Goal: Task Accomplishment & Management: Use online tool/utility

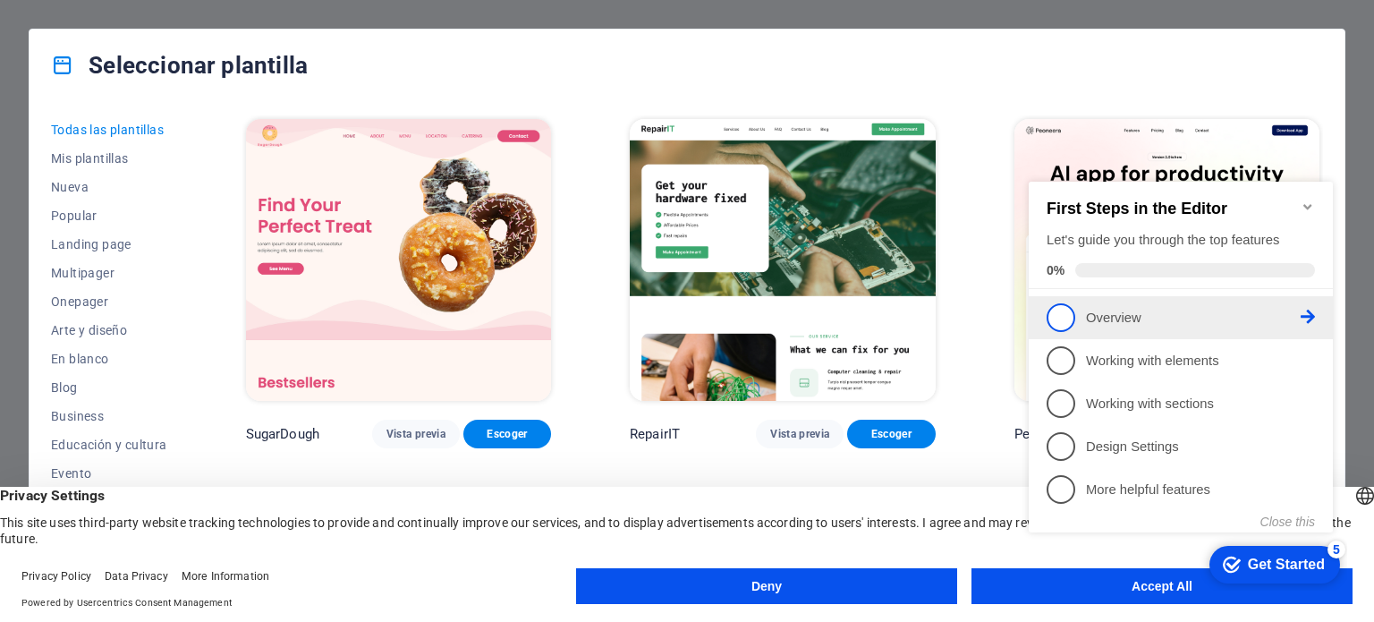
click at [1312, 317] on icon at bounding box center [1308, 317] width 14 height 14
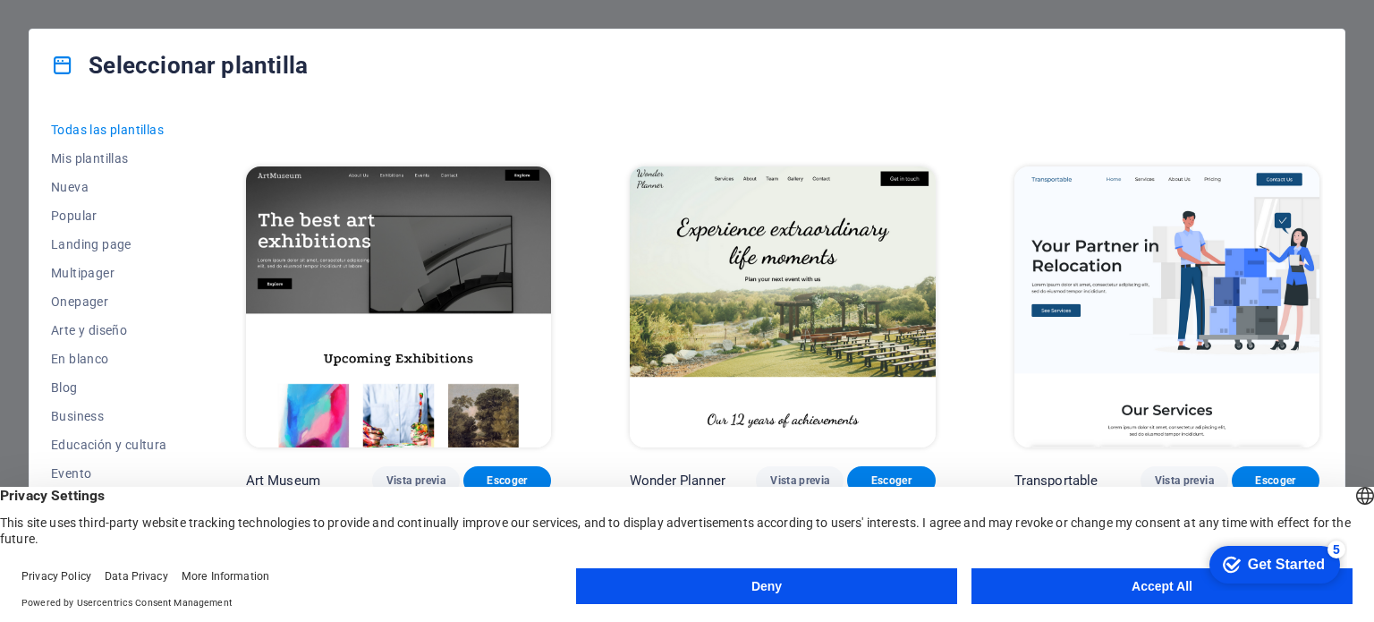
scroll to position [358, 0]
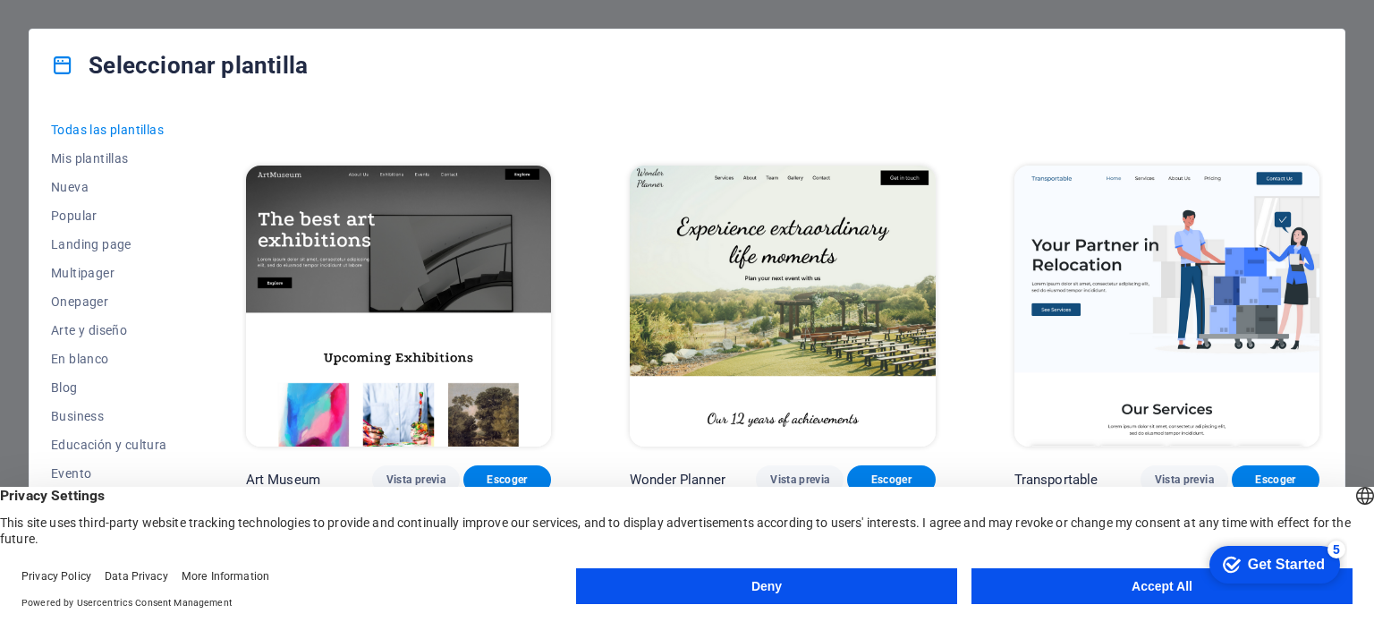
click at [1105, 583] on button "Accept All" at bounding box center [1162, 586] width 381 height 36
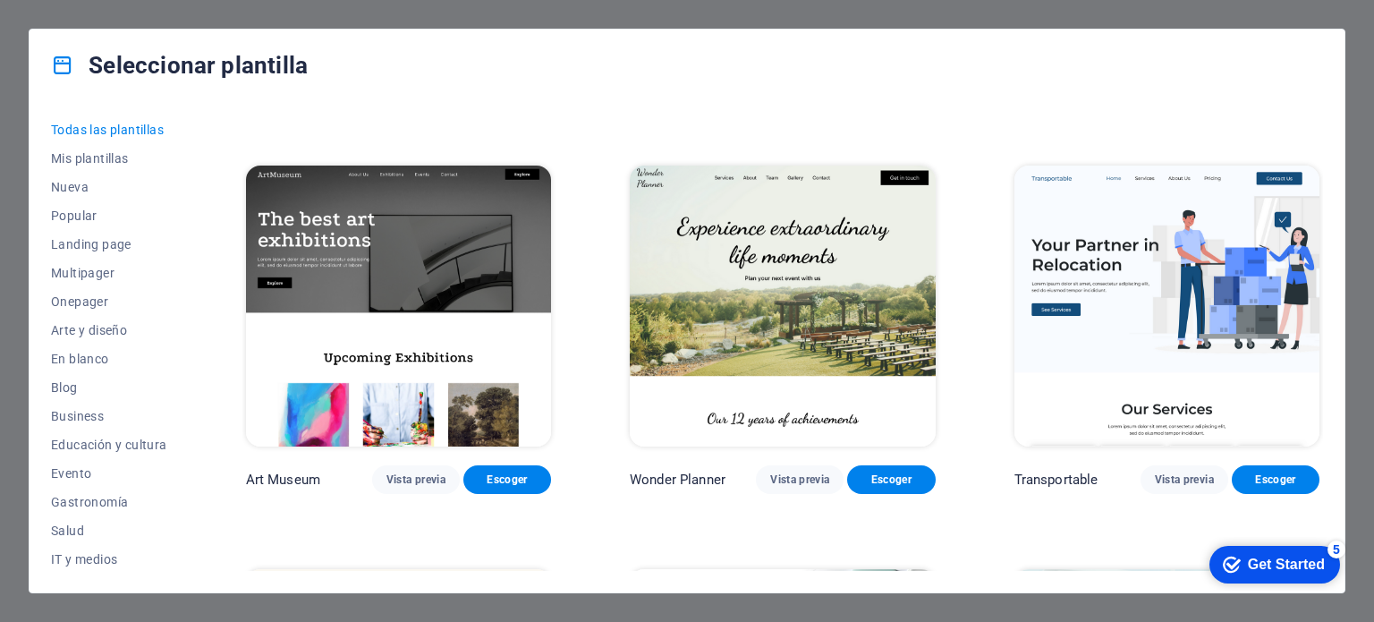
click at [1254, 570] on div "Get Started" at bounding box center [1286, 564] width 77 height 16
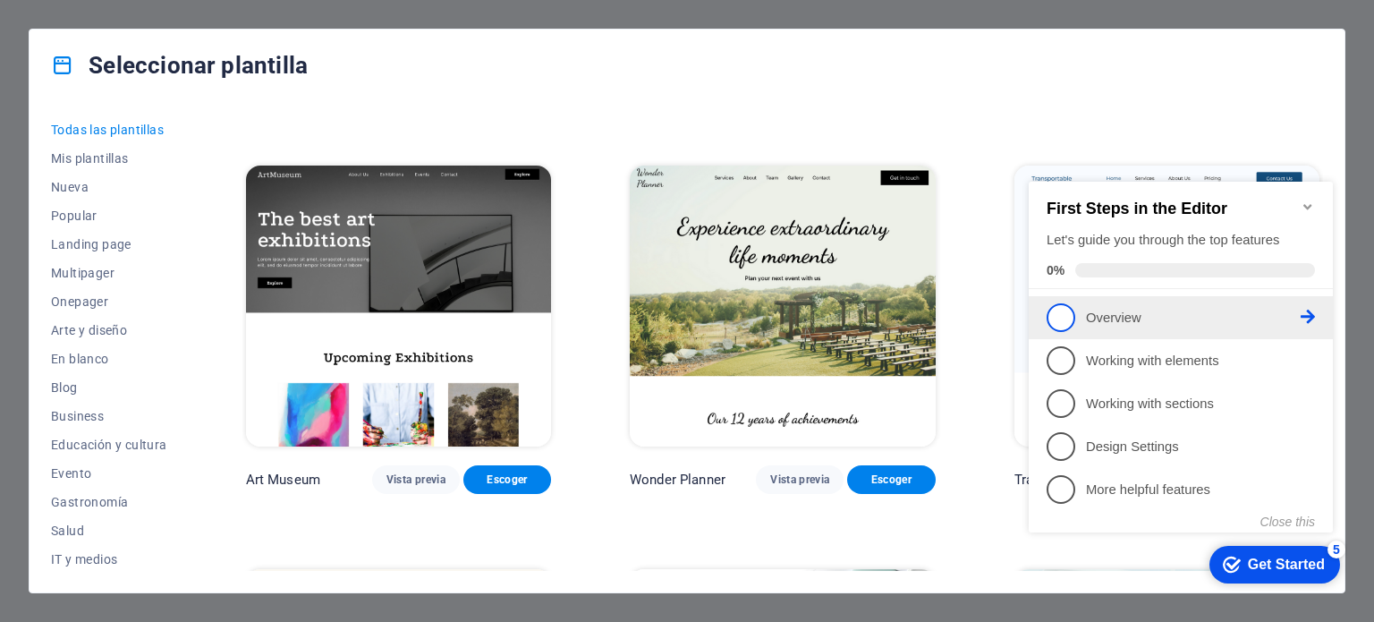
click at [1074, 316] on span "1" at bounding box center [1061, 317] width 29 height 29
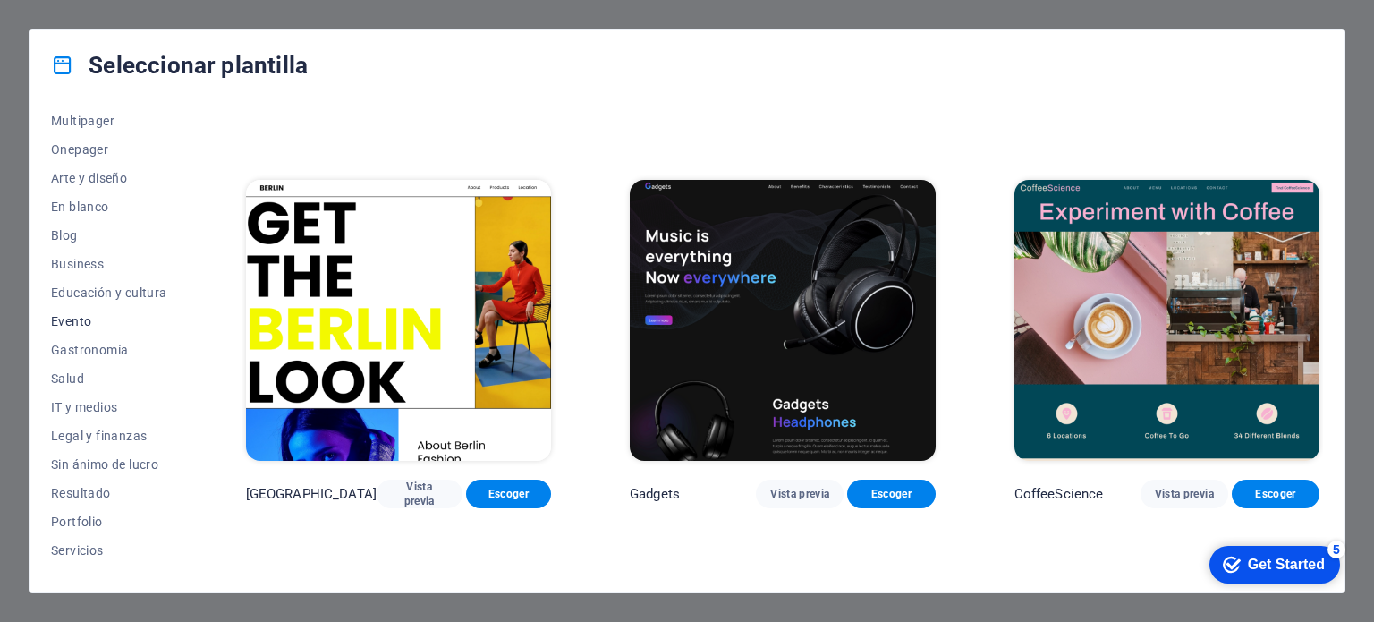
scroll to position [179, 0]
click at [119, 326] on span "Gastronomía" at bounding box center [109, 323] width 116 height 14
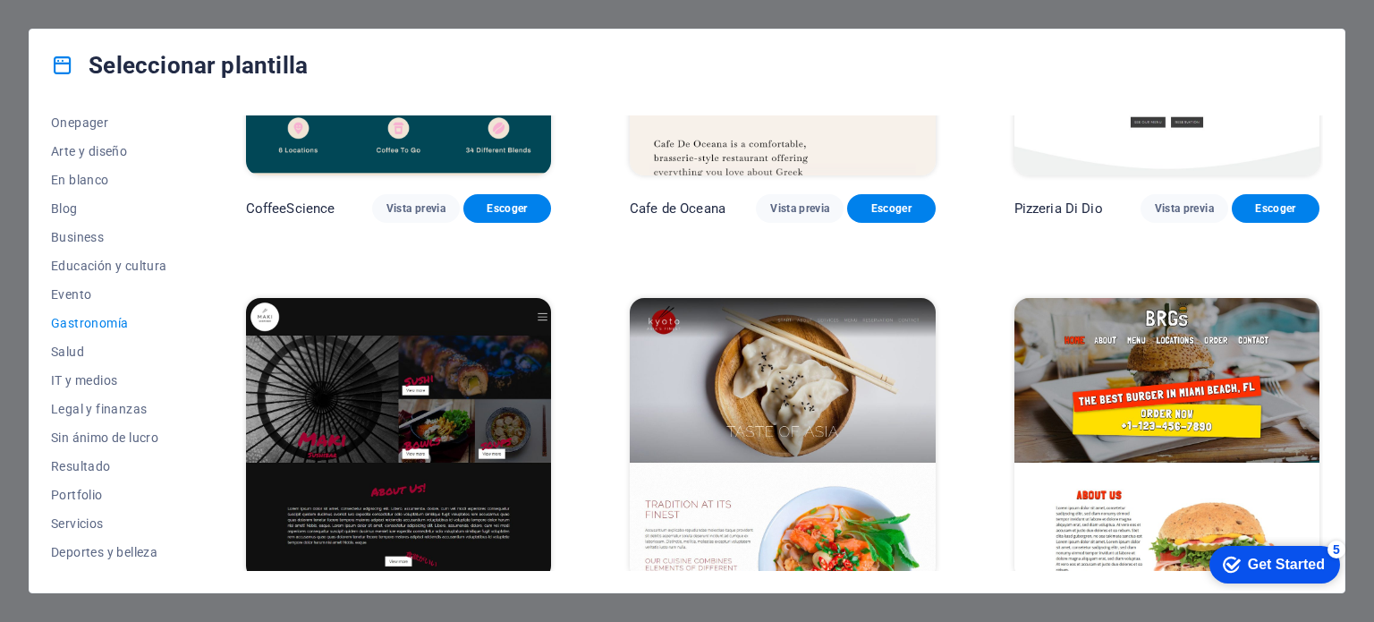
scroll to position [897, 0]
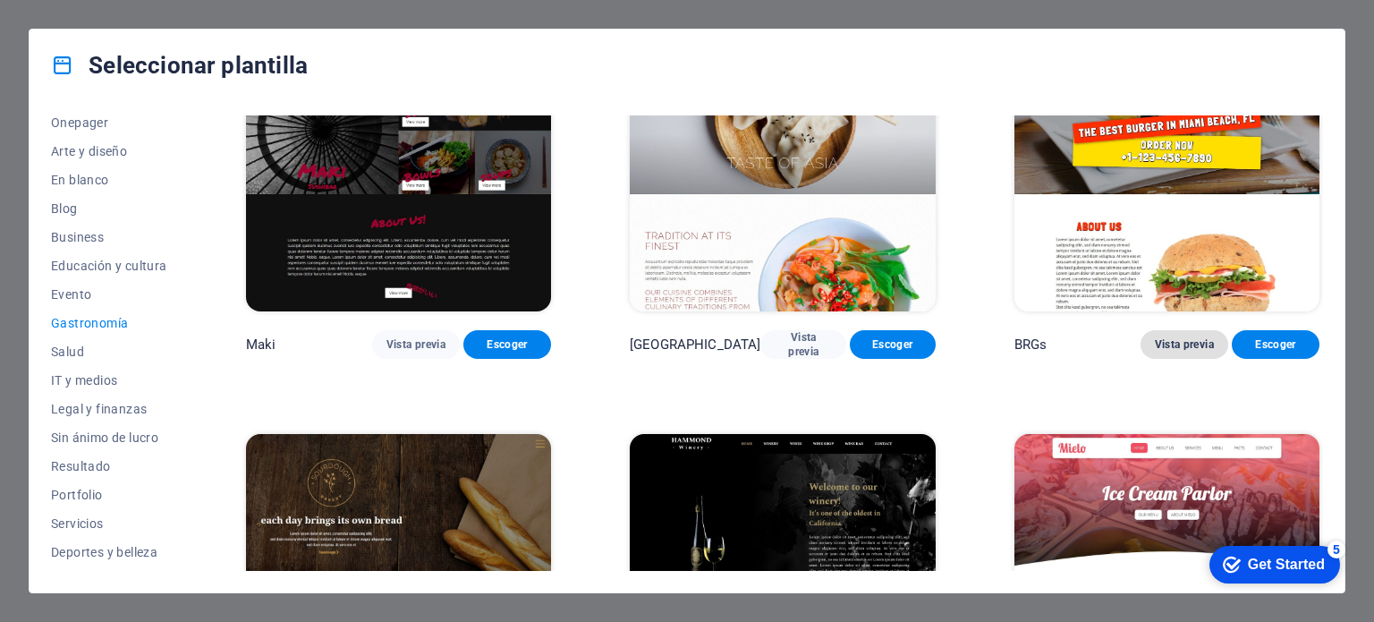
click at [1181, 330] on button "Vista previa" at bounding box center [1185, 344] width 88 height 29
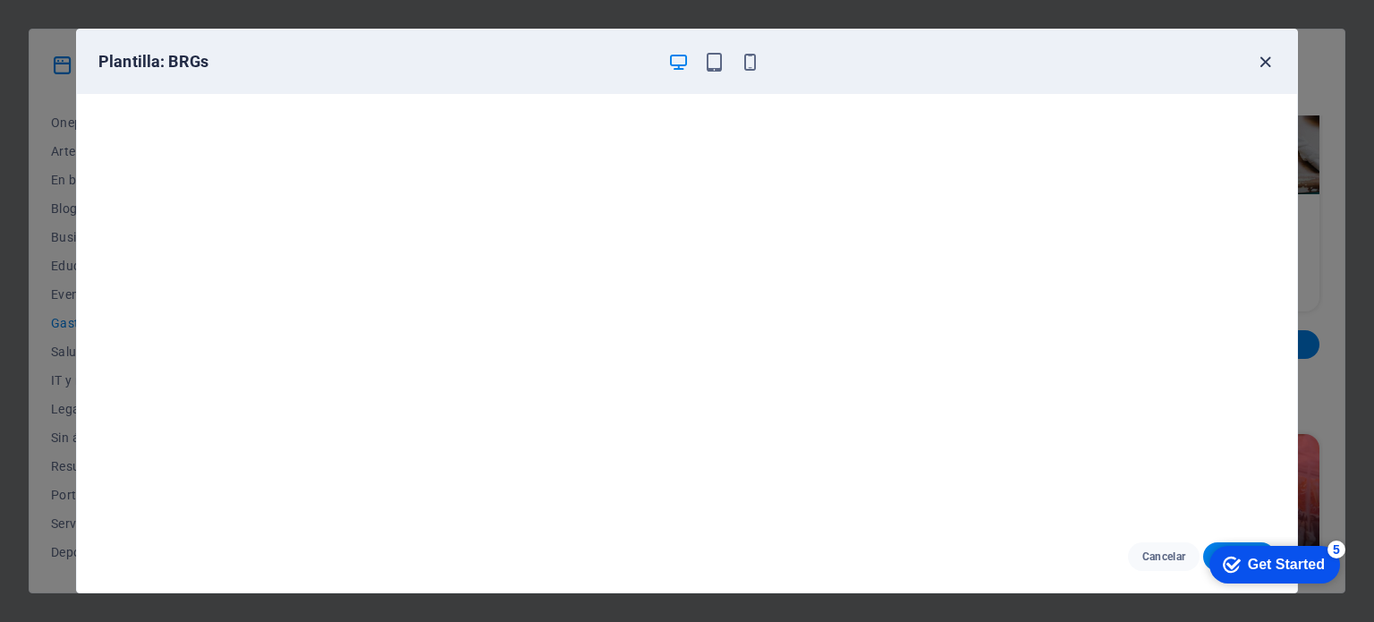
click at [1263, 59] on icon "button" at bounding box center [1265, 62] width 21 height 21
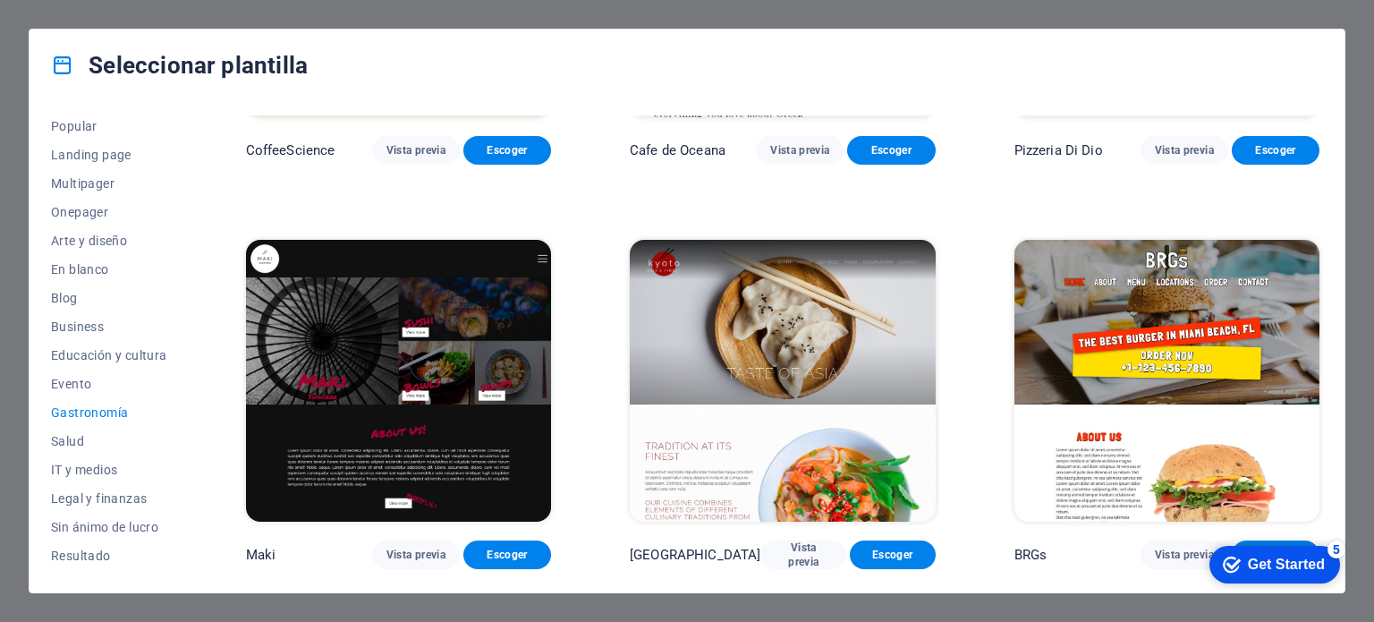
scroll to position [716, 0]
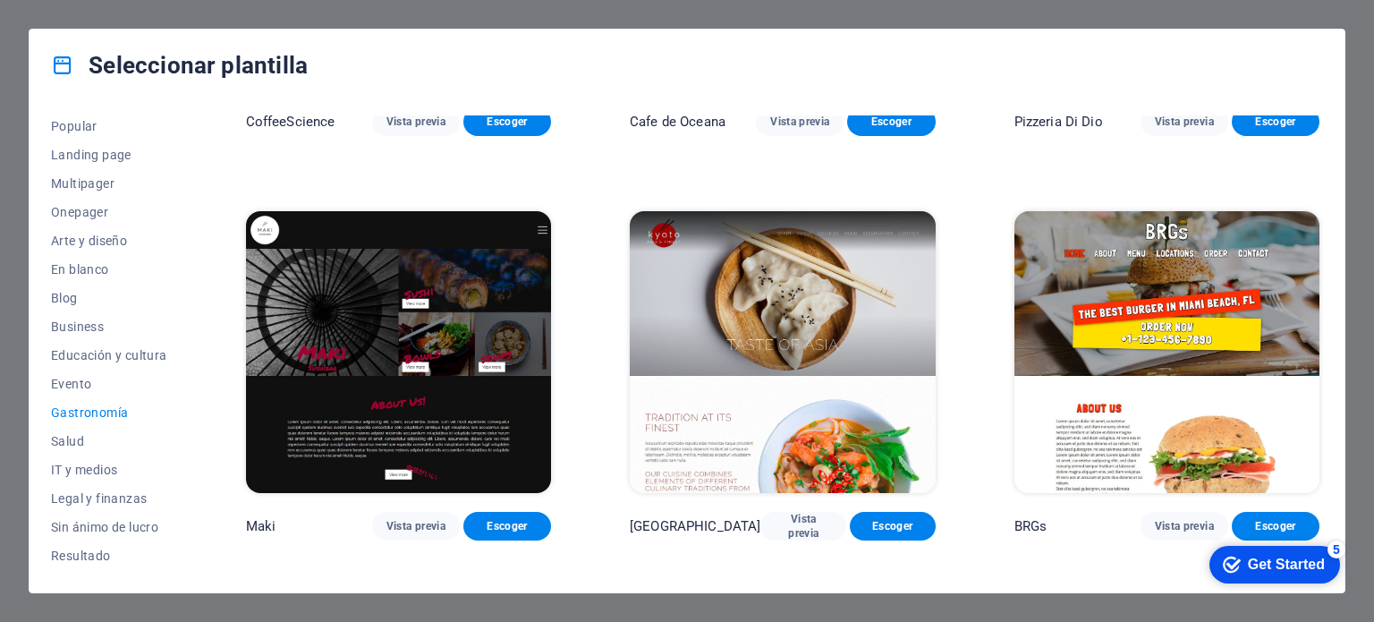
click at [1150, 328] on img at bounding box center [1167, 352] width 305 height 282
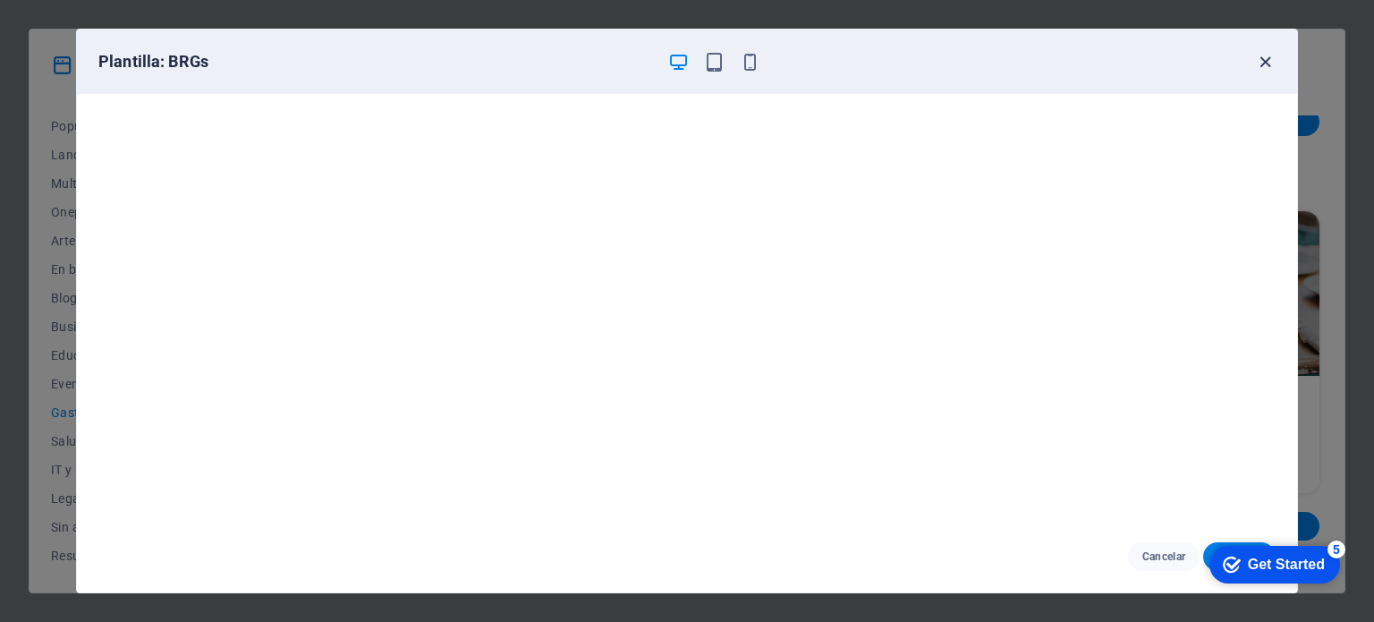
click at [1268, 64] on icon "button" at bounding box center [1265, 62] width 21 height 21
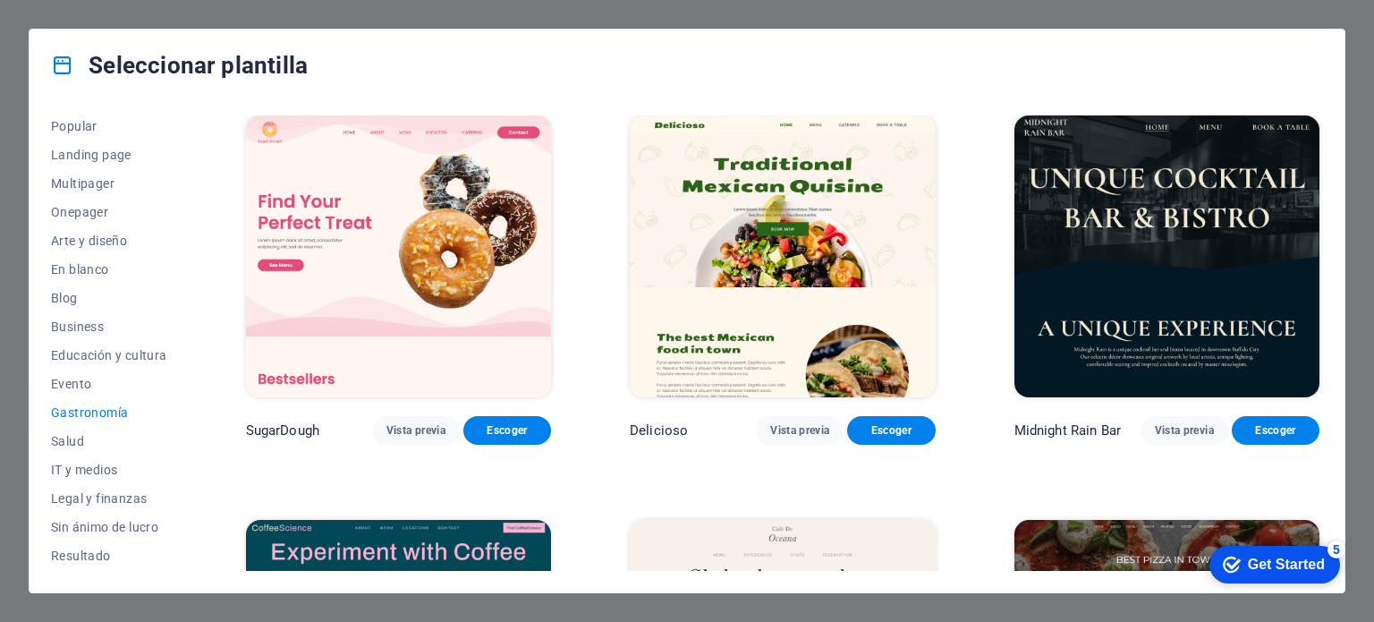
scroll to position [0, 0]
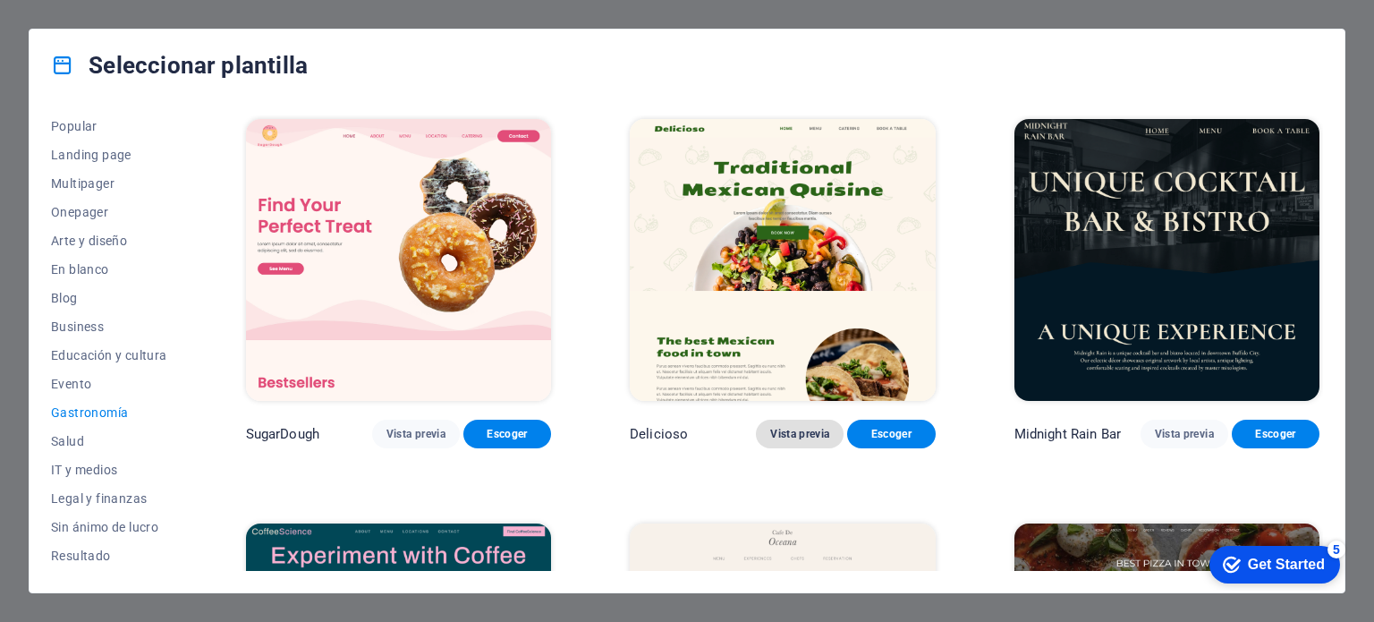
click at [798, 431] on span "Vista previa" at bounding box center [799, 434] width 59 height 14
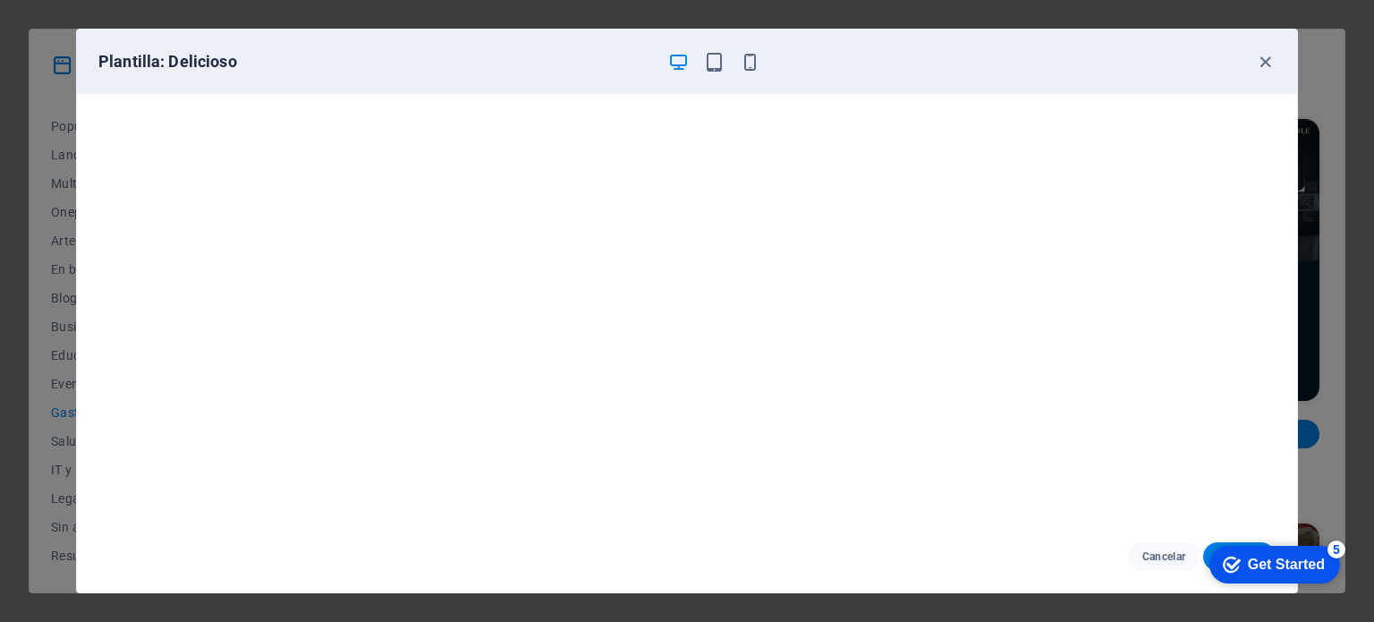
scroll to position [4, 0]
click at [712, 53] on icon "button" at bounding box center [714, 62] width 21 height 21
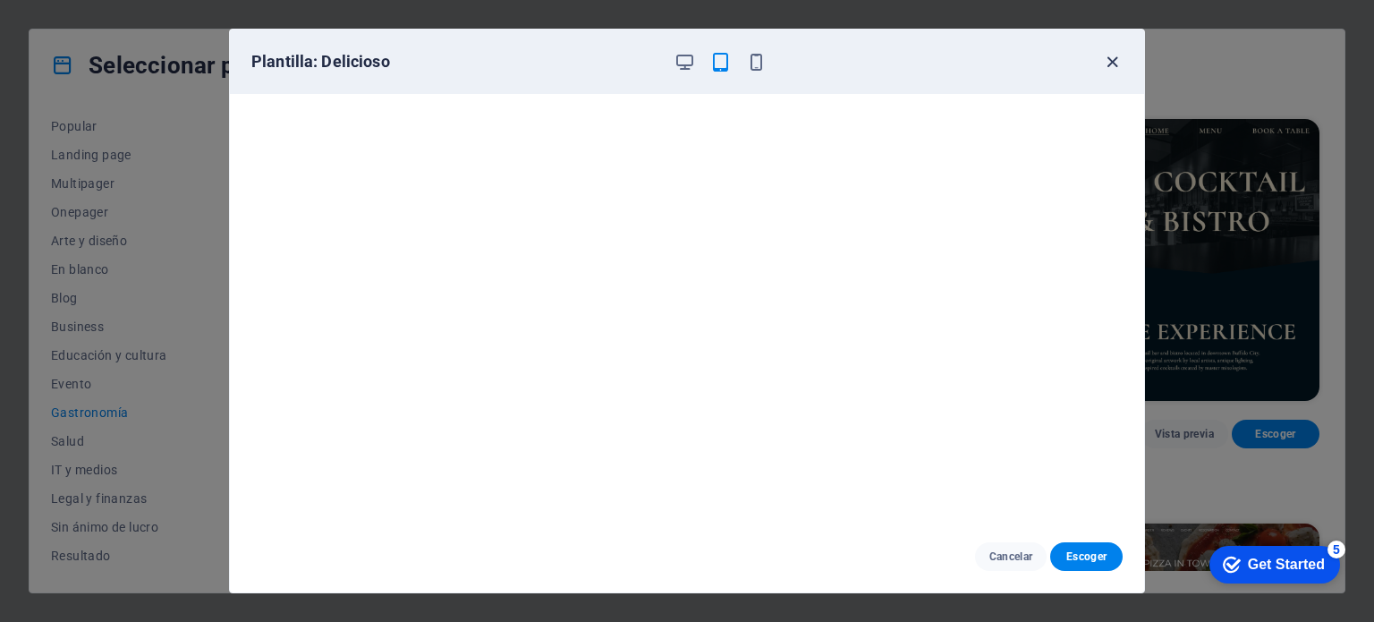
click at [1109, 60] on icon "button" at bounding box center [1112, 62] width 21 height 21
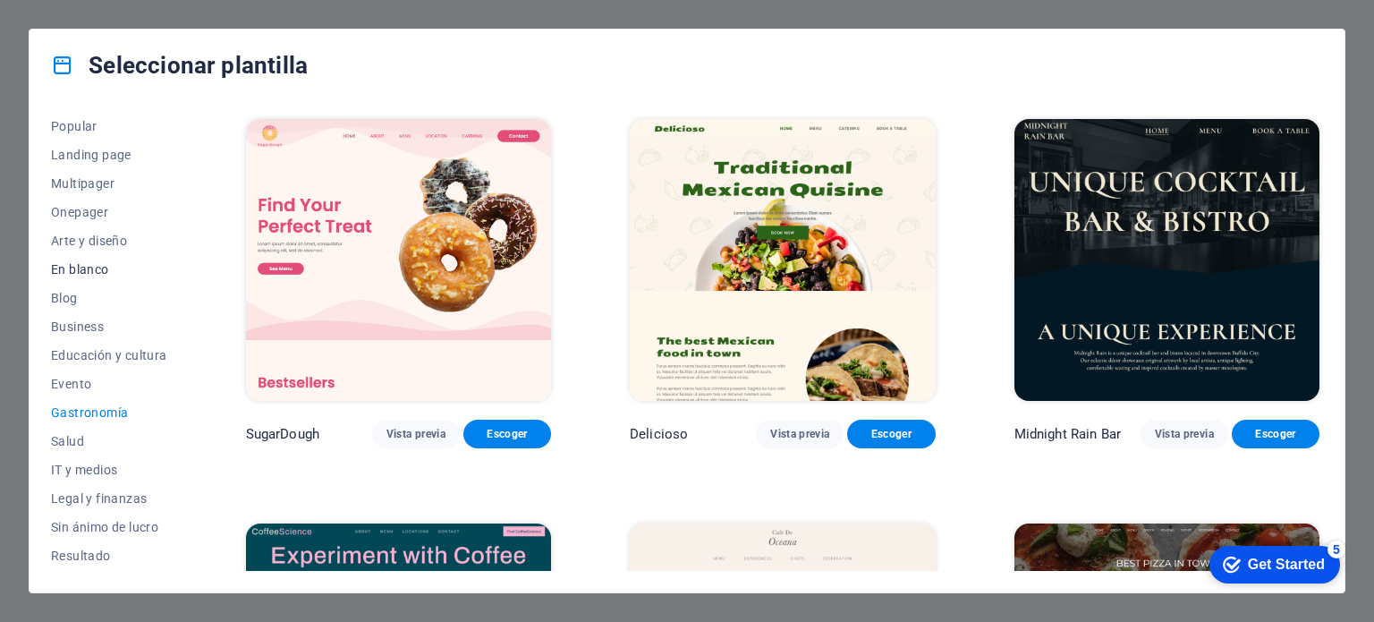
scroll to position [0, 0]
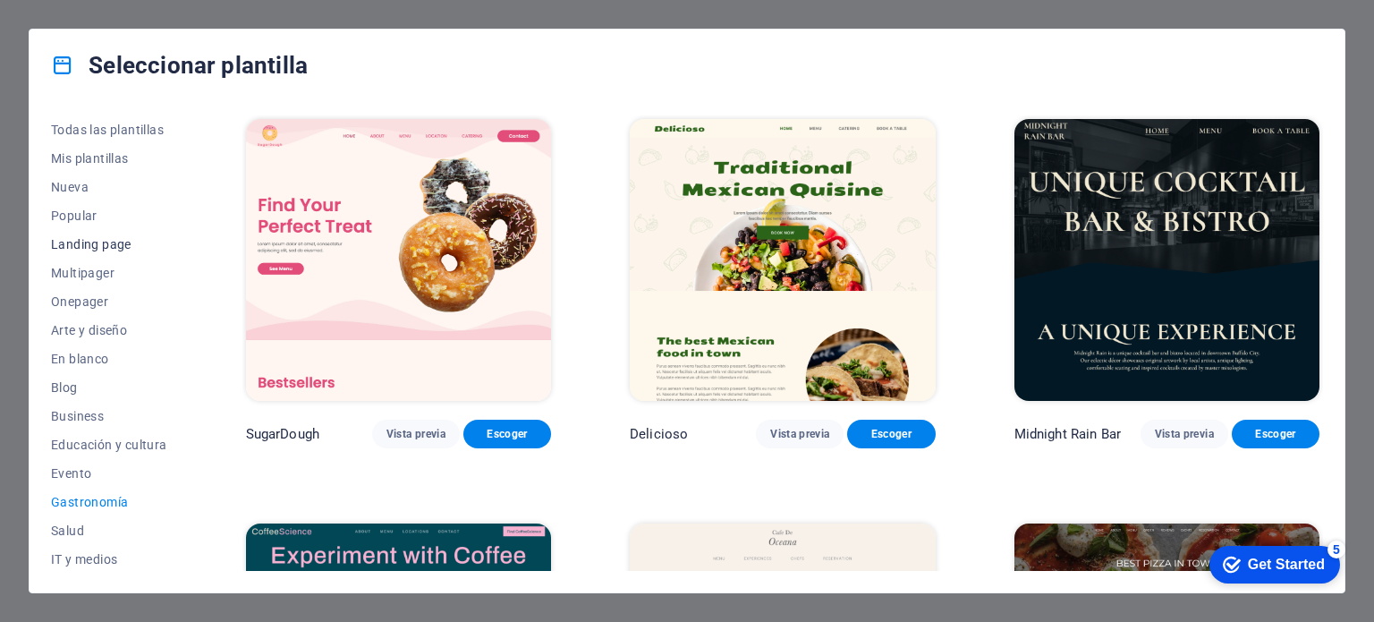
click at [82, 247] on span "Landing page" at bounding box center [109, 244] width 116 height 14
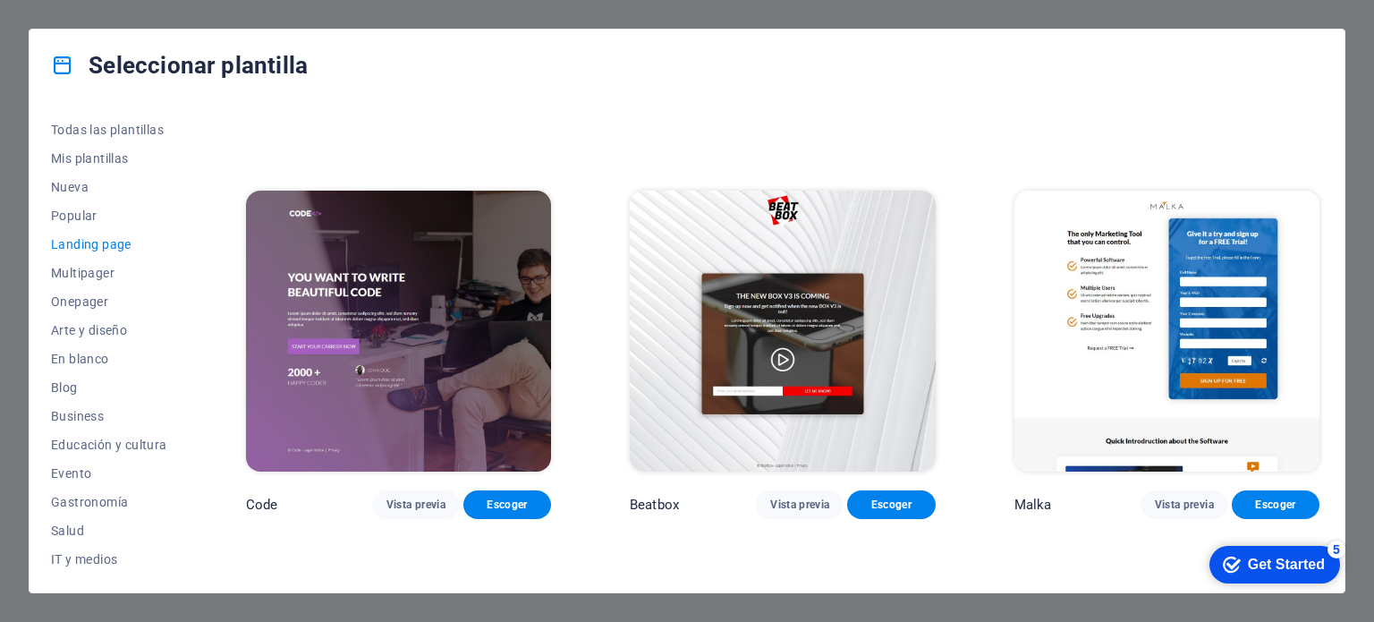
scroll to position [358, 0]
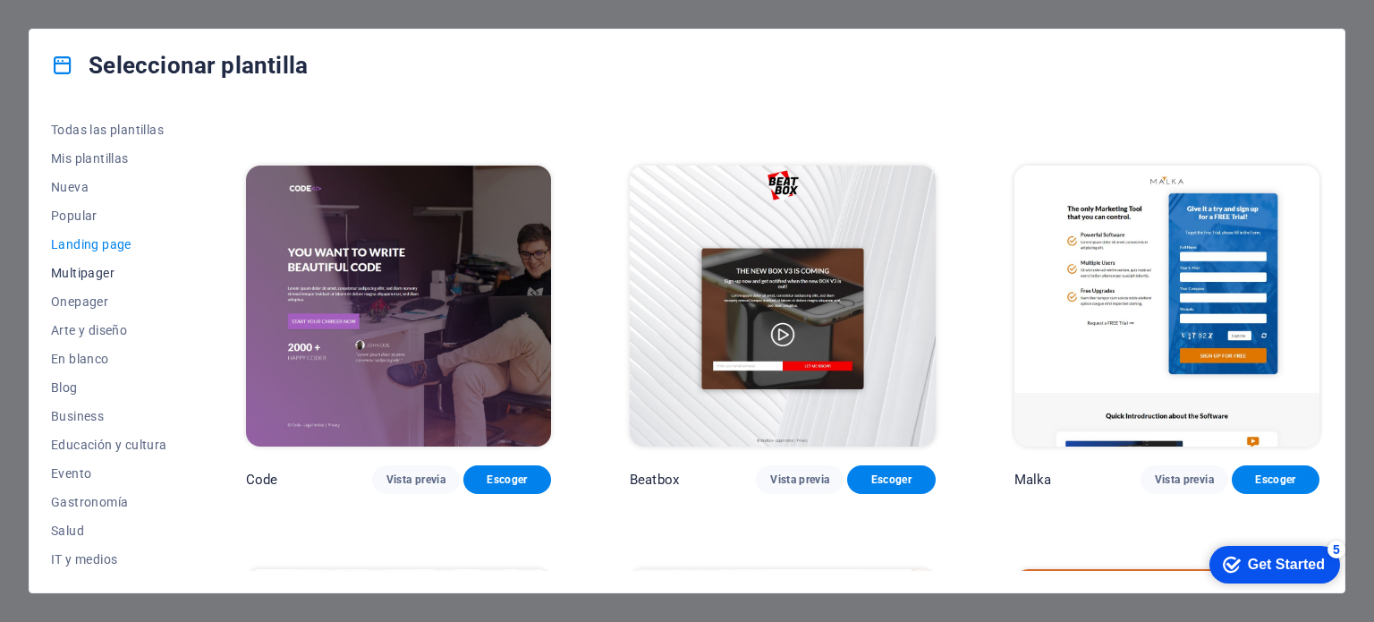
click at [94, 272] on span "Multipager" at bounding box center [109, 273] width 116 height 14
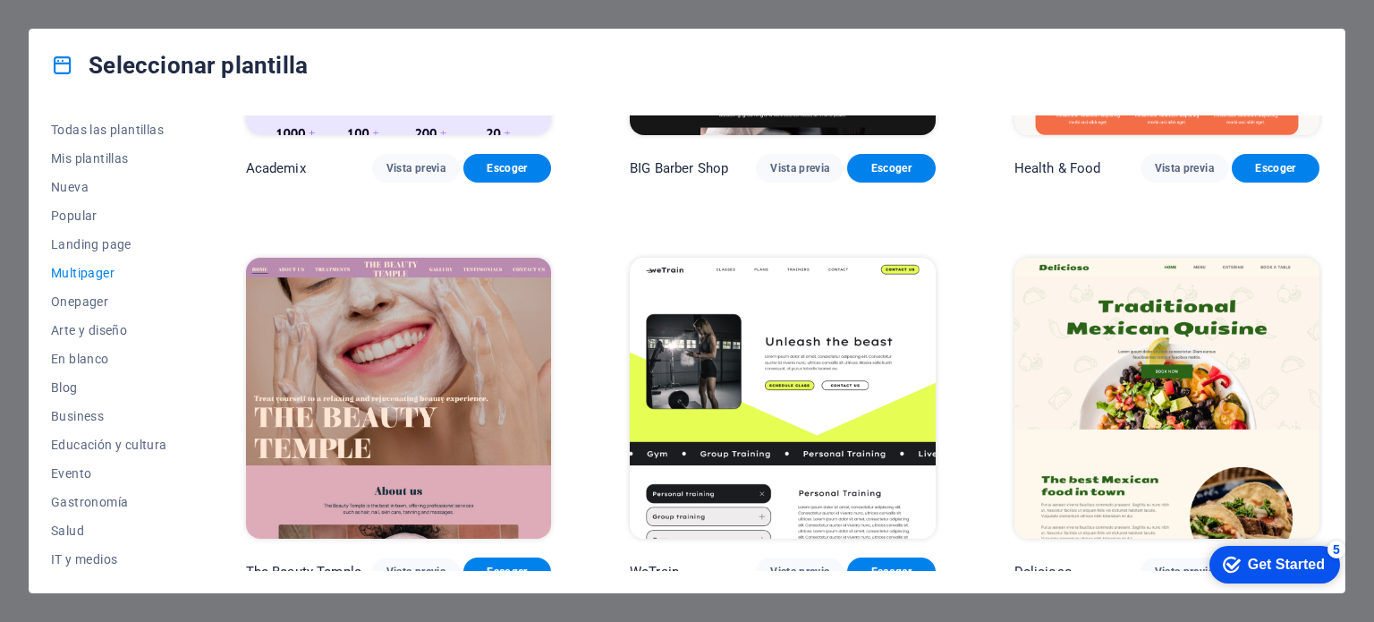
scroll to position [1163, 0]
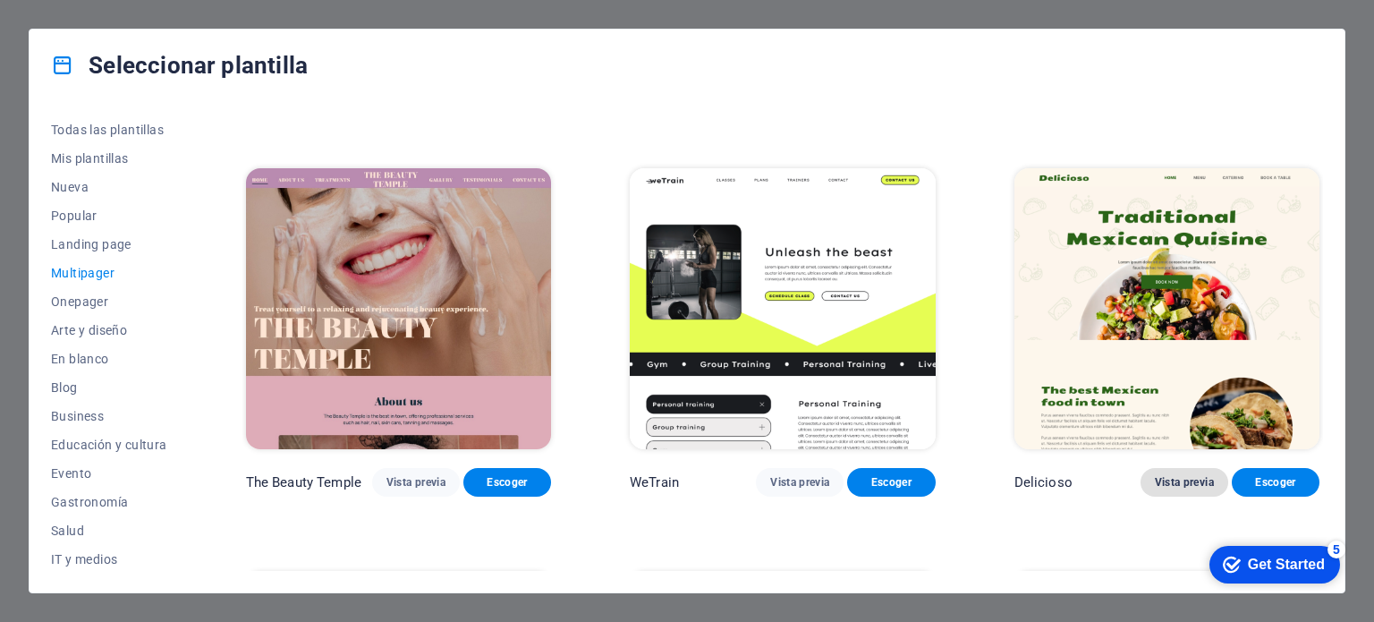
click at [1200, 475] on span "Vista previa" at bounding box center [1184, 482] width 59 height 14
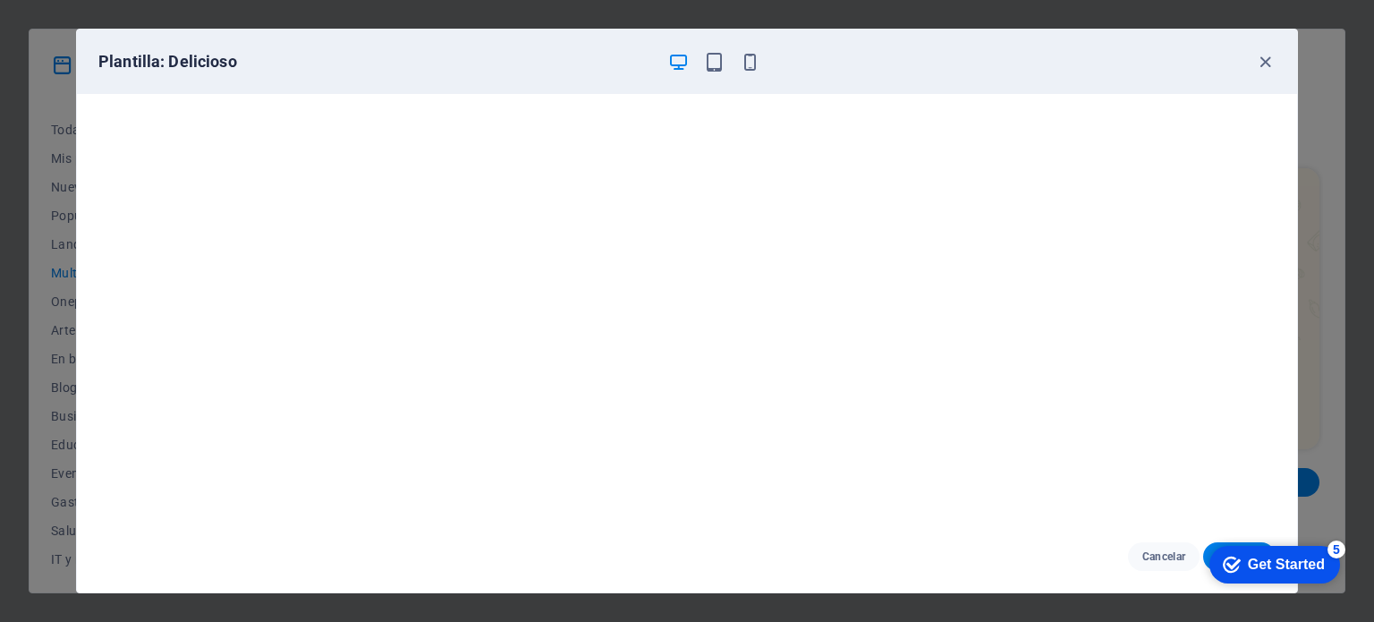
scroll to position [0, 0]
drag, startPoint x: 1268, startPoint y: 59, endPoint x: 1213, endPoint y: 92, distance: 63.8
click at [1267, 61] on icon "button" at bounding box center [1265, 62] width 21 height 21
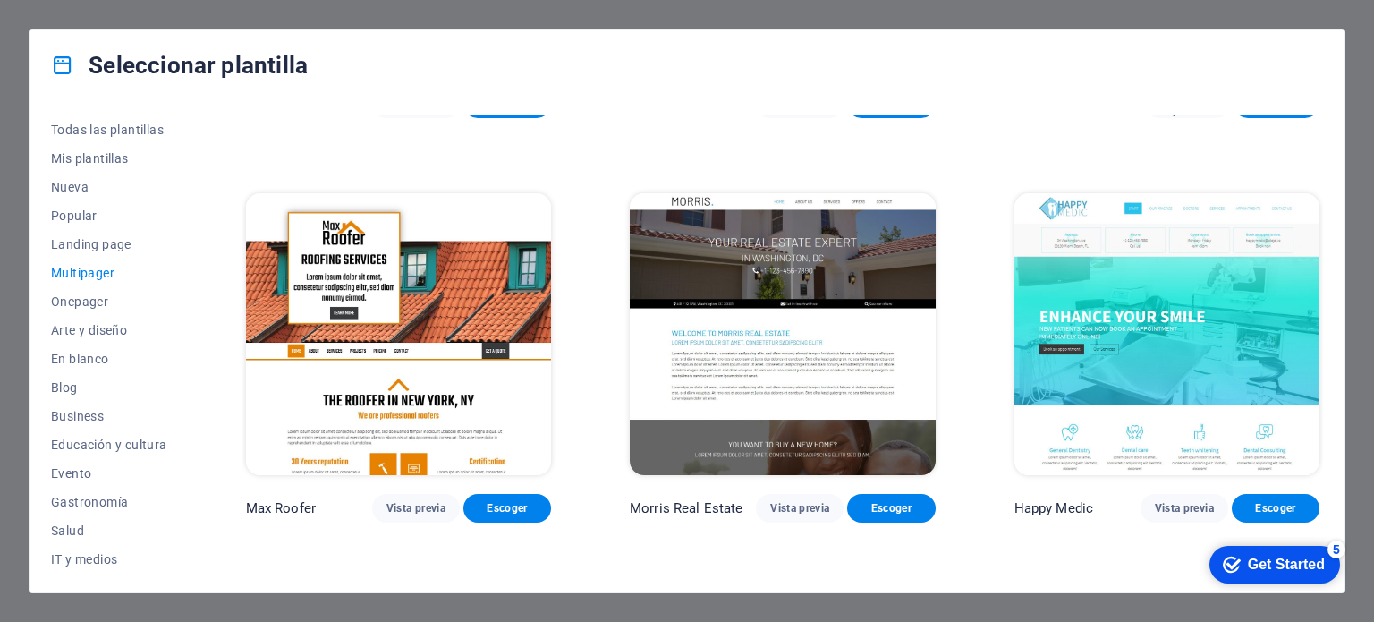
scroll to position [4920, 0]
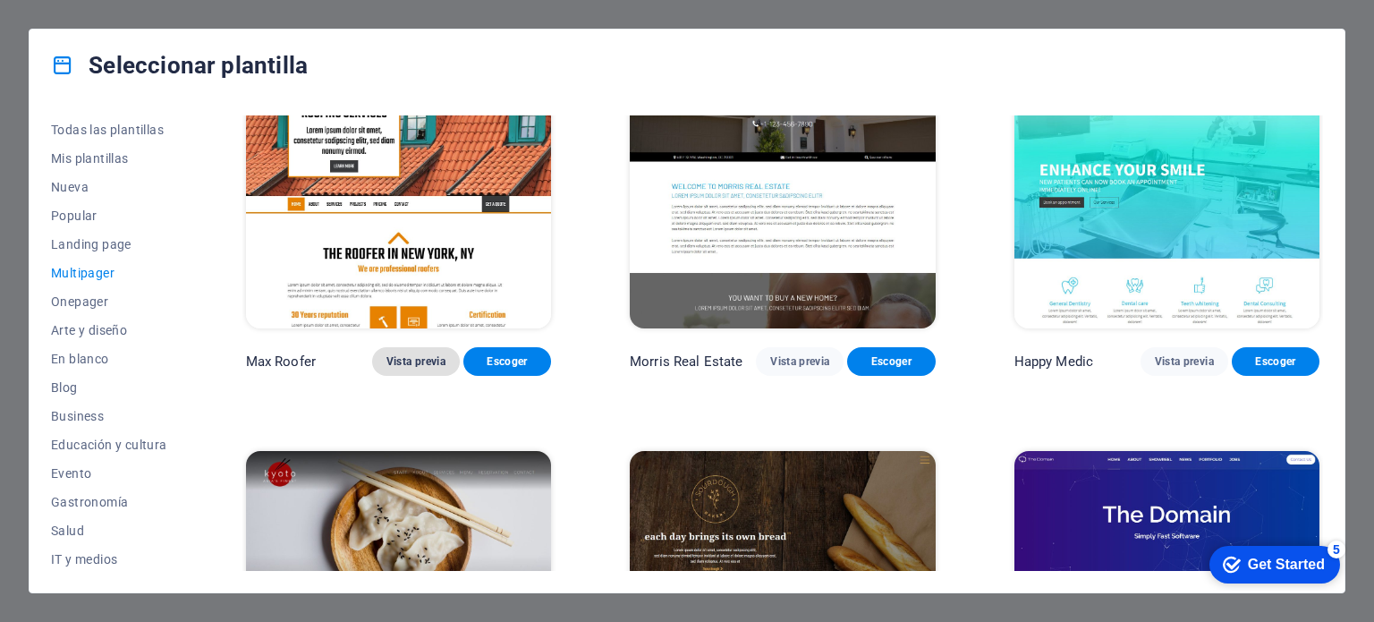
click at [415, 354] on span "Vista previa" at bounding box center [415, 361] width 59 height 14
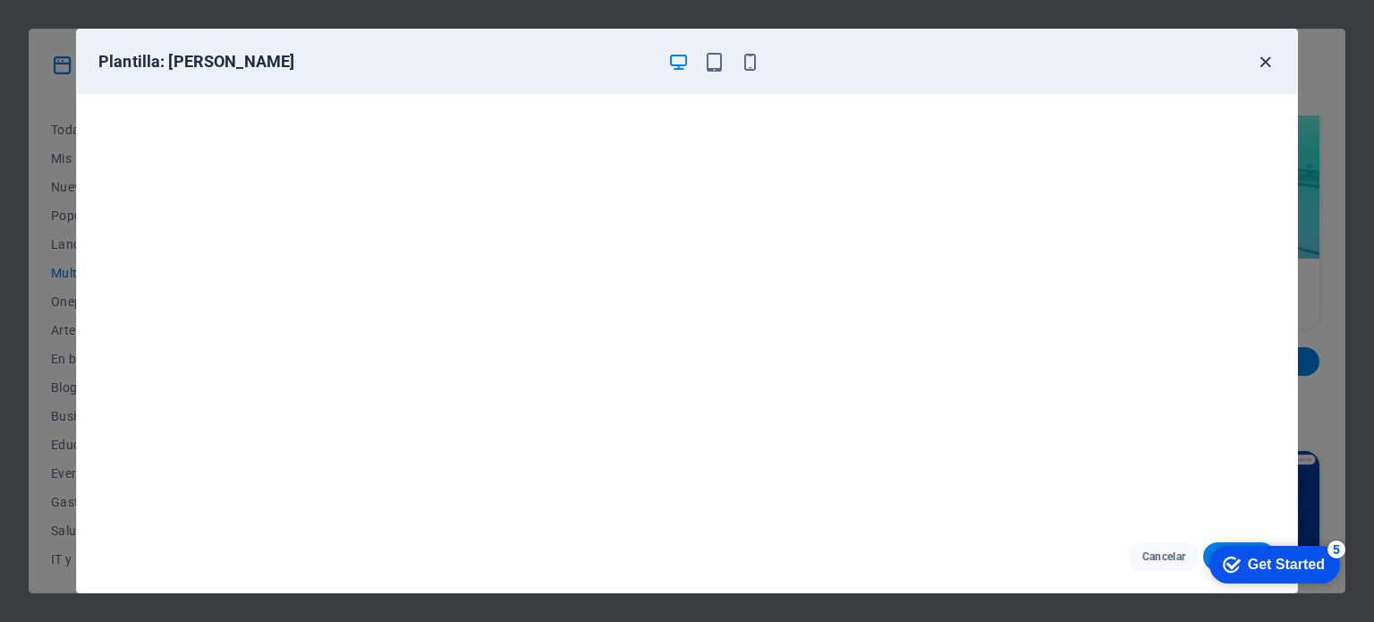
click at [1263, 64] on icon "button" at bounding box center [1265, 62] width 21 height 21
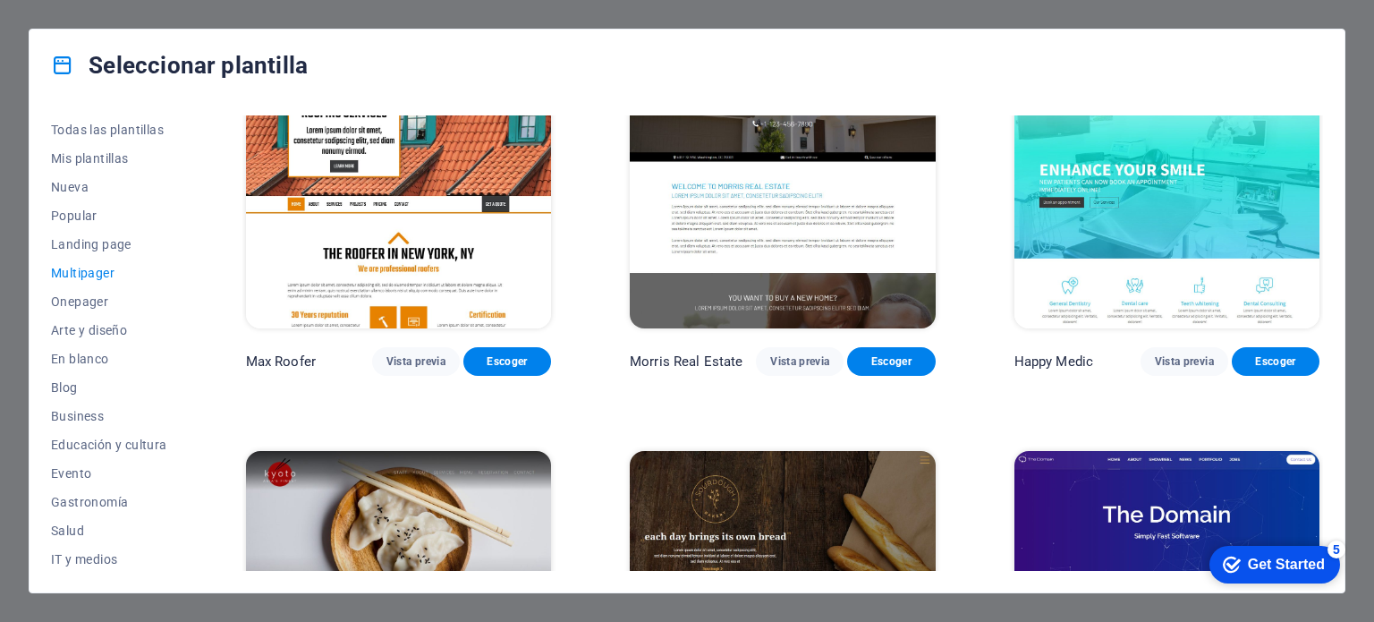
scroll to position [5189, 0]
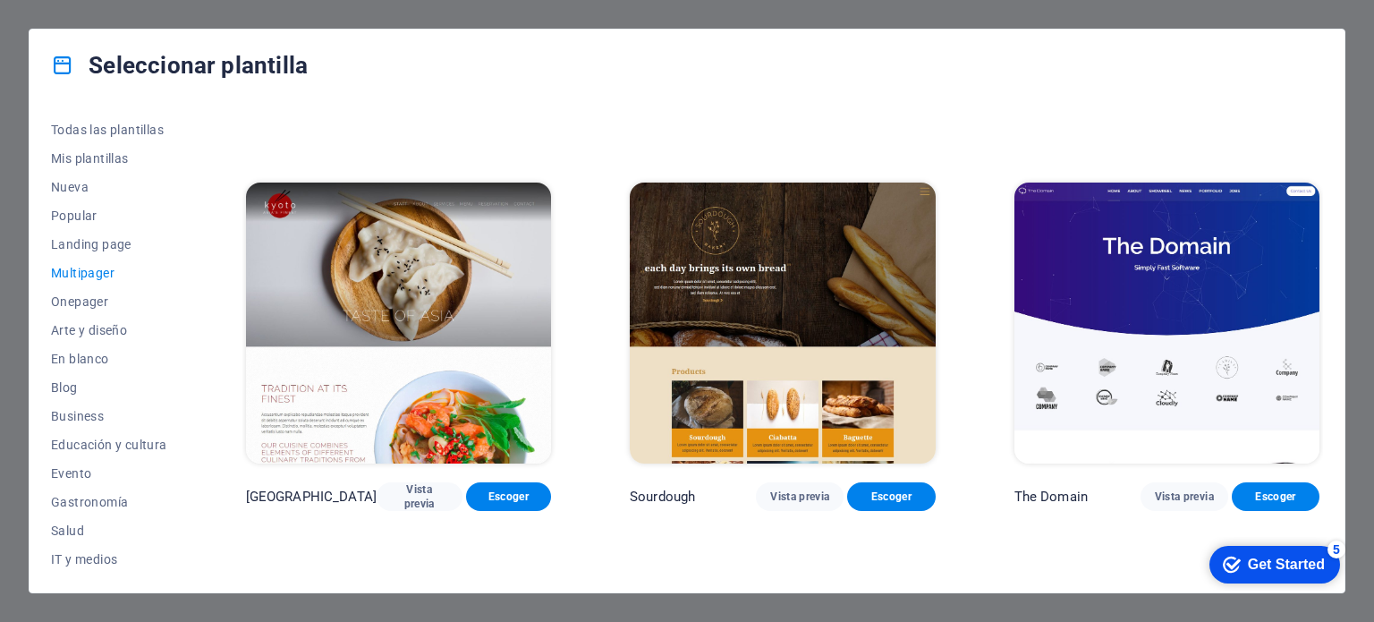
click at [374, 256] on img at bounding box center [398, 324] width 305 height 282
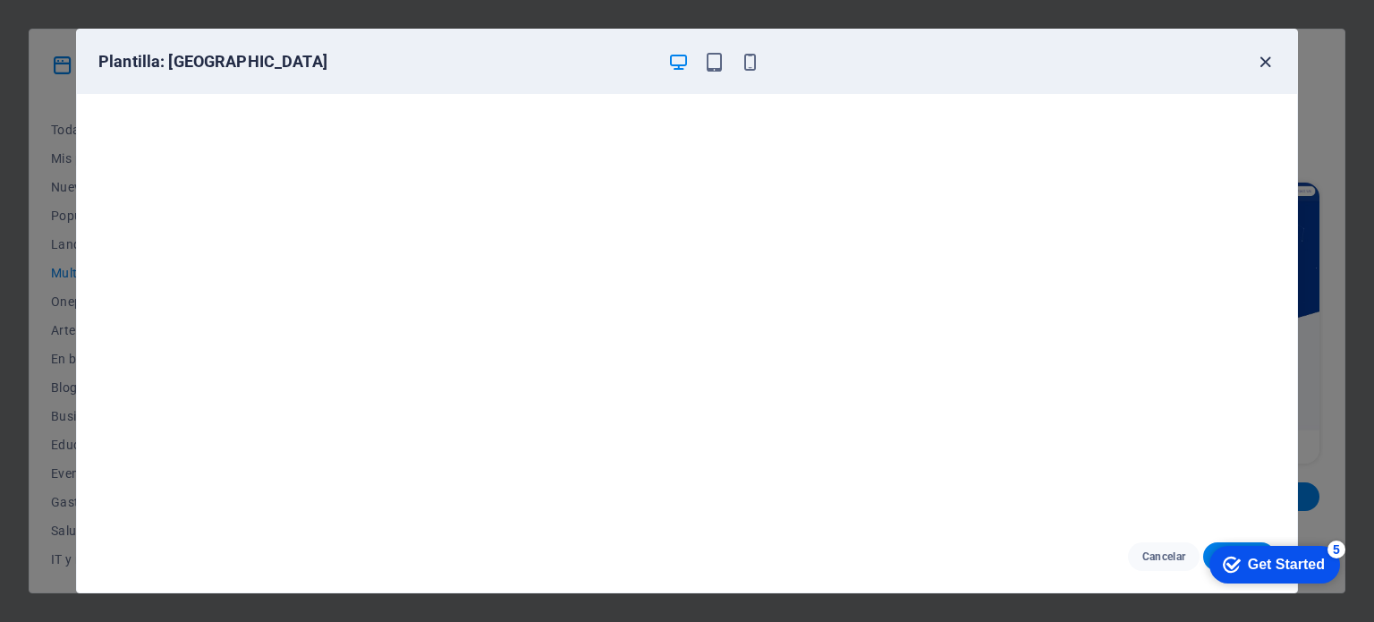
click at [1267, 62] on icon "button" at bounding box center [1265, 62] width 21 height 21
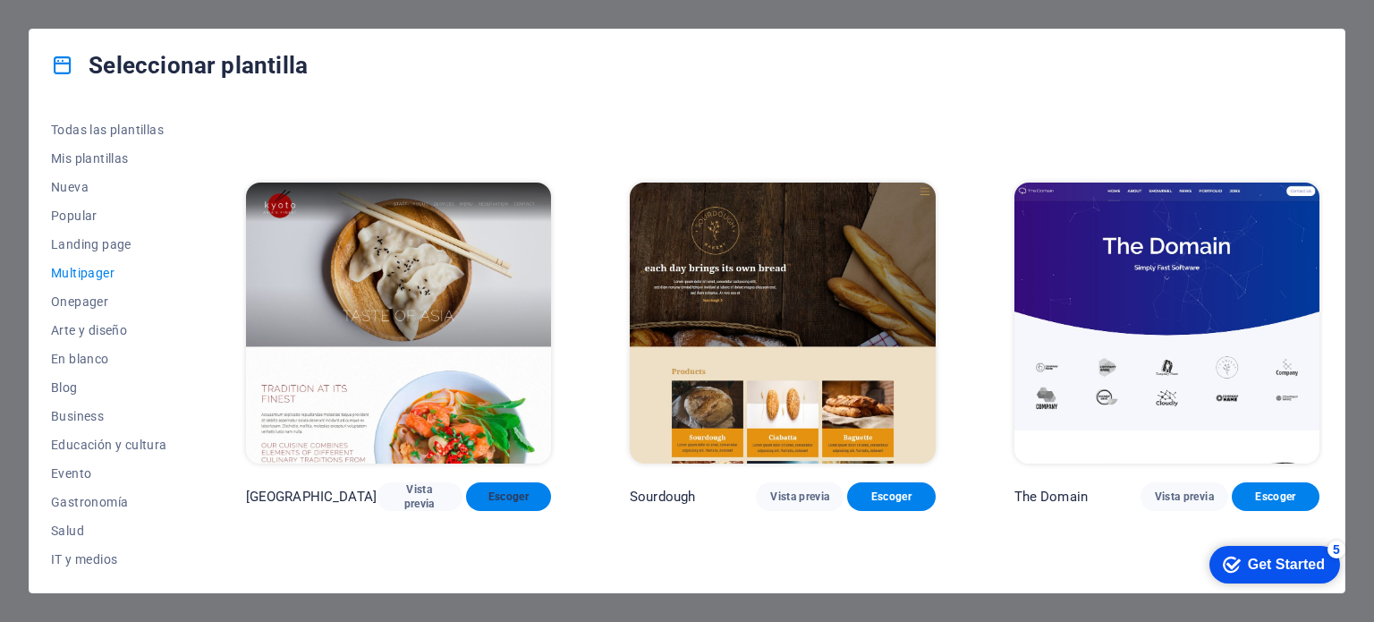
click at [506, 489] on span "Escoger" at bounding box center [508, 496] width 57 height 14
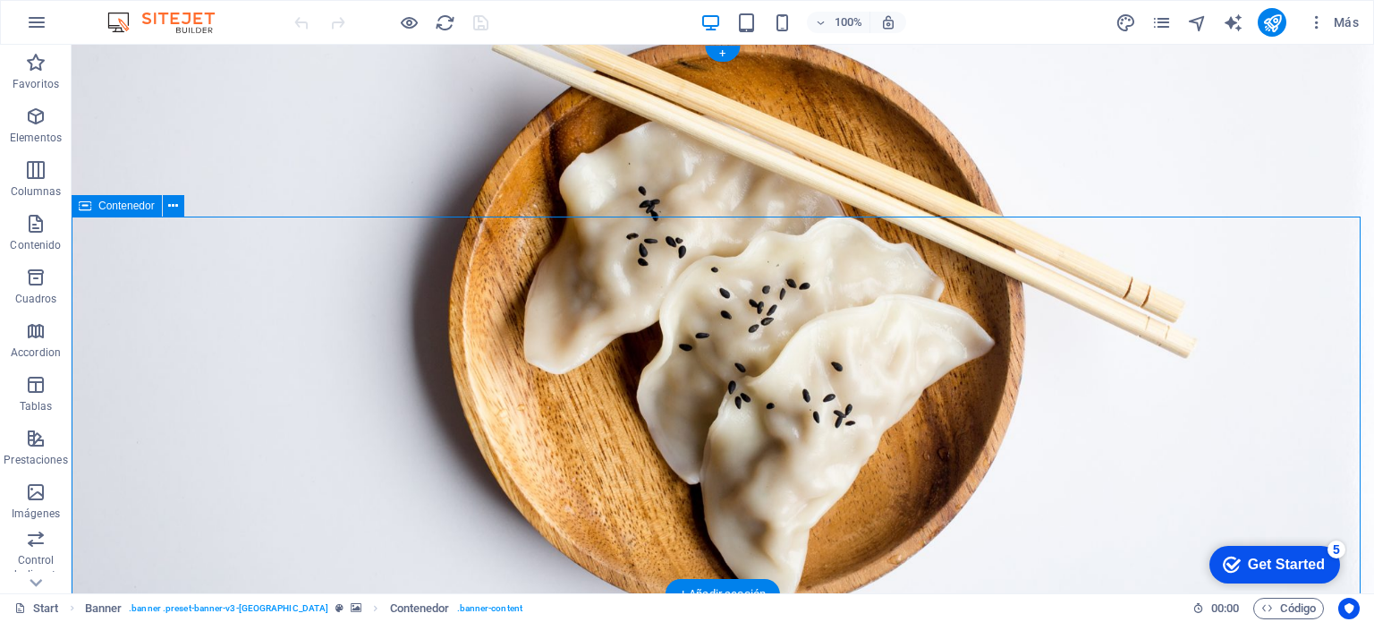
drag, startPoint x: 334, startPoint y: 339, endPoint x: 305, endPoint y: 406, distance: 72.9
drag, startPoint x: 557, startPoint y: 307, endPoint x: 511, endPoint y: 365, distance: 74.5
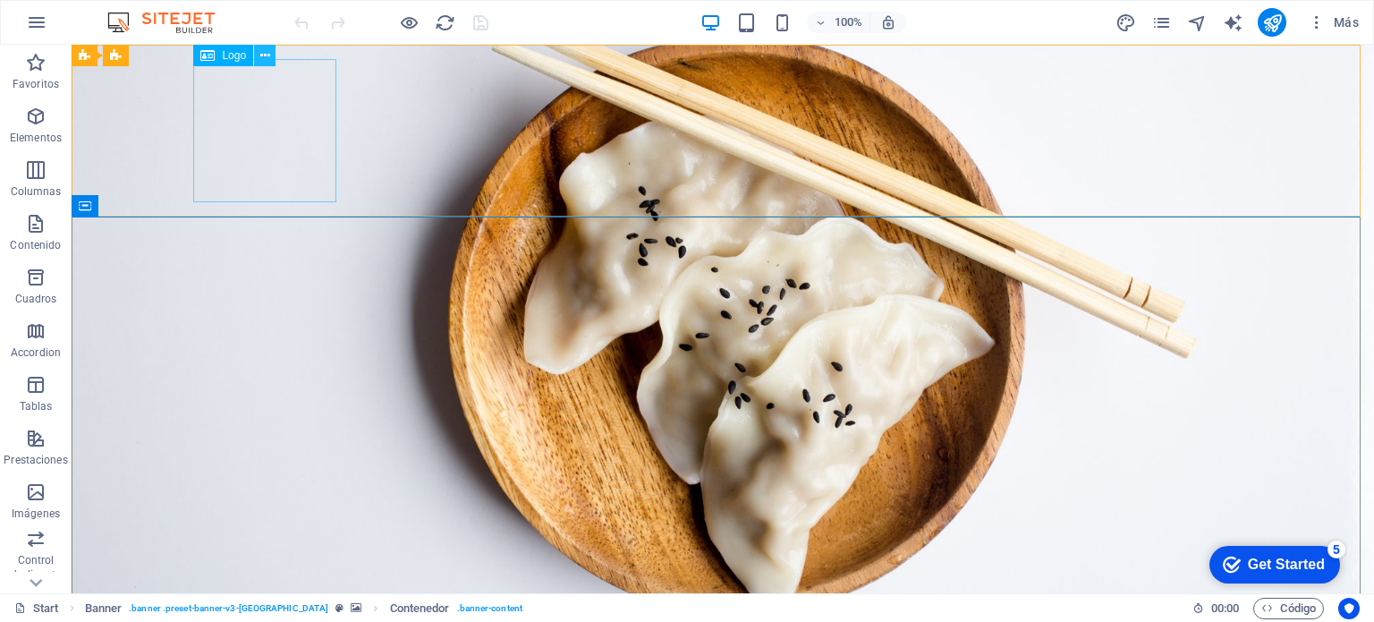
click at [265, 54] on icon at bounding box center [265, 56] width 10 height 19
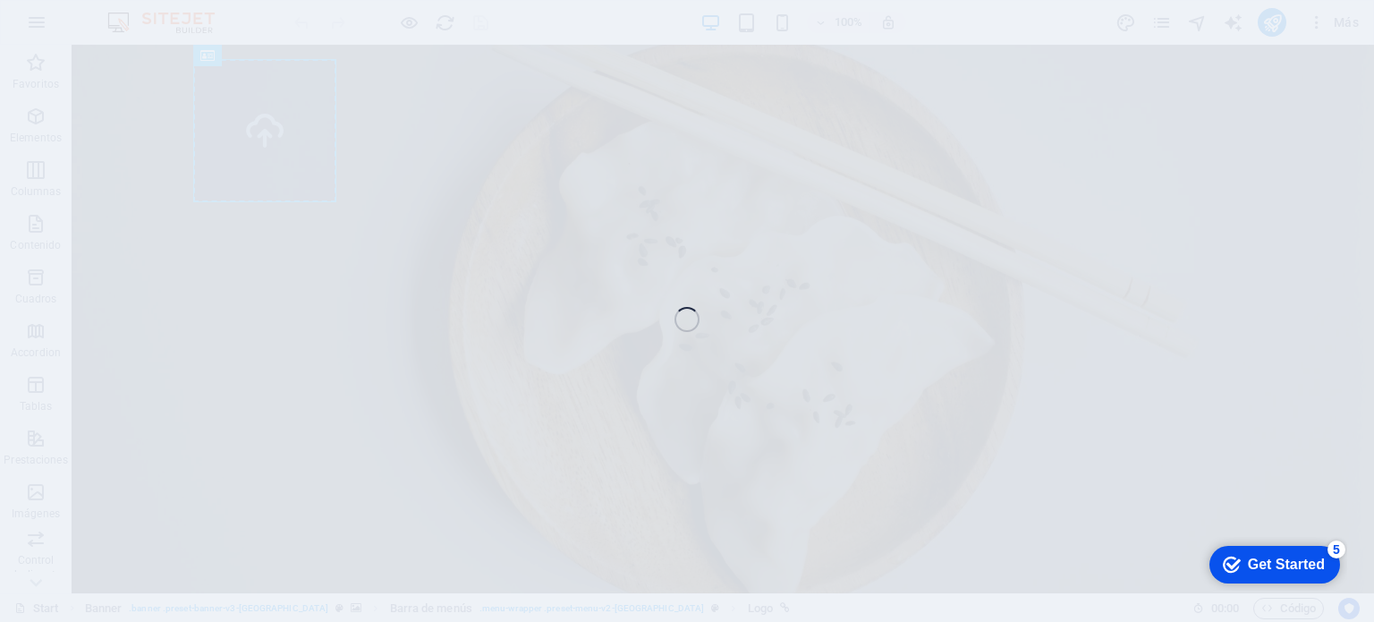
select select "px"
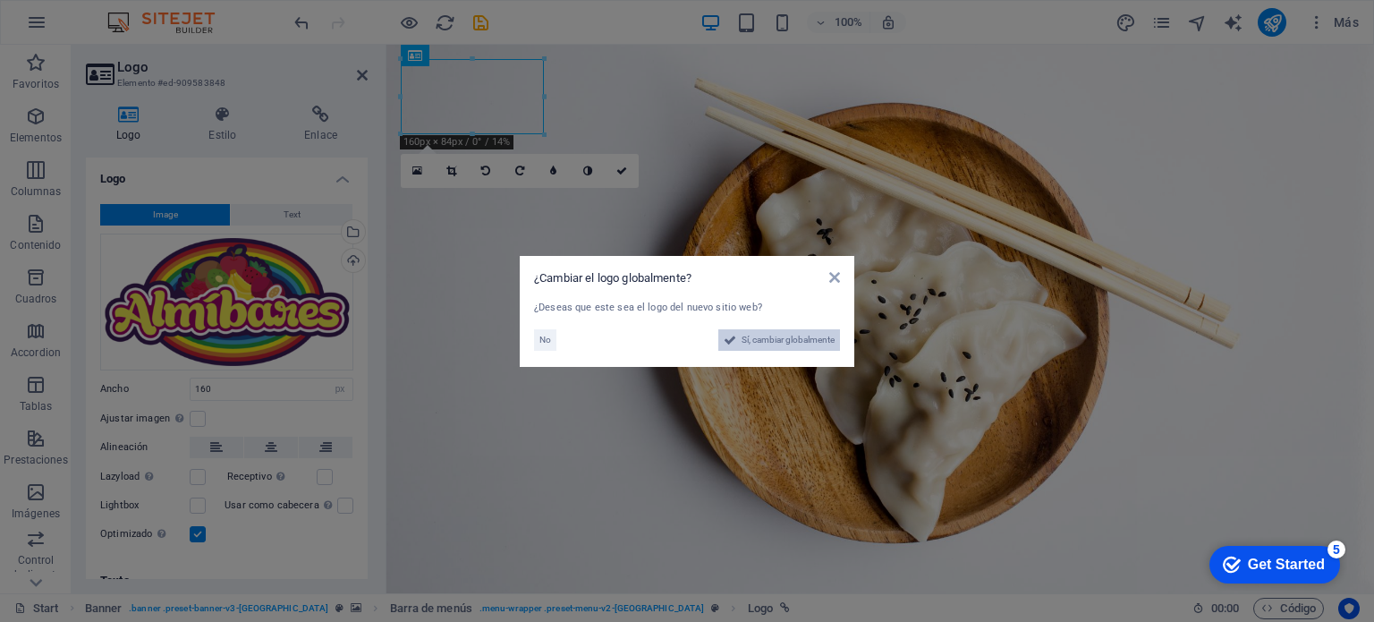
click at [798, 339] on span "Sí, cambiar globalmente" at bounding box center [788, 339] width 93 height 21
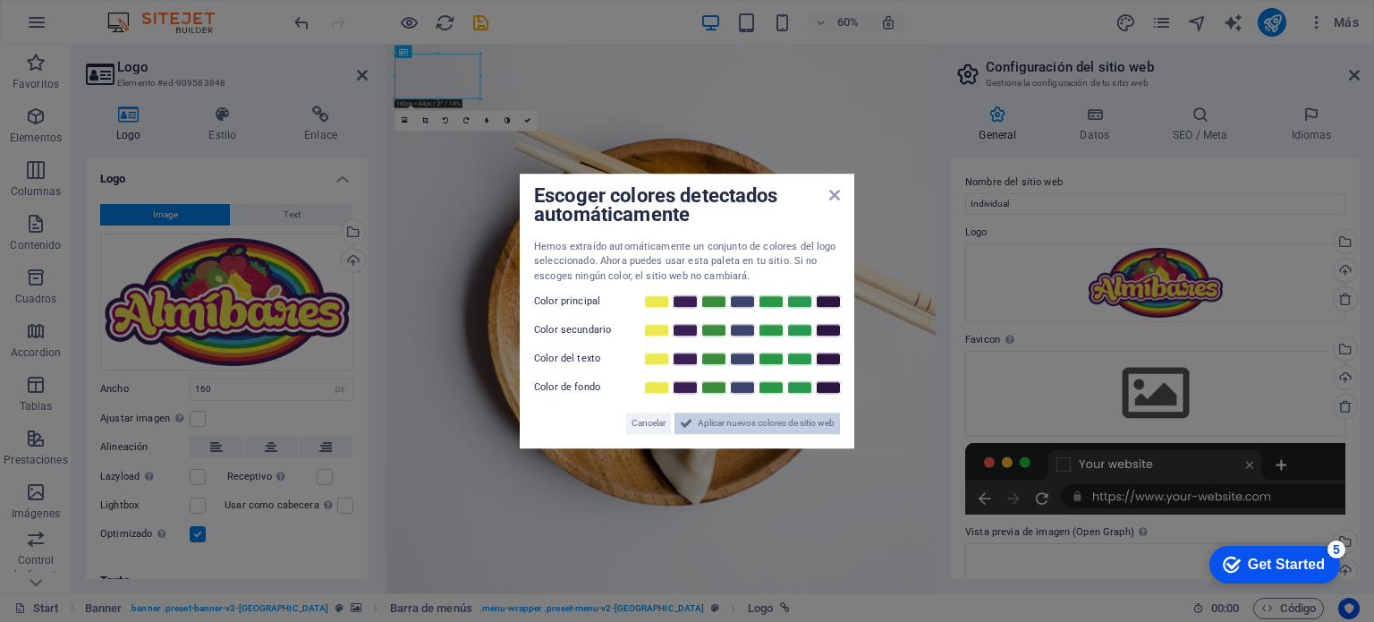
click at [739, 423] on span "Aplicar nuevos colores de sitio web" at bounding box center [766, 422] width 137 height 21
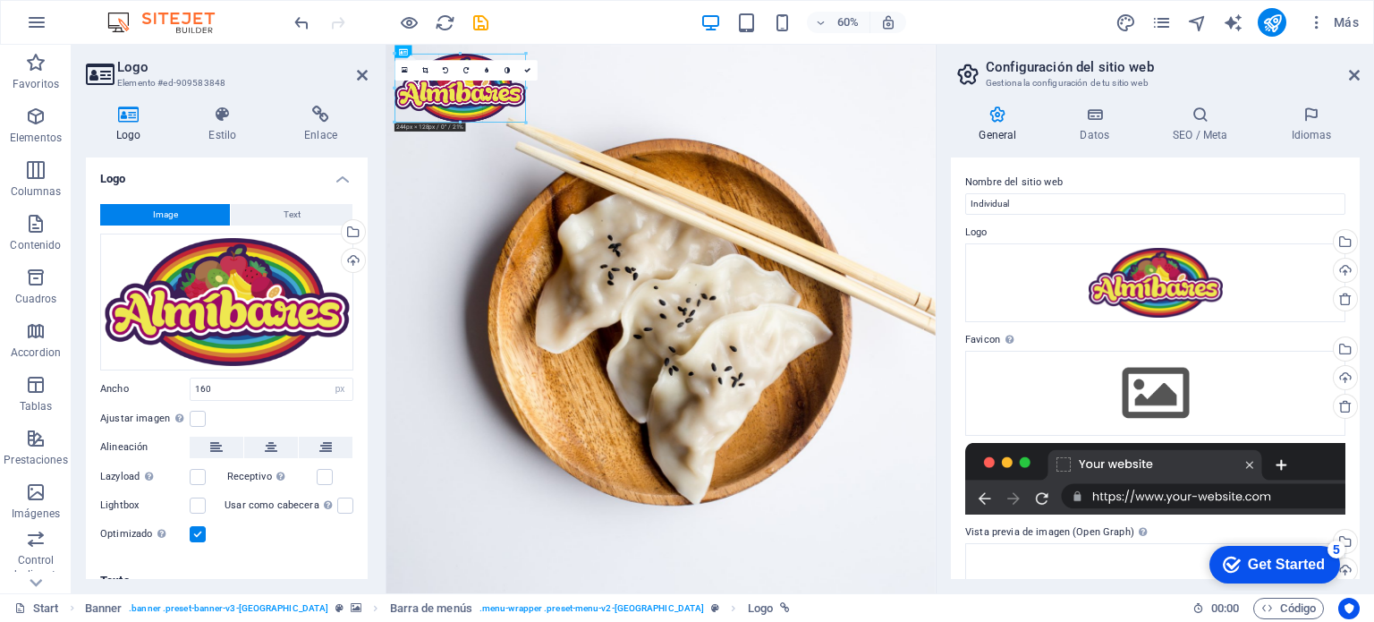
drag, startPoint x: 479, startPoint y: 96, endPoint x: 216, endPoint y: 150, distance: 268.6
type input "244"
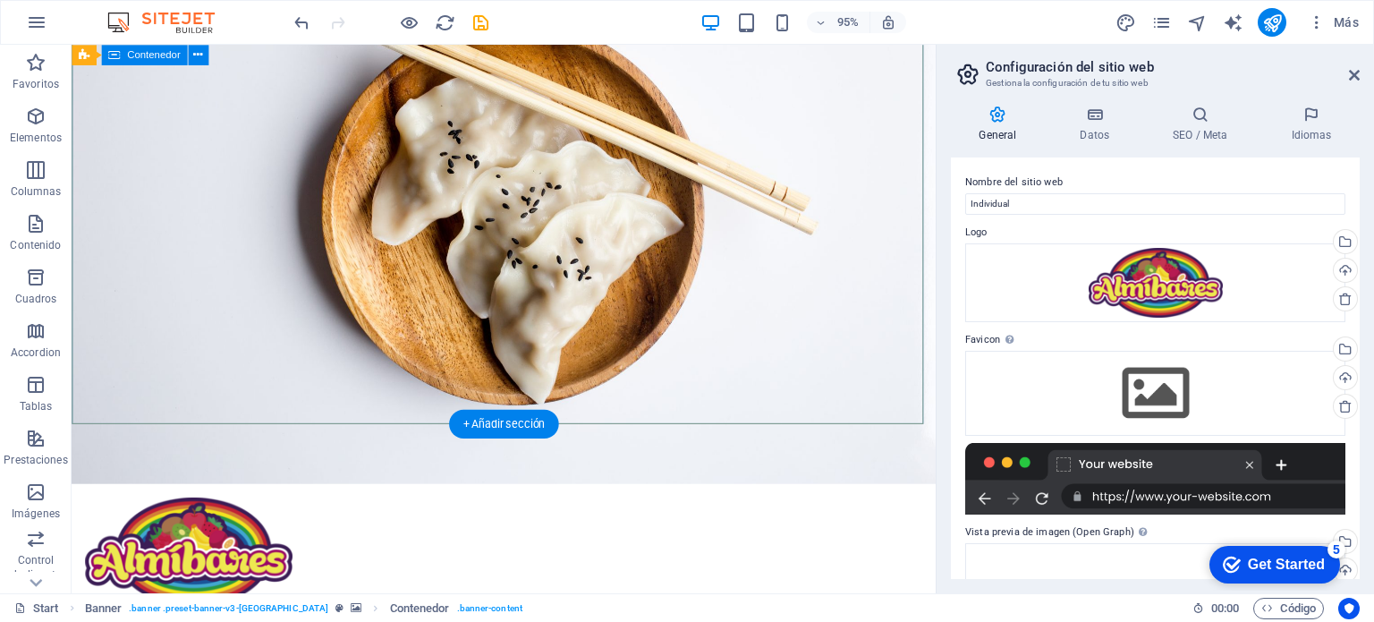
scroll to position [89, 0]
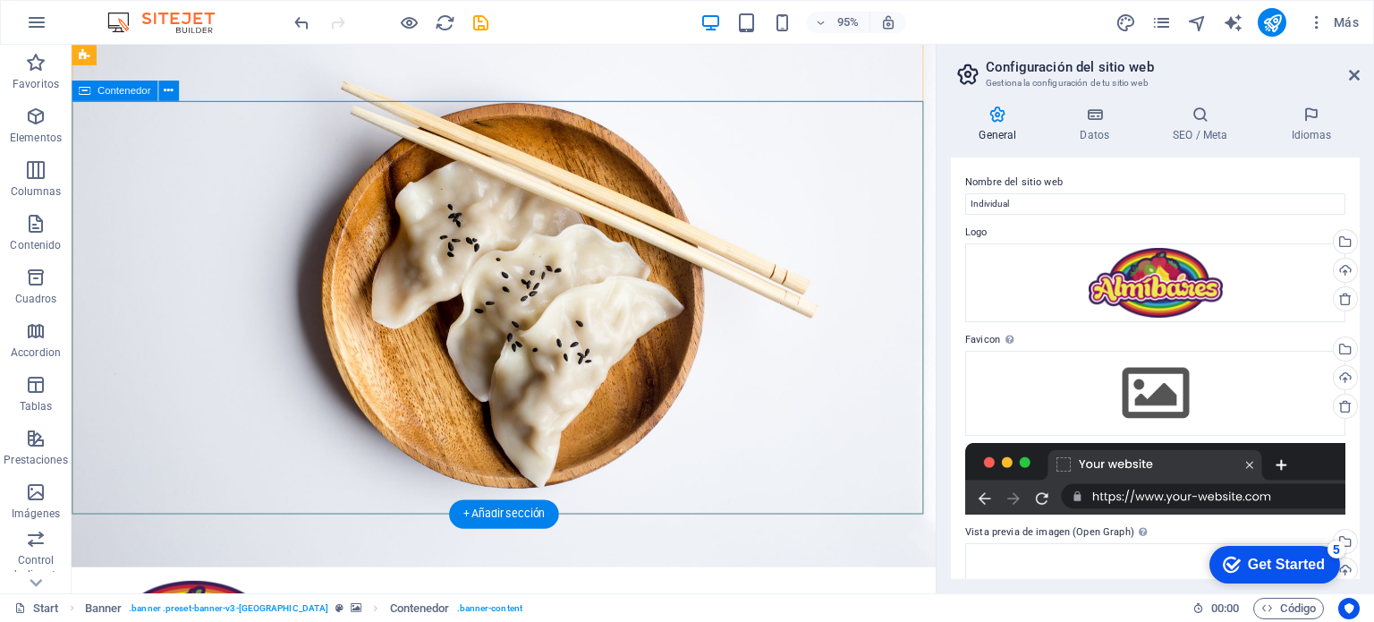
scroll to position [0, 0]
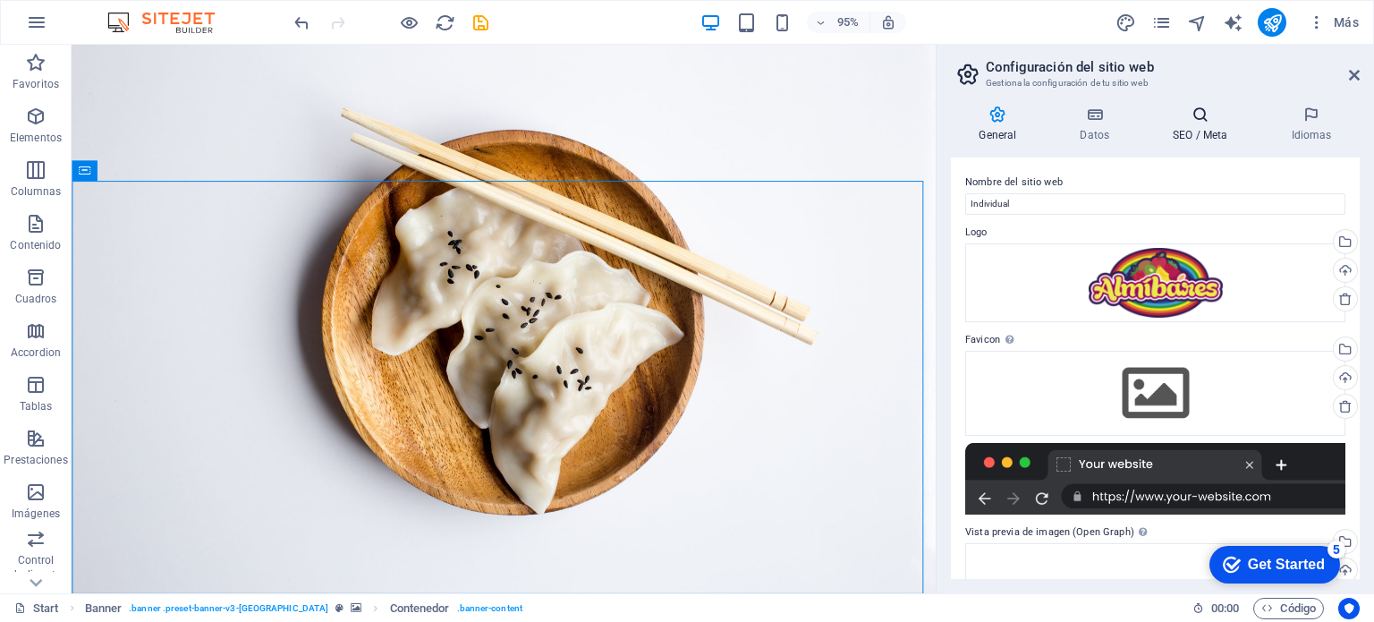
click at [1193, 128] on h4 "SEO / Meta" at bounding box center [1204, 125] width 118 height 38
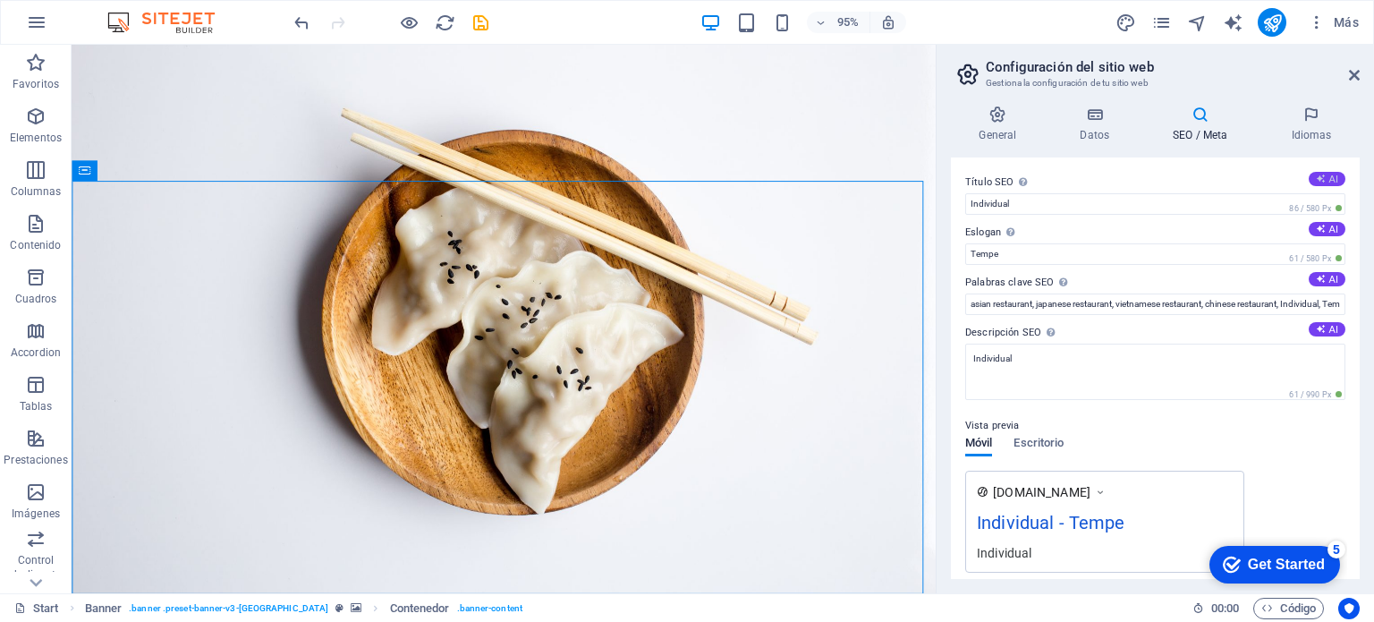
click at [1320, 178] on icon at bounding box center [1321, 179] width 10 height 10
type input "Experience Authentic Asian Cuisine"
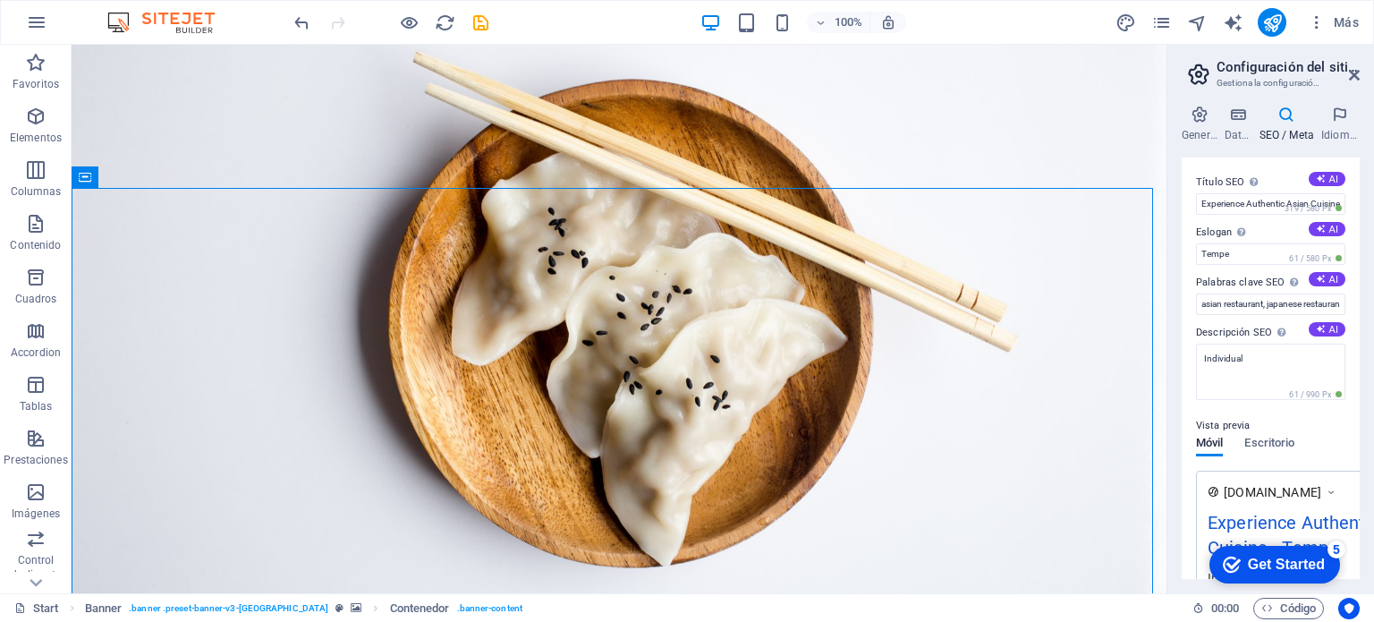
drag, startPoint x: 938, startPoint y: 181, endPoint x: 1170, endPoint y: 185, distance: 232.6
click at [1170, 185] on div at bounding box center [1169, 319] width 4 height 548
click at [623, 56] on div "+" at bounding box center [618, 54] width 35 height 16
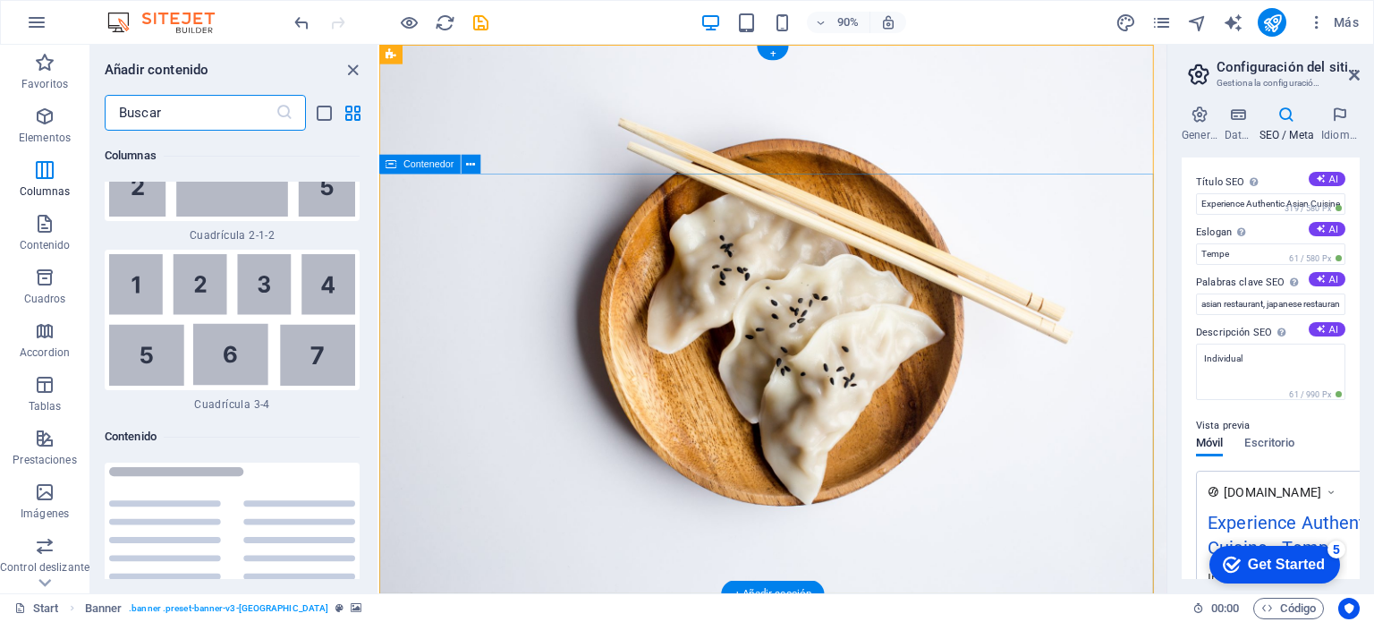
scroll to position [5811, 0]
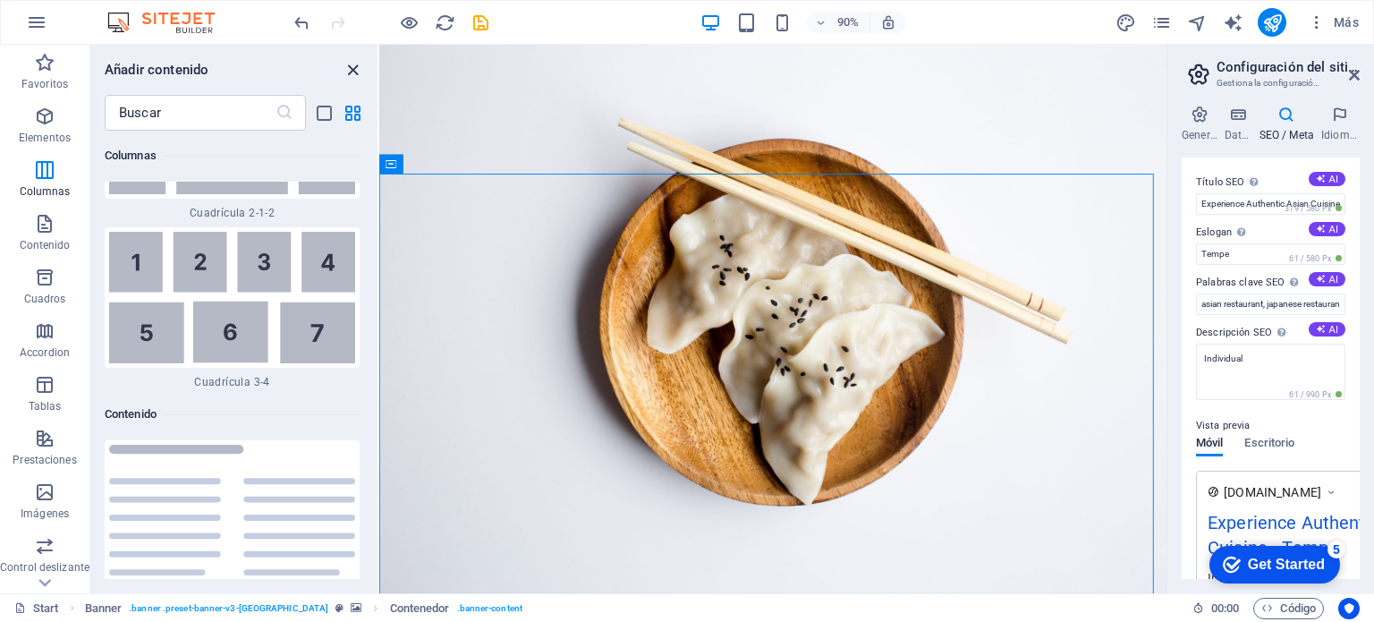
click at [351, 63] on icon "close panel" at bounding box center [353, 70] width 21 height 21
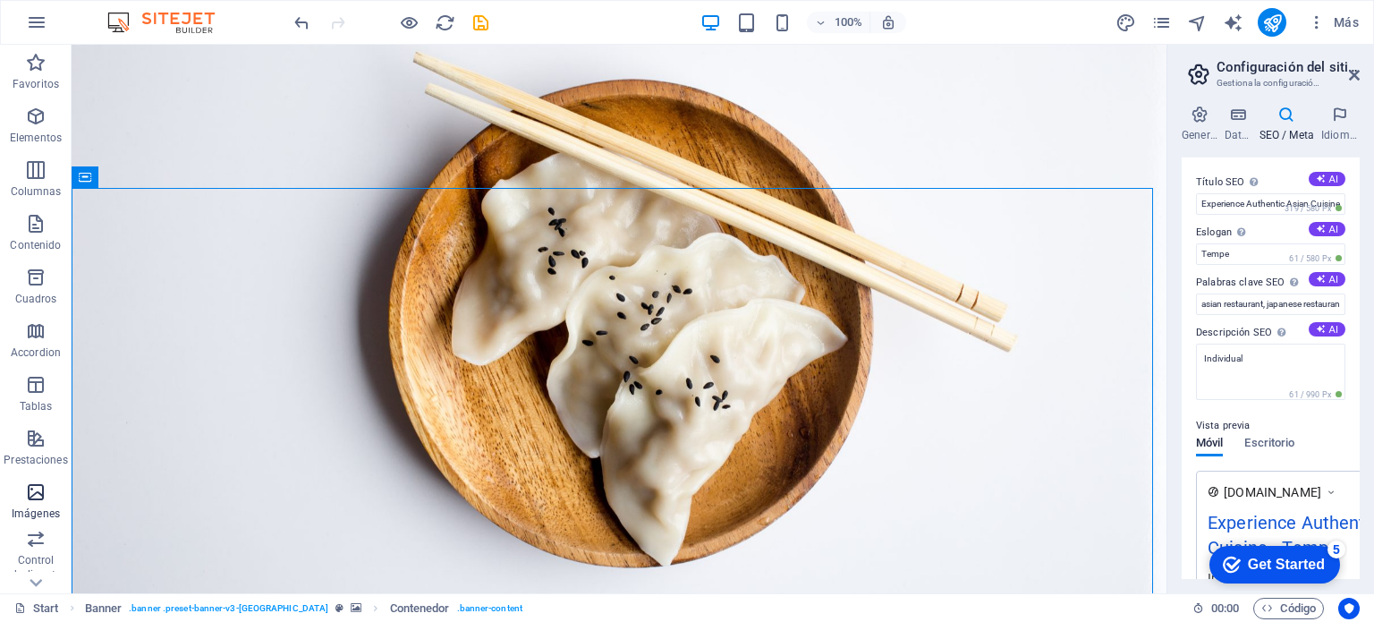
scroll to position [89, 0]
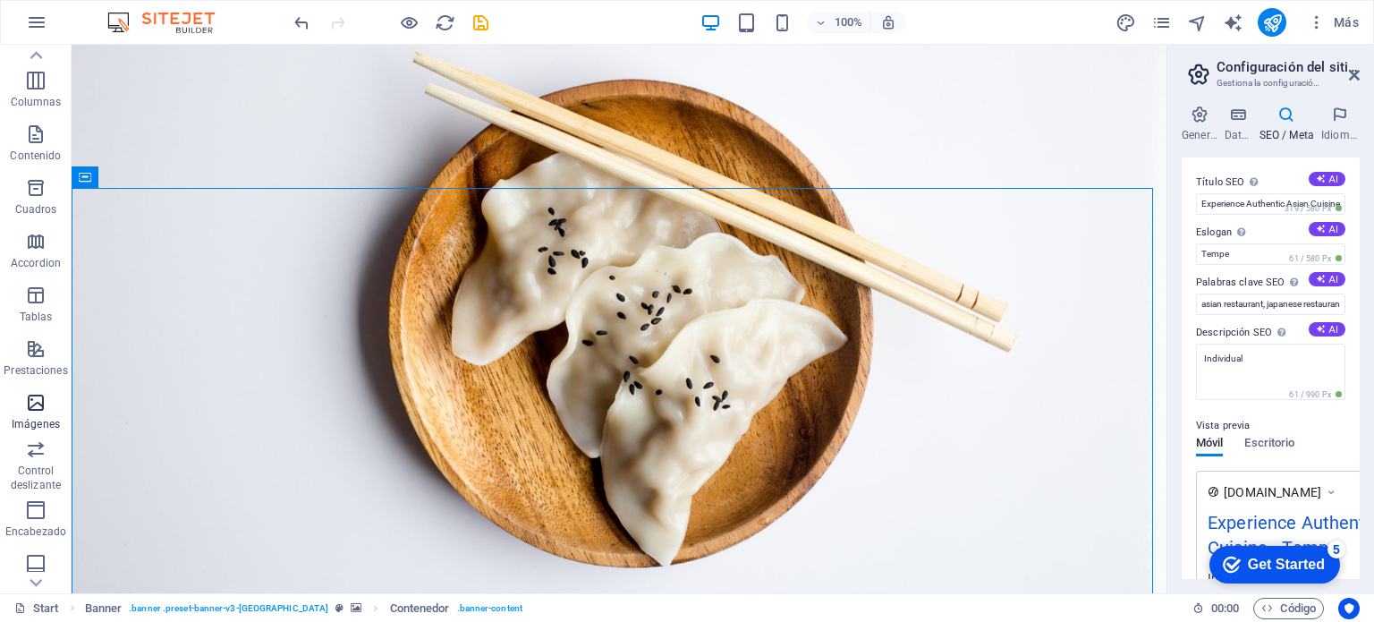
click at [34, 419] on p "Imágenes" at bounding box center [36, 424] width 48 height 14
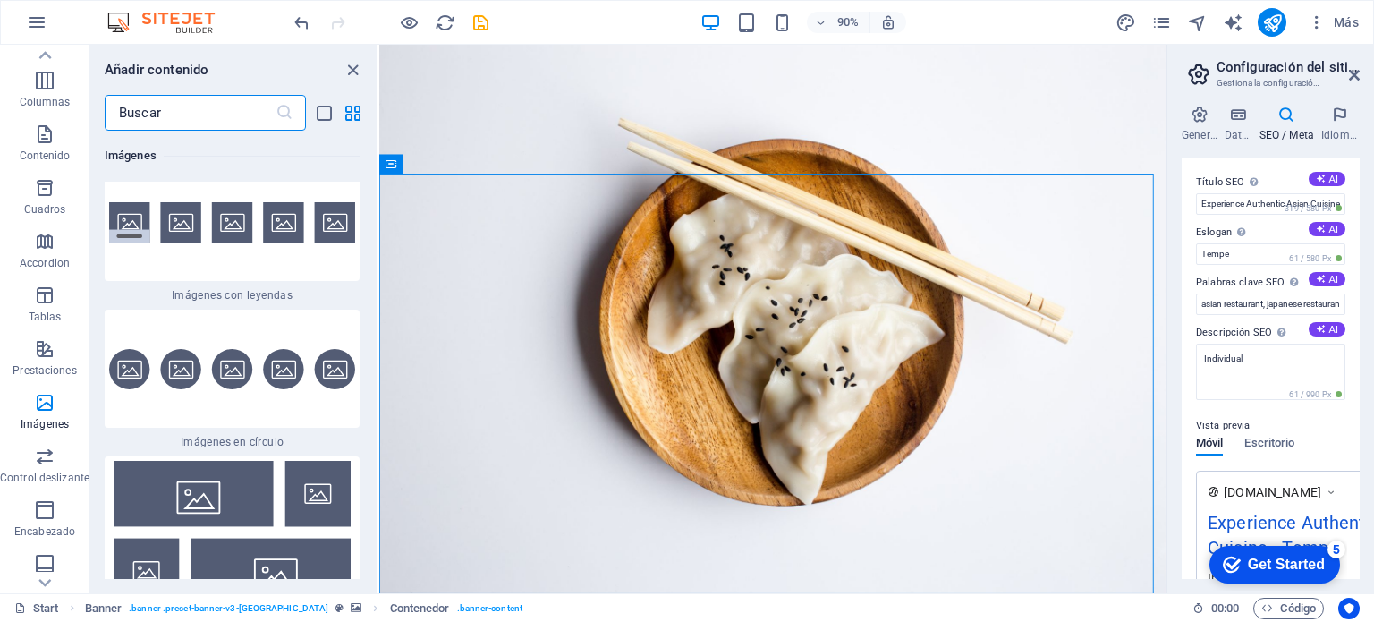
scroll to position [17939, 0]
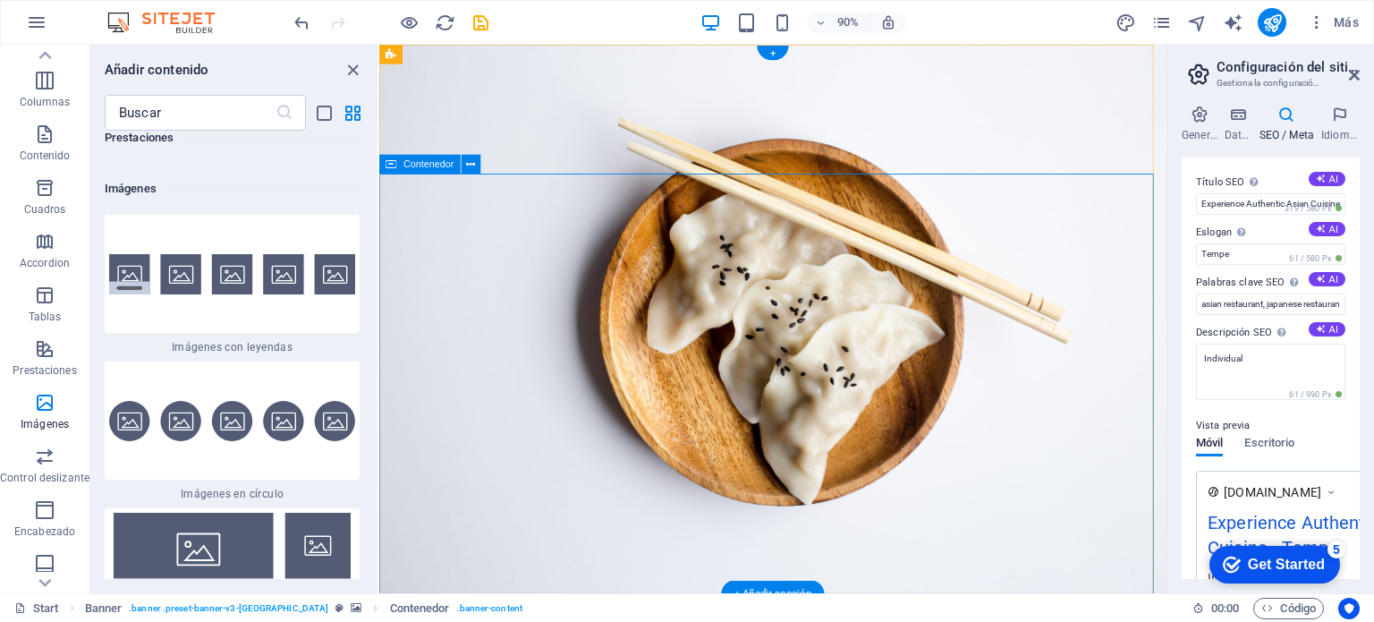
drag, startPoint x: 575, startPoint y: 362, endPoint x: 503, endPoint y: 365, distance: 72.5
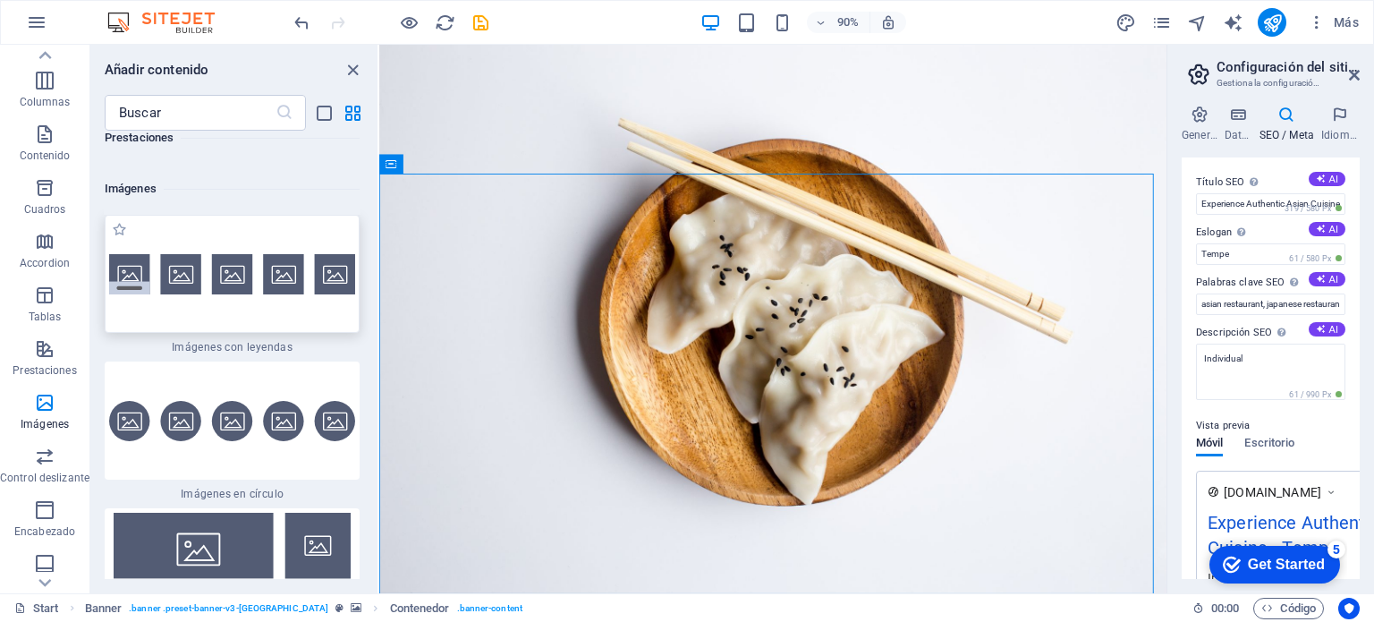
click at [129, 254] on img at bounding box center [232, 274] width 246 height 40
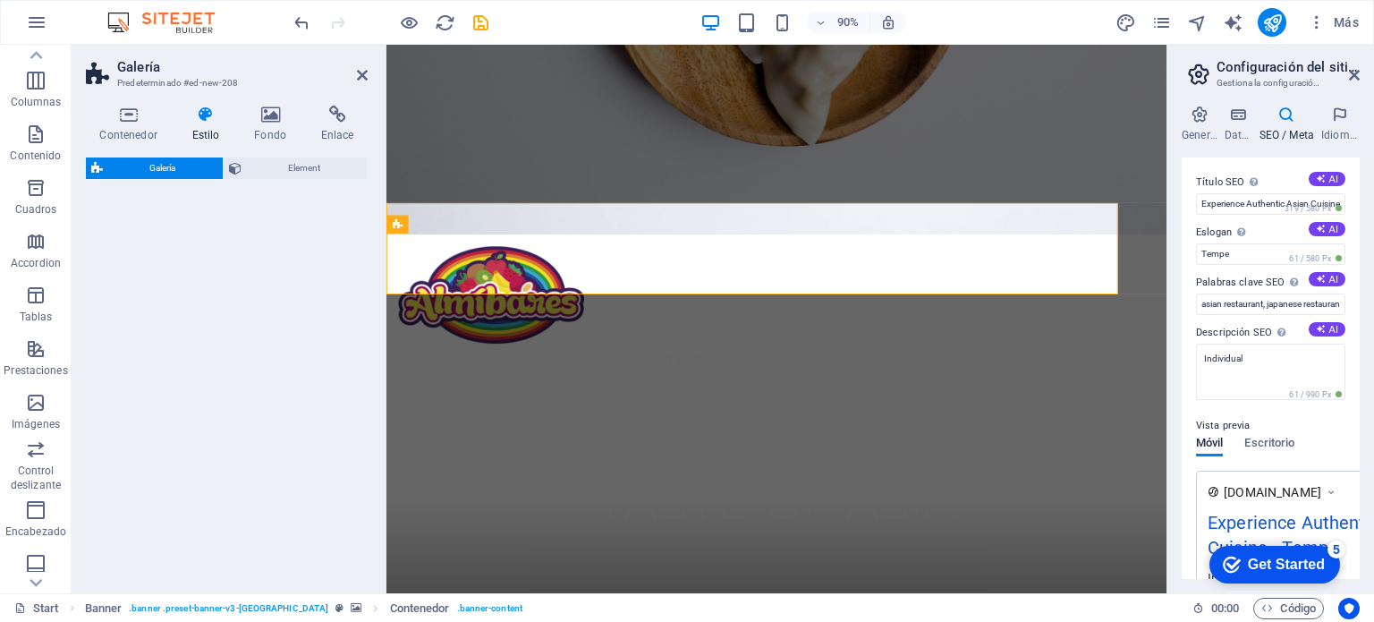
select select "rem"
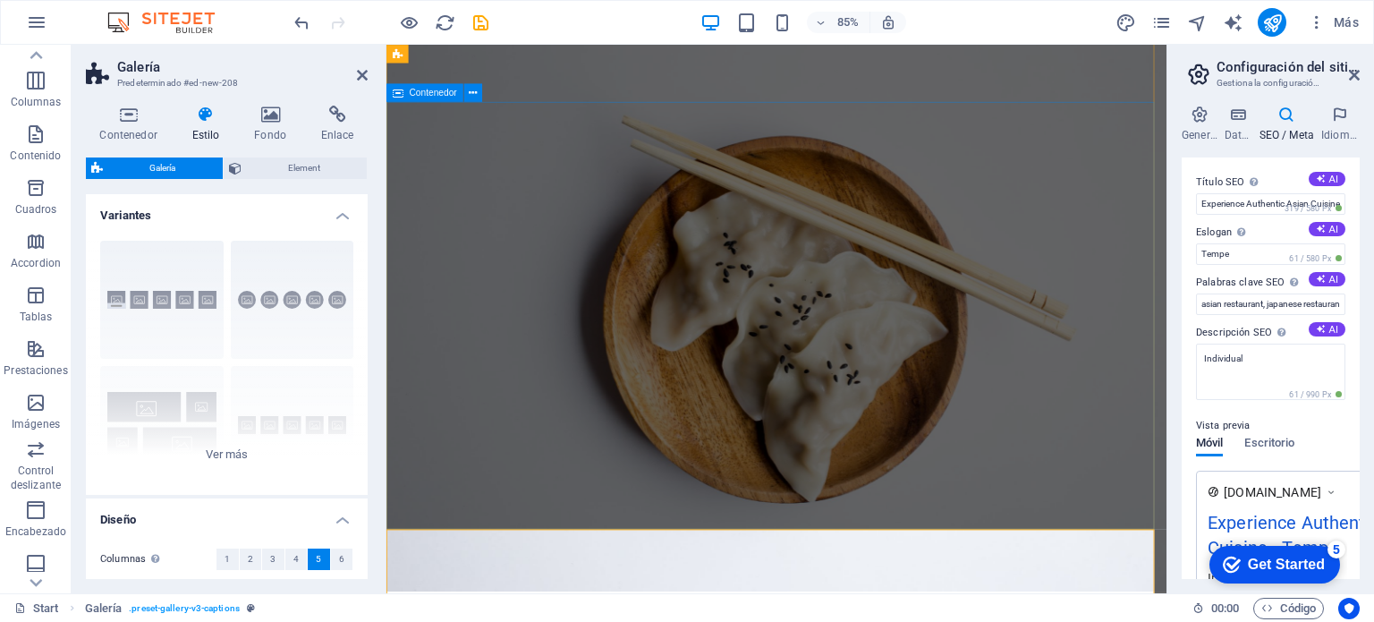
scroll to position [0, 0]
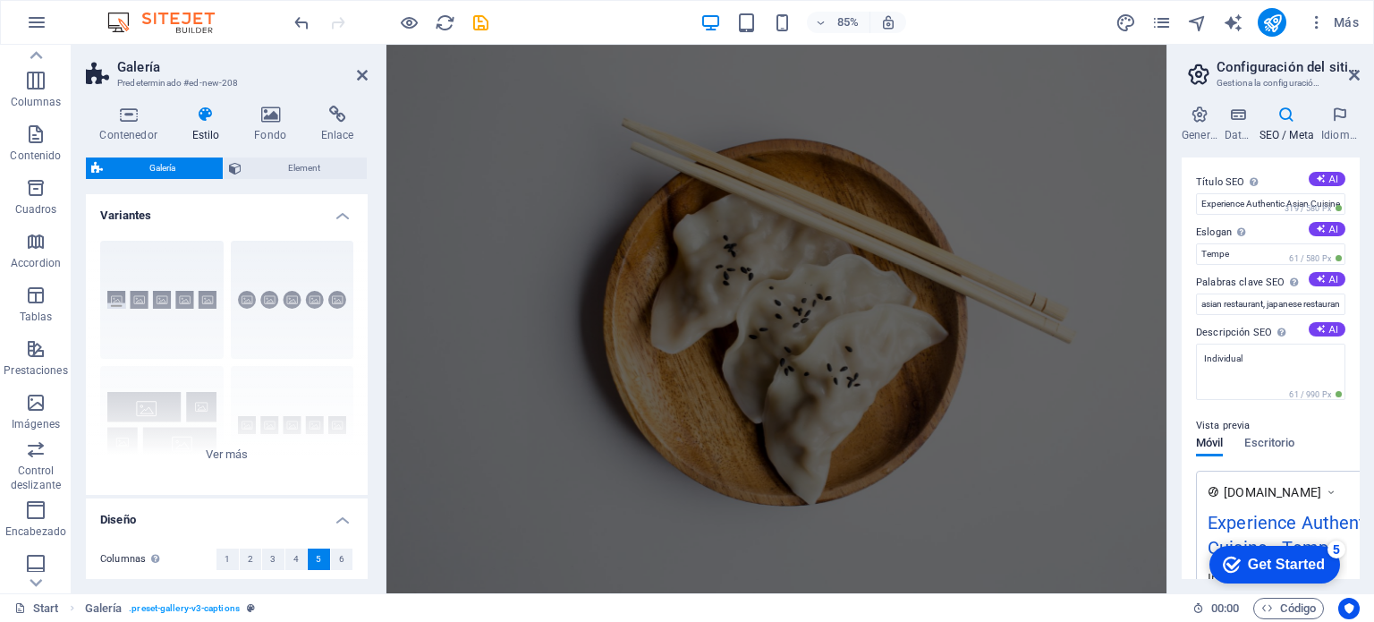
click at [190, 170] on span "Galería" at bounding box center [162, 167] width 109 height 21
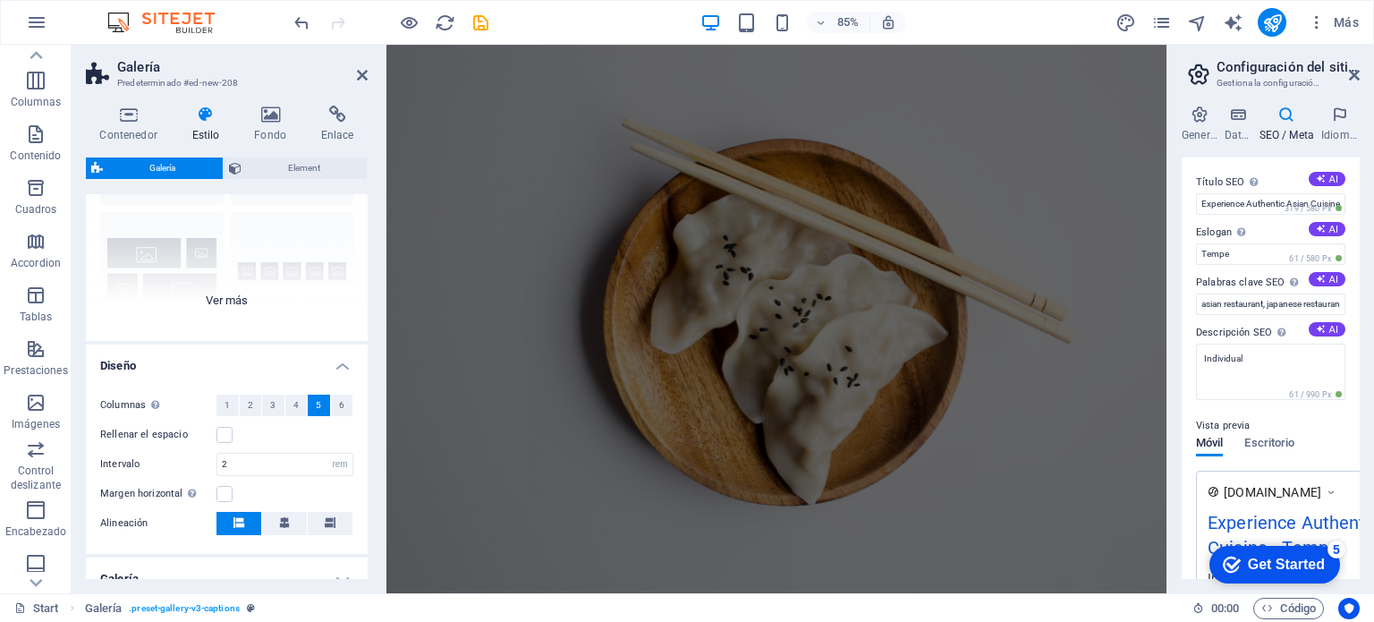
scroll to position [292, 0]
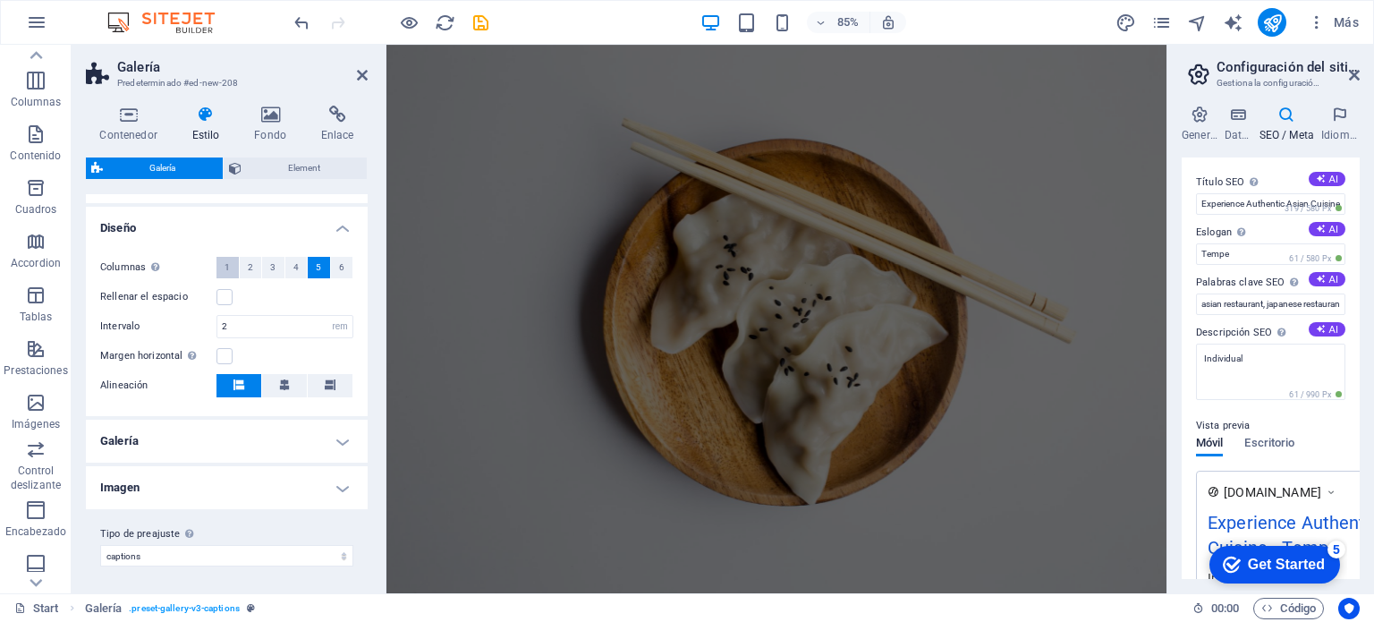
click at [221, 263] on button "1" at bounding box center [227, 267] width 22 height 21
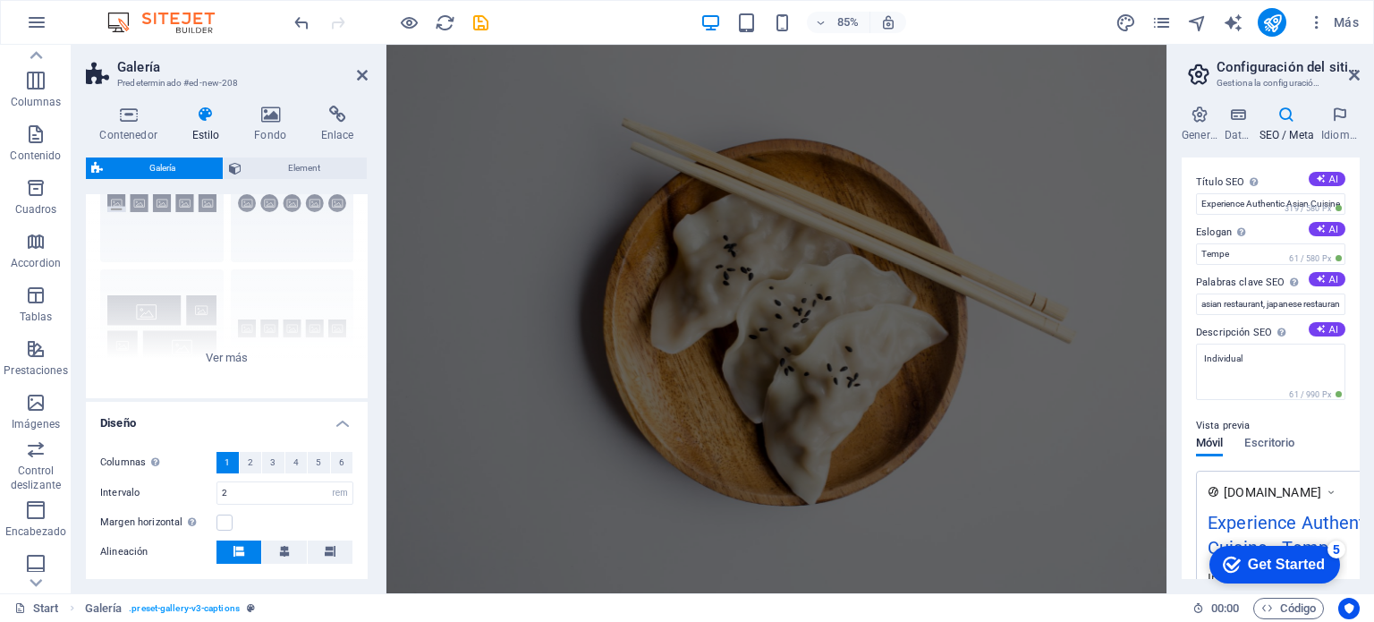
scroll to position [0, 0]
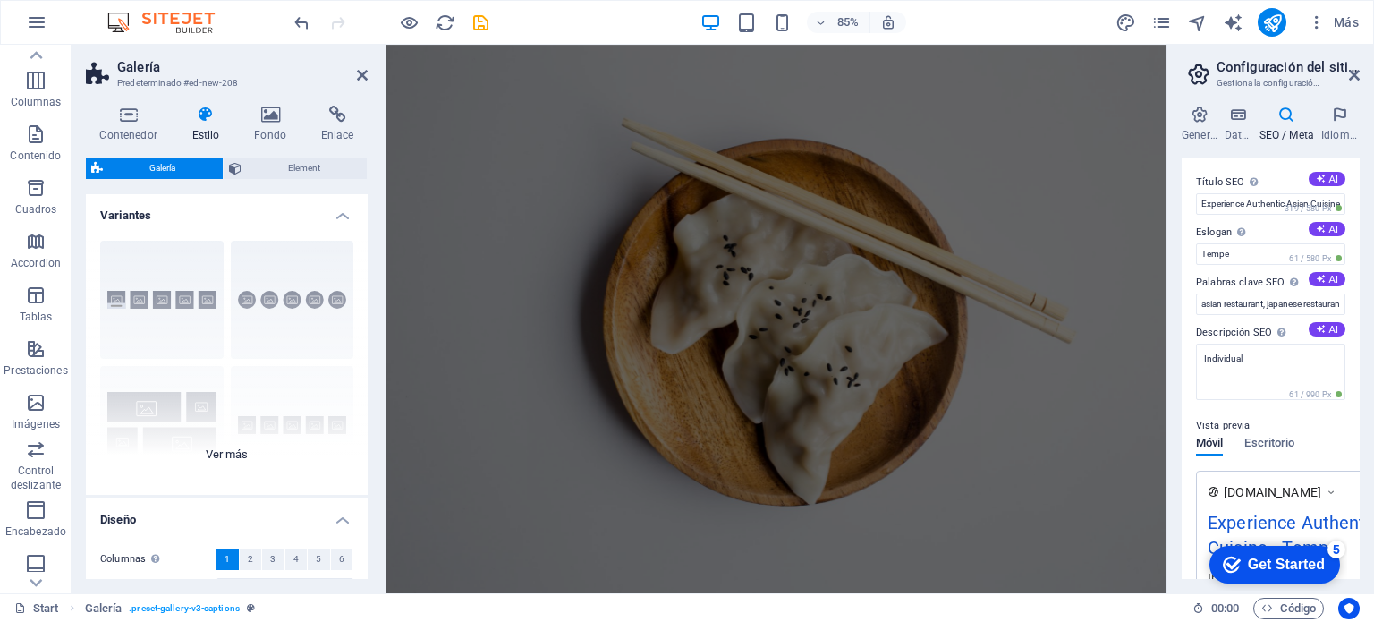
click at [152, 271] on div "Leyendas Círculo Collage Predeterminado Cuadrícula Cuadrícula despla..." at bounding box center [227, 360] width 282 height 268
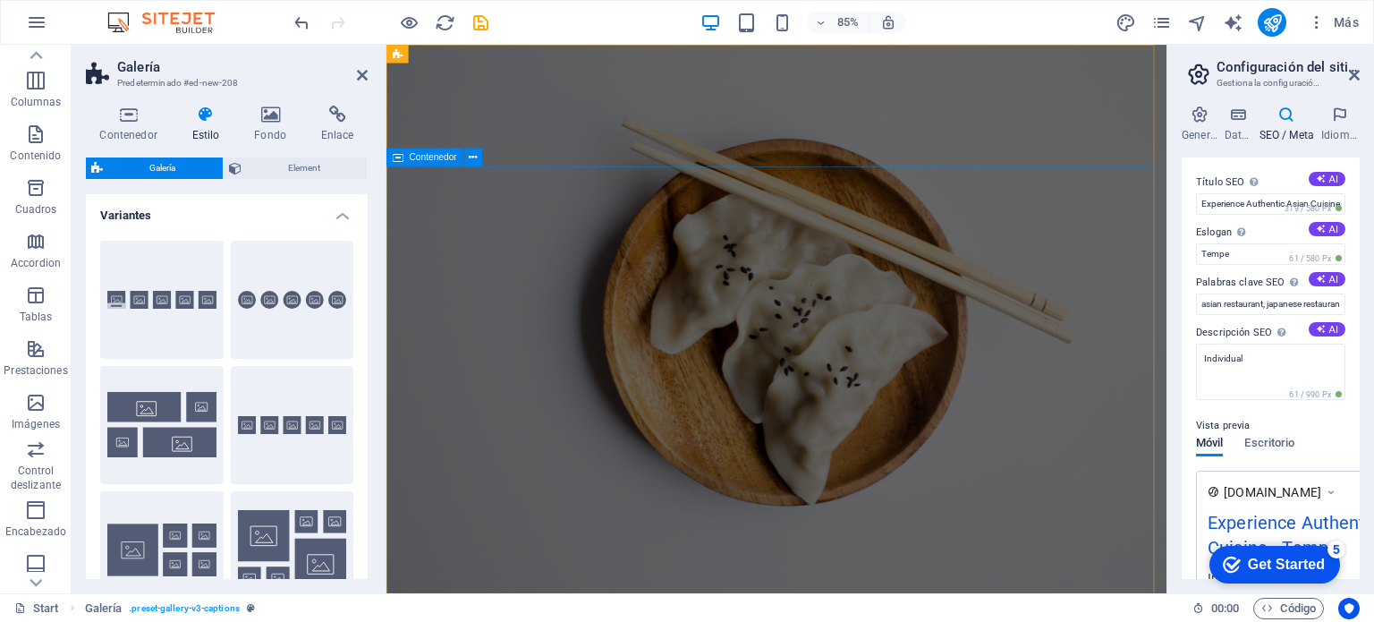
drag, startPoint x: 539, startPoint y: 312, endPoint x: 539, endPoint y: 355, distance: 43.0
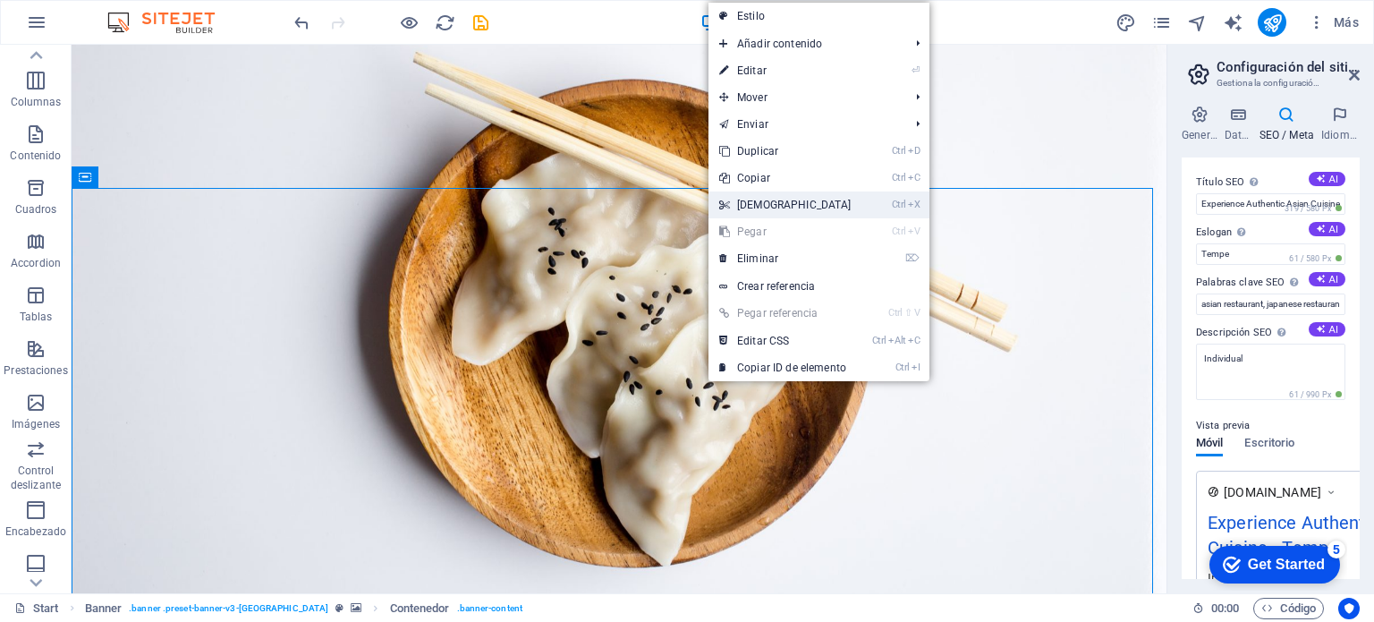
click at [786, 203] on link "Ctrl X Cortar" at bounding box center [786, 204] width 154 height 27
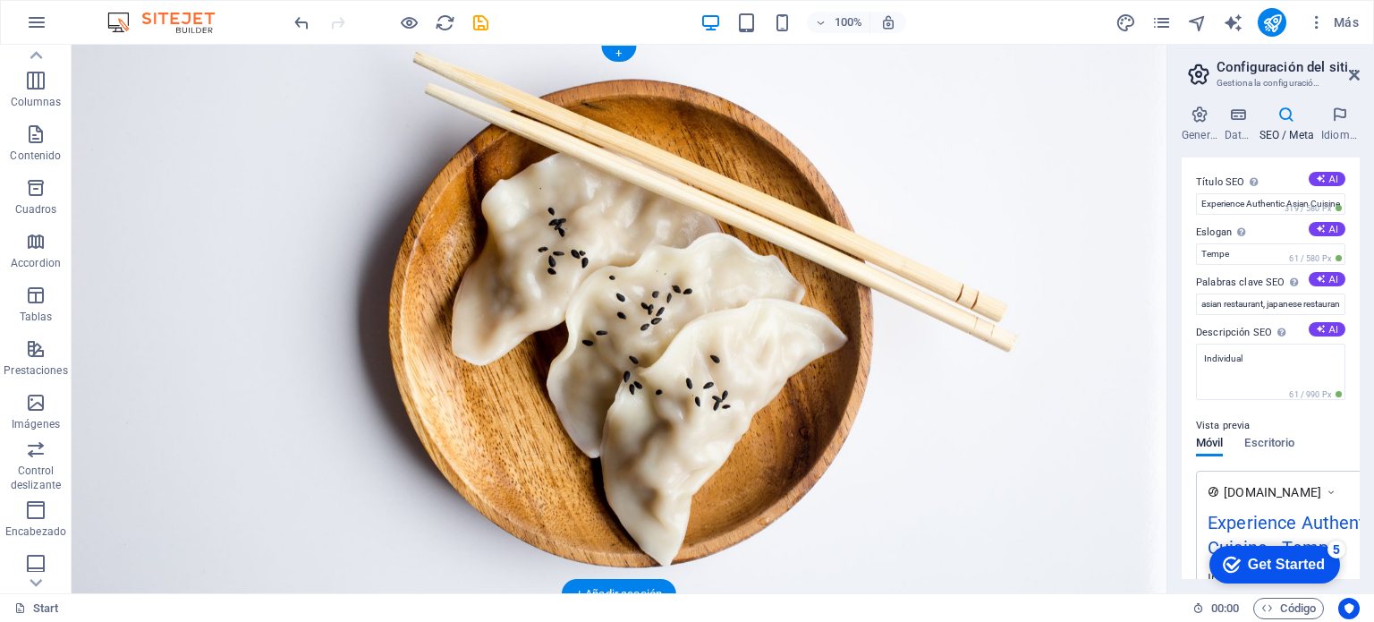
click at [669, 361] on figure at bounding box center [619, 319] width 1095 height 549
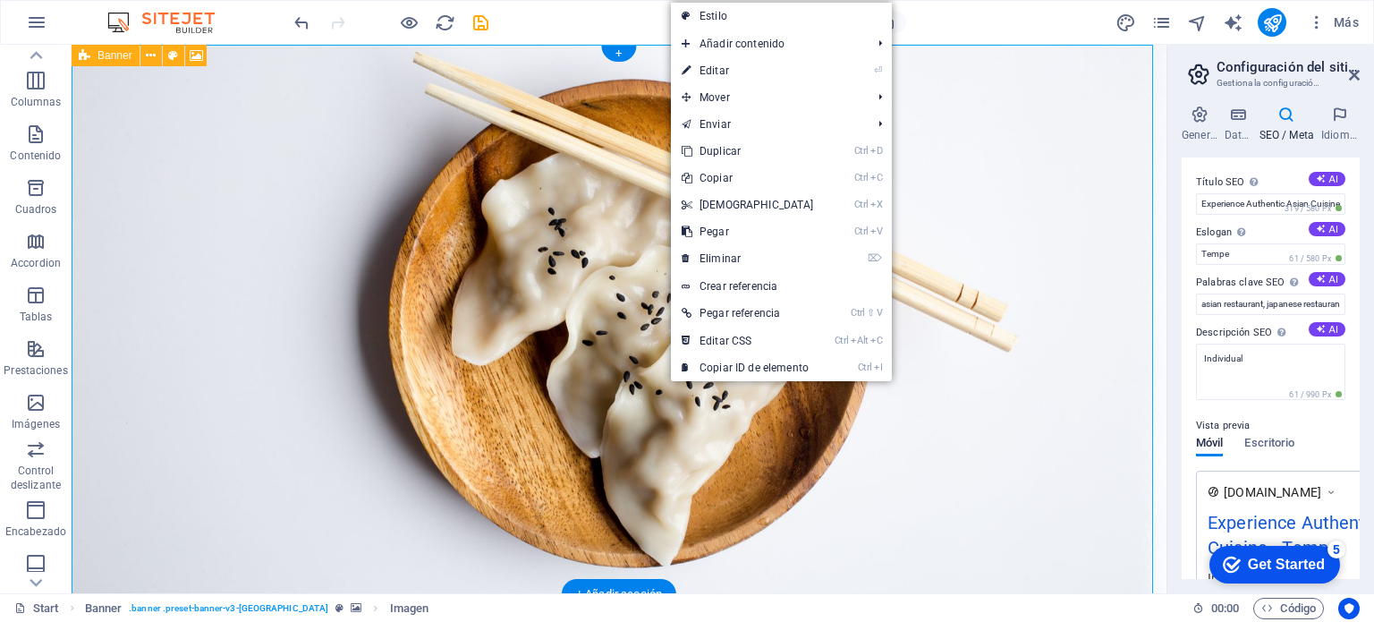
click at [1006, 233] on figure at bounding box center [619, 319] width 1095 height 549
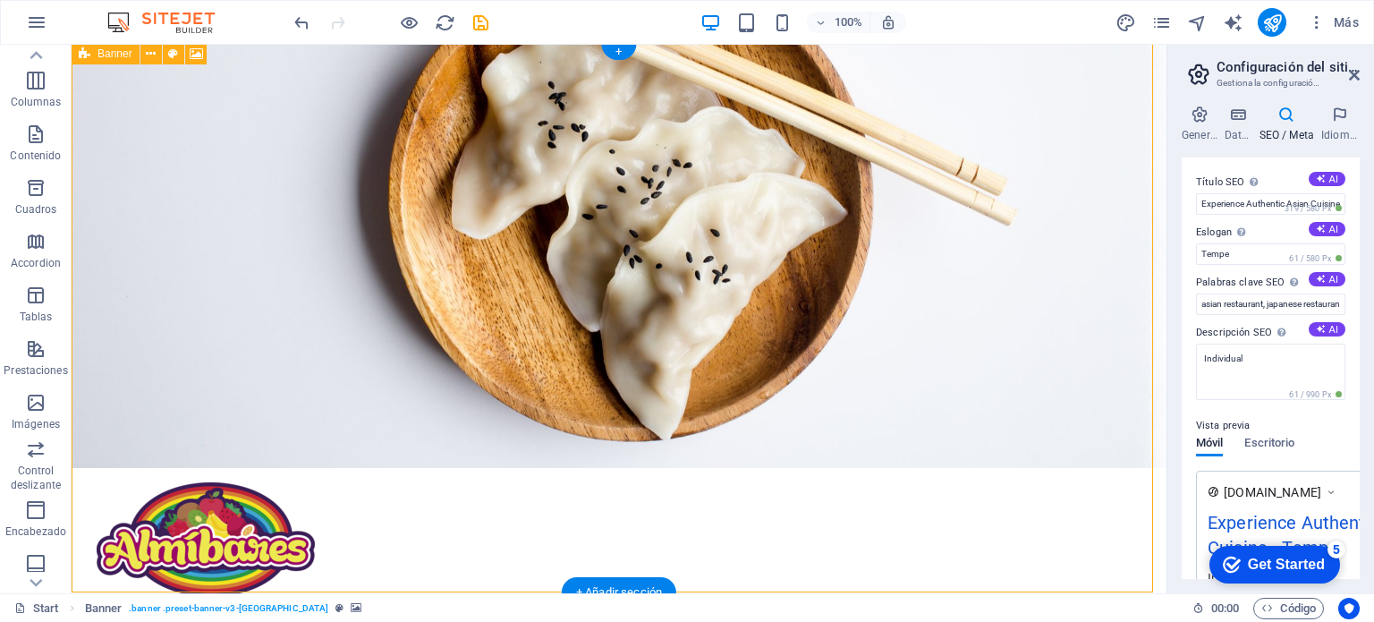
scroll to position [179, 0]
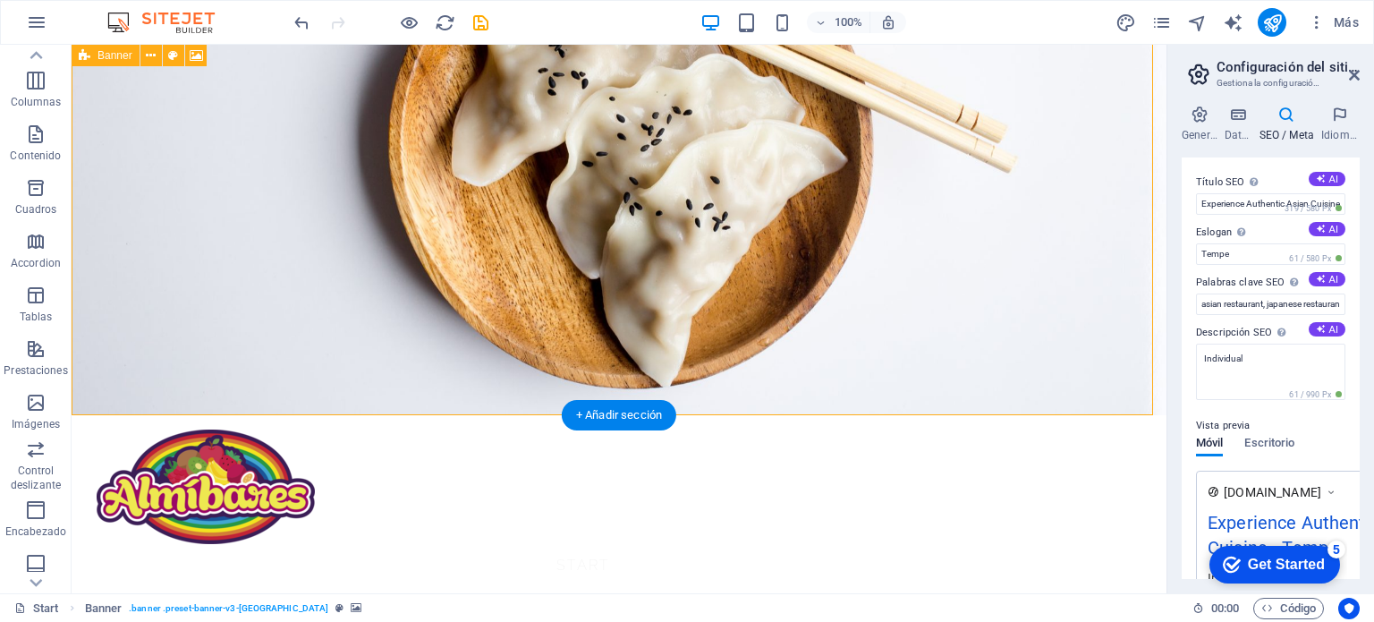
click at [432, 324] on figure at bounding box center [619, 140] width 1095 height 549
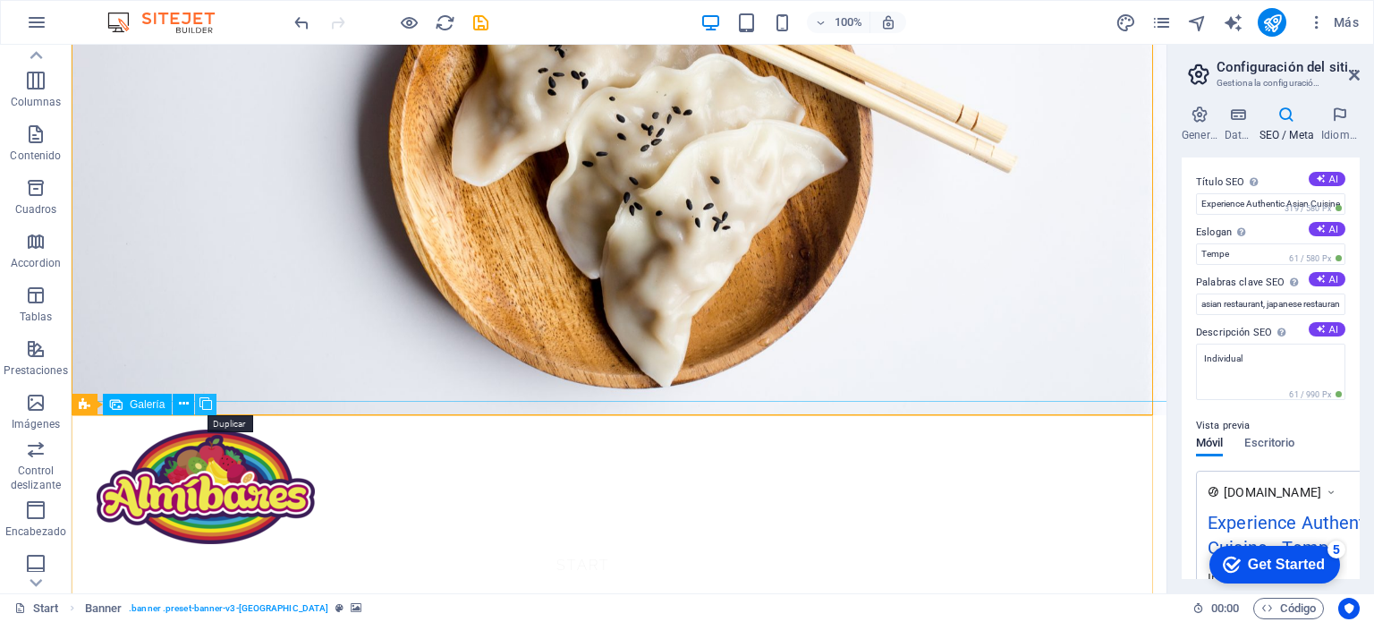
click at [208, 407] on icon at bounding box center [206, 404] width 13 height 19
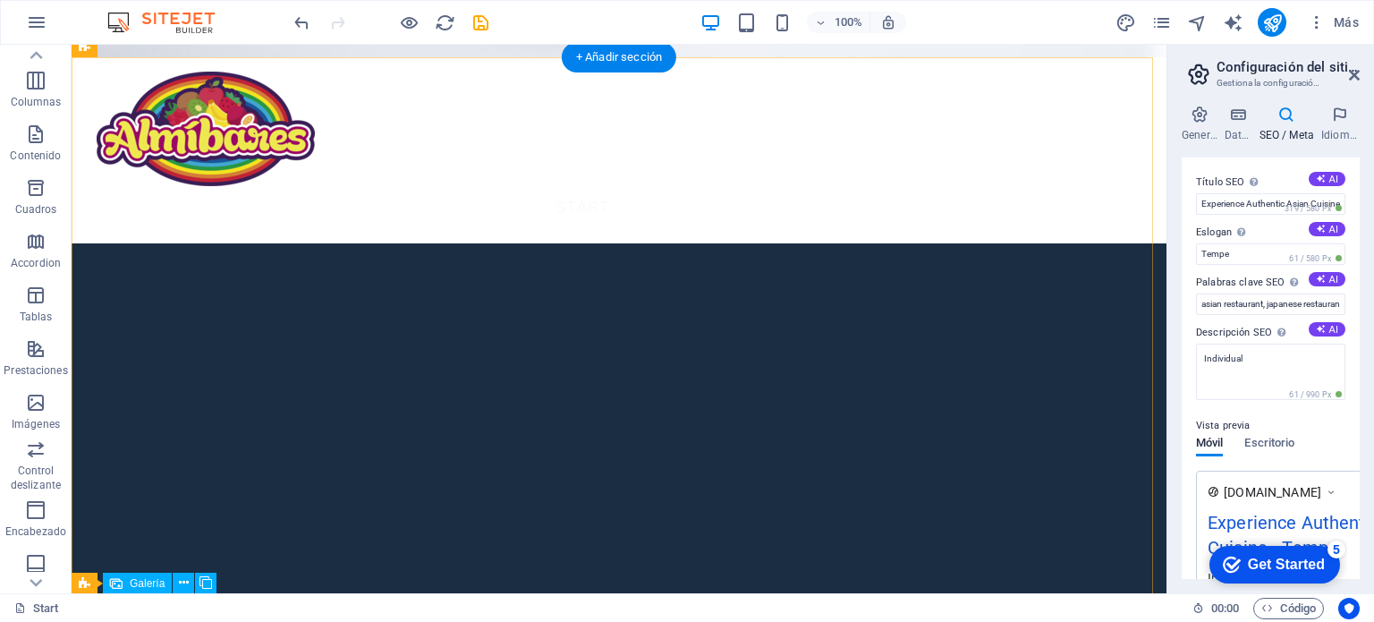
scroll to position [89, 0]
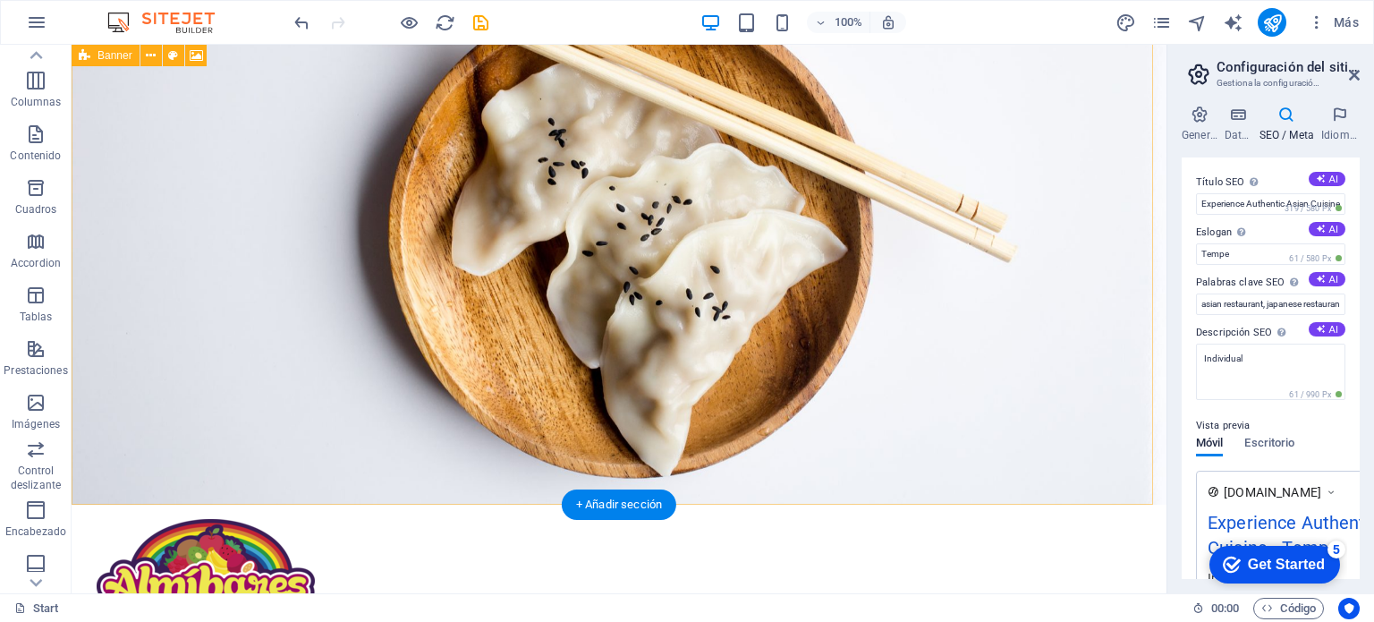
click at [520, 217] on figure at bounding box center [619, 229] width 1095 height 549
drag, startPoint x: 616, startPoint y: 309, endPoint x: 531, endPoint y: 351, distance: 94.0
click at [531, 351] on figure at bounding box center [619, 229] width 1095 height 549
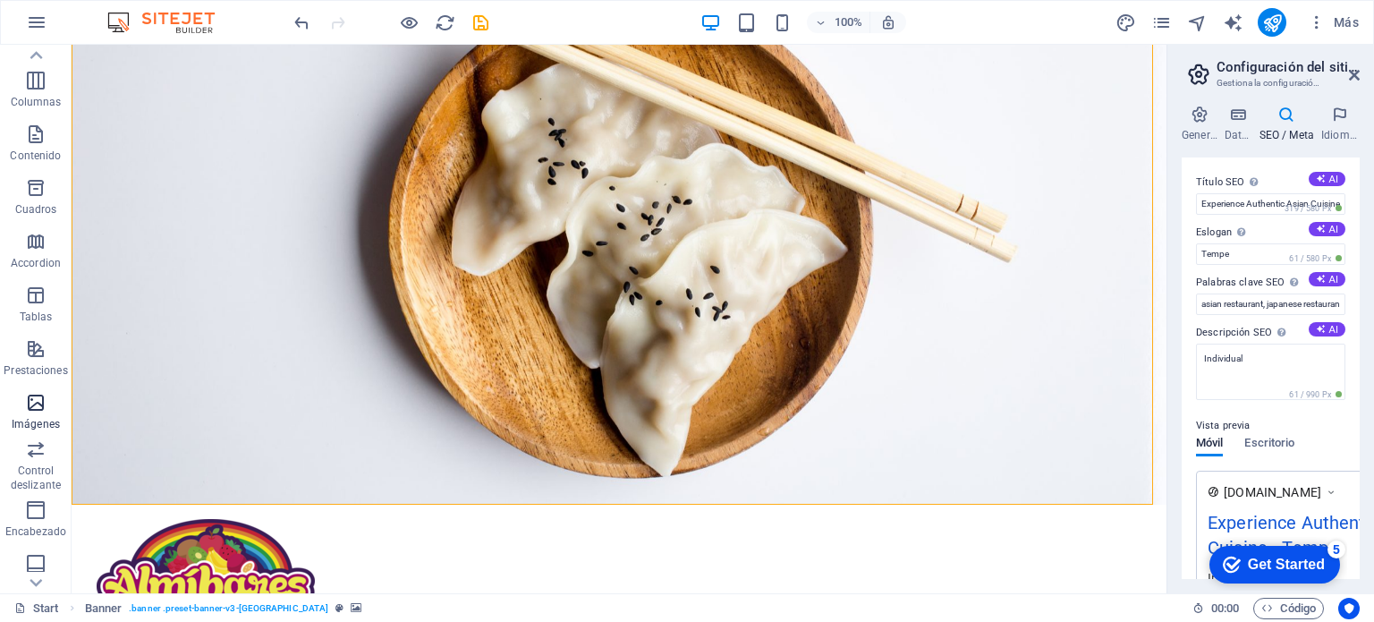
click at [43, 398] on icon "button" at bounding box center [35, 402] width 21 height 21
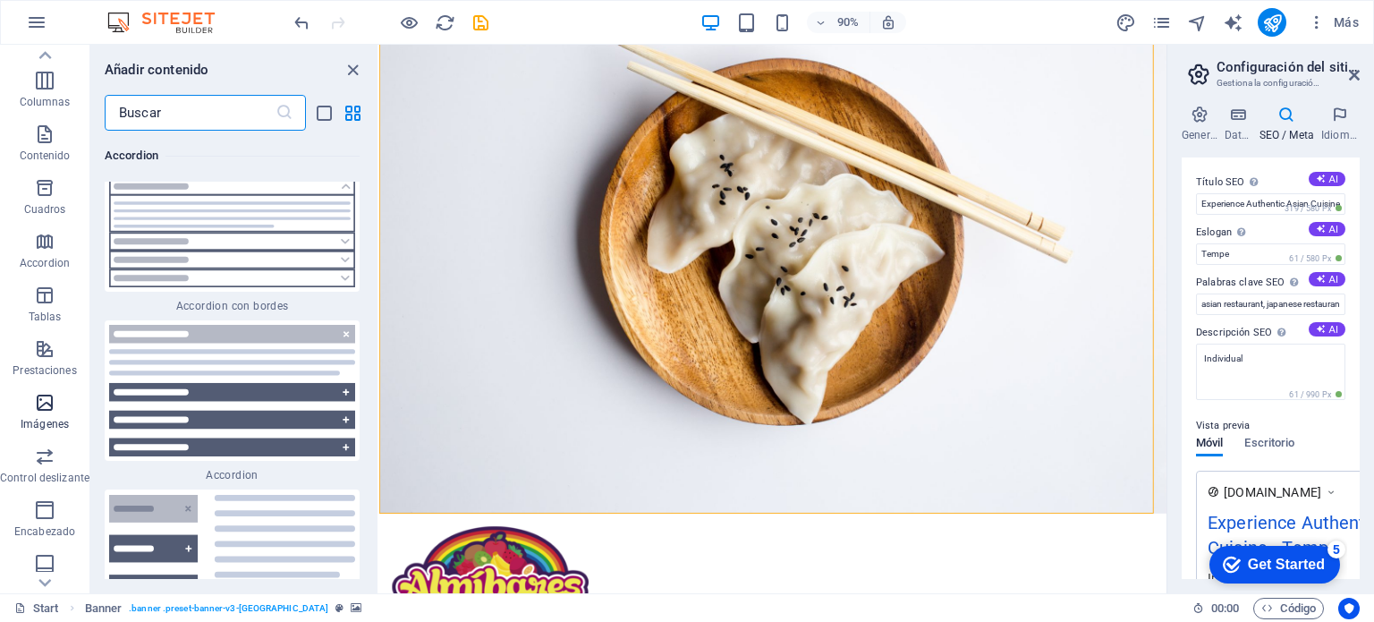
scroll to position [17939, 0]
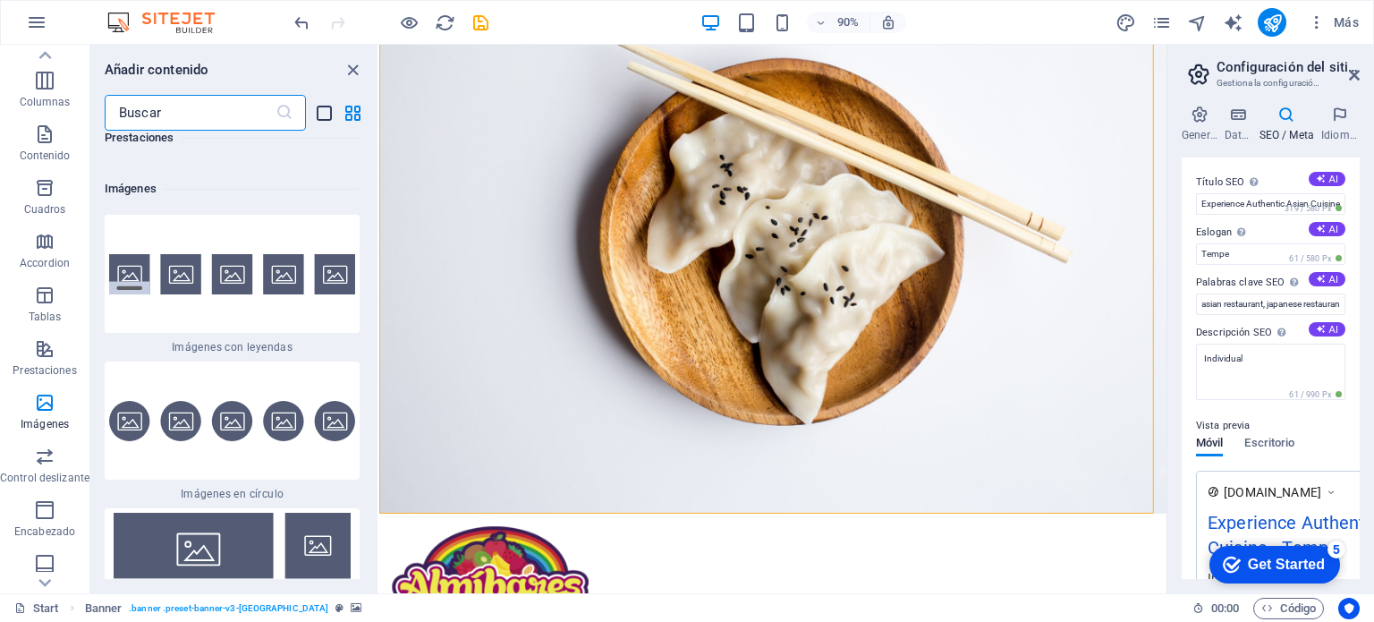
click at [327, 117] on icon "list-view" at bounding box center [324, 113] width 21 height 21
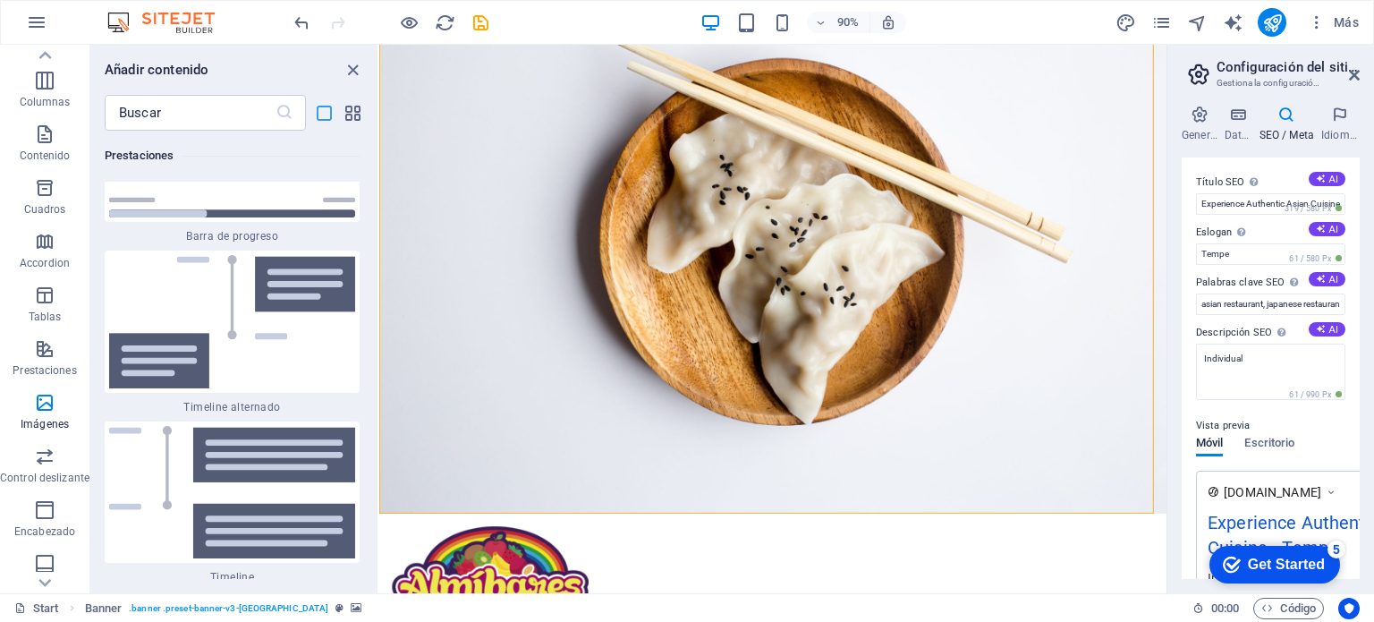
scroll to position [20956, 0]
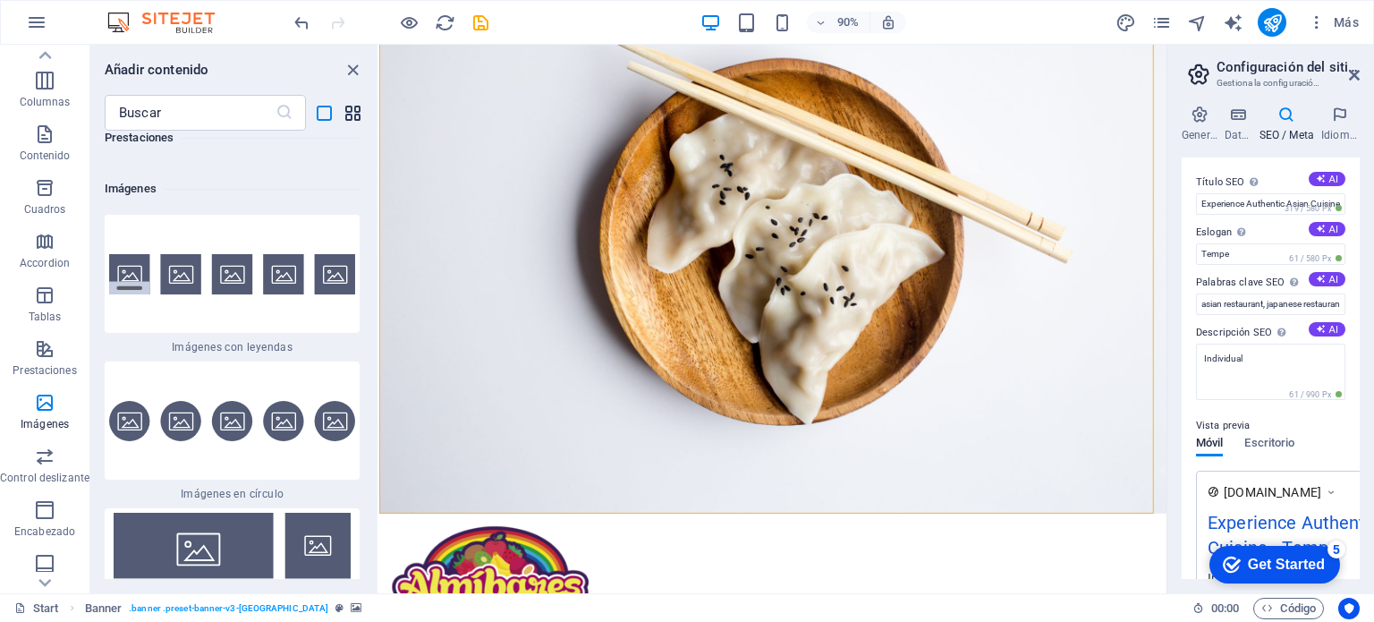
click at [350, 113] on icon "grid-view" at bounding box center [353, 113] width 21 height 21
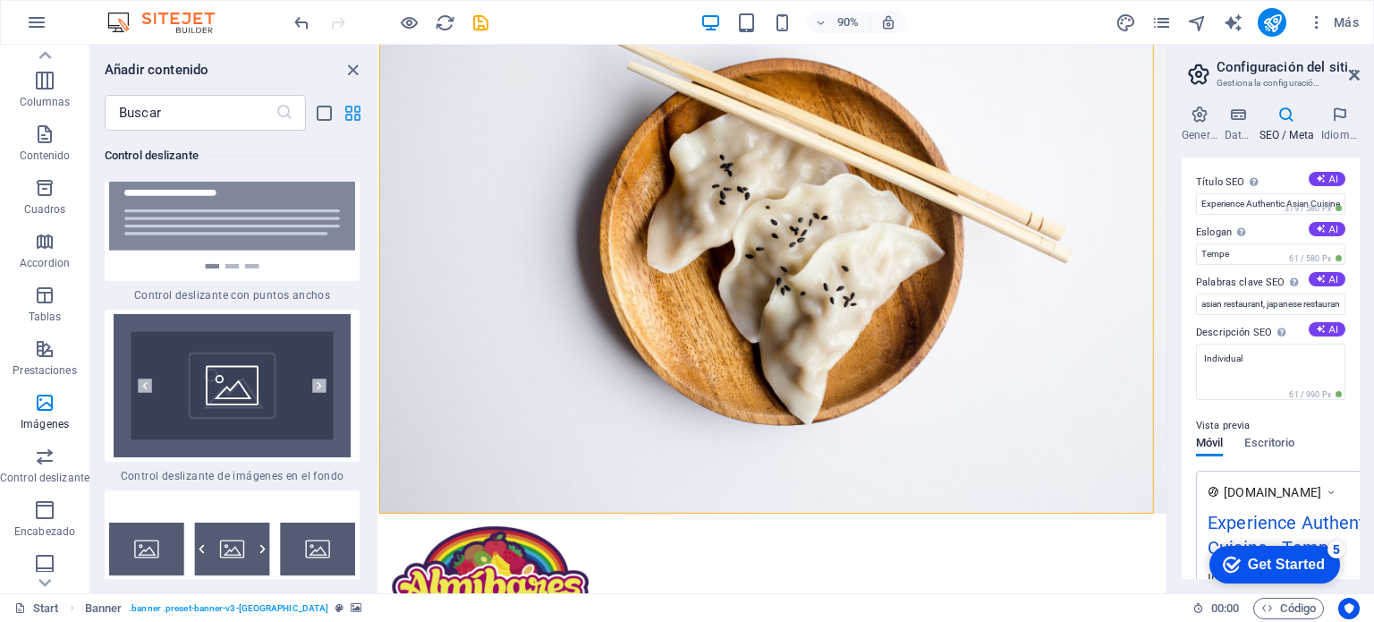
scroll to position [17939, 0]
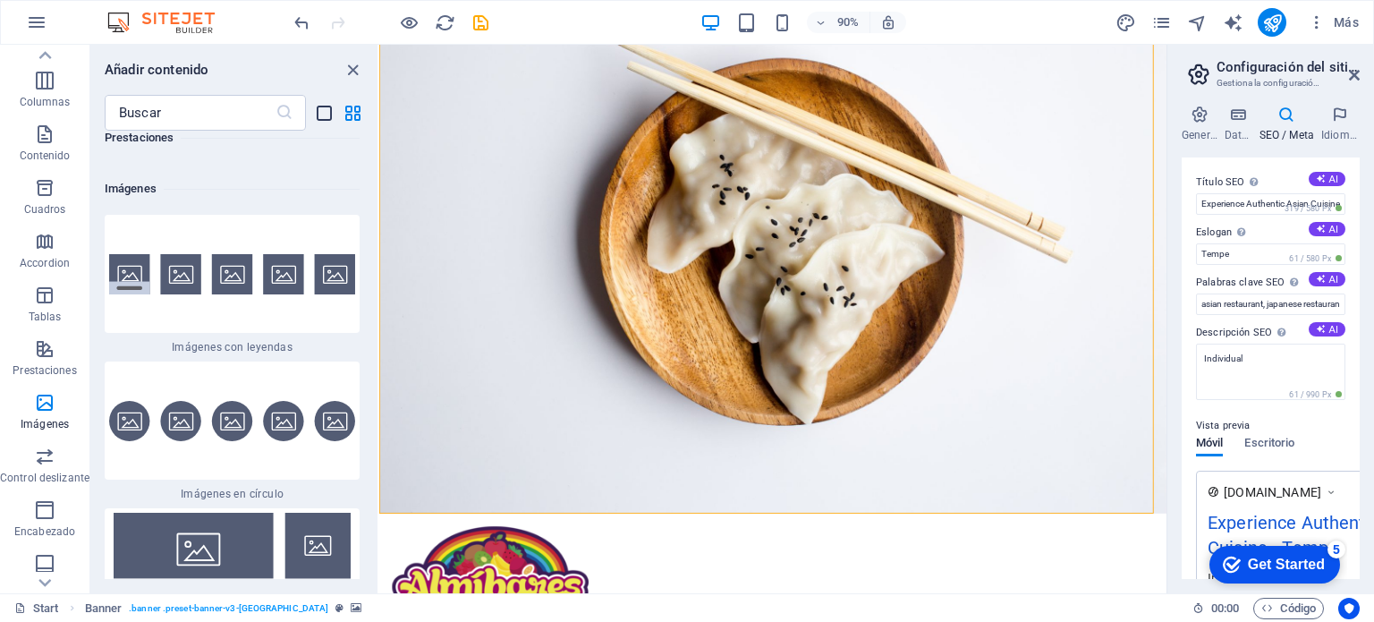
click at [321, 121] on icon "list-view" at bounding box center [324, 113] width 21 height 21
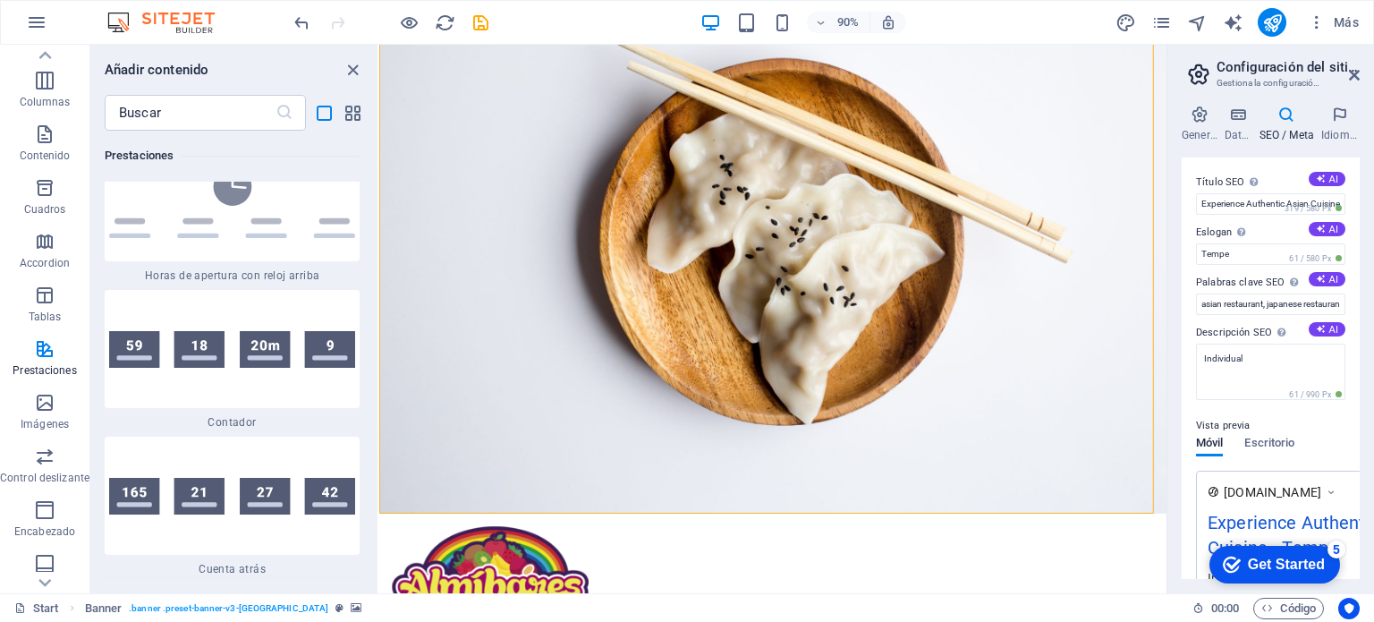
scroll to position [18540, 0]
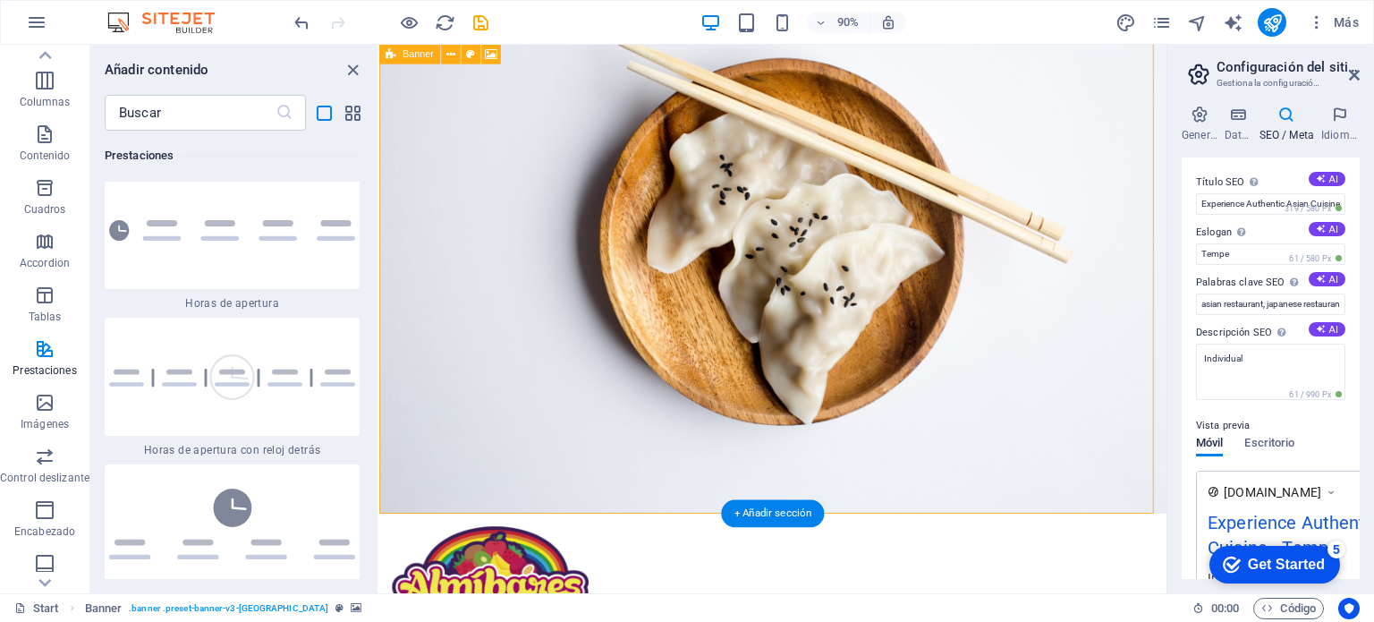
click at [935, 281] on figure at bounding box center [816, 260] width 875 height 610
click at [349, 64] on icon "close panel" at bounding box center [353, 70] width 21 height 21
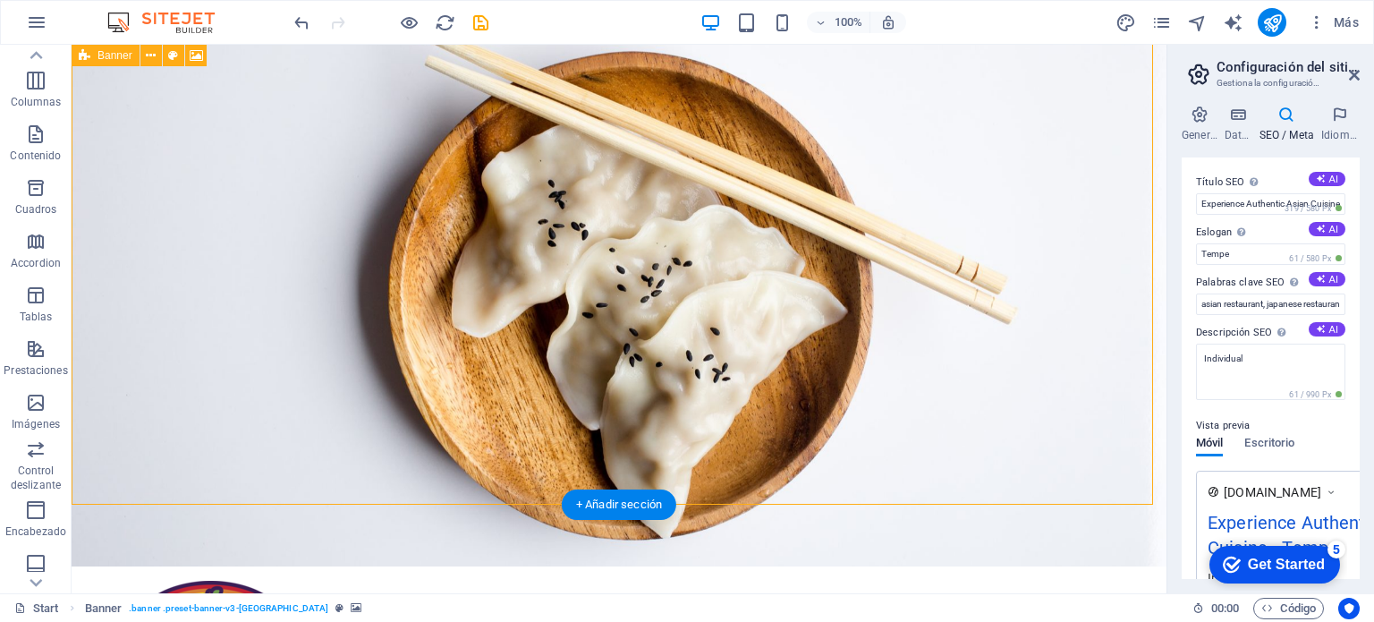
scroll to position [0, 0]
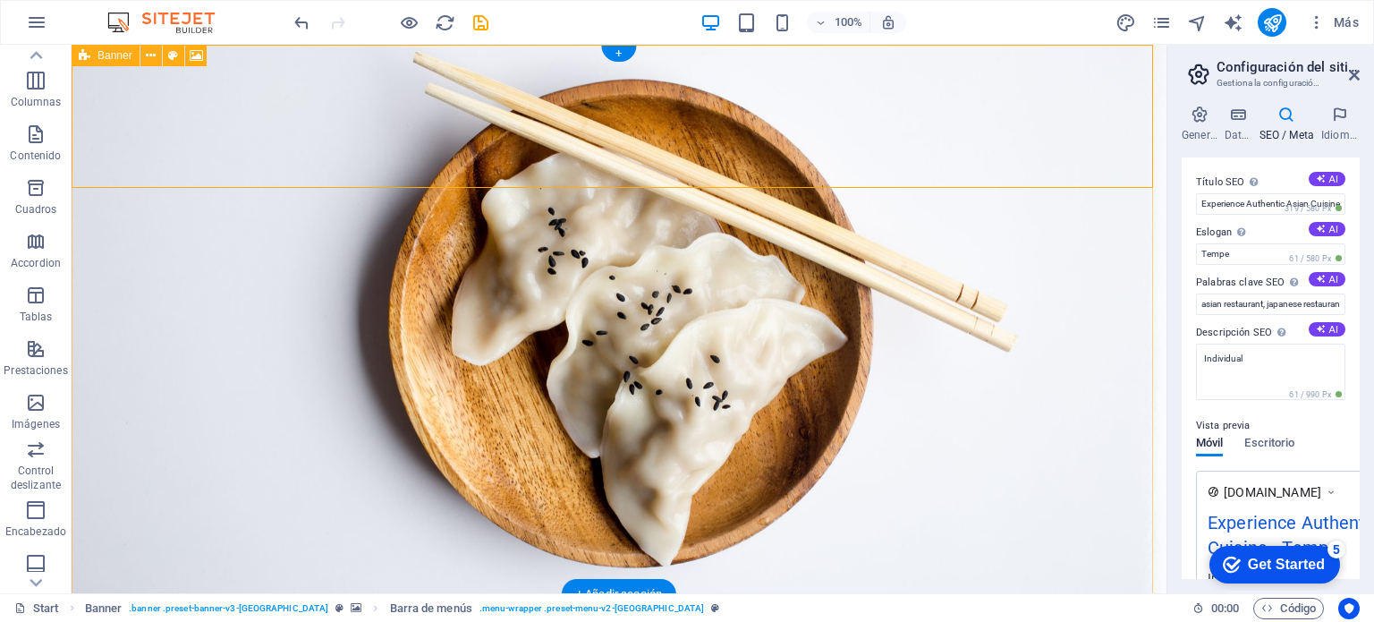
click at [594, 237] on figure at bounding box center [619, 319] width 1095 height 549
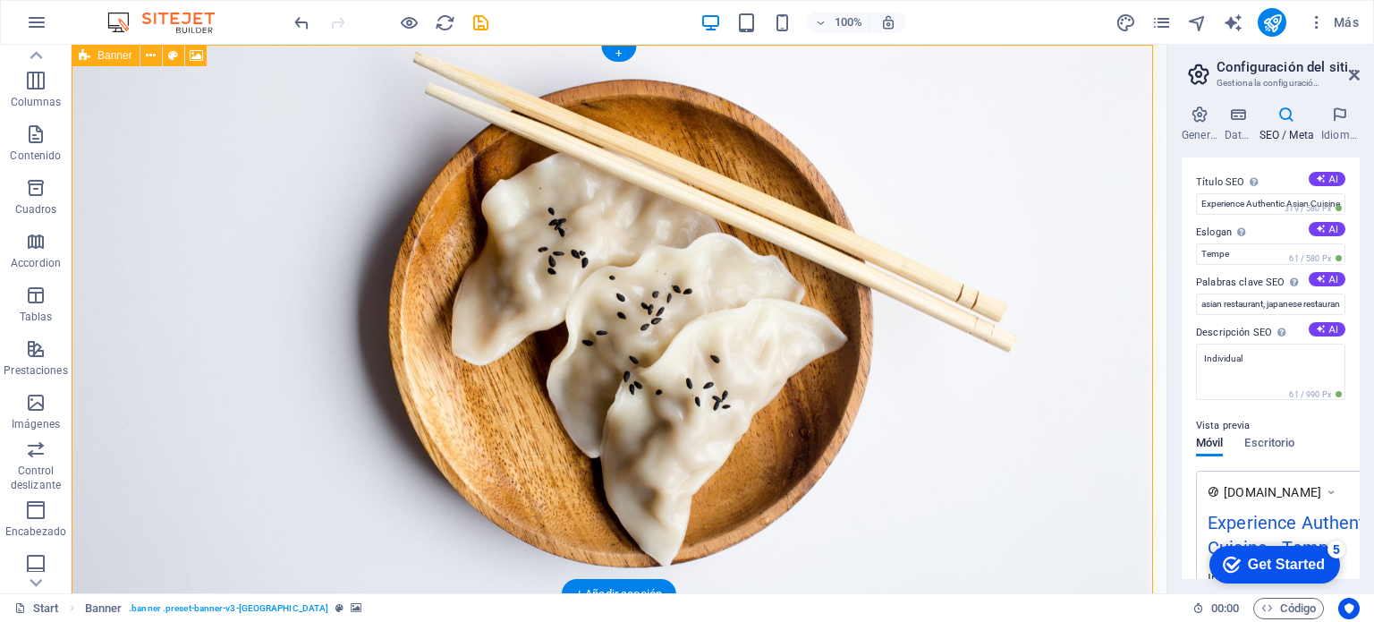
click at [590, 378] on figure at bounding box center [619, 319] width 1095 height 549
click at [863, 423] on figure at bounding box center [619, 319] width 1095 height 549
click at [969, 400] on figure at bounding box center [619, 319] width 1095 height 549
click at [191, 55] on icon at bounding box center [196, 56] width 13 height 19
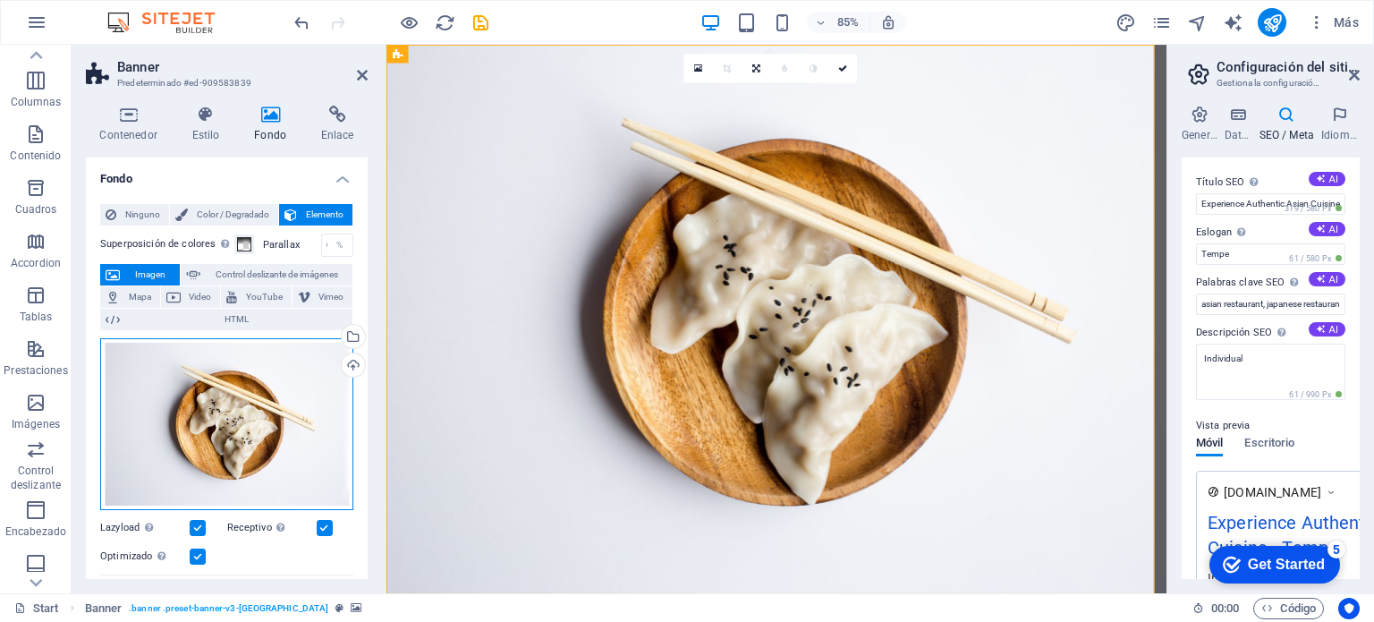
click at [258, 420] on div "Arrastra archivos aquí, haz clic para escoger archivos o selecciona archivos de…" at bounding box center [226, 424] width 253 height 172
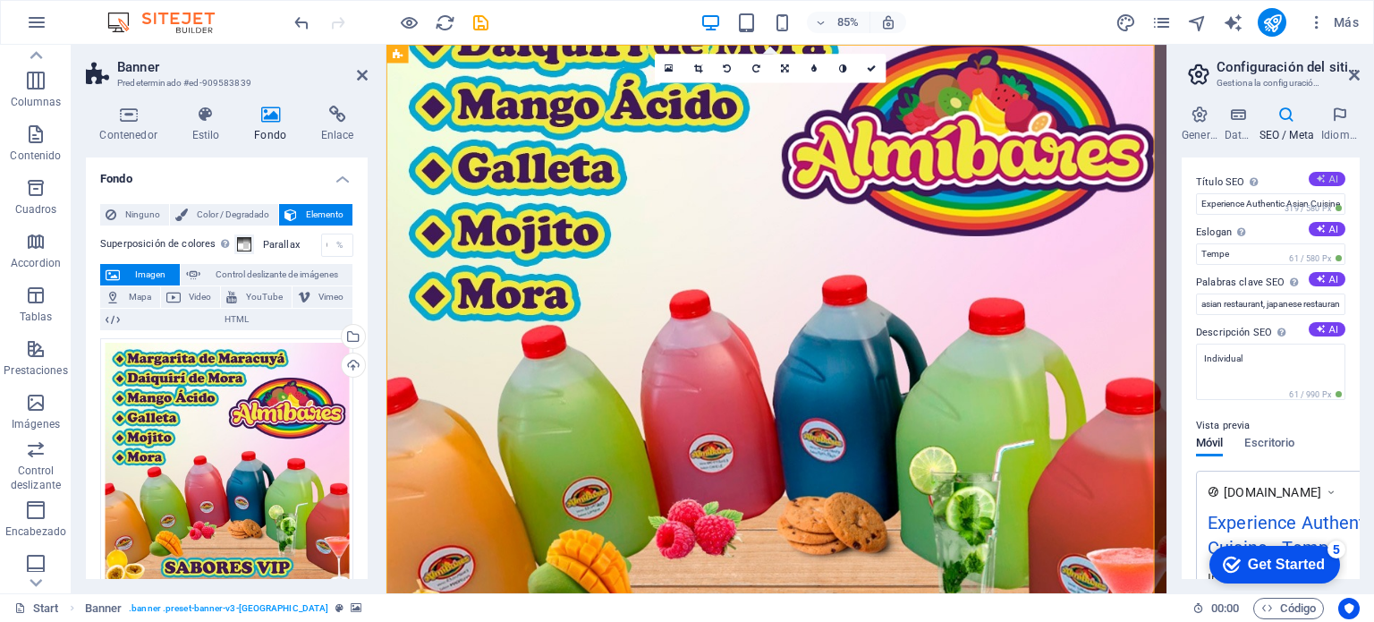
click at [1324, 177] on button "AI" at bounding box center [1327, 179] width 37 height 14
type input "Authentic Asian Flavors Await"
click at [902, 339] on figure at bounding box center [845, 368] width 918 height 646
click at [233, 418] on div "Arrastra archivos aquí, haz clic para escoger archivos o selecciona archivos de…" at bounding box center [226, 464] width 253 height 253
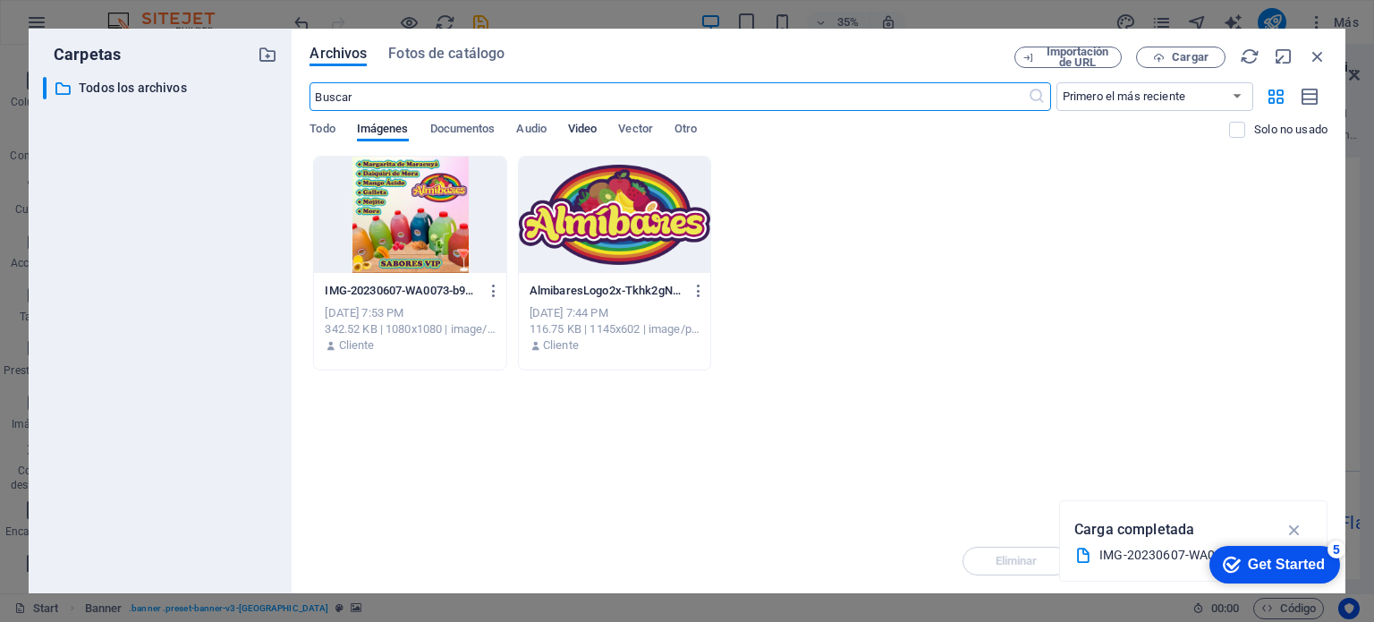
click at [583, 128] on span "Video" at bounding box center [582, 130] width 29 height 25
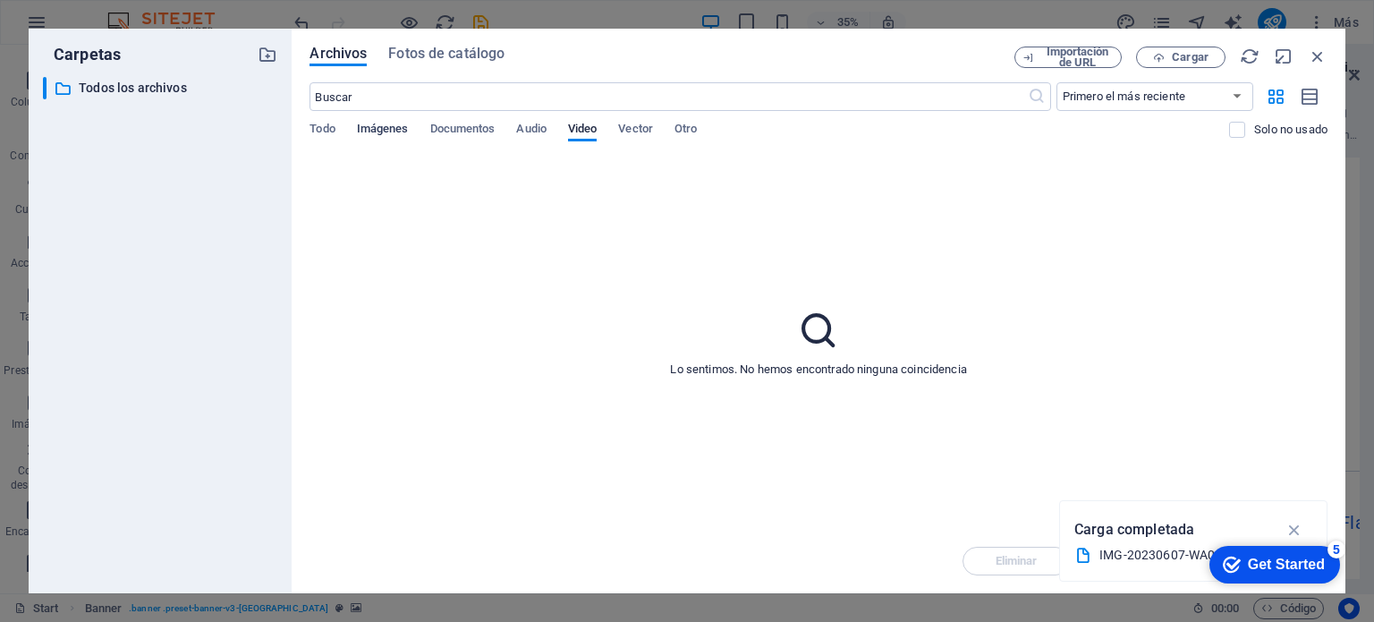
click at [381, 132] on span "Imágenes" at bounding box center [383, 130] width 52 height 25
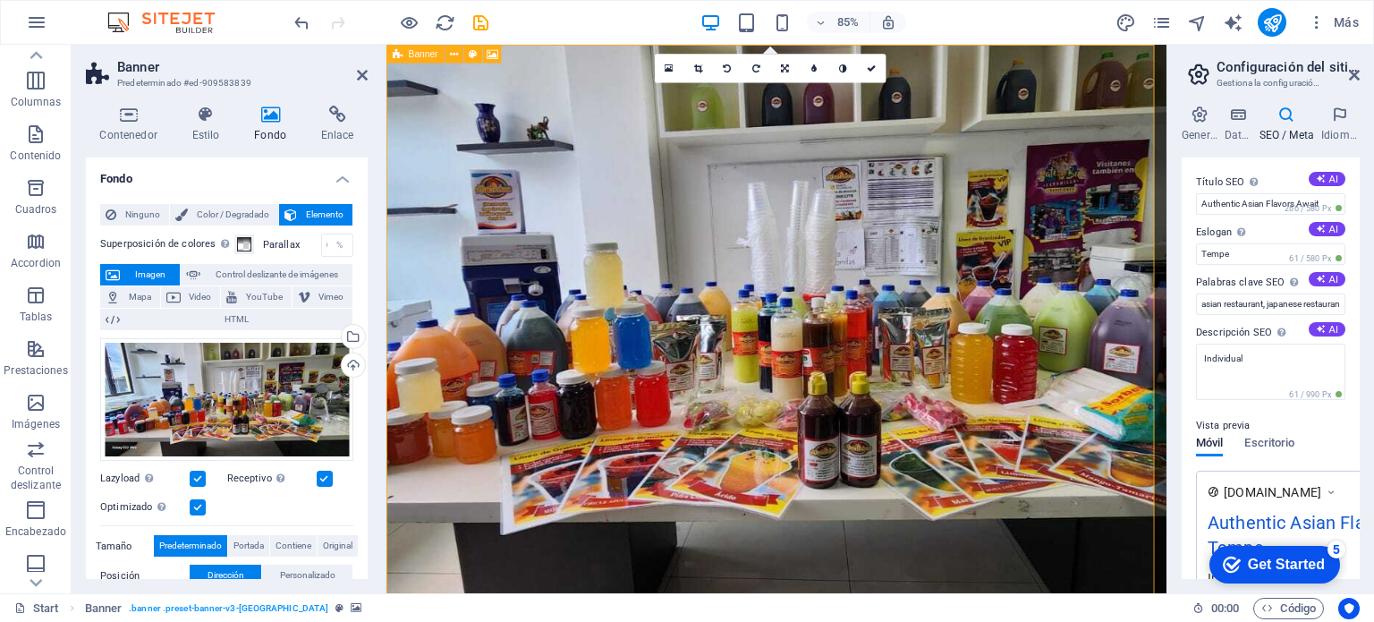
drag, startPoint x: 929, startPoint y: 399, endPoint x: 780, endPoint y: 399, distance: 148.5
click at [780, 399] on figure at bounding box center [845, 368] width 918 height 646
drag, startPoint x: 207, startPoint y: 396, endPoint x: 199, endPoint y: 403, distance: 10.2
click at [199, 403] on div "Arrastra archivos aquí, haz clic para escoger archivos o selecciona archivos de…" at bounding box center [226, 399] width 253 height 123
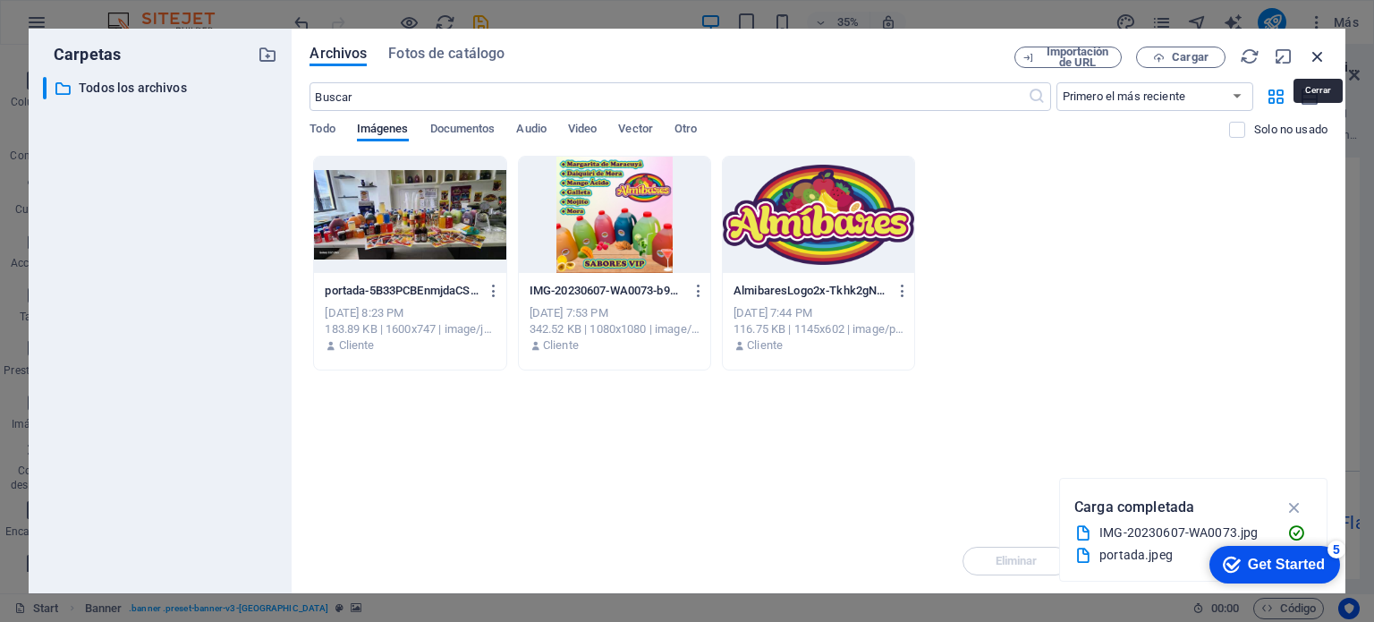
click at [1313, 57] on icon "button" at bounding box center [1318, 57] width 20 height 20
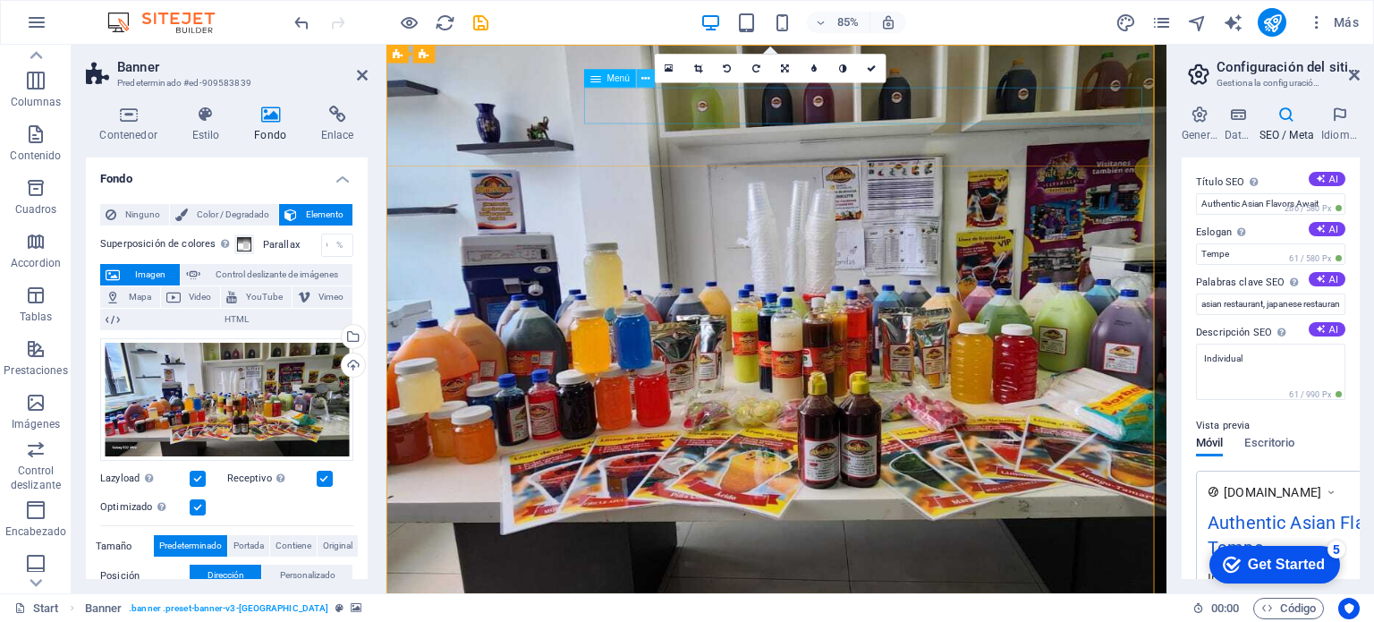
click at [644, 78] on icon at bounding box center [645, 78] width 8 height 16
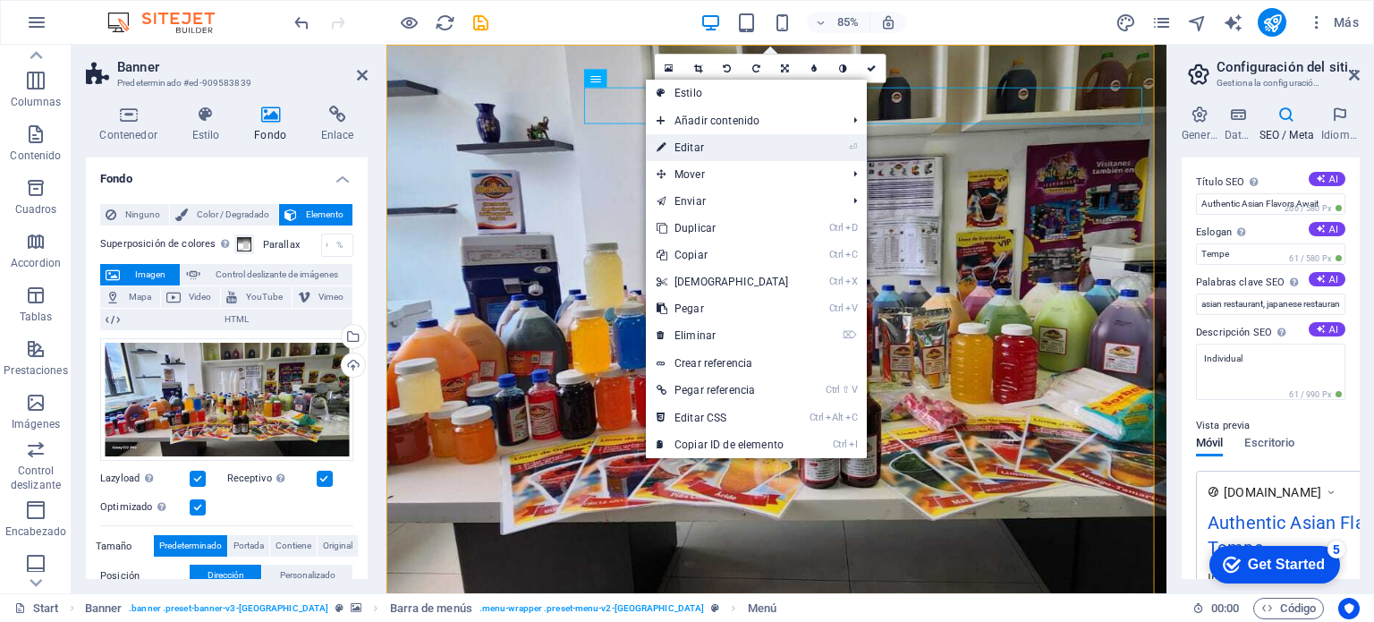
click at [674, 157] on link "⏎ Editar" at bounding box center [723, 147] width 154 height 27
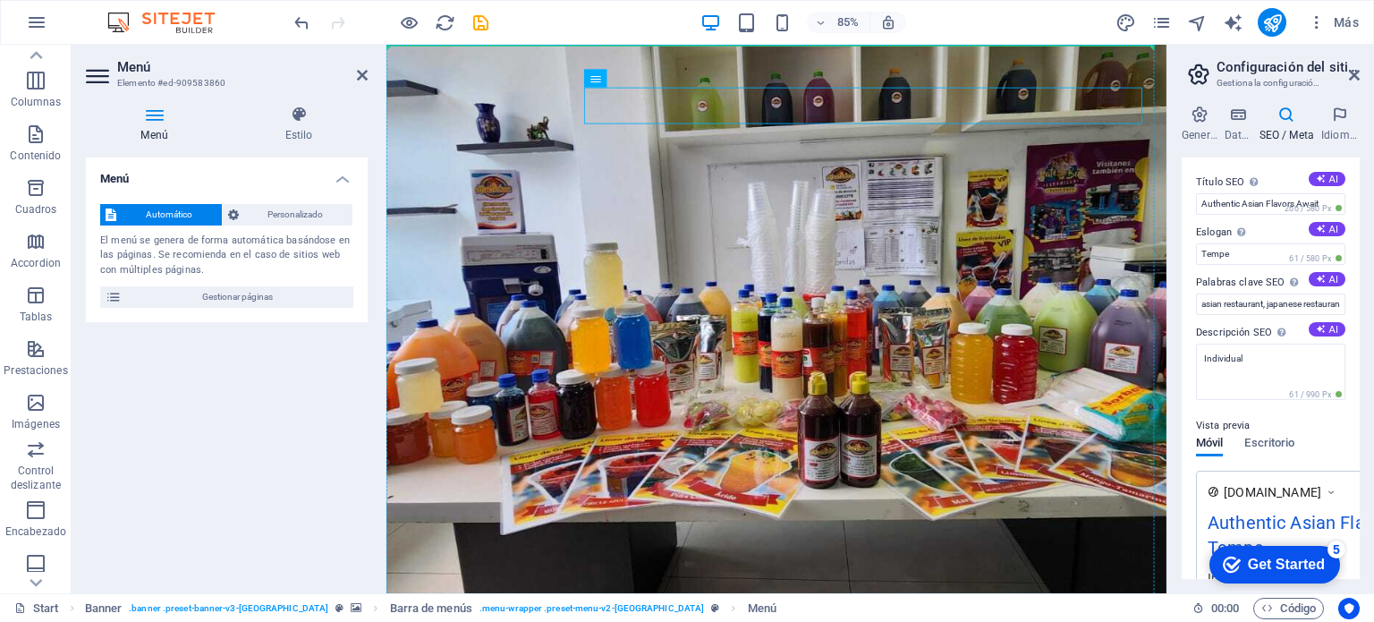
drag, startPoint x: 847, startPoint y: 119, endPoint x: 786, endPoint y: 178, distance: 84.8
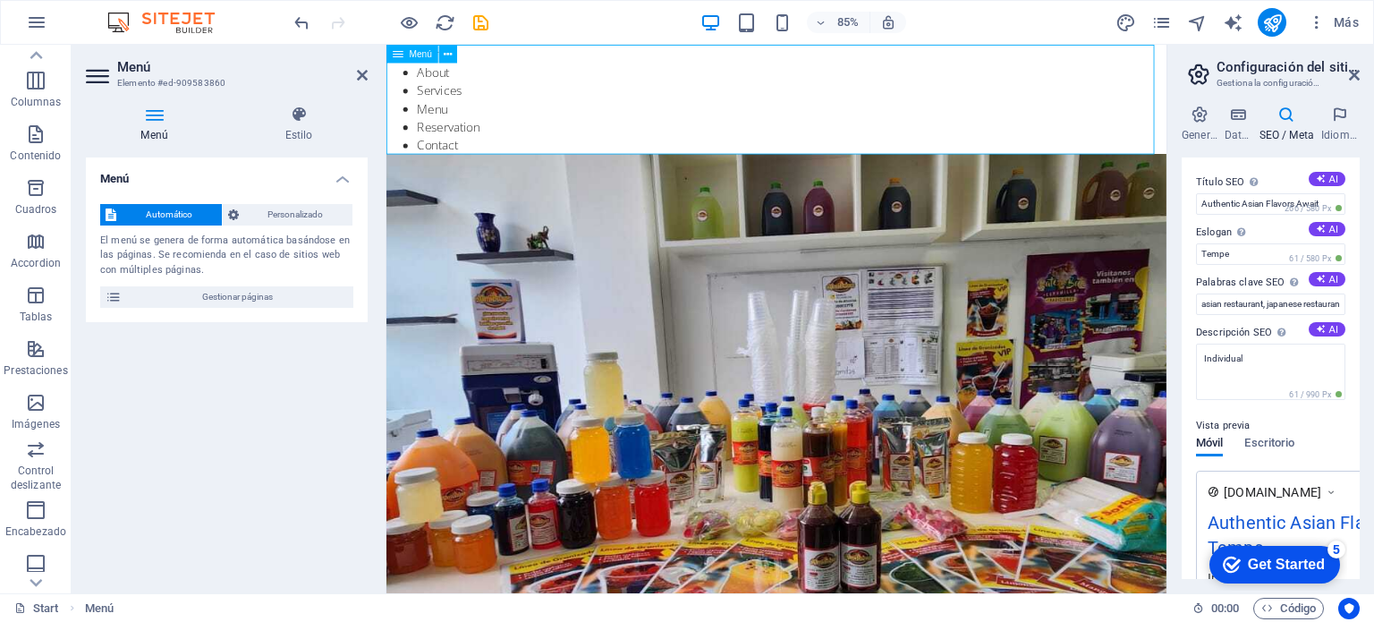
click at [443, 115] on nav "Start About Services Menu Reservation Contact" at bounding box center [845, 109] width 918 height 129
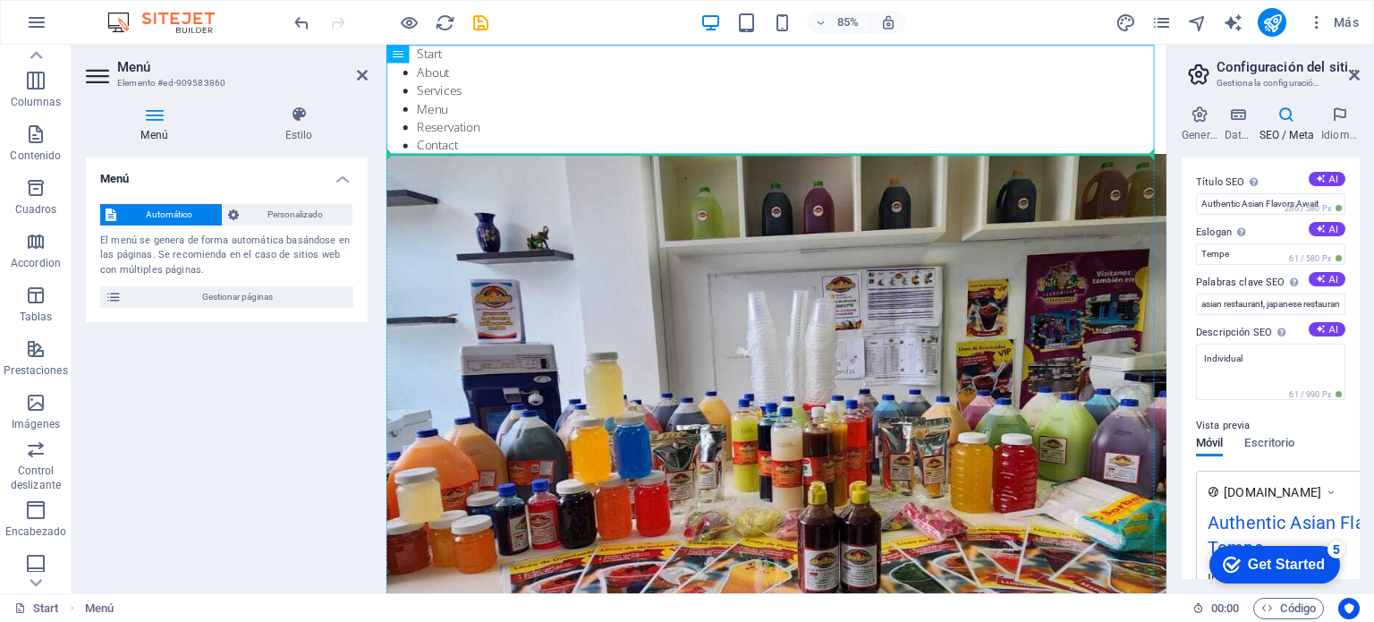
drag, startPoint x: 453, startPoint y: 108, endPoint x: 693, endPoint y: 286, distance: 299.3
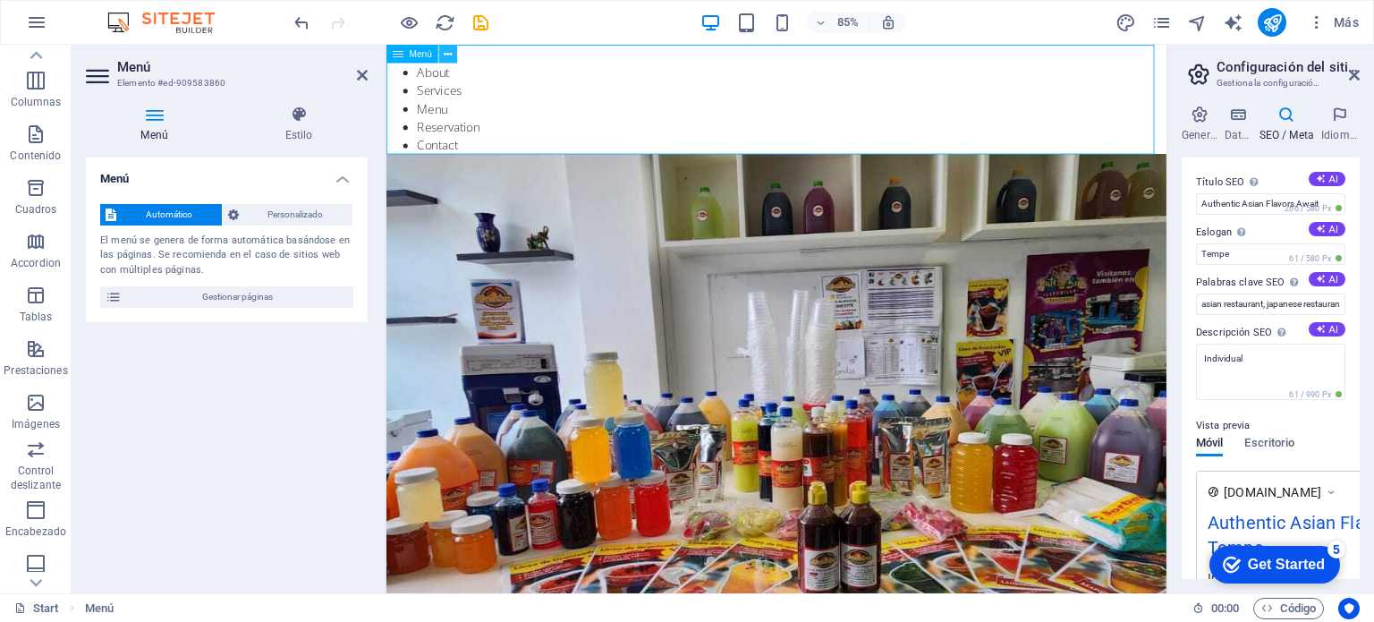
click at [447, 54] on icon at bounding box center [448, 54] width 8 height 16
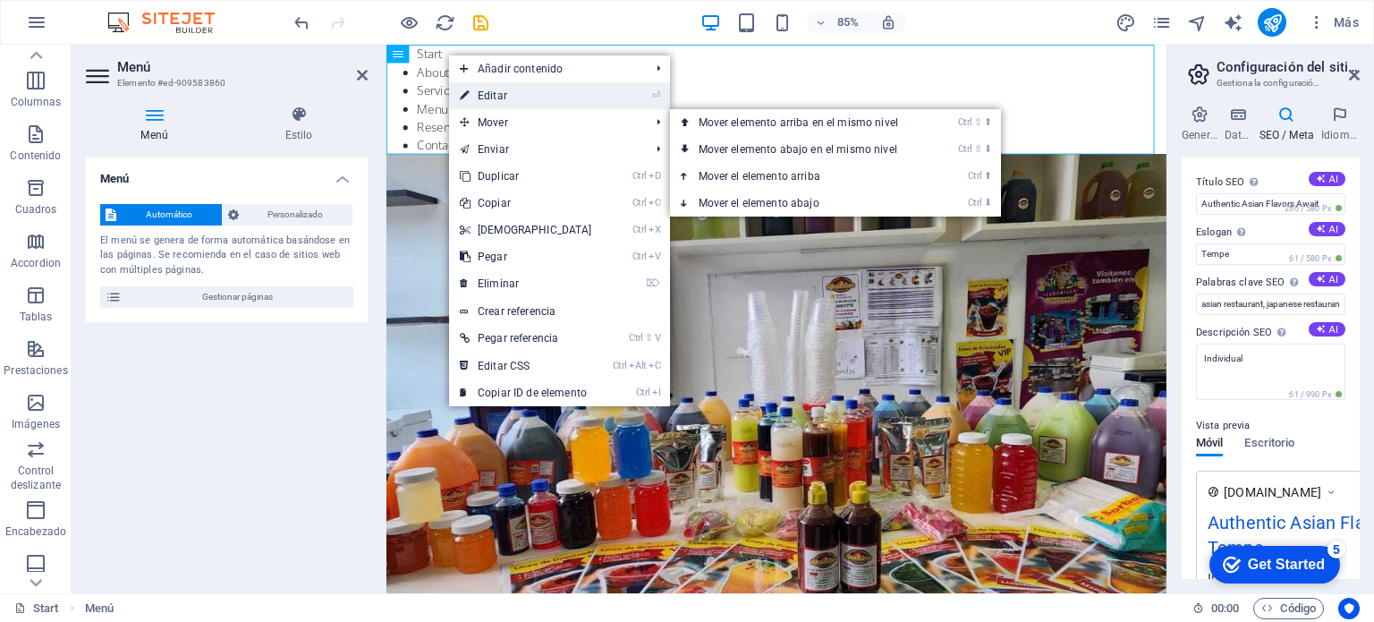
click at [521, 101] on link "⏎ Editar" at bounding box center [526, 95] width 154 height 27
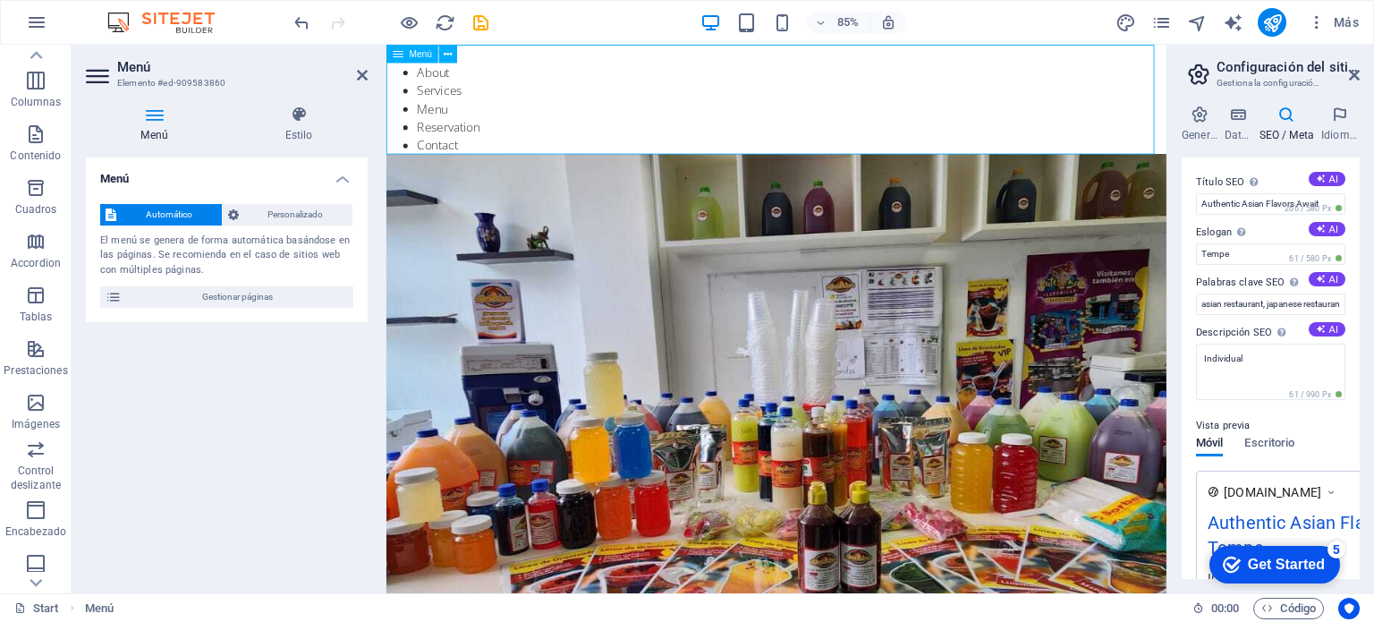
click at [458, 77] on nav "Start About Services Menu Reservation Contact" at bounding box center [845, 109] width 918 height 129
click at [440, 84] on nav "Start About Services Menu Reservation Contact" at bounding box center [845, 109] width 918 height 129
click at [446, 57] on icon at bounding box center [448, 54] width 8 height 16
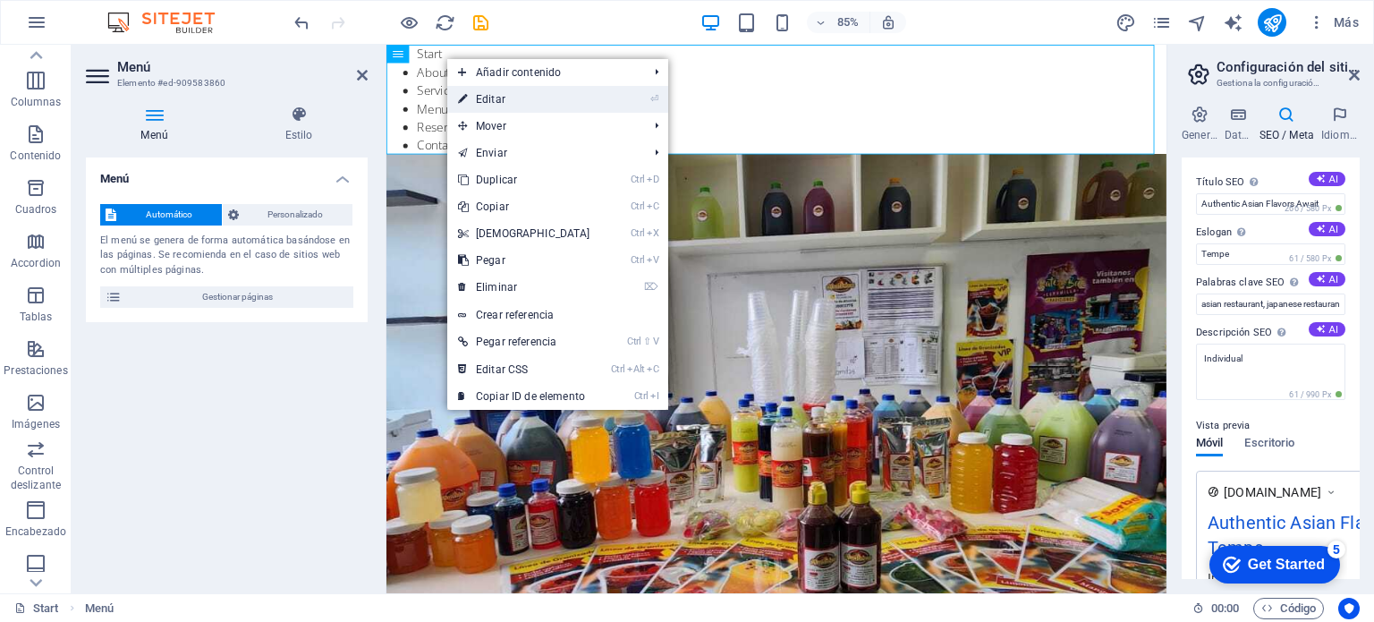
click at [496, 110] on link "⏎ Editar" at bounding box center [524, 99] width 154 height 27
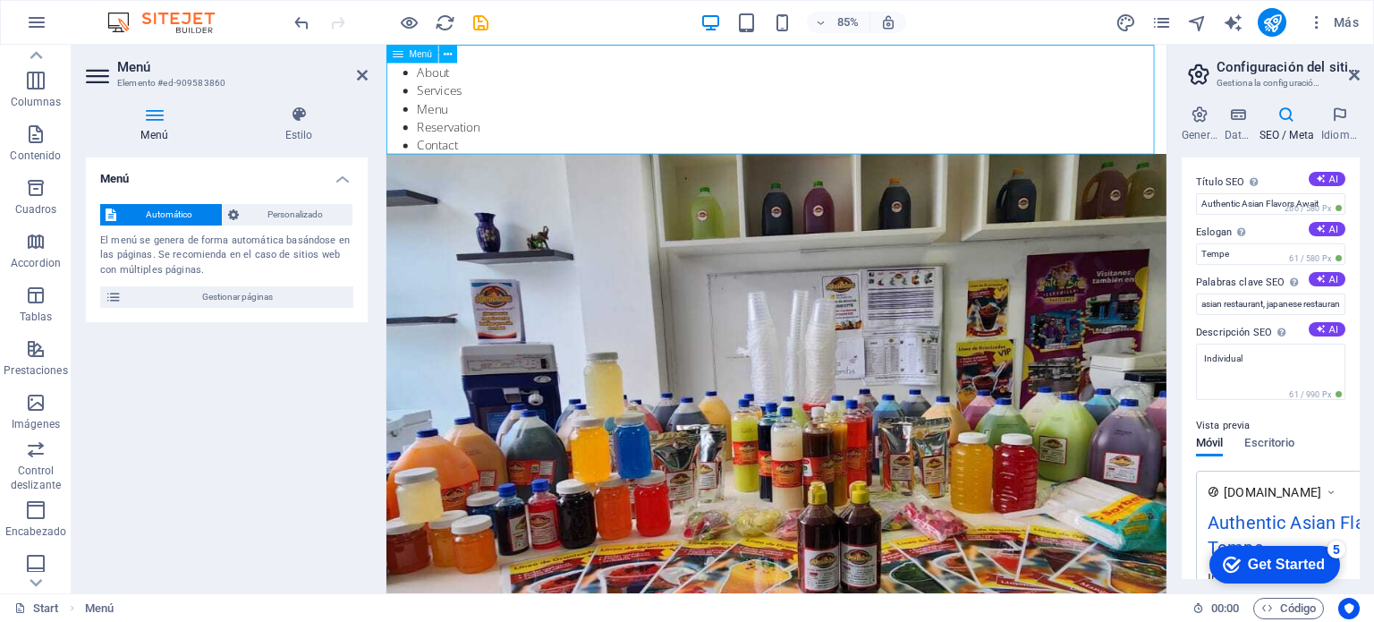
click at [467, 107] on nav "Start About Services Menu Reservation Contact" at bounding box center [845, 109] width 918 height 129
click at [439, 52] on button at bounding box center [448, 54] width 18 height 18
click at [828, 377] on figure at bounding box center [845, 497] width 918 height 646
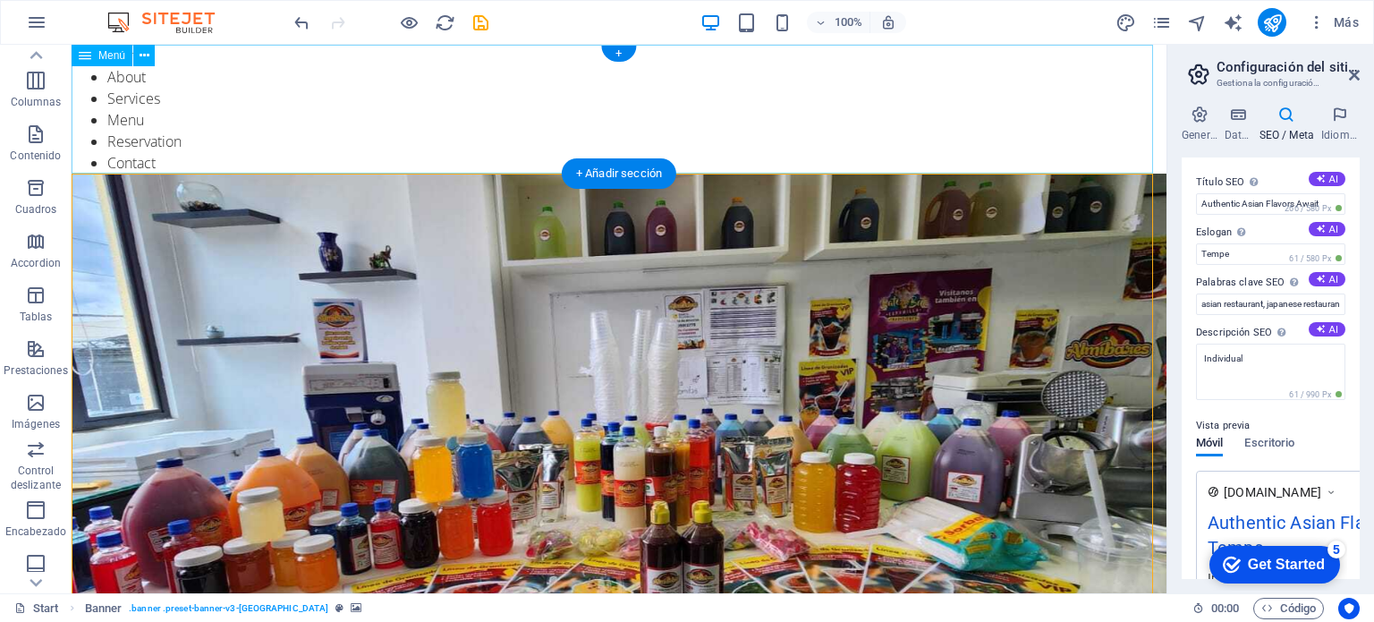
click at [104, 76] on nav "Start About Services Menu Reservation Contact" at bounding box center [619, 109] width 1095 height 129
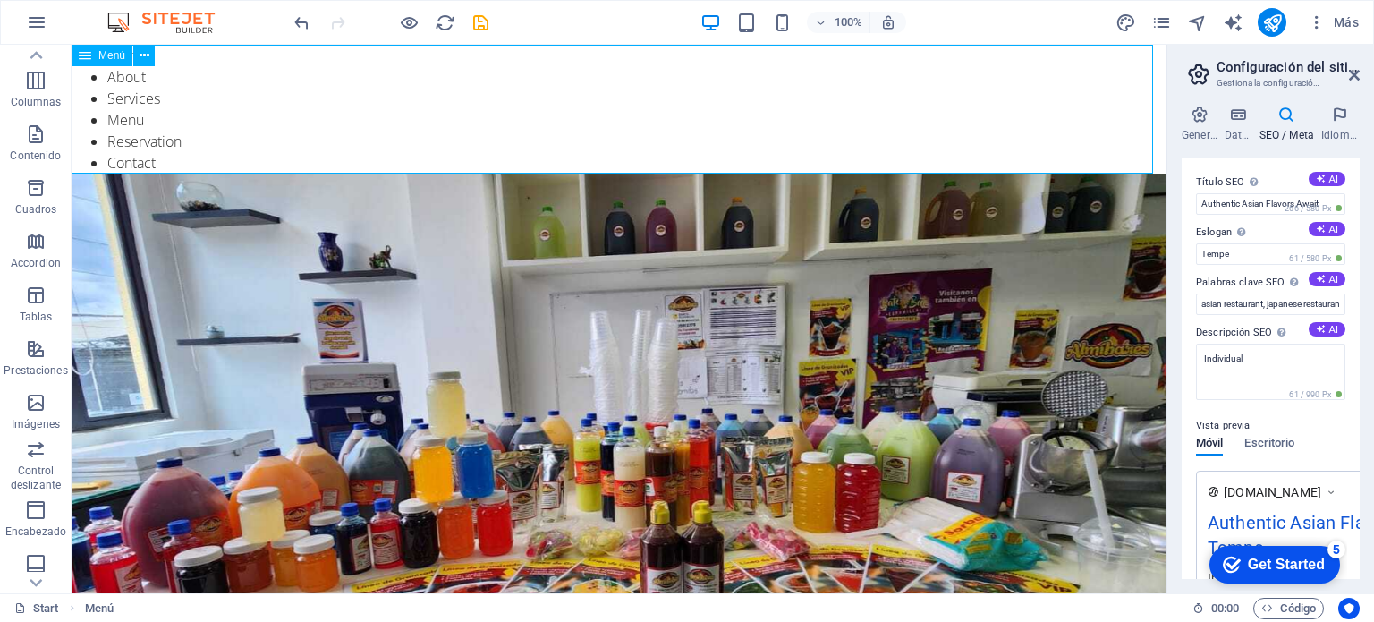
click at [100, 59] on span "Menú" at bounding box center [111, 55] width 27 height 11
click at [88, 55] on icon at bounding box center [85, 55] width 13 height 21
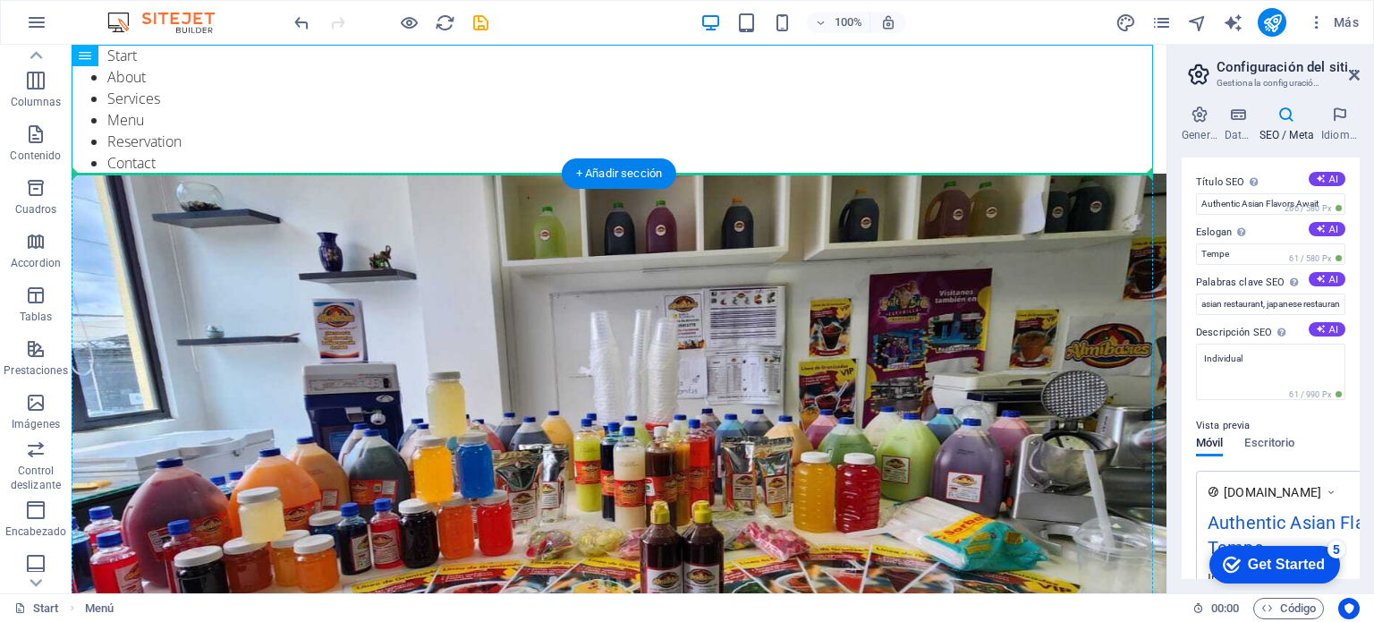
drag, startPoint x: 107, startPoint y: 69, endPoint x: 573, endPoint y: 278, distance: 511.0
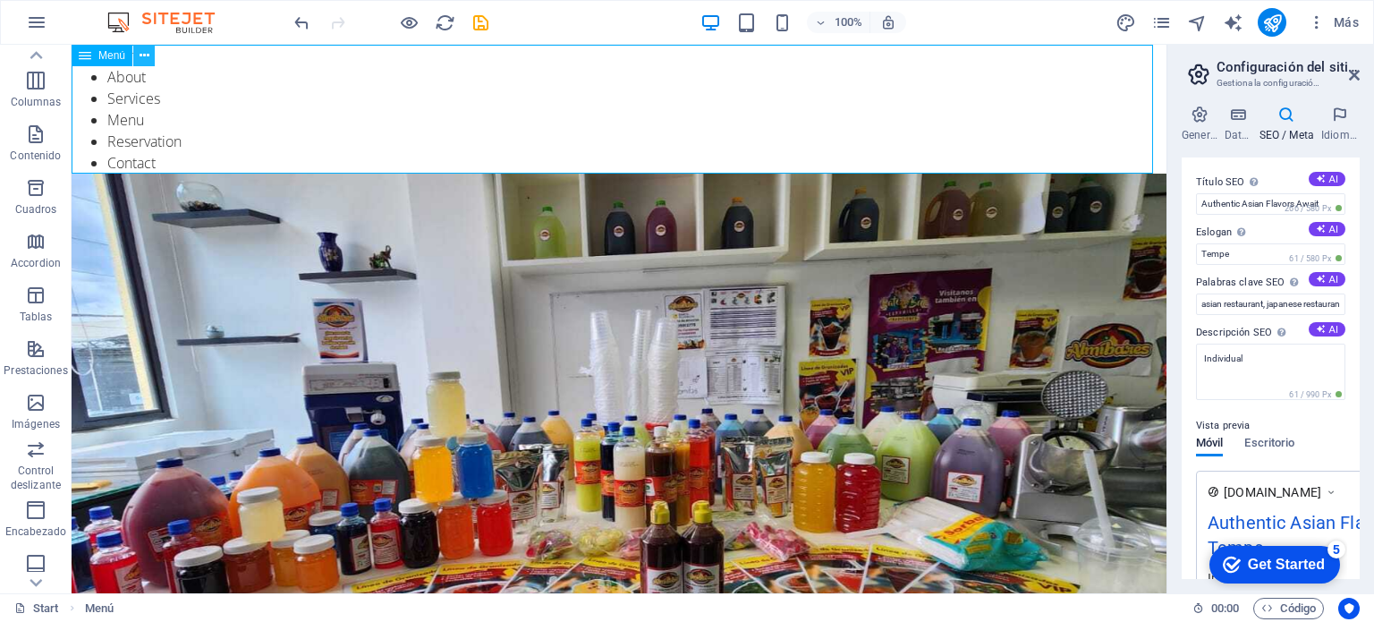
click at [136, 58] on button at bounding box center [143, 55] width 21 height 21
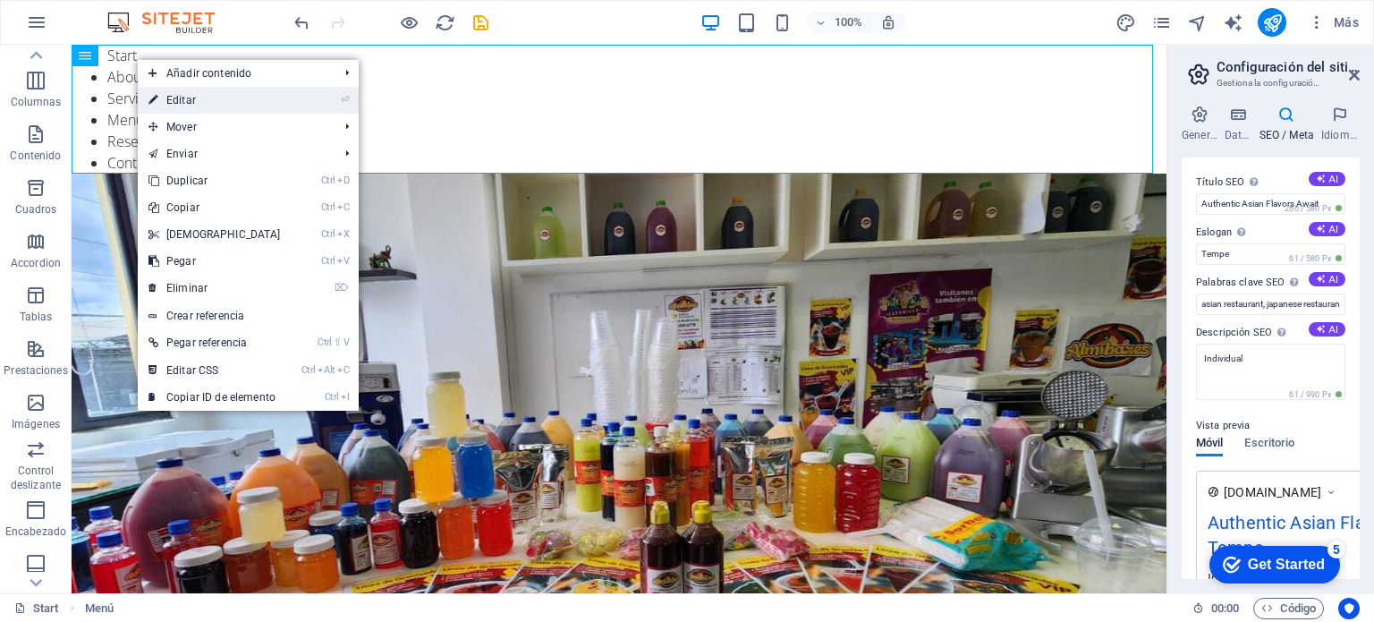
click at [190, 96] on link "⏎ Editar" at bounding box center [215, 100] width 154 height 27
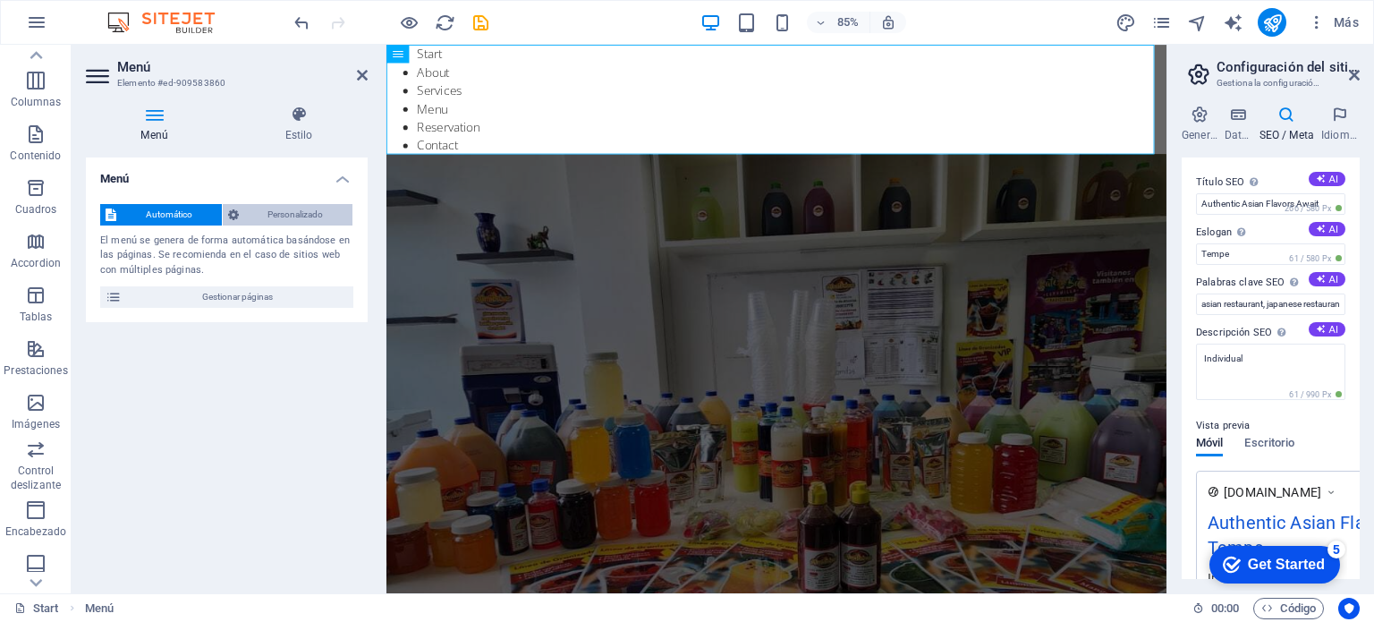
click at [276, 212] on span "Personalizado" at bounding box center [296, 214] width 104 height 21
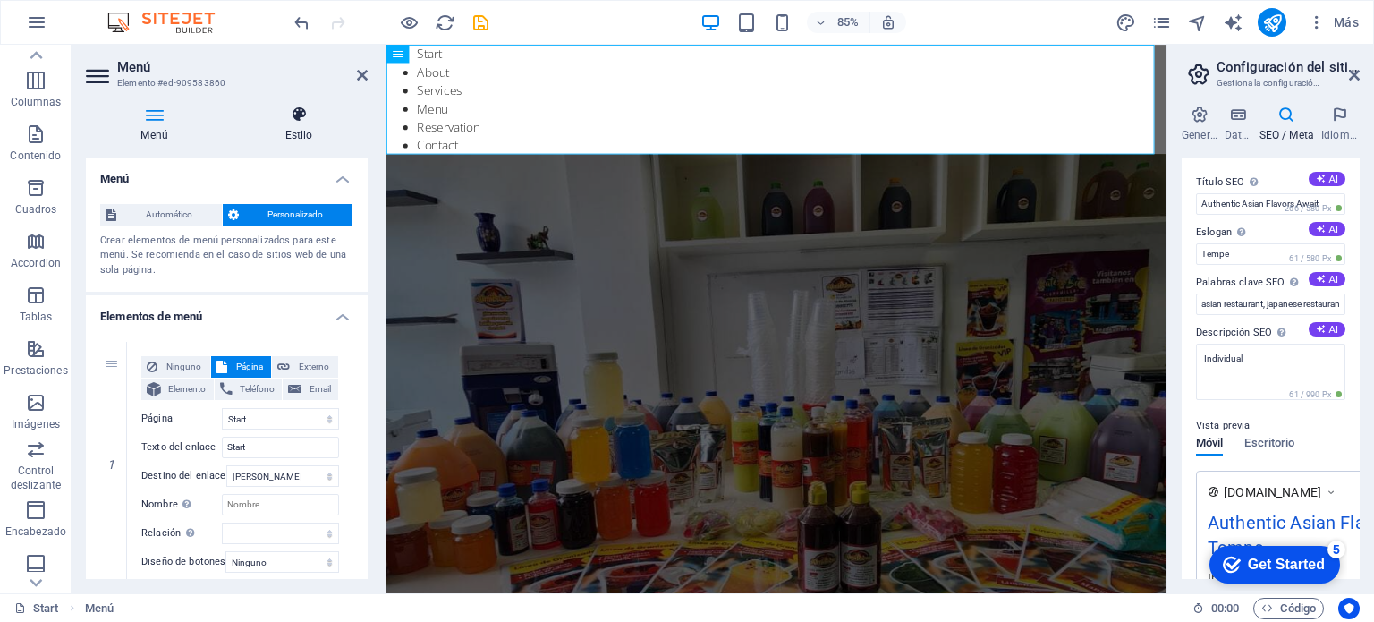
click at [303, 128] on h4 "Estilo" at bounding box center [299, 125] width 138 height 38
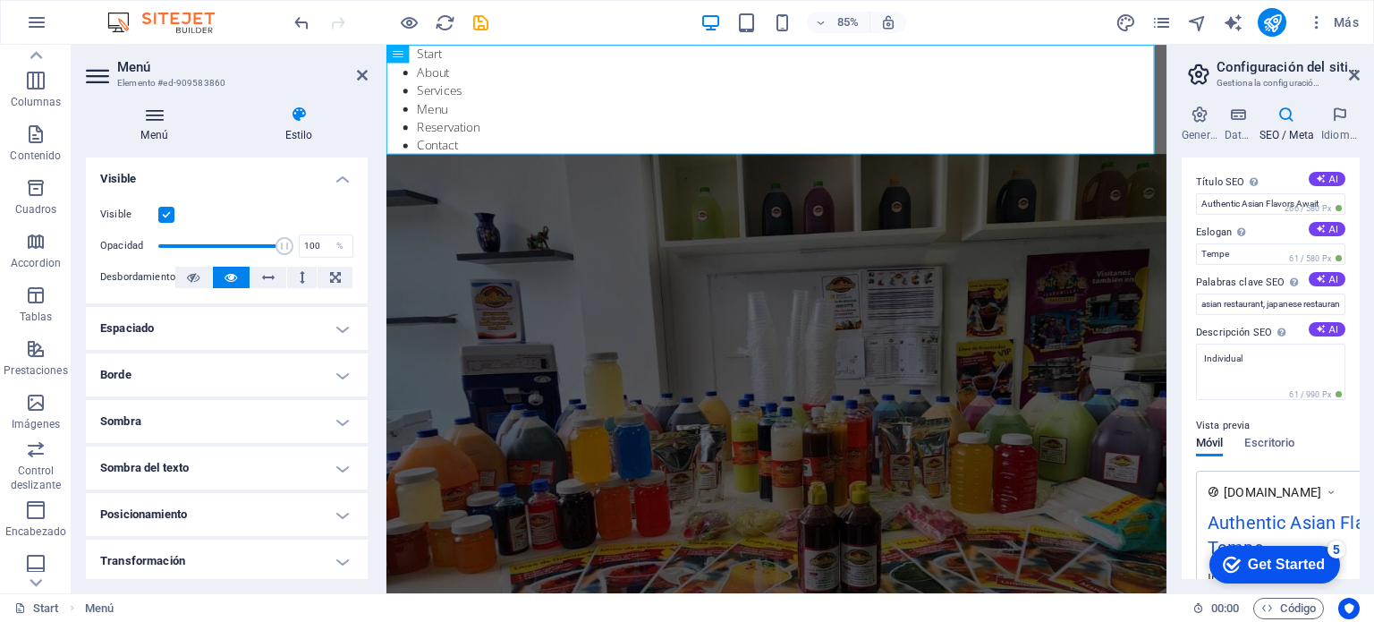
click at [169, 119] on icon at bounding box center [154, 115] width 137 height 18
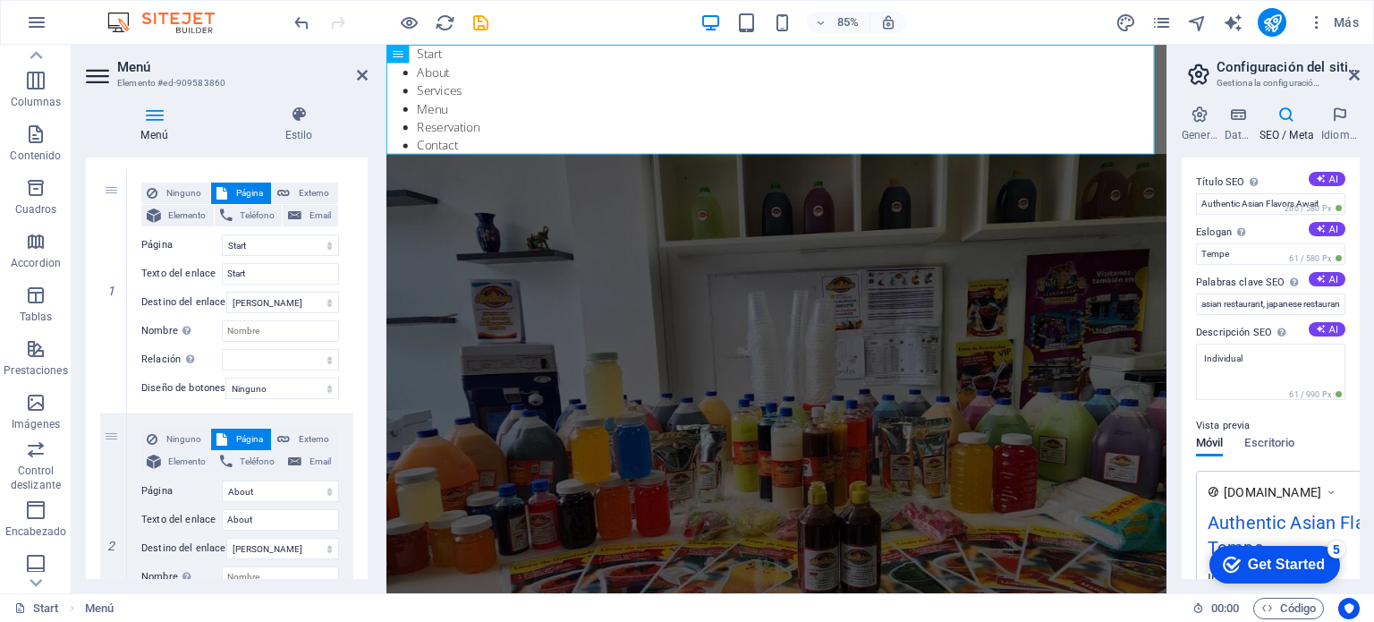
scroll to position [179, 0]
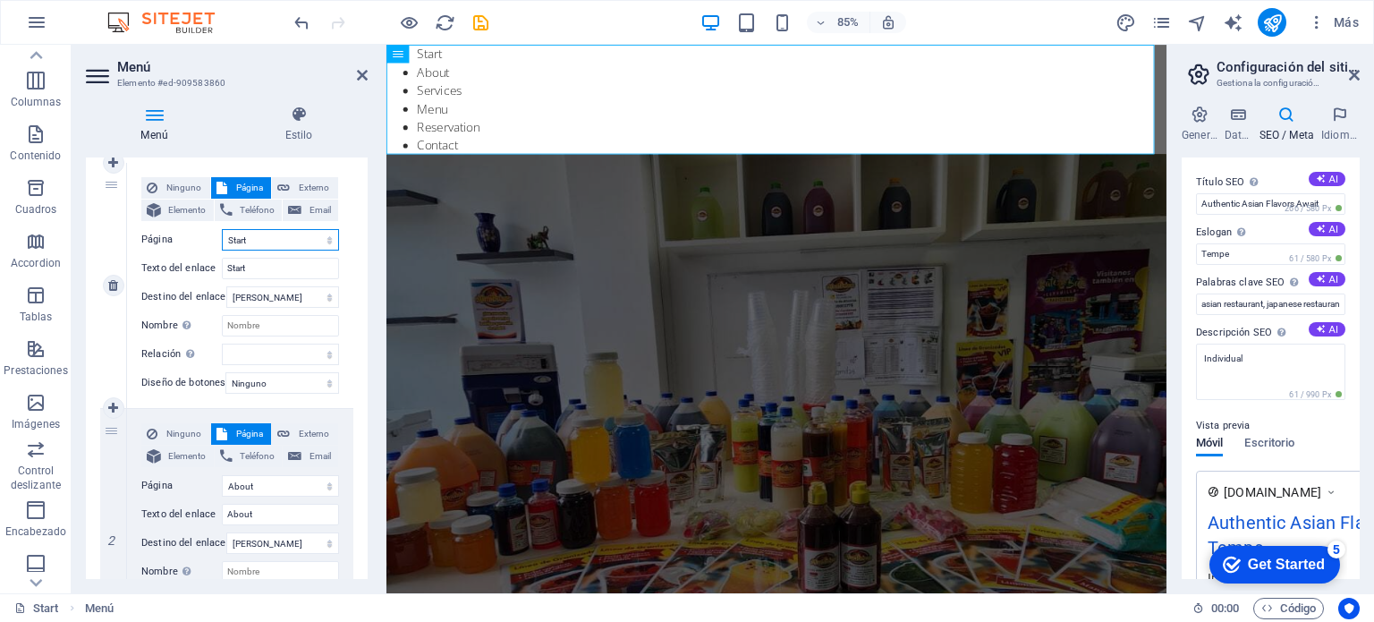
click at [257, 238] on select "Start About Services Menu Reservation Contact Legal Notice Privacy" at bounding box center [280, 239] width 117 height 21
click at [254, 239] on select "Start About Services Menu Reservation Contact Legal Notice Privacy" at bounding box center [280, 239] width 117 height 21
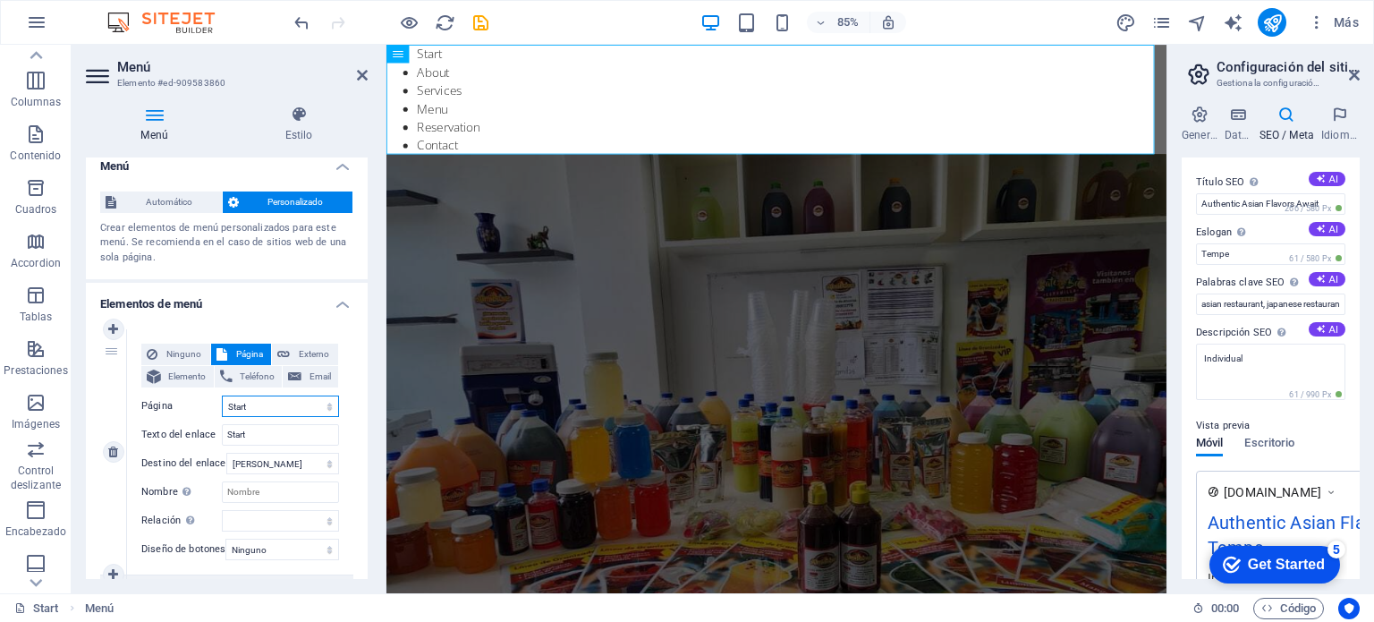
scroll to position [0, 0]
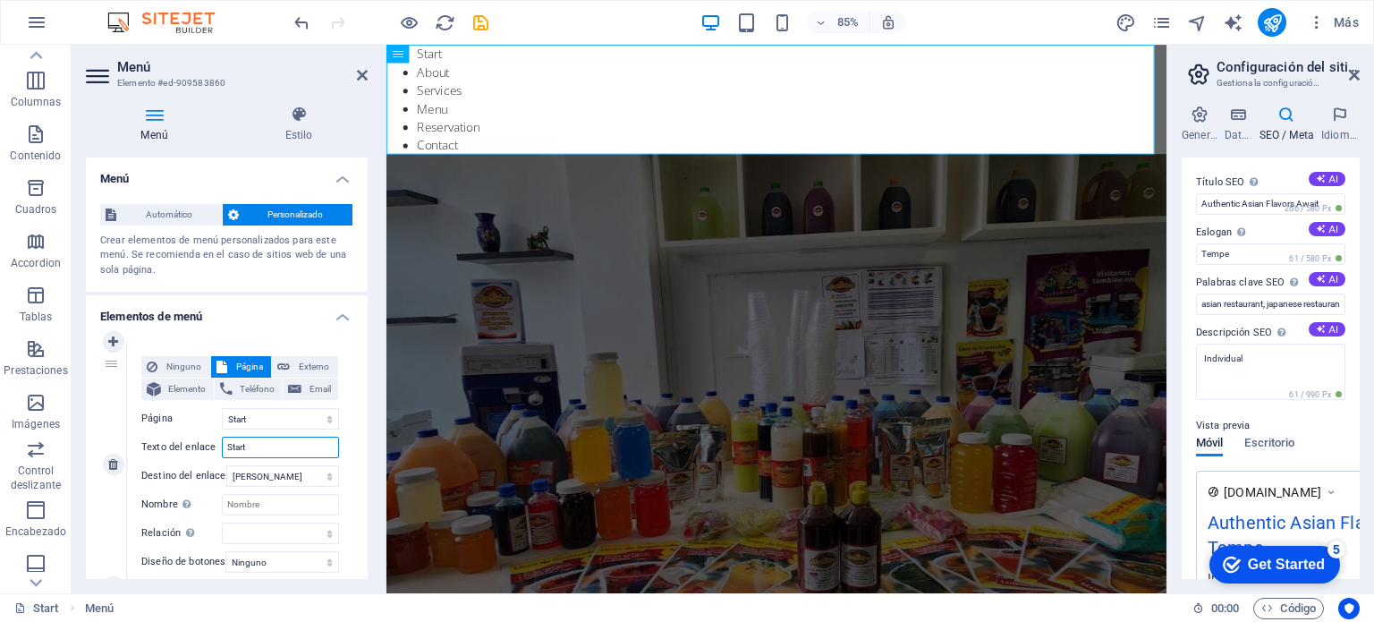
click at [262, 446] on input "Start" at bounding box center [280, 447] width 117 height 21
drag, startPoint x: 268, startPoint y: 446, endPoint x: 223, endPoint y: 447, distance: 45.6
click at [223, 447] on input "Start" at bounding box center [280, 447] width 117 height 21
type input "I"
select select
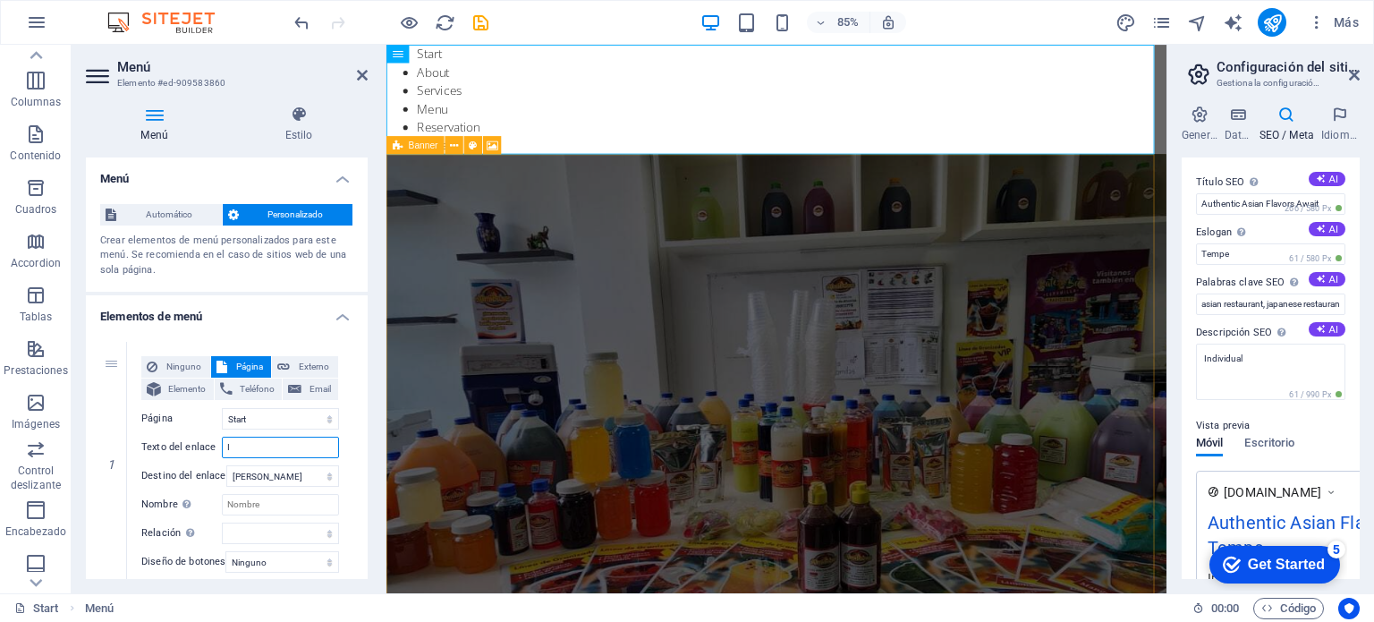
select select
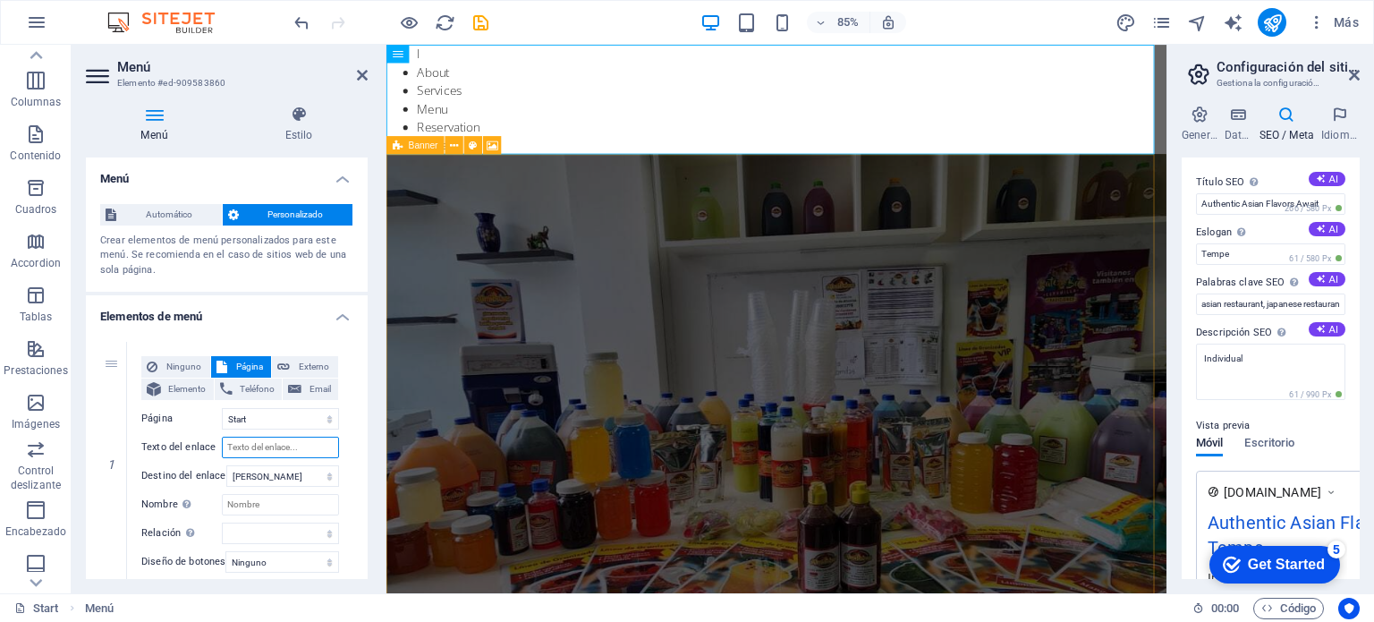
select select
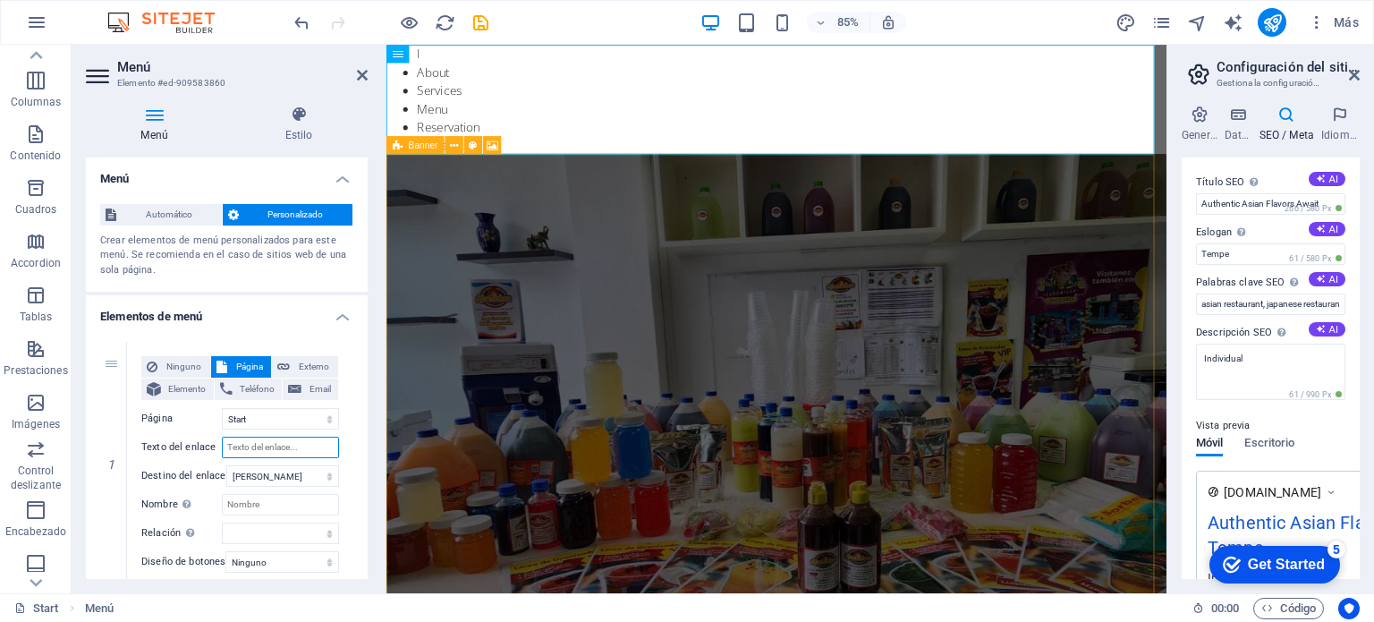
select select
type input "ini"
select select
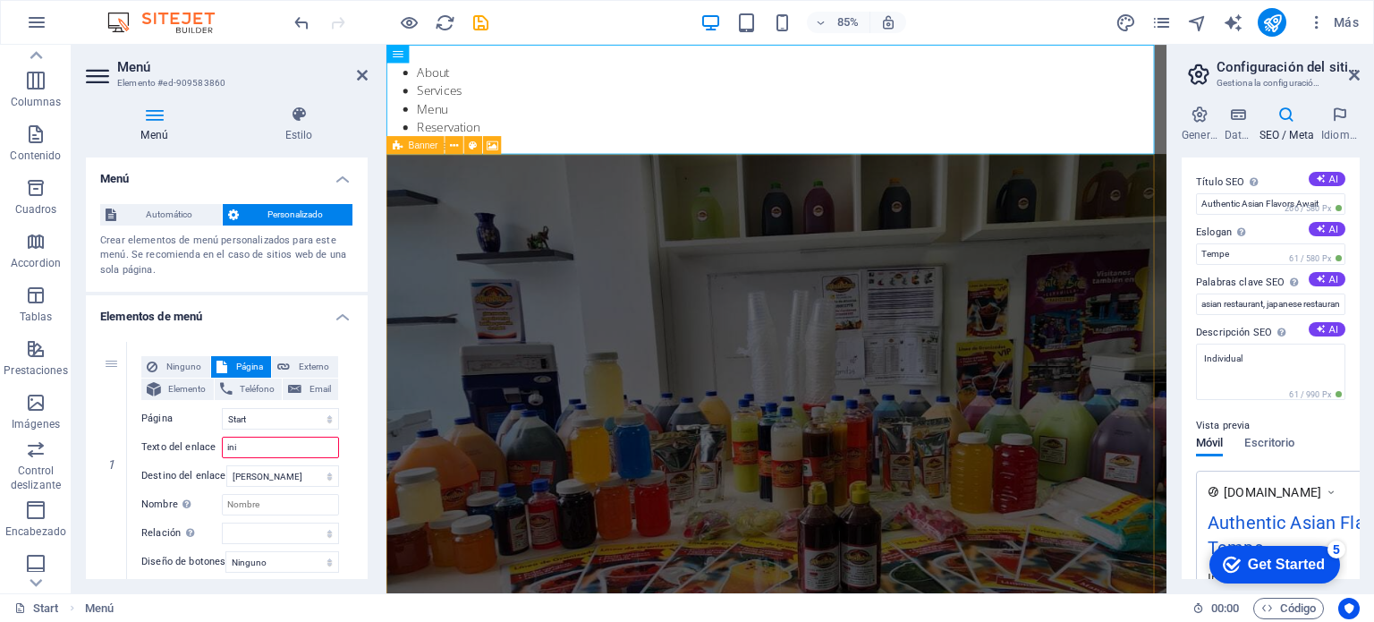
select select
type input "i"
type input "INI"
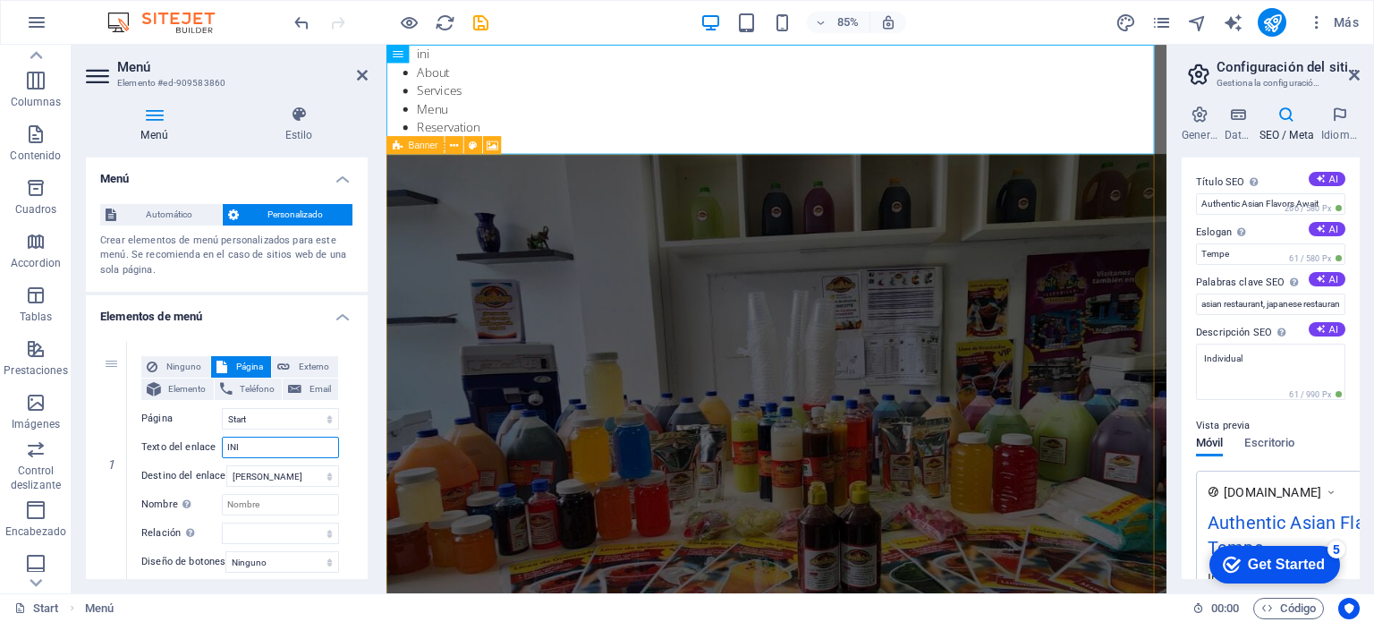
select select
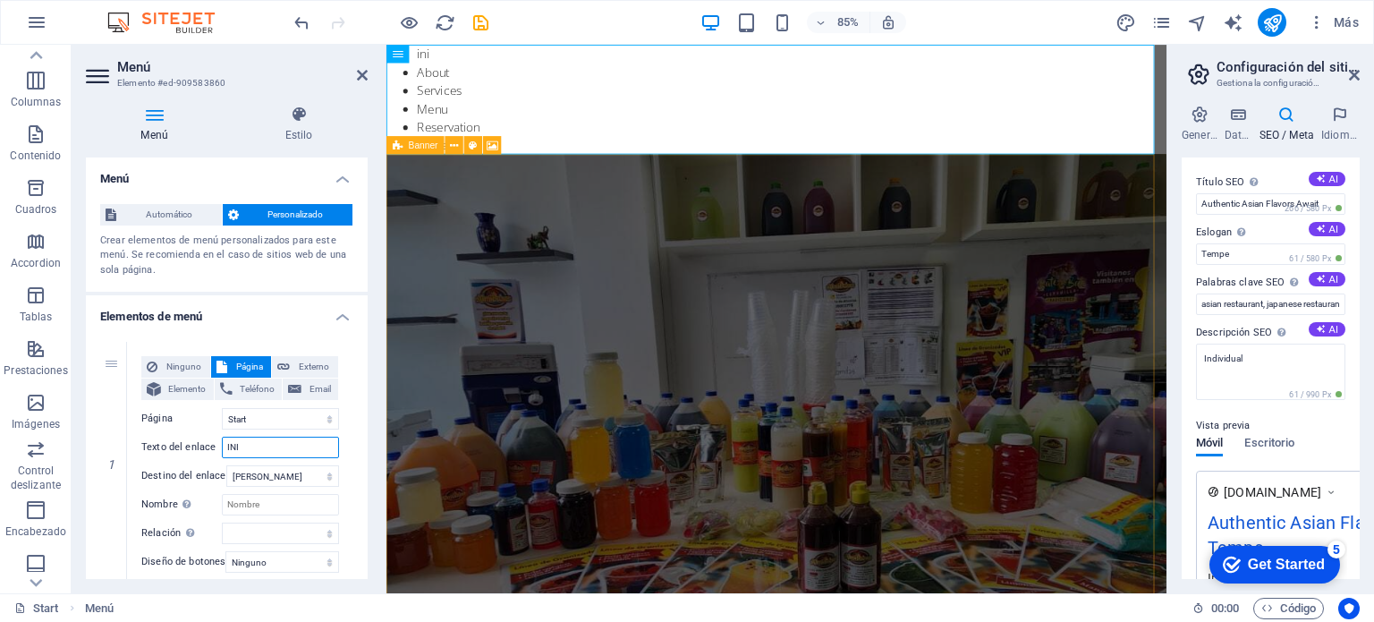
select select
type input "INICIO"
select select
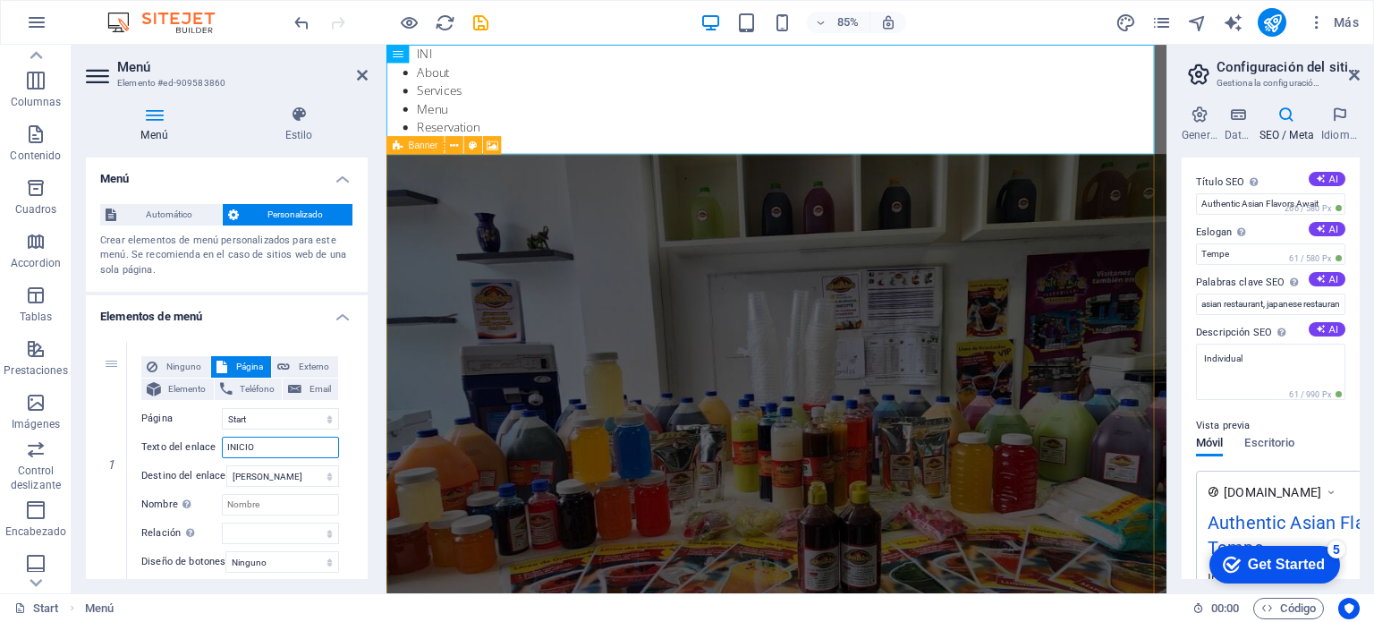
select select
type input "INICIO"
click at [344, 450] on div "Ninguno Página Externo Elemento Teléfono Email Página Start About Services Menu…" at bounding box center [240, 464] width 226 height 245
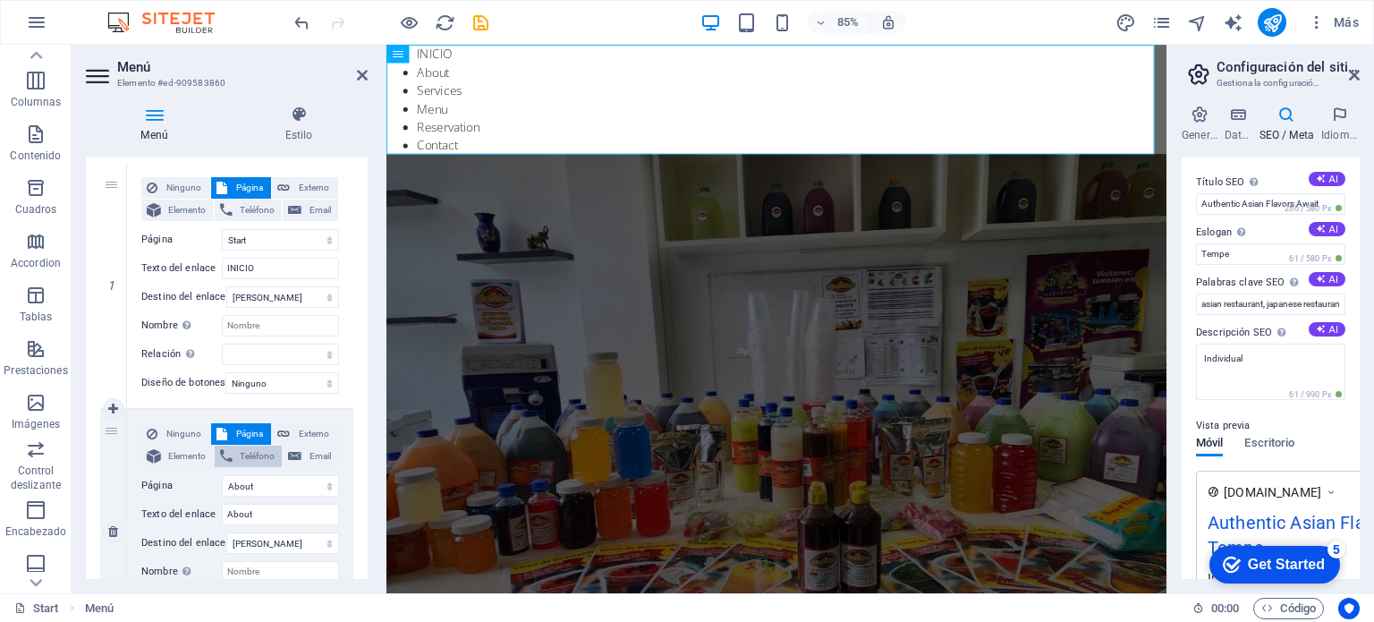
scroll to position [268, 0]
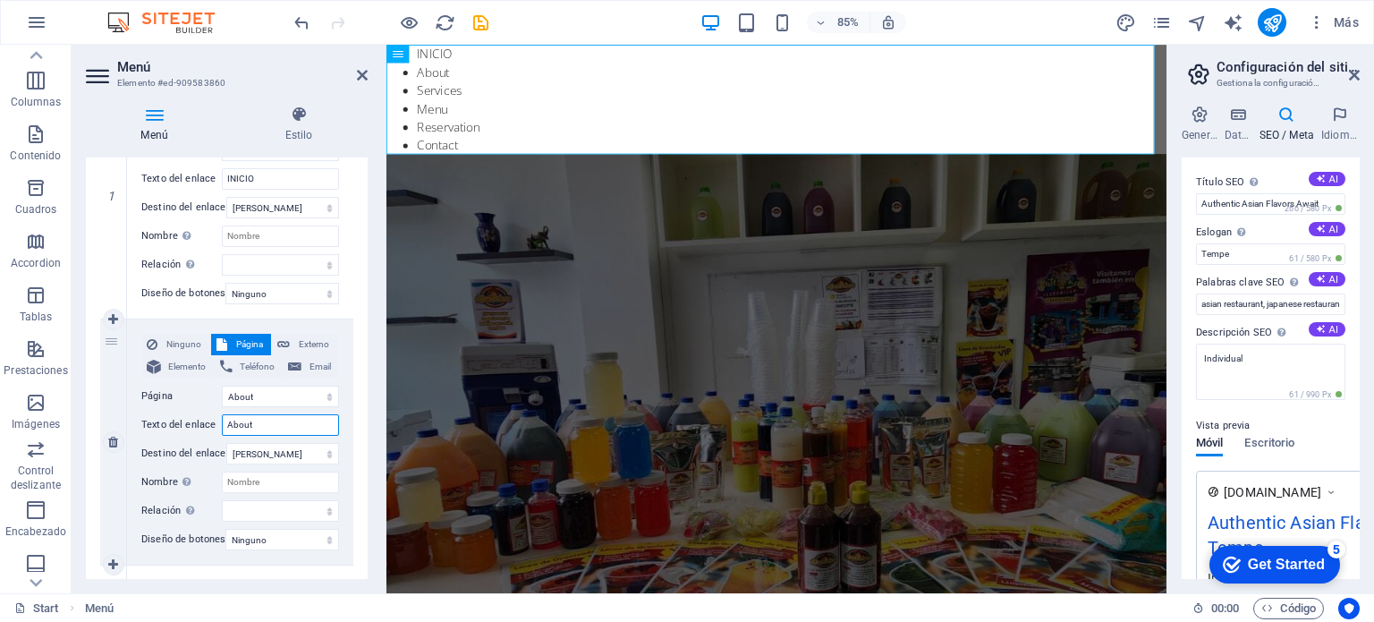
click at [256, 425] on input "About" at bounding box center [280, 424] width 117 height 21
type input "A"
select select
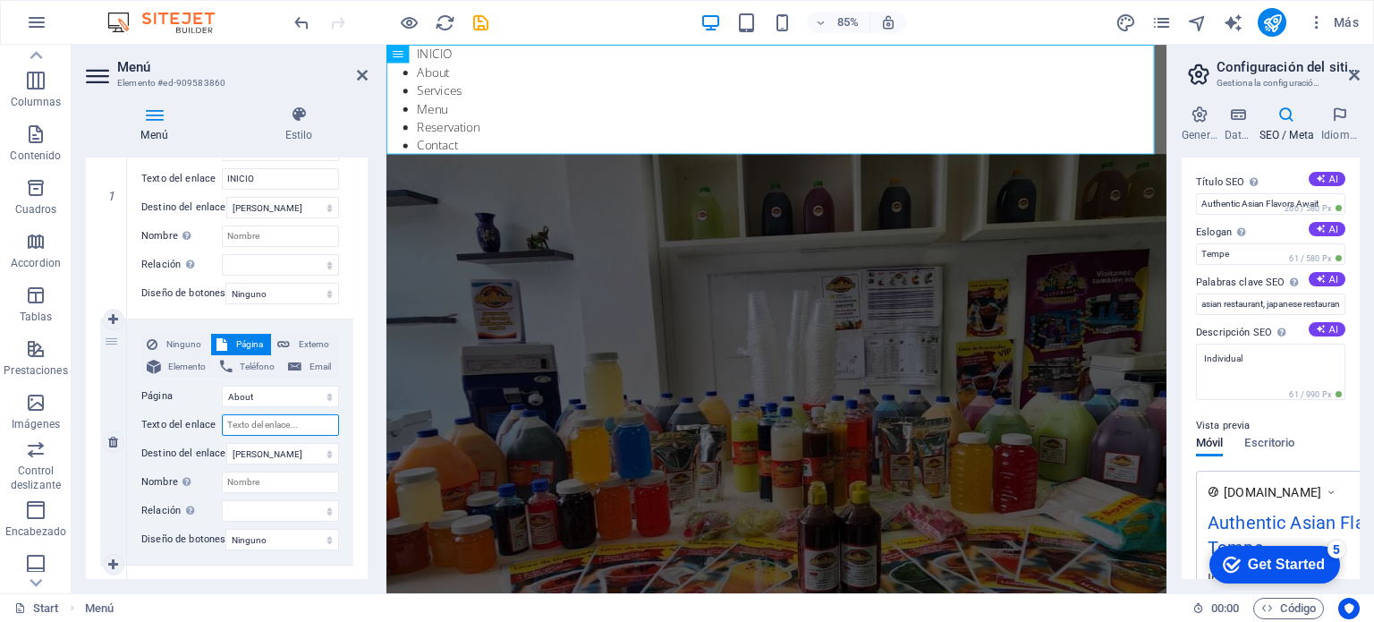
select select
type input "PRODUCTOS"
select select
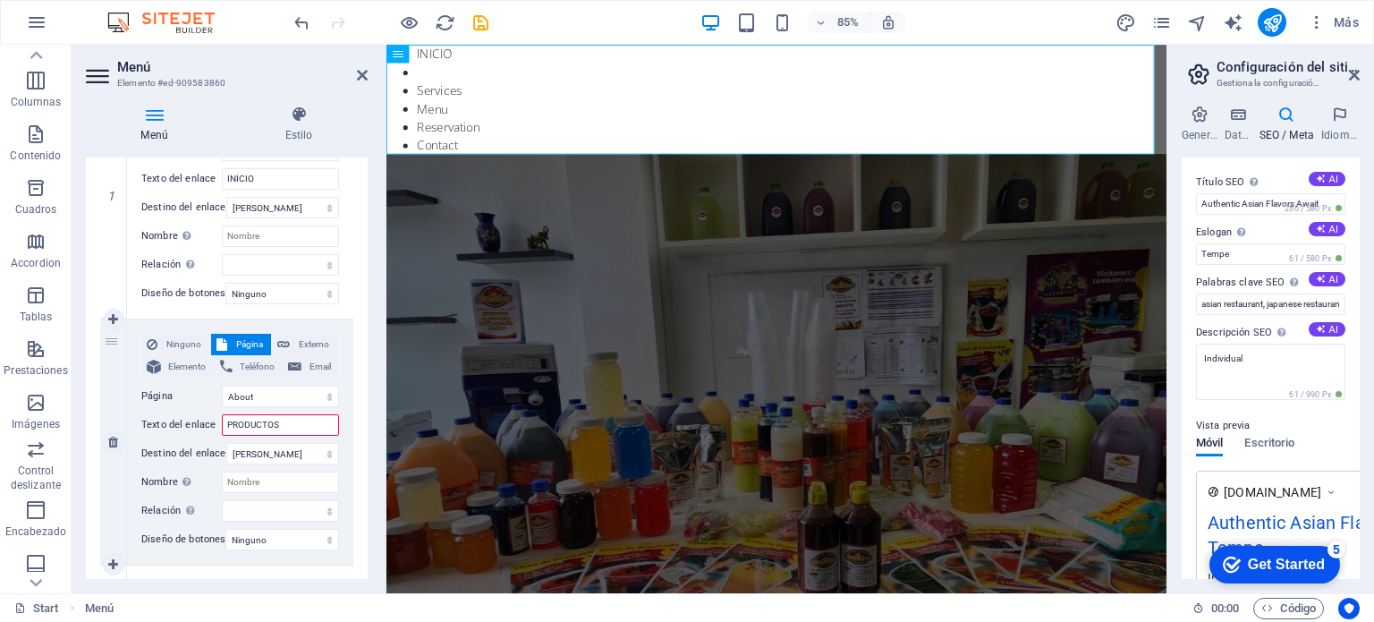
select select
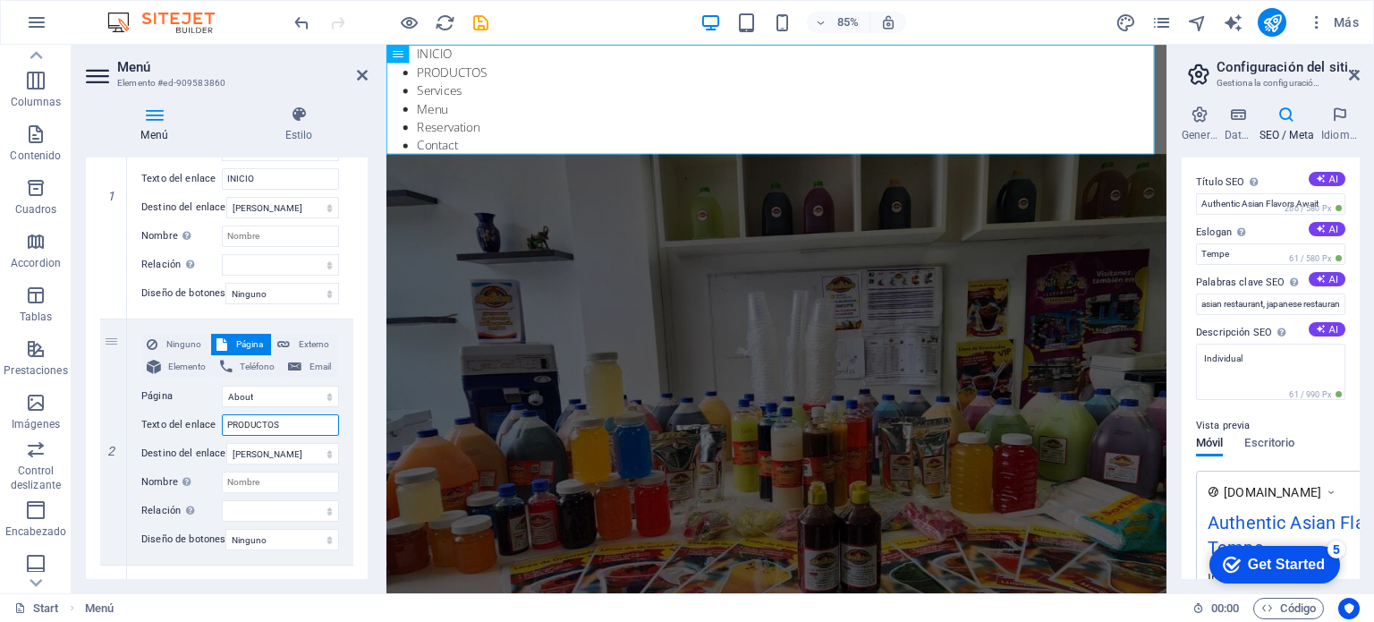
type input "PRODUCTOS"
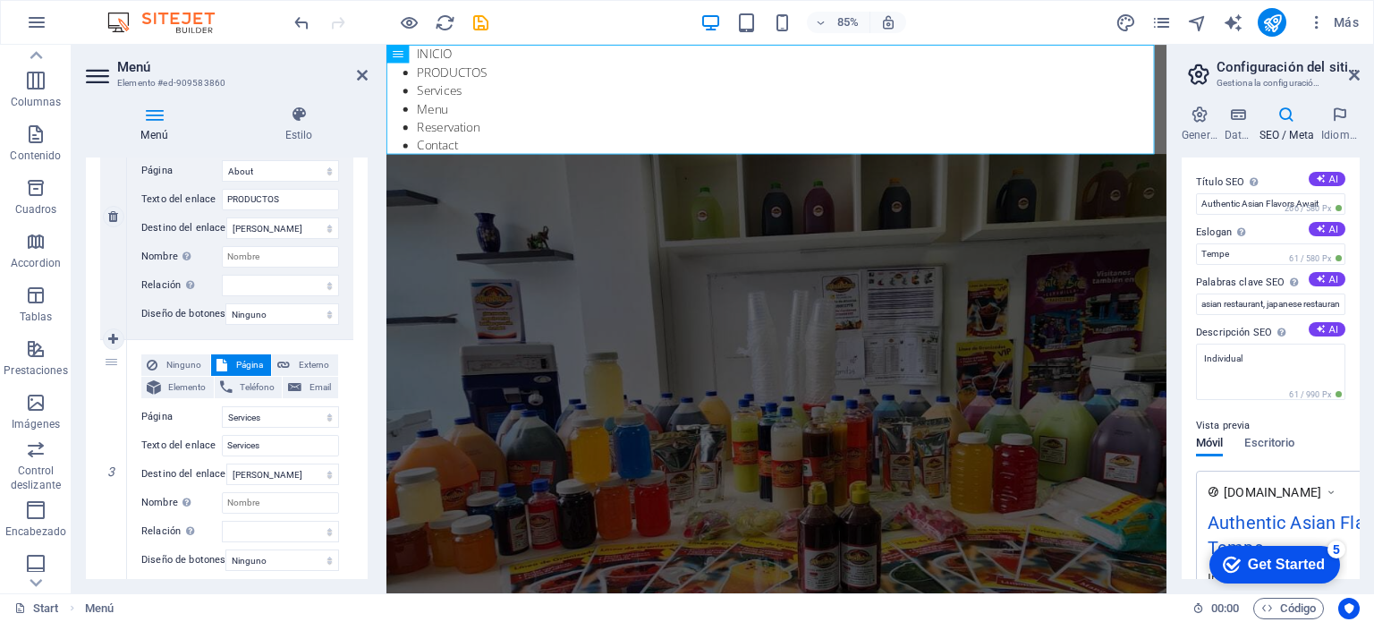
scroll to position [537, 0]
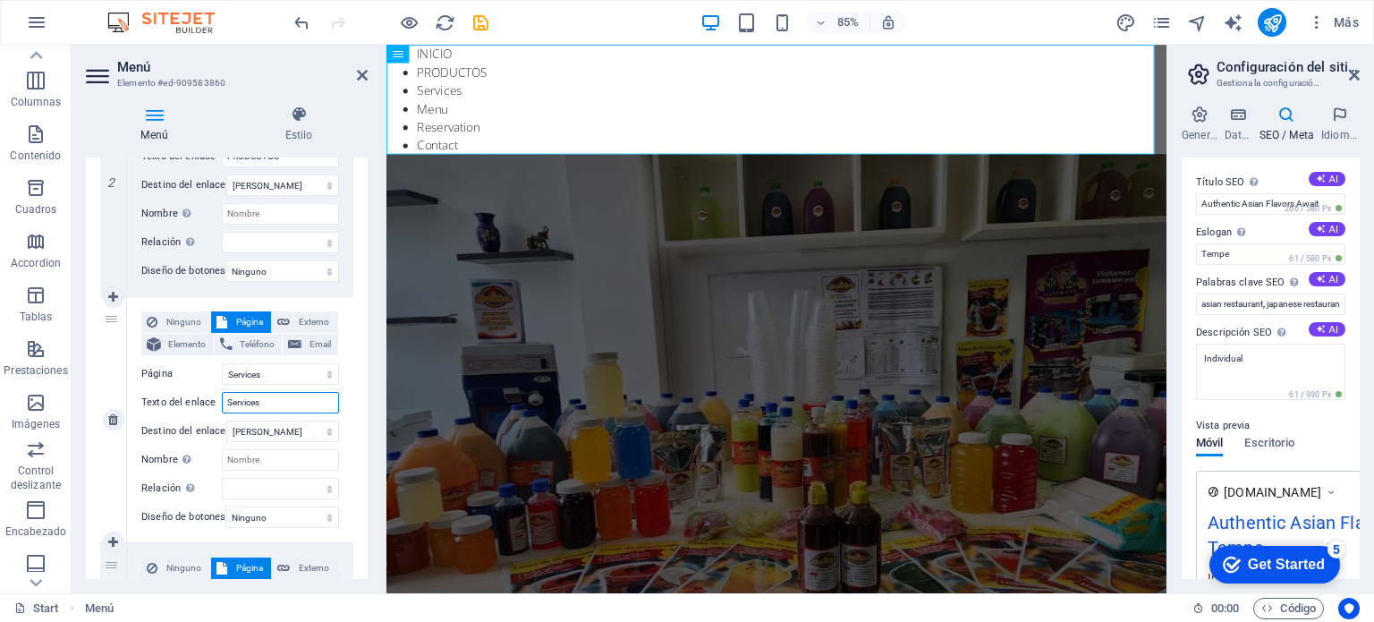
click at [270, 402] on input "Services" at bounding box center [280, 402] width 117 height 21
drag, startPoint x: 289, startPoint y: 402, endPoint x: 221, endPoint y: 407, distance: 68.2
click at [221, 407] on div "Texto del enlace Services" at bounding box center [240, 402] width 198 height 21
type input "RECET"
select select
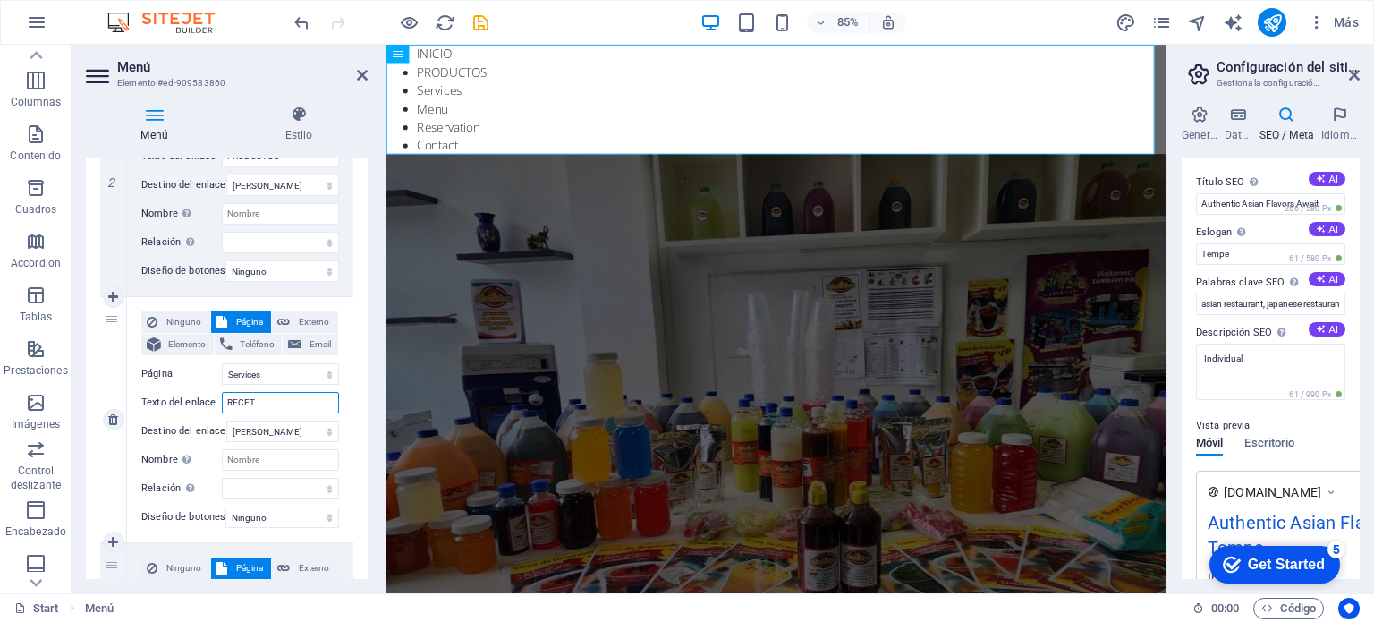
select select
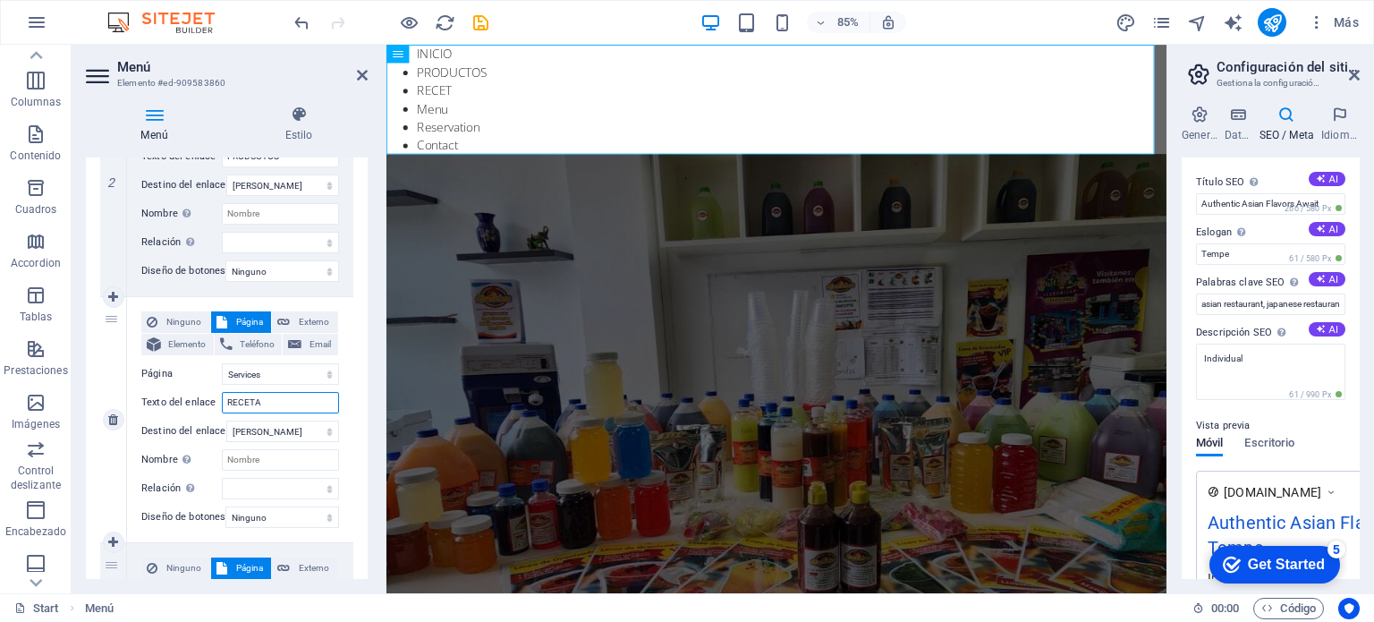
type input "RECETAS"
select select
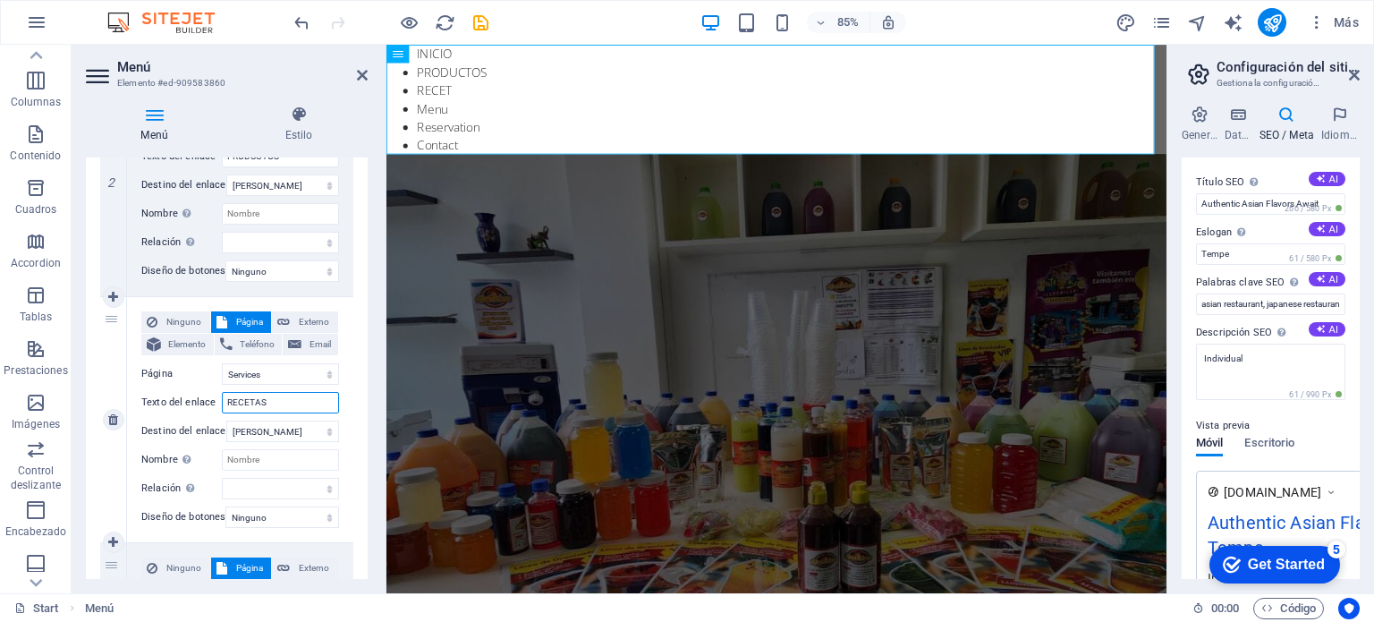
select select
type input "RECETAS Y T"
select select
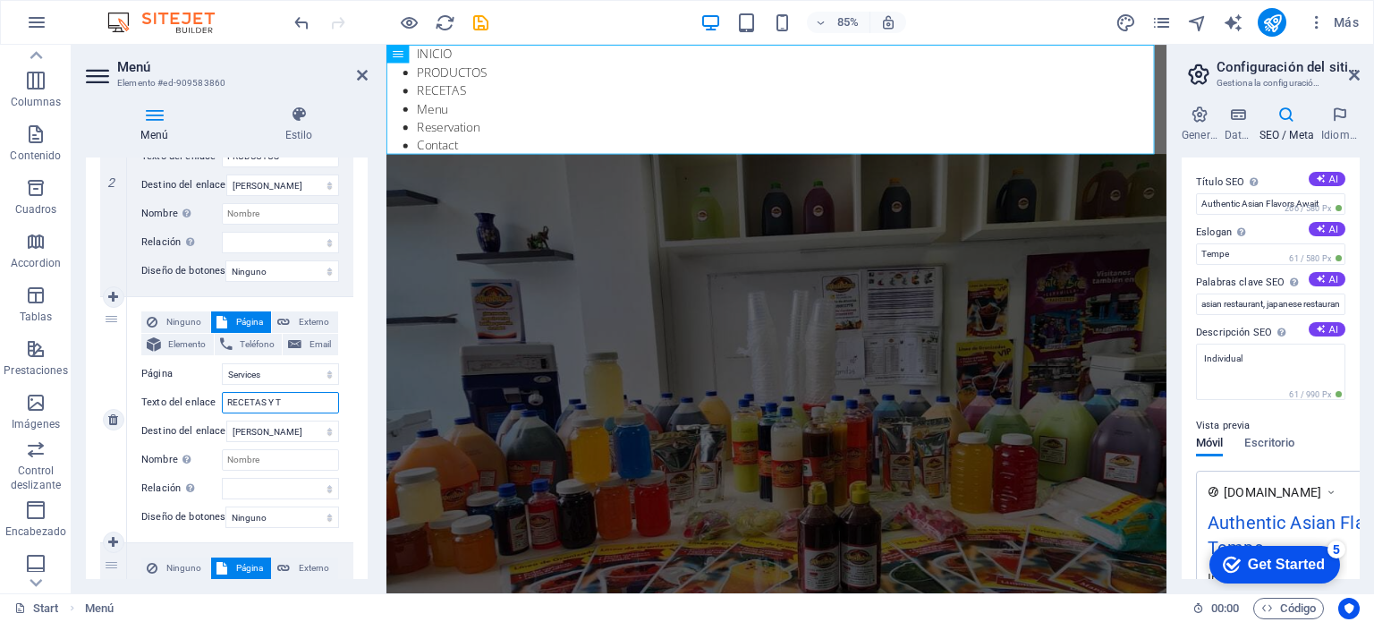
select select
type input "RECETAS Y TIPS"
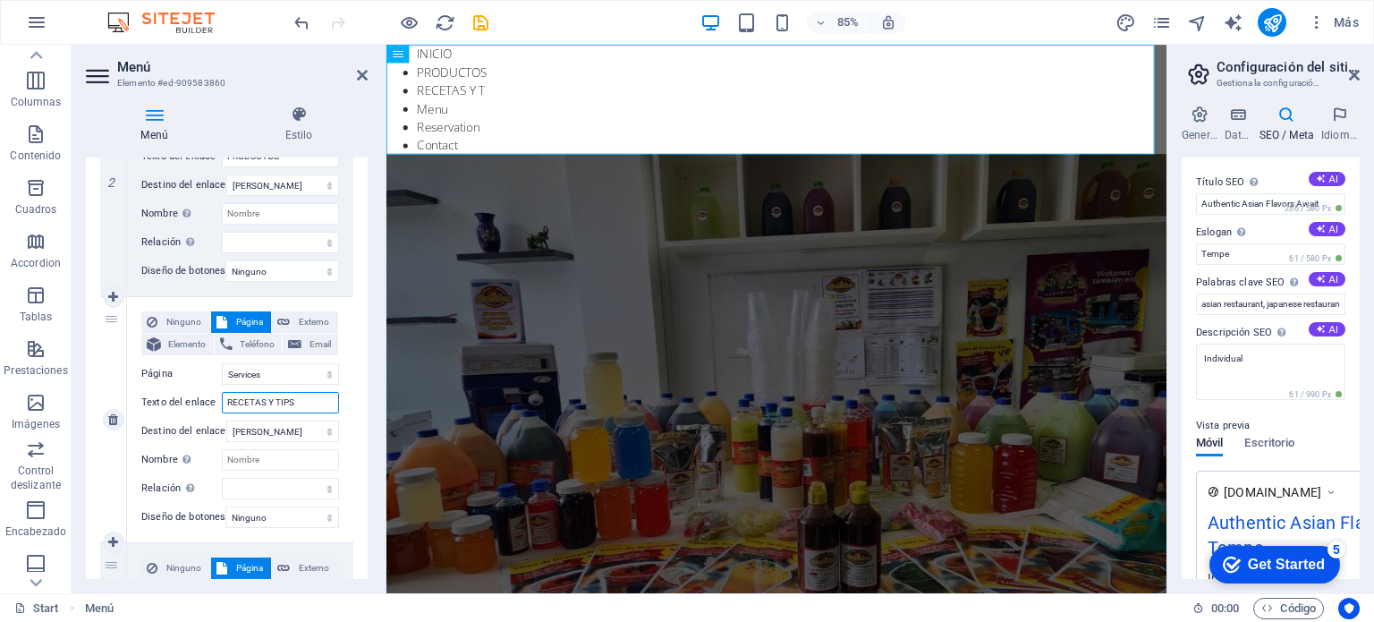
select select
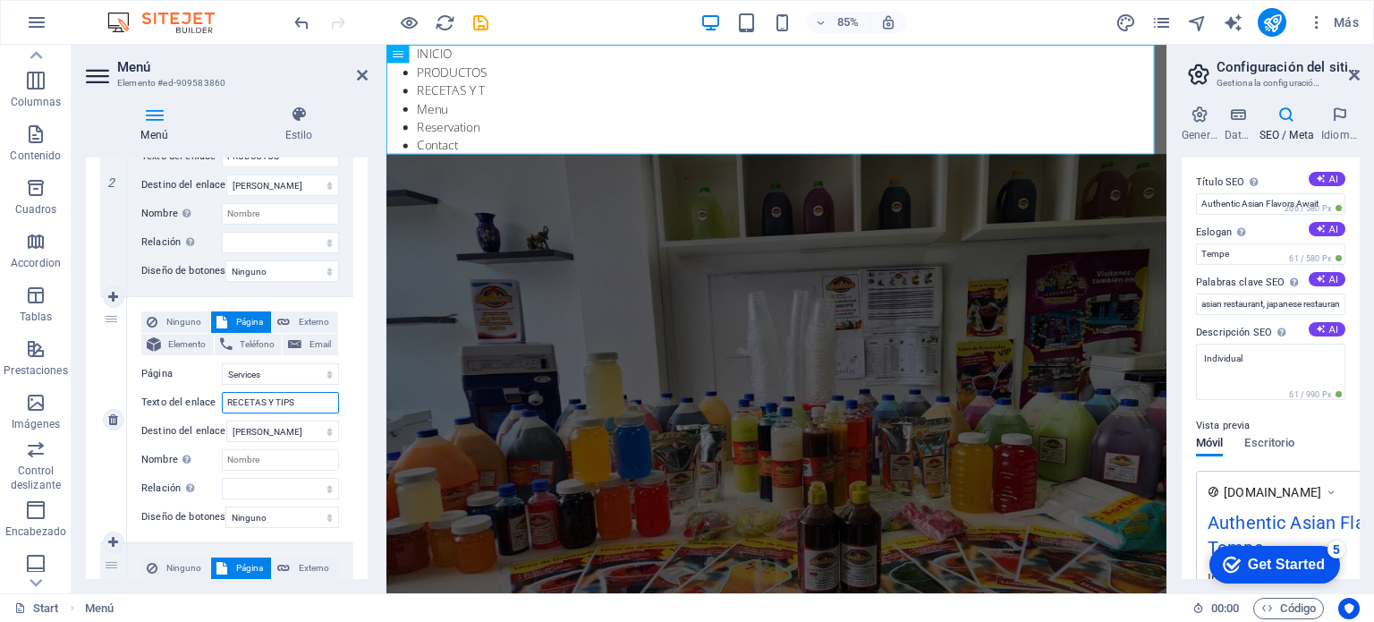
select select
type input "RECETAS Y TIPS"
click at [338, 452] on div "Ninguno Página Externo Elemento Teléfono Email Página Start About Services Menu…" at bounding box center [240, 419] width 226 height 245
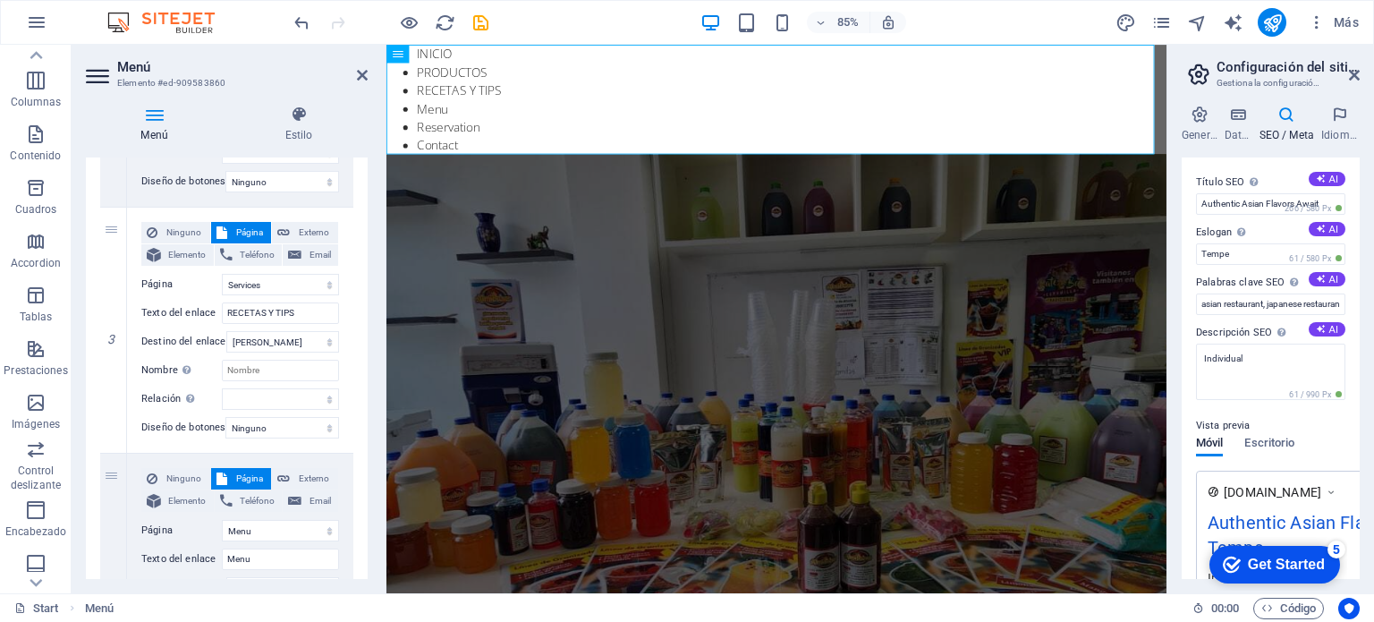
scroll to position [716, 0]
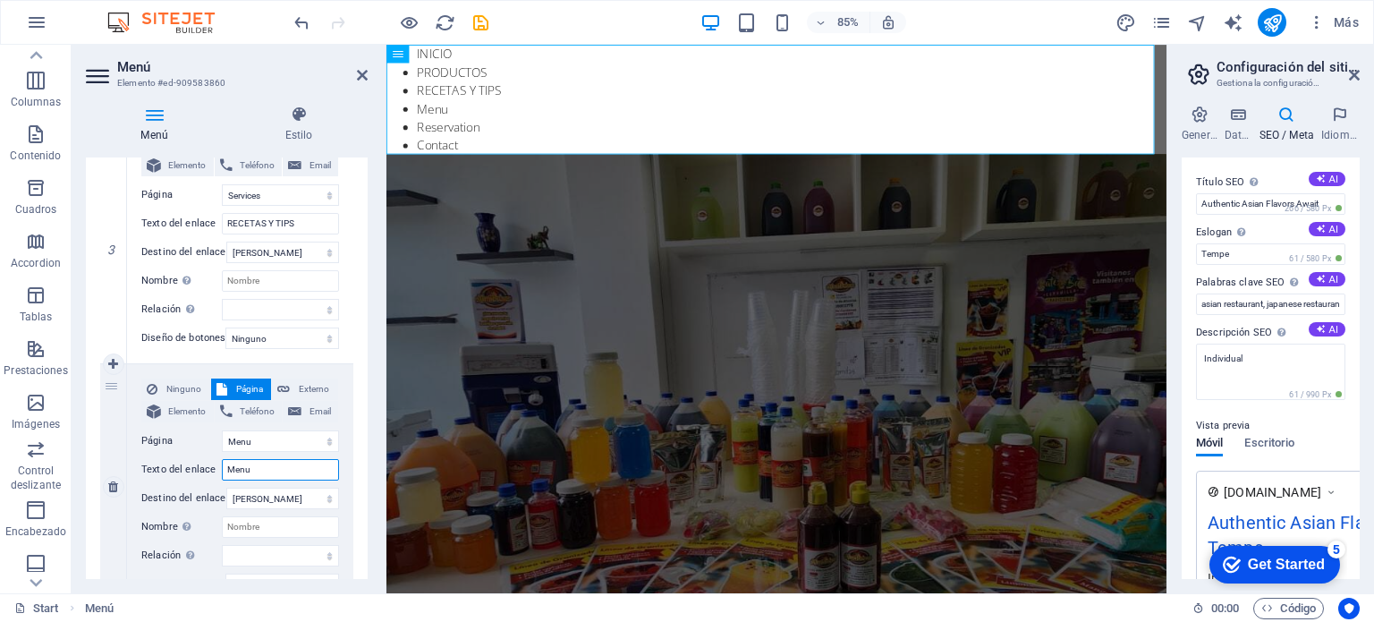
click at [280, 469] on input "Menu" at bounding box center [280, 469] width 117 height 21
type input "M"
select select
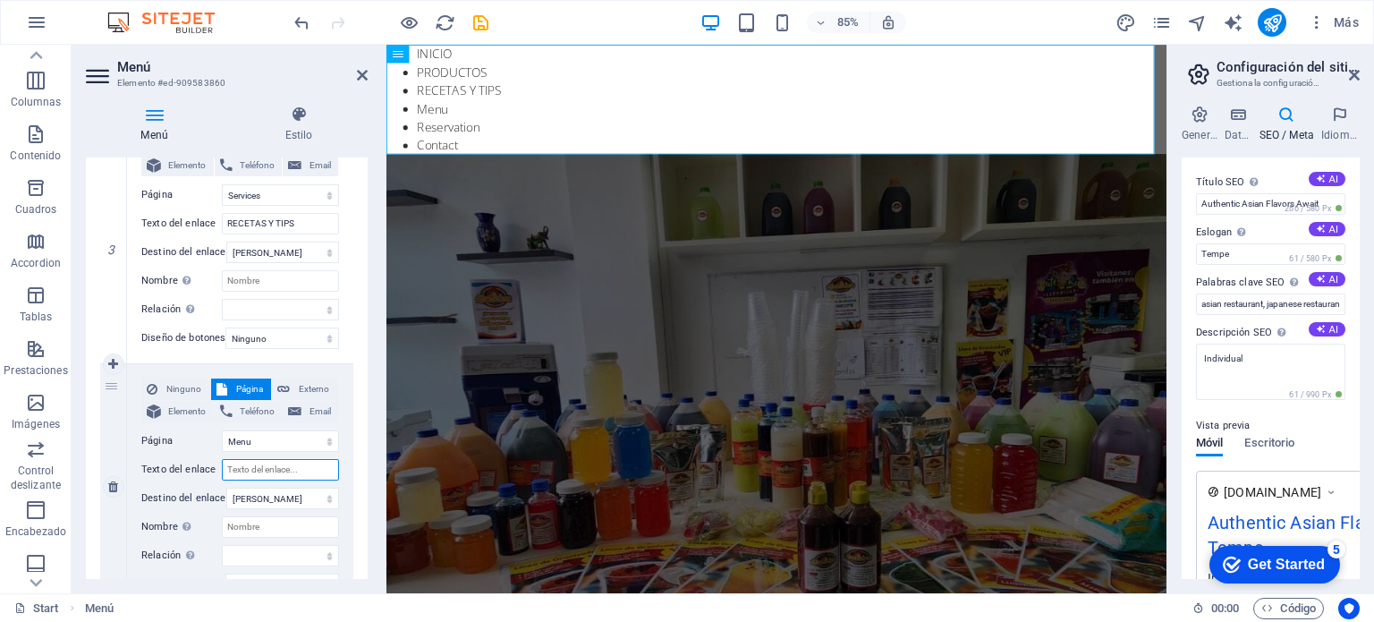
select select
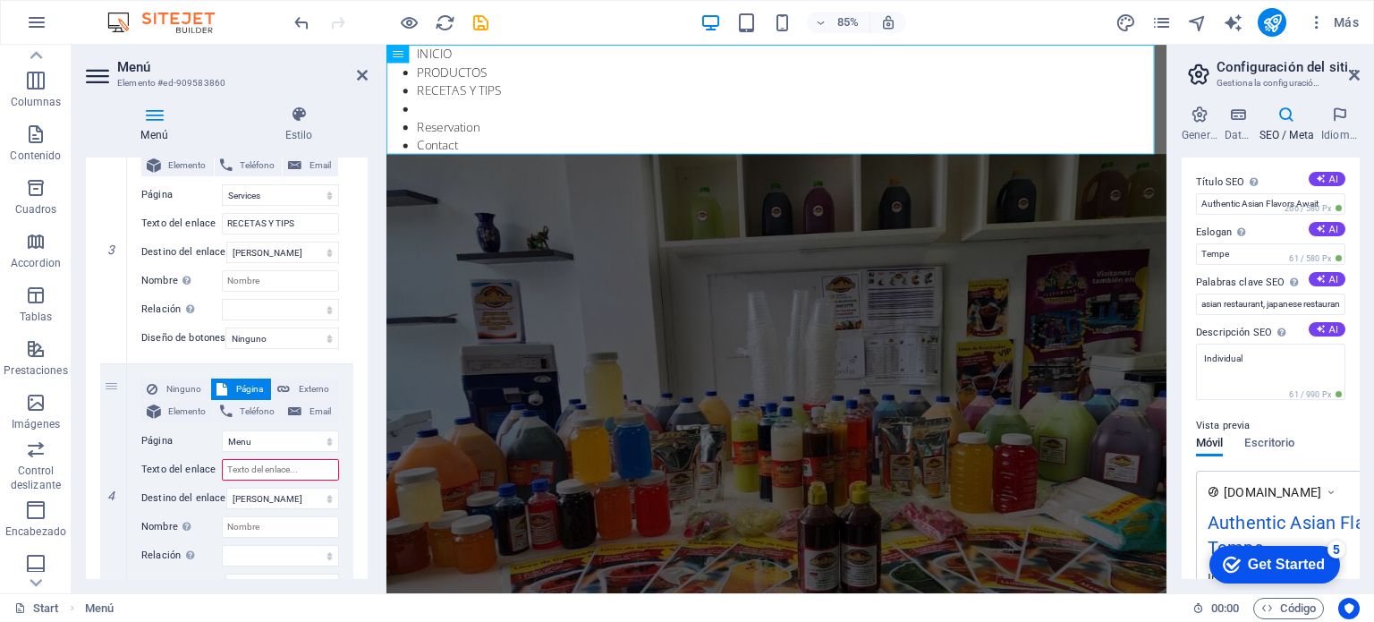
select select
type input "Menu"
select select
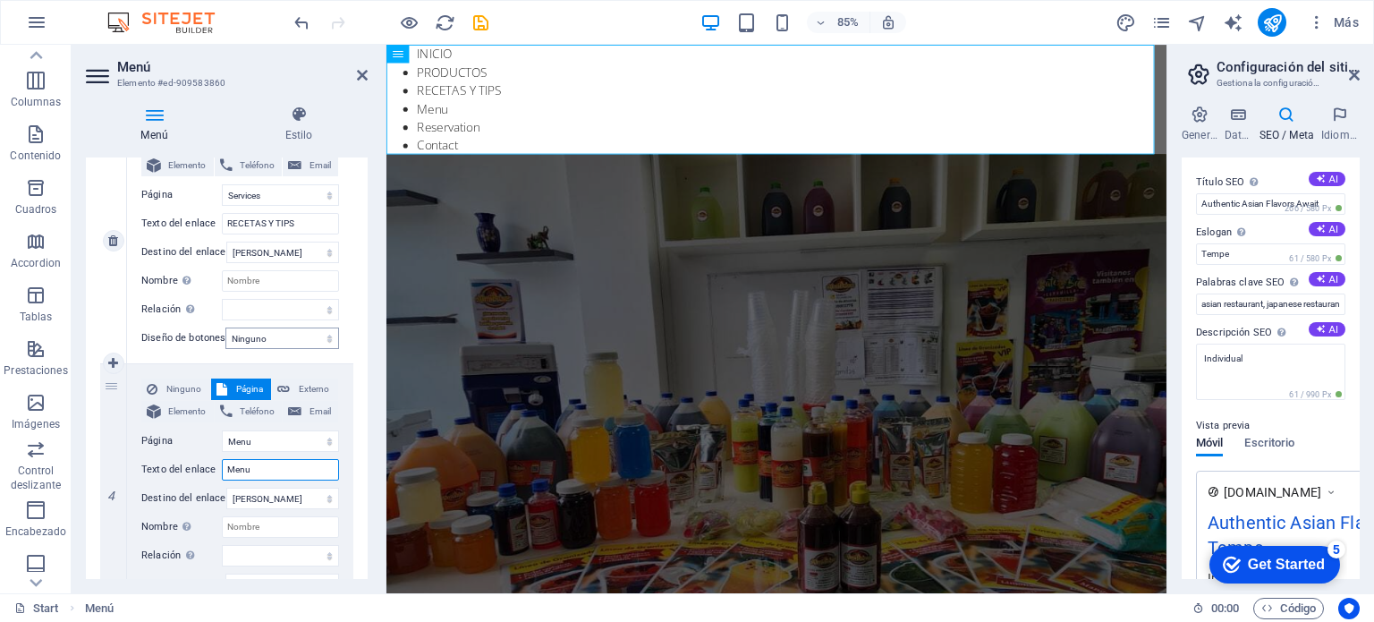
scroll to position [626, 0]
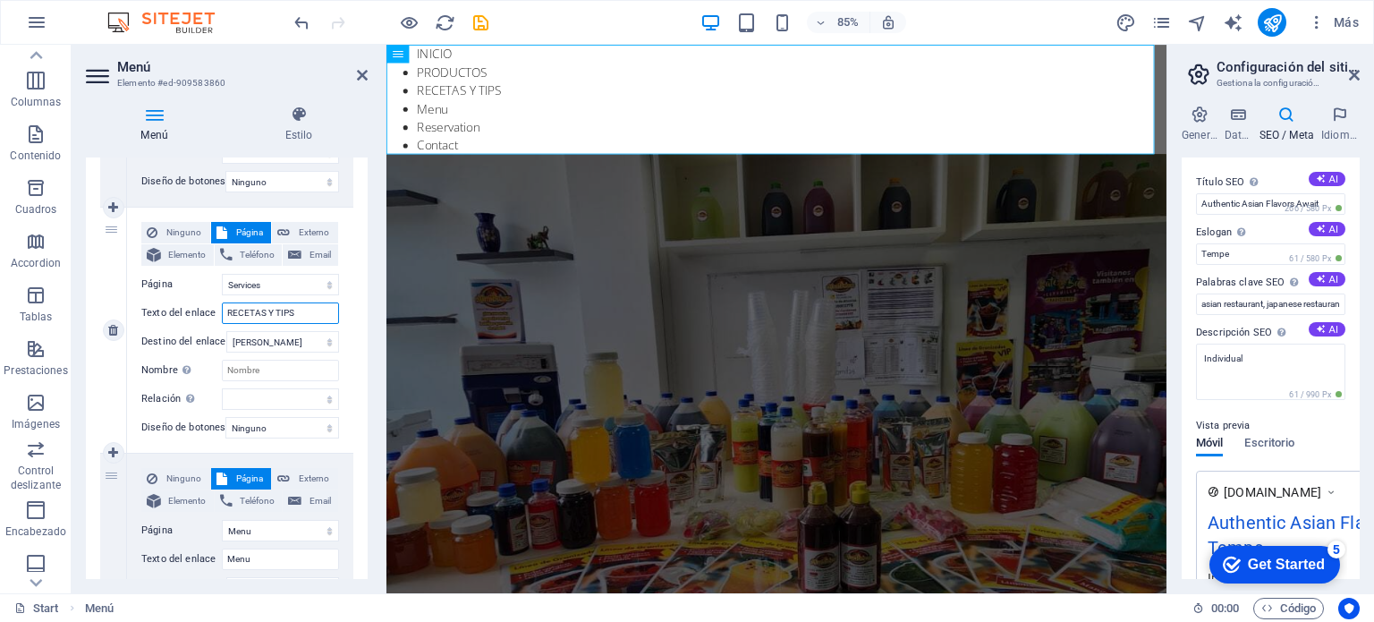
click at [301, 313] on input "RECETAS Y TIPS" at bounding box center [280, 312] width 117 height 21
type input "RECETAS Y T"
select select
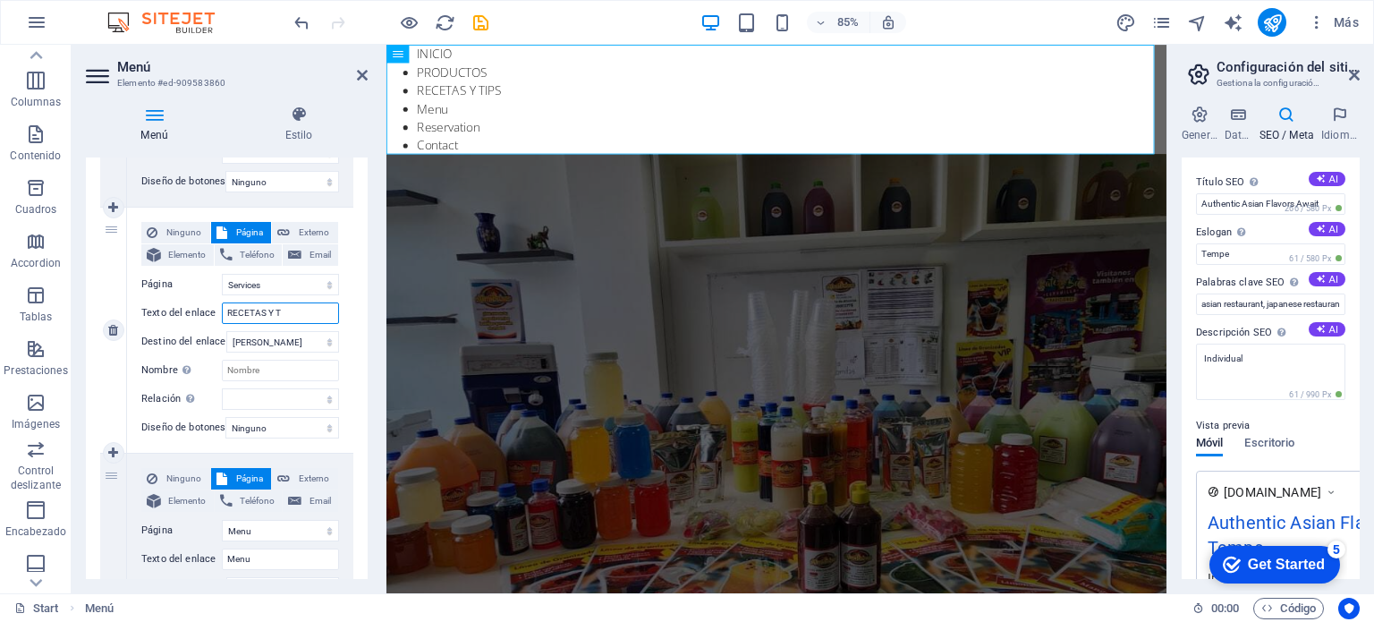
select select
type input "RECETAS Y TRUCO"
select select
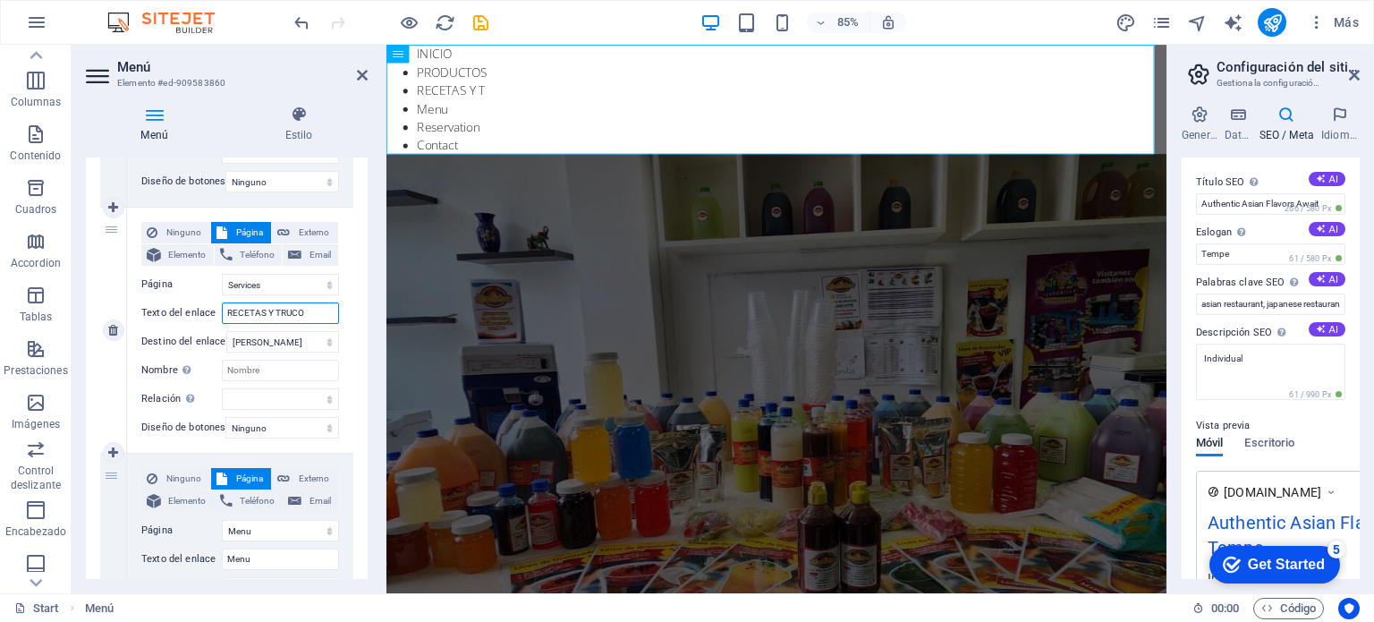
select select
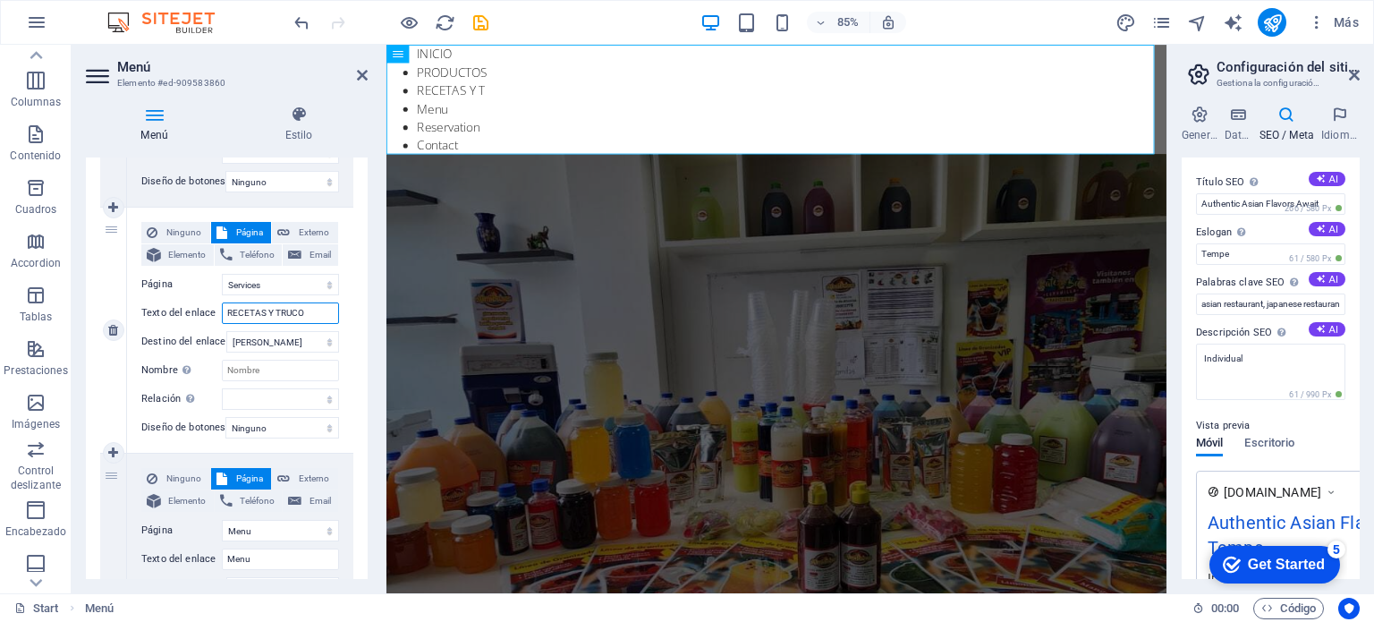
type input "RECETAS Y TRUCOS"
select select
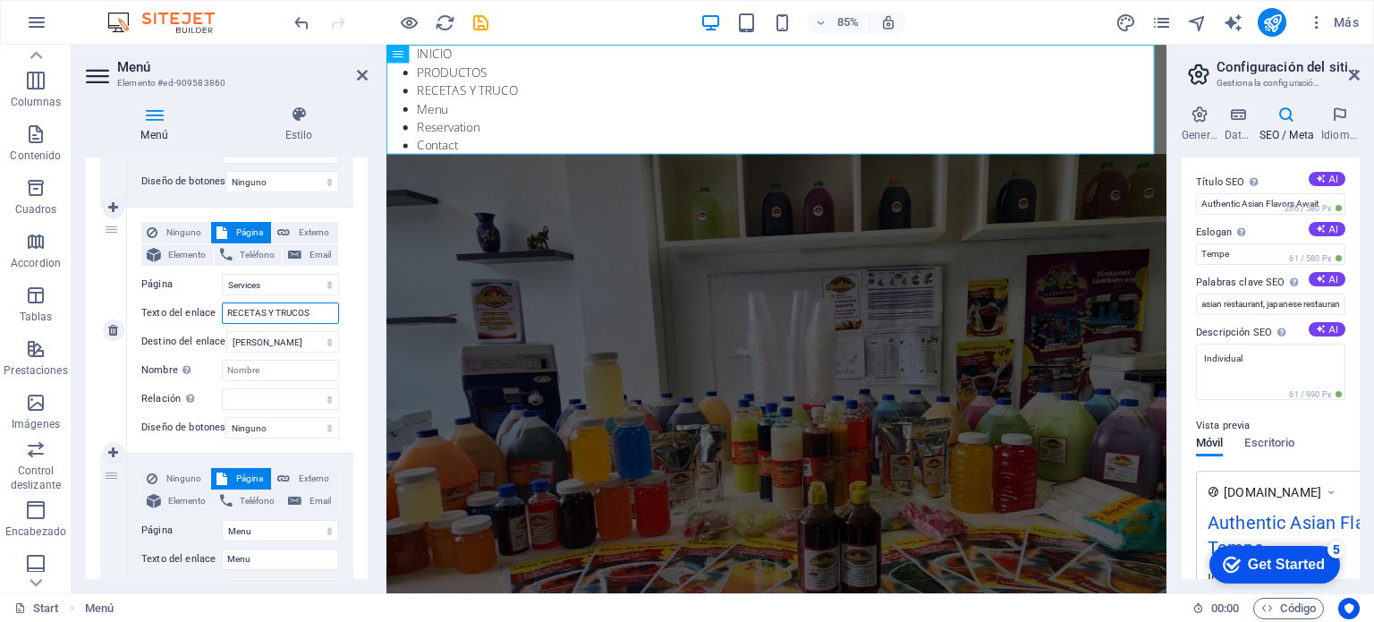
select select
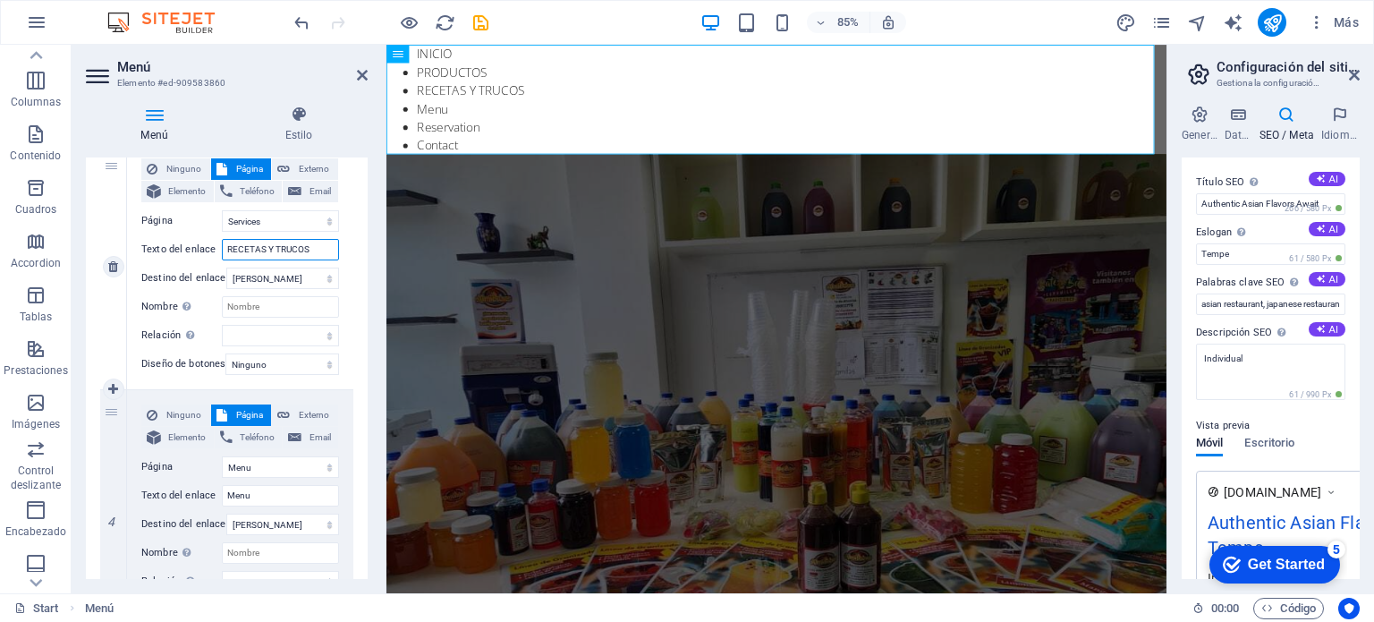
scroll to position [716, 0]
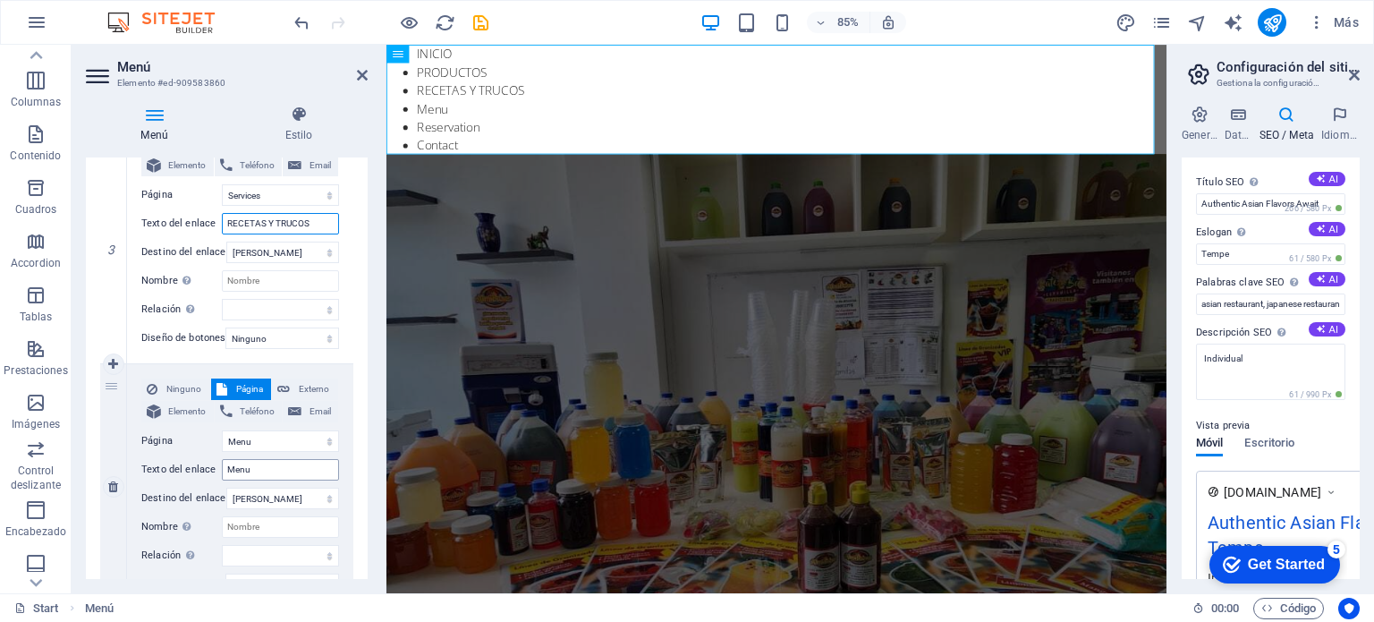
type input "RECETAS Y TRUCOS"
click at [264, 475] on input "Menu" at bounding box center [280, 469] width 117 height 21
type input "Men"
select select
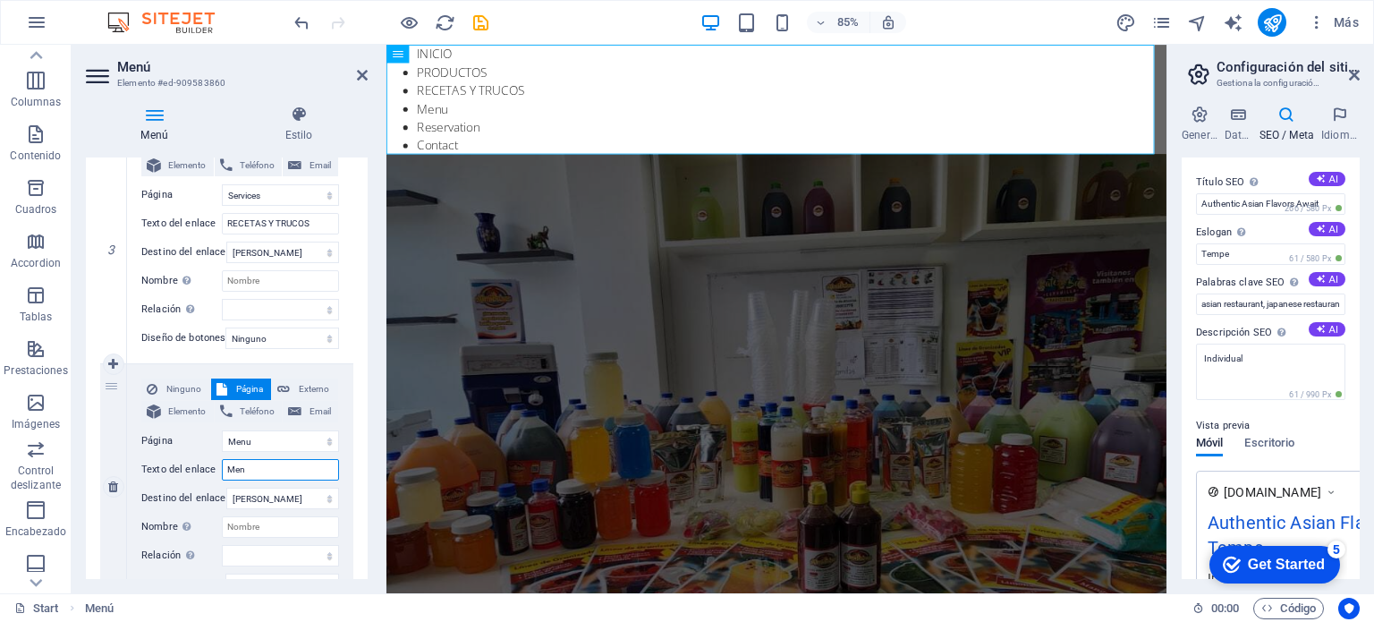
select select
type input "M"
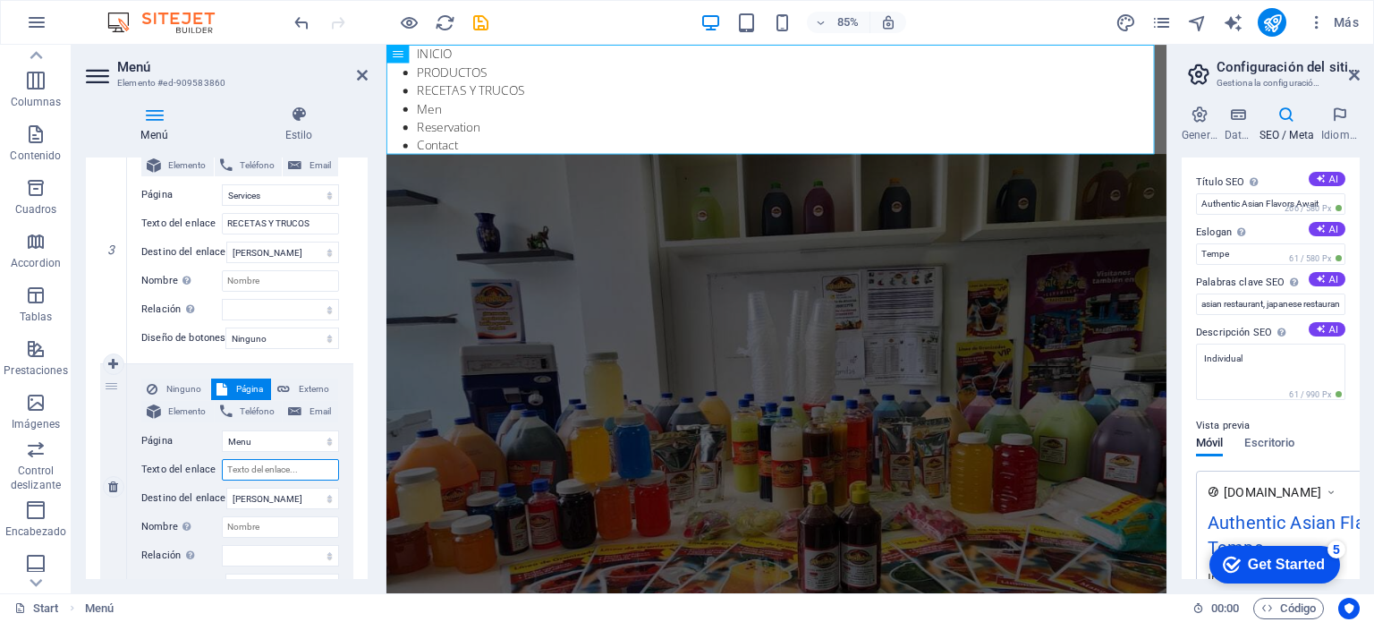
select select
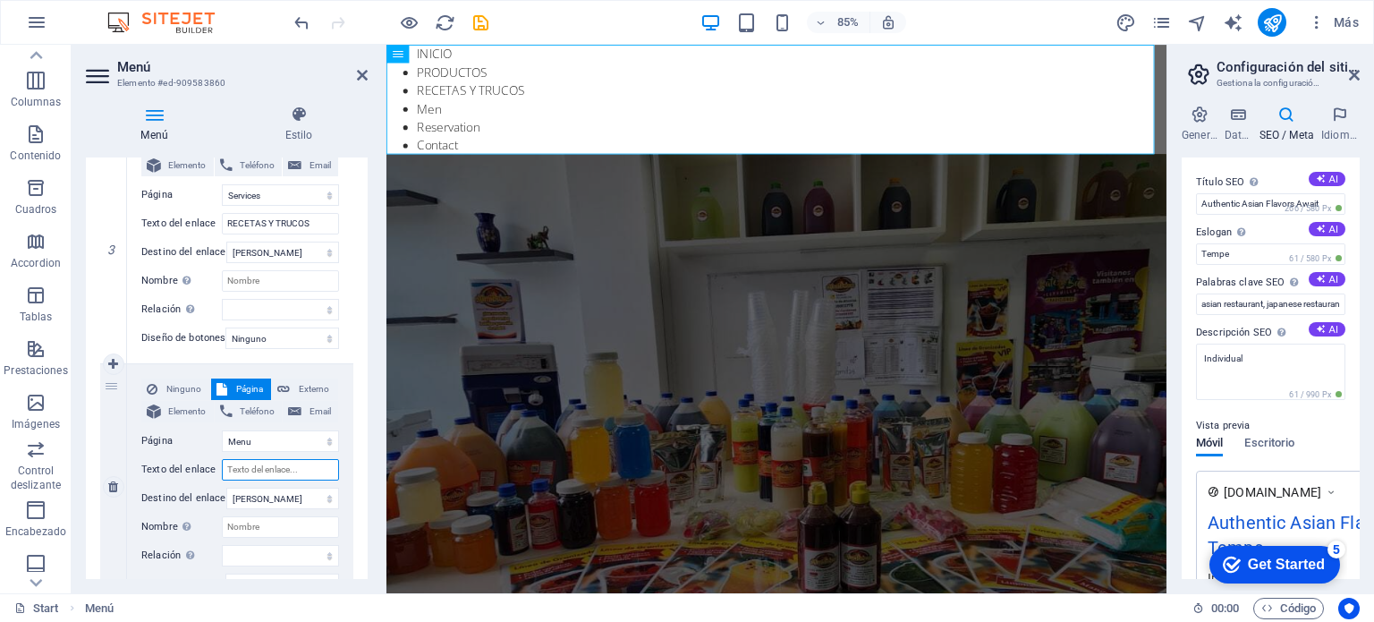
select select
type input "PO"
select select
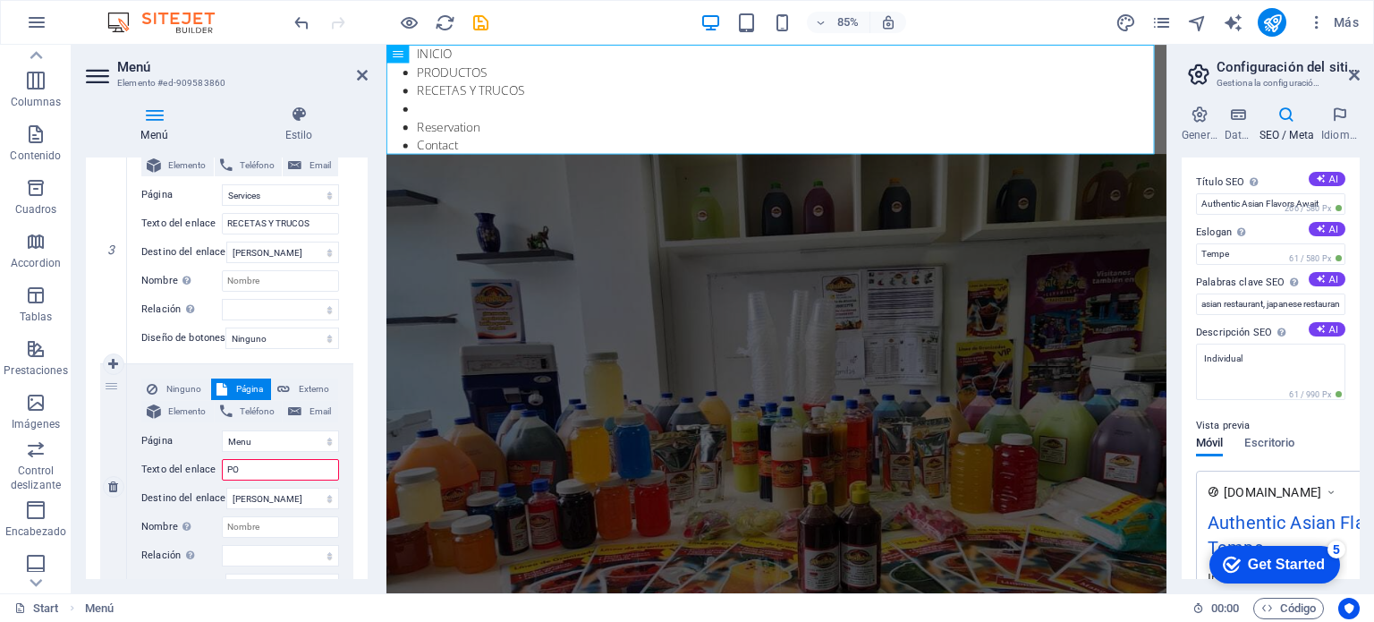
select select
type input "P"
type input "COMO"
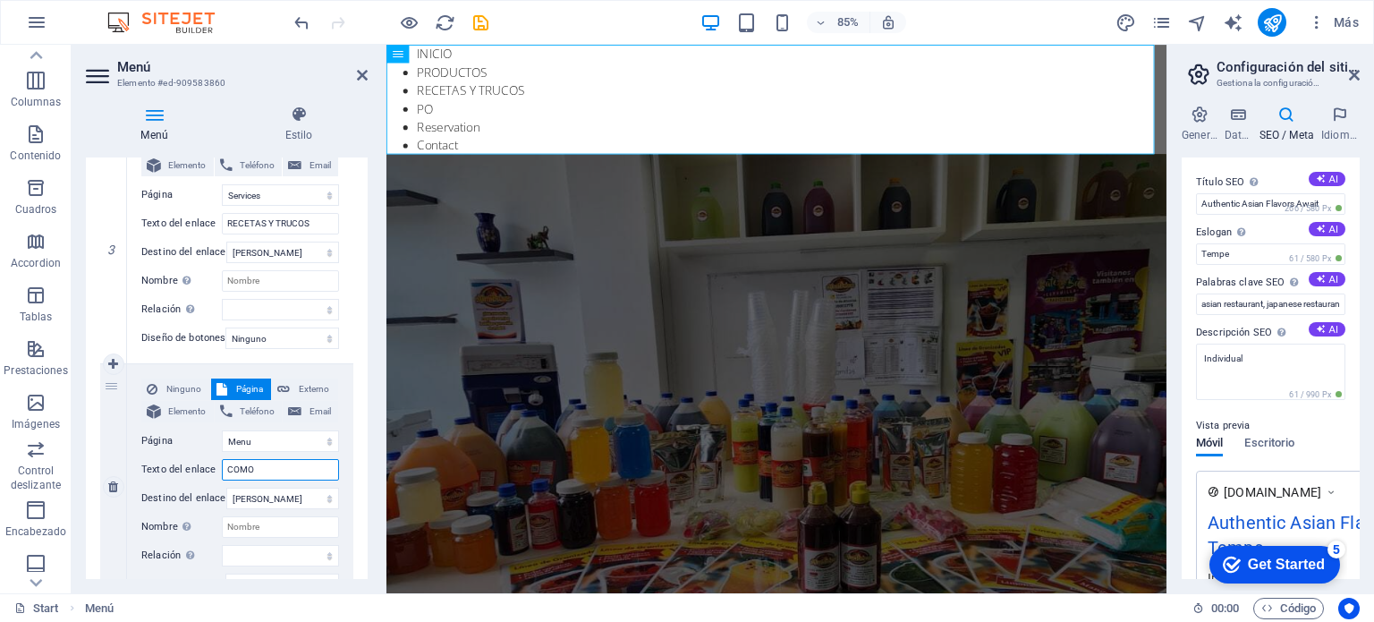
select select
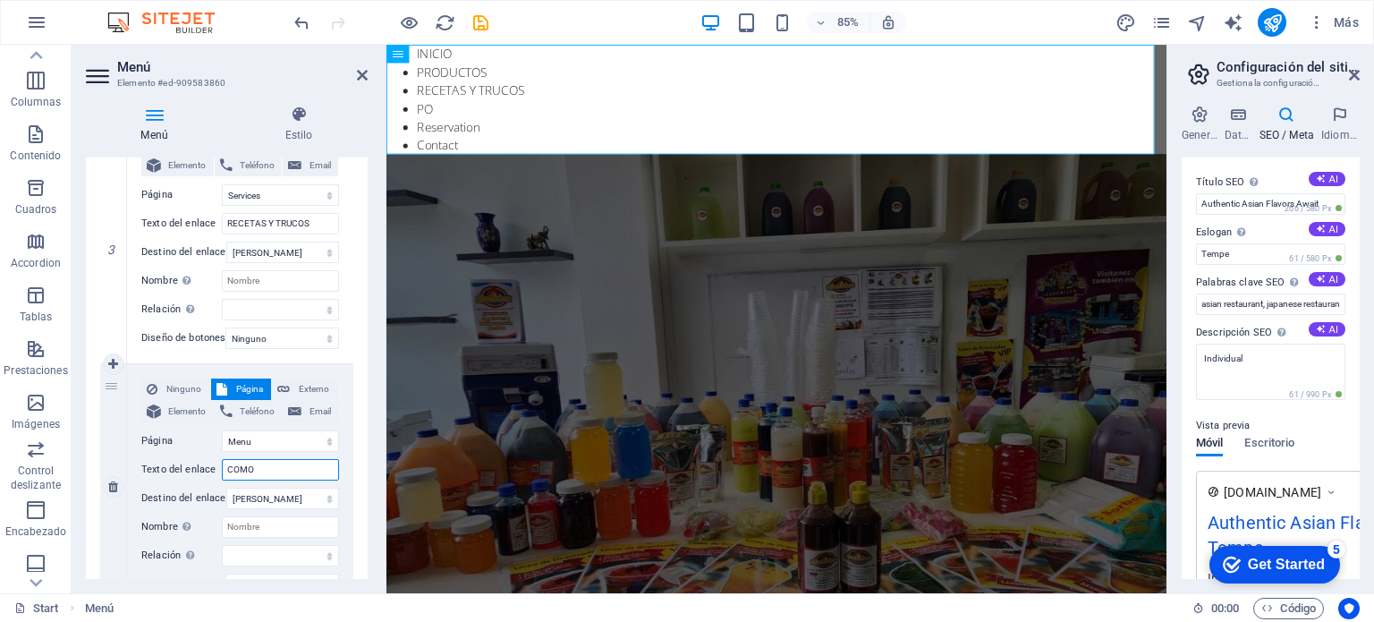
select select
type input "COMO"
select select
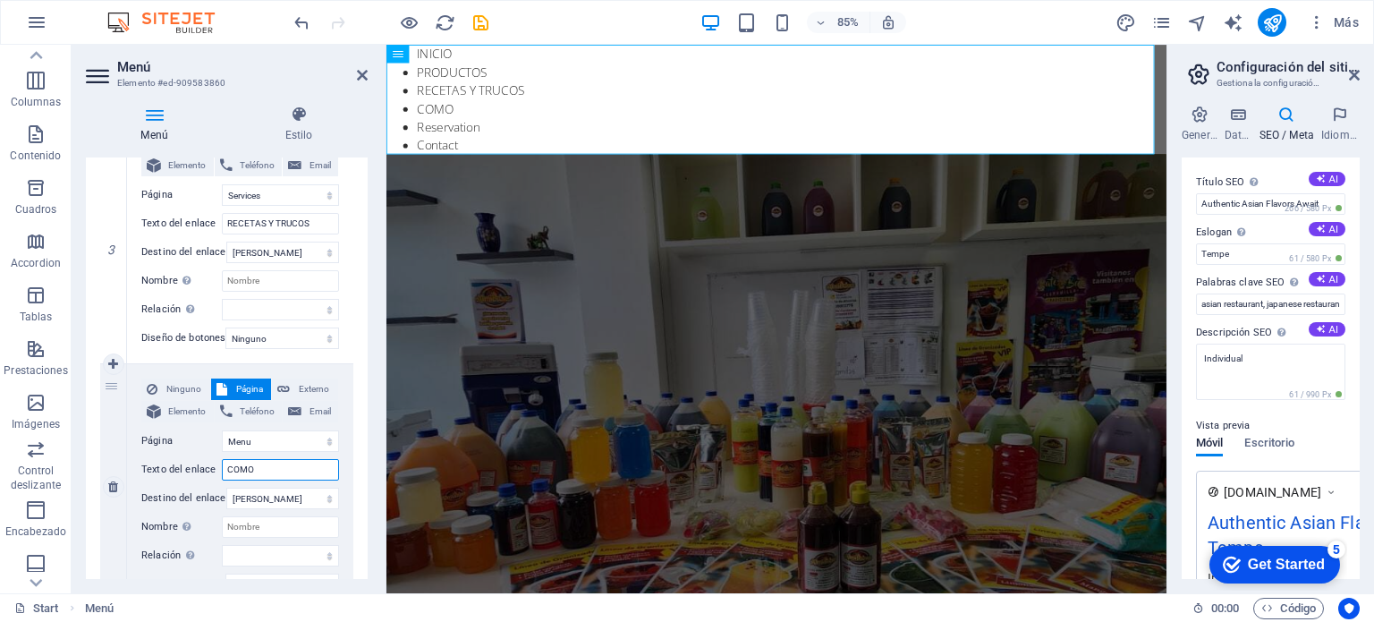
select select
type input "COMO VENDER"
select select
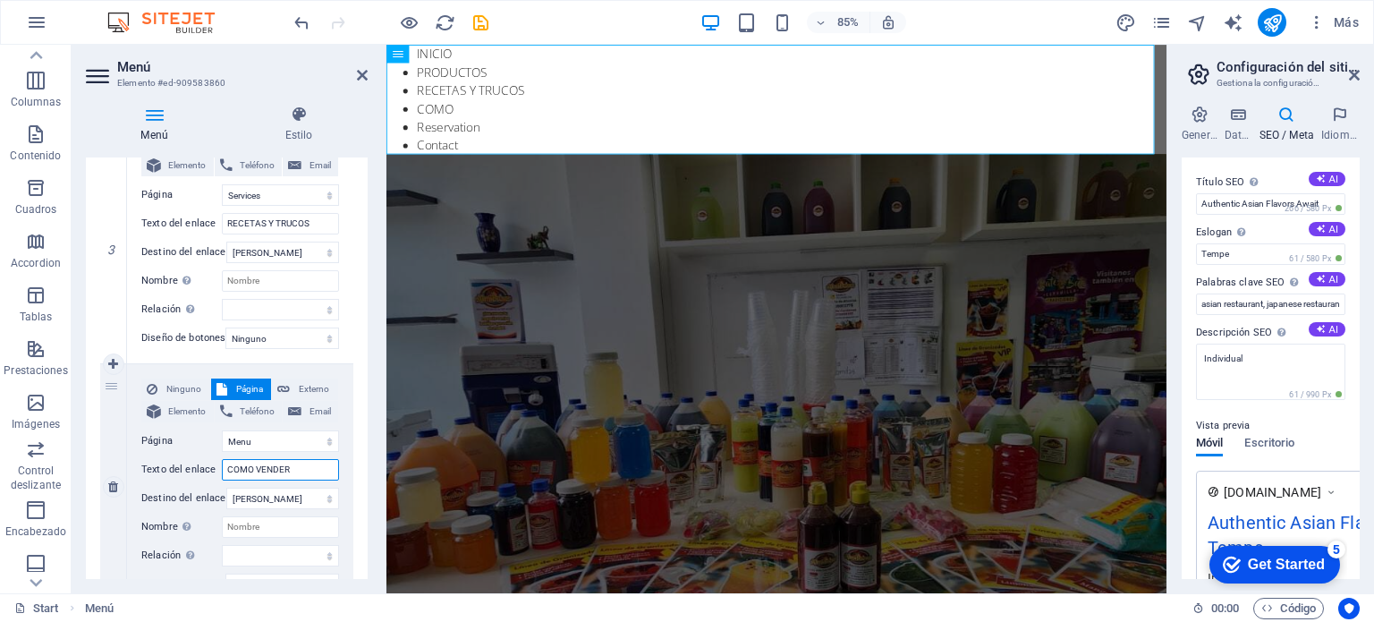
select select
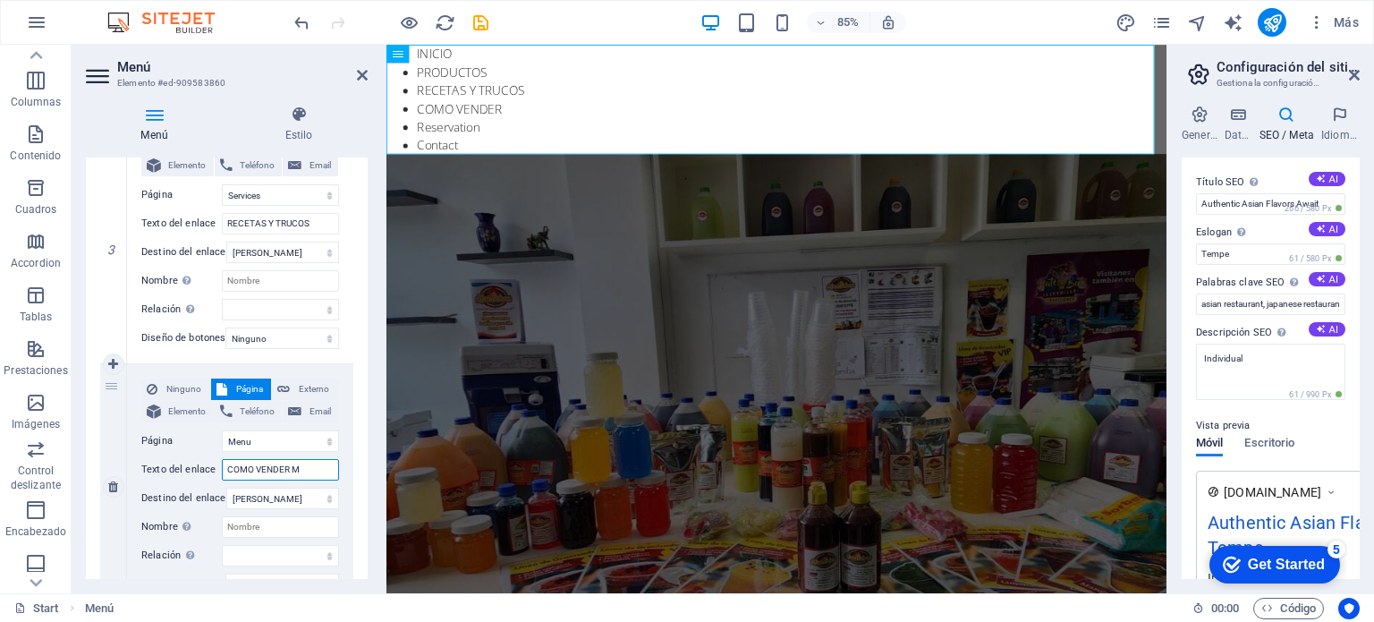
type input "COMO VENDER ME"
select select
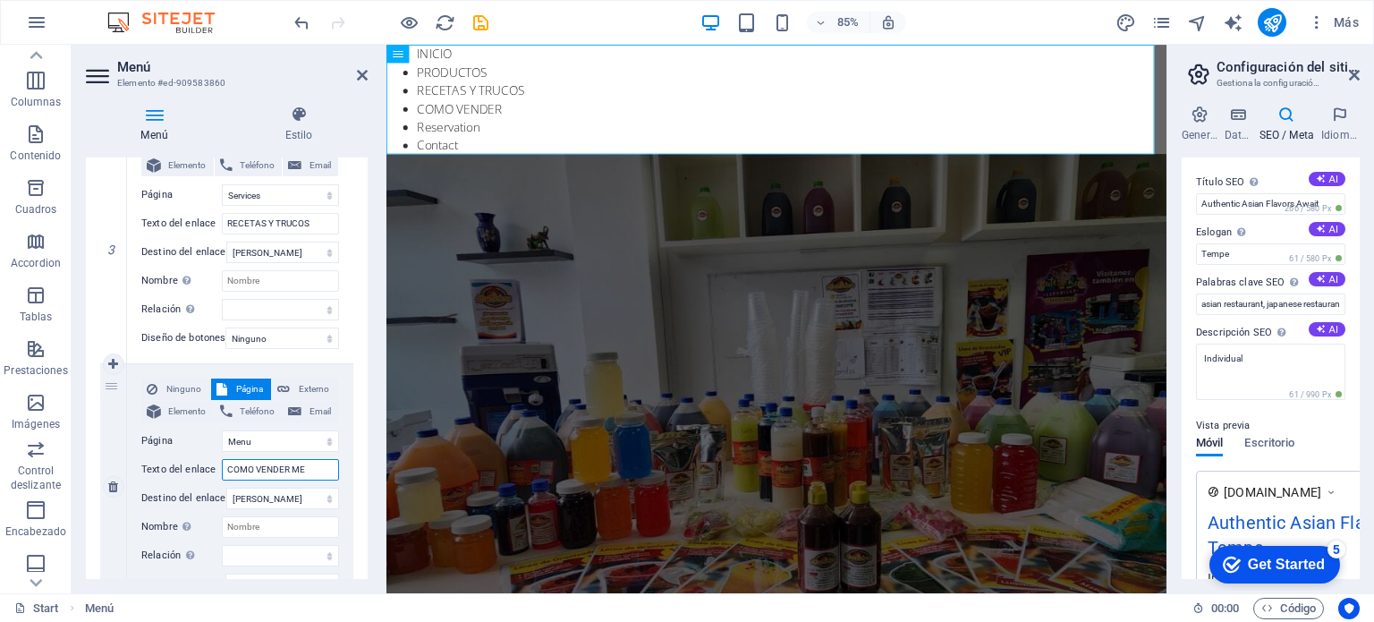
select select
type input "C"
type input "TIPS PARA EMPRENDER"
select select
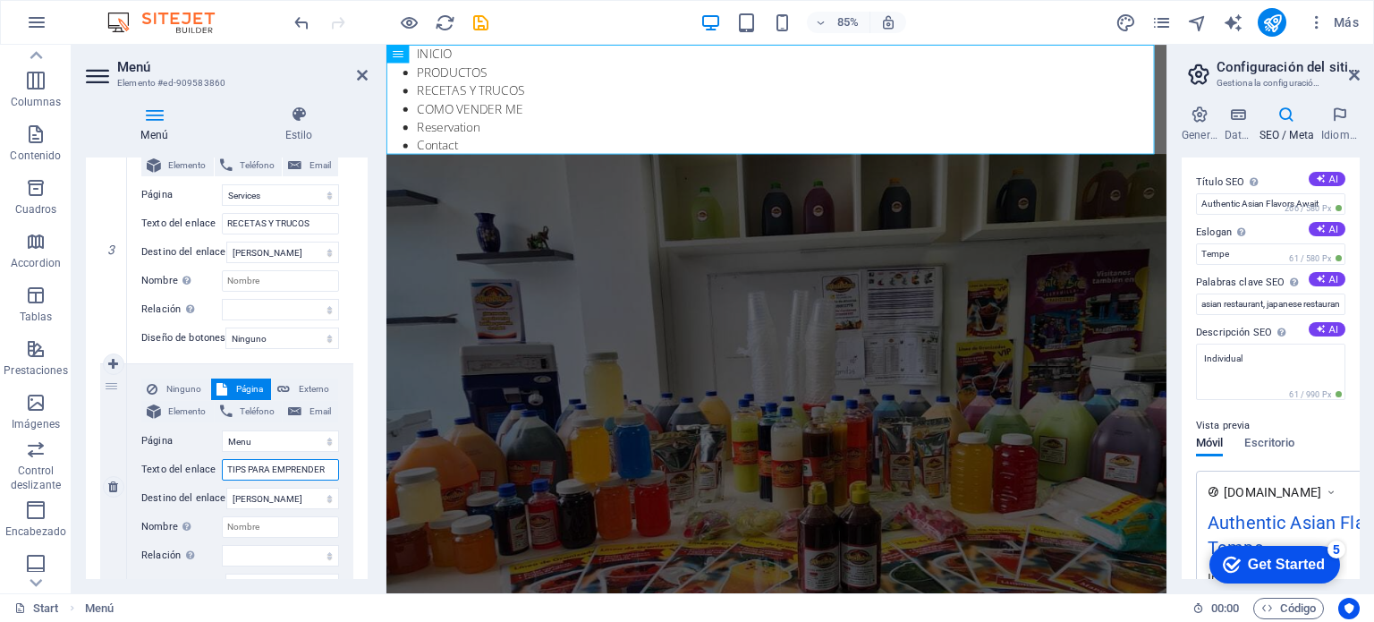
select select
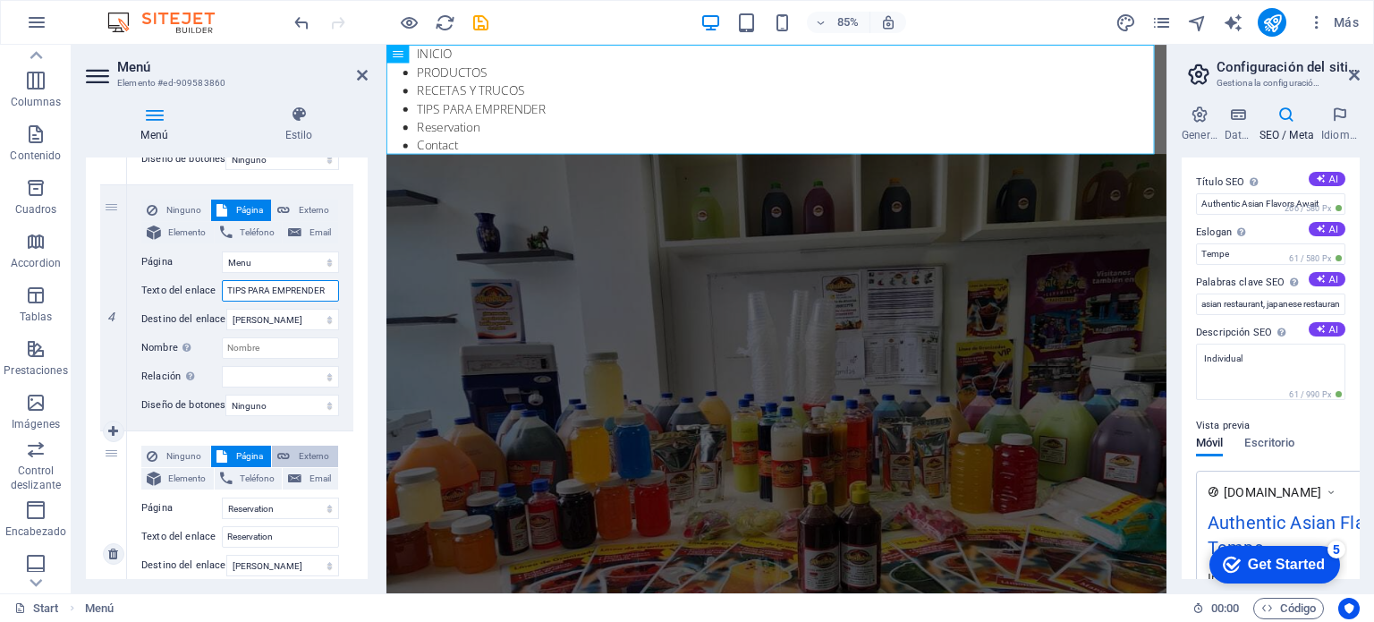
scroll to position [984, 0]
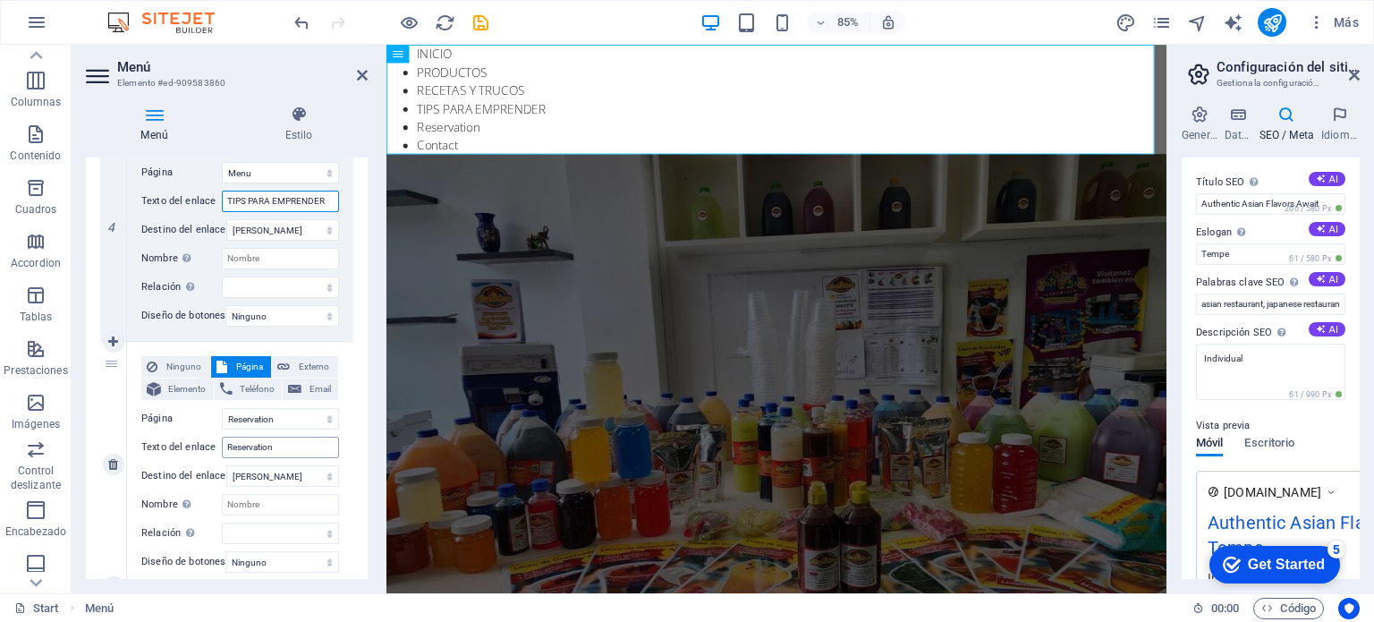
type input "TIPS PARA EMPRENDER"
click at [293, 449] on input "Reservation" at bounding box center [280, 447] width 117 height 21
type input "R"
type input "C"
select select
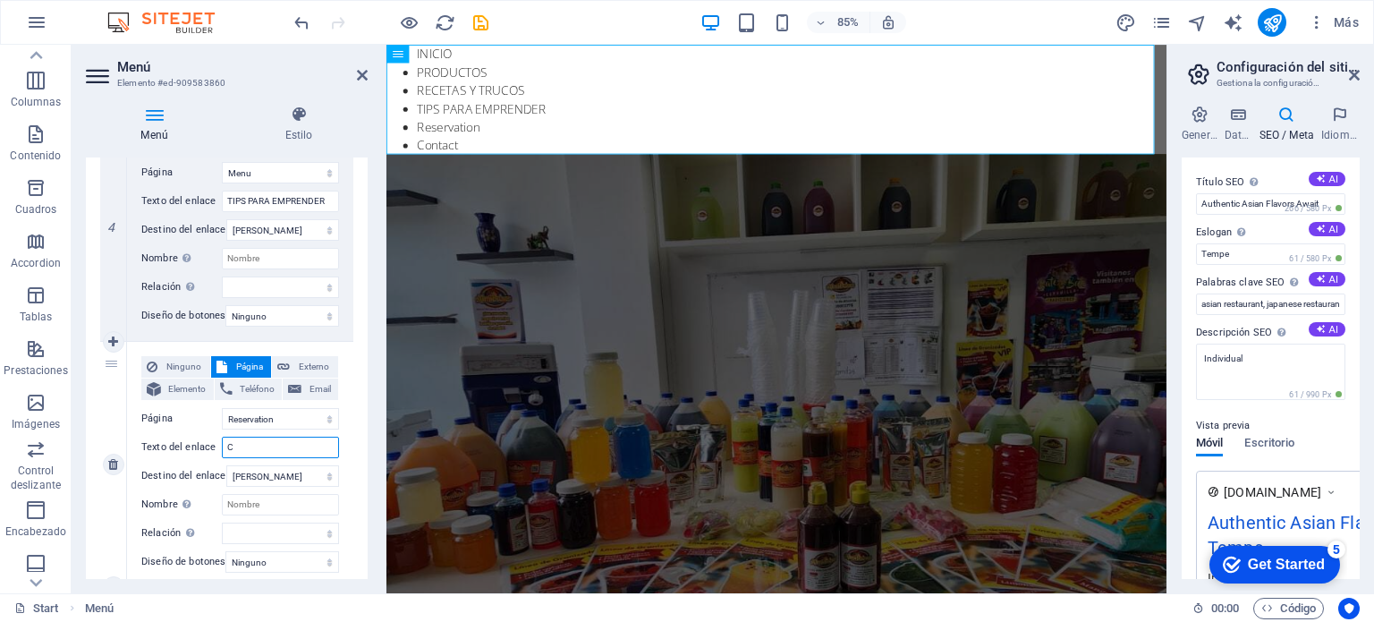
select select
type input "CO"
select select
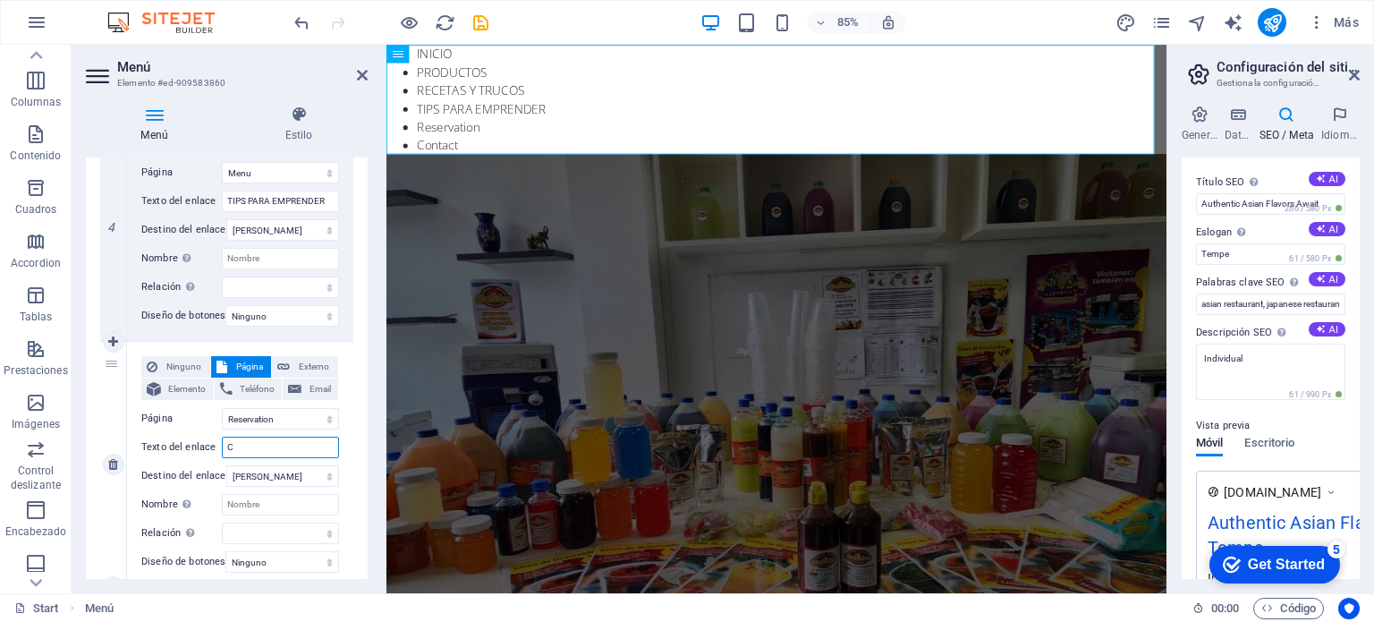
select select
type input "CONTACTO"
select select
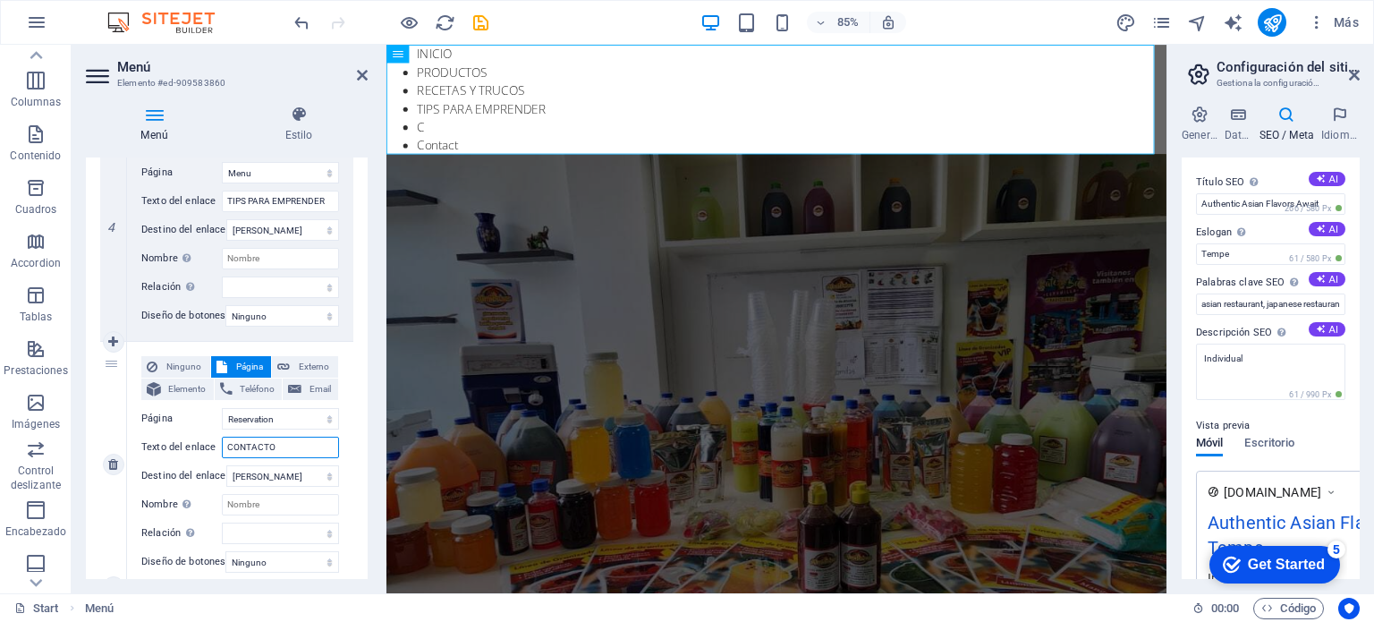
select select
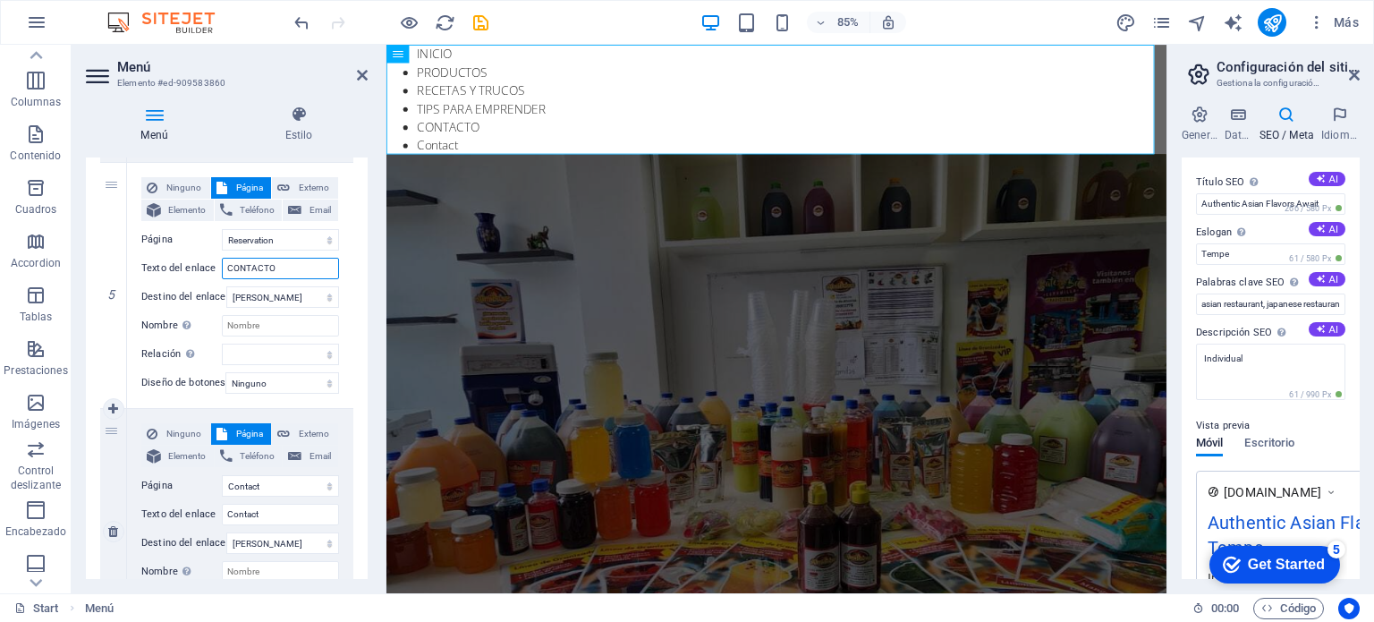
scroll to position [1252, 0]
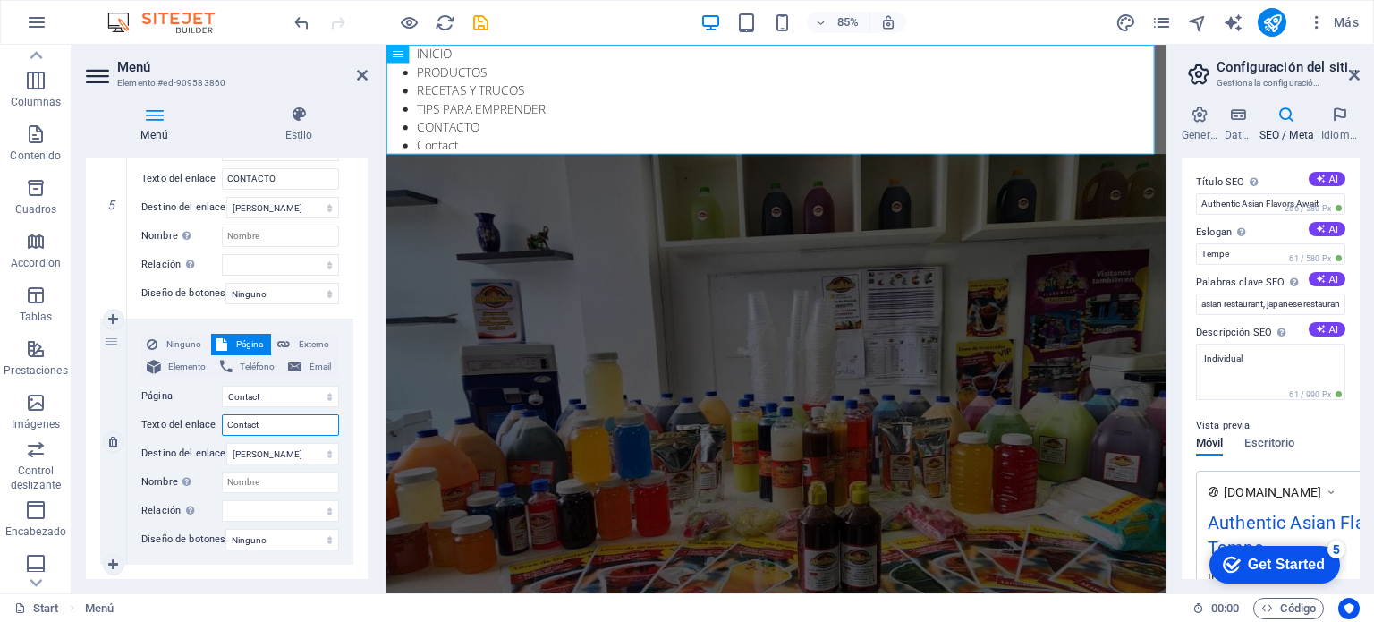
drag, startPoint x: 286, startPoint y: 423, endPoint x: 276, endPoint y: 423, distance: 9.8
click at [283, 423] on input "Contact" at bounding box center [280, 424] width 117 height 21
click at [114, 441] on icon at bounding box center [113, 442] width 10 height 13
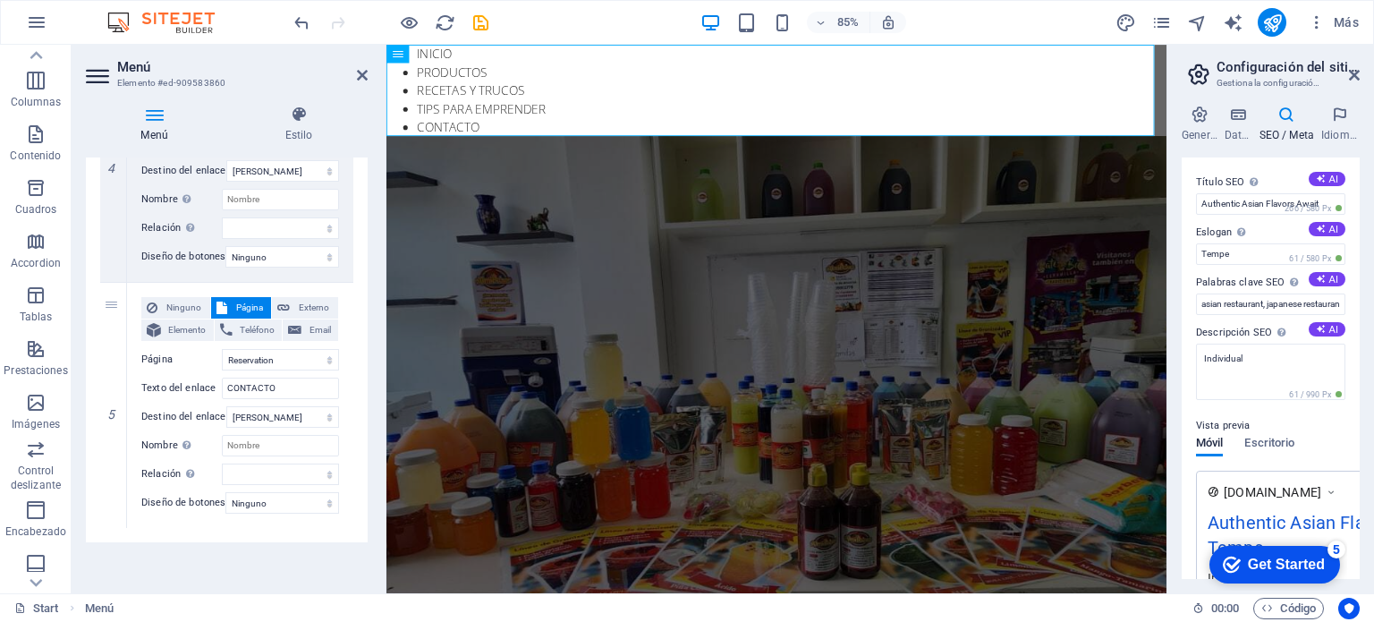
scroll to position [1052, 0]
click at [331, 494] on select "Ninguno Predeterminado Principal Secundario" at bounding box center [282, 502] width 114 height 21
click at [225, 492] on select "Ninguno Predeterminado Principal Secundario" at bounding box center [282, 502] width 114 height 21
click at [113, 522] on icon at bounding box center [113, 528] width 10 height 13
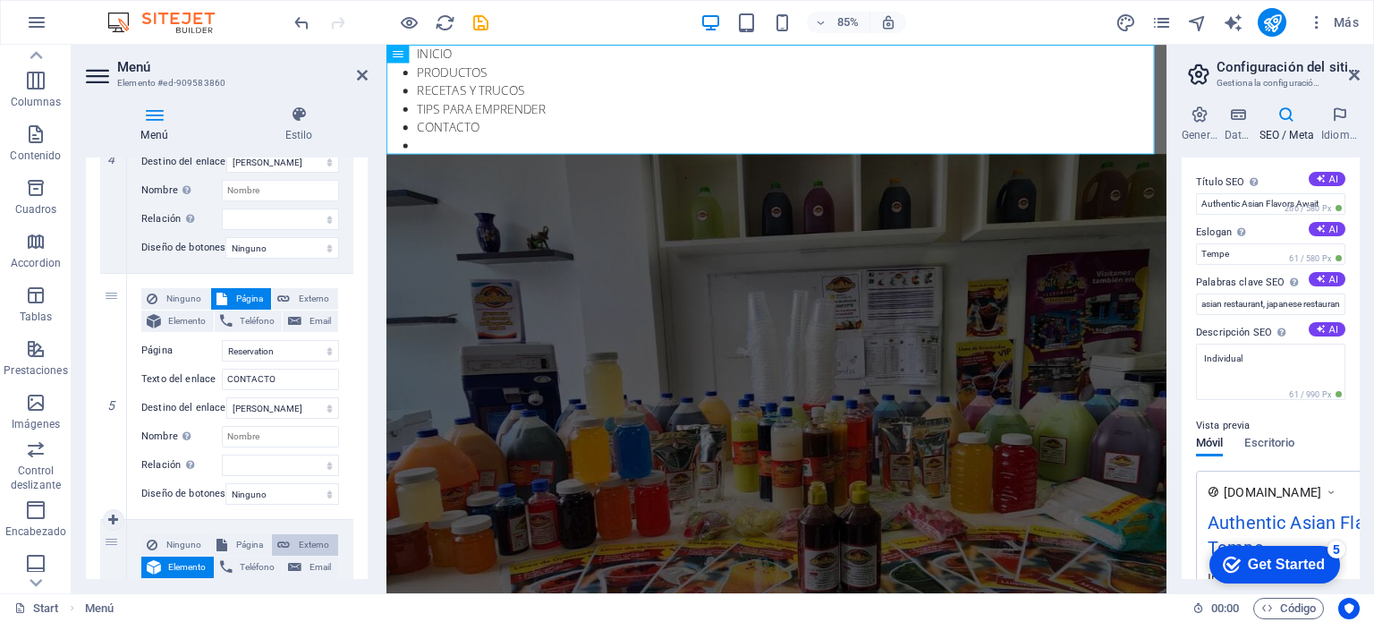
click at [311, 540] on span "Externo" at bounding box center [314, 544] width 38 height 21
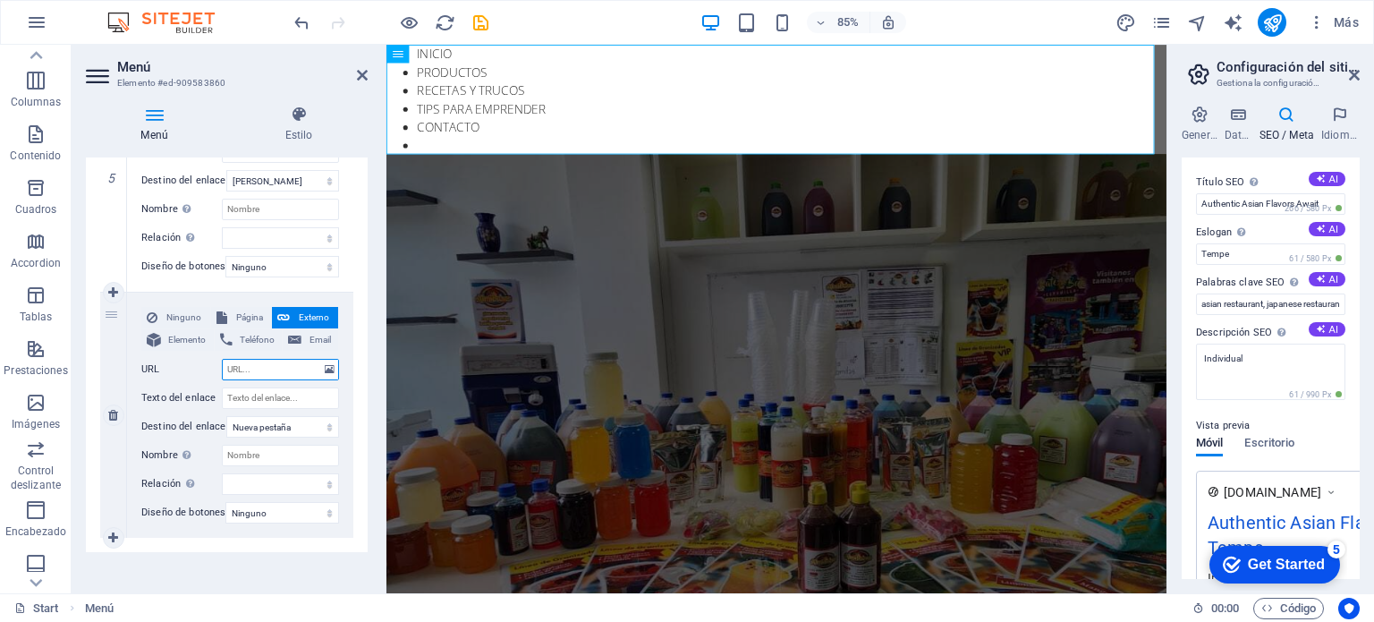
paste input "[URL][DOMAIN_NAME]"
click at [286, 400] on input "Texto del enlace" at bounding box center [280, 397] width 117 height 21
click at [301, 514] on select "Ninguno Predeterminado Principal Secundario" at bounding box center [282, 512] width 114 height 21
click at [276, 397] on input "Texto del enlace" at bounding box center [280, 397] width 117 height 21
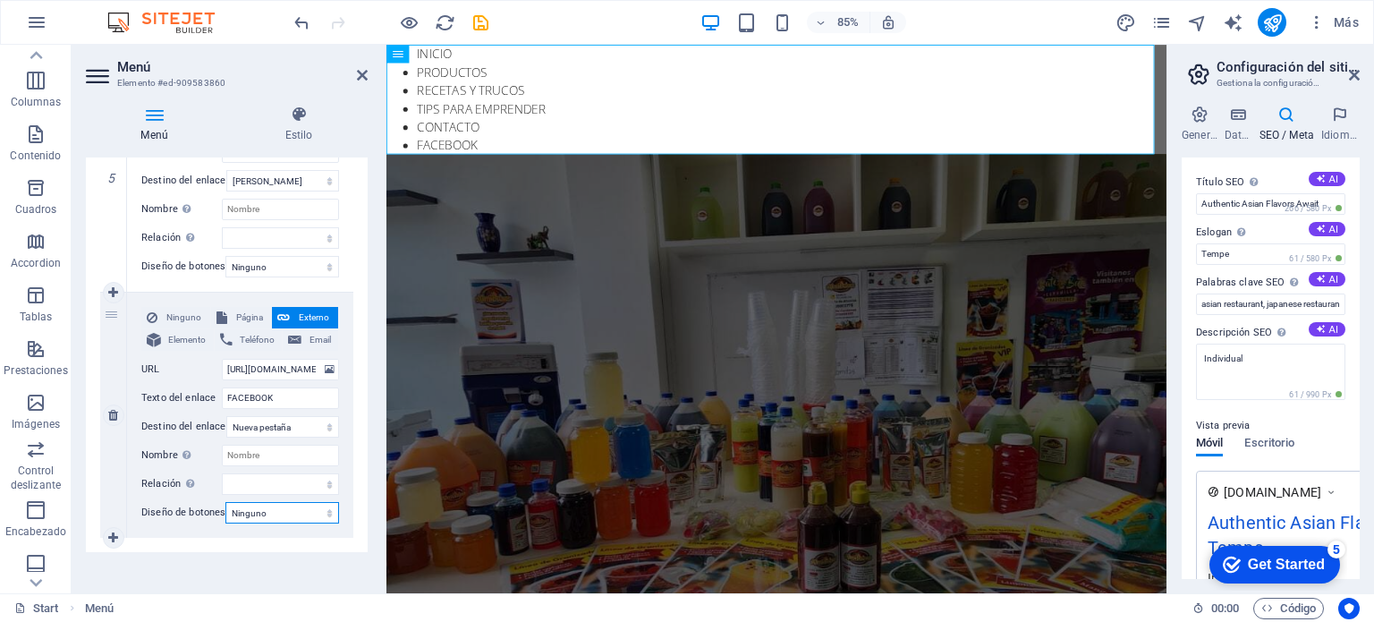
click at [282, 509] on select "Ninguno Predeterminado Principal Secundario" at bounding box center [282, 512] width 114 height 21
click at [225, 502] on select "Ninguno Predeterminado Principal Secundario" at bounding box center [282, 512] width 114 height 21
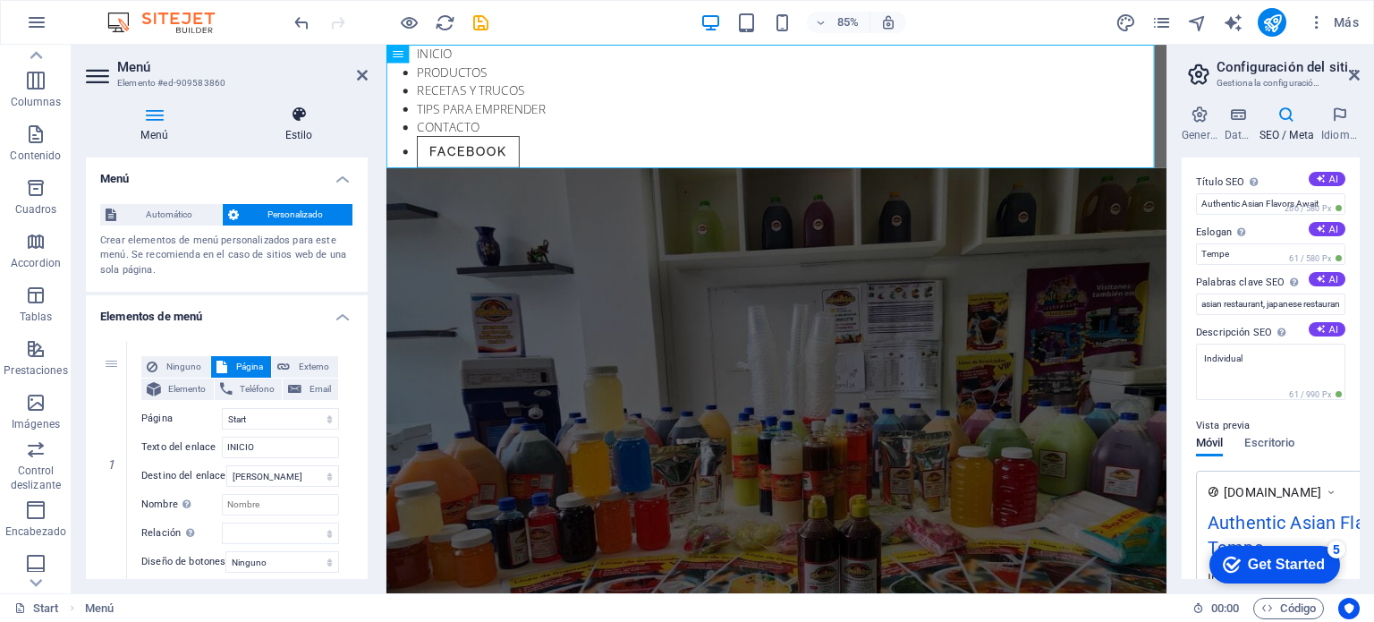
click at [300, 116] on icon at bounding box center [299, 115] width 138 height 18
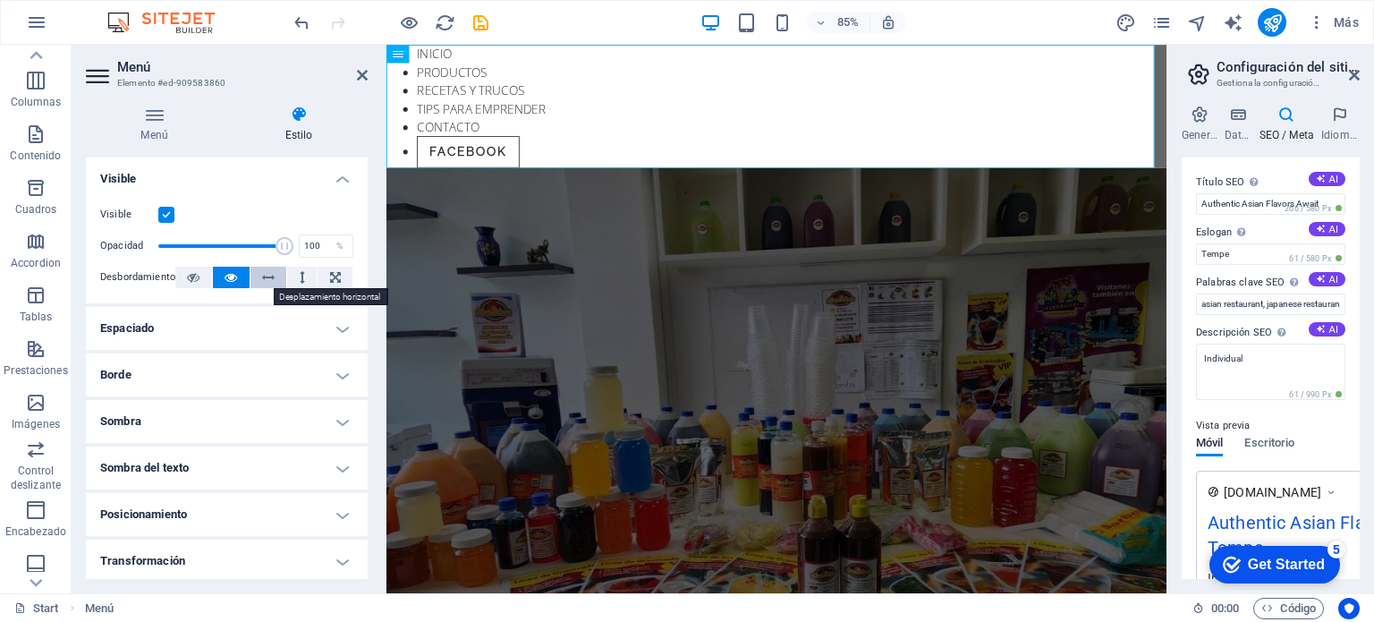
click at [267, 281] on icon at bounding box center [268, 277] width 13 height 21
click at [225, 276] on icon at bounding box center [231, 277] width 13 height 21
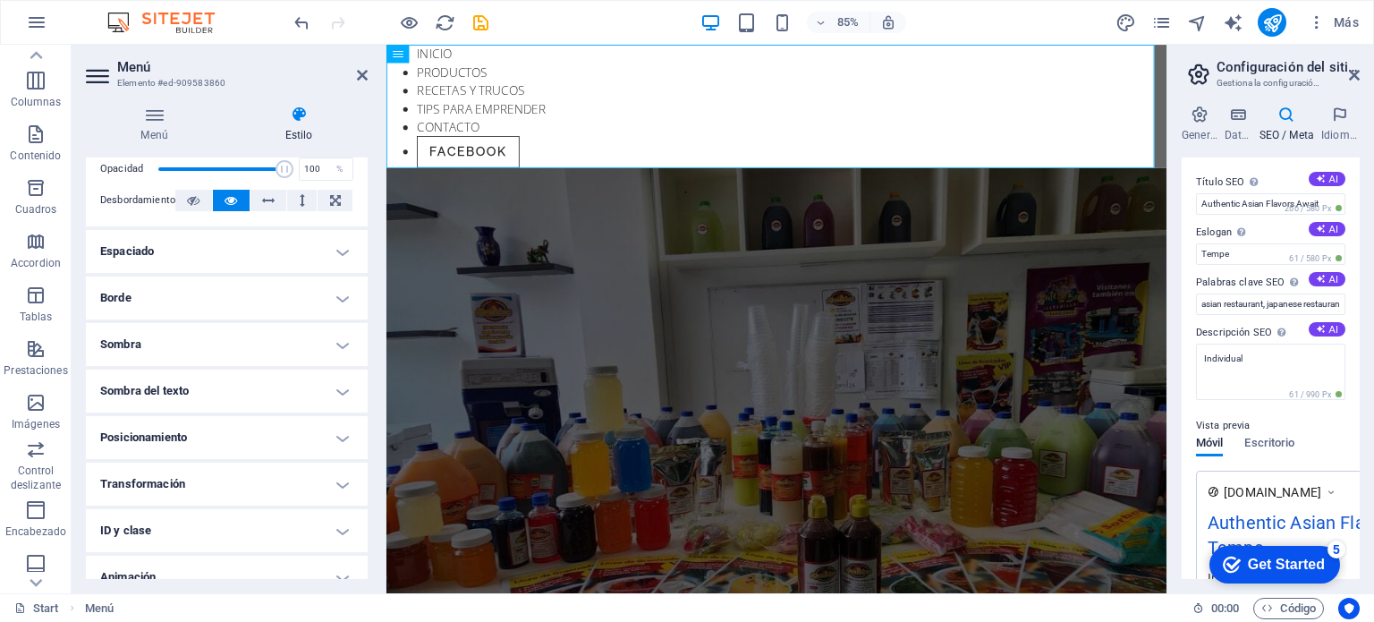
scroll to position [142, 0]
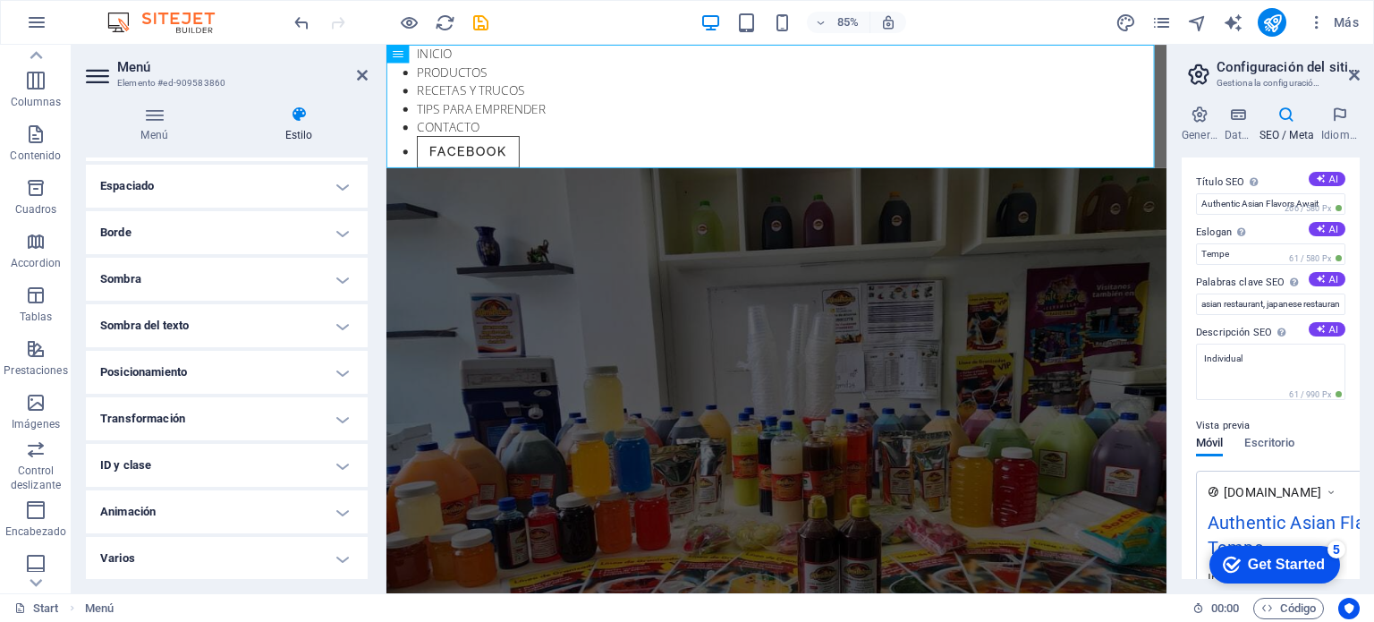
click at [327, 326] on h4 "Sombra del texto" at bounding box center [227, 325] width 282 height 43
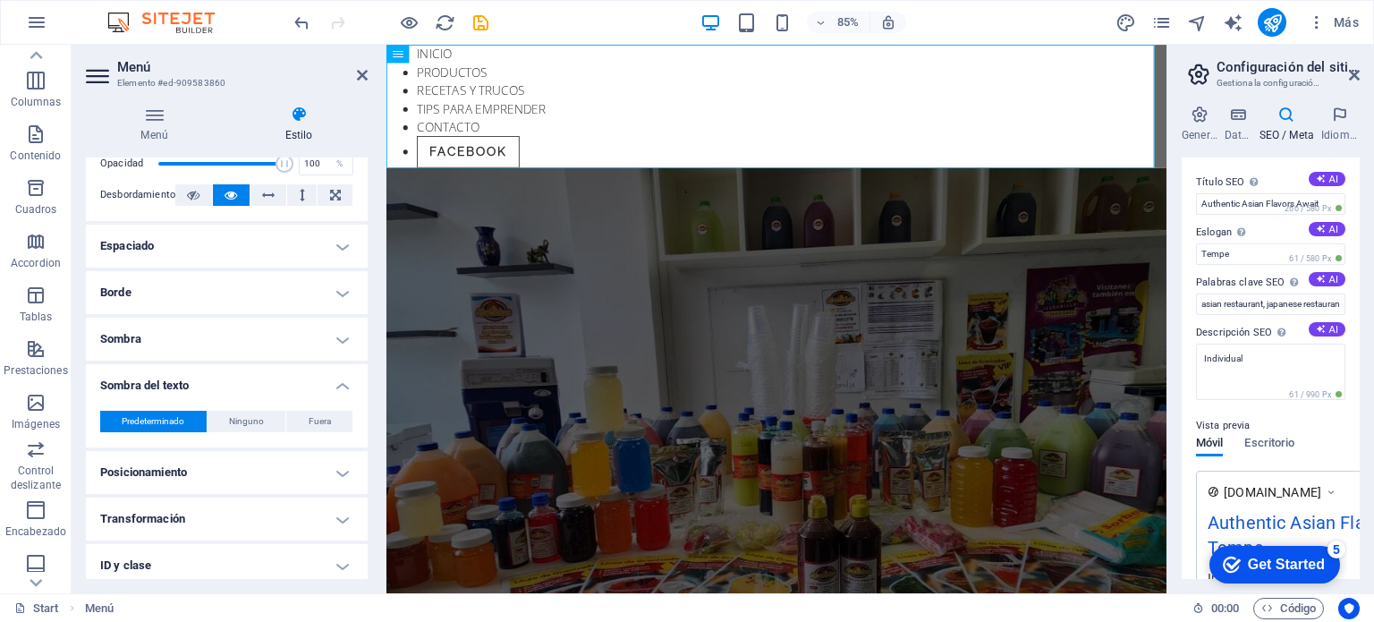
scroll to position [0, 0]
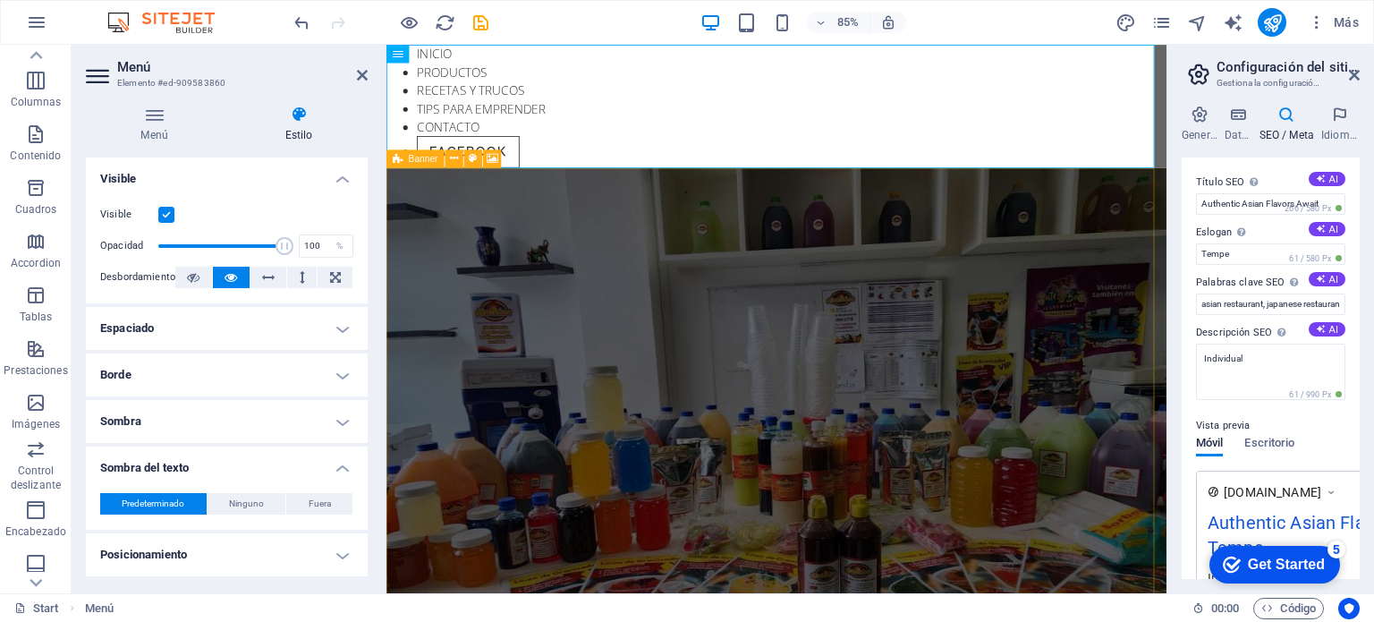
click at [544, 356] on figure at bounding box center [845, 513] width 918 height 646
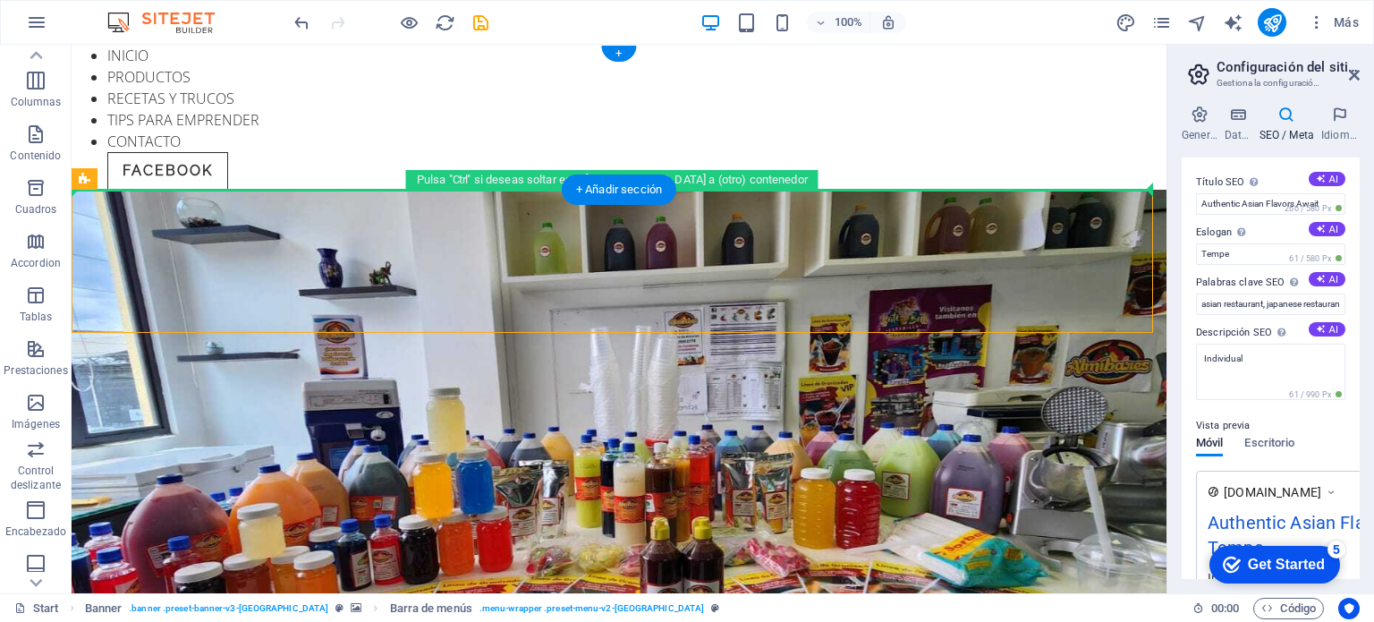
drag, startPoint x: 486, startPoint y: 293, endPoint x: 430, endPoint y: 178, distance: 127.2
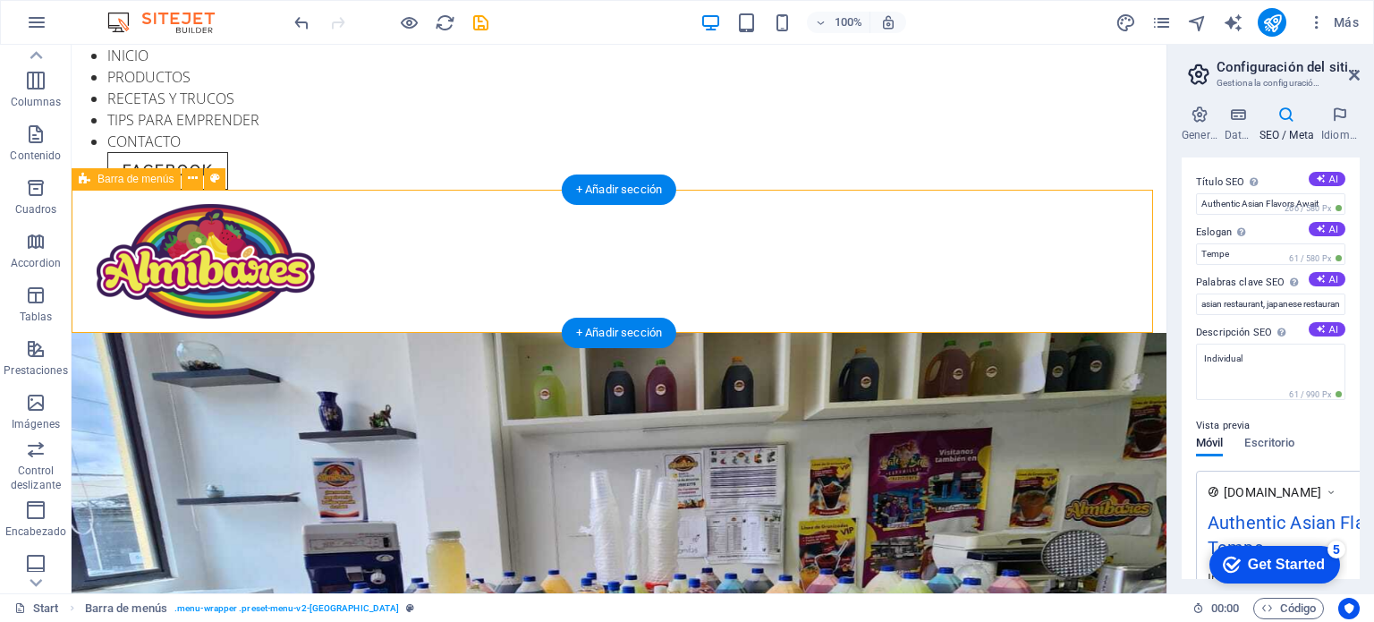
click at [480, 250] on div at bounding box center [619, 261] width 1095 height 143
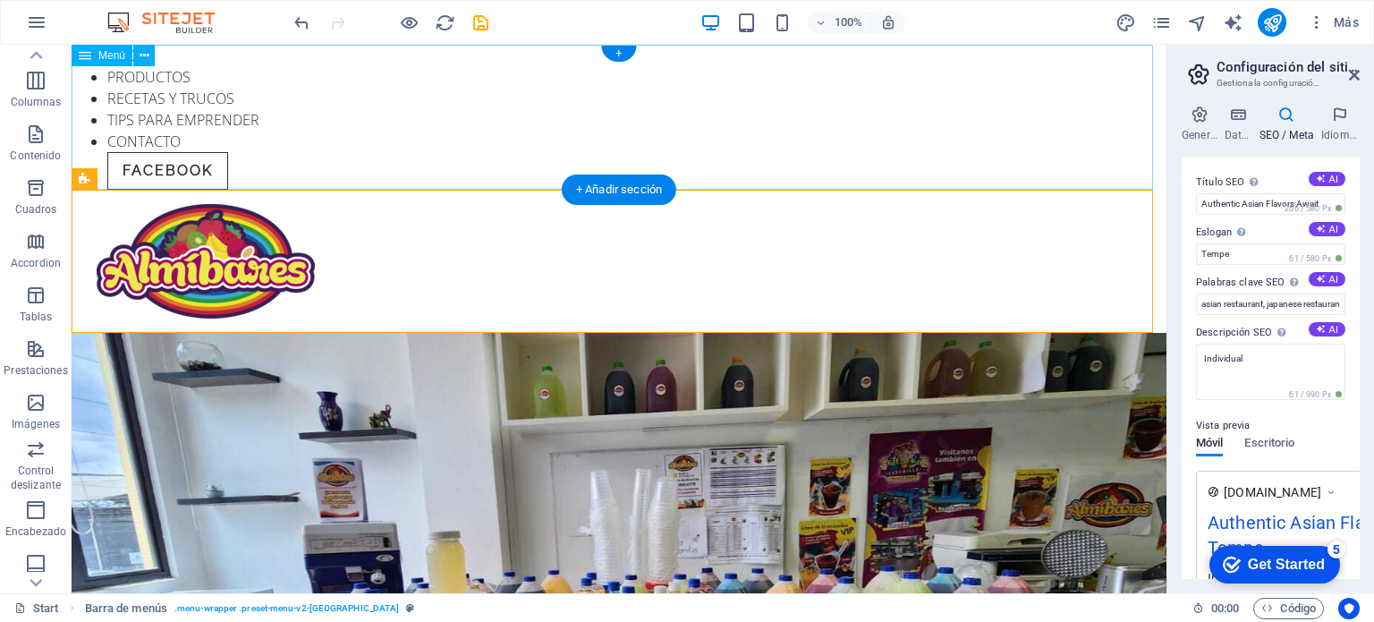
click at [669, 138] on nav "INICIO PRODUCTOS RECETAS Y TRUCOS TIPS PARA EMPRENDER CONTACTO FACEBOOK" at bounding box center [619, 117] width 1095 height 145
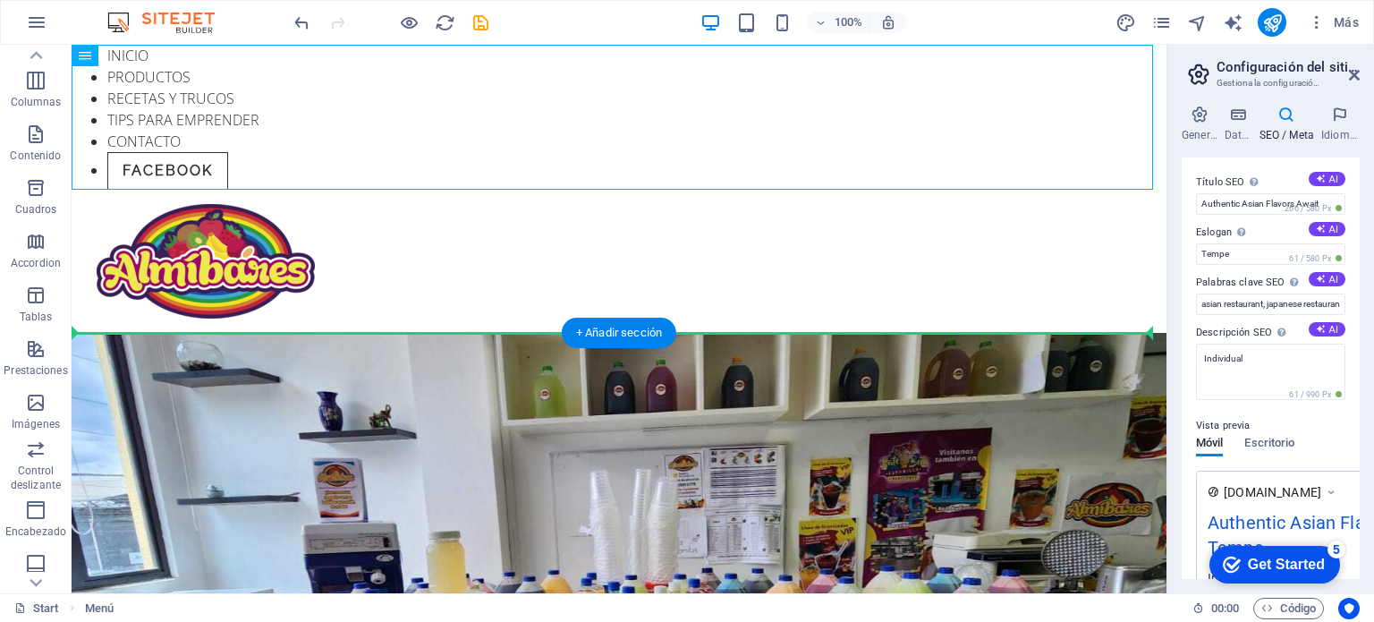
drag, startPoint x: 179, startPoint y: 98, endPoint x: 488, endPoint y: 478, distance: 489.0
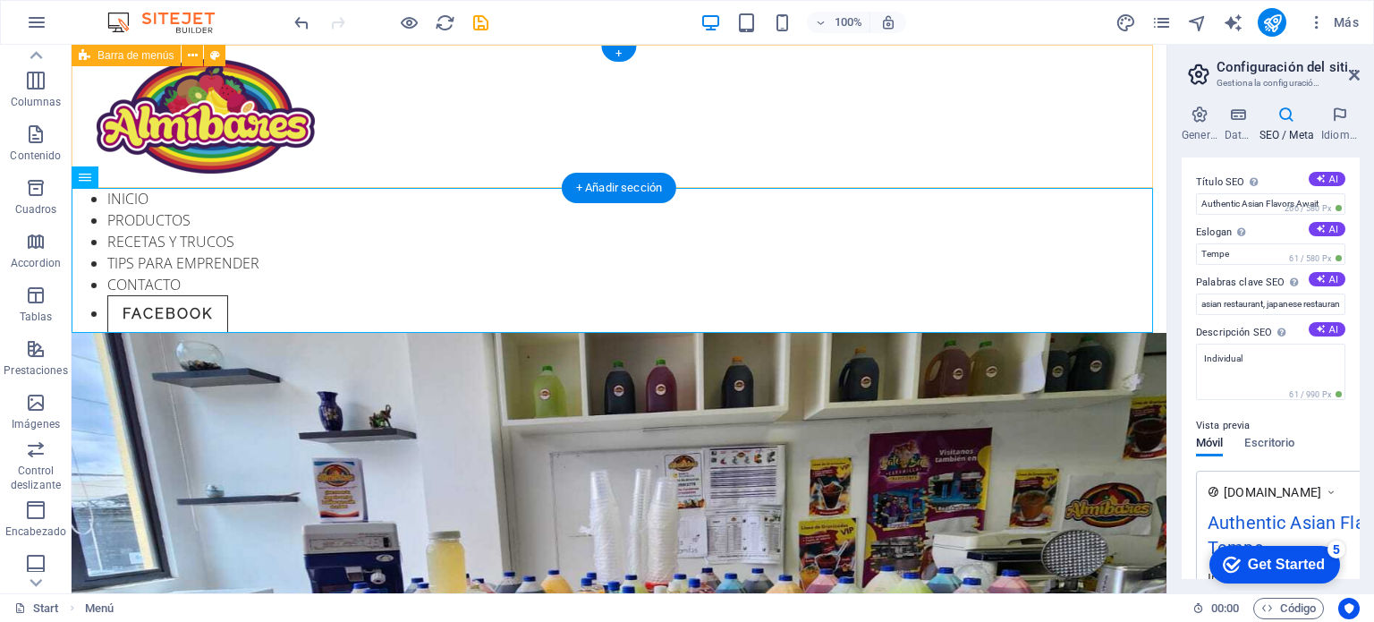
drag, startPoint x: 640, startPoint y: 435, endPoint x: 662, endPoint y: 97, distance: 338.9
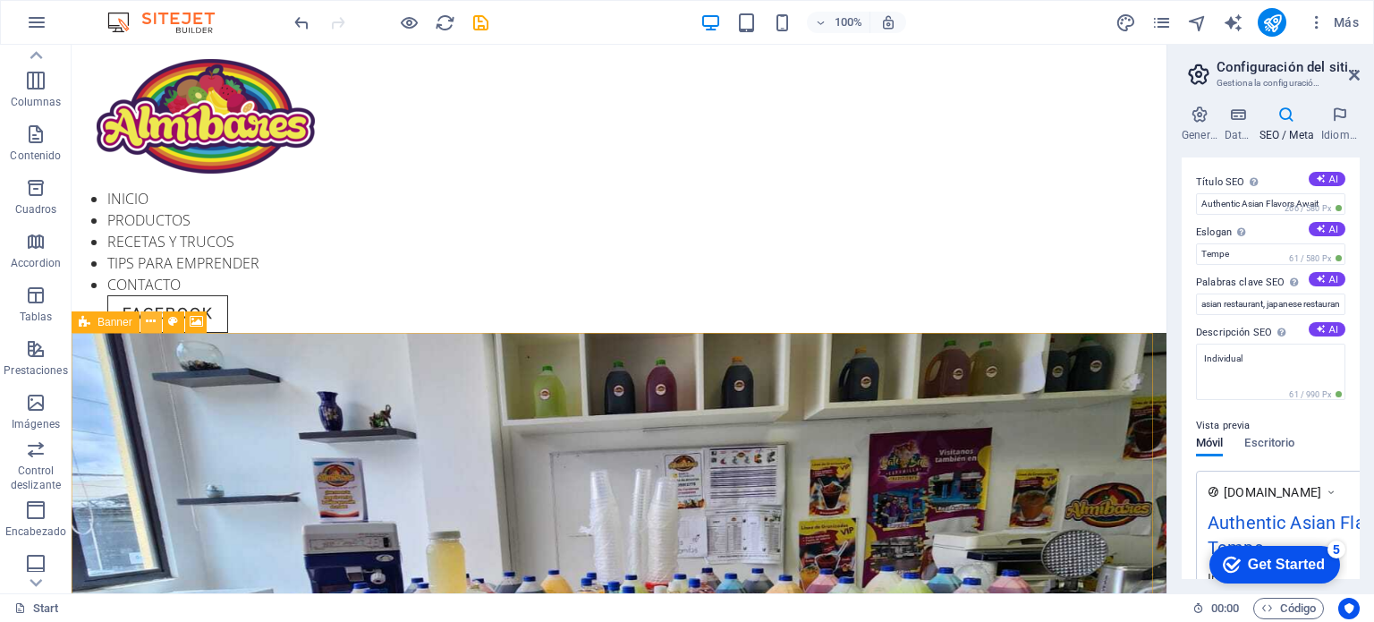
click at [151, 321] on icon at bounding box center [151, 321] width 10 height 19
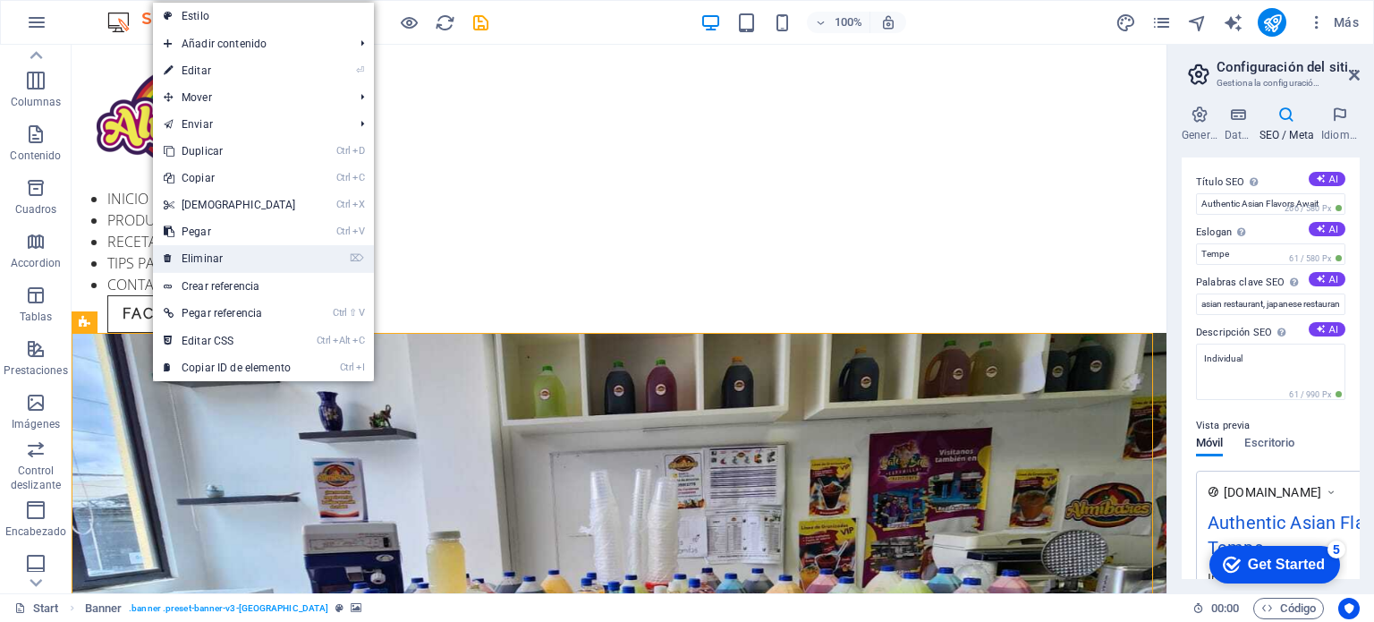
click at [185, 262] on link "⌦ Eliminar" at bounding box center [230, 258] width 154 height 27
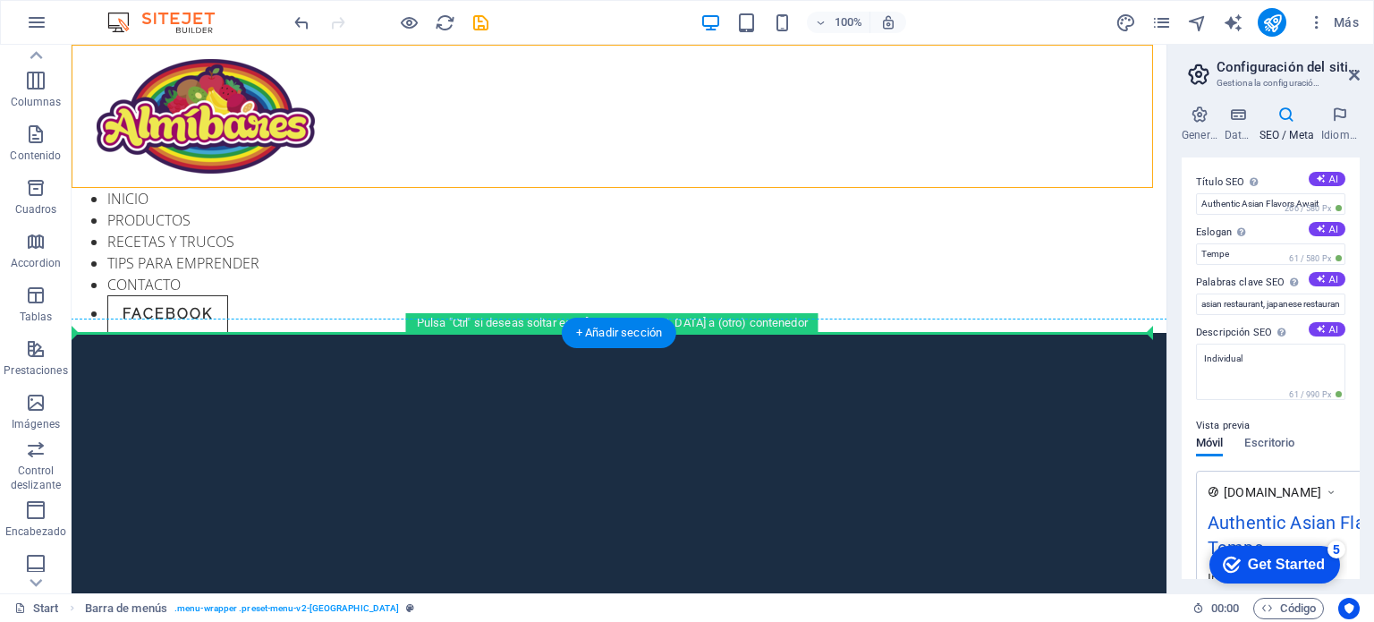
drag, startPoint x: 233, startPoint y: 124, endPoint x: 271, endPoint y: 442, distance: 319.8
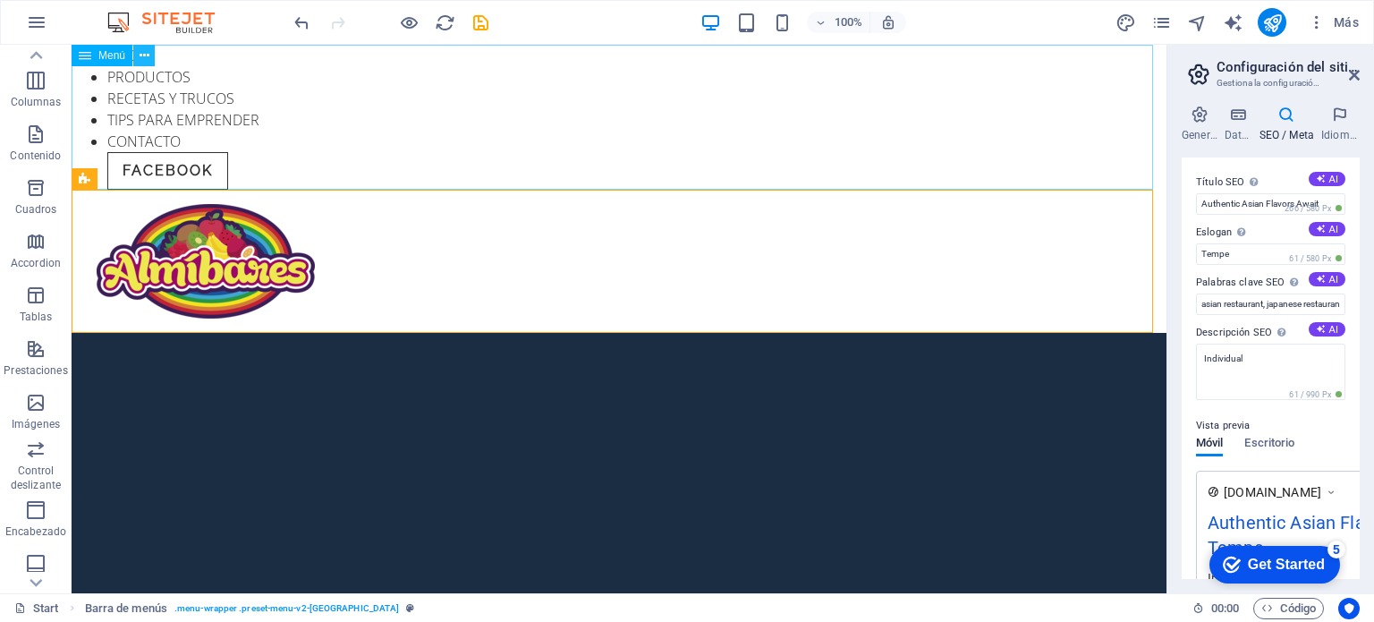
click at [143, 55] on icon at bounding box center [145, 56] width 10 height 19
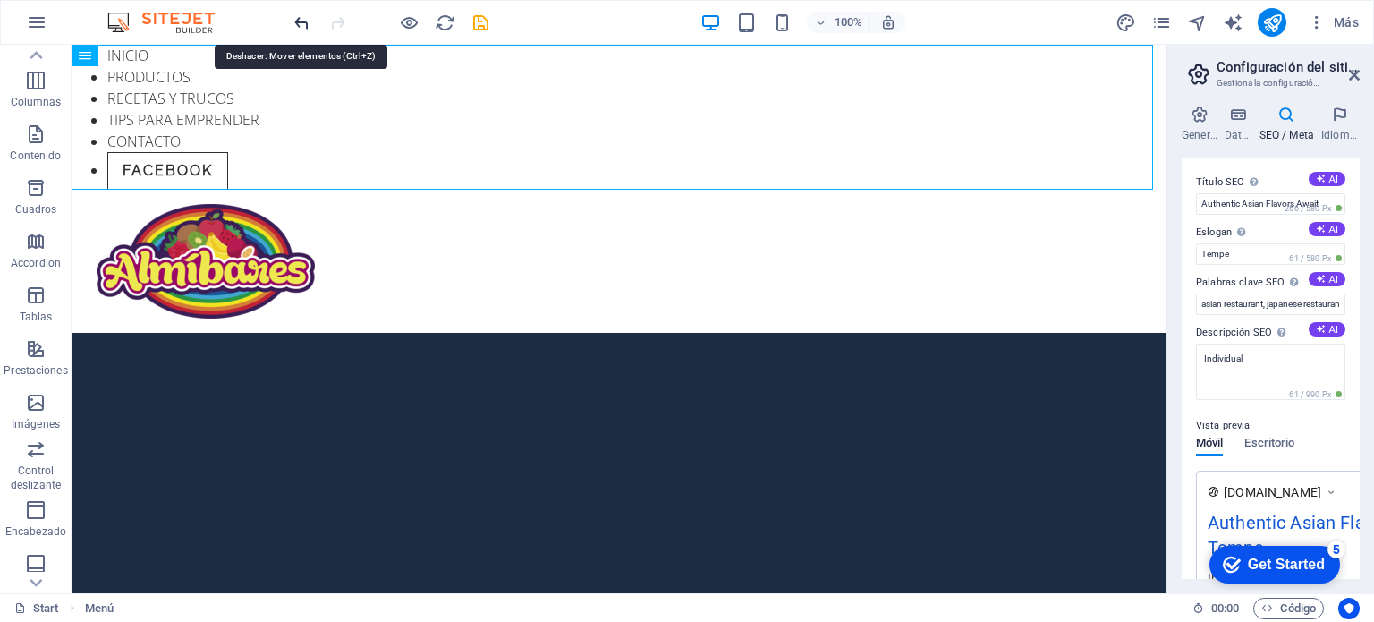
click at [307, 24] on icon "undo" at bounding box center [302, 23] width 21 height 21
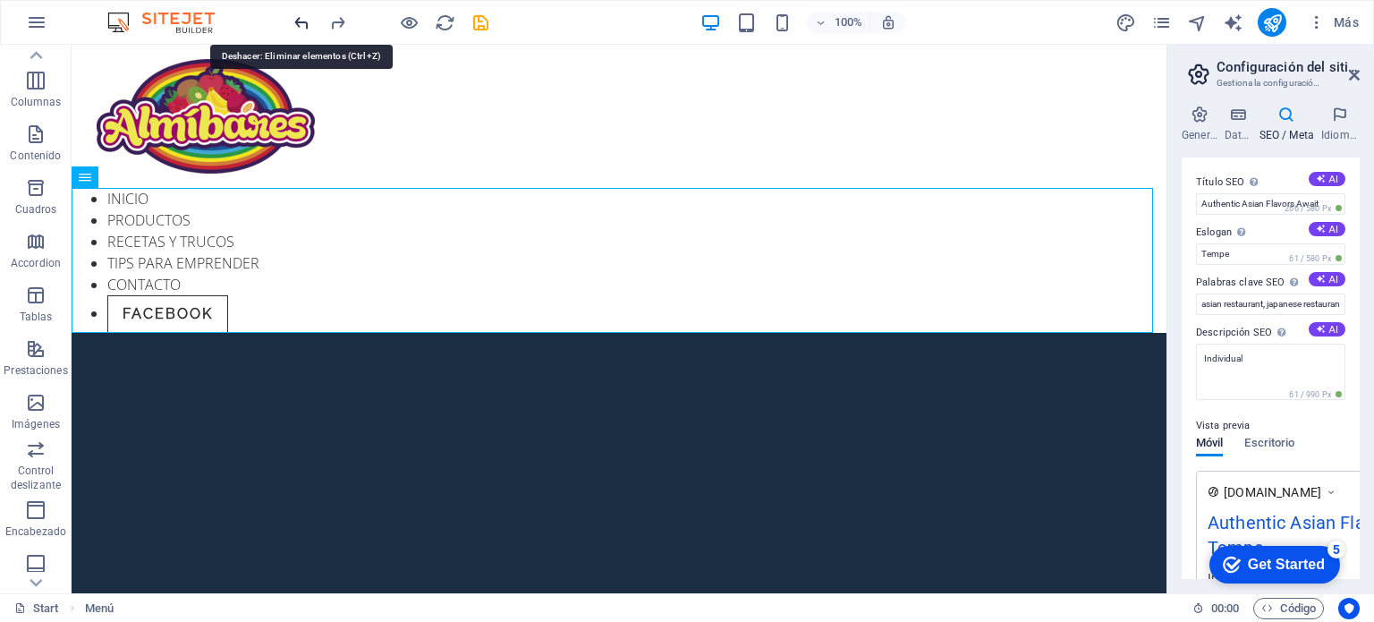
click at [307, 24] on icon "undo" at bounding box center [302, 23] width 21 height 21
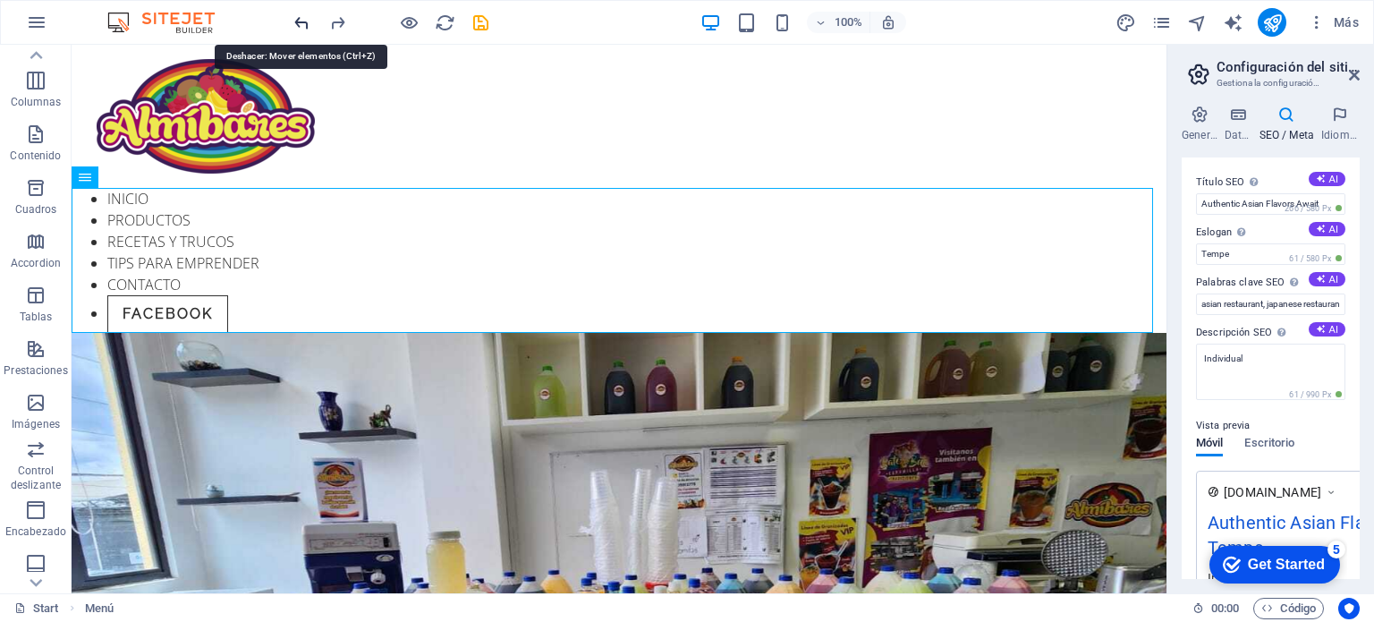
click at [307, 24] on icon "undo" at bounding box center [302, 23] width 21 height 21
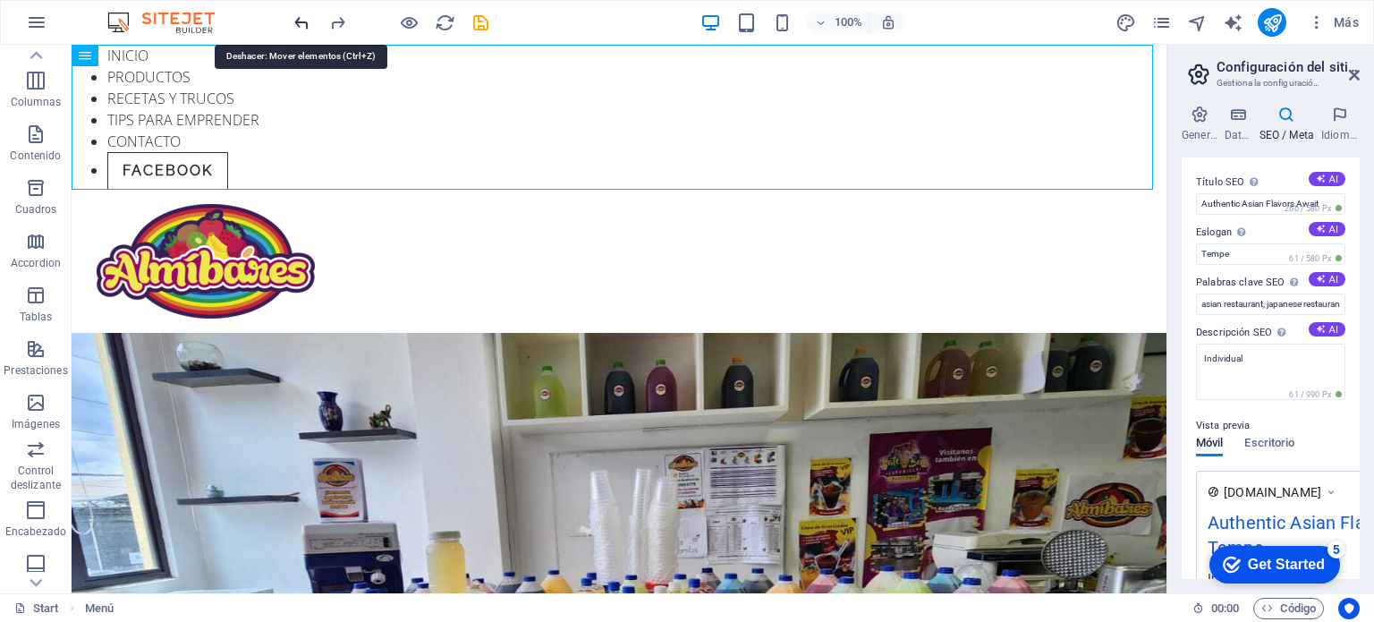
click at [307, 24] on icon "undo" at bounding box center [302, 23] width 21 height 21
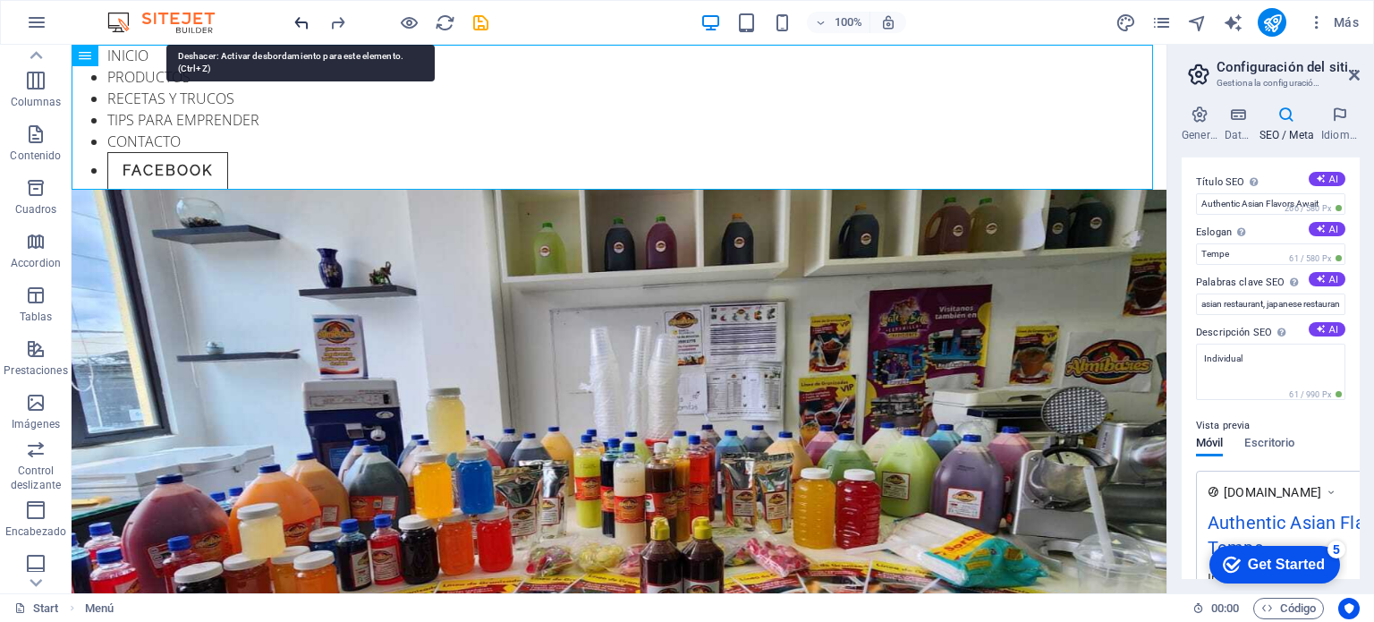
click at [307, 24] on icon "undo" at bounding box center [302, 23] width 21 height 21
click at [292, 21] on icon "undo" at bounding box center [302, 23] width 21 height 21
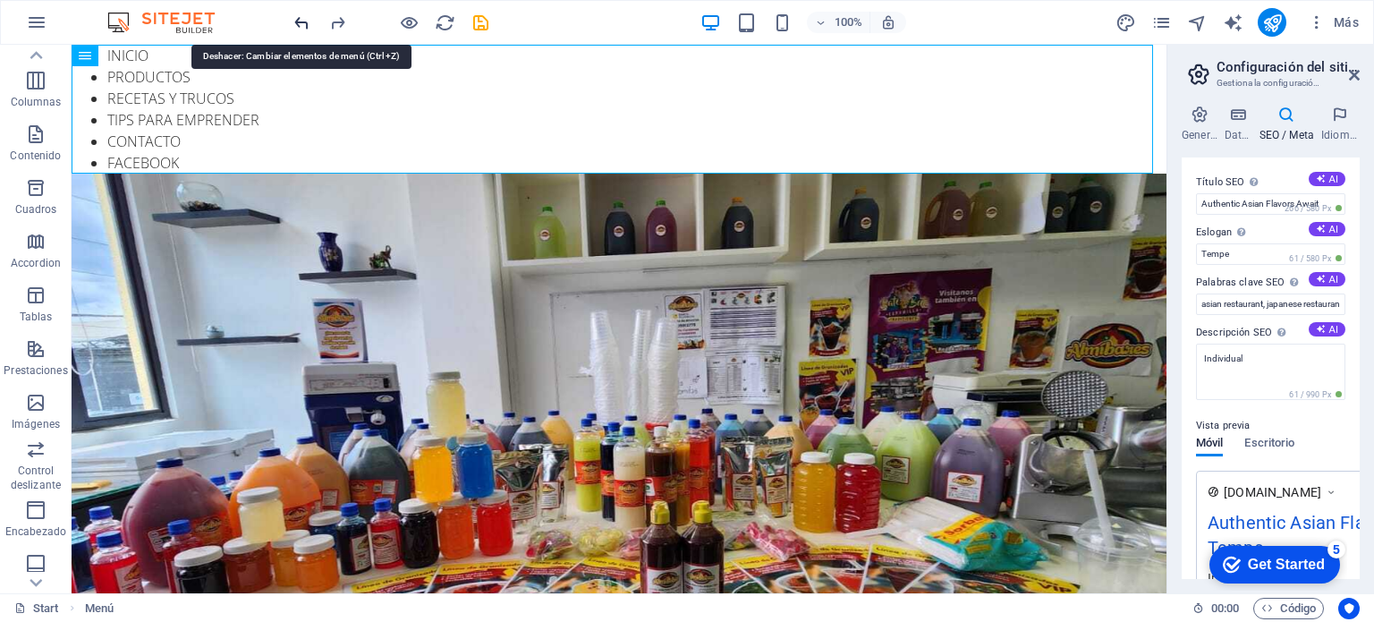
click at [292, 21] on icon "undo" at bounding box center [302, 23] width 21 height 21
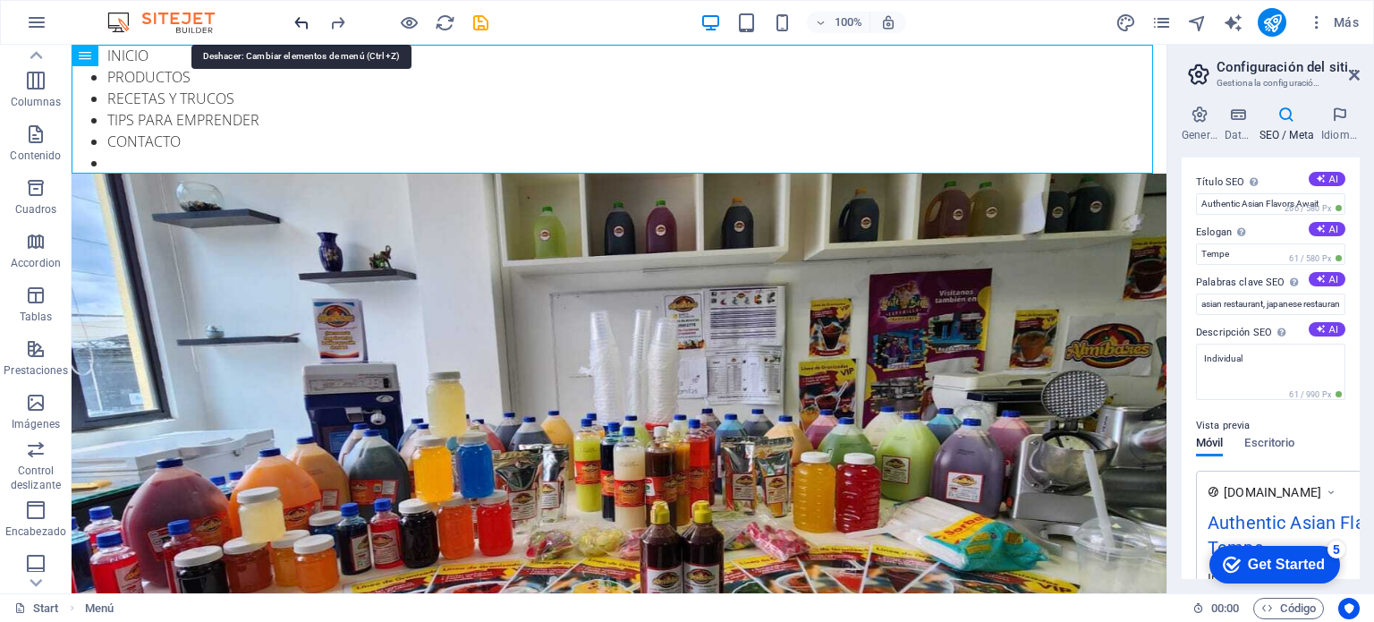
click at [292, 21] on icon "undo" at bounding box center [302, 23] width 21 height 21
click at [293, 19] on icon "undo" at bounding box center [302, 23] width 21 height 21
click at [297, 21] on icon "undo" at bounding box center [302, 23] width 21 height 21
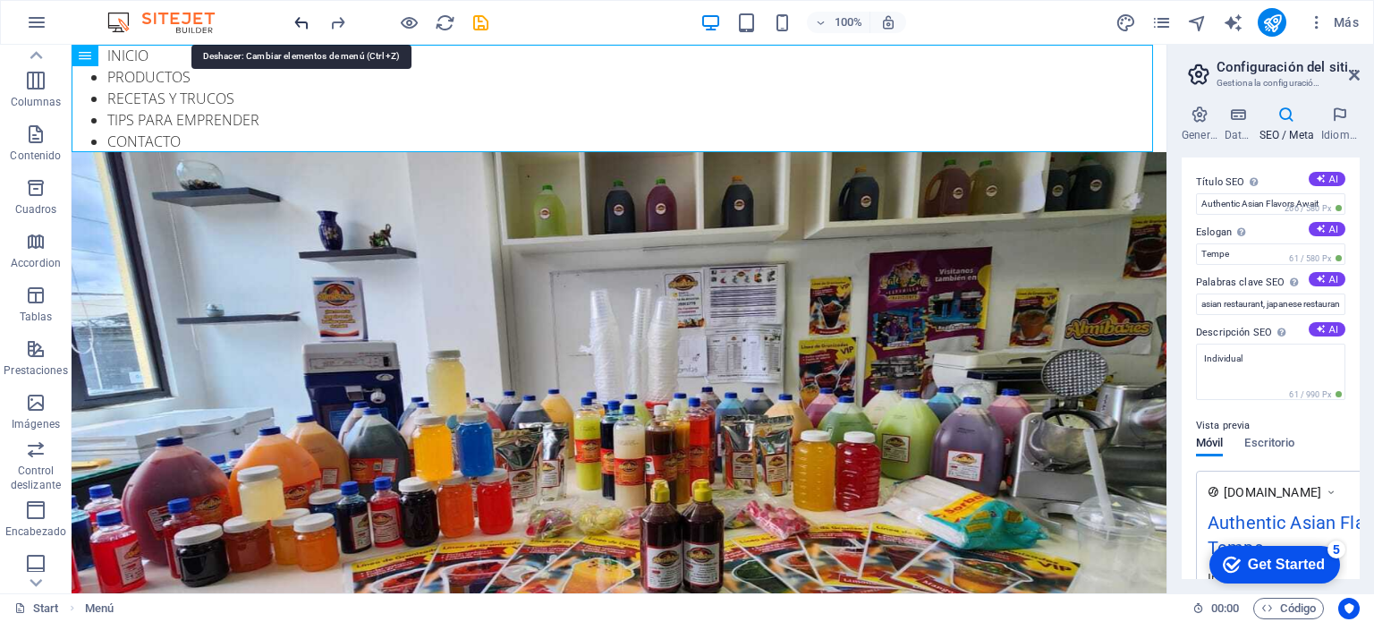
click at [297, 21] on icon "undo" at bounding box center [302, 23] width 21 height 21
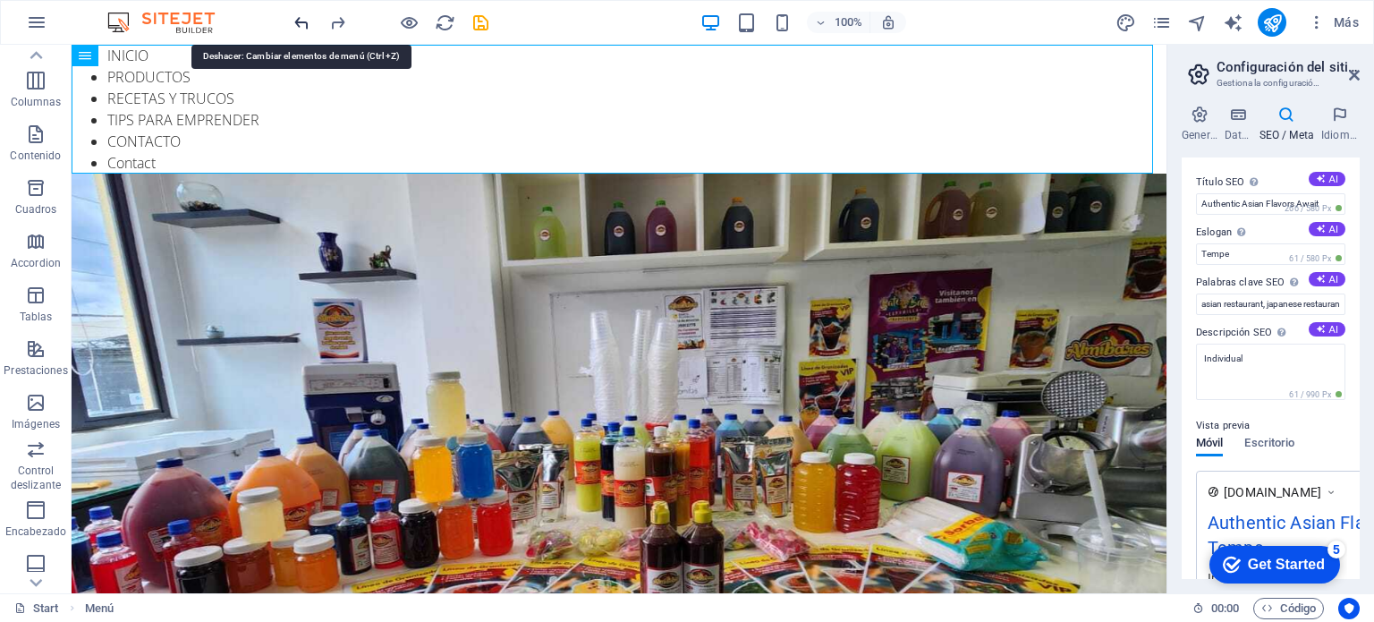
click at [297, 21] on icon "undo" at bounding box center [302, 23] width 21 height 21
click at [298, 21] on icon "undo" at bounding box center [302, 23] width 21 height 21
click at [299, 21] on icon "undo" at bounding box center [302, 23] width 21 height 21
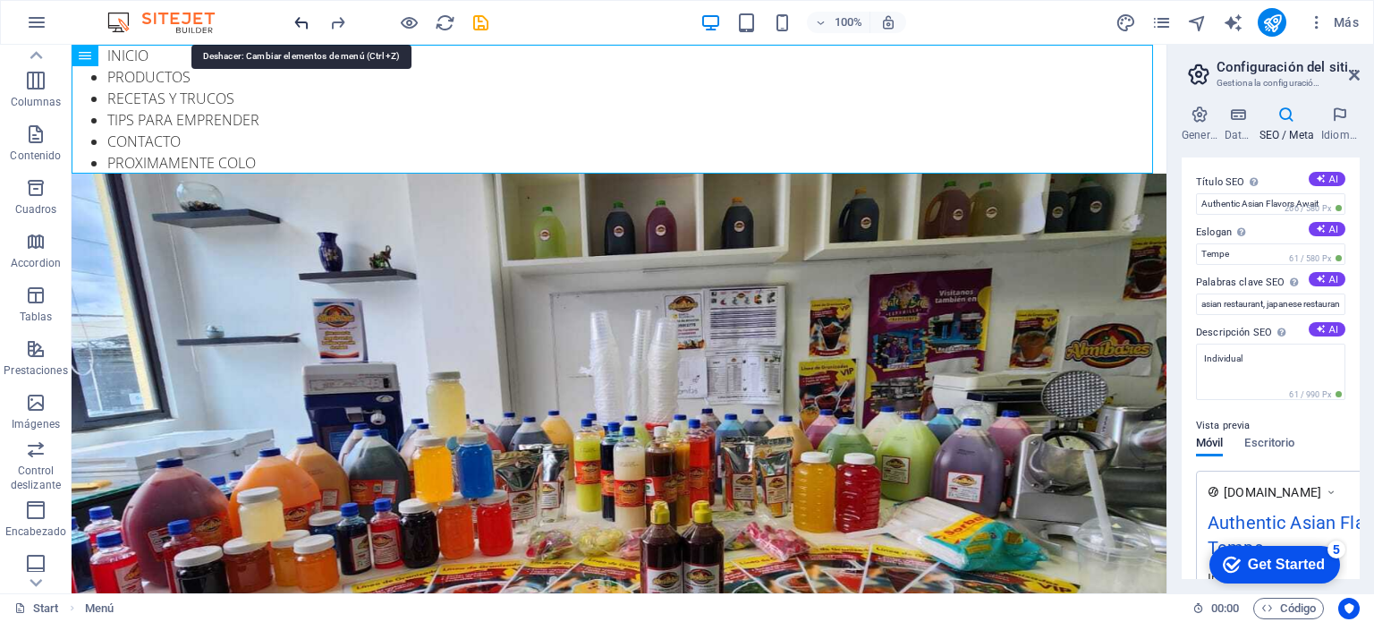
click at [299, 21] on icon "undo" at bounding box center [302, 23] width 21 height 21
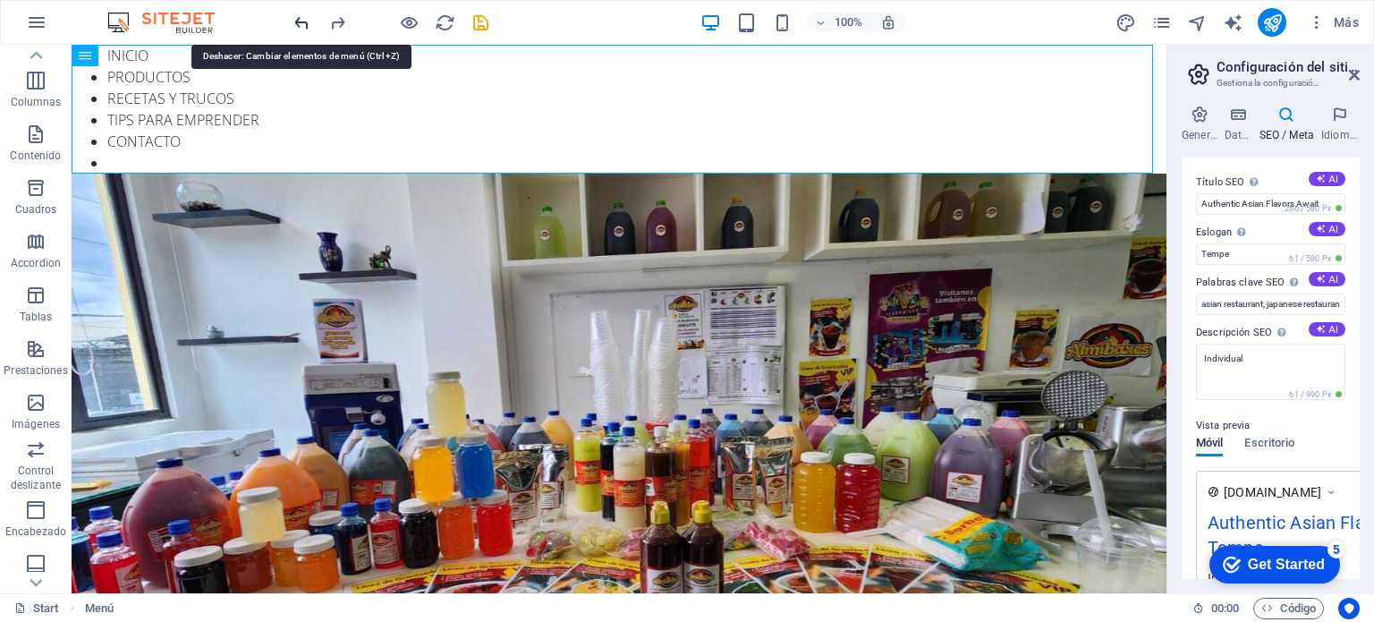
click at [299, 21] on icon "undo" at bounding box center [302, 23] width 21 height 21
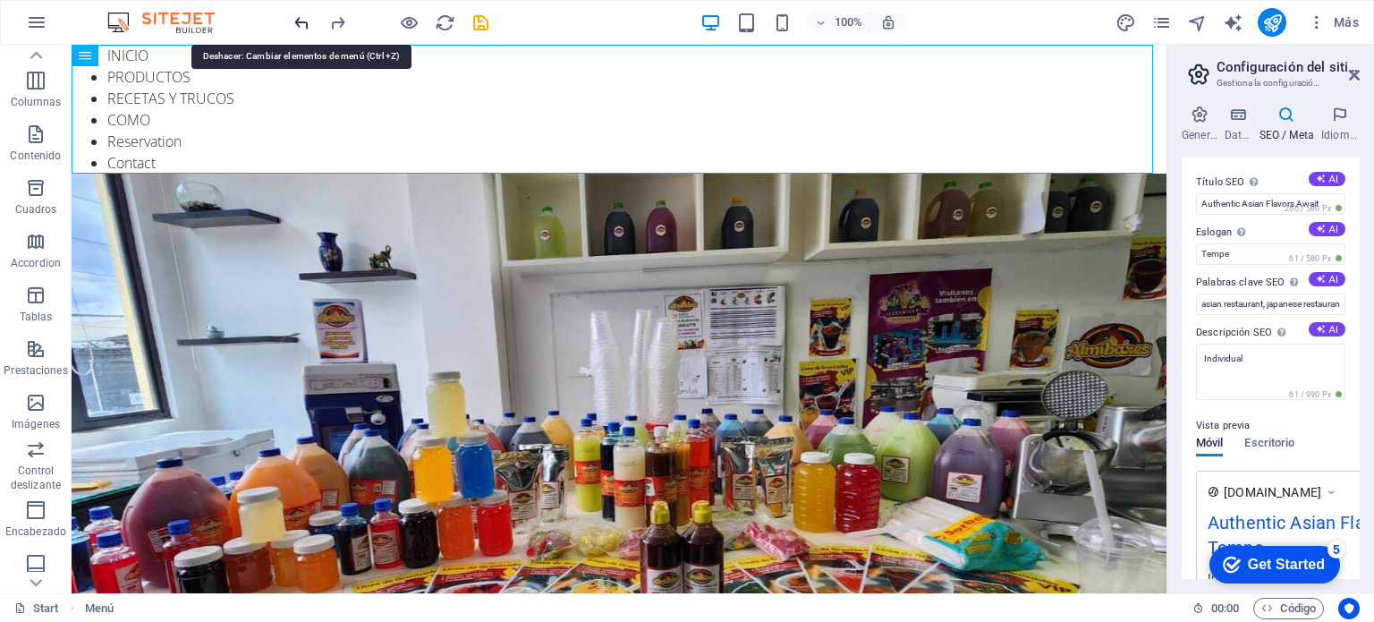
click at [299, 21] on icon "undo" at bounding box center [302, 23] width 21 height 21
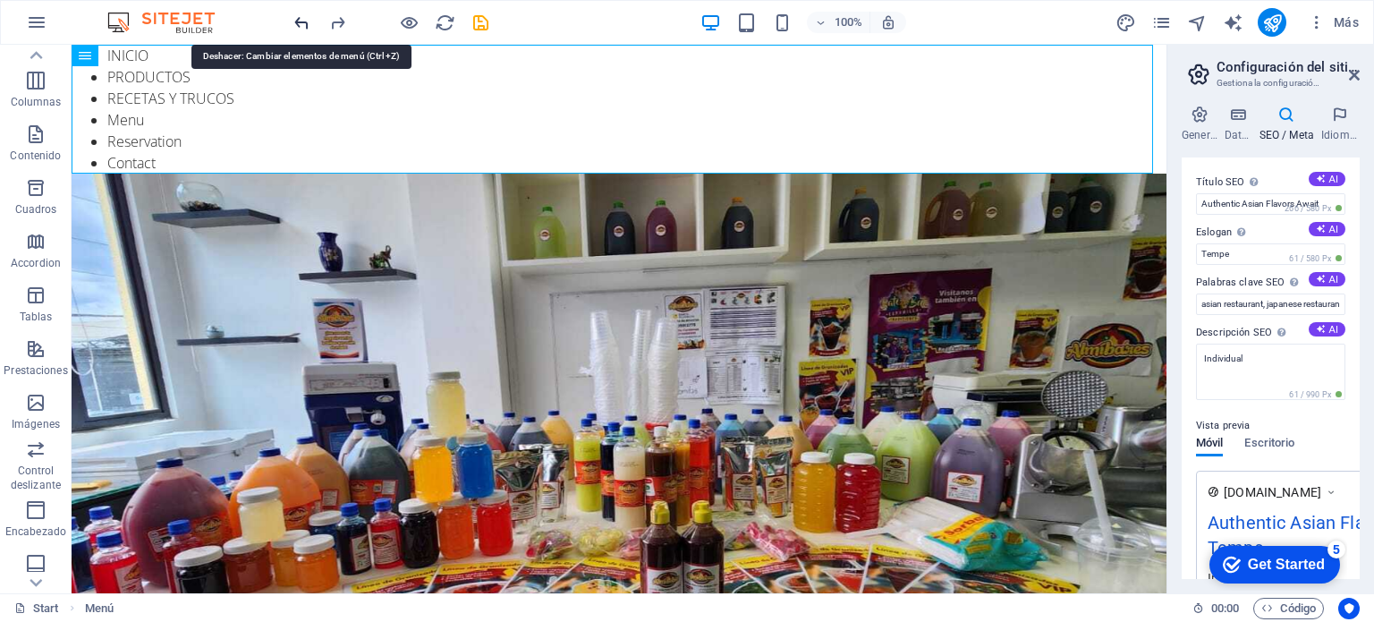
click at [299, 21] on icon "undo" at bounding box center [302, 23] width 21 height 21
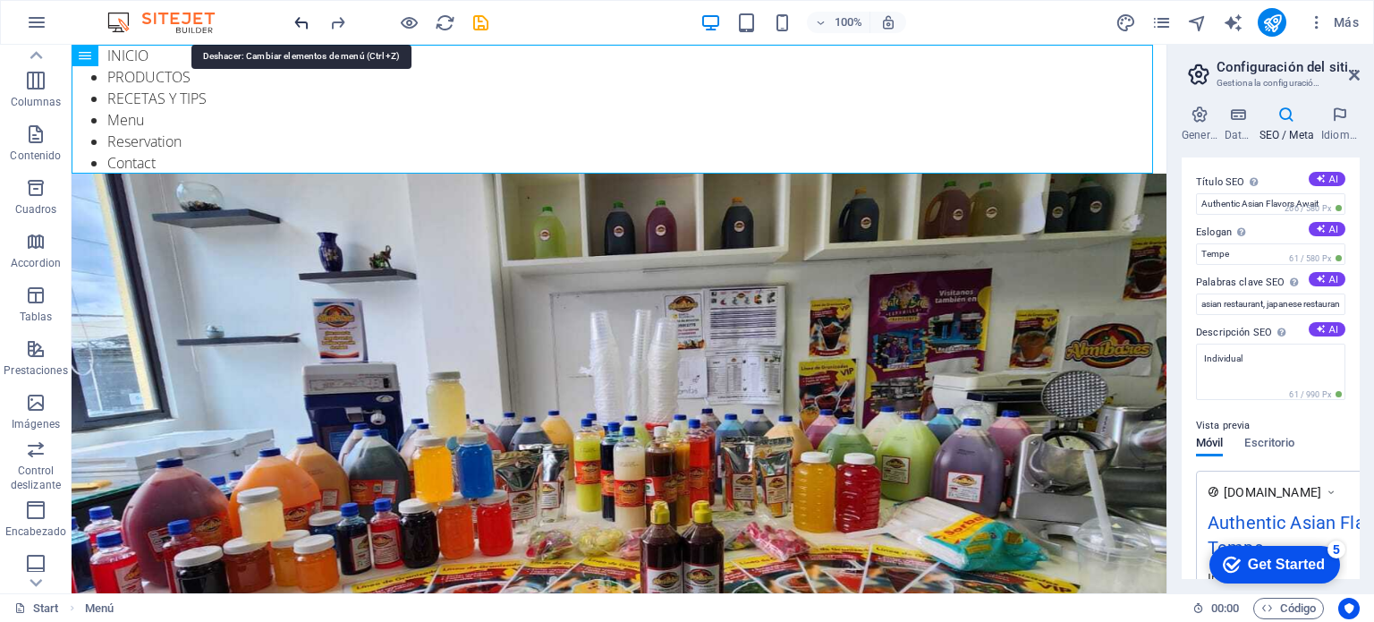
click at [299, 21] on icon "undo" at bounding box center [302, 23] width 21 height 21
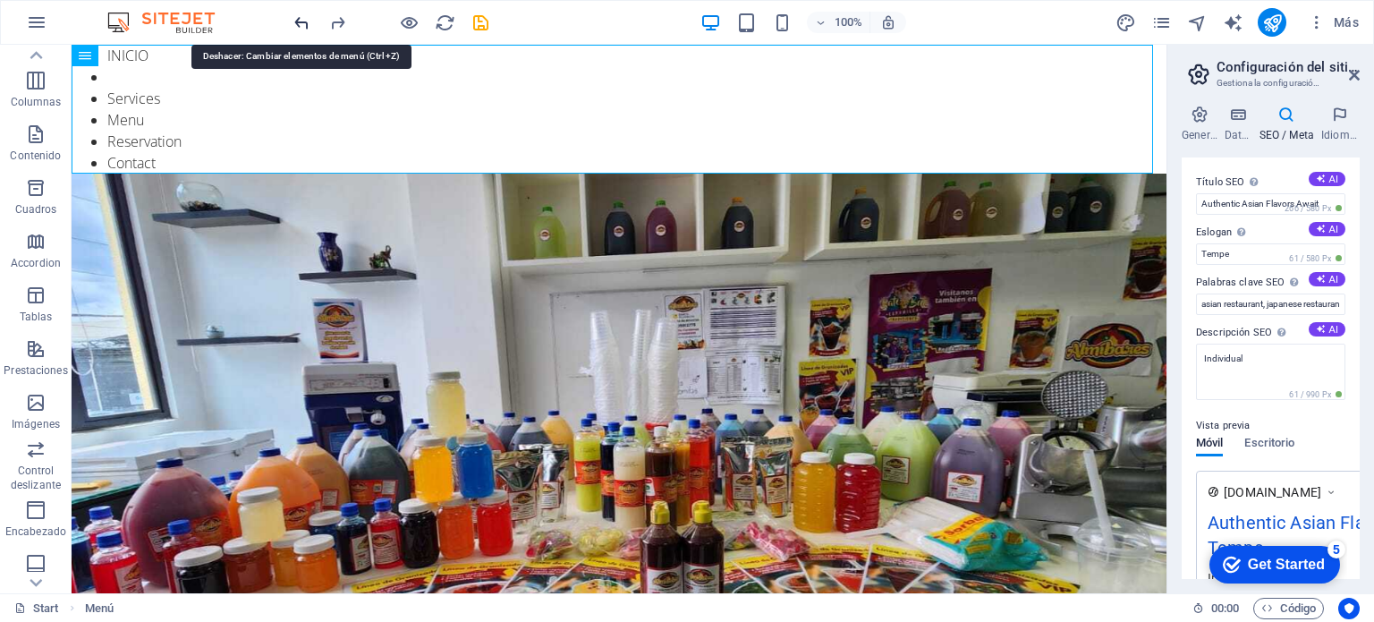
click at [299, 21] on icon "undo" at bounding box center [302, 23] width 21 height 21
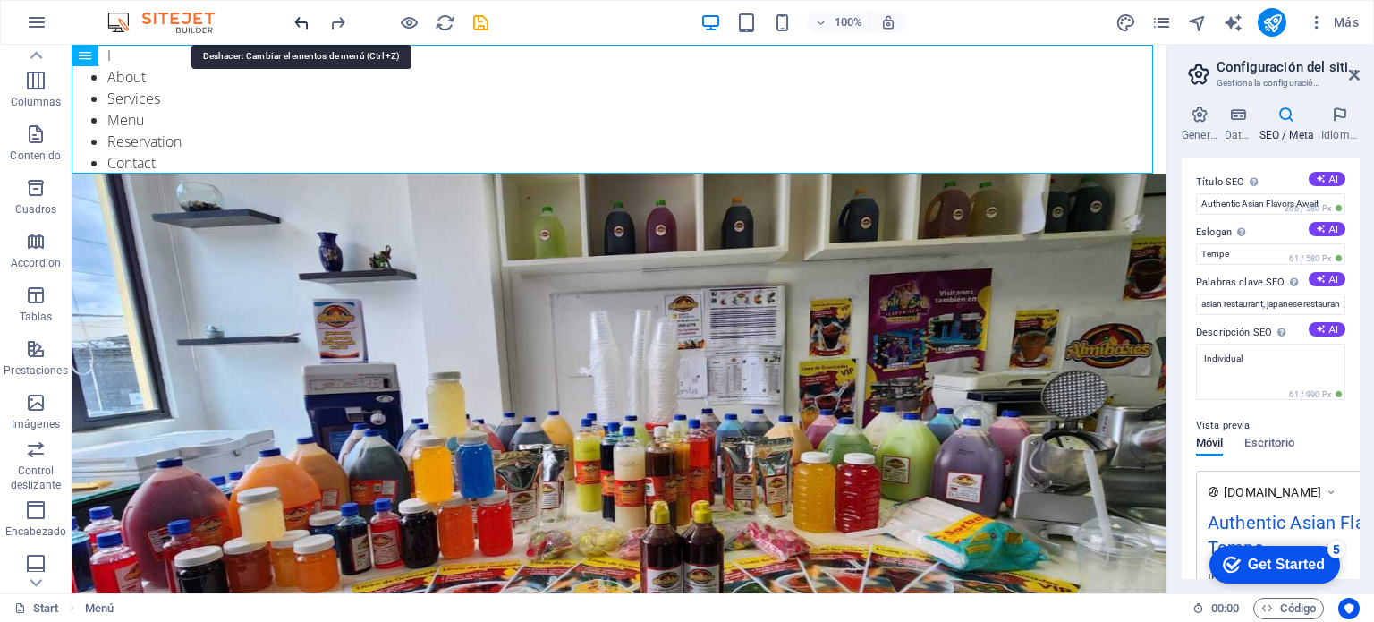
click at [299, 21] on icon "undo" at bounding box center [302, 23] width 21 height 21
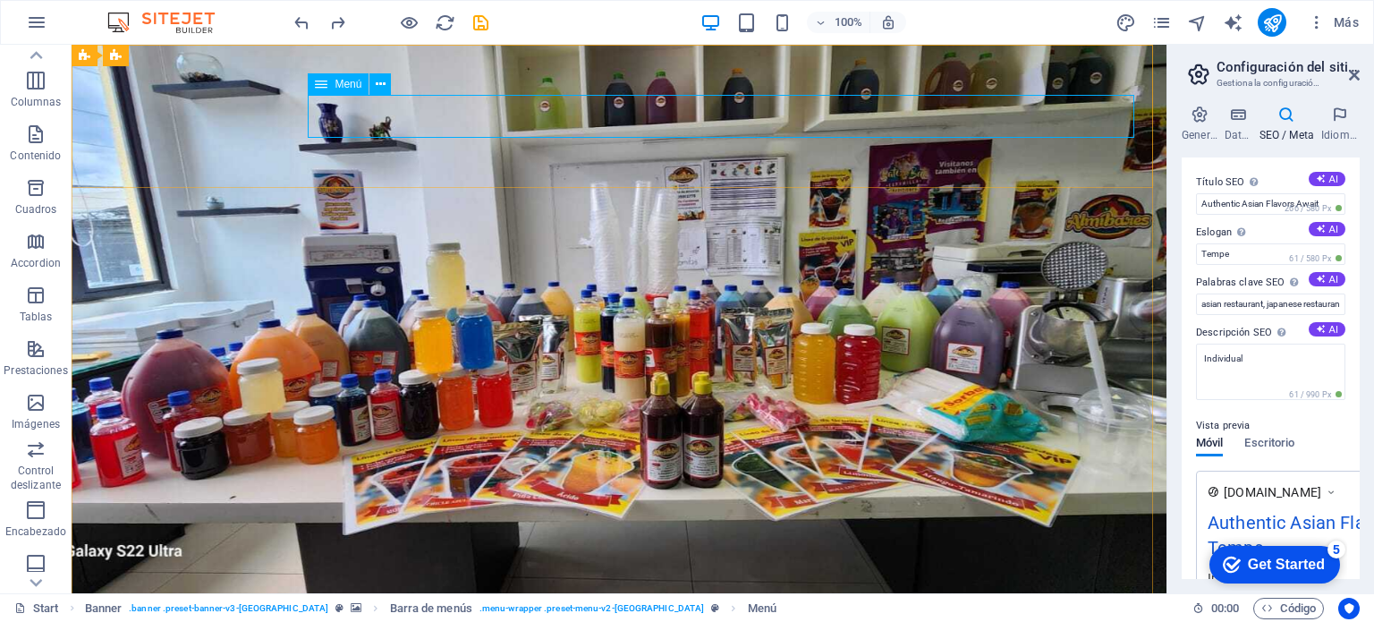
click at [319, 80] on icon at bounding box center [321, 83] width 13 height 21
click at [333, 85] on div "Menú" at bounding box center [338, 83] width 61 height 21
click at [383, 84] on icon at bounding box center [381, 84] width 10 height 19
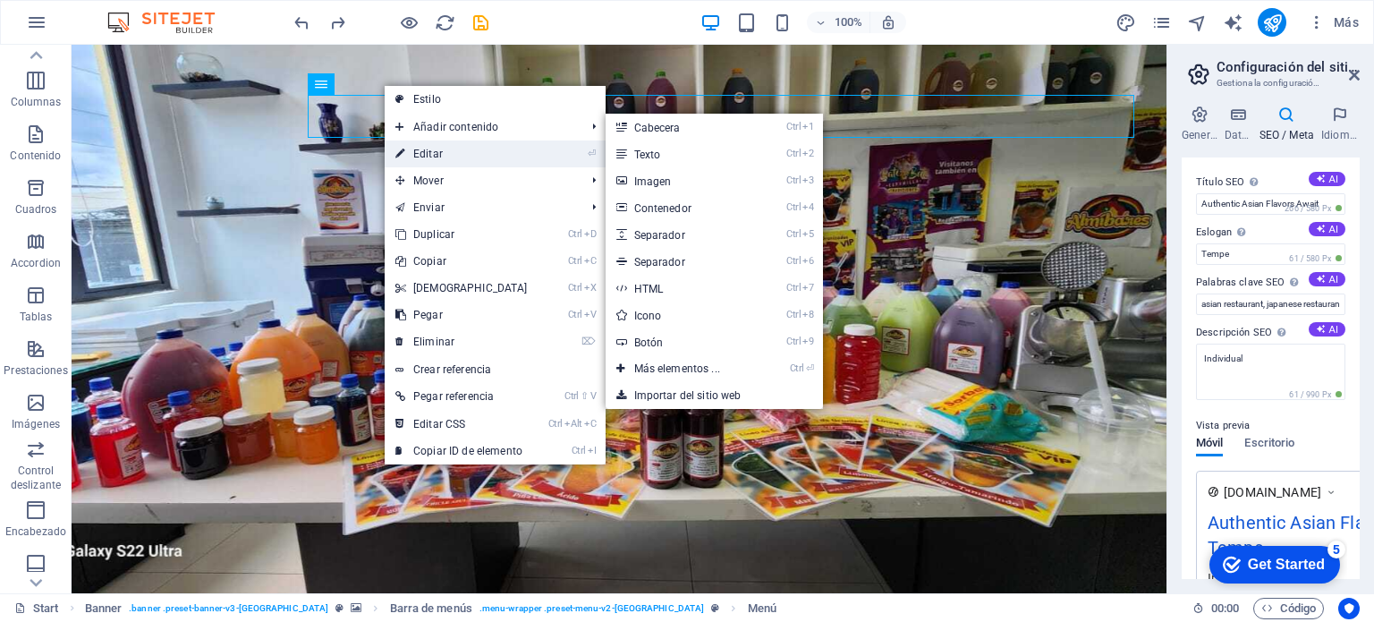
click at [429, 149] on link "⏎ Editar" at bounding box center [462, 153] width 154 height 27
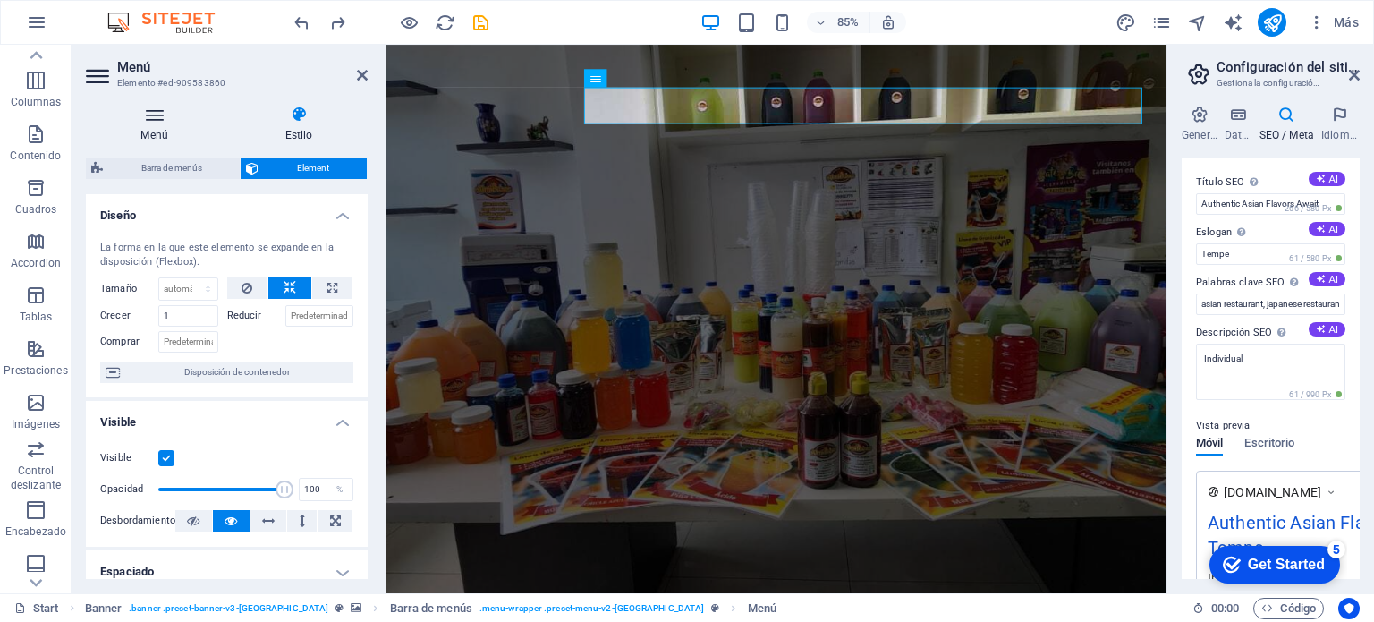
click at [149, 119] on icon at bounding box center [154, 115] width 137 height 18
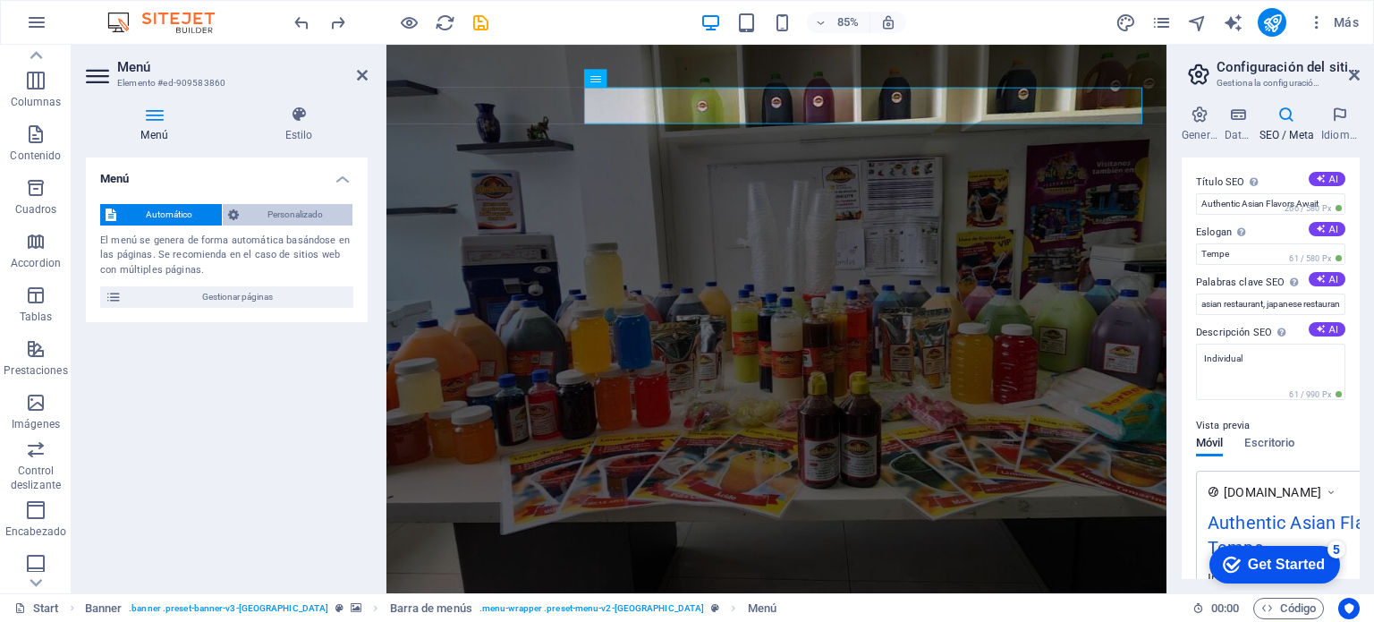
click at [284, 216] on span "Personalizado" at bounding box center [296, 214] width 104 height 21
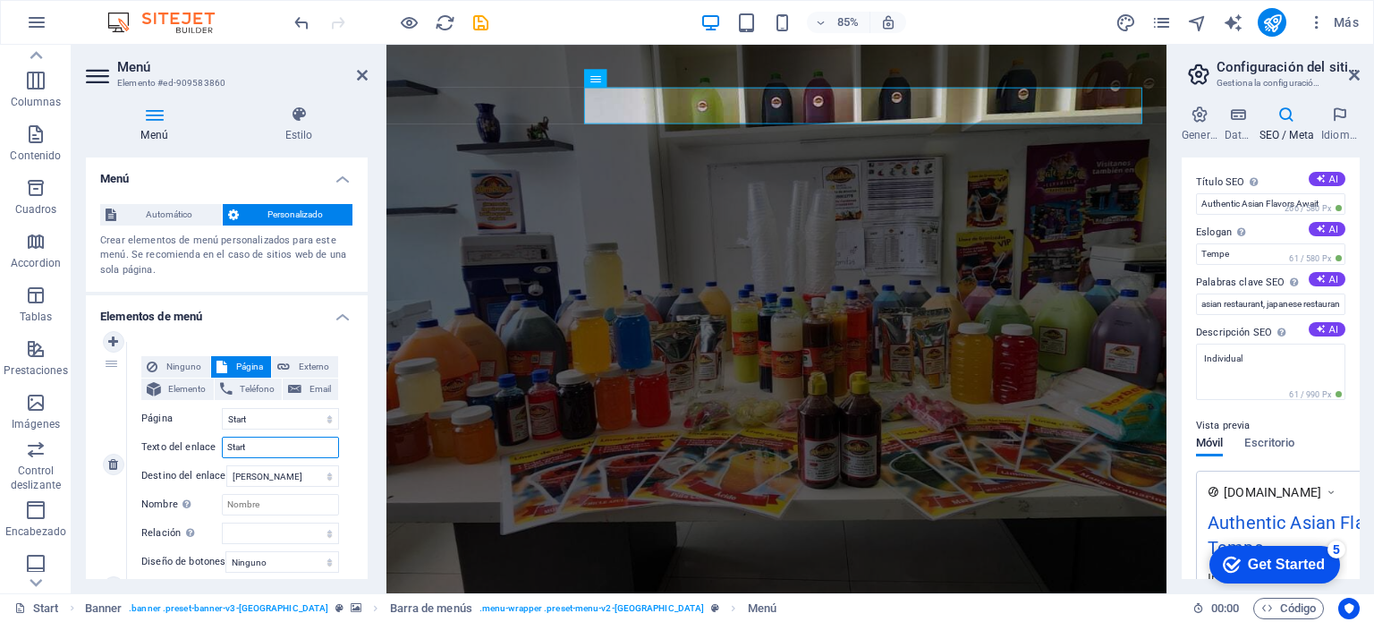
drag, startPoint x: 264, startPoint y: 447, endPoint x: 200, endPoint y: 445, distance: 63.6
click at [200, 445] on div "Texto del enlace Start" at bounding box center [240, 447] width 198 height 21
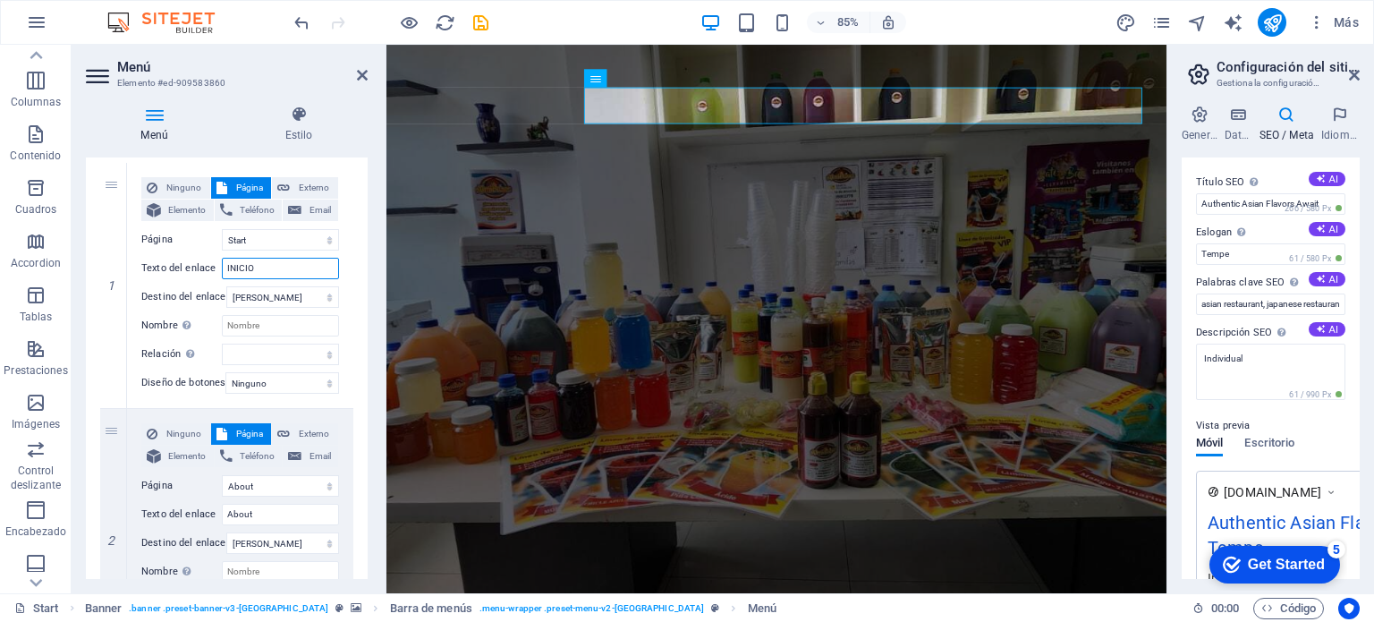
scroll to position [268, 0]
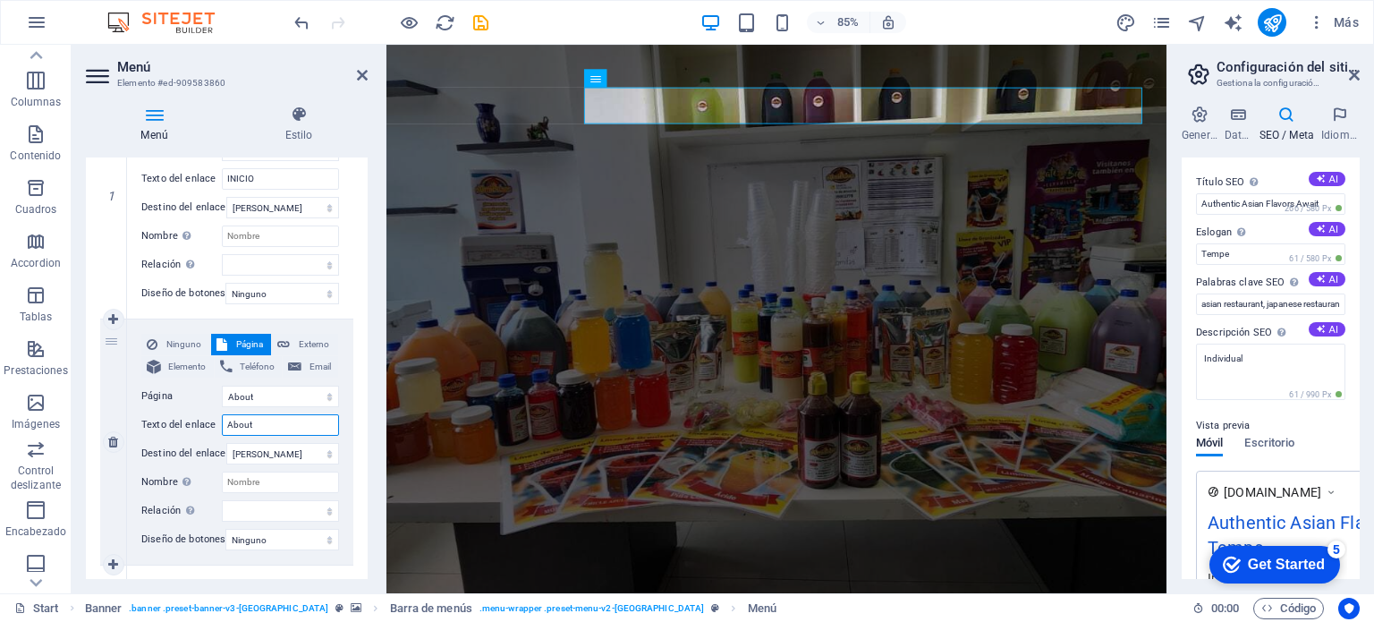
click at [270, 425] on input "About" at bounding box center [280, 424] width 117 height 21
drag, startPoint x: 270, startPoint y: 425, endPoint x: 223, endPoint y: 421, distance: 47.5
click at [223, 421] on input "About" at bounding box center [280, 424] width 117 height 21
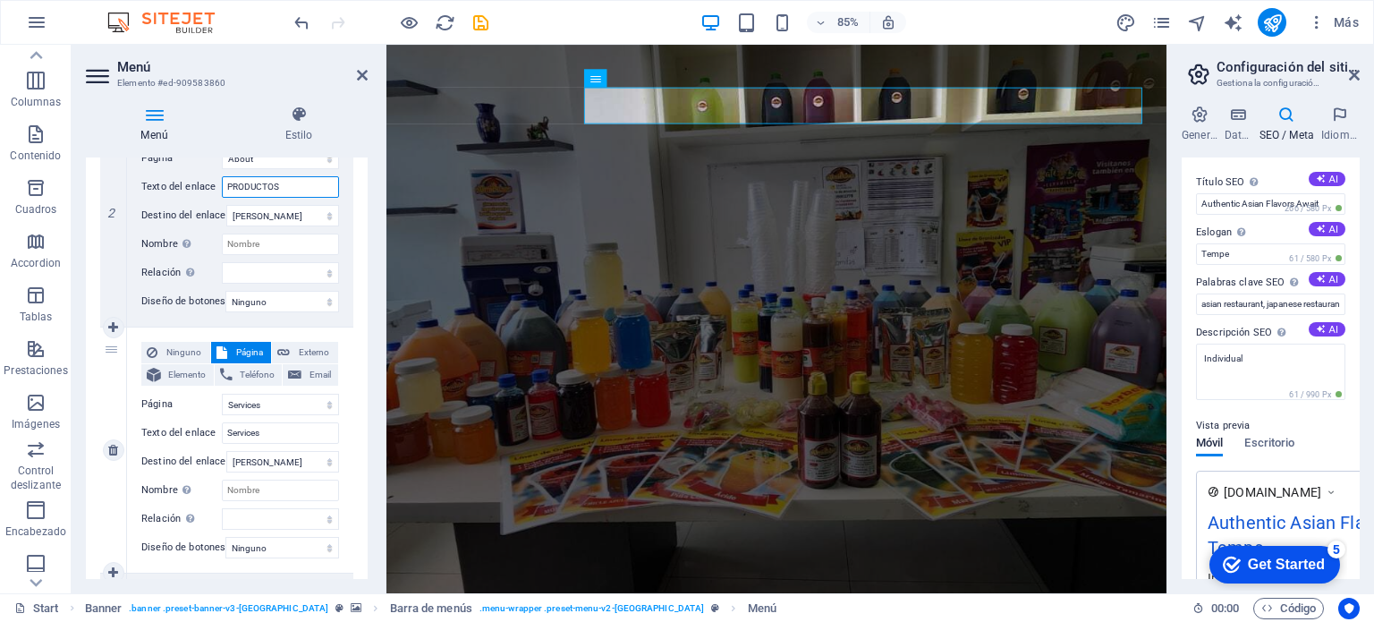
scroll to position [537, 0]
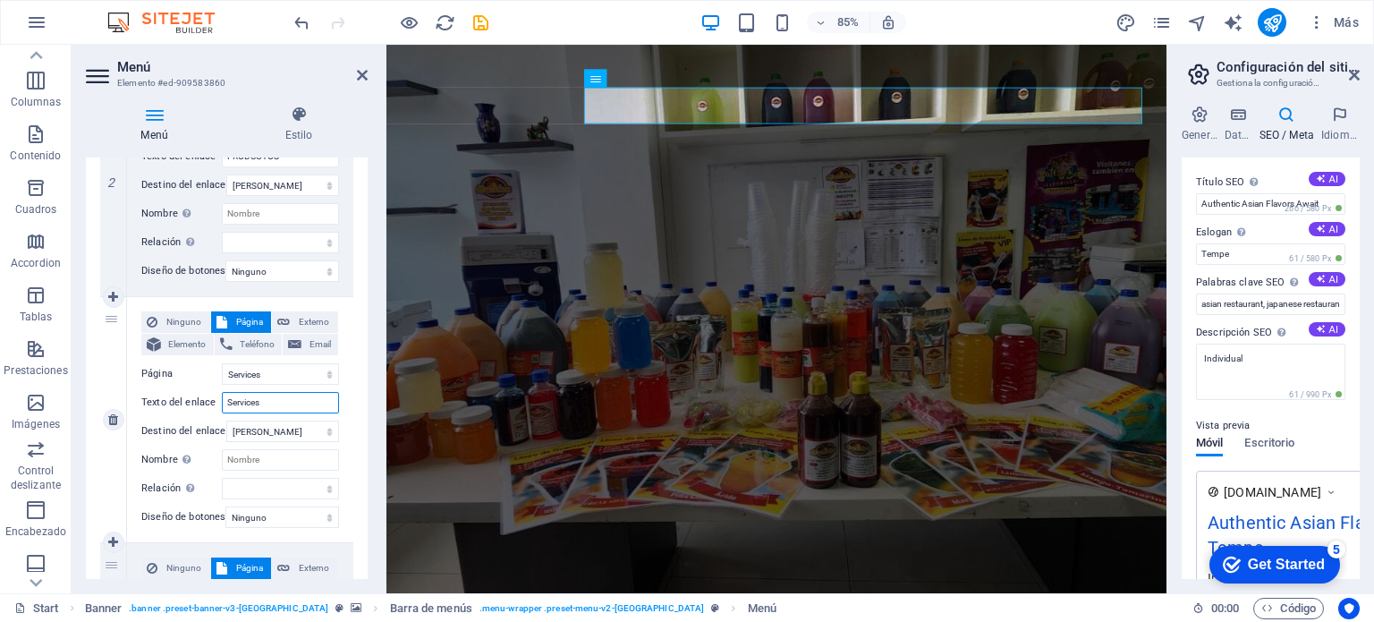
click at [297, 401] on input "Services" at bounding box center [280, 402] width 117 height 21
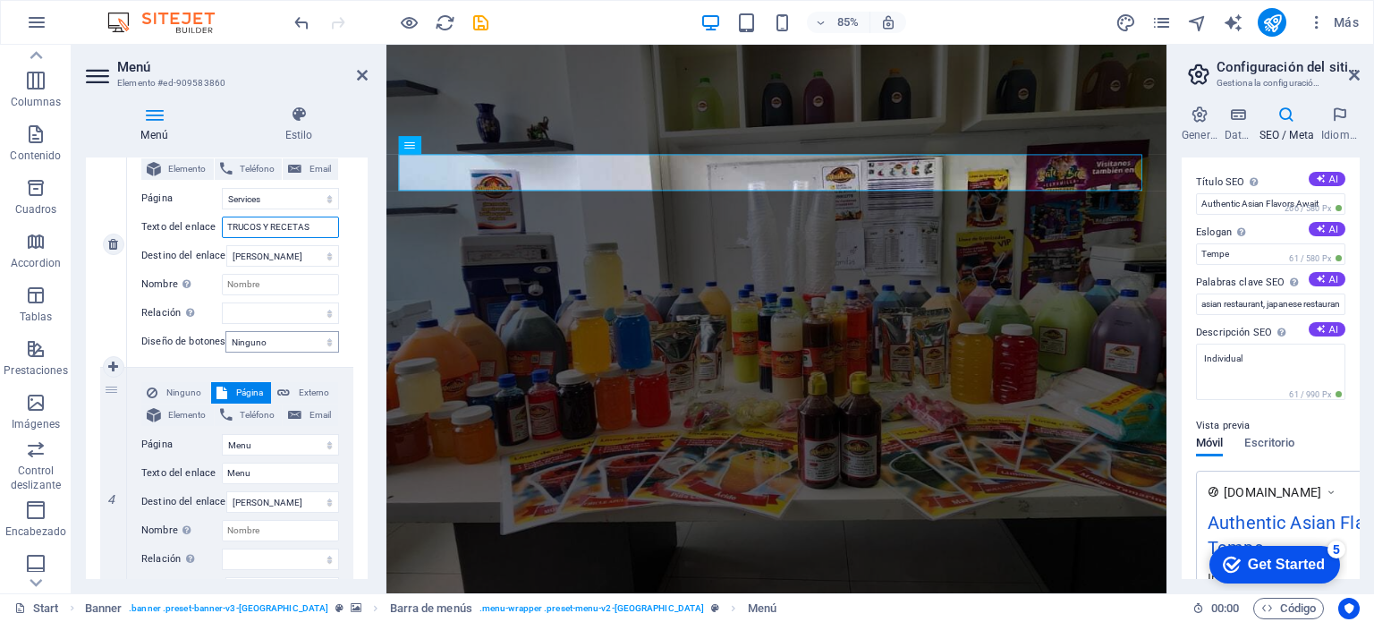
scroll to position [716, 0]
click at [273, 472] on input "Menu" at bounding box center [280, 469] width 117 height 21
drag, startPoint x: 273, startPoint y: 472, endPoint x: 165, endPoint y: 459, distance: 109.1
click at [165, 459] on div "Texto del enlace Menu" at bounding box center [240, 469] width 198 height 21
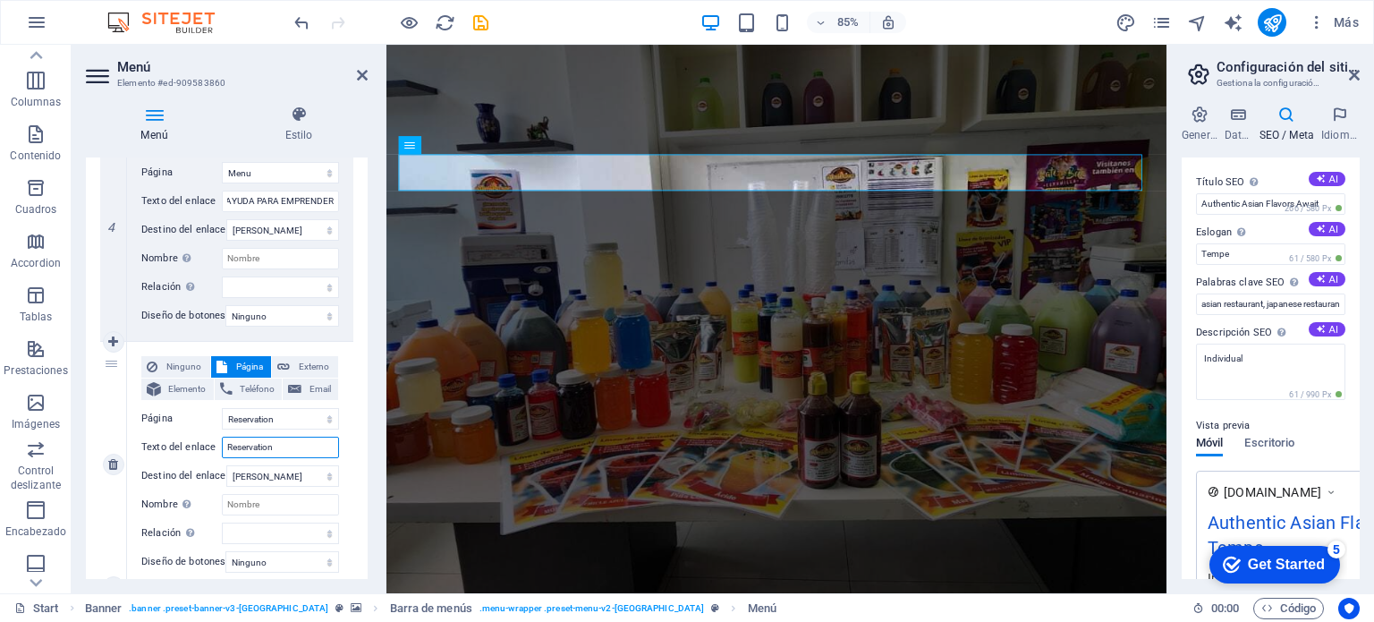
scroll to position [0, 0]
drag, startPoint x: 292, startPoint y: 448, endPoint x: 222, endPoint y: 451, distance: 69.8
click at [222, 451] on input "Reservation" at bounding box center [280, 447] width 117 height 21
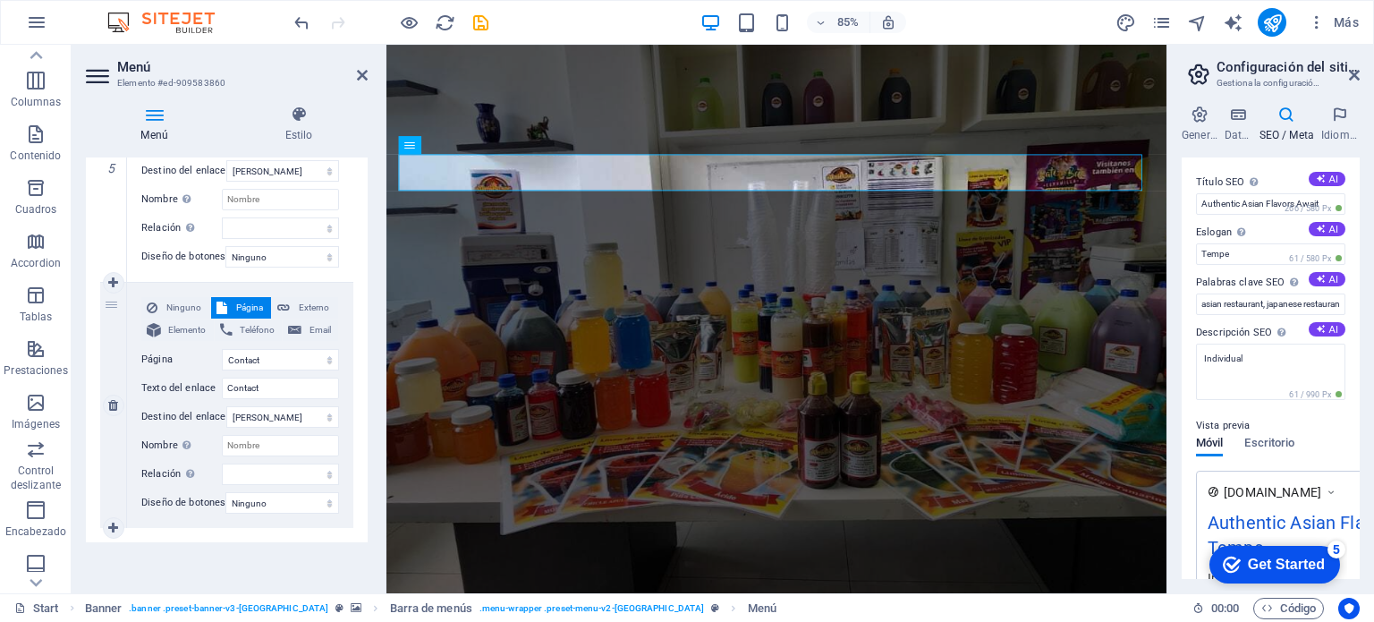
scroll to position [1299, 0]
click at [297, 297] on span "Externo" at bounding box center [314, 307] width 38 height 21
drag, startPoint x: 282, startPoint y: 340, endPoint x: 190, endPoint y: 362, distance: 94.8
click at [190, 362] on div "Ninguno Página Externo Elemento Teléfono Email Página Start About Services Menu…" at bounding box center [240, 391] width 198 height 188
paste input "[URL][DOMAIN_NAME]"
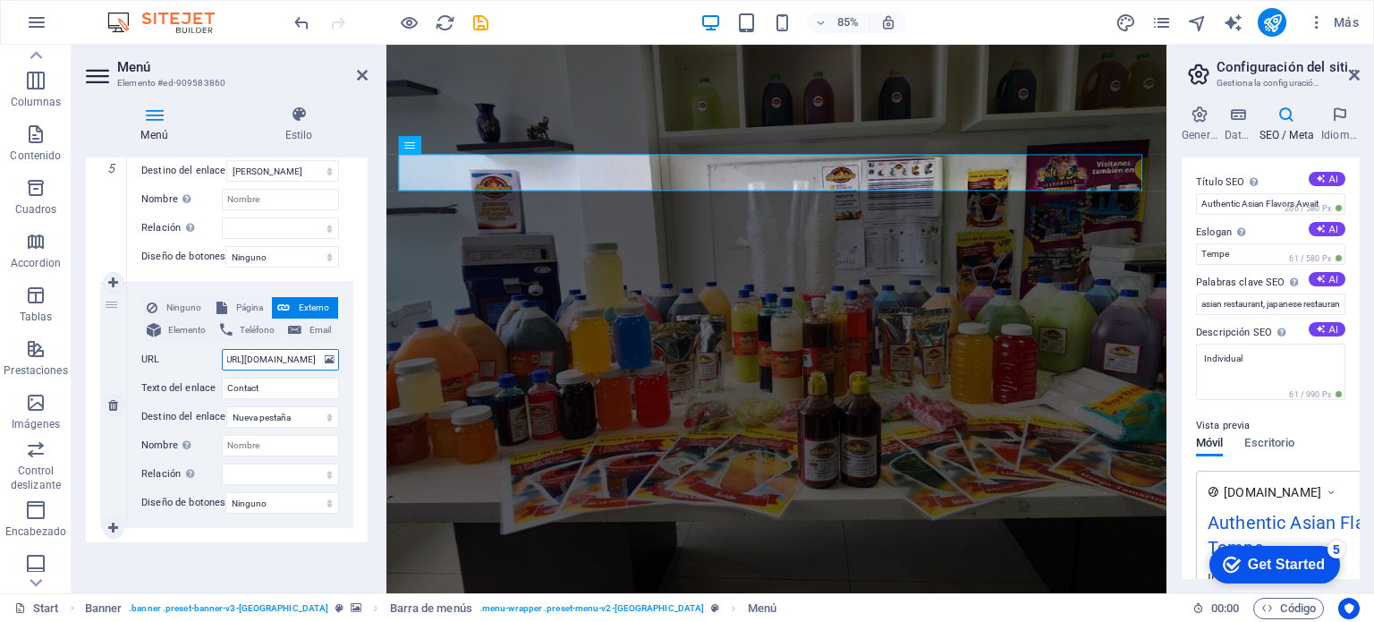
scroll to position [0, 0]
click at [268, 382] on input "Contact" at bounding box center [280, 388] width 117 height 21
drag, startPoint x: 285, startPoint y: 375, endPoint x: 216, endPoint y: 377, distance: 68.9
click at [216, 378] on div "Texto del enlace FACEBOOK" at bounding box center [240, 388] width 198 height 21
click at [314, 555] on div "Menú Automático Personalizado Crear elementos de menú personalizados para este …" at bounding box center [227, 367] width 282 height 421
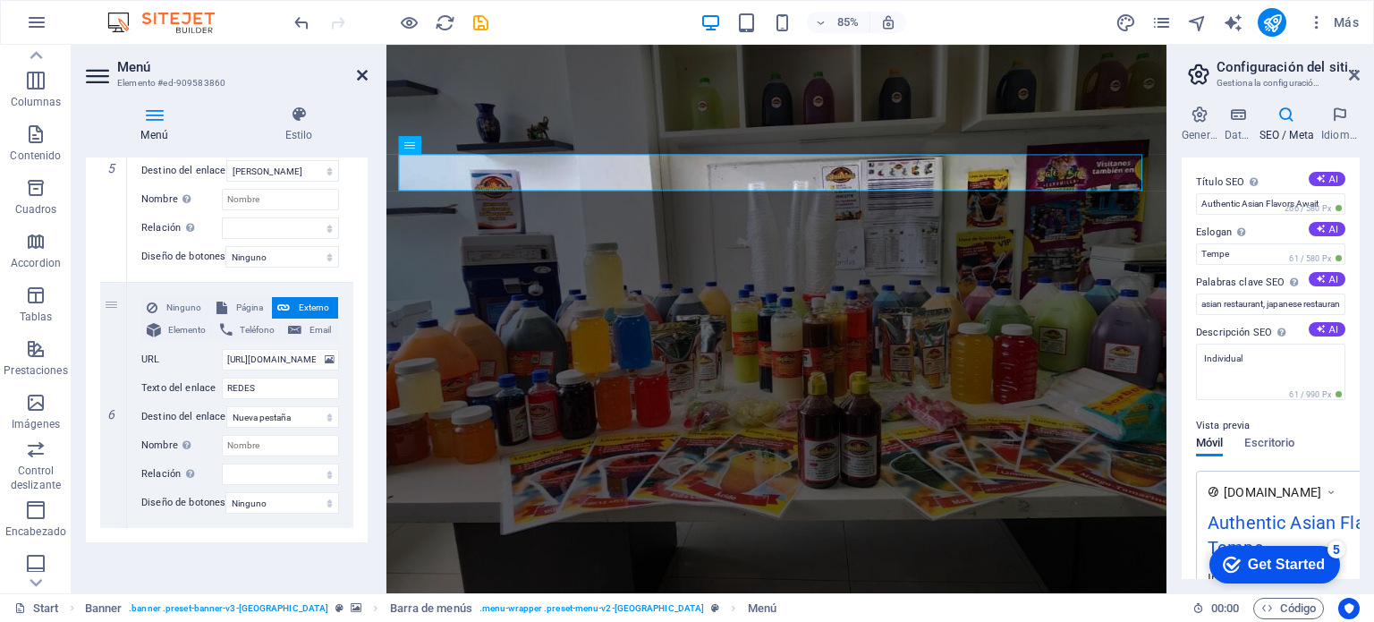
click at [360, 75] on icon at bounding box center [362, 75] width 11 height 14
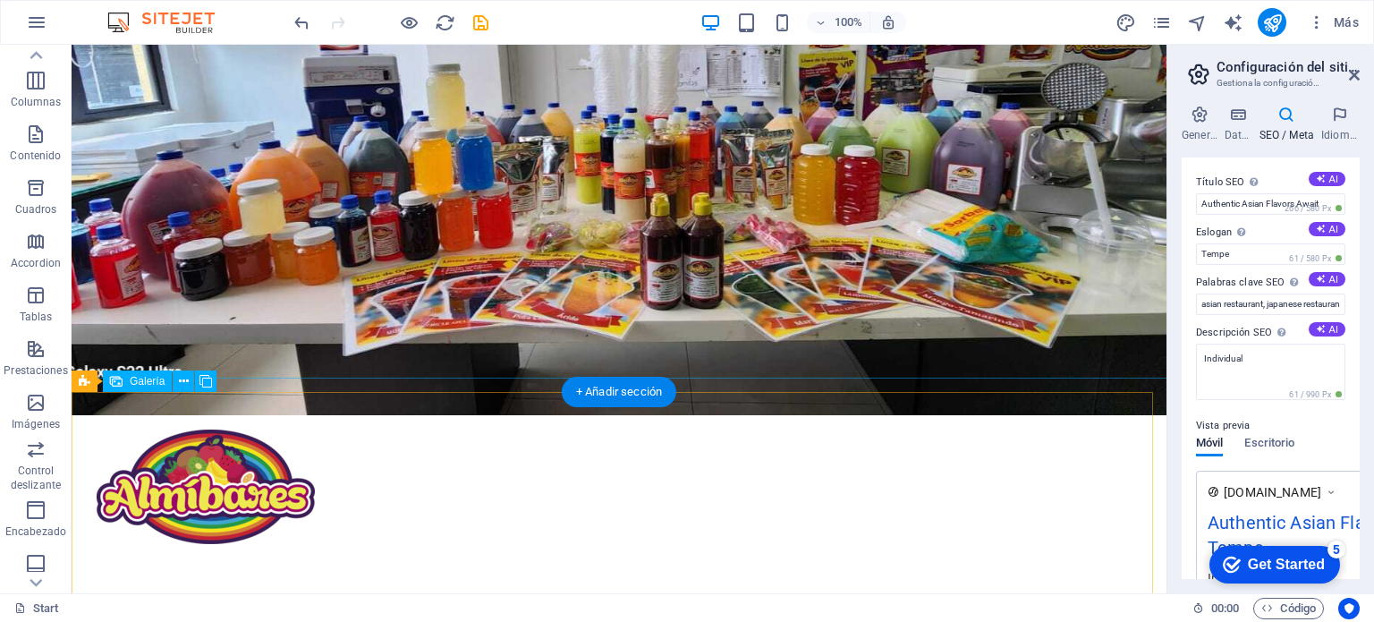
scroll to position [89, 0]
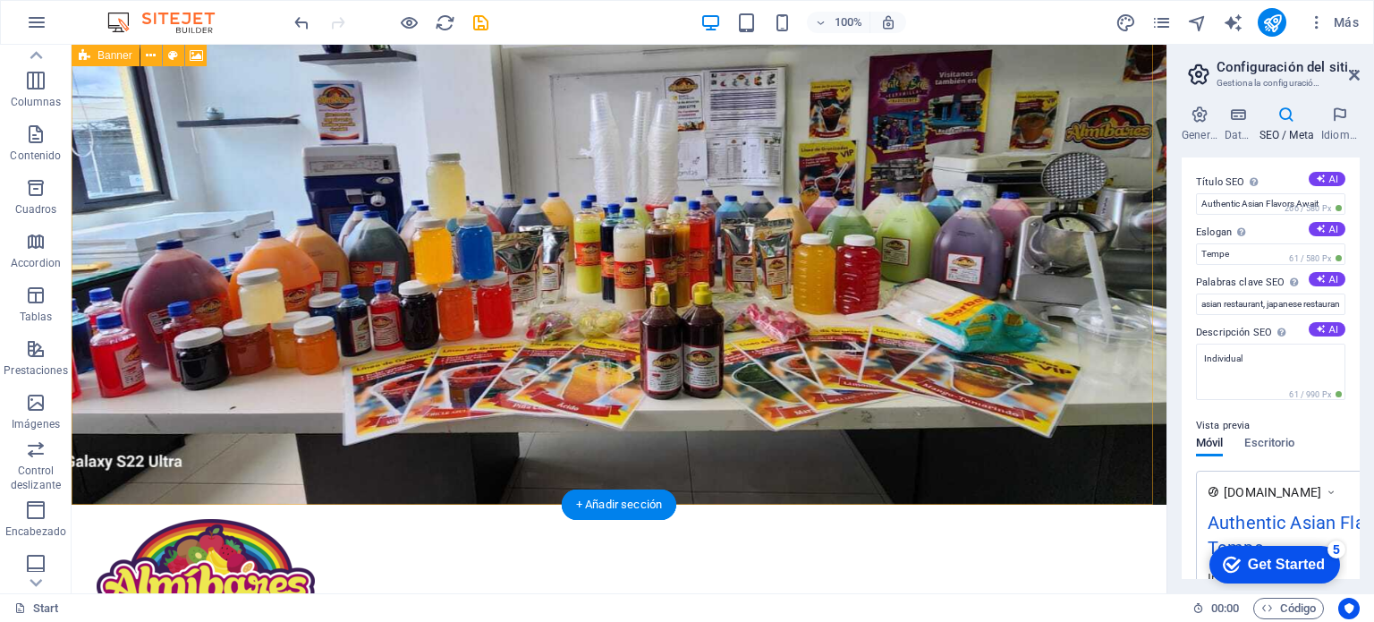
click at [490, 313] on figure at bounding box center [619, 229] width 1095 height 549
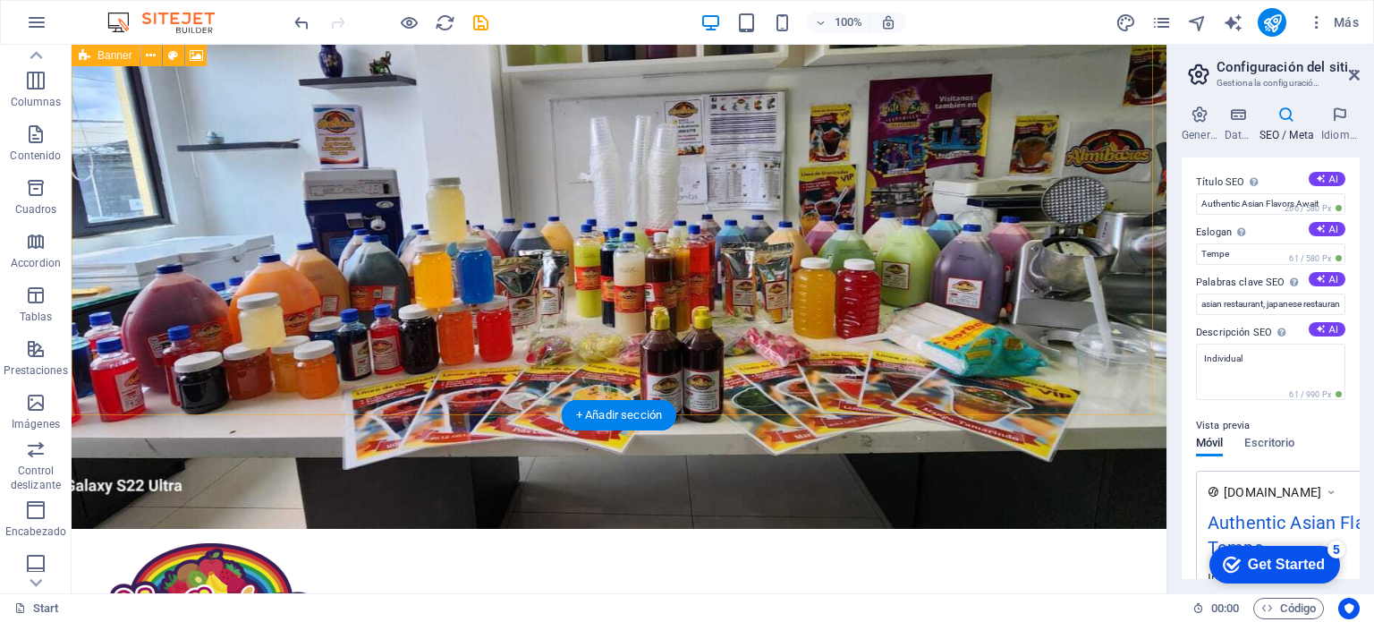
scroll to position [0, 0]
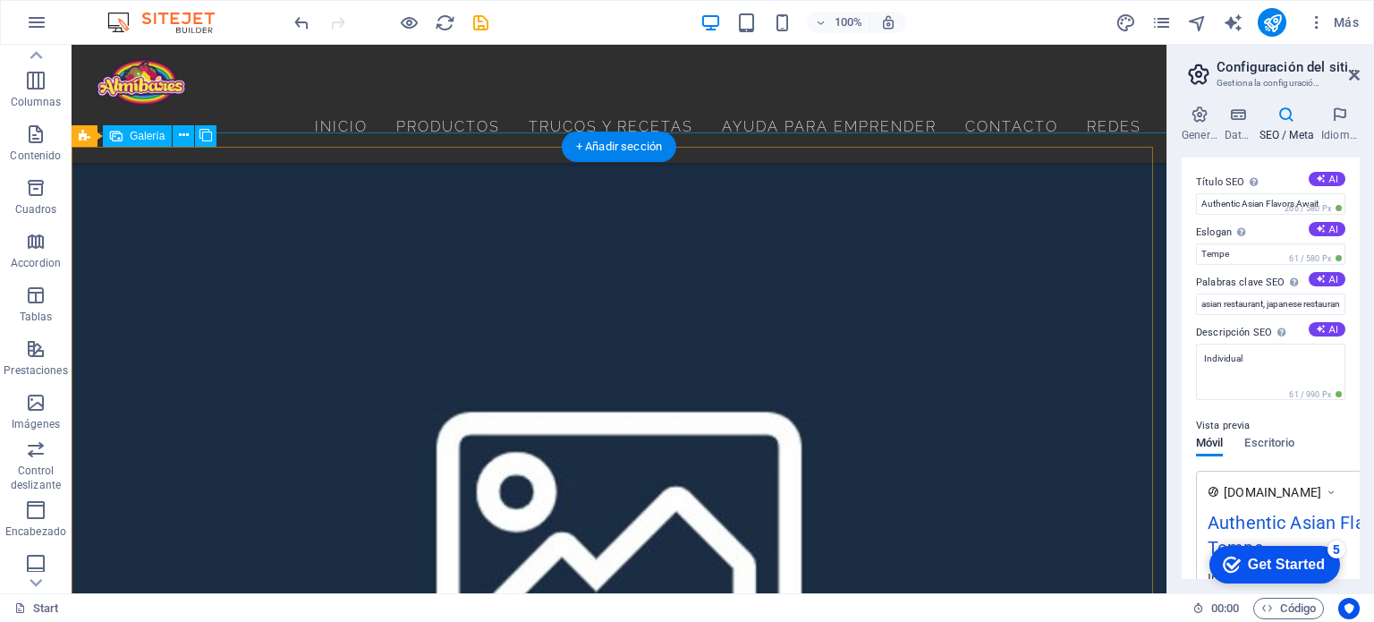
scroll to position [716, 0]
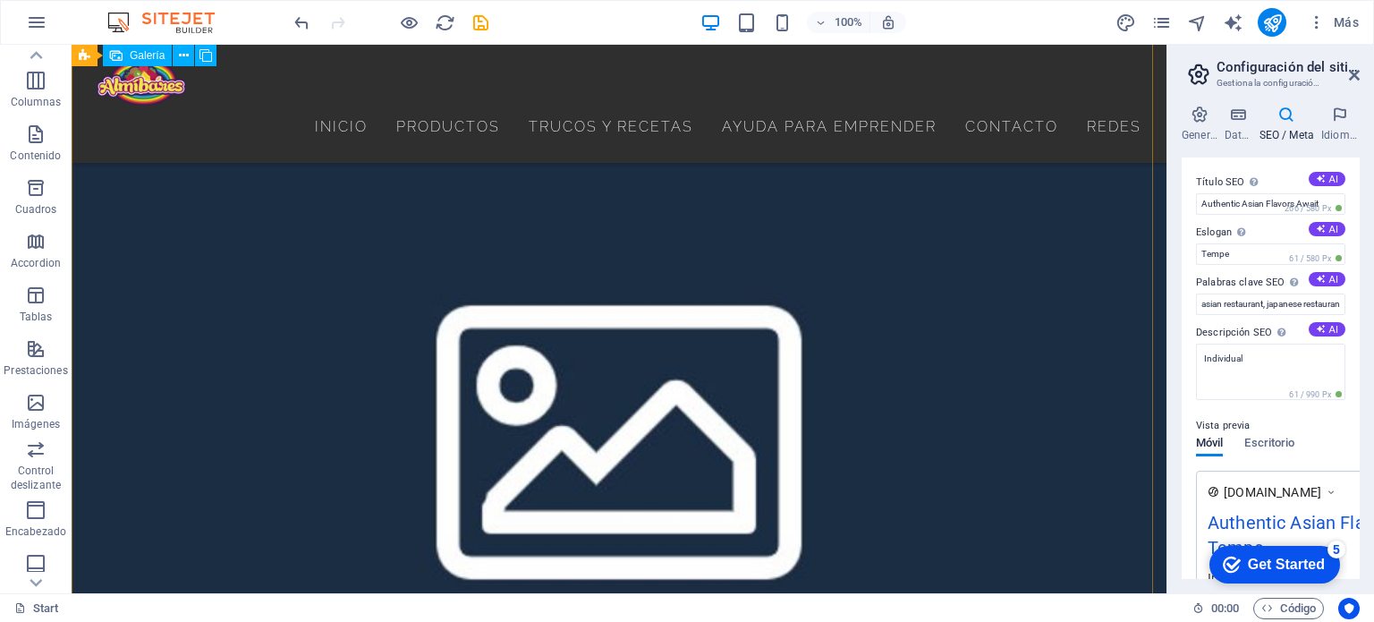
click at [598, 364] on li at bounding box center [619, 425] width 1095 height 1095
click at [490, 261] on li at bounding box center [619, 425] width 1095 height 1095
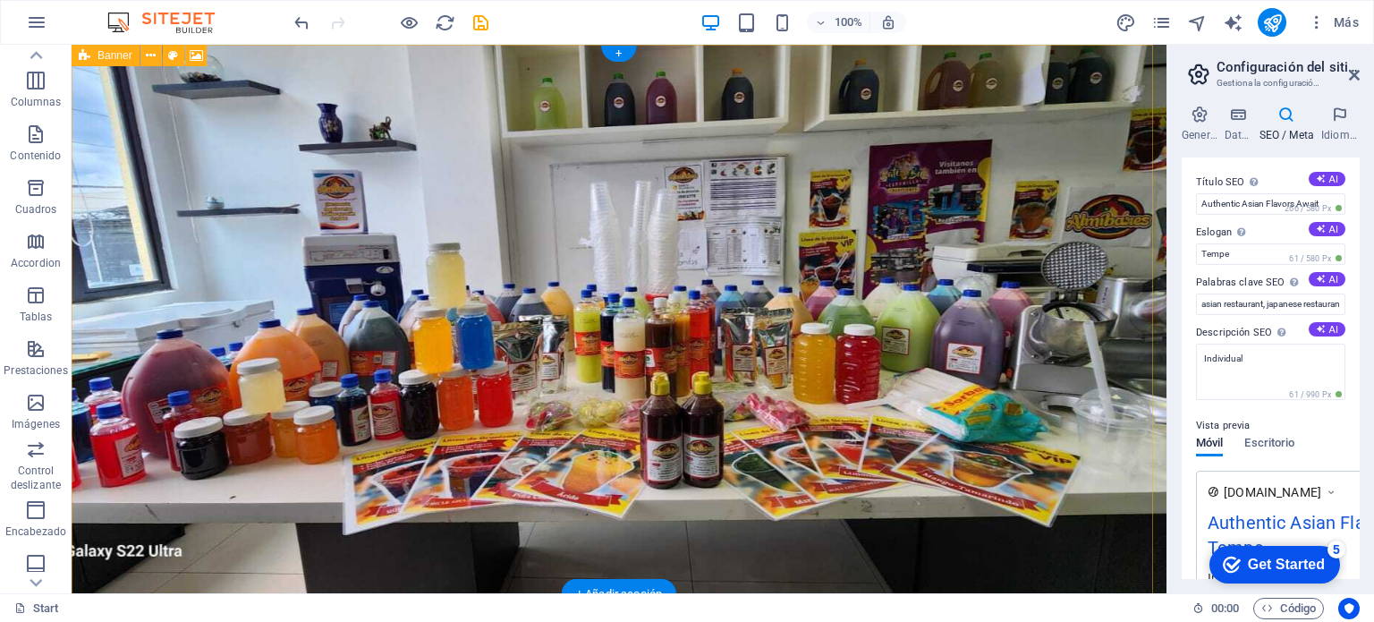
scroll to position [179, 0]
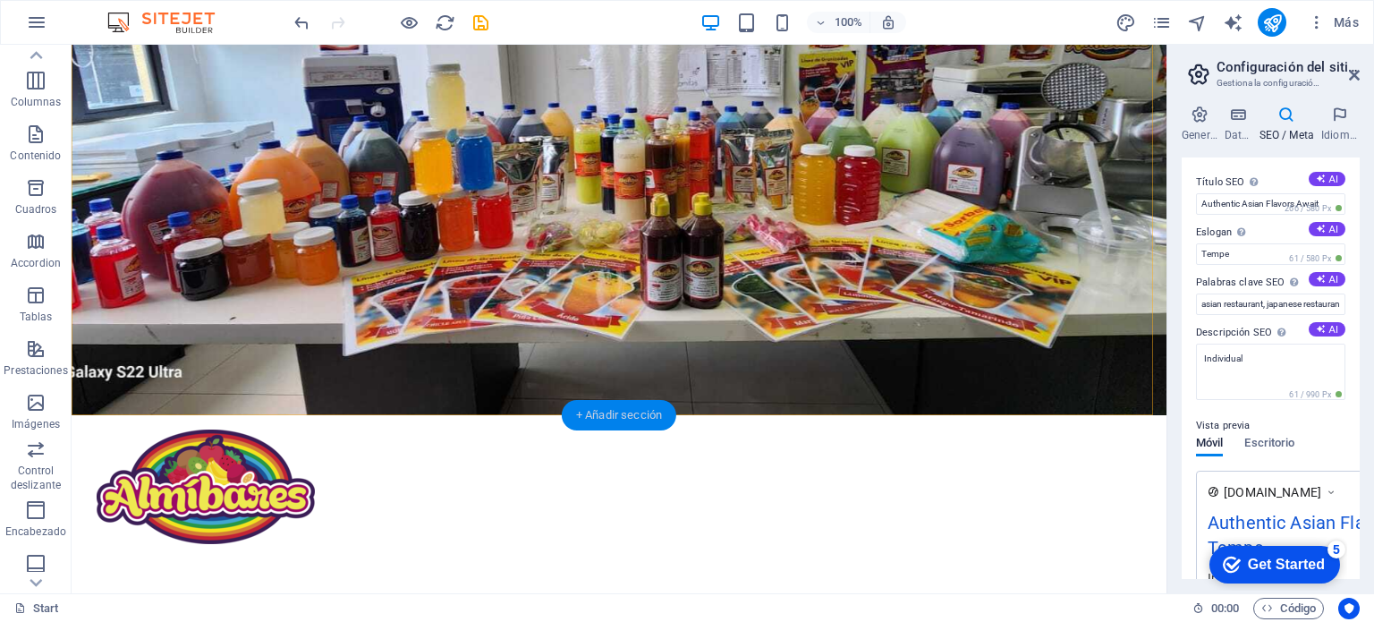
click at [622, 414] on div "+ Añadir sección" at bounding box center [619, 415] width 115 height 30
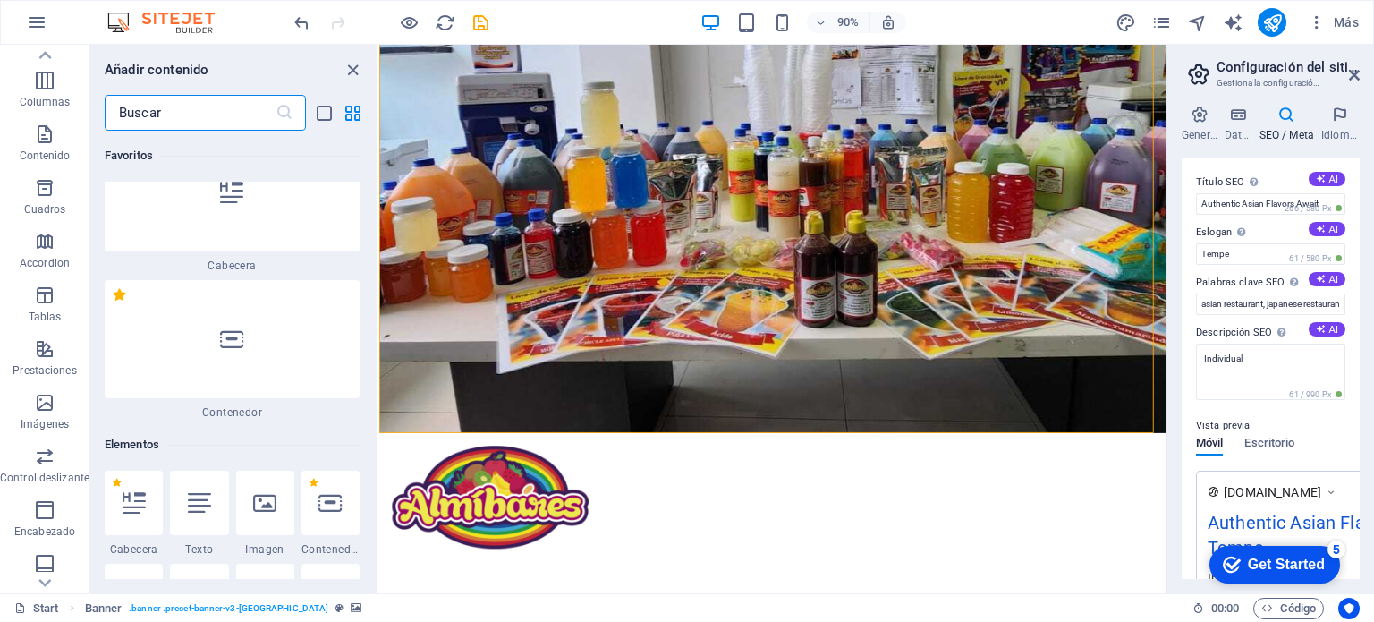
scroll to position [0, 0]
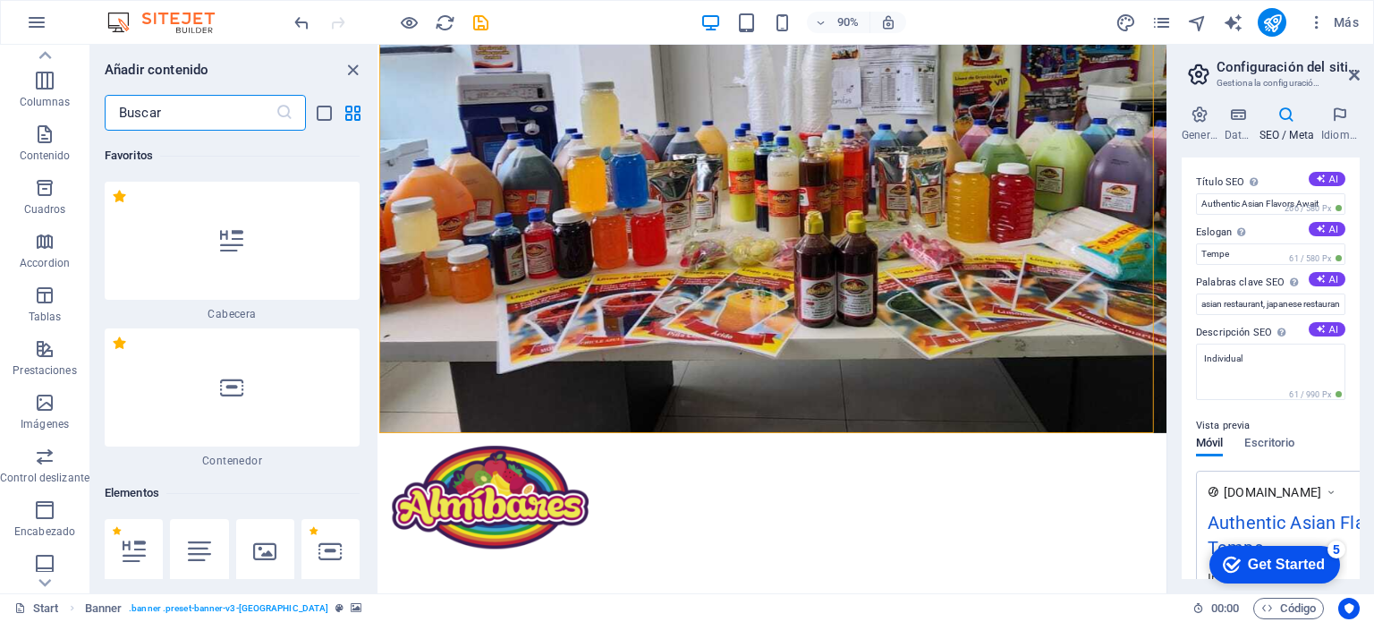
click at [231, 238] on icon at bounding box center [231, 240] width 23 height 23
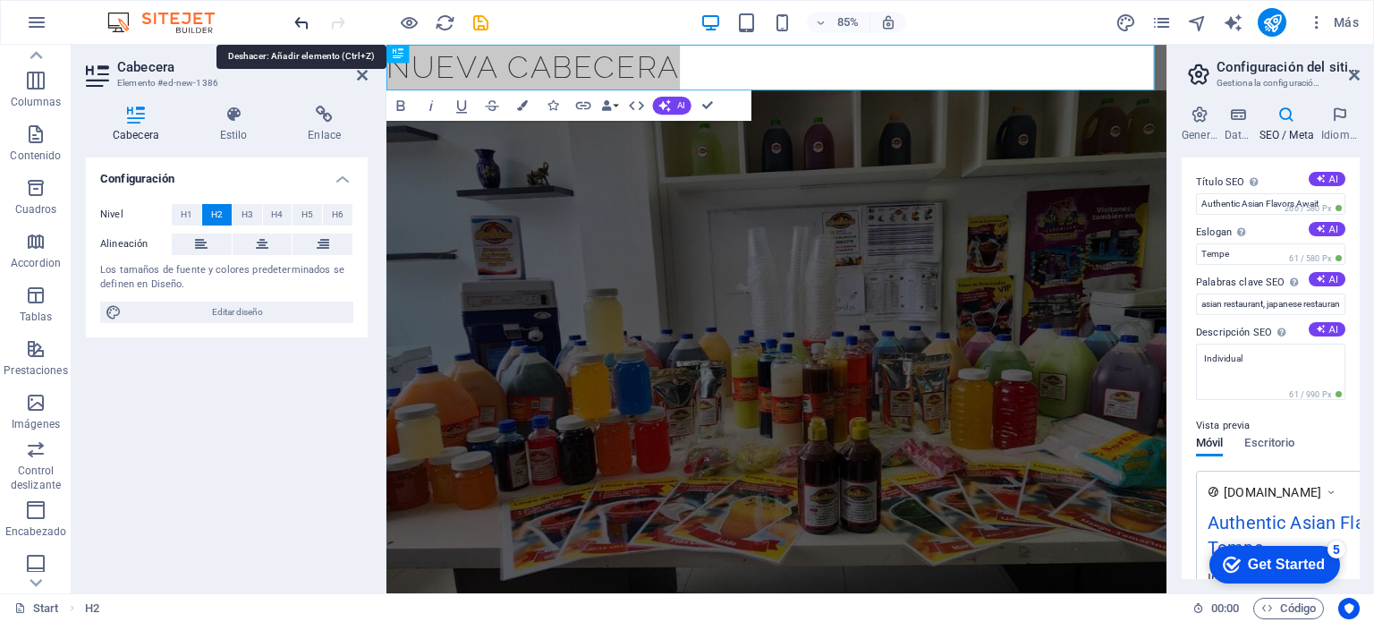
click at [311, 20] on icon "undo" at bounding box center [302, 23] width 21 height 21
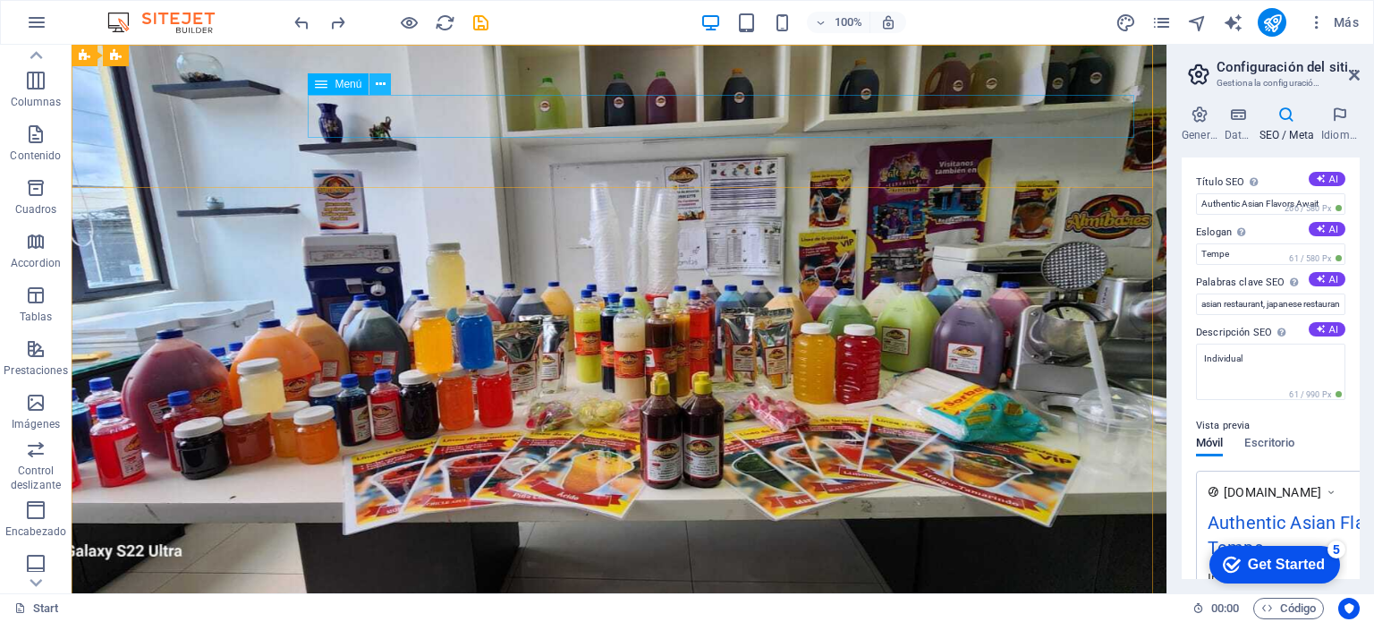
click at [384, 89] on icon at bounding box center [381, 84] width 10 height 19
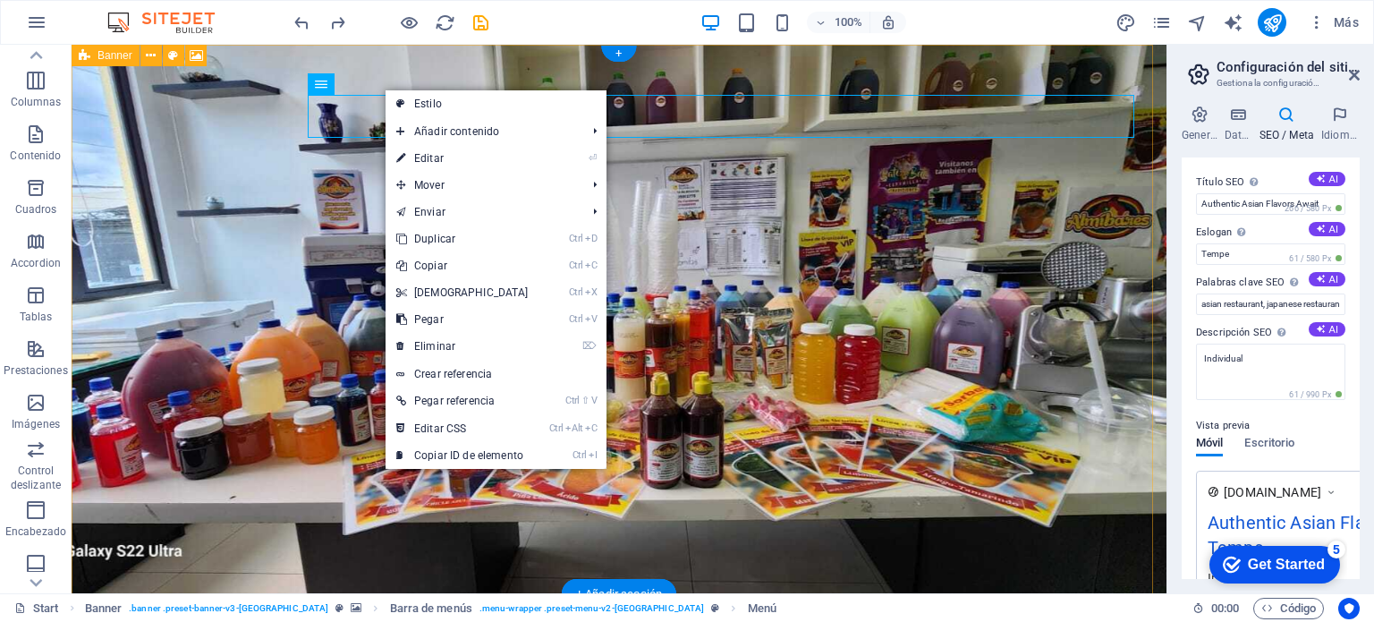
click at [344, 200] on figure at bounding box center [619, 319] width 1095 height 549
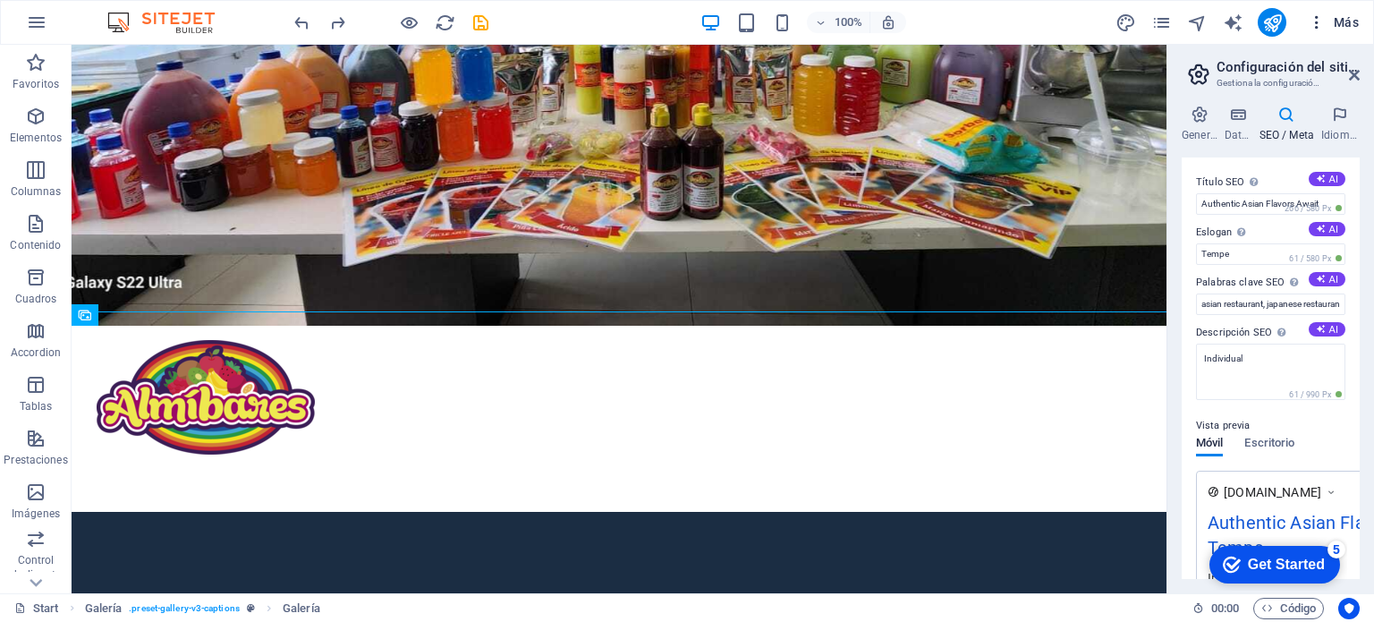
click at [1353, 22] on span "Más" at bounding box center [1333, 22] width 51 height 18
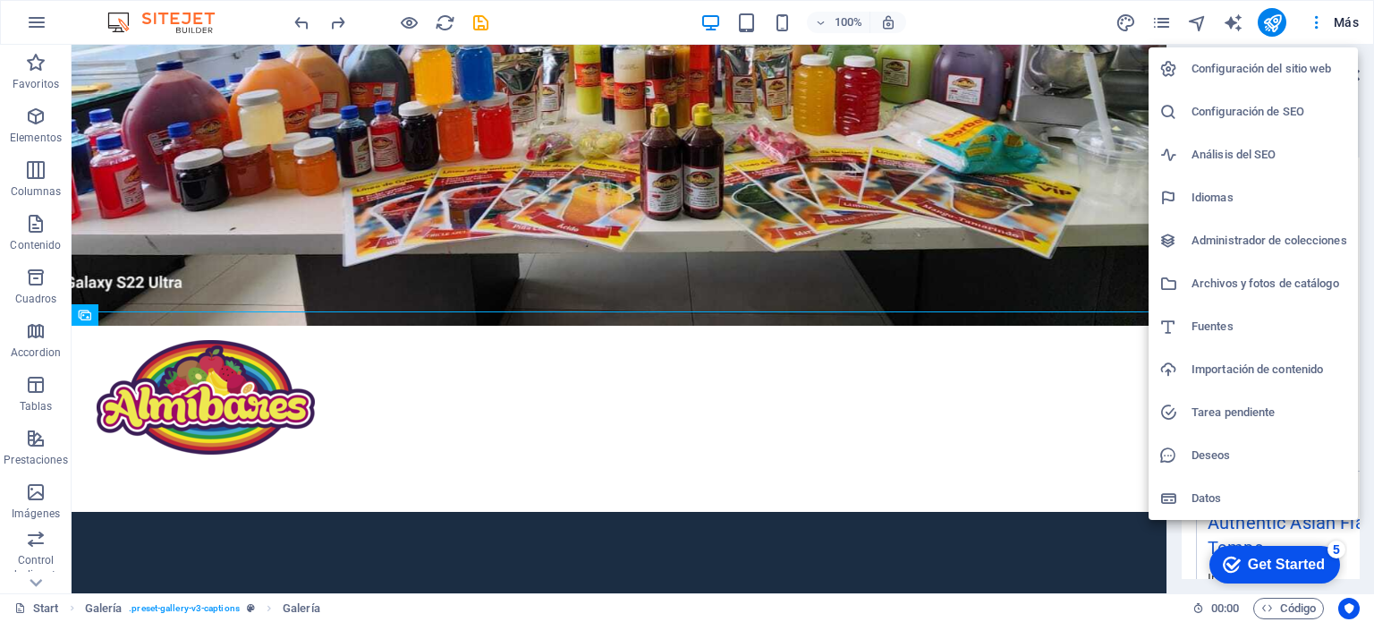
click at [1161, 21] on div at bounding box center [687, 311] width 1374 height 622
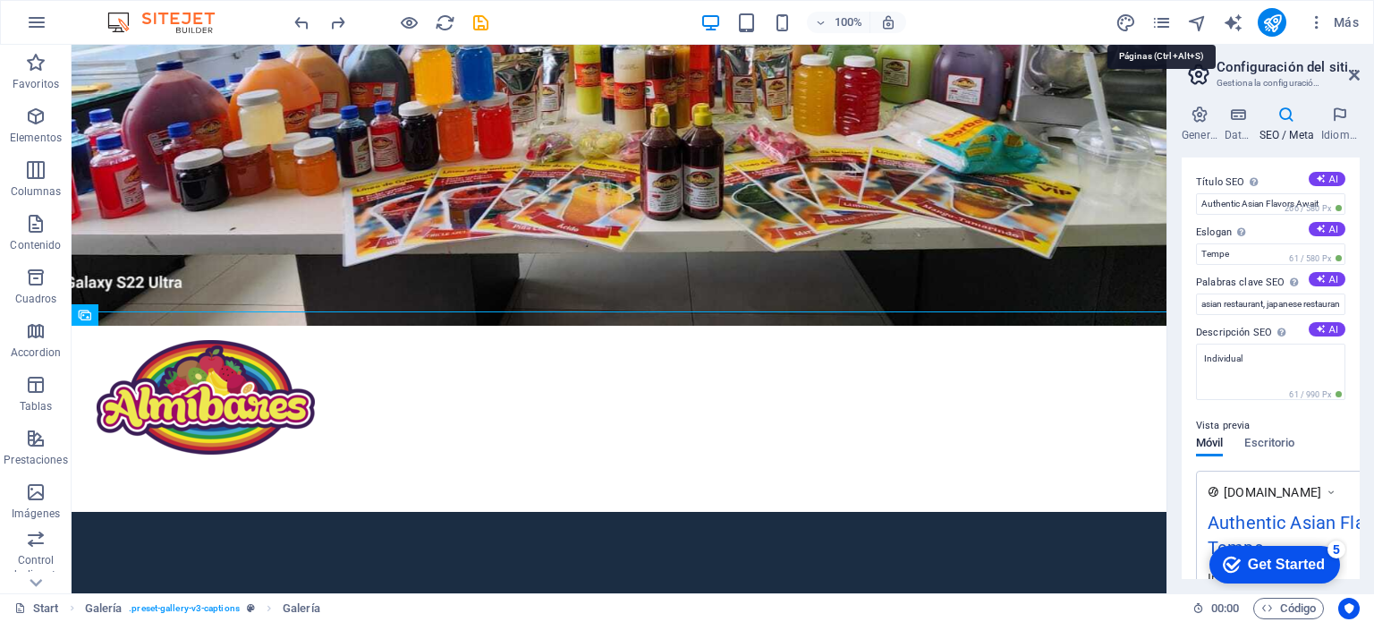
click at [1161, 21] on icon "pages" at bounding box center [1161, 23] width 21 height 21
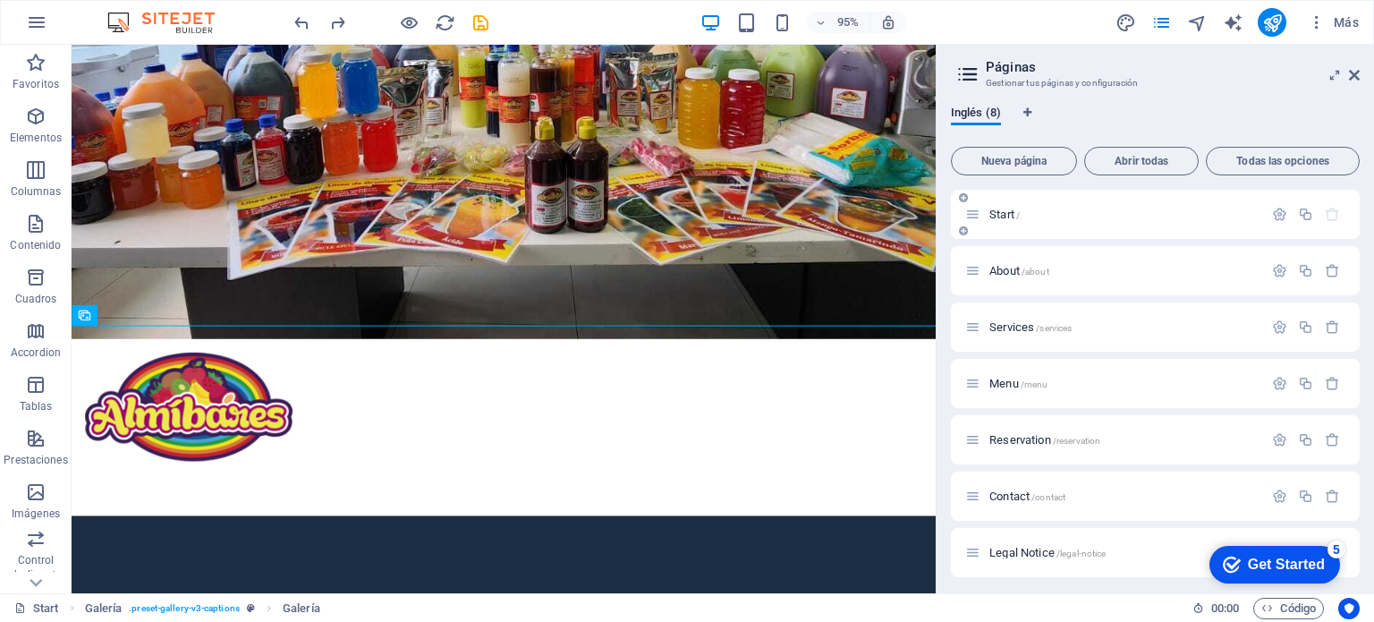
click at [1076, 221] on div "Start /" at bounding box center [1114, 214] width 298 height 21
click at [1278, 214] on icon "button" at bounding box center [1279, 214] width 15 height 15
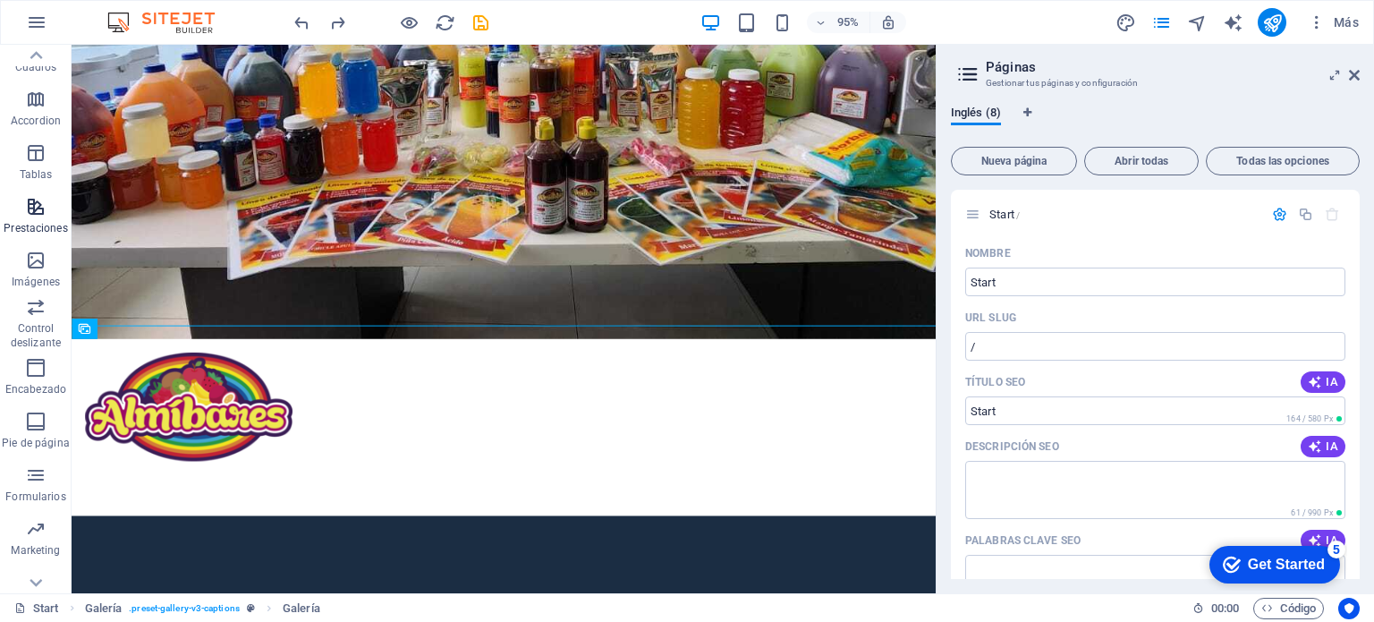
scroll to position [256, 0]
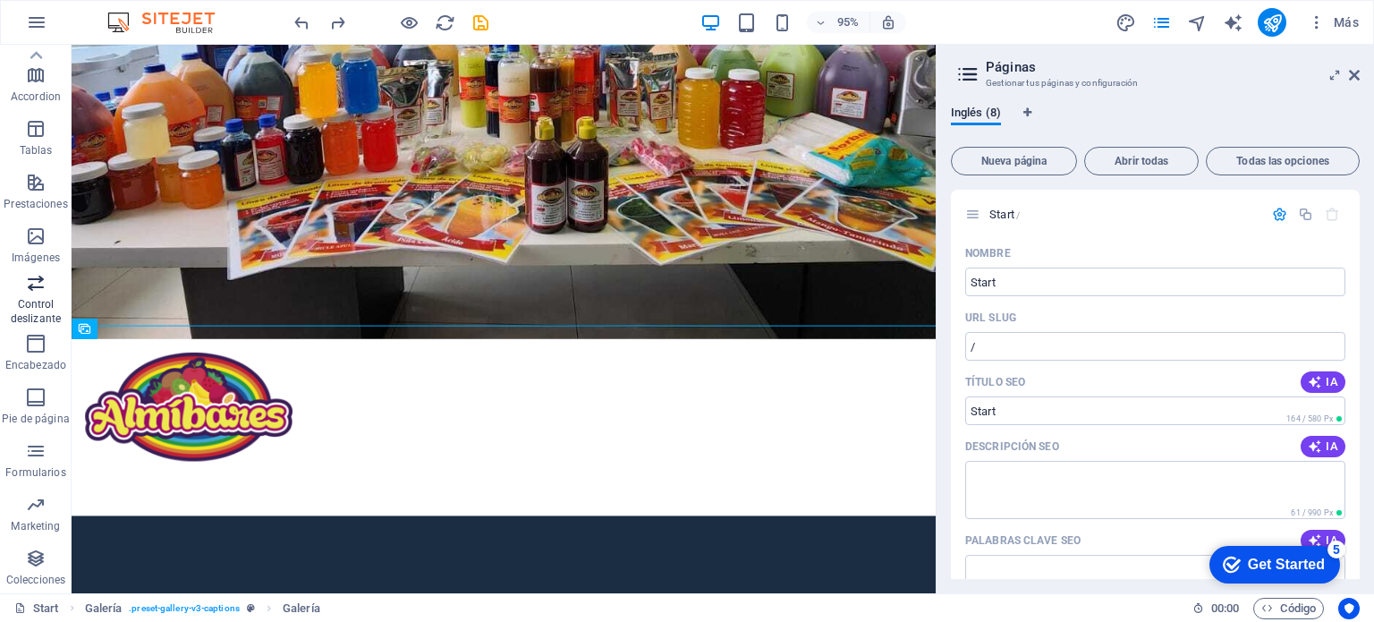
click at [42, 282] on icon "button" at bounding box center [35, 282] width 21 height 21
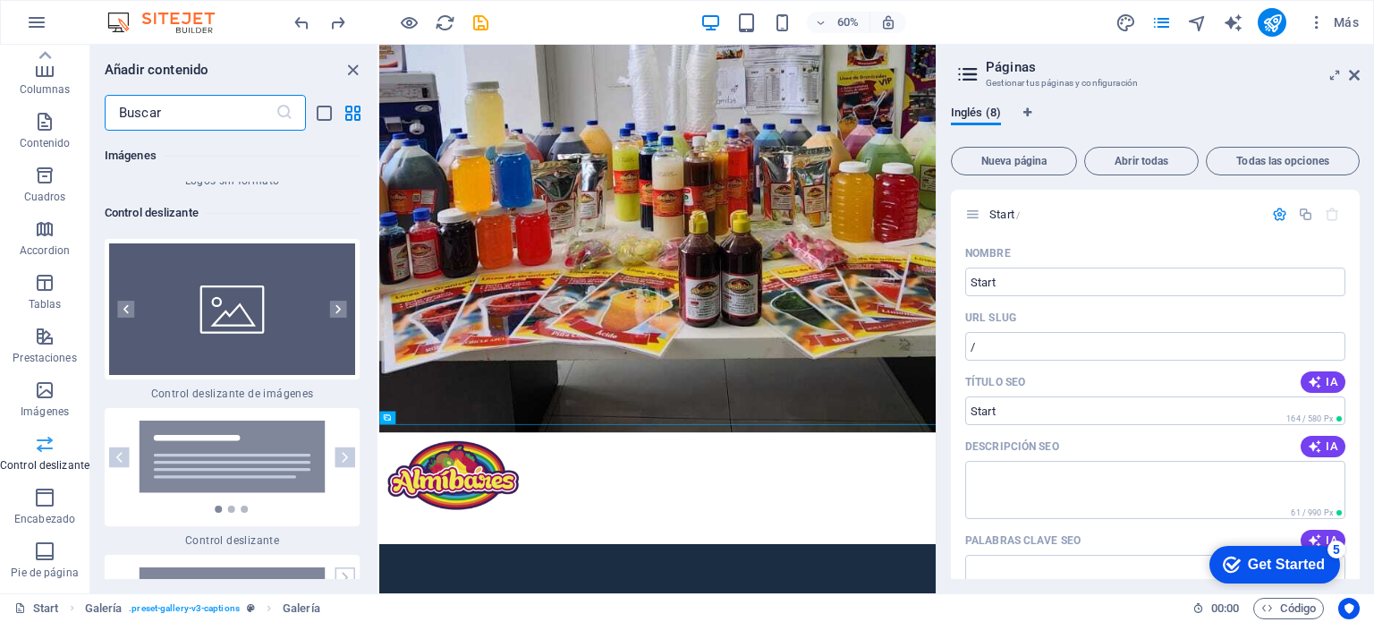
scroll to position [0, 0]
click at [44, 118] on icon "button" at bounding box center [44, 116] width 21 height 21
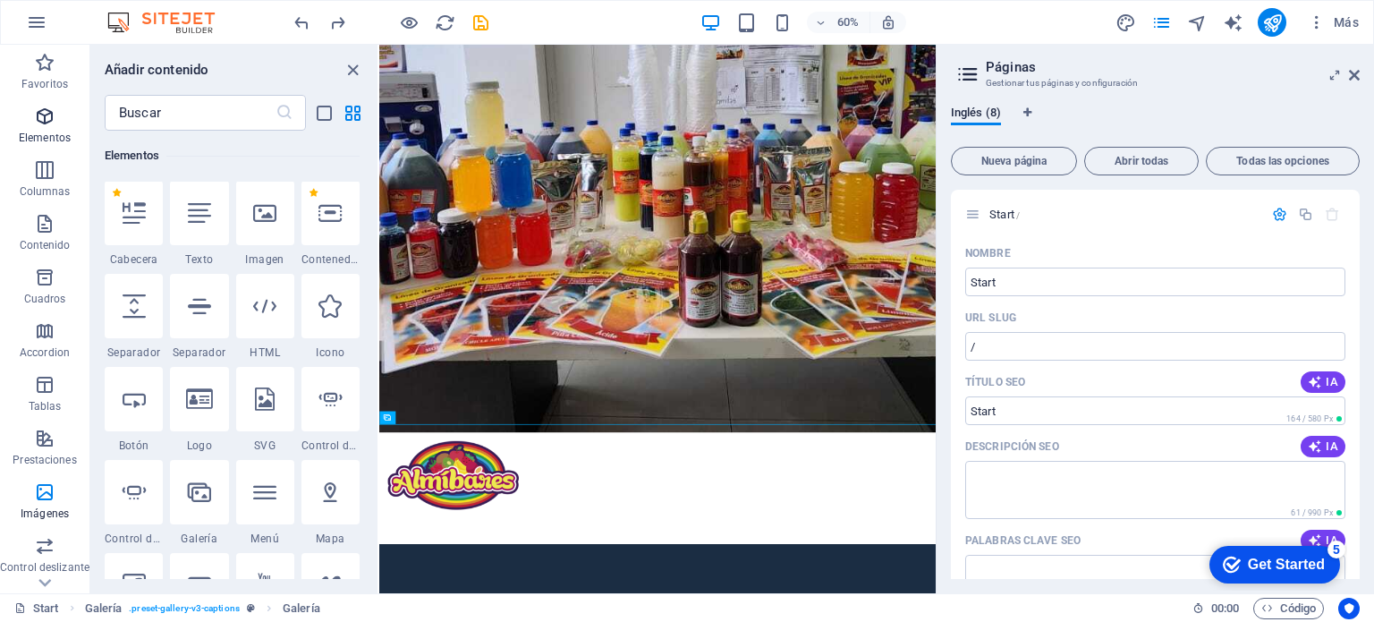
scroll to position [337, 0]
click at [1353, 73] on icon at bounding box center [1354, 75] width 11 height 14
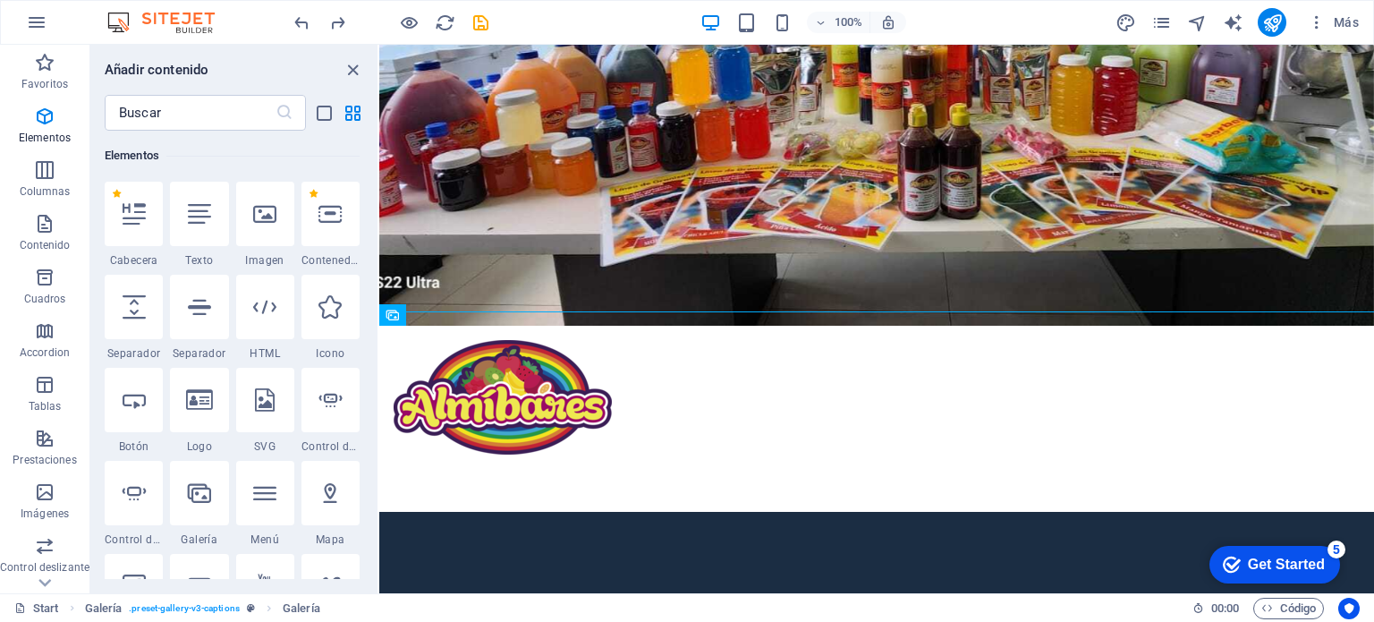
click at [1313, 557] on div "Get Started" at bounding box center [1286, 564] width 77 height 16
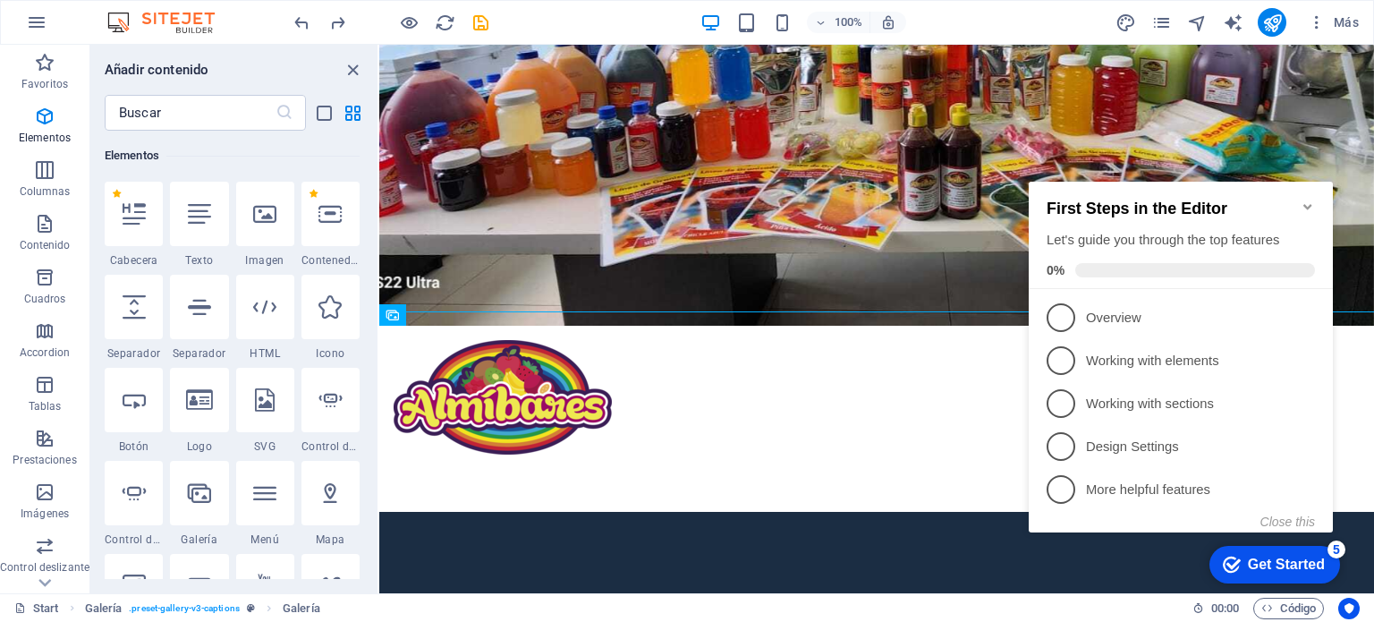
click at [1146, 252] on div "First Steps in the Editor Let's guide you through the top features 0%" at bounding box center [1181, 239] width 268 height 78
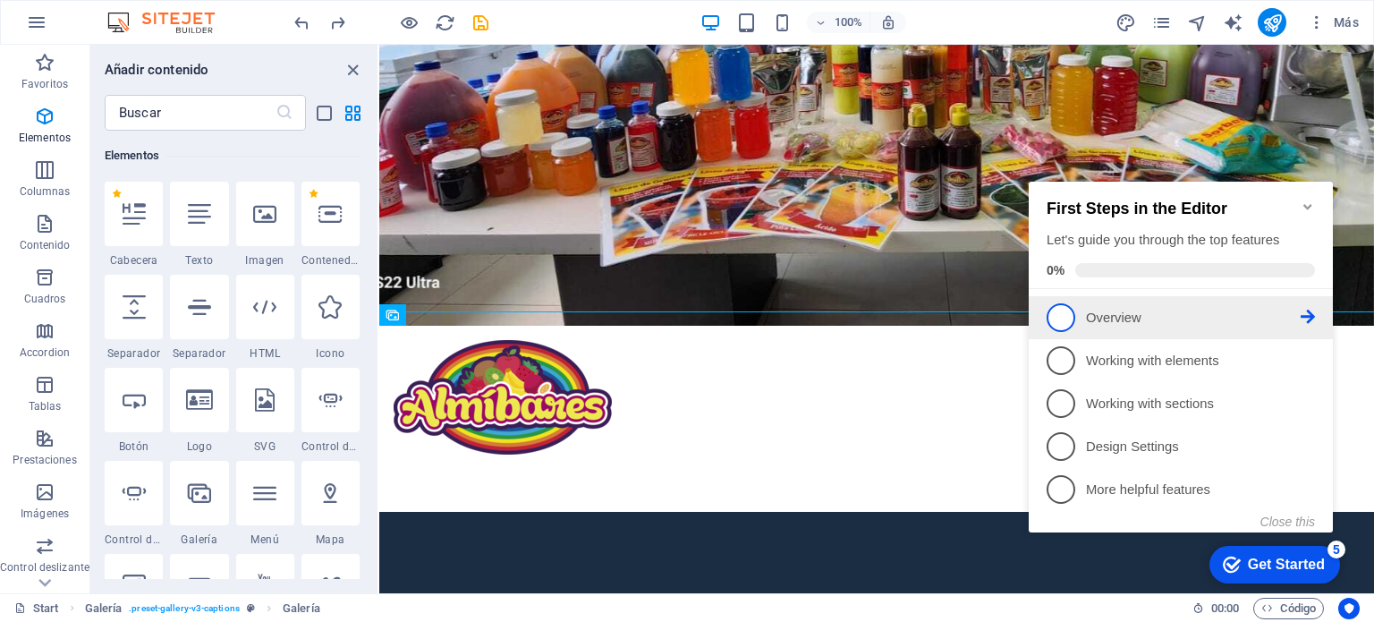
click at [1312, 311] on icon at bounding box center [1308, 317] width 14 height 14
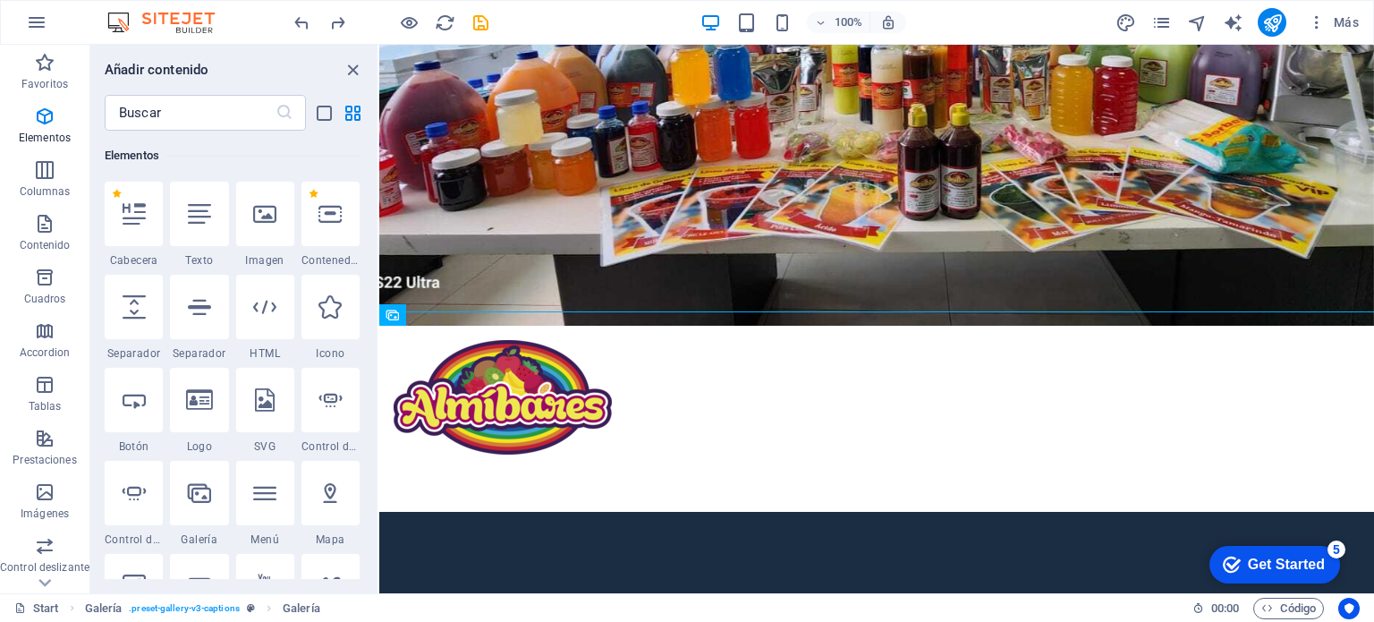
scroll to position [0, 0]
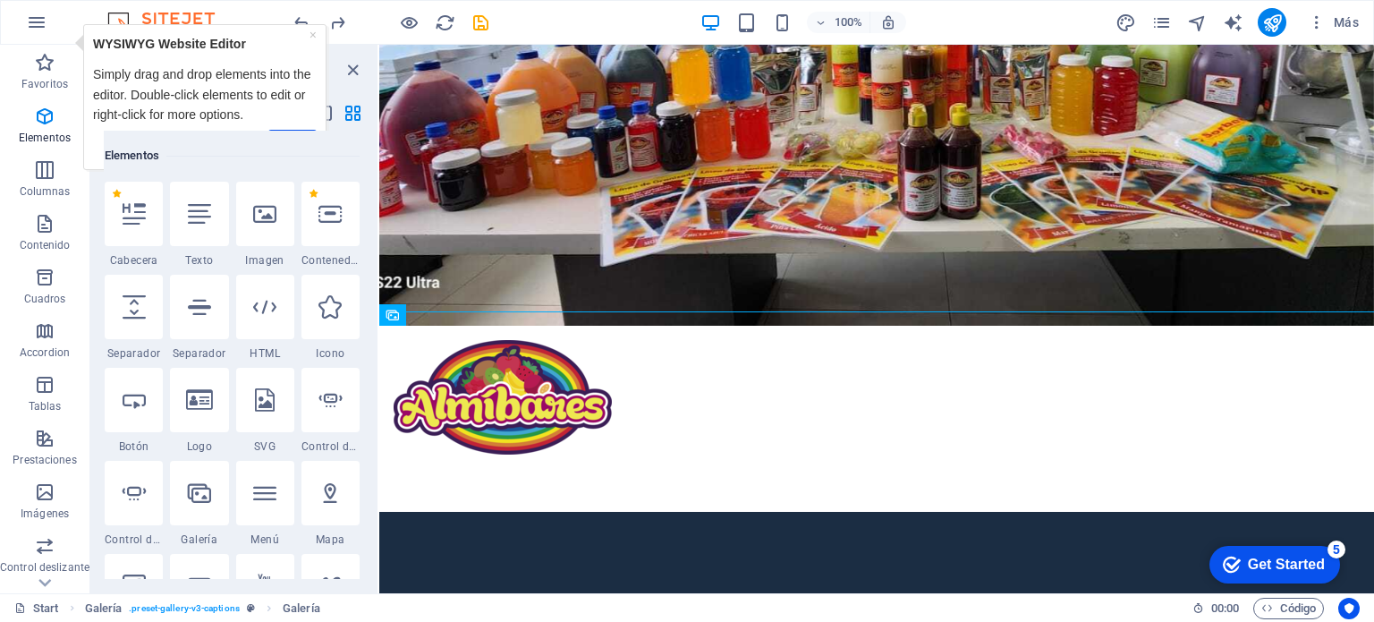
click at [1280, 553] on div "checkmark Get Started 5" at bounding box center [1275, 565] width 131 height 38
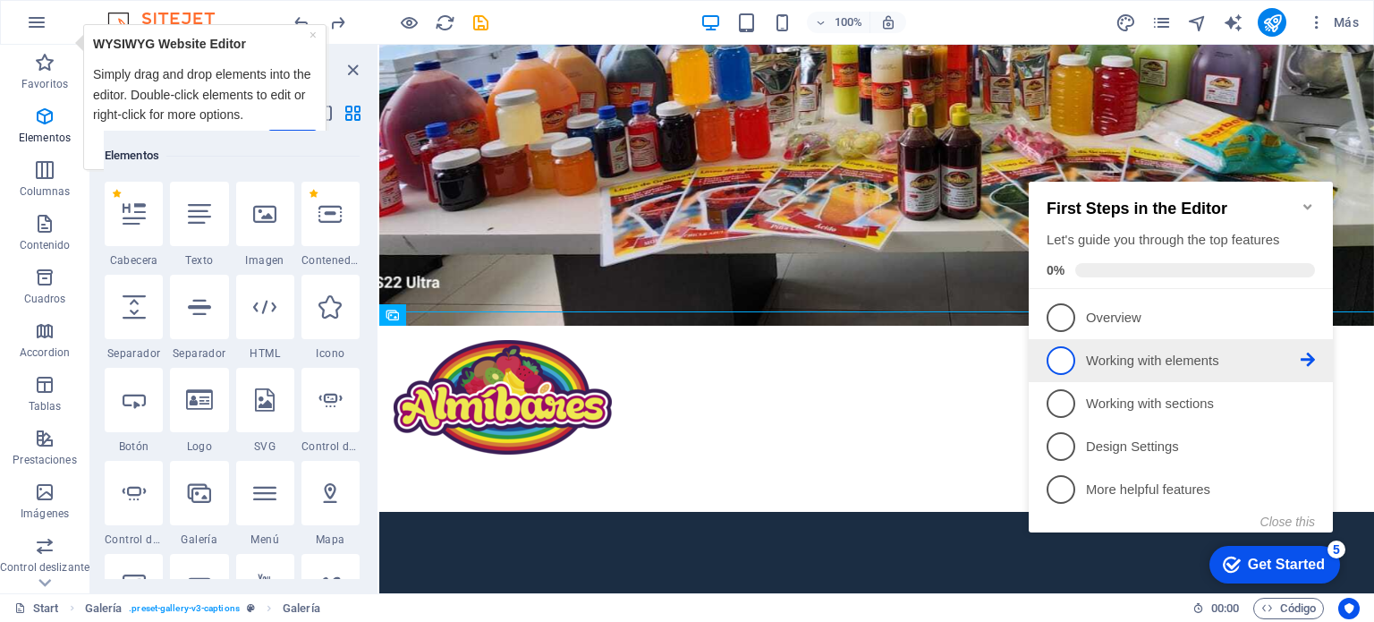
click at [1310, 356] on icon at bounding box center [1308, 359] width 14 height 14
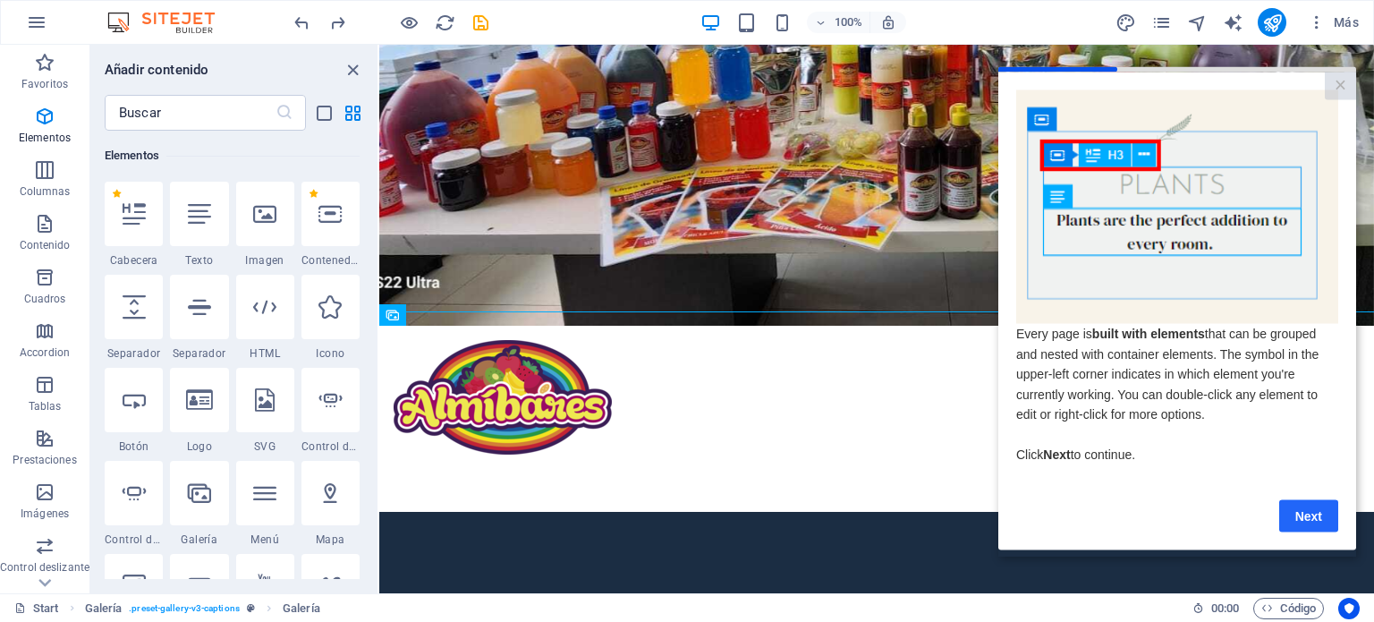
click at [1303, 514] on link "Next" at bounding box center [1308, 515] width 59 height 32
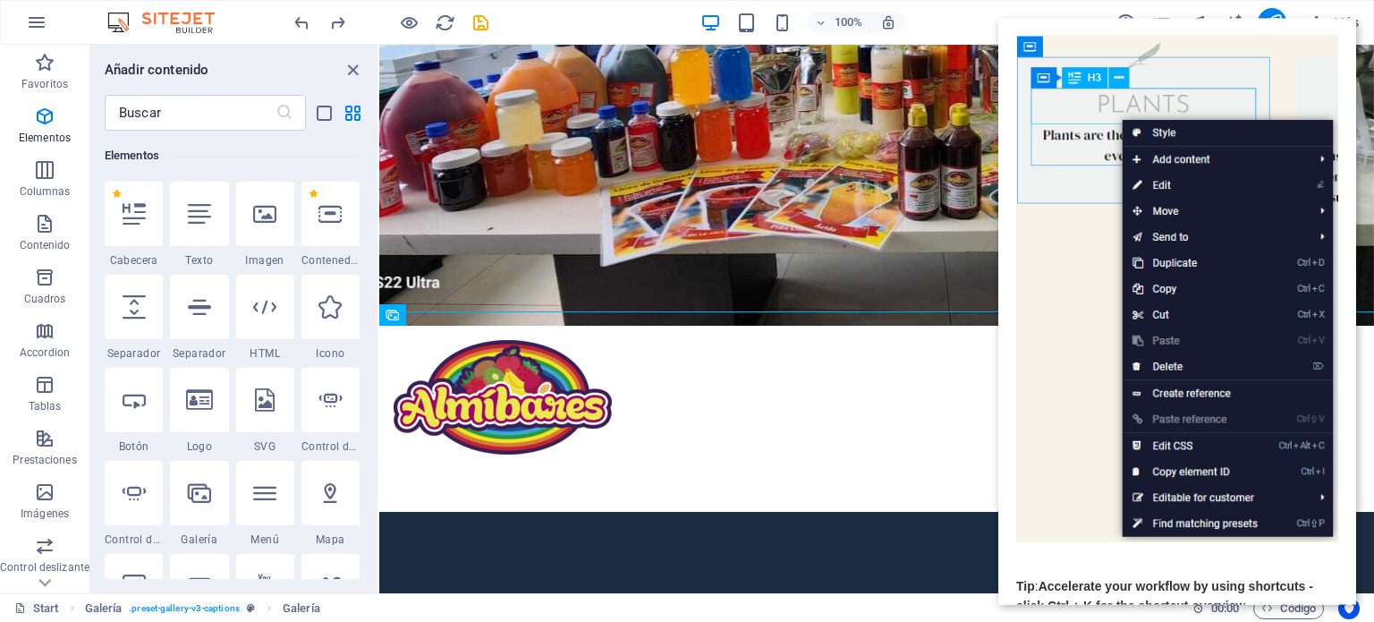
scroll to position [179, 0]
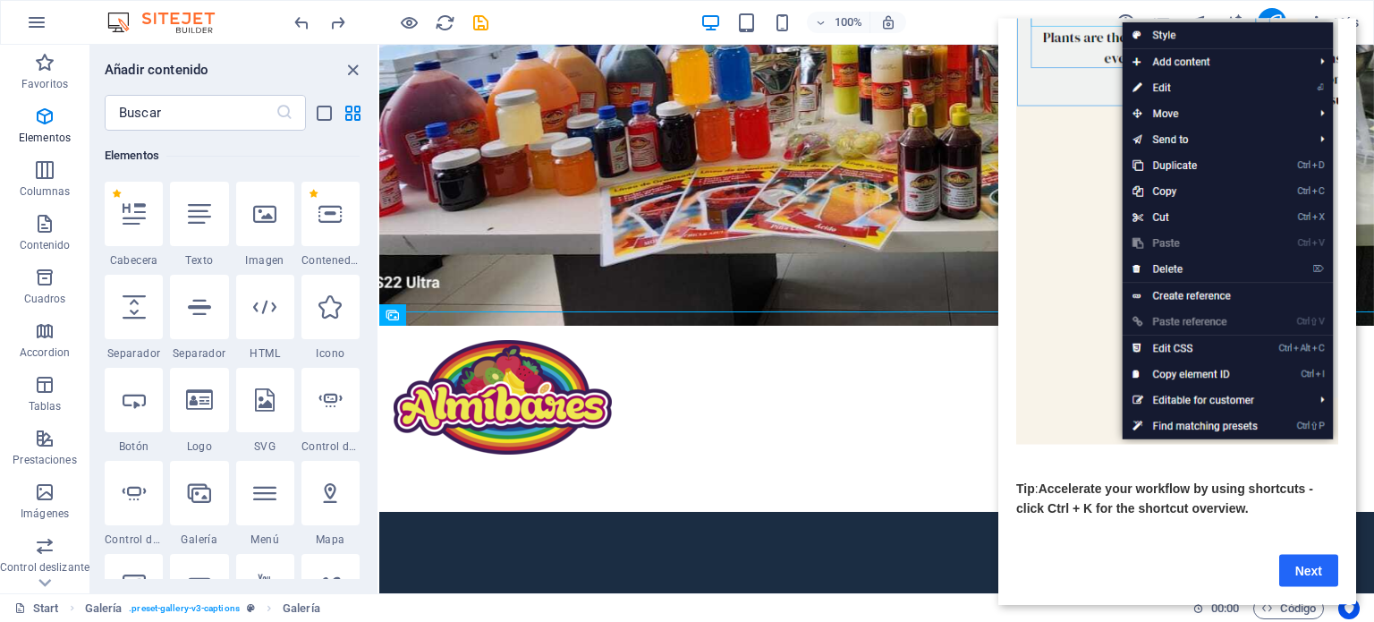
click at [1310, 574] on link "Next" at bounding box center [1308, 570] width 59 height 32
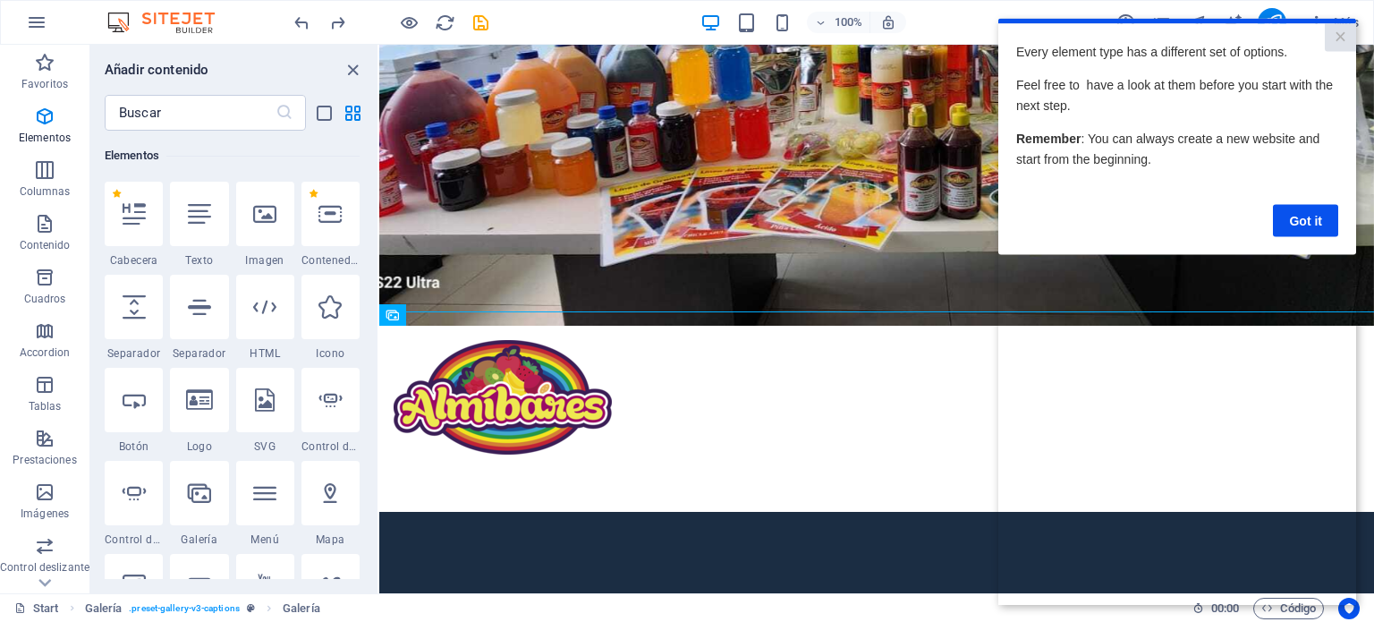
scroll to position [0, 0]
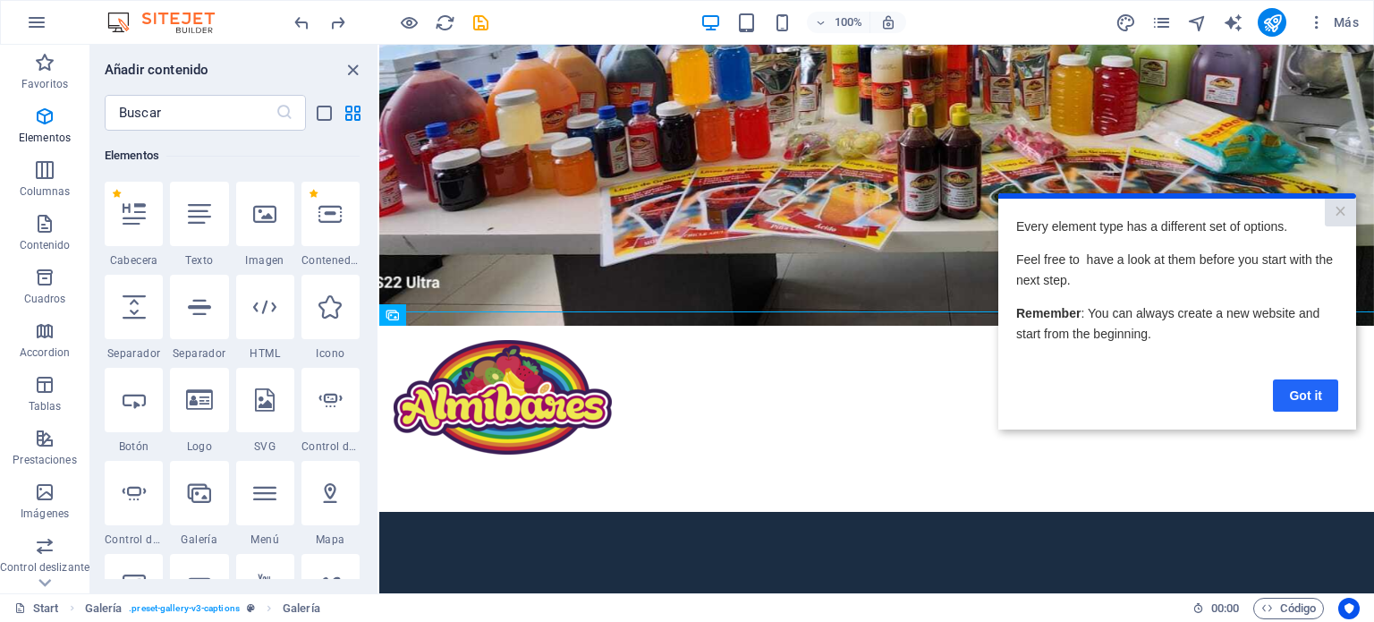
click at [1310, 397] on link "Got it" at bounding box center [1305, 394] width 65 height 32
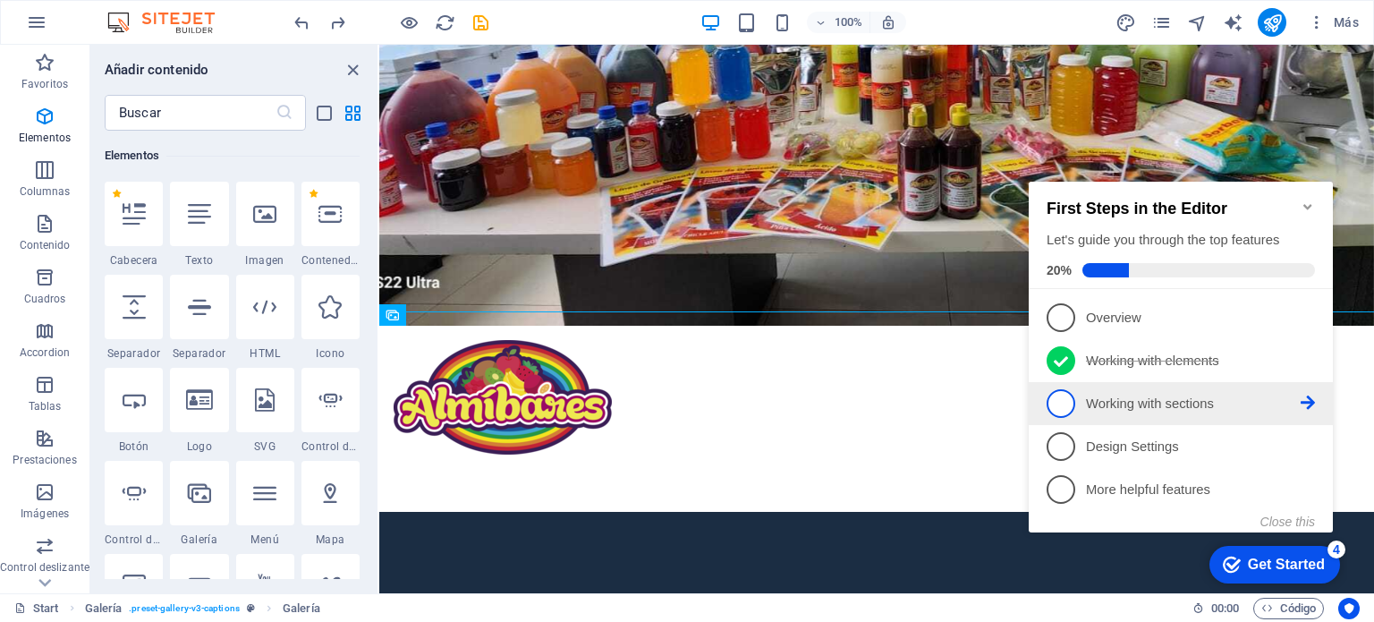
click at [1060, 406] on span "3" at bounding box center [1061, 403] width 29 height 29
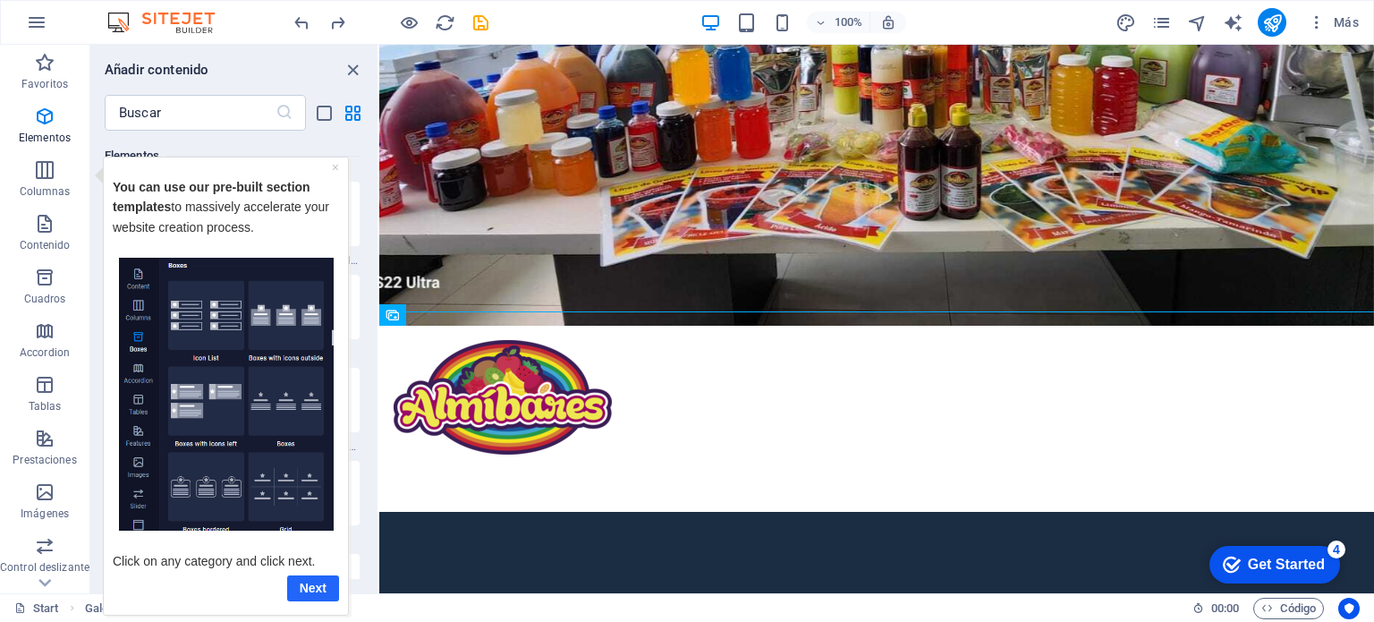
click at [297, 590] on link "Next" at bounding box center [313, 587] width 52 height 26
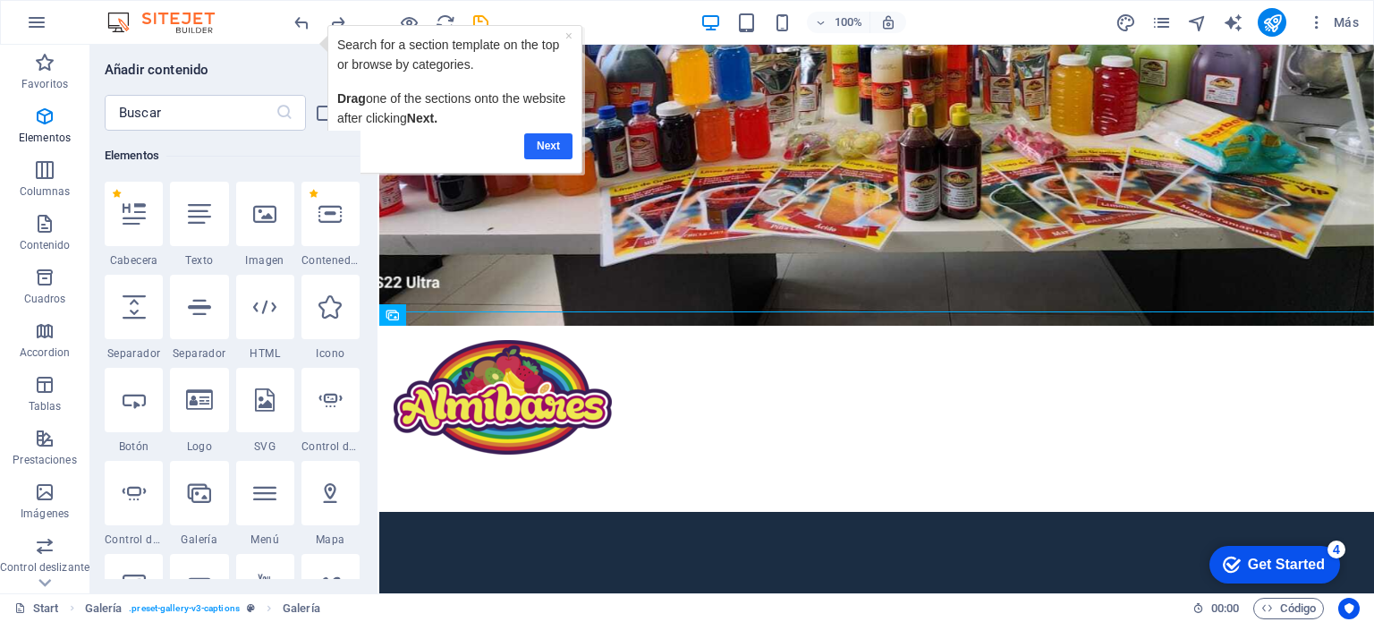
click at [539, 144] on link "Next" at bounding box center [548, 145] width 48 height 26
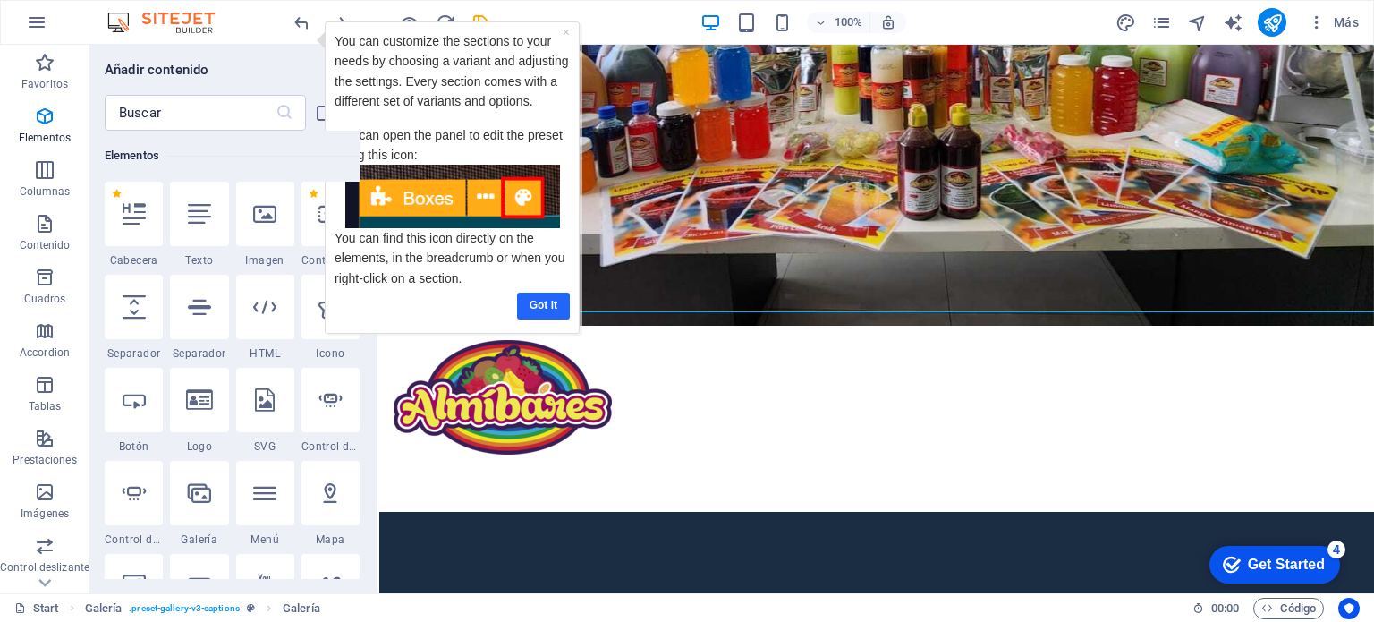
click at [533, 310] on link "Got it" at bounding box center [543, 305] width 53 height 26
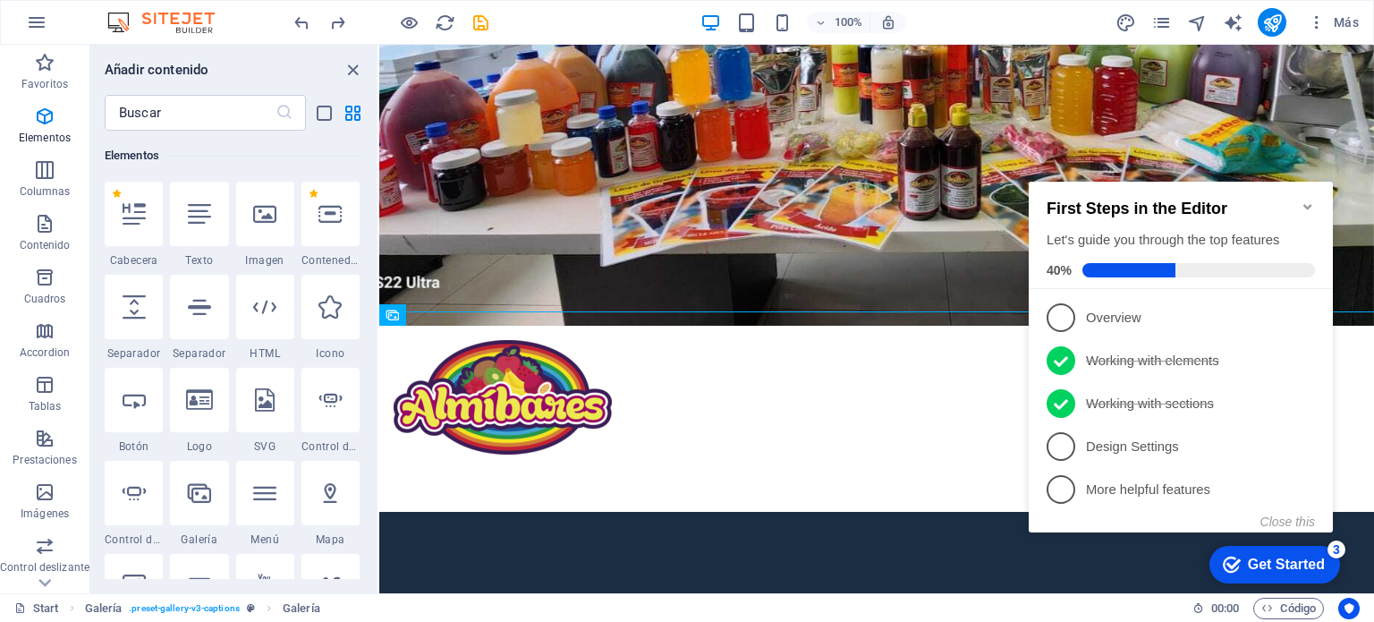
click at [1069, 450] on span "4" at bounding box center [1061, 446] width 29 height 29
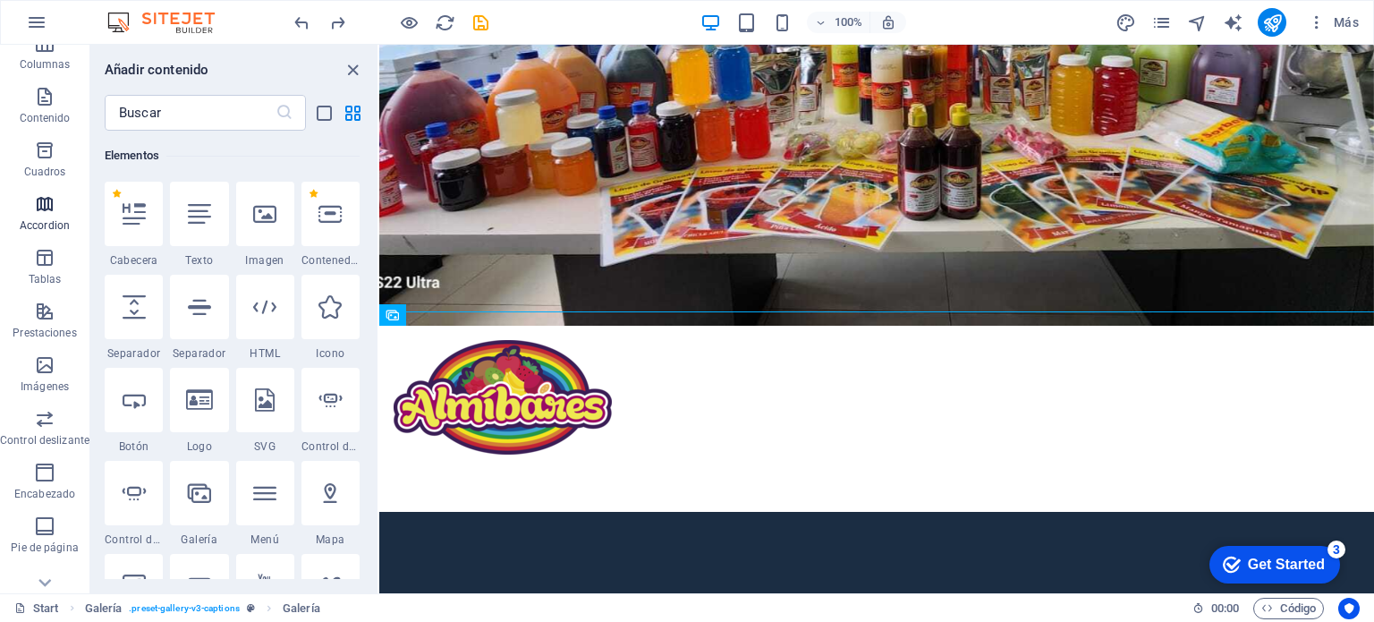
scroll to position [256, 0]
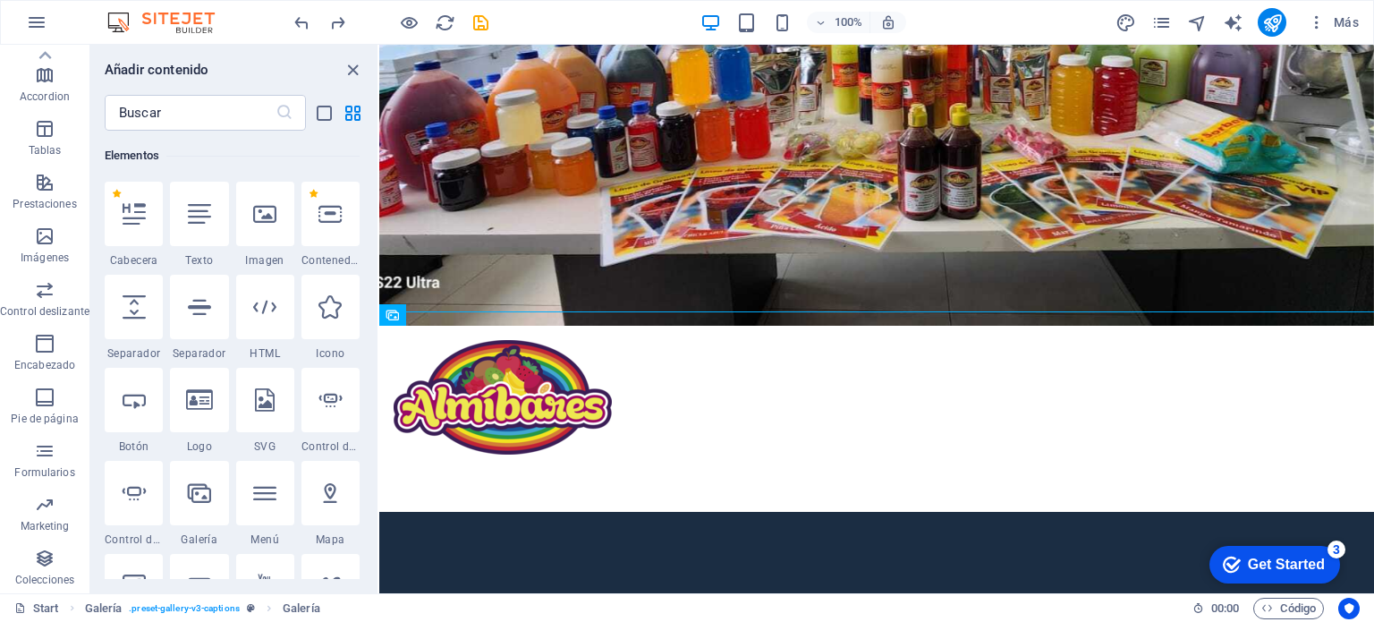
click at [1279, 563] on div "Get Started" at bounding box center [1286, 564] width 77 height 16
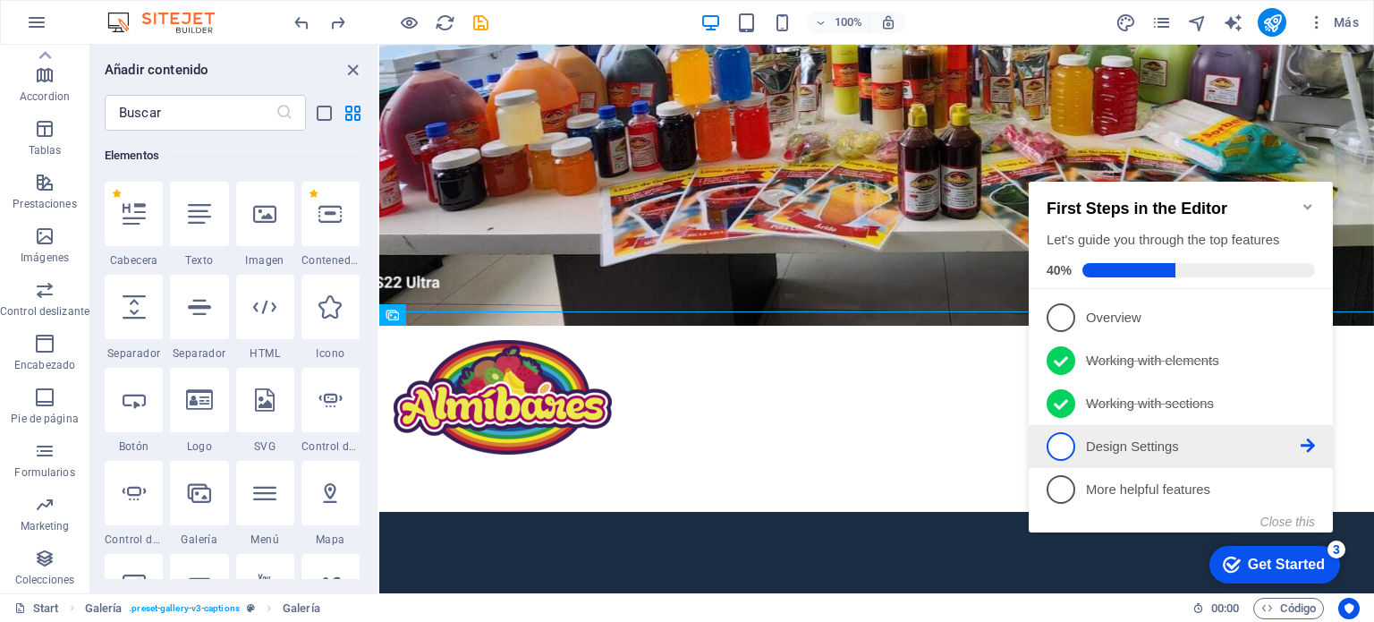
click at [1305, 441] on icon at bounding box center [1308, 445] width 14 height 14
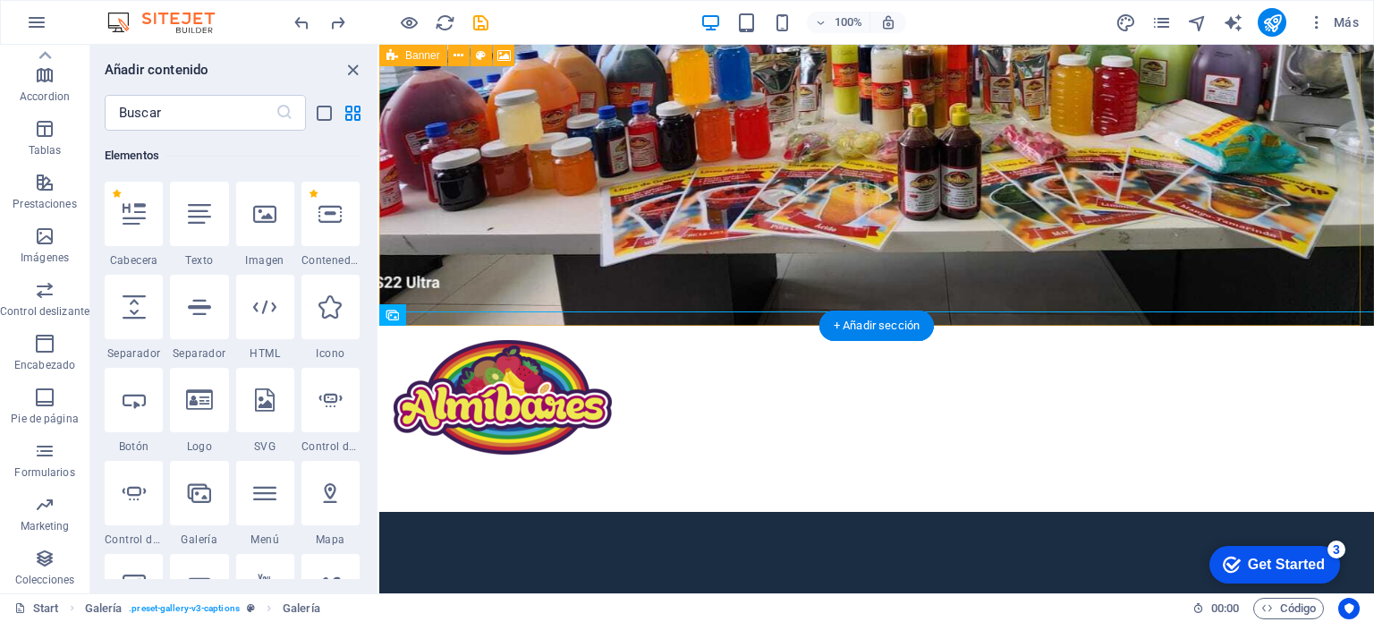
click at [776, 156] on figure at bounding box center [876, 50] width 995 height 549
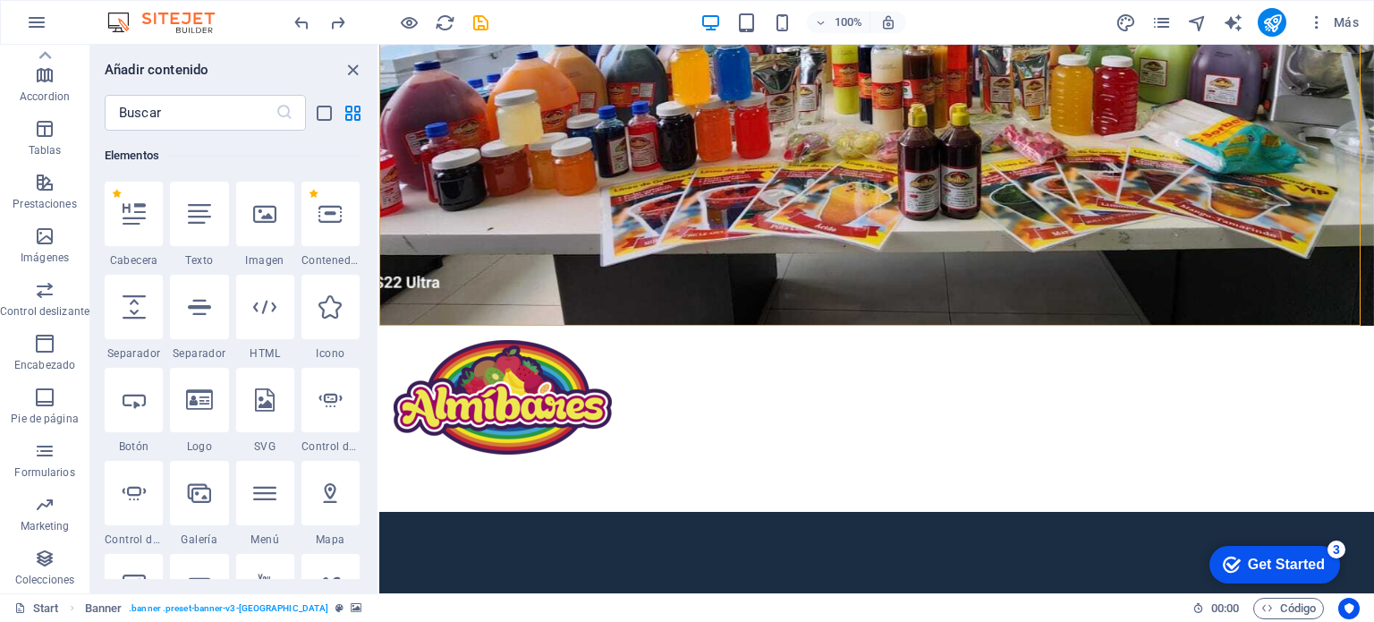
click at [1275, 563] on div "Get Started" at bounding box center [1286, 564] width 77 height 16
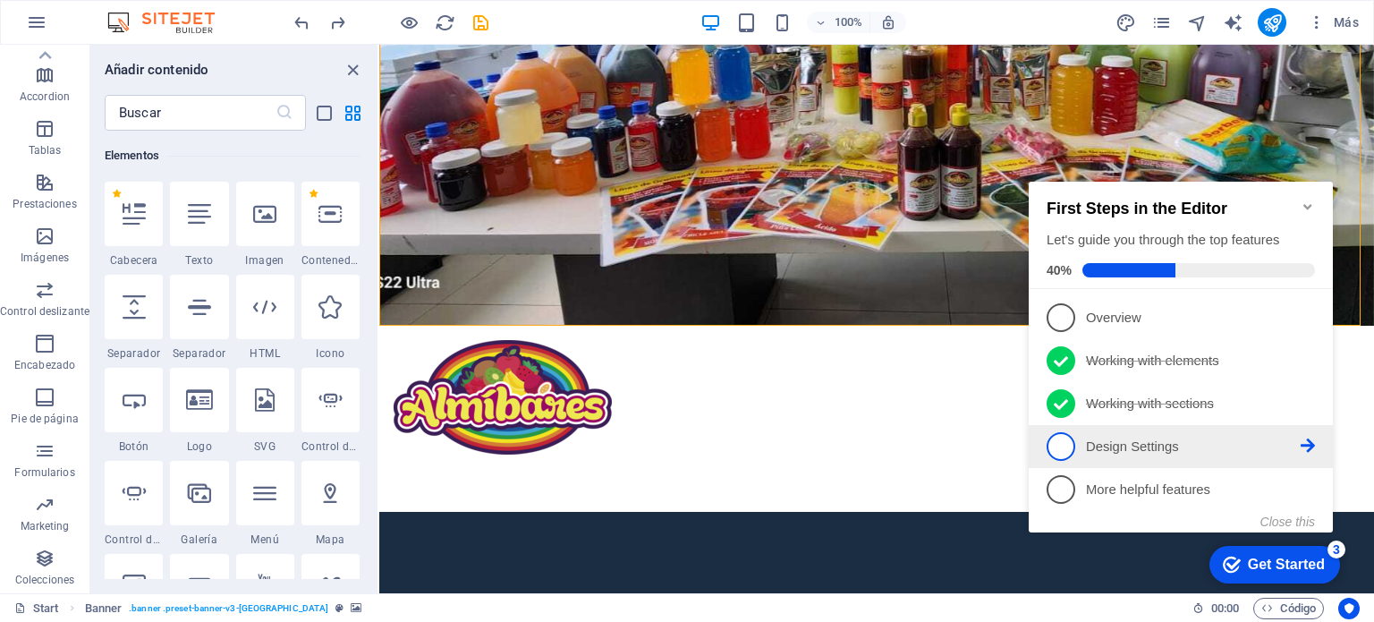
click at [1313, 445] on icon at bounding box center [1308, 445] width 14 height 14
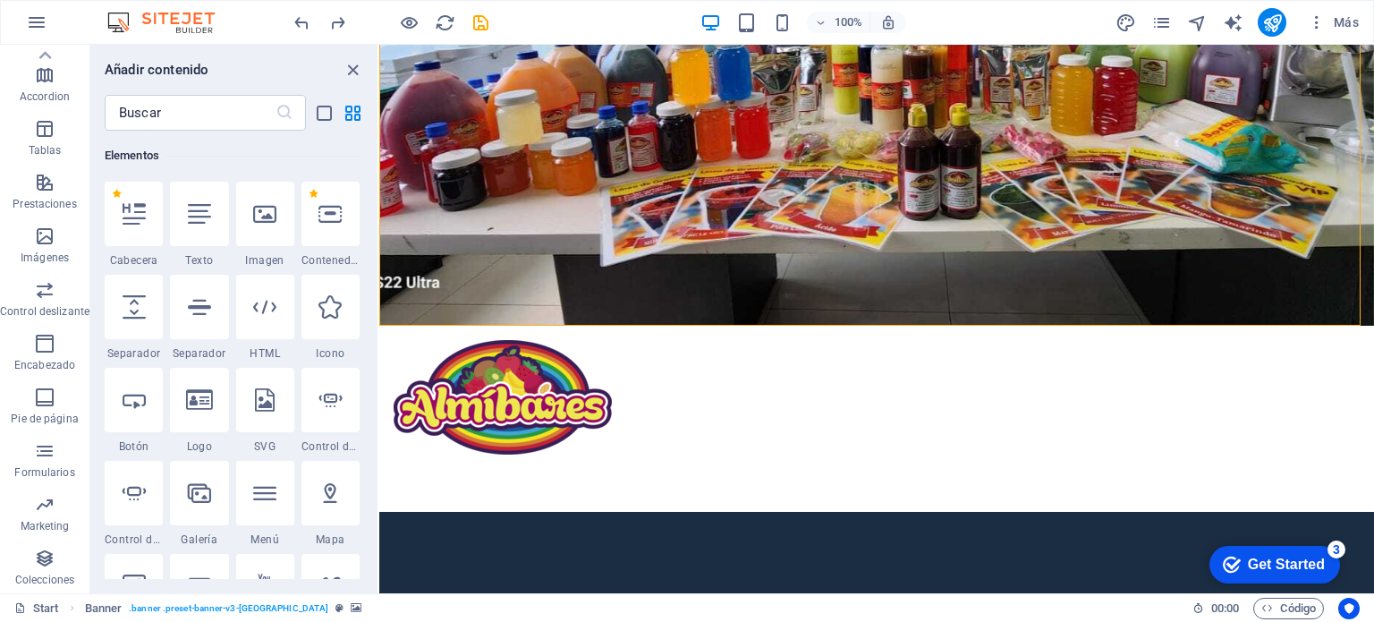
click at [1233, 569] on icon "checkmark" at bounding box center [1232, 565] width 18 height 18
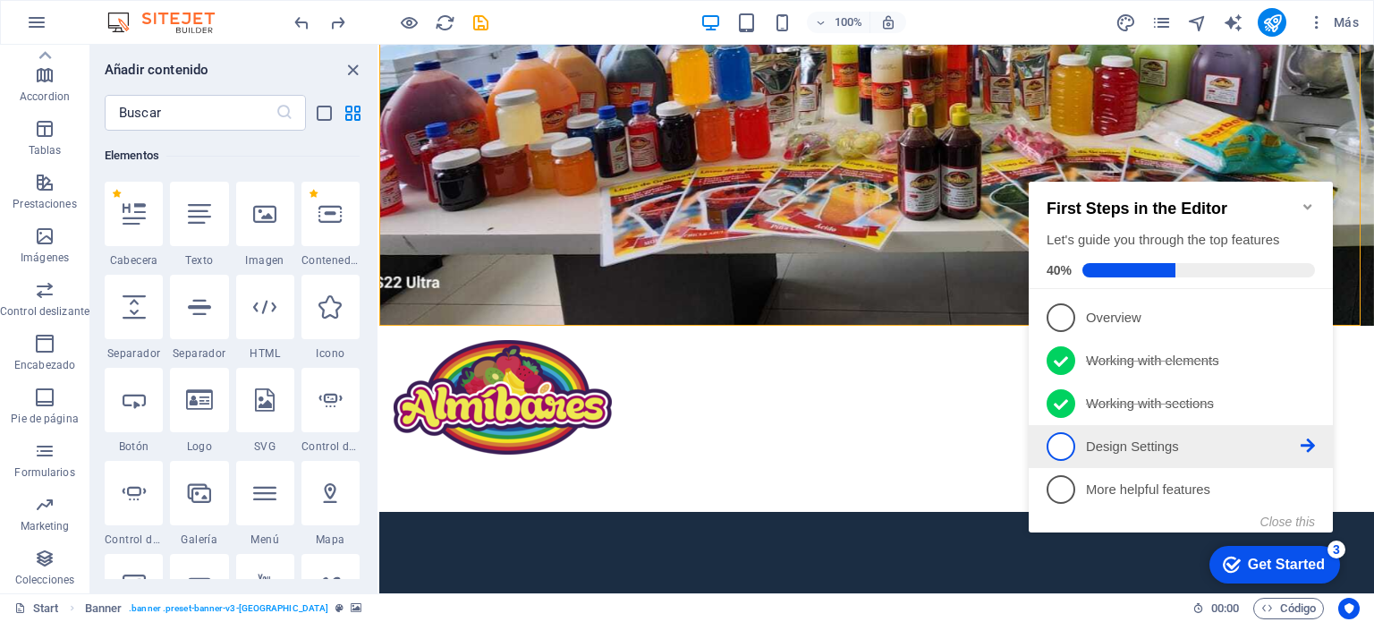
click at [1070, 445] on span "4" at bounding box center [1061, 446] width 29 height 29
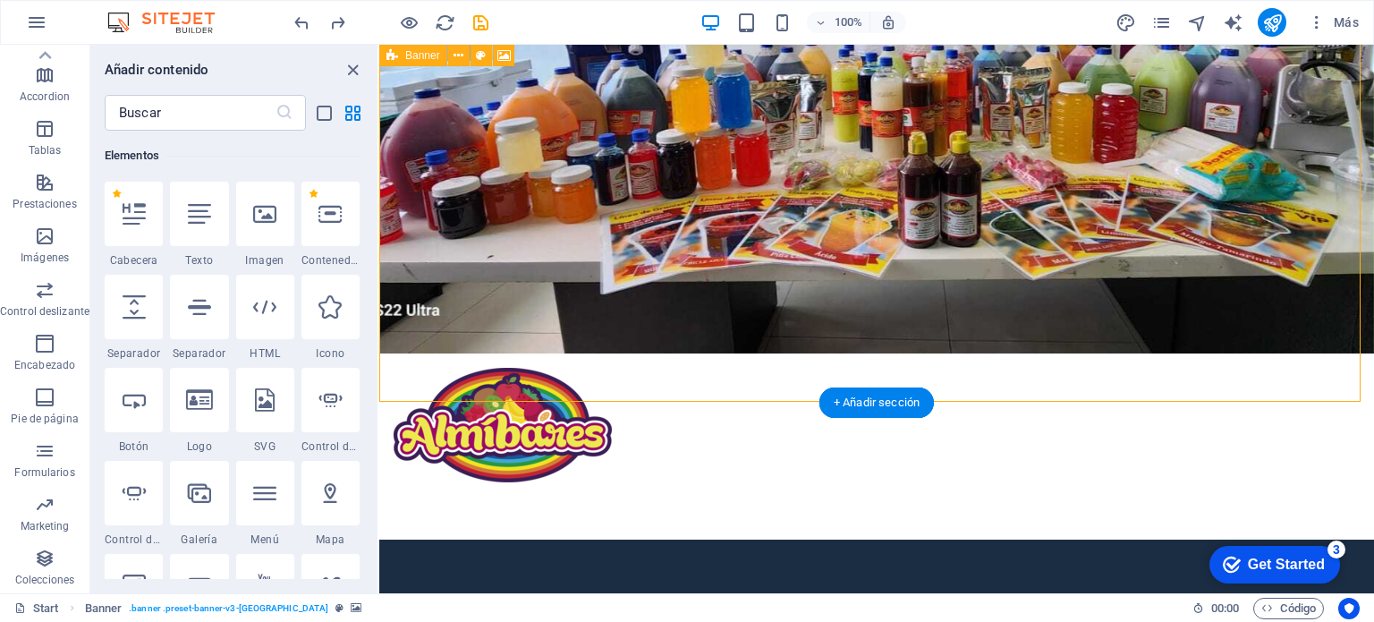
scroll to position [268, 0]
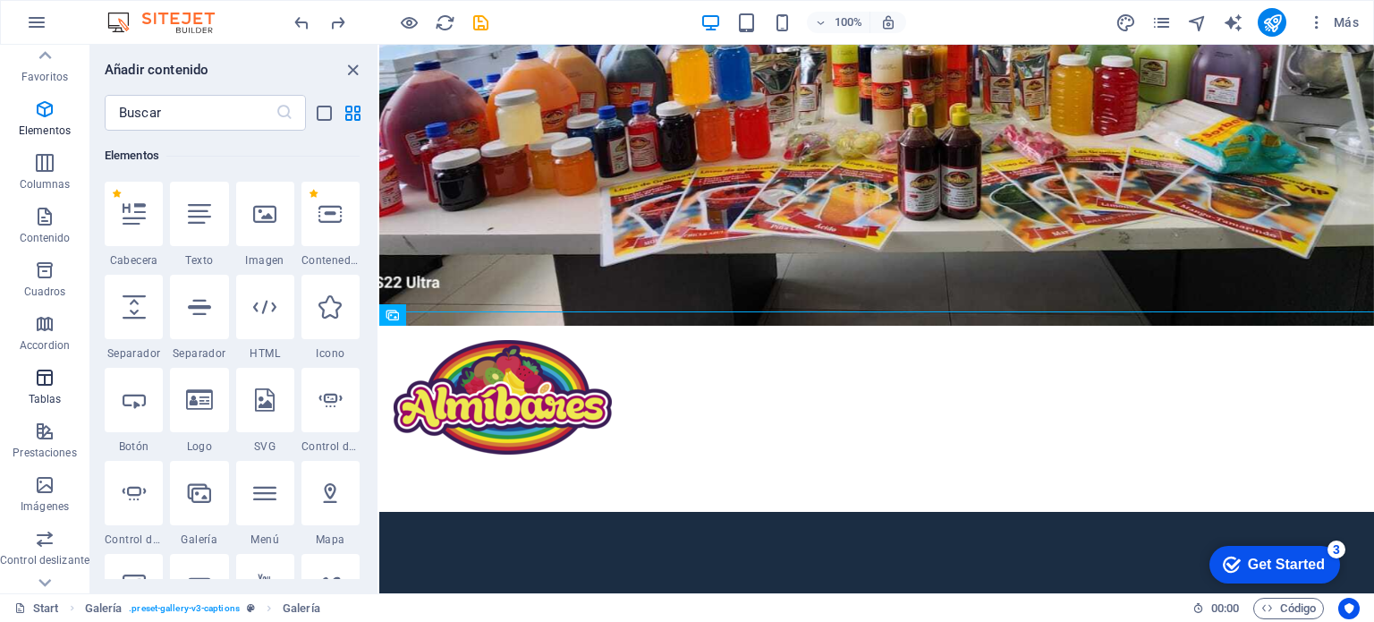
scroll to position [0, 0]
click at [50, 277] on icon "button" at bounding box center [44, 277] width 21 height 21
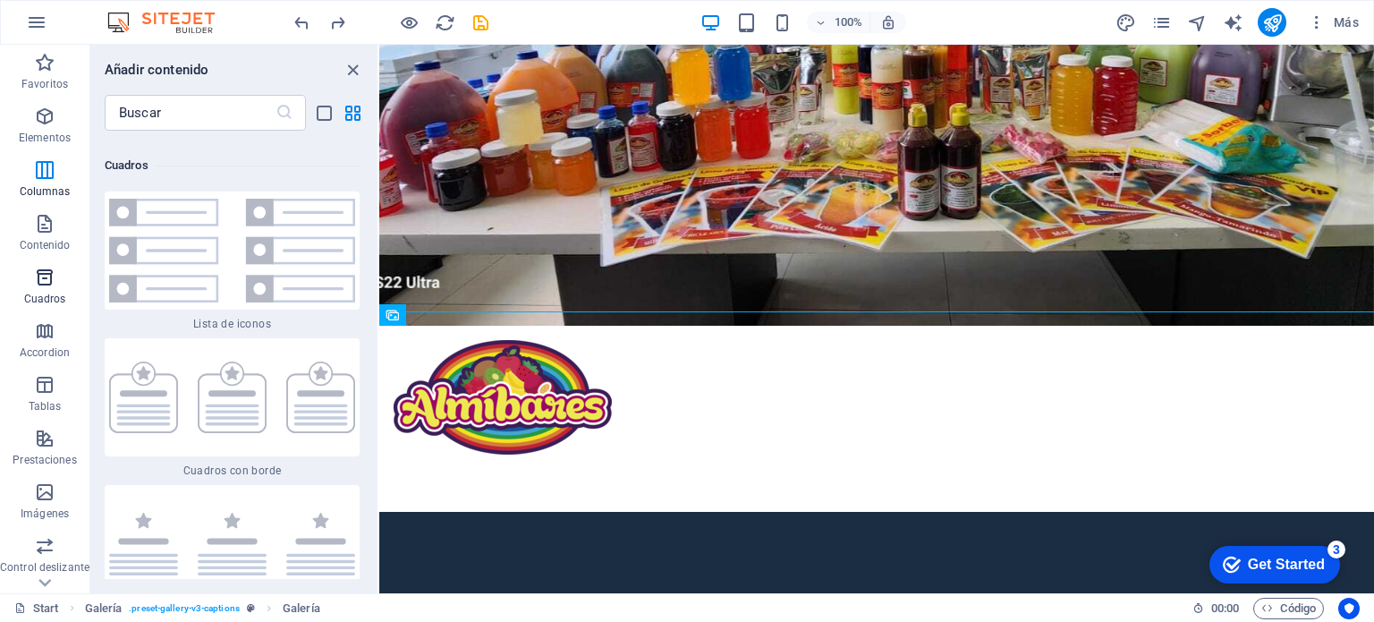
scroll to position [9669, 0]
click at [50, 235] on span "Contenido" at bounding box center [44, 234] width 89 height 43
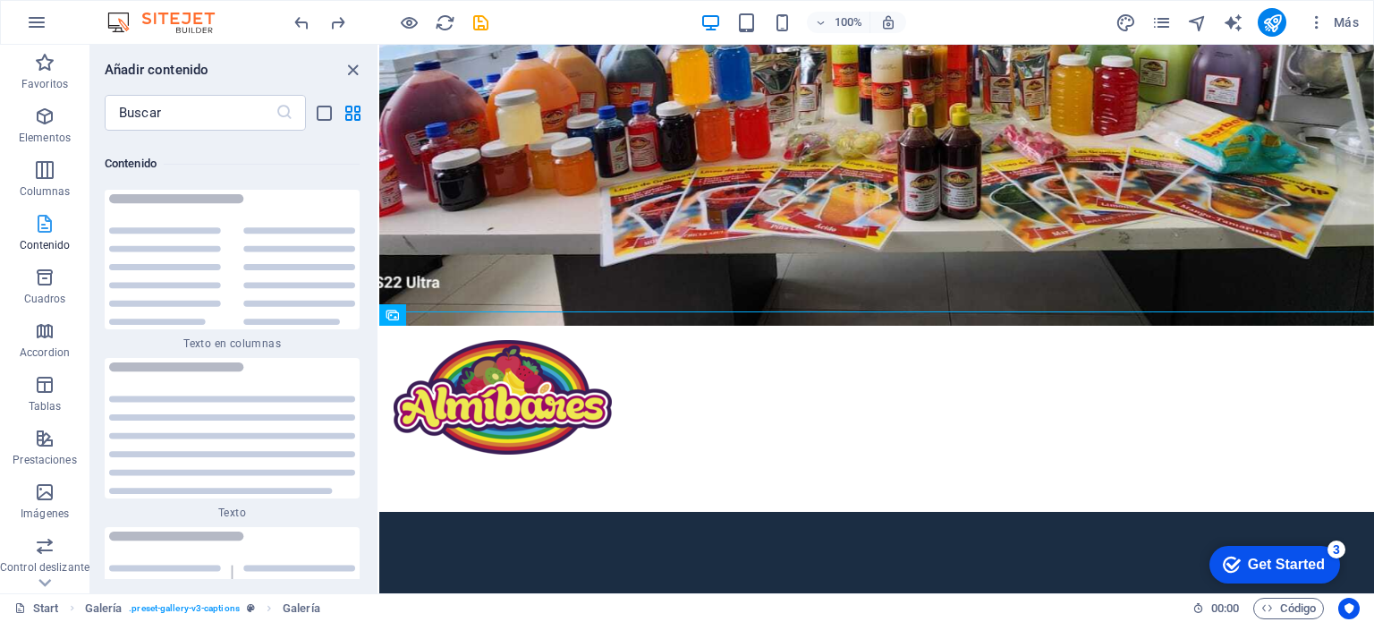
scroll to position [6062, 0]
click at [39, 179] on icon "button" at bounding box center [44, 169] width 21 height 21
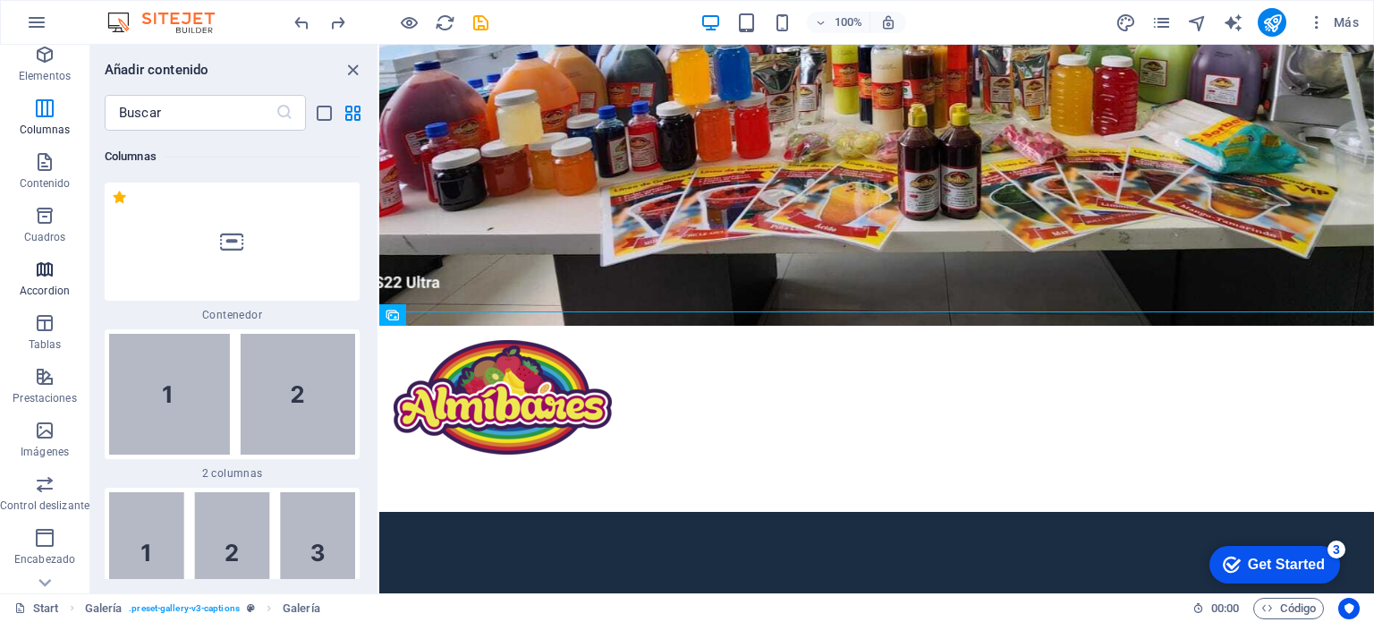
scroll to position [89, 0]
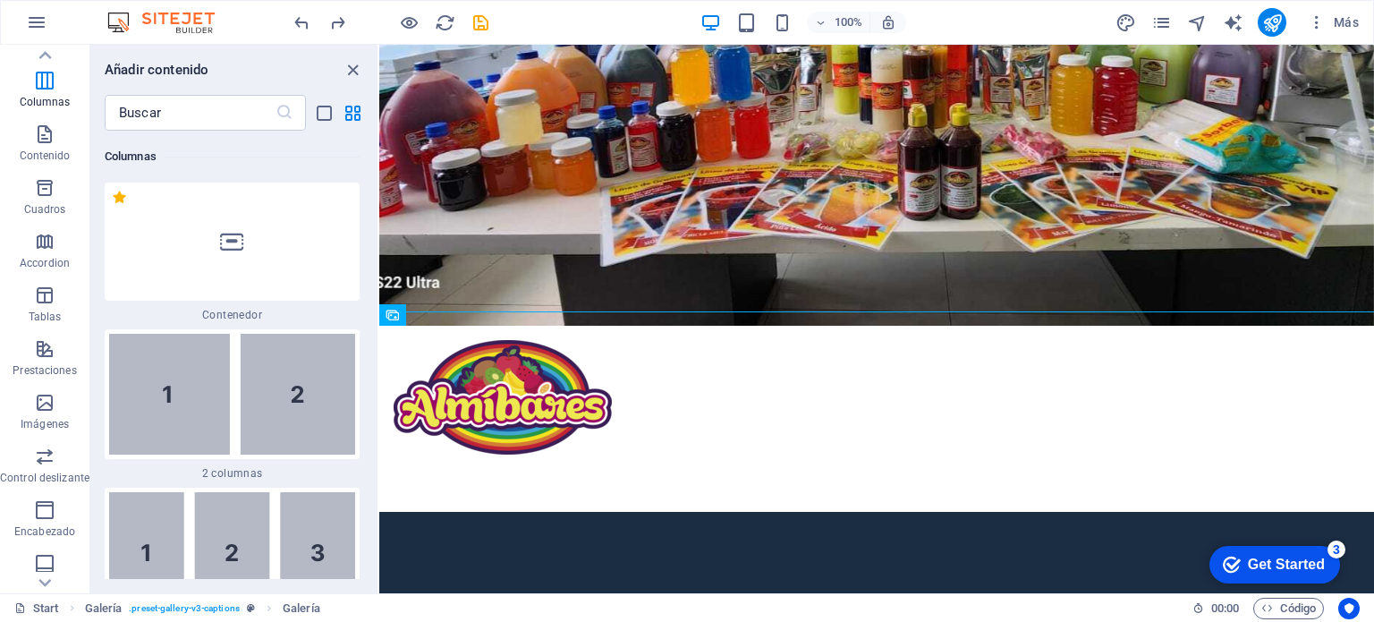
click at [1280, 565] on div "Get Started" at bounding box center [1286, 564] width 77 height 16
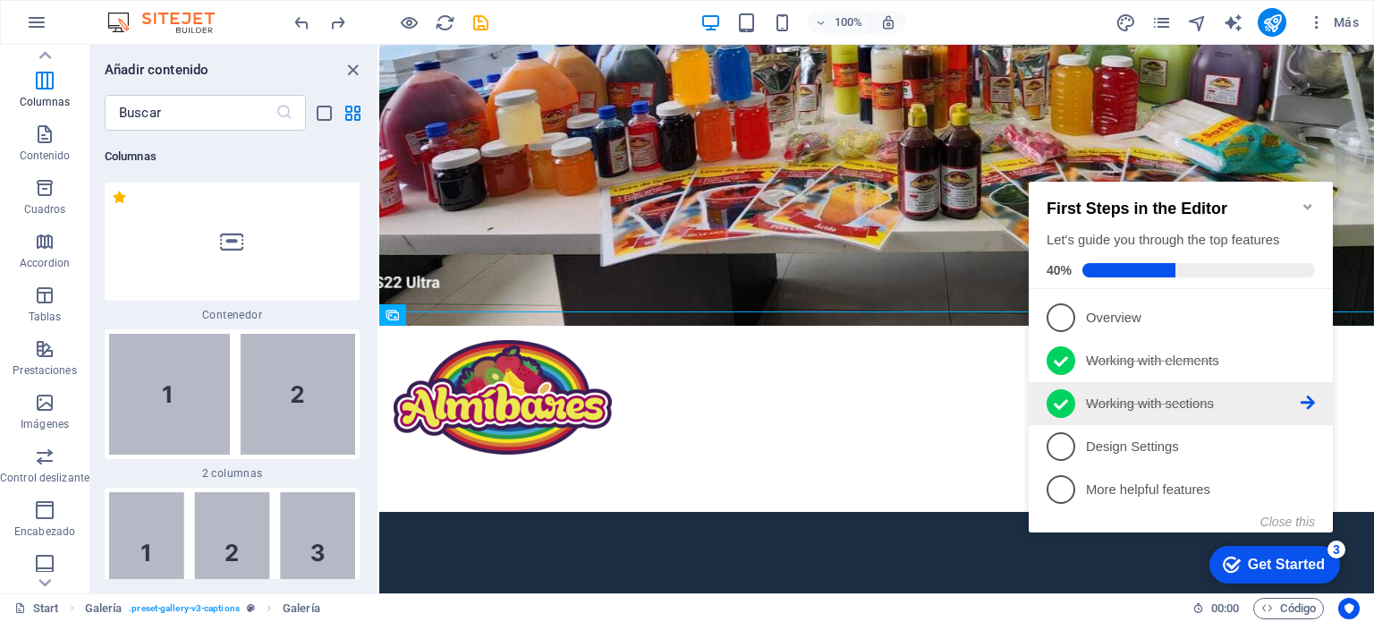
click at [1067, 400] on icon at bounding box center [1061, 404] width 14 height 27
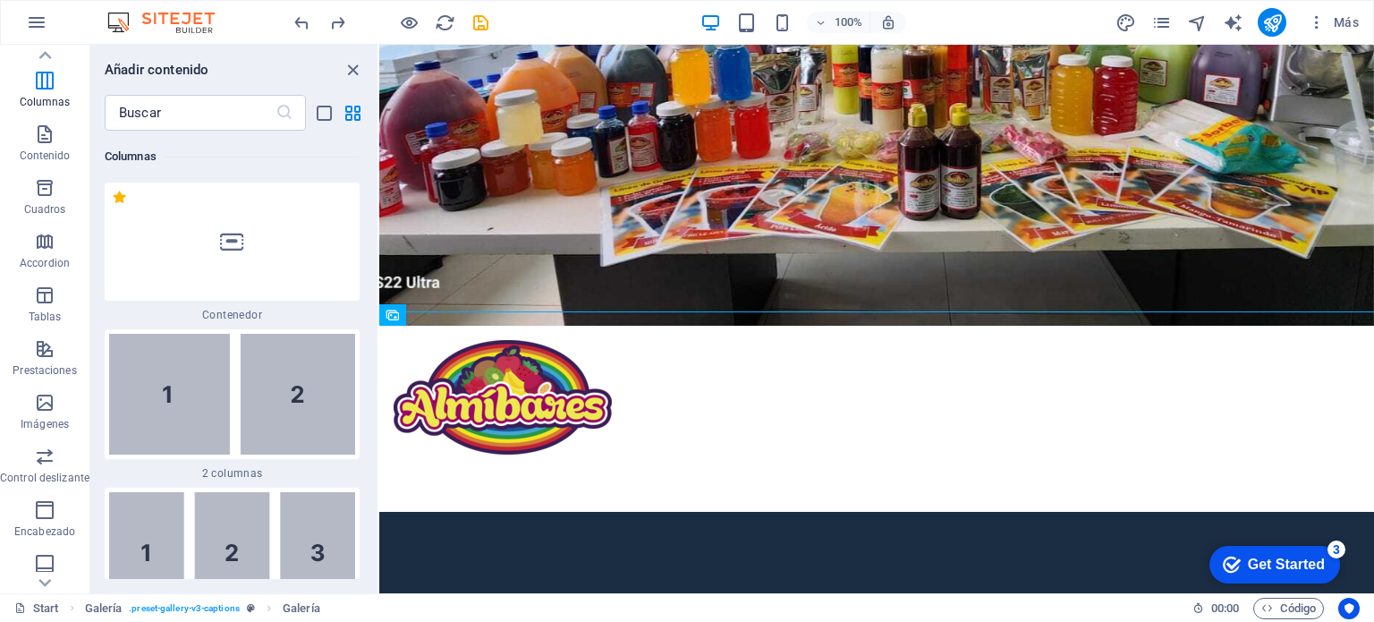
scroll to position [0, 0]
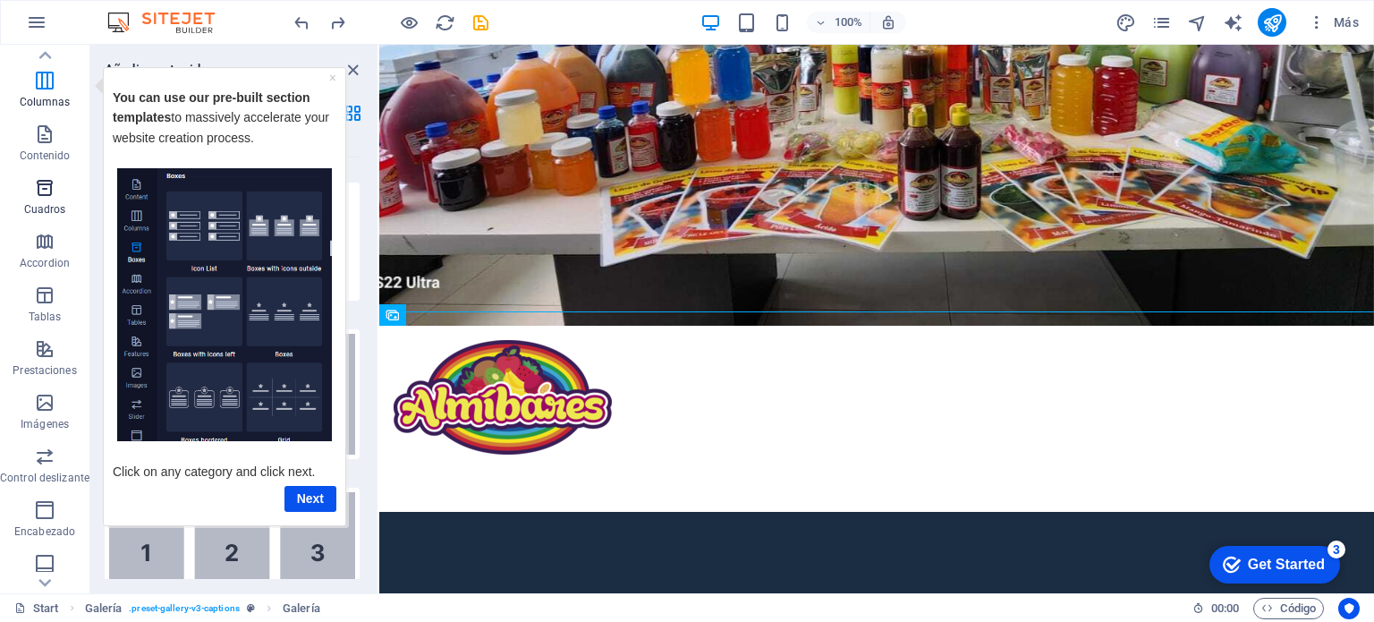
click at [29, 196] on span "Cuadros" at bounding box center [44, 198] width 89 height 43
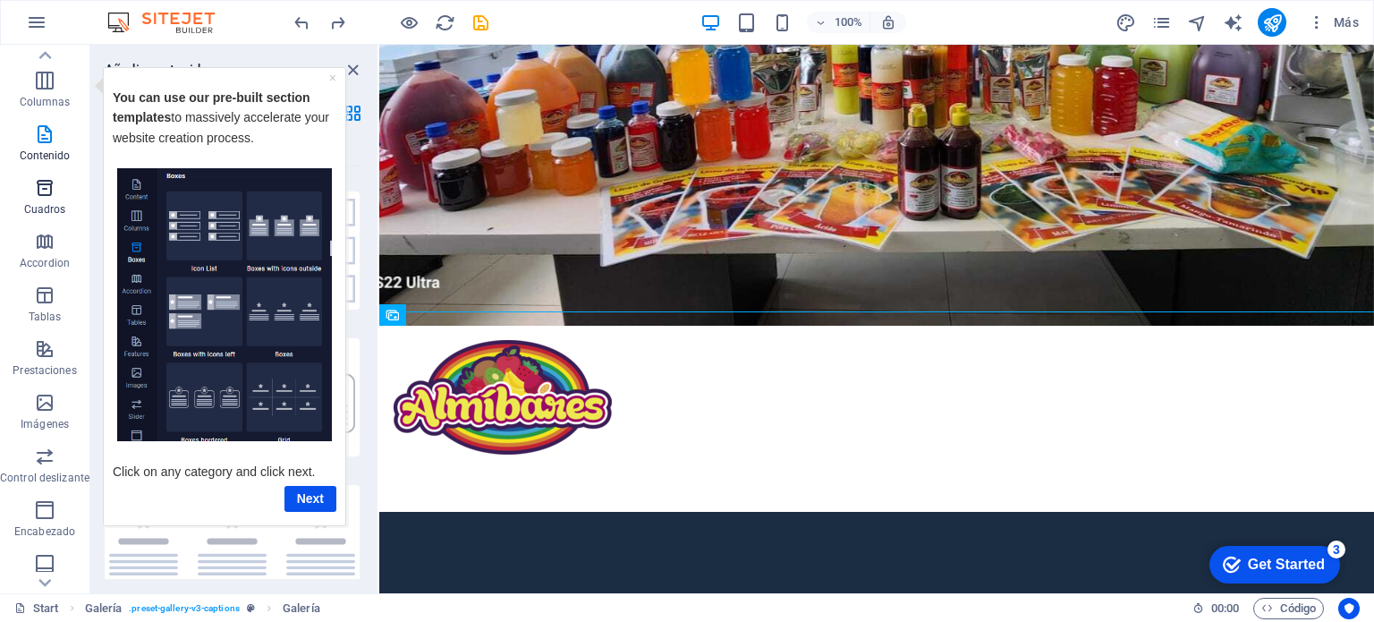
scroll to position [9669, 0]
click at [332, 82] on link "×" at bounding box center [332, 77] width 7 height 14
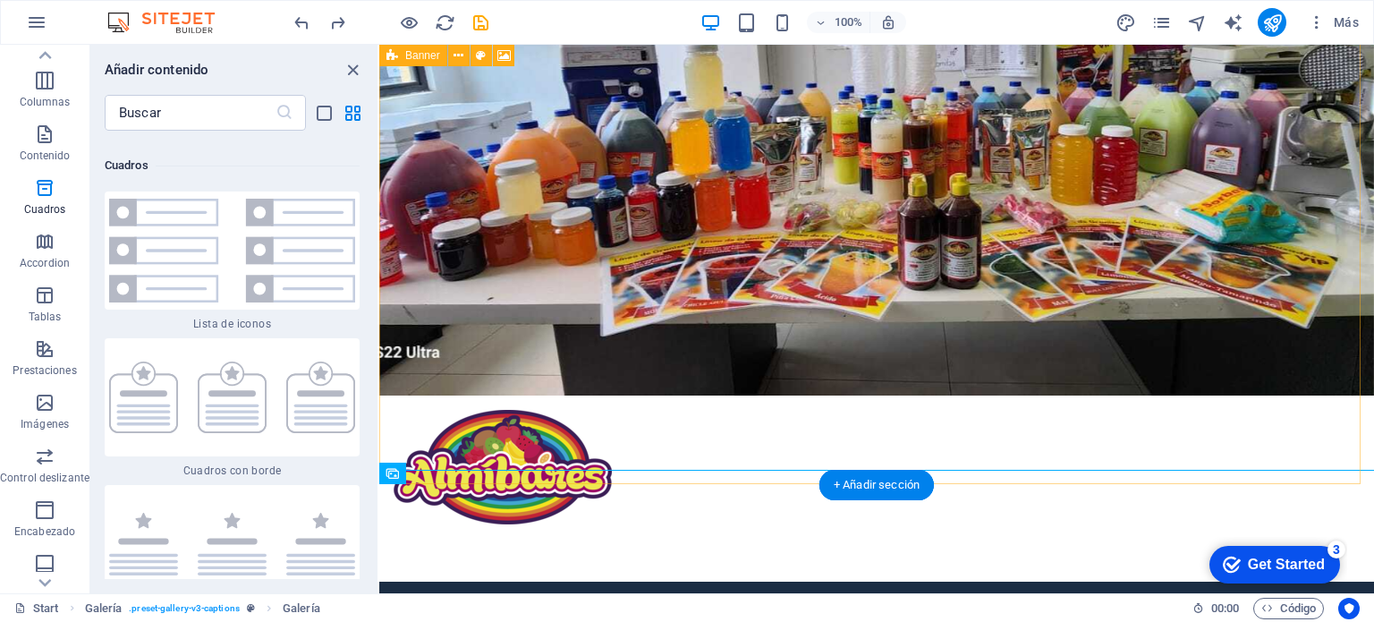
scroll to position [0, 0]
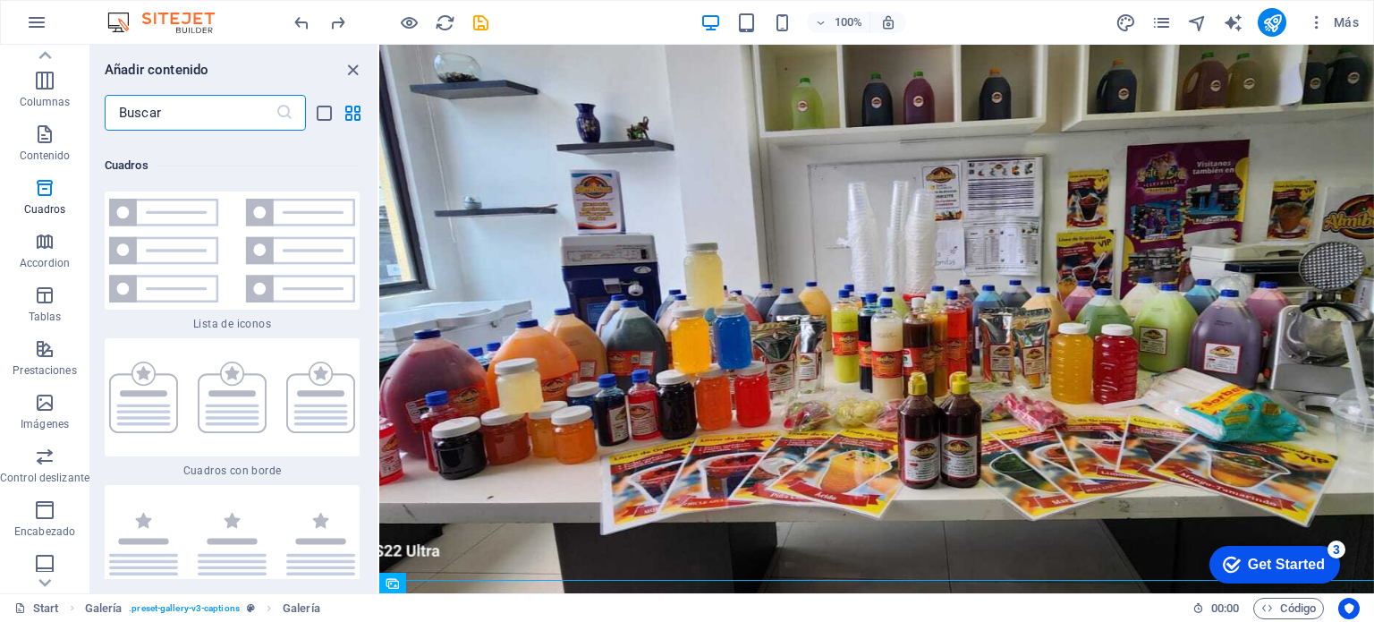
click at [215, 110] on input "text" at bounding box center [190, 113] width 171 height 36
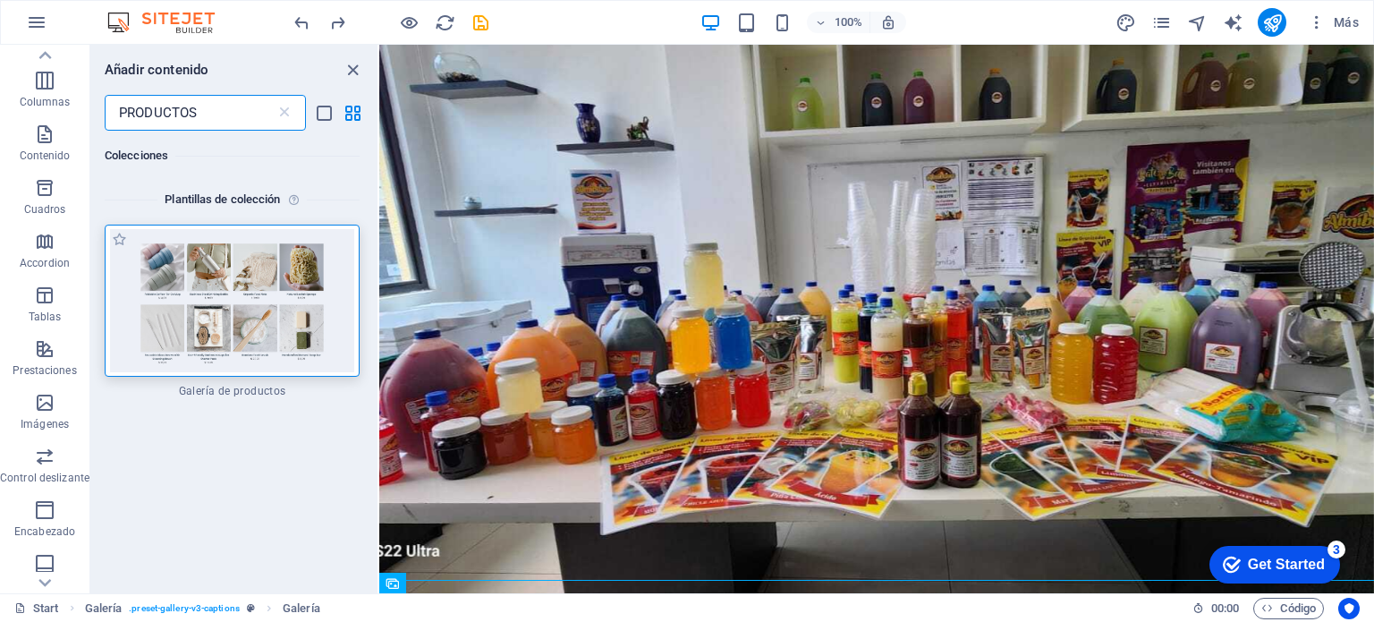
click at [208, 283] on img at bounding box center [232, 300] width 246 height 143
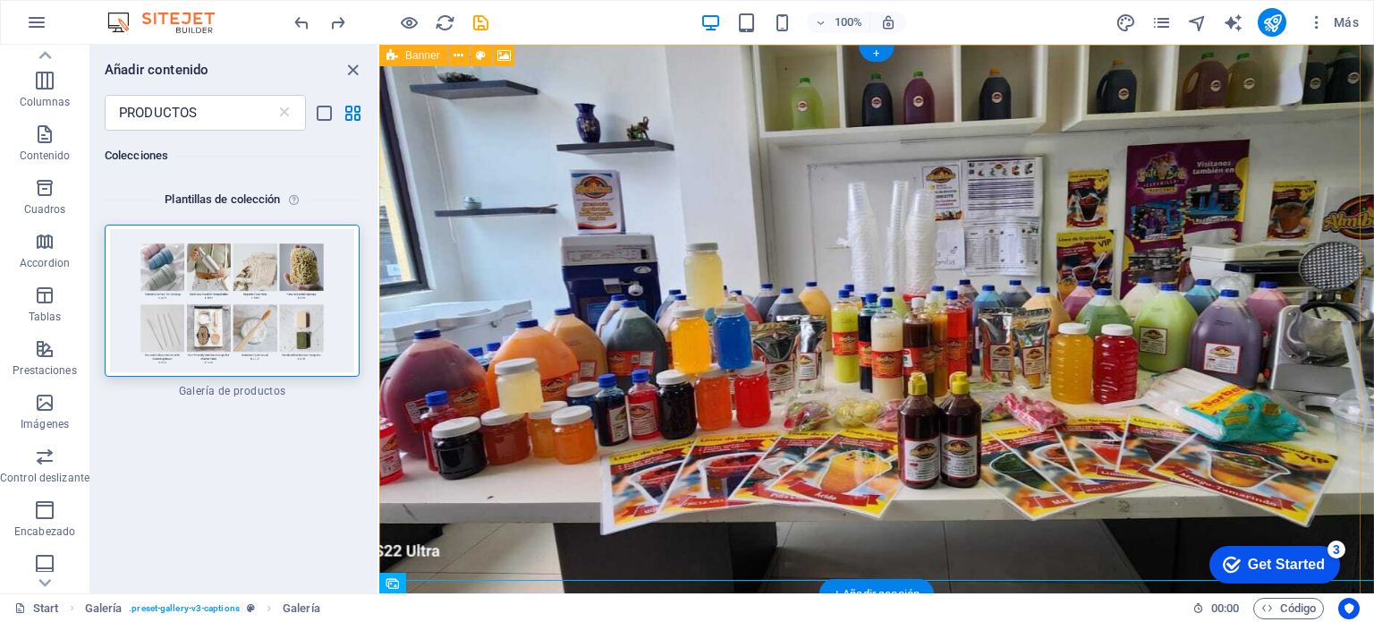
scroll to position [268, 0]
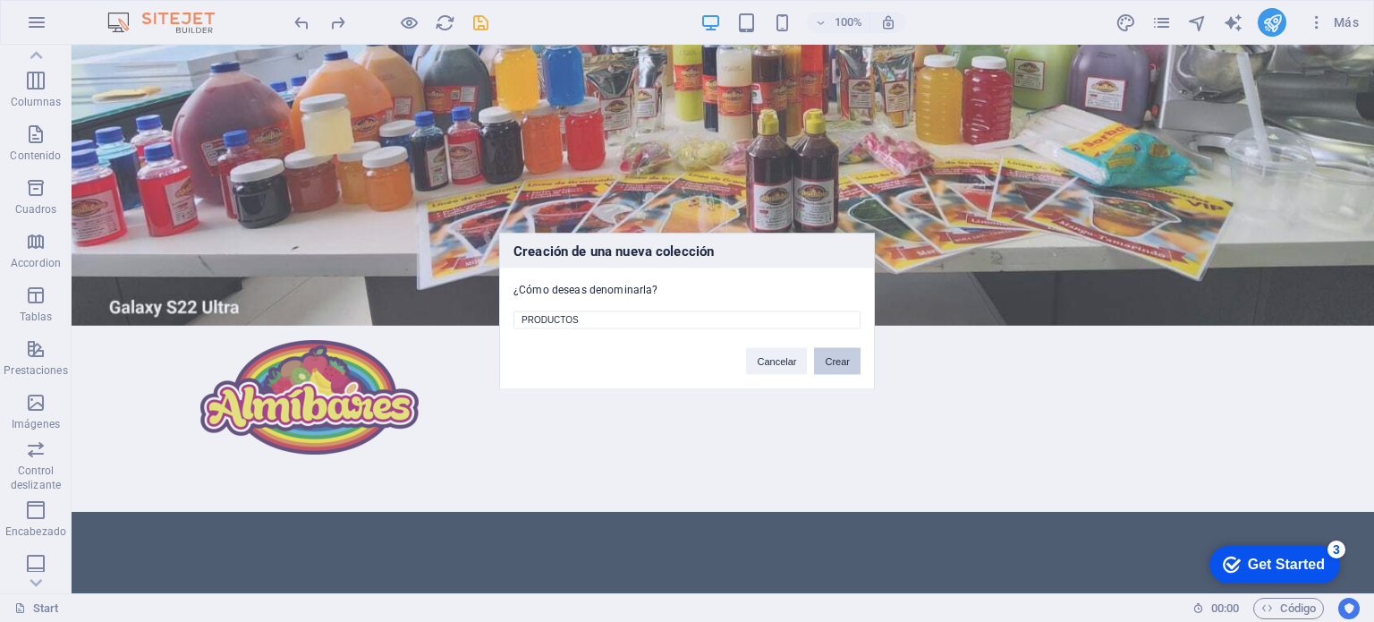
click at [852, 364] on button "Crear" at bounding box center [837, 360] width 47 height 27
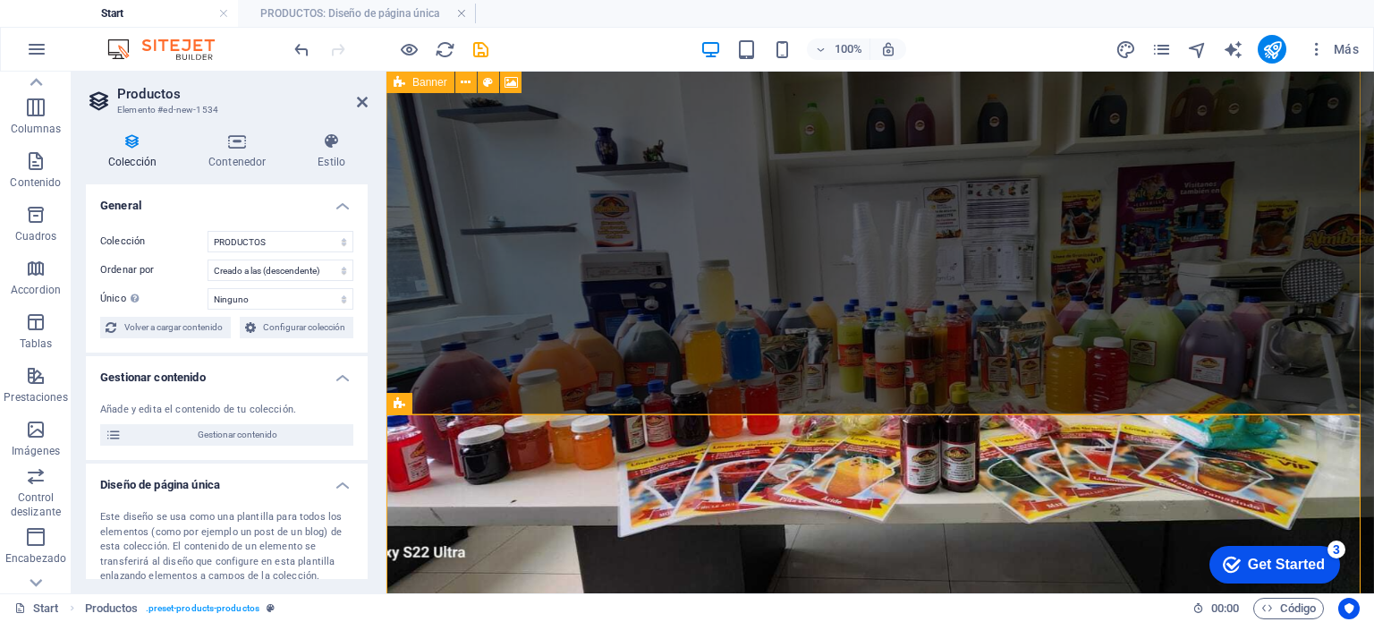
scroll to position [358, 0]
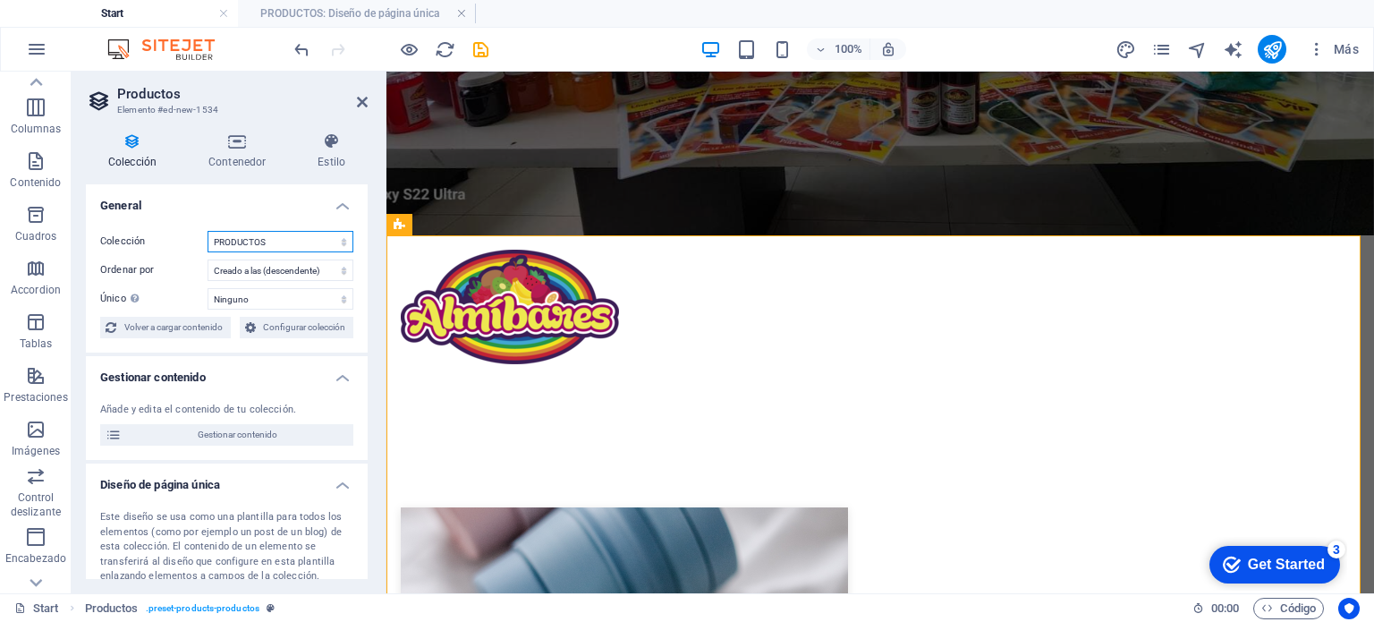
click at [327, 242] on select "PRODUCTOS" at bounding box center [281, 241] width 146 height 21
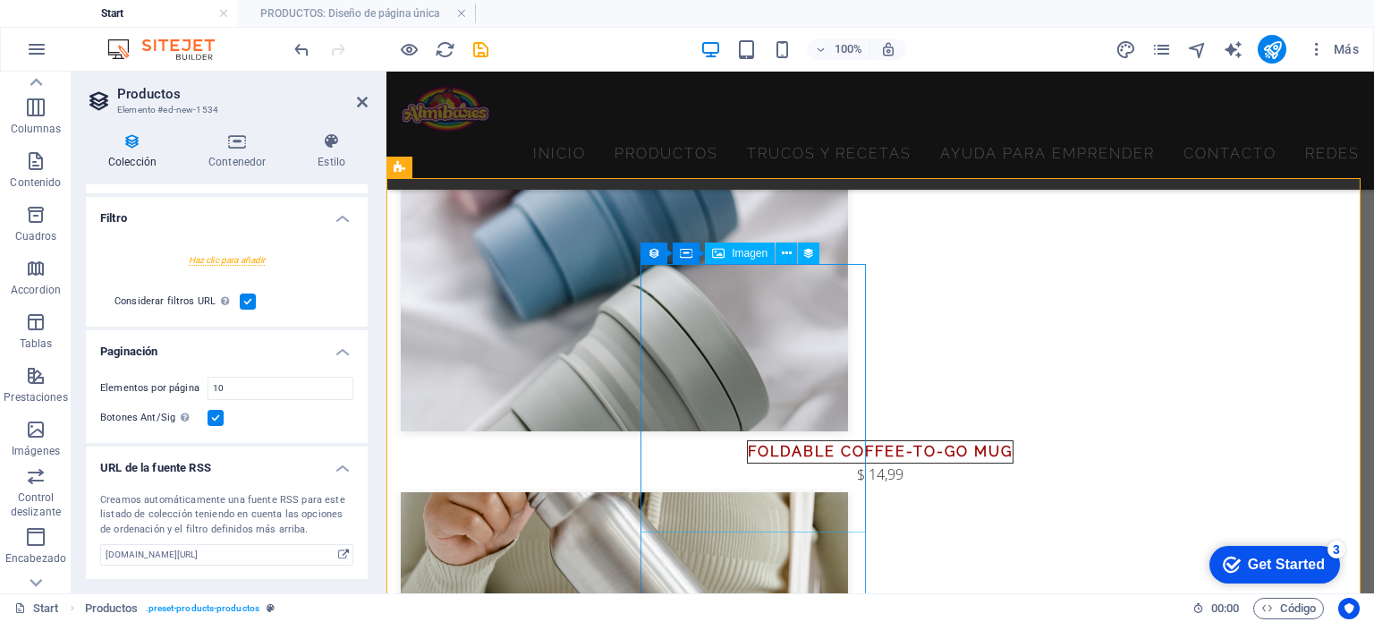
scroll to position [537, 0]
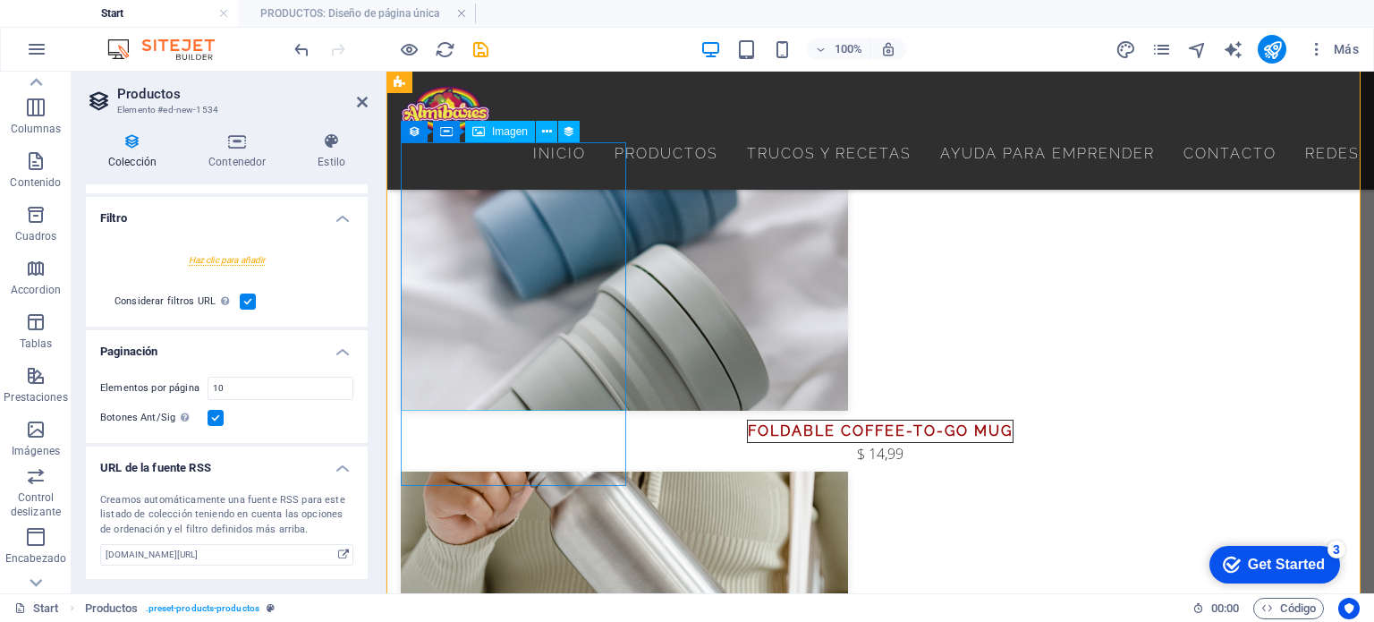
click at [509, 314] on div at bounding box center [880, 276] width 959 height 268
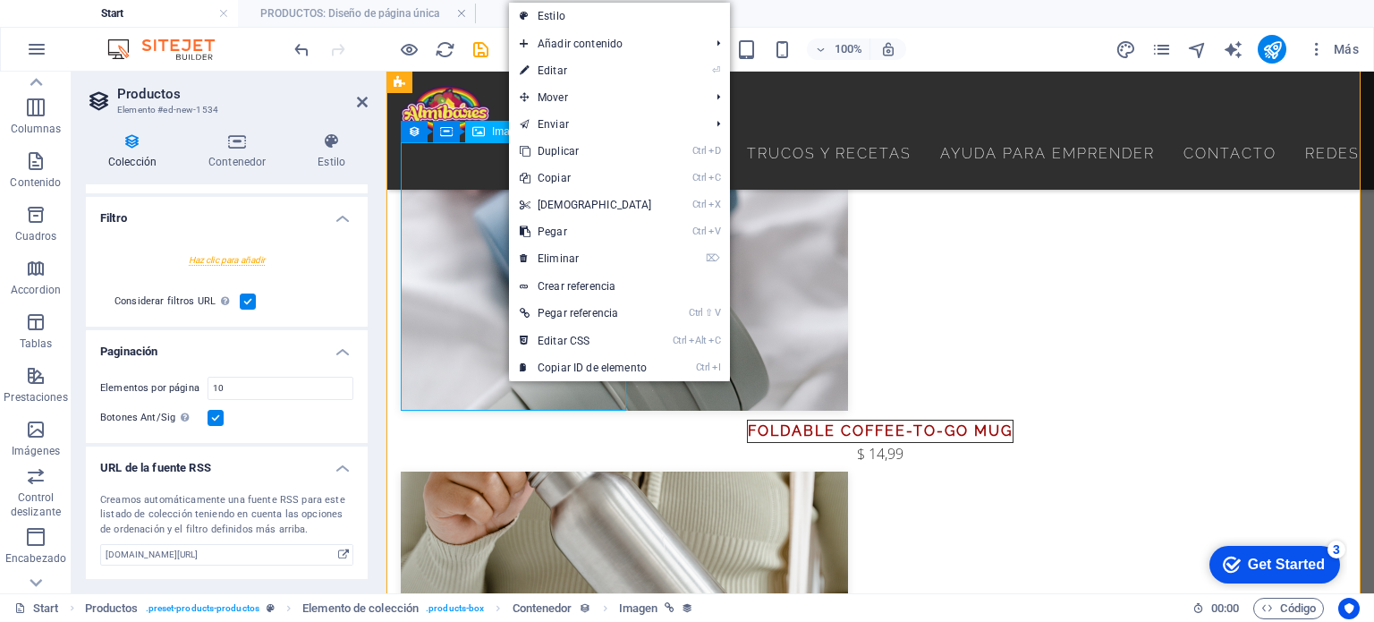
click at [474, 299] on div at bounding box center [880, 276] width 959 height 268
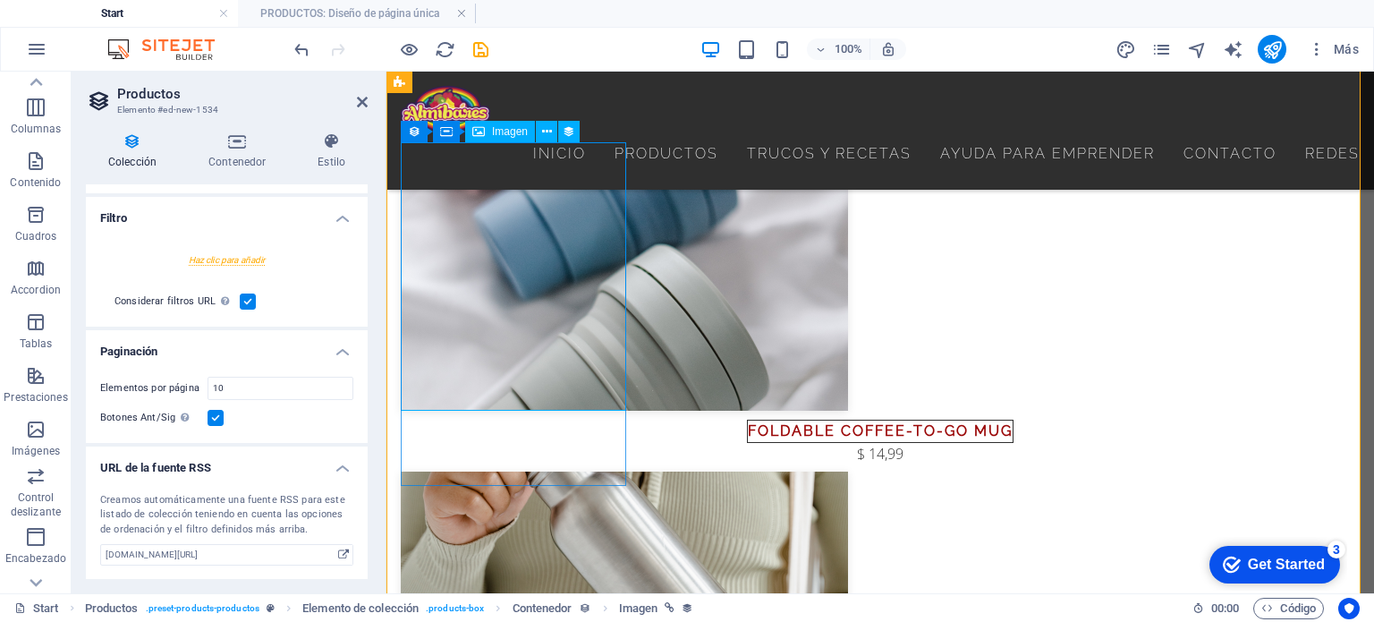
click at [512, 196] on div at bounding box center [880, 276] width 959 height 268
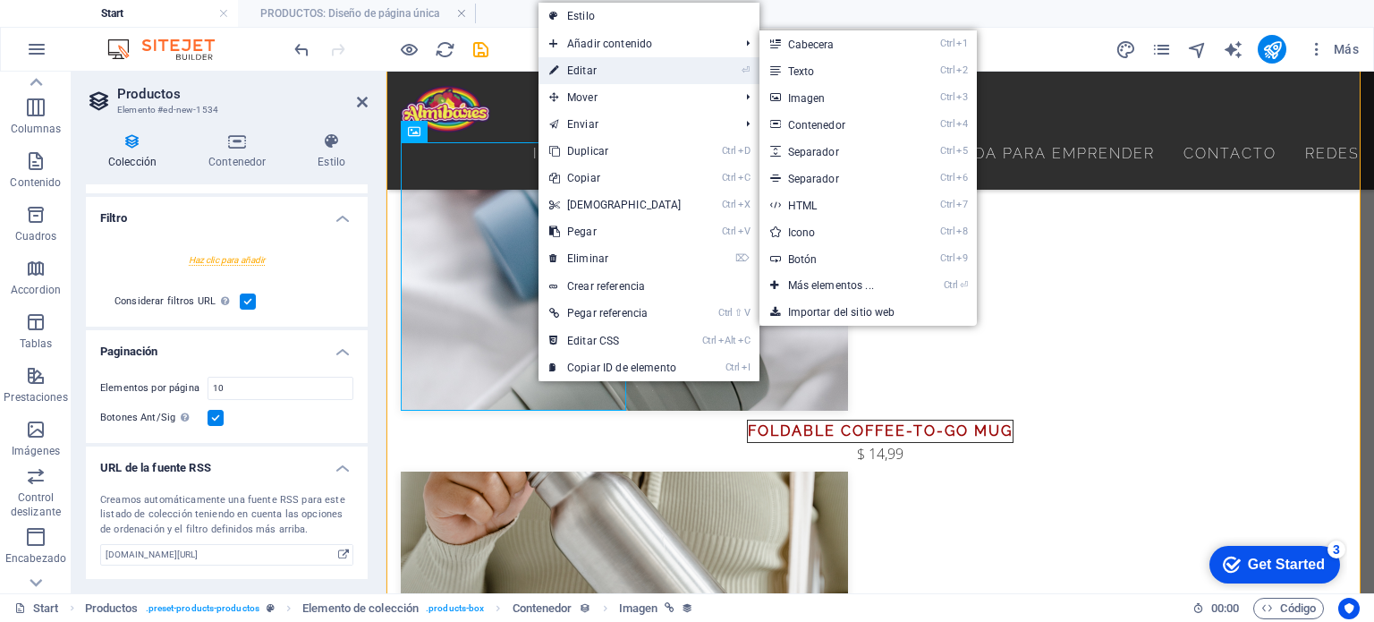
click at [607, 78] on link "⏎ Editar" at bounding box center [616, 70] width 154 height 27
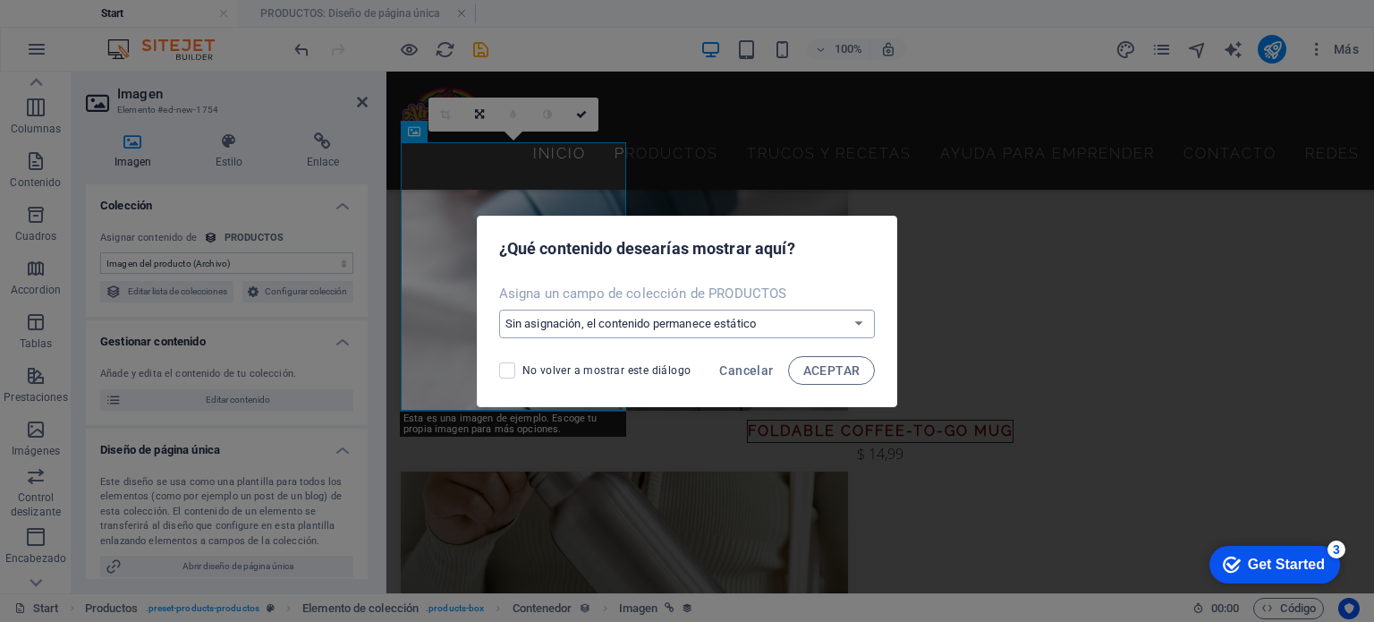
click at [845, 325] on select "Sin asignación, el contenido permanece estático Crear un campo nuevo Creado a l…" at bounding box center [687, 324] width 377 height 29
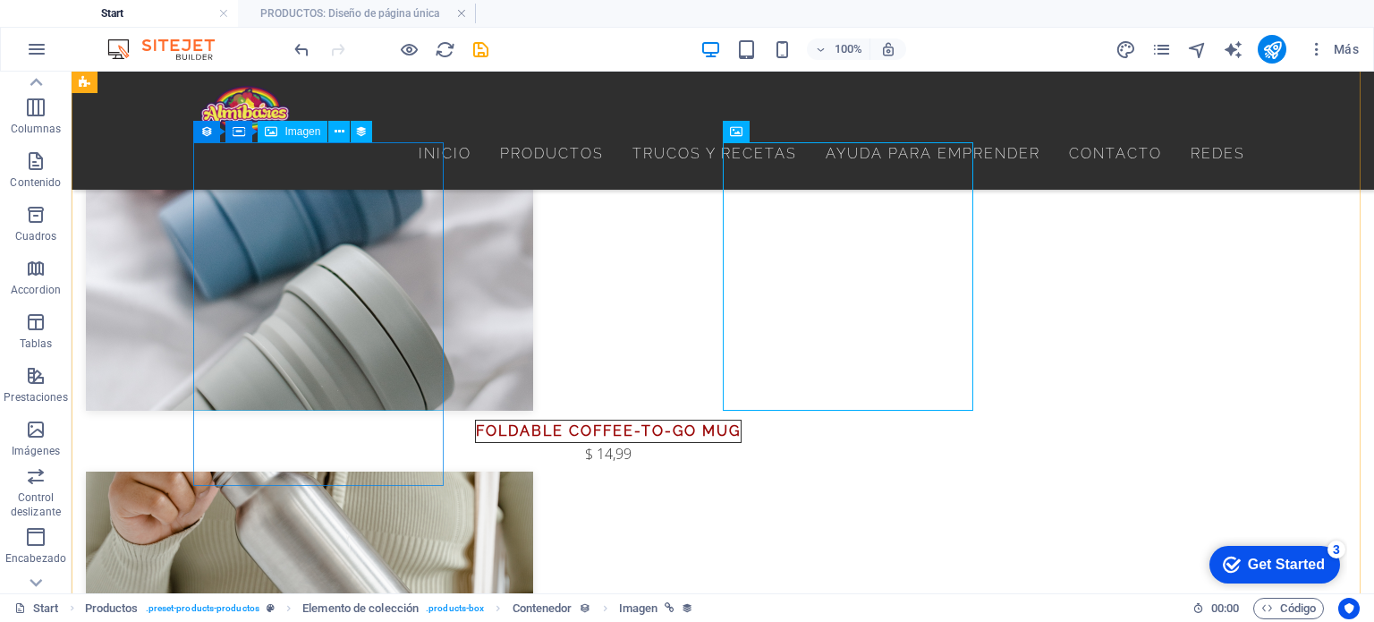
click at [247, 170] on div at bounding box center [608, 276] width 1045 height 268
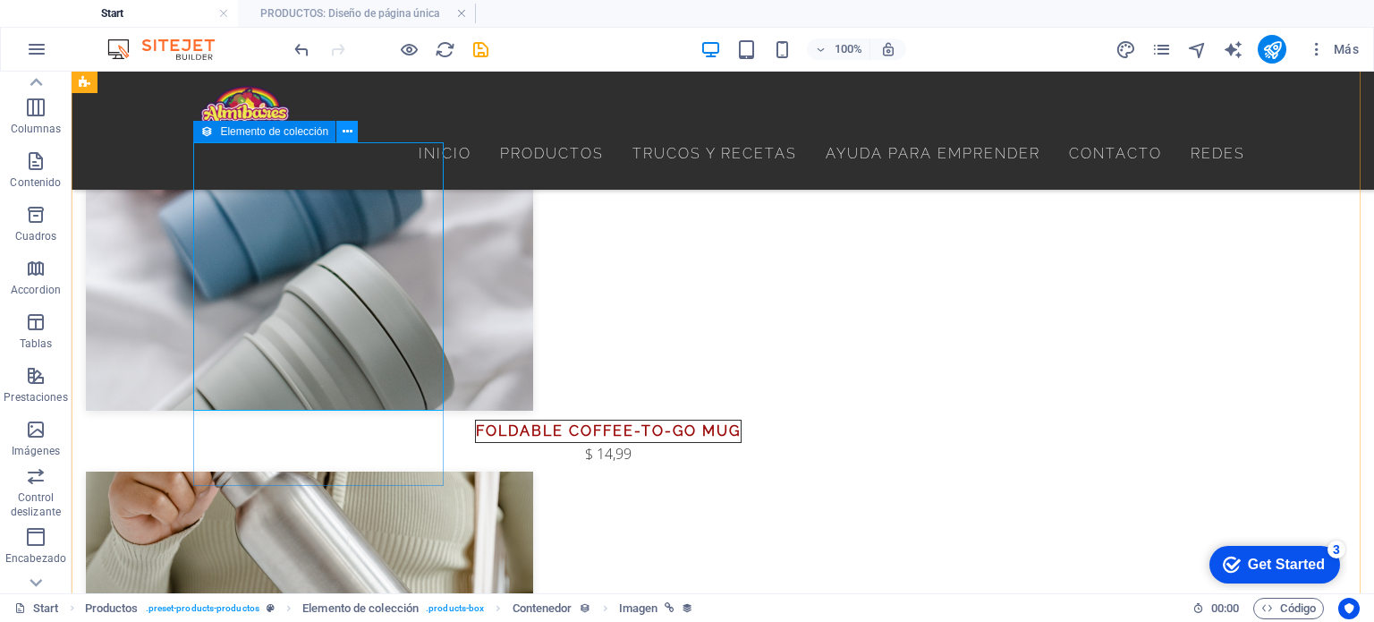
click at [344, 132] on icon at bounding box center [348, 132] width 10 height 19
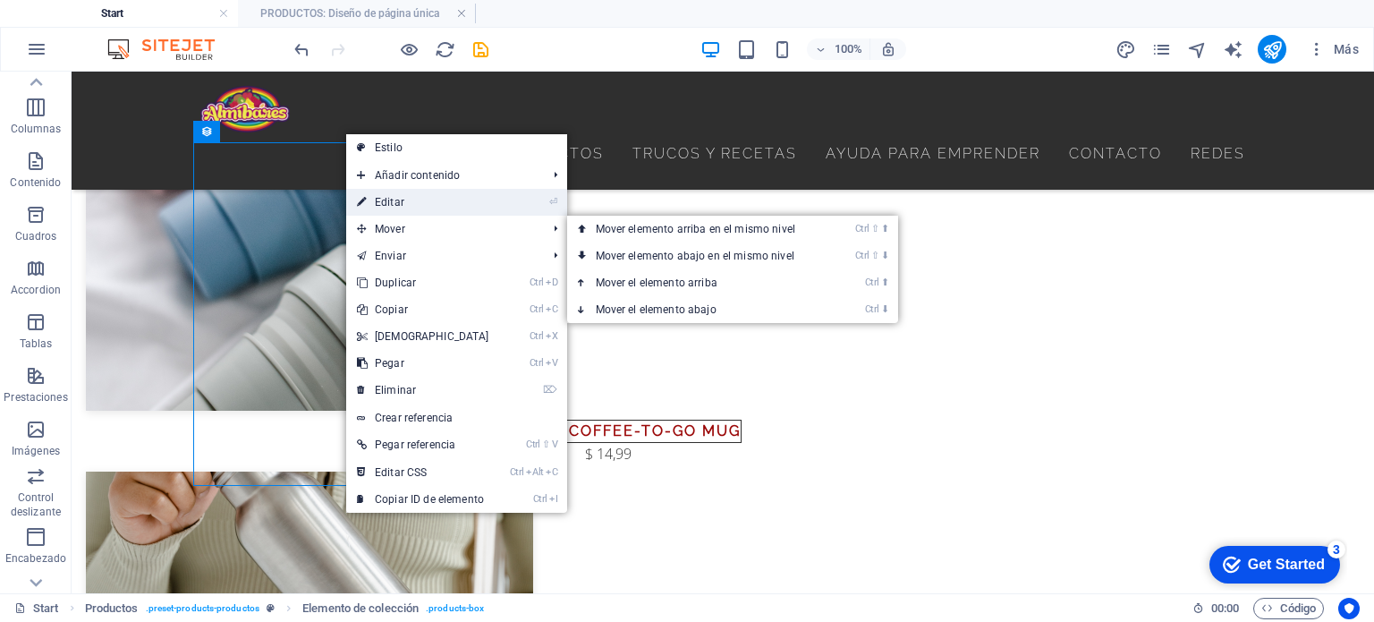
click at [429, 207] on link "⏎ Editar" at bounding box center [423, 202] width 154 height 27
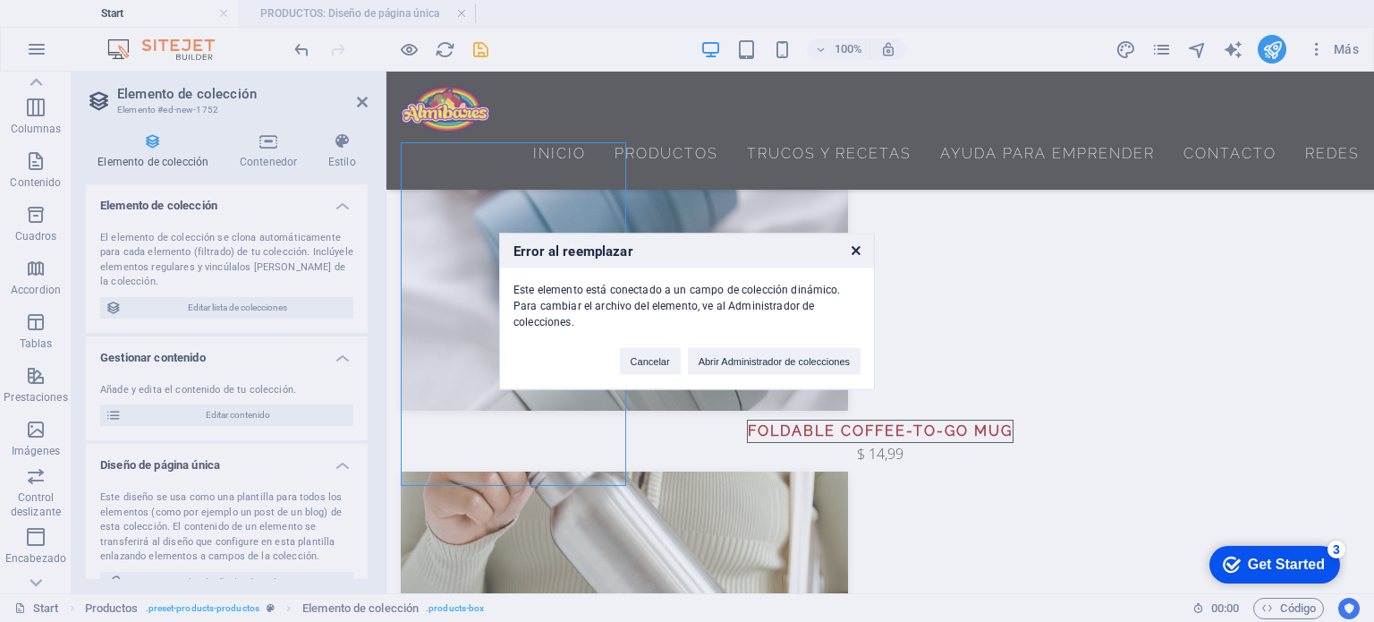
click at [854, 246] on icon at bounding box center [856, 250] width 9 height 12
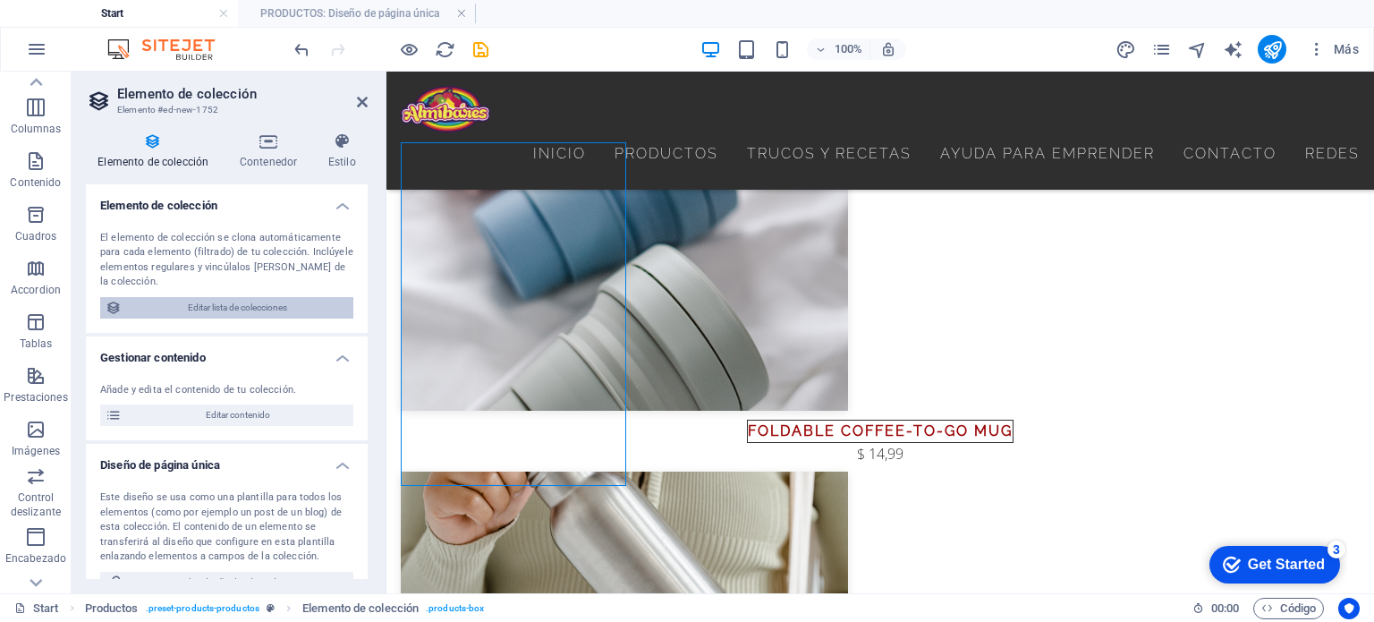
click at [236, 308] on span "Editar lista de colecciones" at bounding box center [237, 307] width 221 height 21
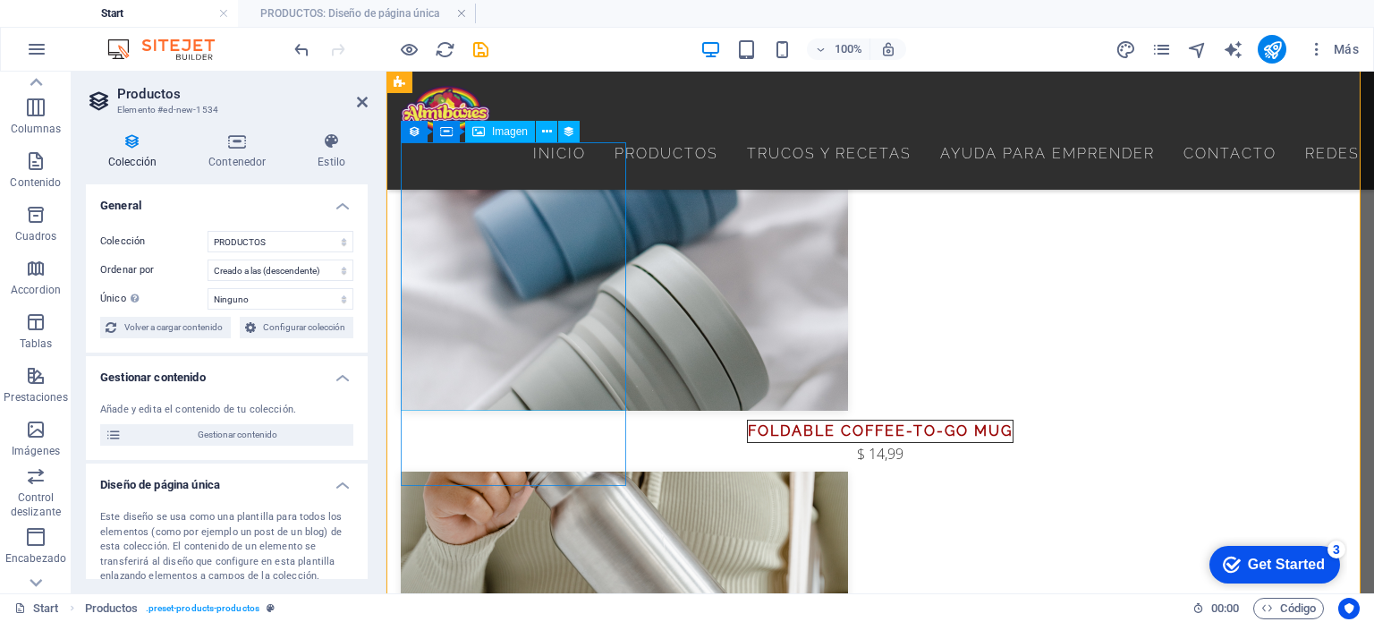
drag, startPoint x: 537, startPoint y: 293, endPoint x: 885, endPoint y: 288, distance: 348.0
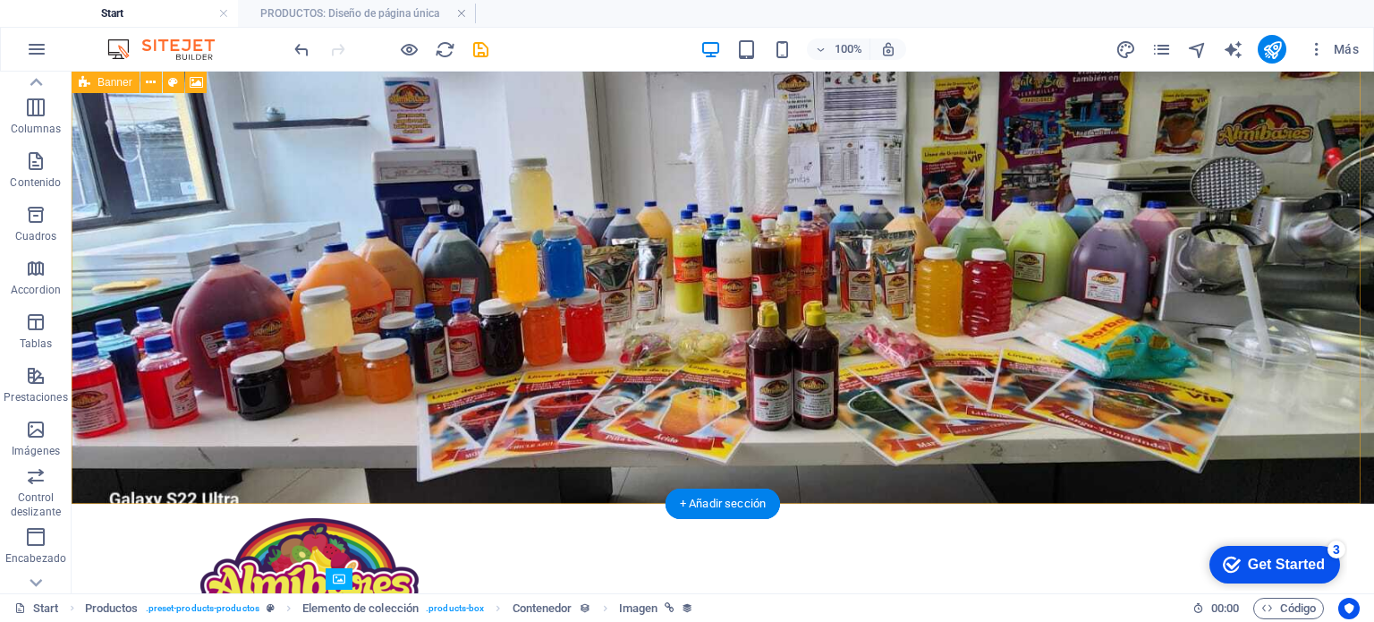
scroll to position [358, 0]
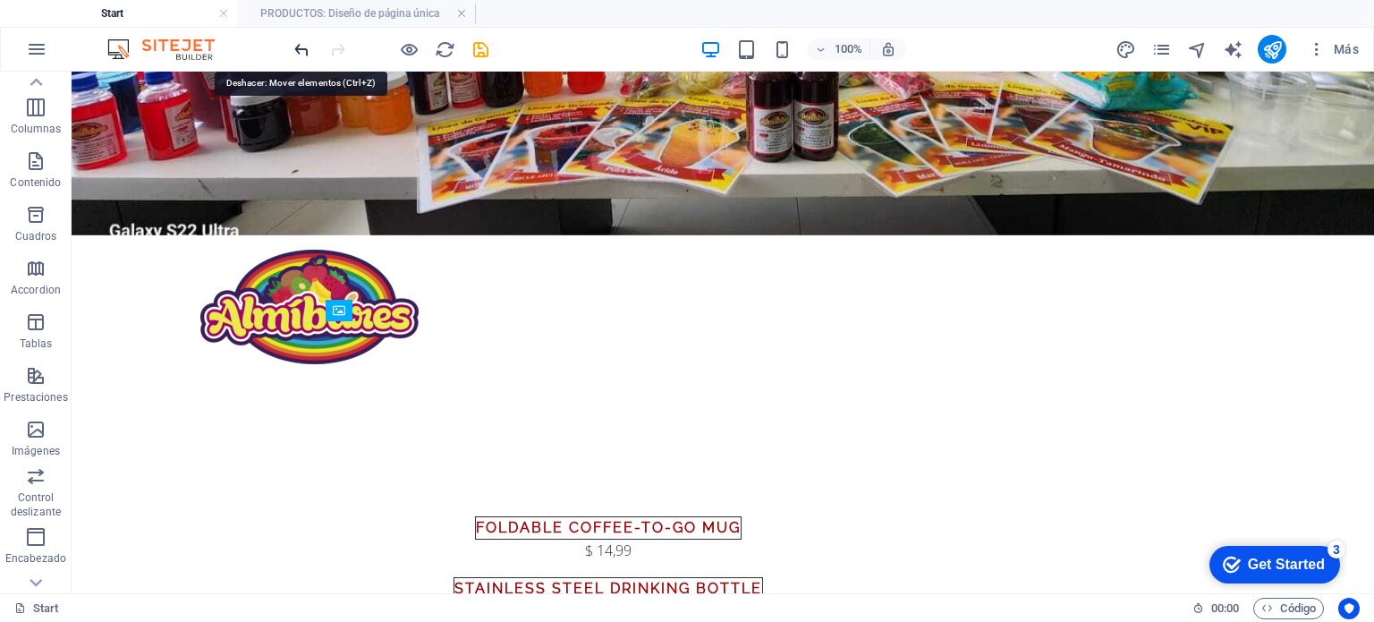
click at [306, 49] on icon "undo" at bounding box center [302, 49] width 21 height 21
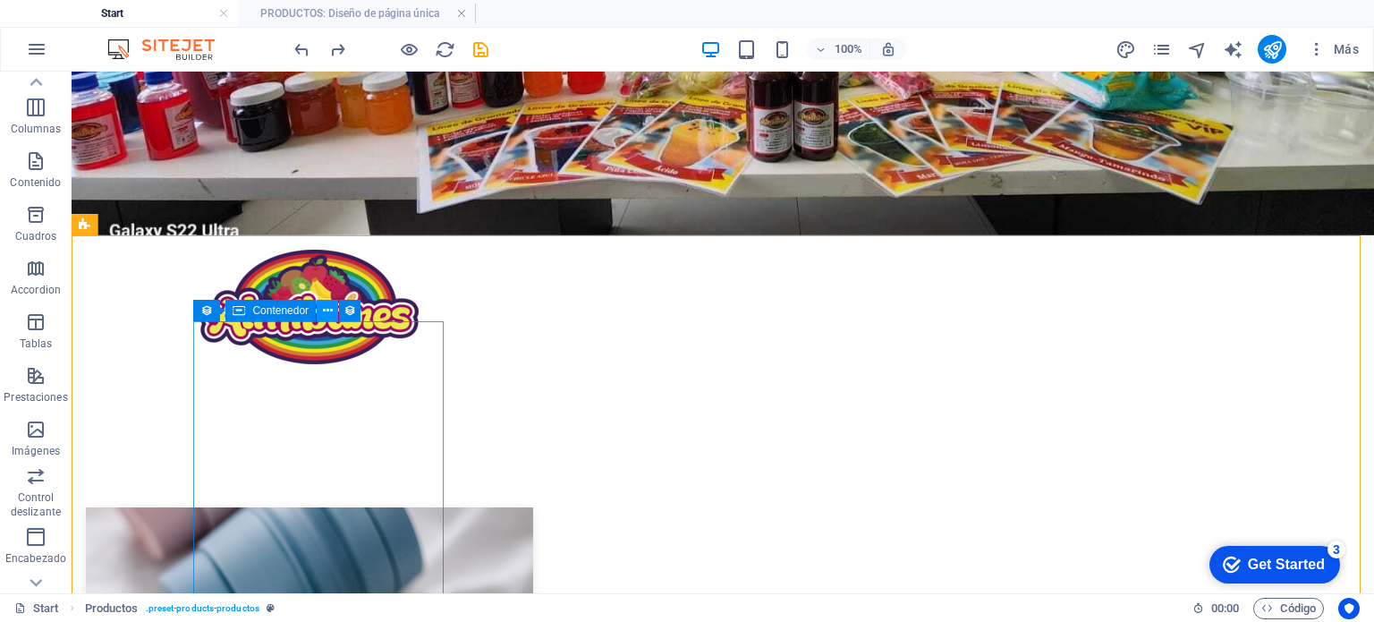
click at [327, 308] on icon at bounding box center [328, 310] width 10 height 19
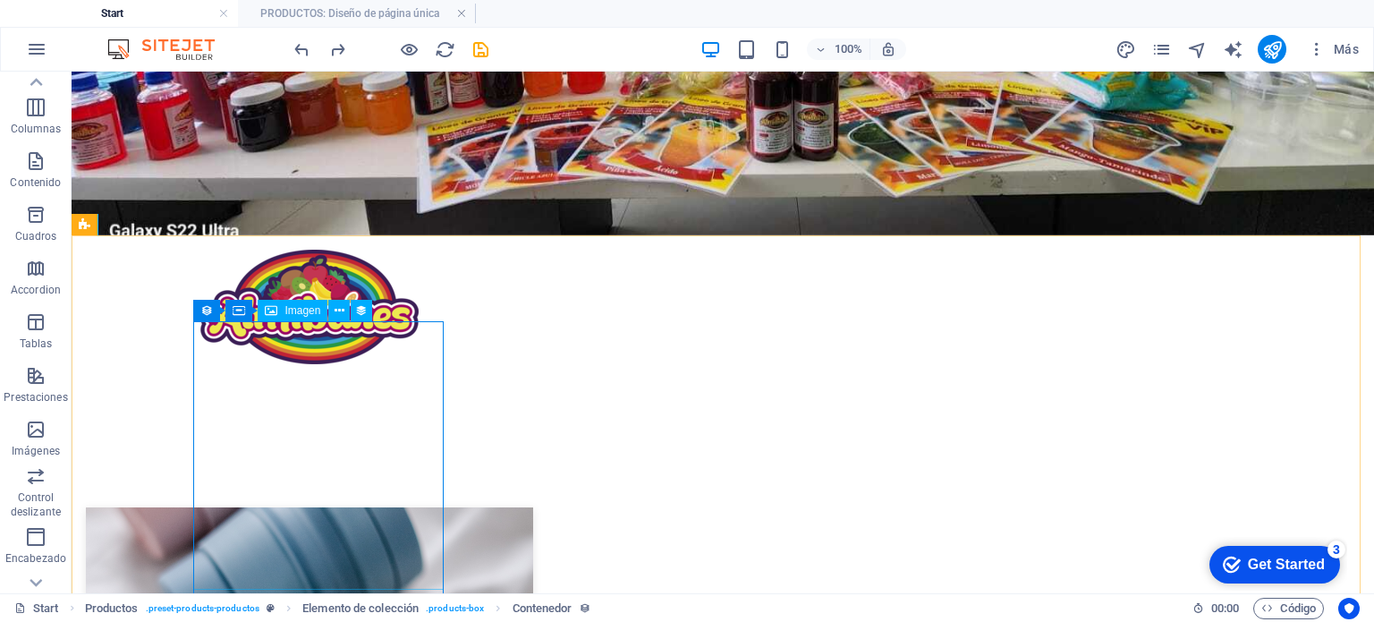
click at [318, 314] on span "Imagen" at bounding box center [302, 310] width 36 height 11
click at [335, 312] on icon at bounding box center [340, 310] width 10 height 19
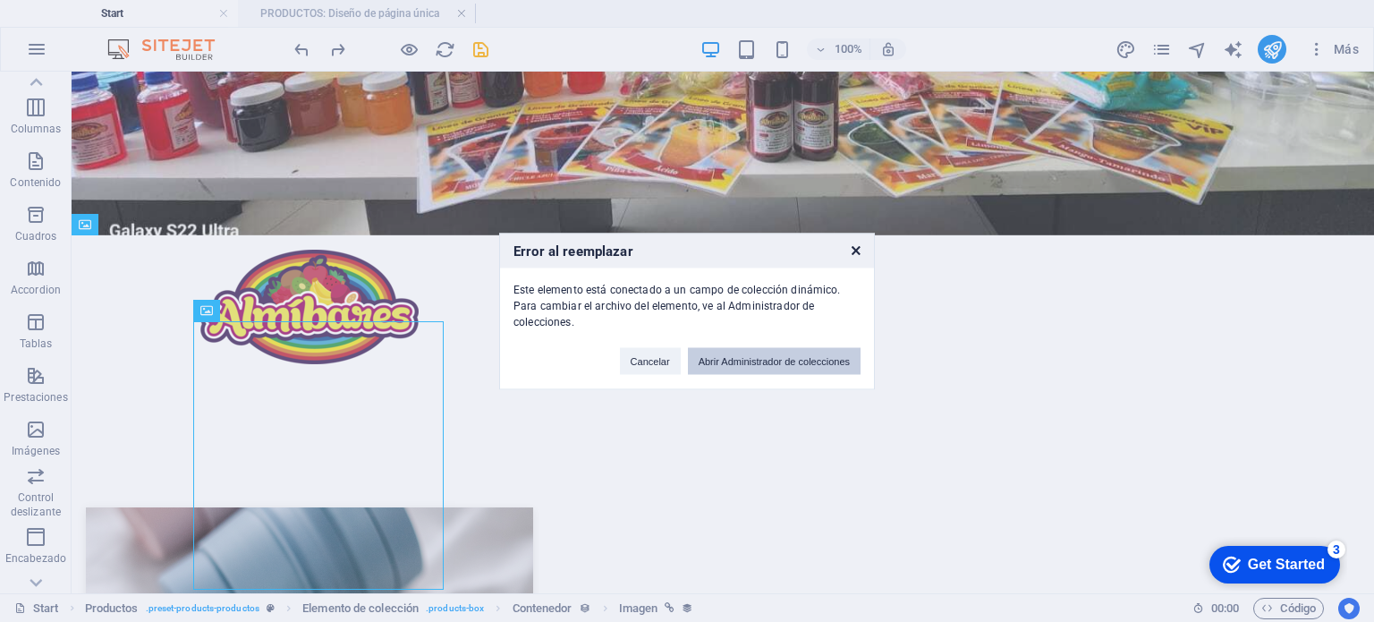
click at [785, 355] on button "Abrir Administrador de colecciones" at bounding box center [774, 360] width 173 height 27
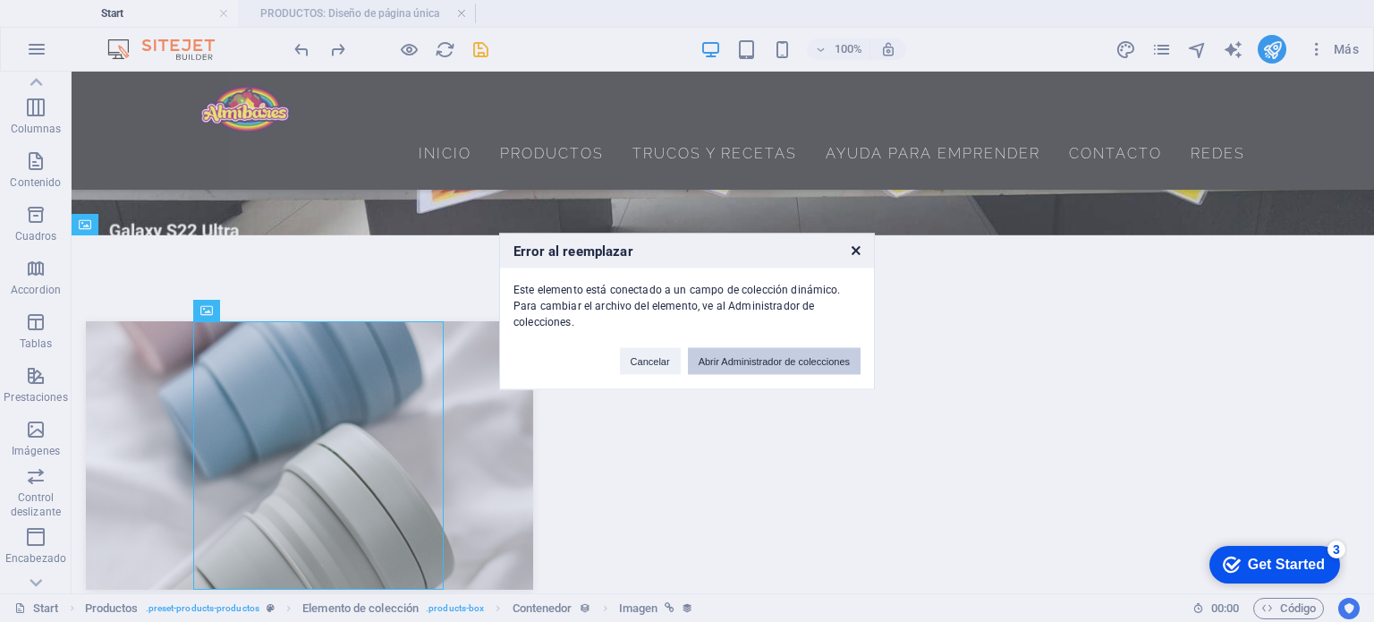
scroll to position [0, 0]
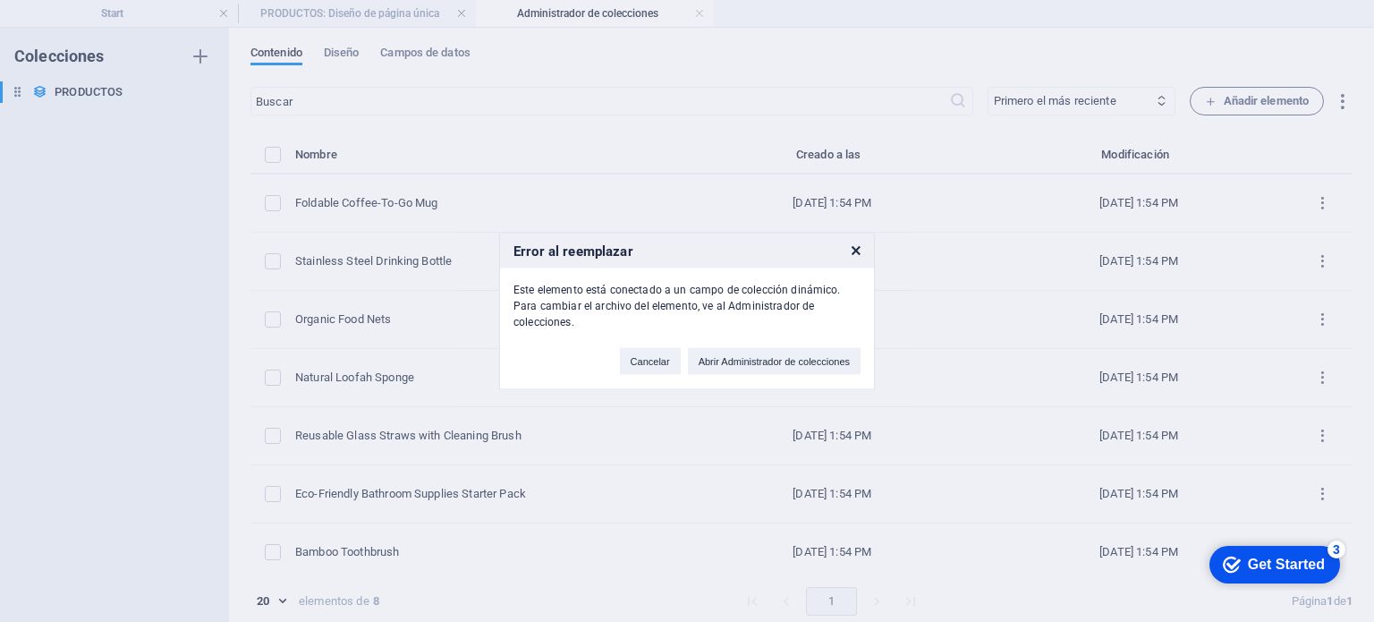
click at [899, 242] on div "Error al reemplazar Este elemento está conectado a un campo de colección dinámi…" at bounding box center [687, 311] width 1374 height 622
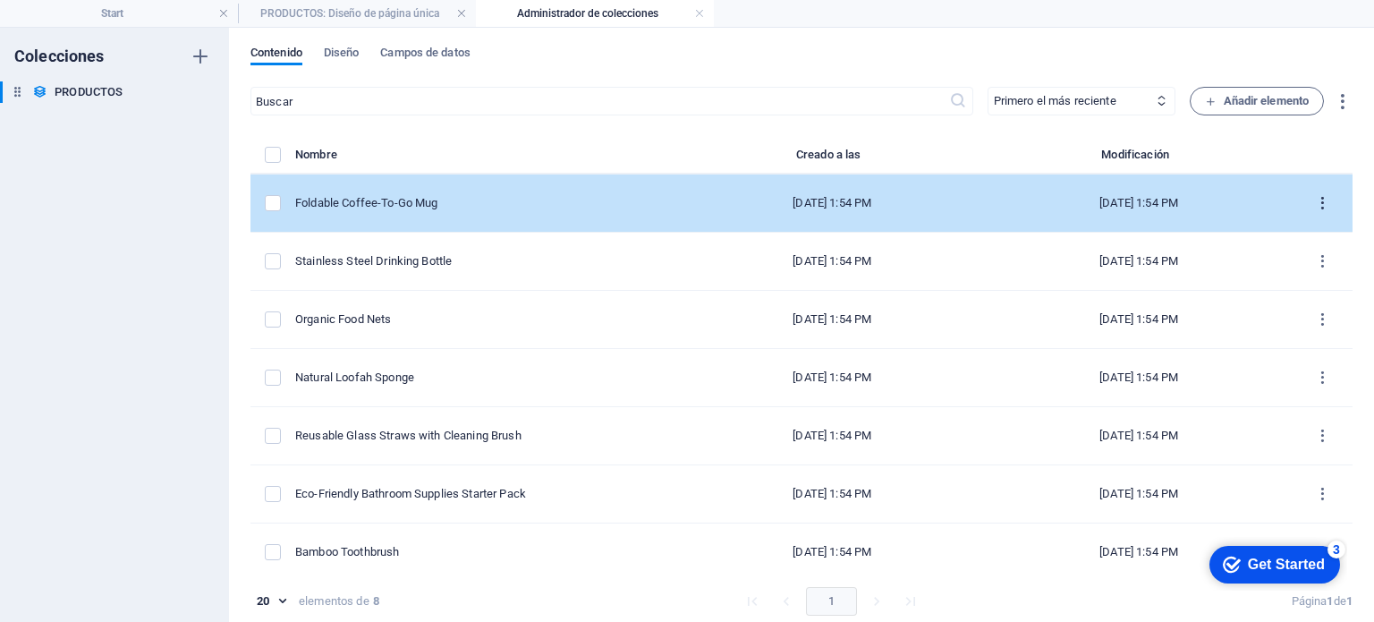
click at [1314, 200] on icon "items list" at bounding box center [1322, 203] width 17 height 17
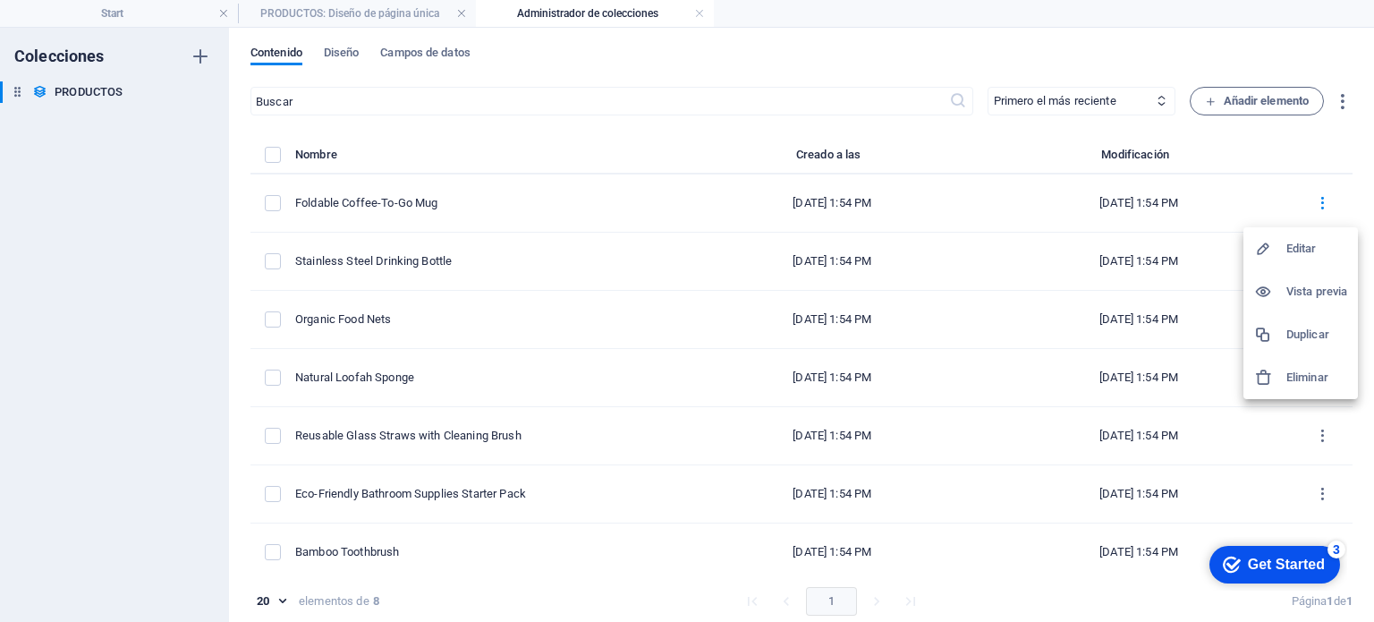
click at [1280, 300] on div at bounding box center [1270, 292] width 32 height 18
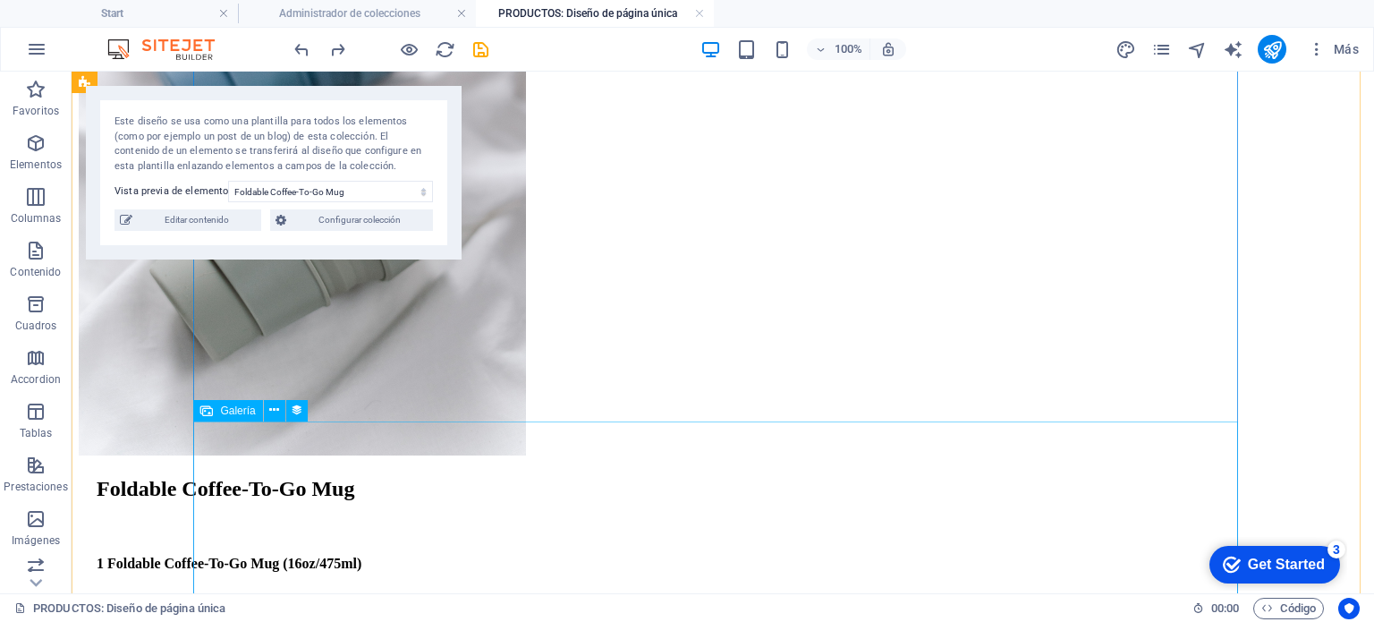
scroll to position [327, 0]
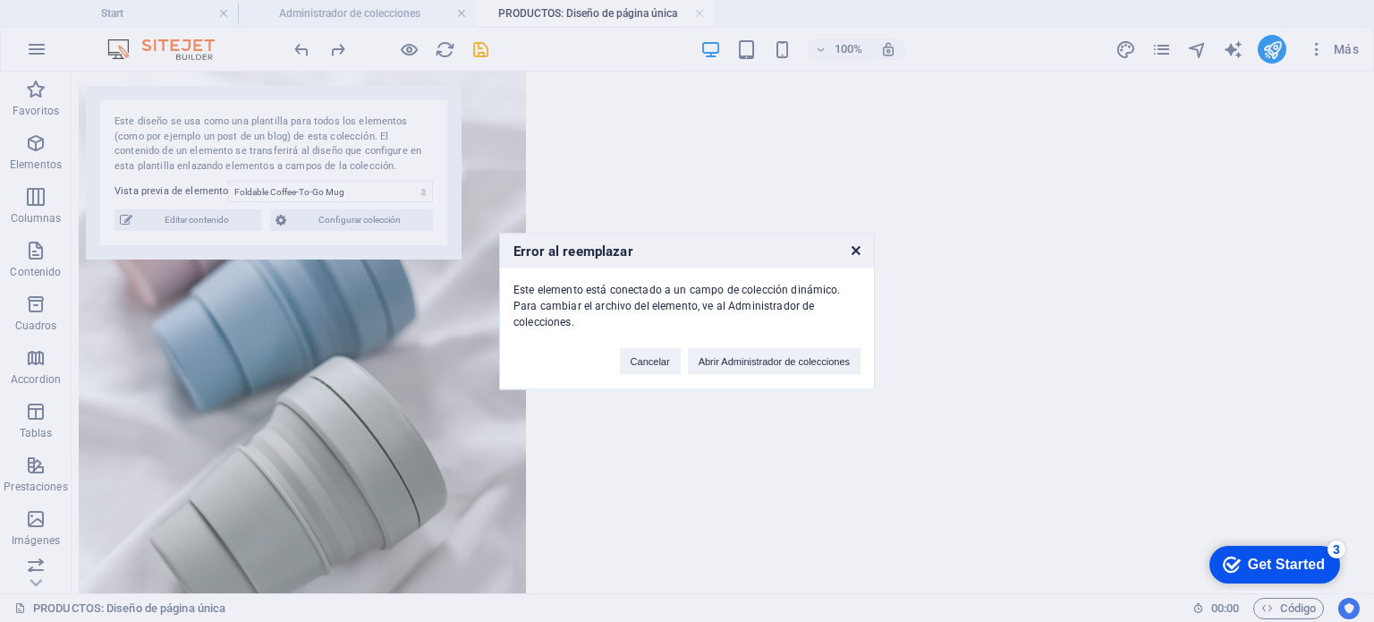
click at [853, 251] on icon at bounding box center [856, 250] width 9 height 12
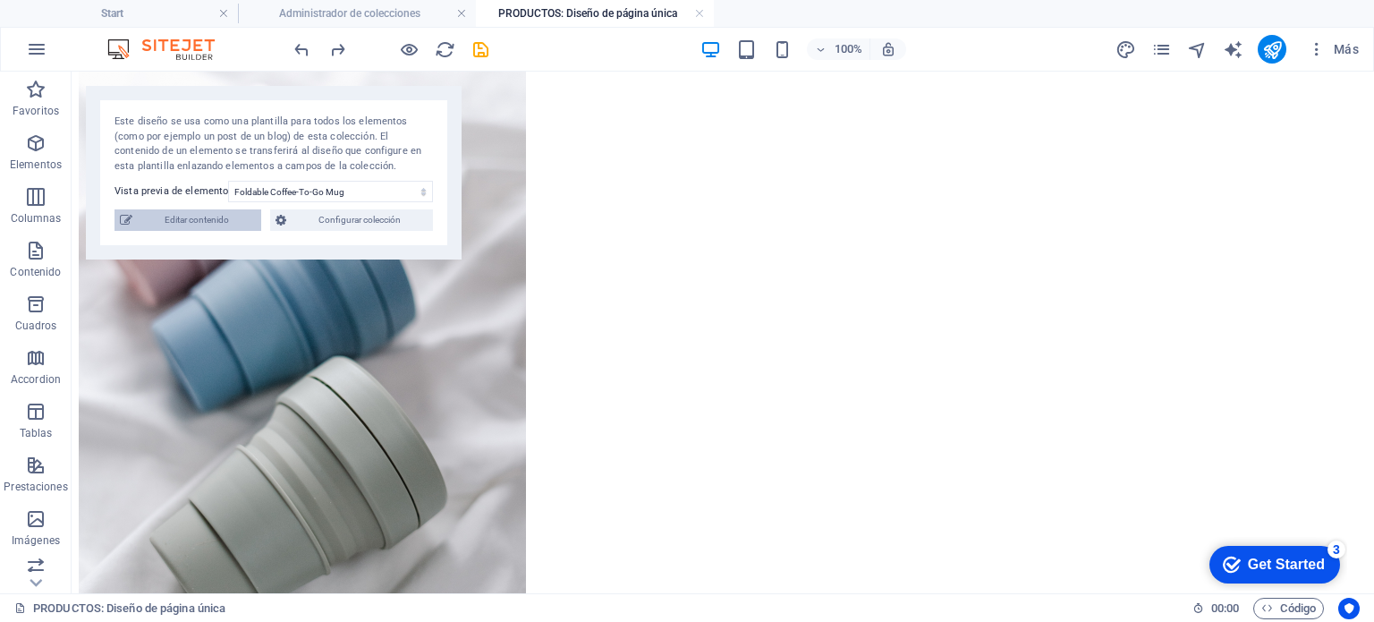
click at [191, 217] on span "Editar contenido" at bounding box center [197, 219] width 118 height 21
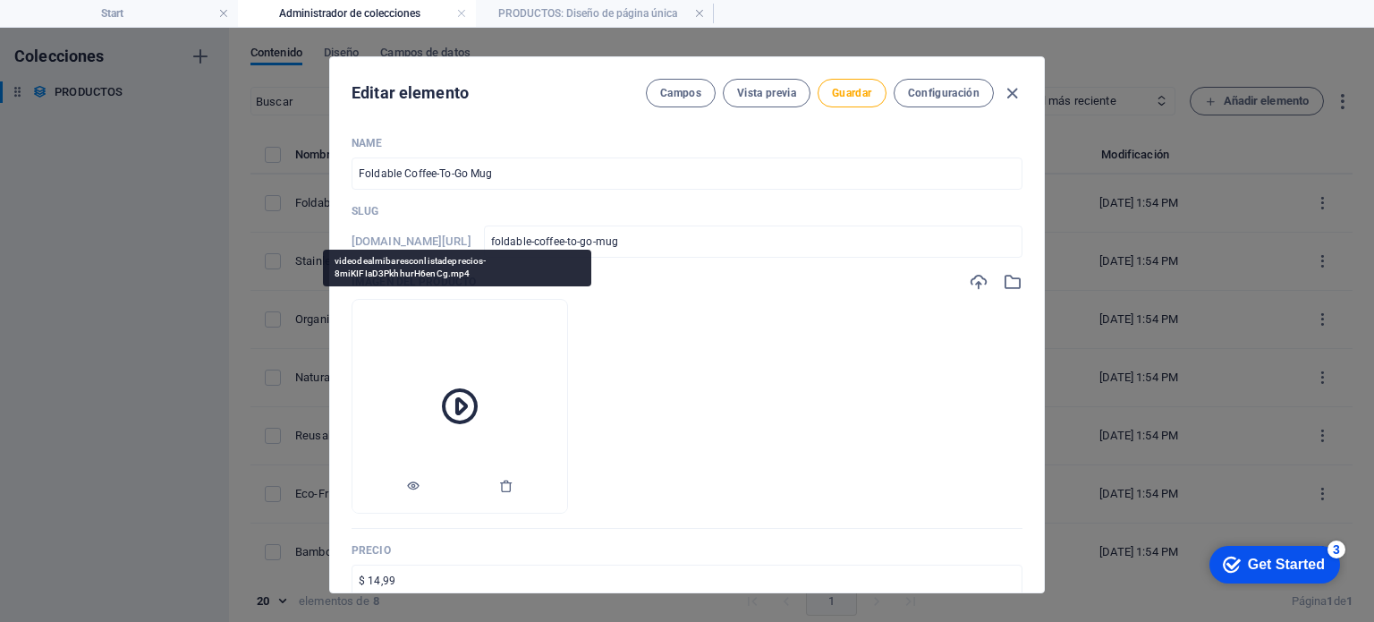
click at [463, 410] on icon at bounding box center [459, 406] width 43 height 43
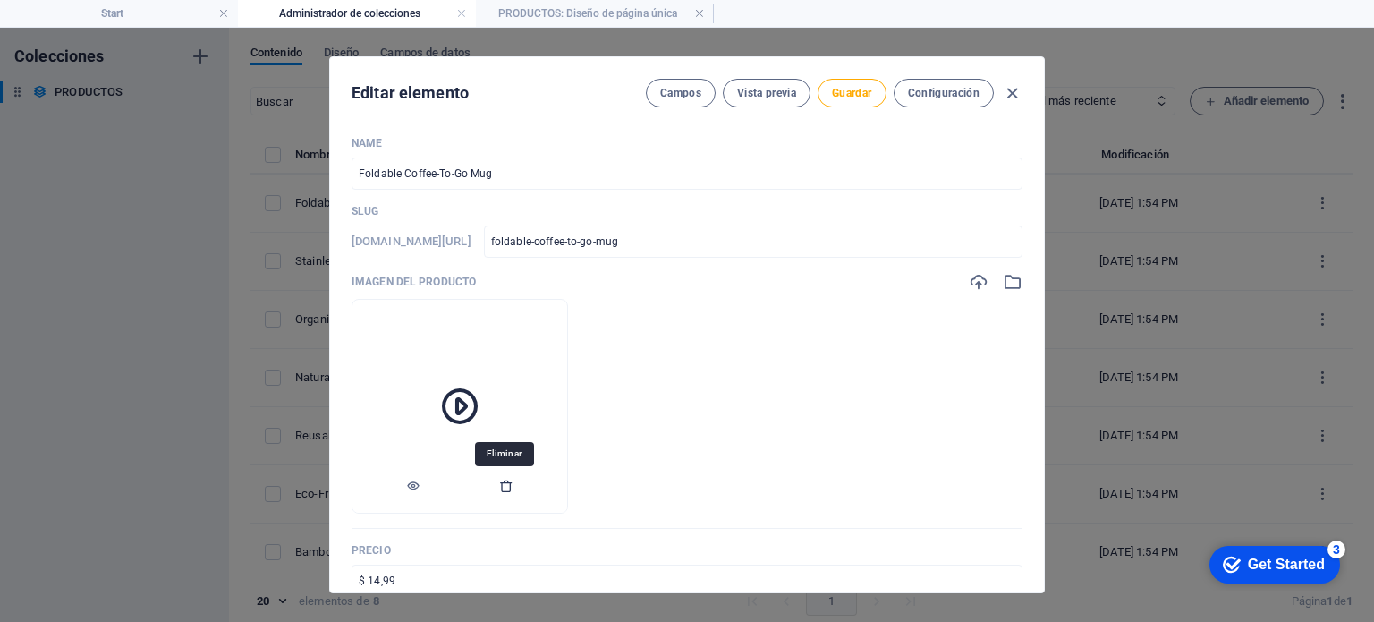
click at [501, 485] on icon "button" at bounding box center [506, 486] width 14 height 14
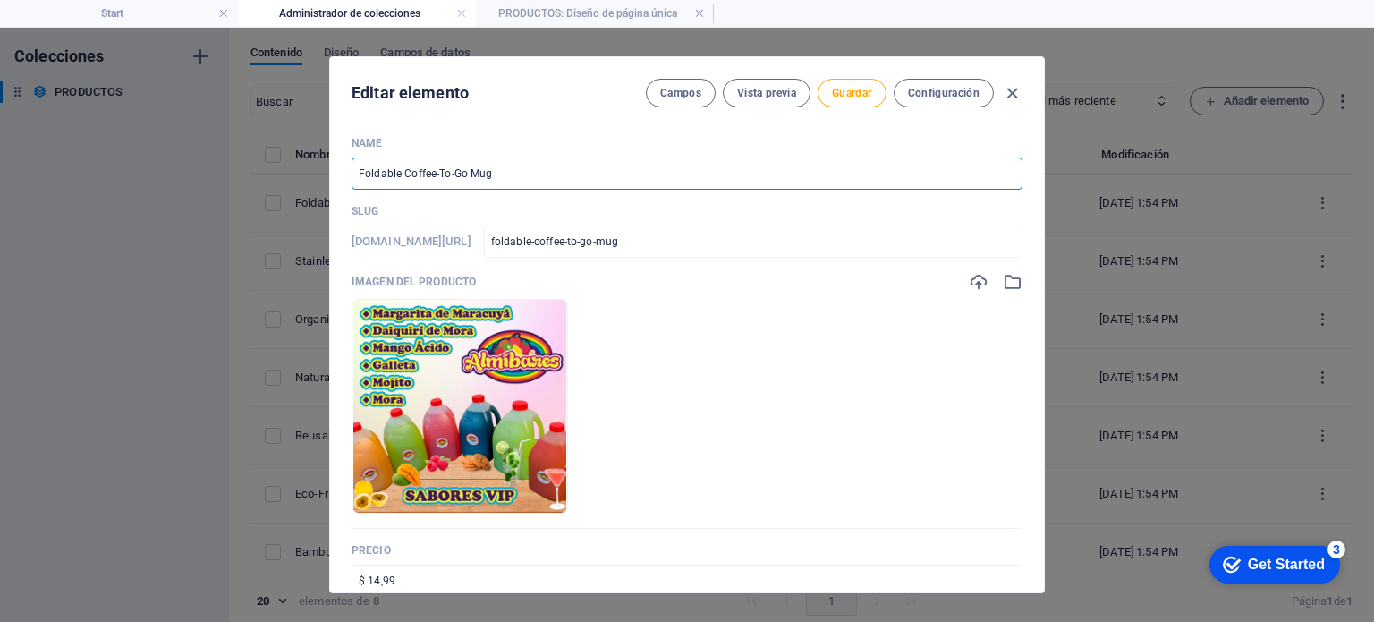
drag, startPoint x: 498, startPoint y: 171, endPoint x: 347, endPoint y: 171, distance: 151.2
click at [347, 171] on div "Name Foldable Coffee-To-Go Mug ​ Slug [DOMAIN_NAME][URL] foldable-coffee-to-go-…" at bounding box center [687, 357] width 714 height 471
click at [978, 131] on div "Name JARABES AL 40%, PARA GRANIZADOS ​ Slug [DOMAIN_NAME][URL] jarabes-al-40-pa…" at bounding box center [687, 357] width 714 height 471
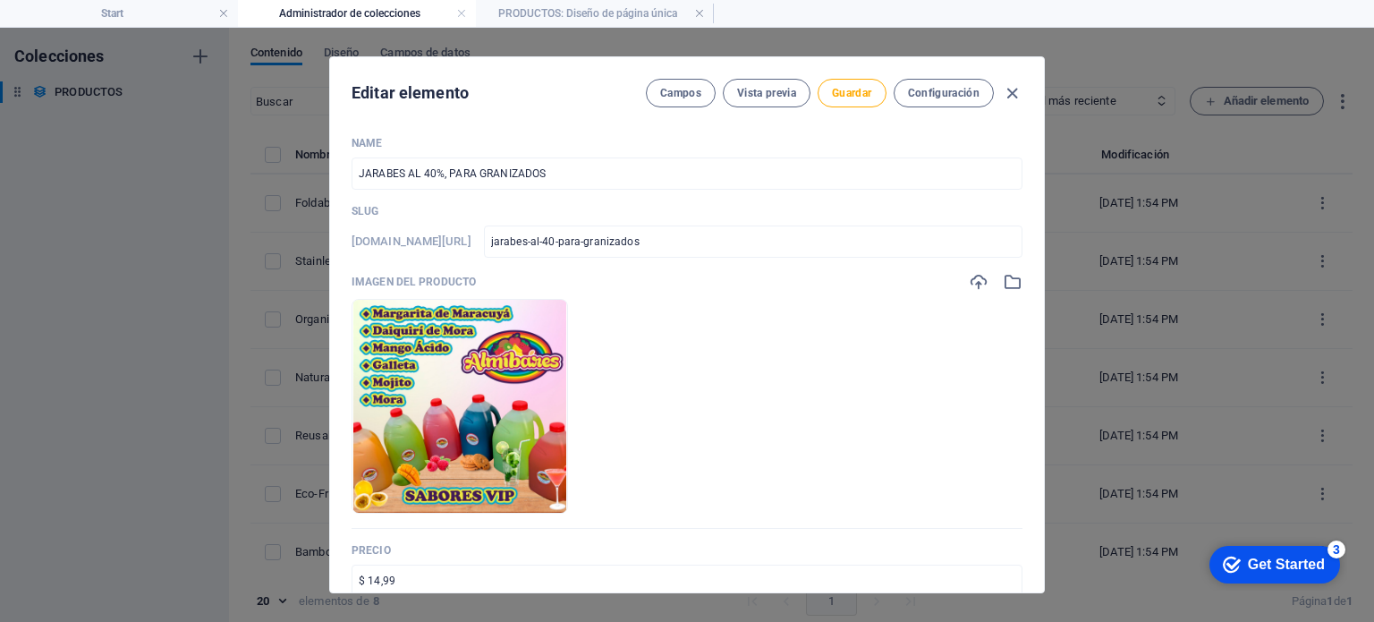
click at [1074, 130] on div "Editar elemento Campos Vista previa Guardar Configuración Name JARABES AL 40%, …" at bounding box center [687, 325] width 1374 height 594
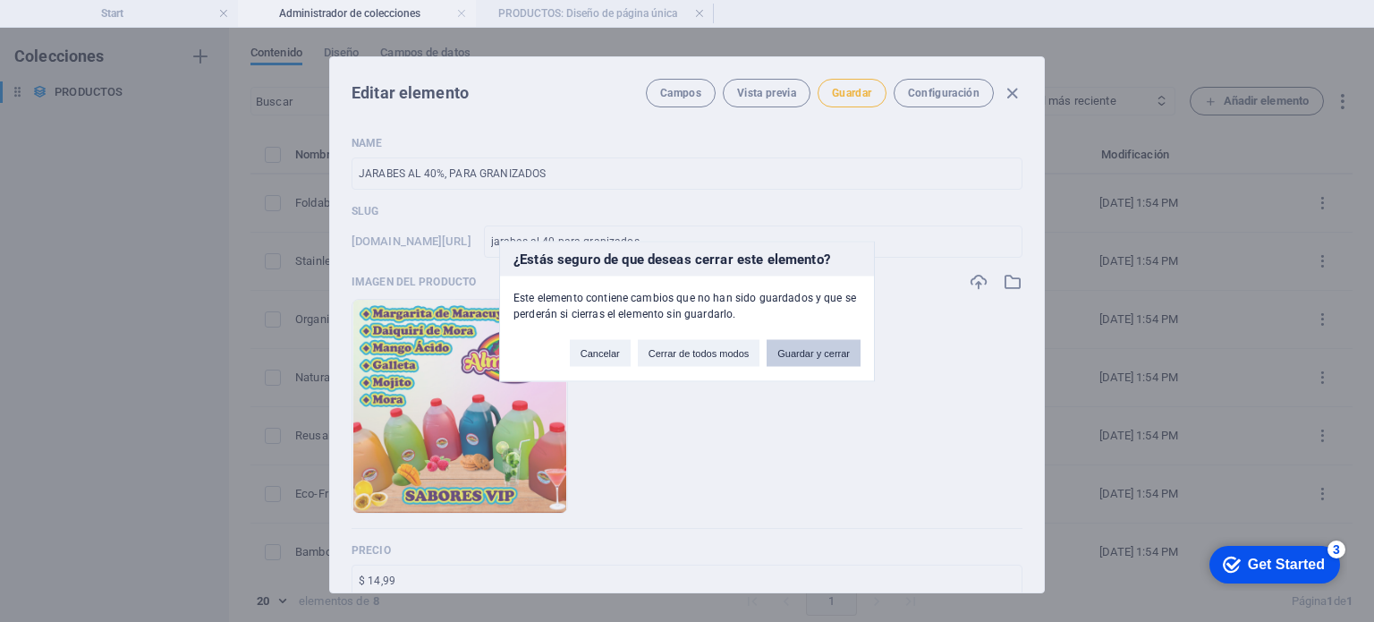
click at [804, 349] on button "Guardar y cerrar" at bounding box center [814, 352] width 94 height 27
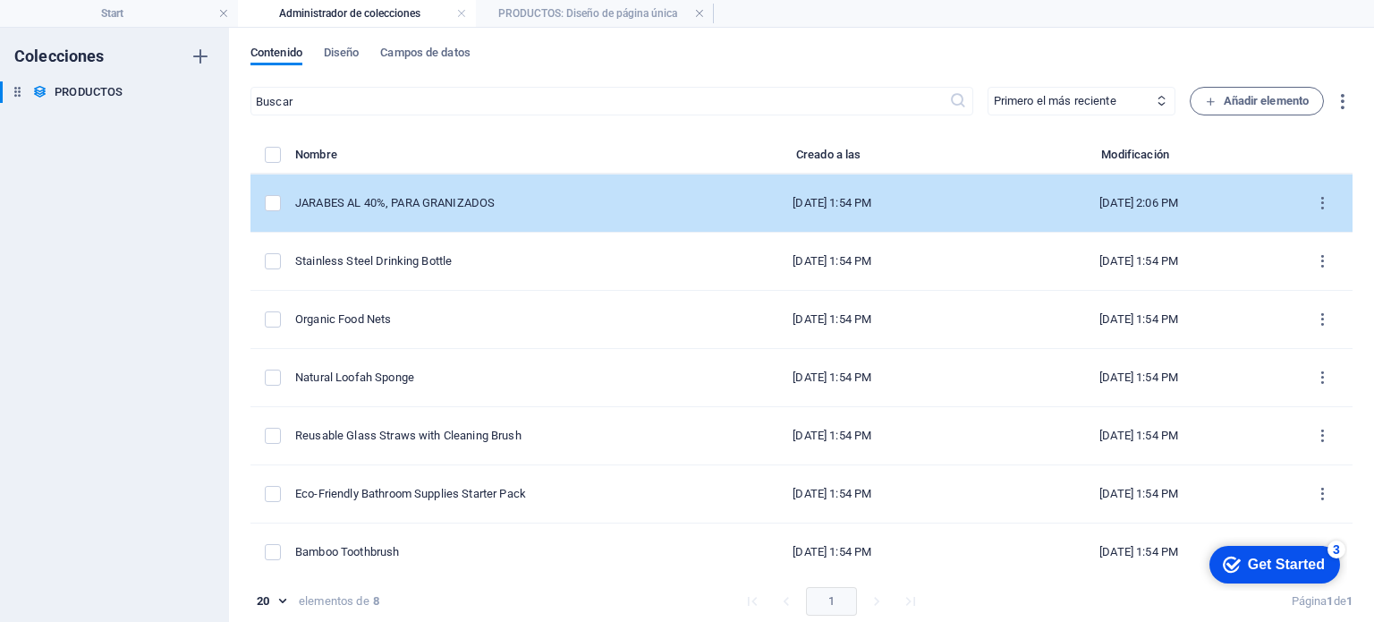
click at [838, 197] on div "[DATE] 1:54 PM" at bounding box center [832, 203] width 278 height 16
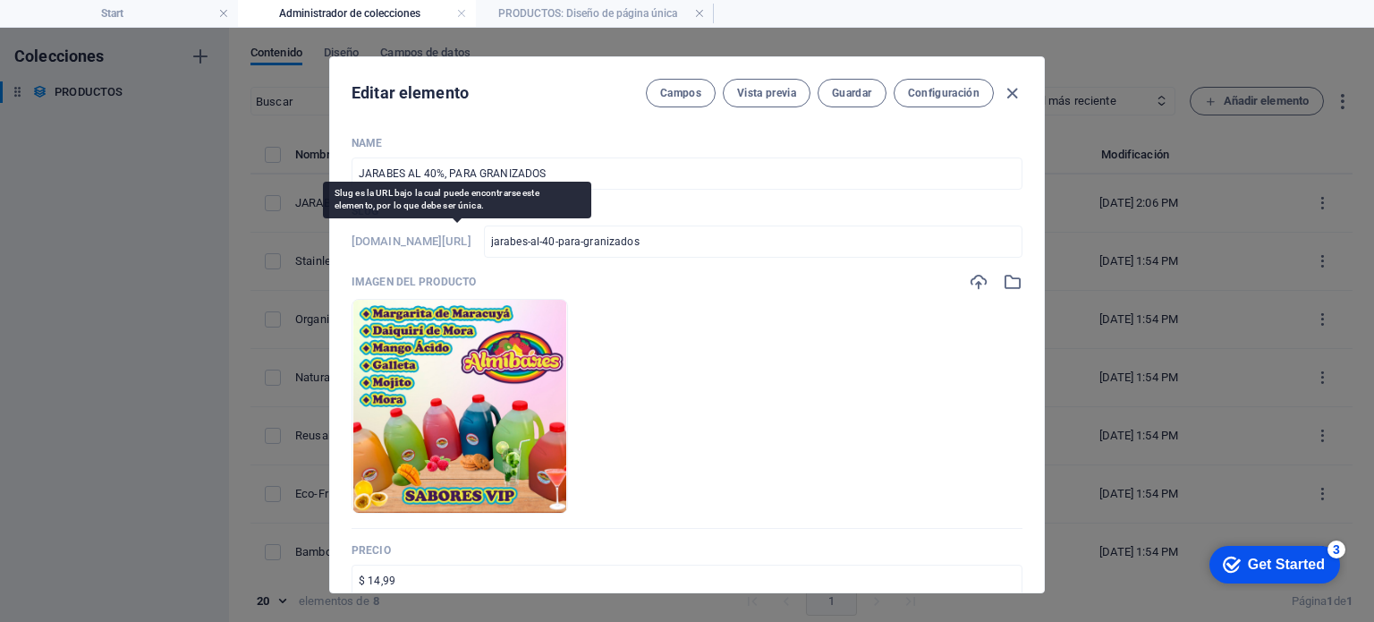
click at [460, 245] on h6 "[DOMAIN_NAME][URL]" at bounding box center [412, 241] width 120 height 21
click at [464, 244] on h6 "[DOMAIN_NAME][URL]" at bounding box center [412, 241] width 120 height 21
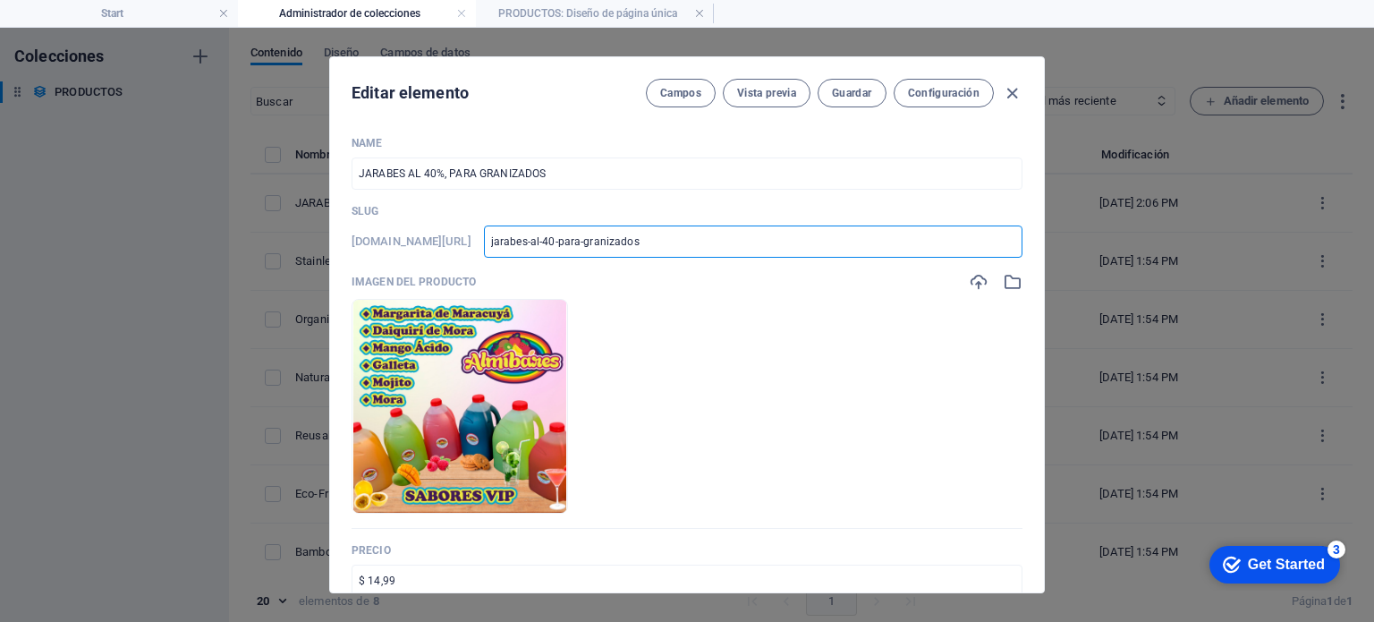
click at [762, 242] on input "jarabes-al-40-para-granizados" at bounding box center [753, 241] width 539 height 32
click at [869, 210] on p "Slug" at bounding box center [687, 211] width 671 height 14
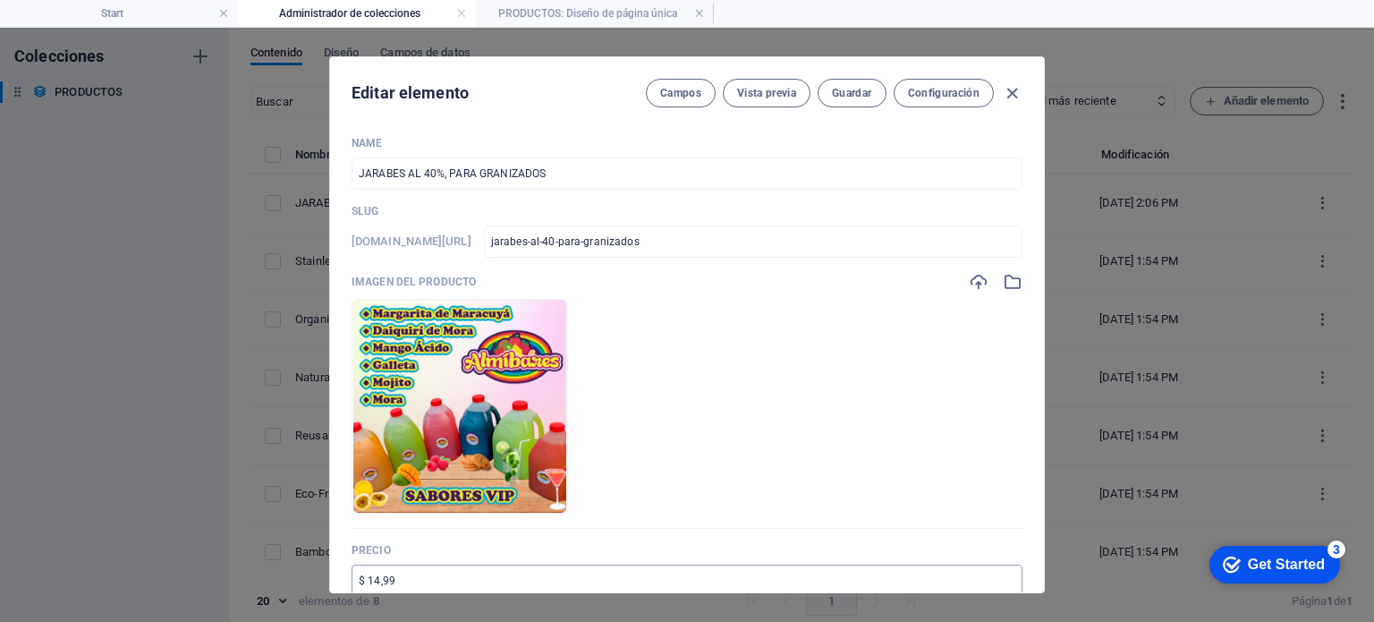
click at [409, 583] on input "$ 14,99" at bounding box center [687, 581] width 671 height 32
click at [890, 471] on ul "Arrastra archivos aquí para cargarlos de inmediato" at bounding box center [687, 406] width 671 height 215
click at [1109, 332] on div "Editar elemento Campos Vista previa Guardar Configuración Name JARABES AL 40%, …" at bounding box center [687, 325] width 1374 height 594
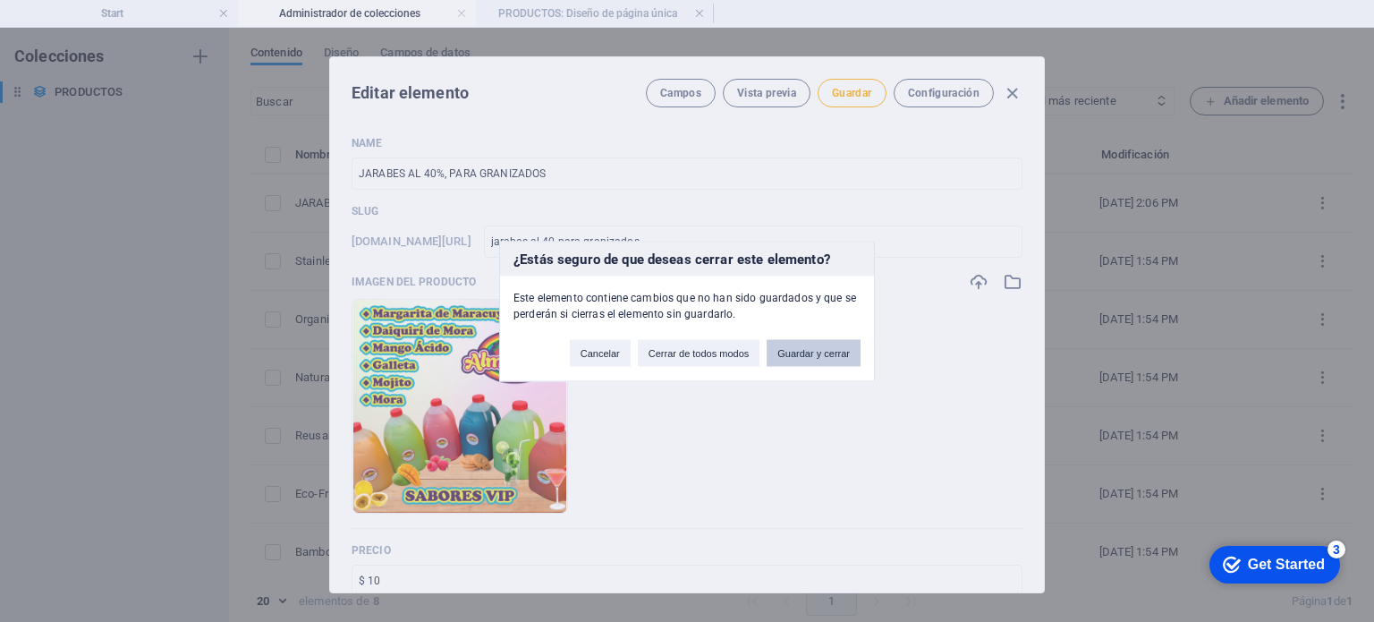
click at [811, 347] on button "Guardar y cerrar" at bounding box center [814, 352] width 94 height 27
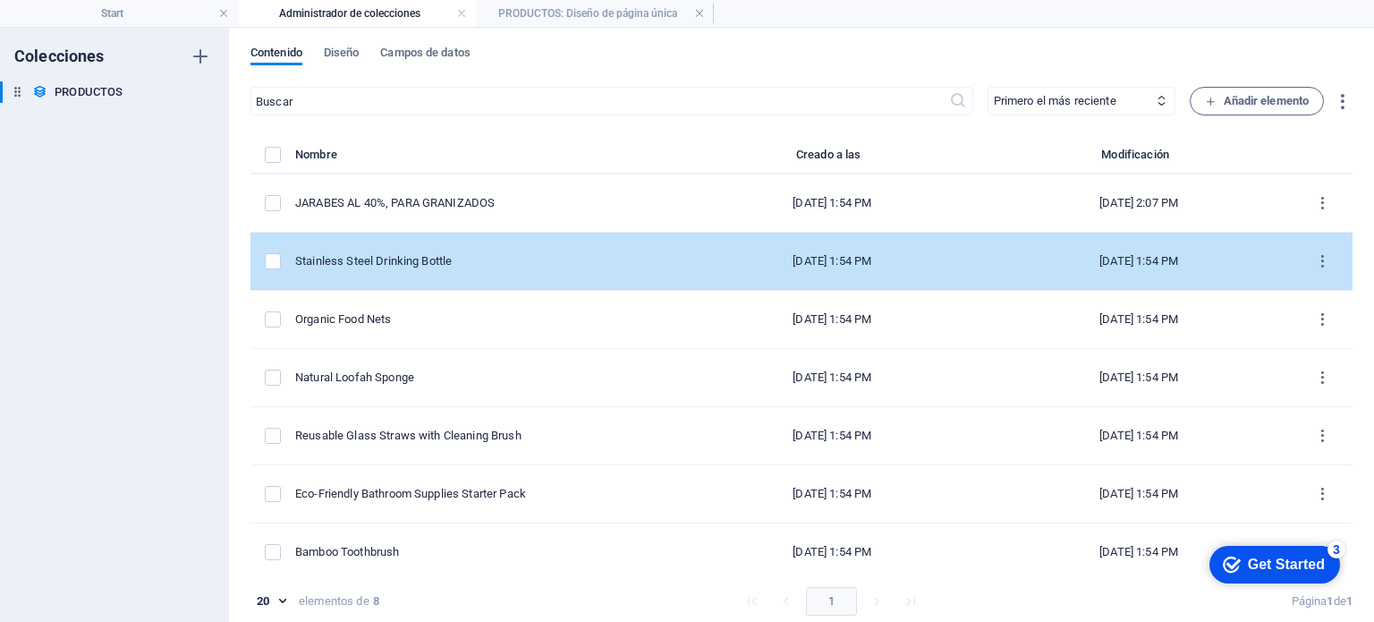
click at [488, 259] on div "Stainless Steel Drinking Bottle" at bounding box center [479, 261] width 369 height 16
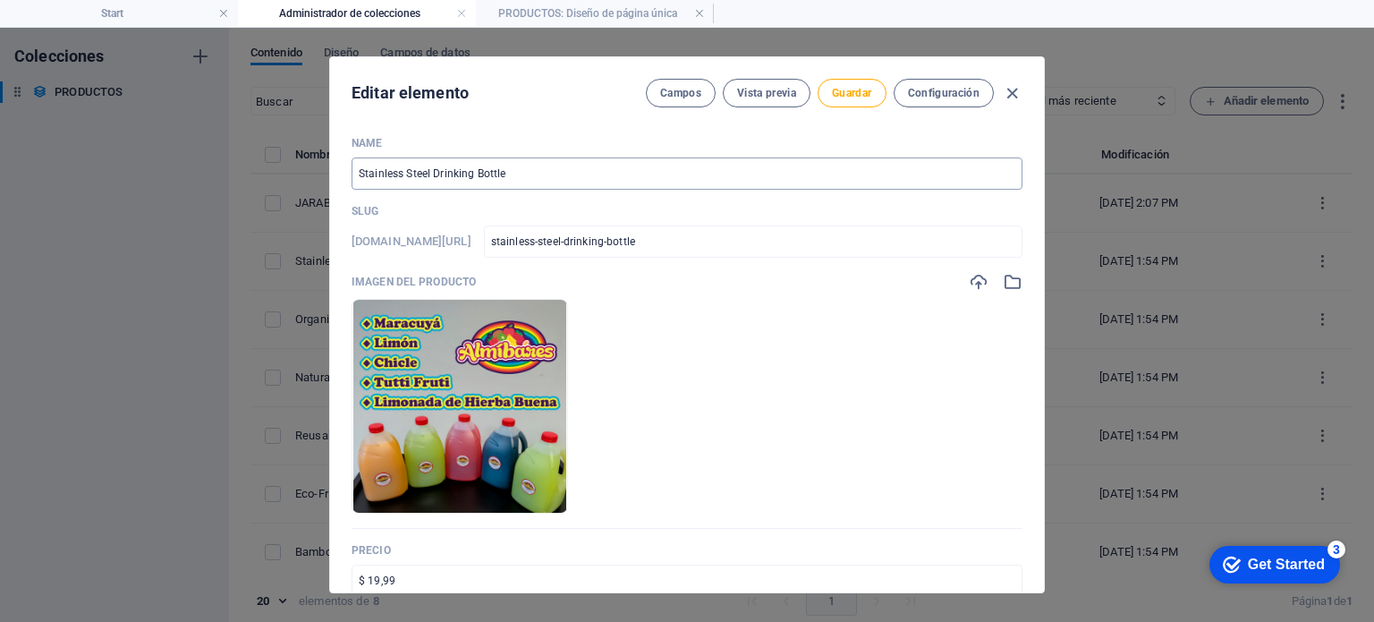
click at [512, 166] on input "Stainless Steel Drinking Bottle" at bounding box center [687, 173] width 671 height 32
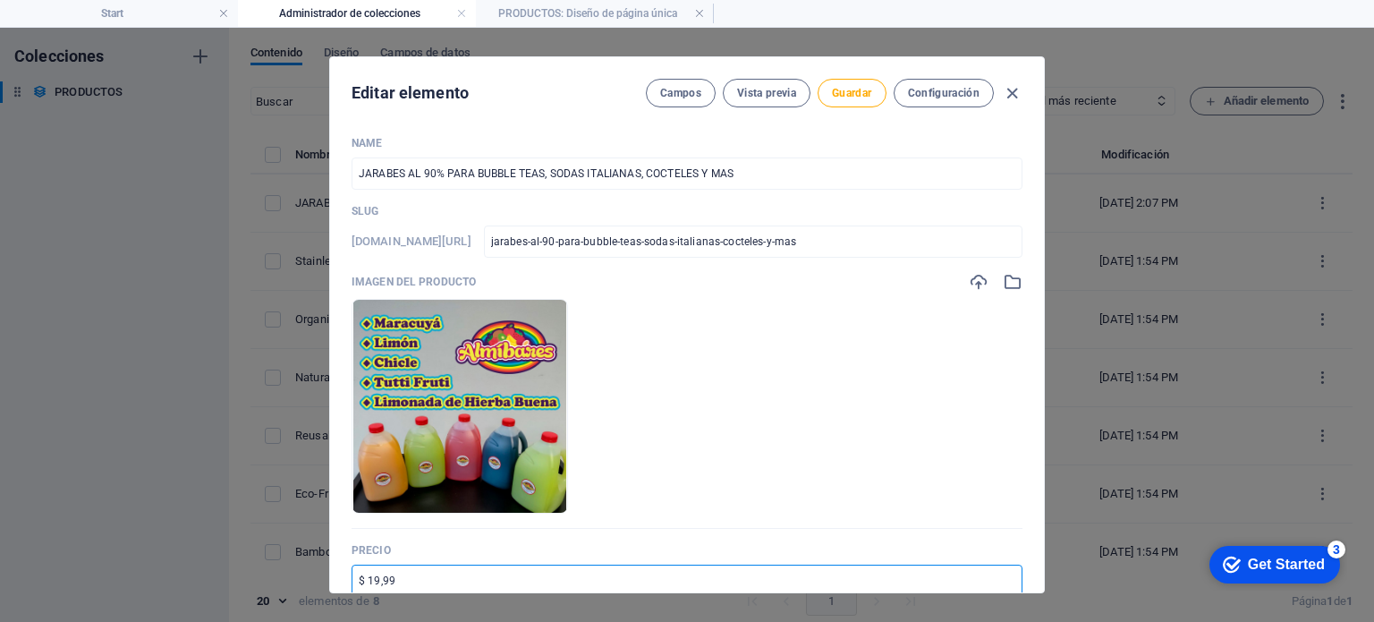
click at [400, 577] on input "$ 19,99" at bounding box center [687, 581] width 671 height 32
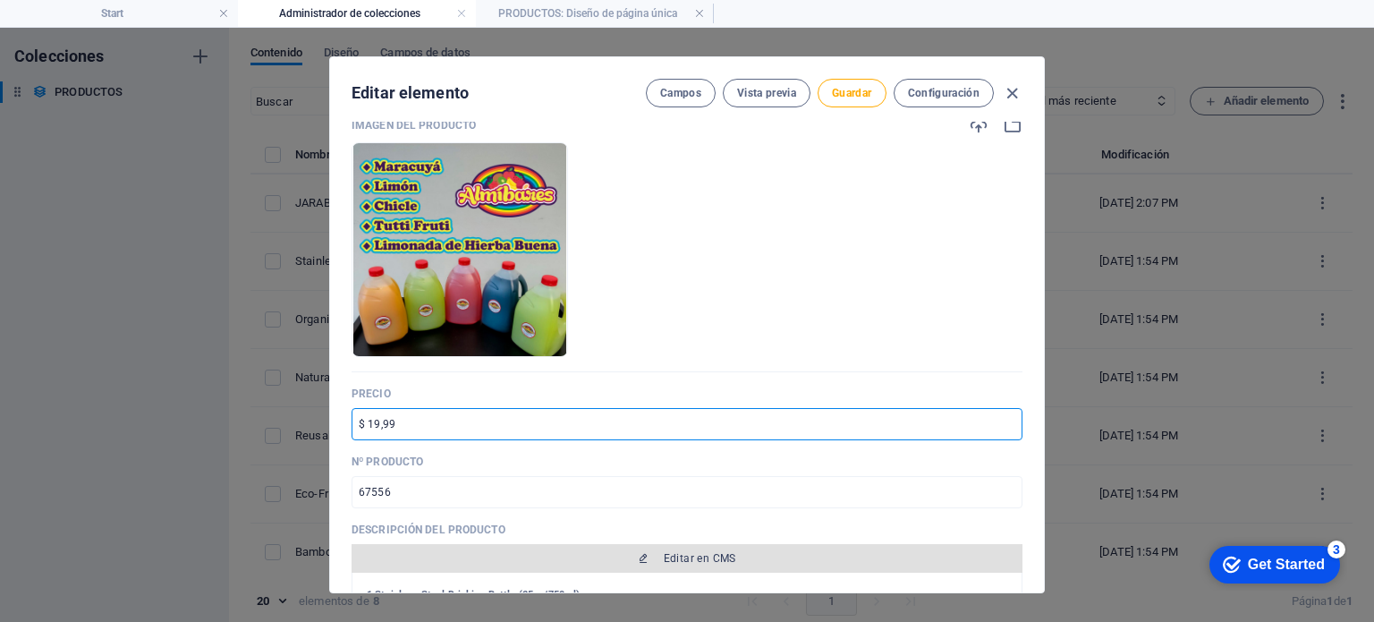
drag, startPoint x: 400, startPoint y: 577, endPoint x: 356, endPoint y: 586, distance: 44.7
click at [356, 586] on div "Name JARABES AL 90% PARA BUBBLE TEAS, SODAS ITALIANAS, COCTELES Y MAS ​ Slug [D…" at bounding box center [687, 535] width 671 height 1113
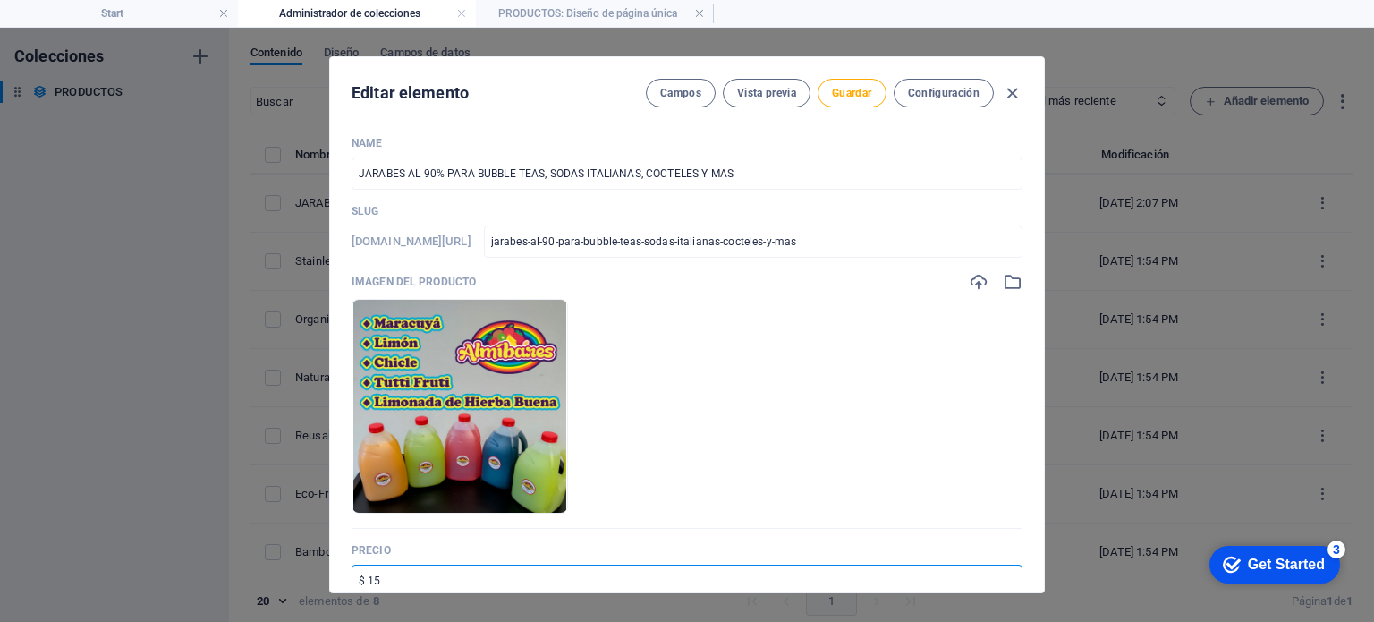
click at [1097, 207] on div "Editar elemento Campos Vista previa Guardar Configuración Name JARABES AL 90% P…" at bounding box center [687, 325] width 1374 height 594
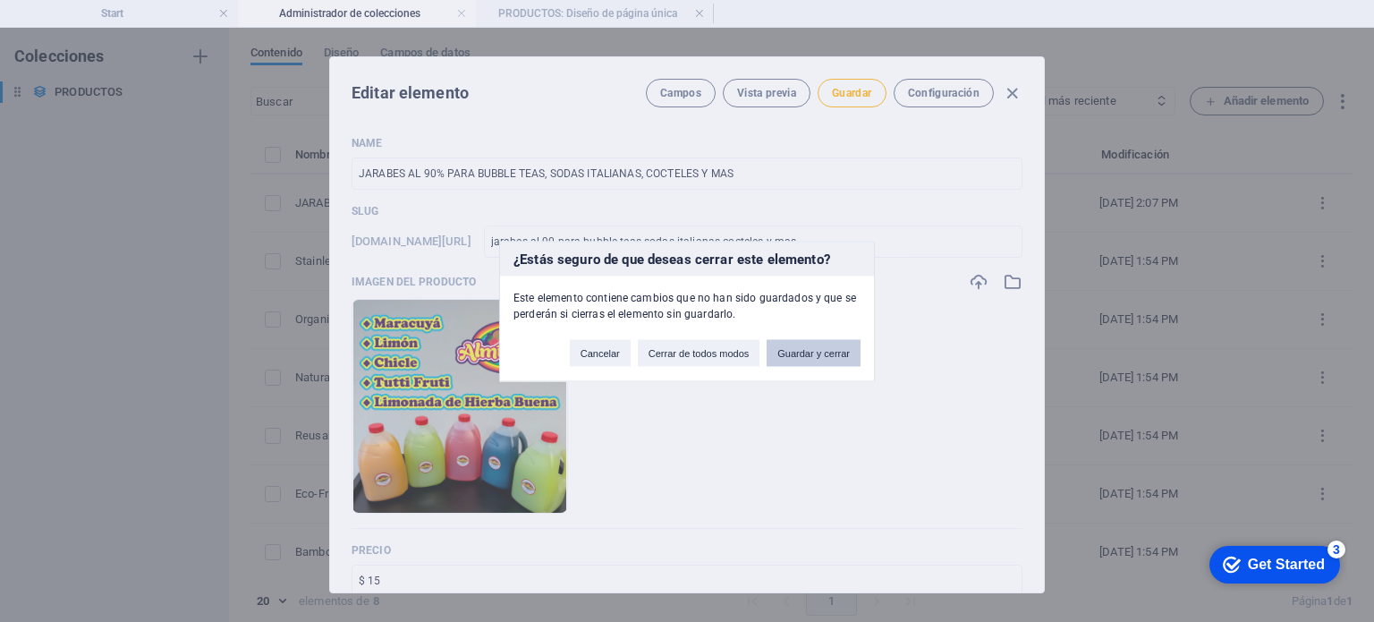
click at [840, 347] on button "Guardar y cerrar" at bounding box center [814, 352] width 94 height 27
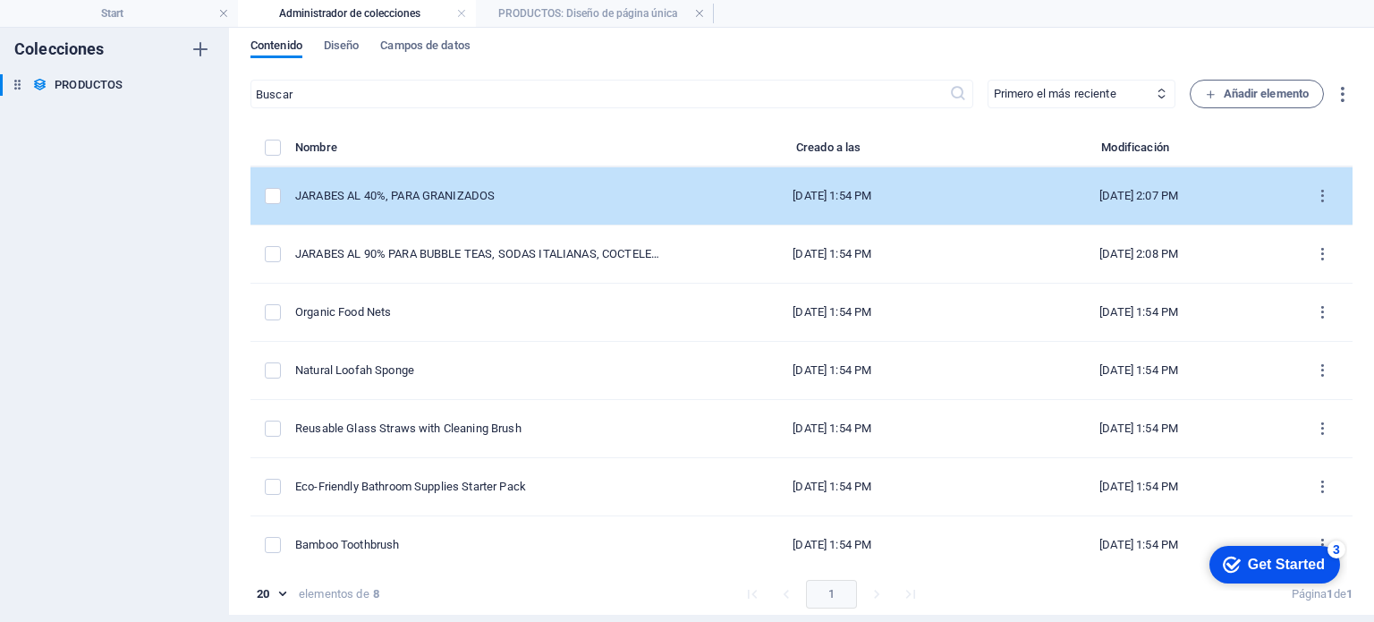
click at [544, 202] on div "JARABES AL 40%, PARA GRANIZADOS" at bounding box center [479, 196] width 369 height 16
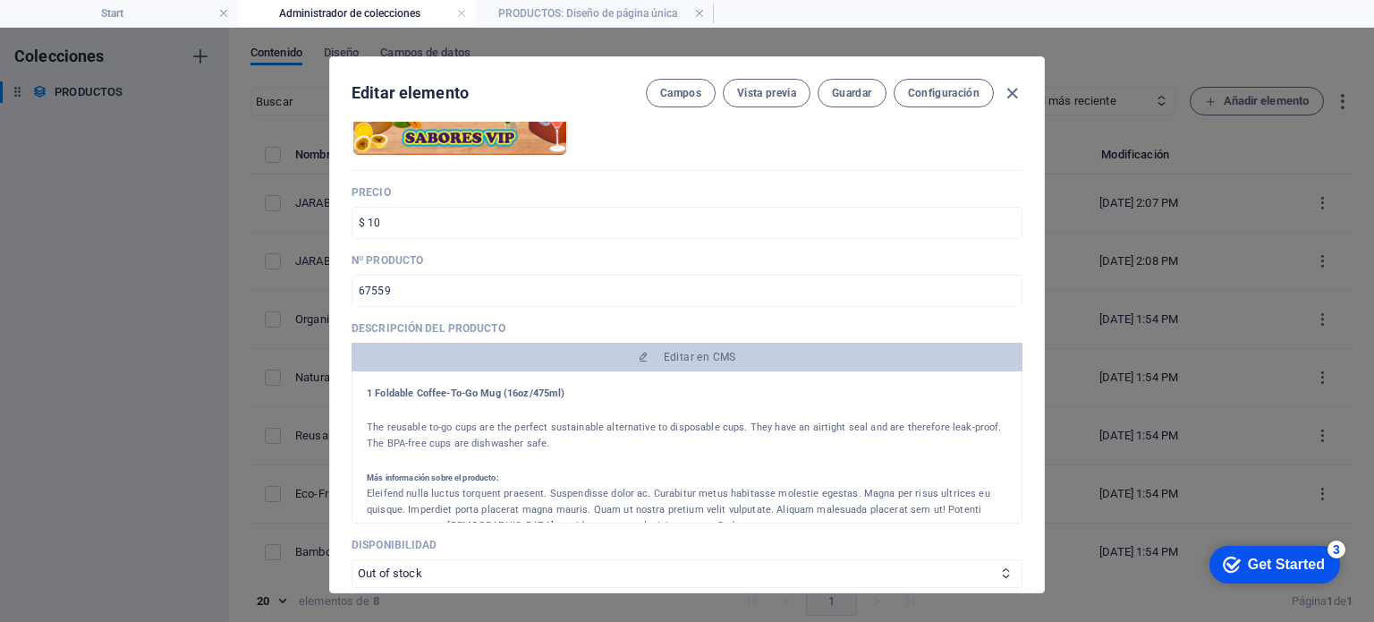
scroll to position [447, 0]
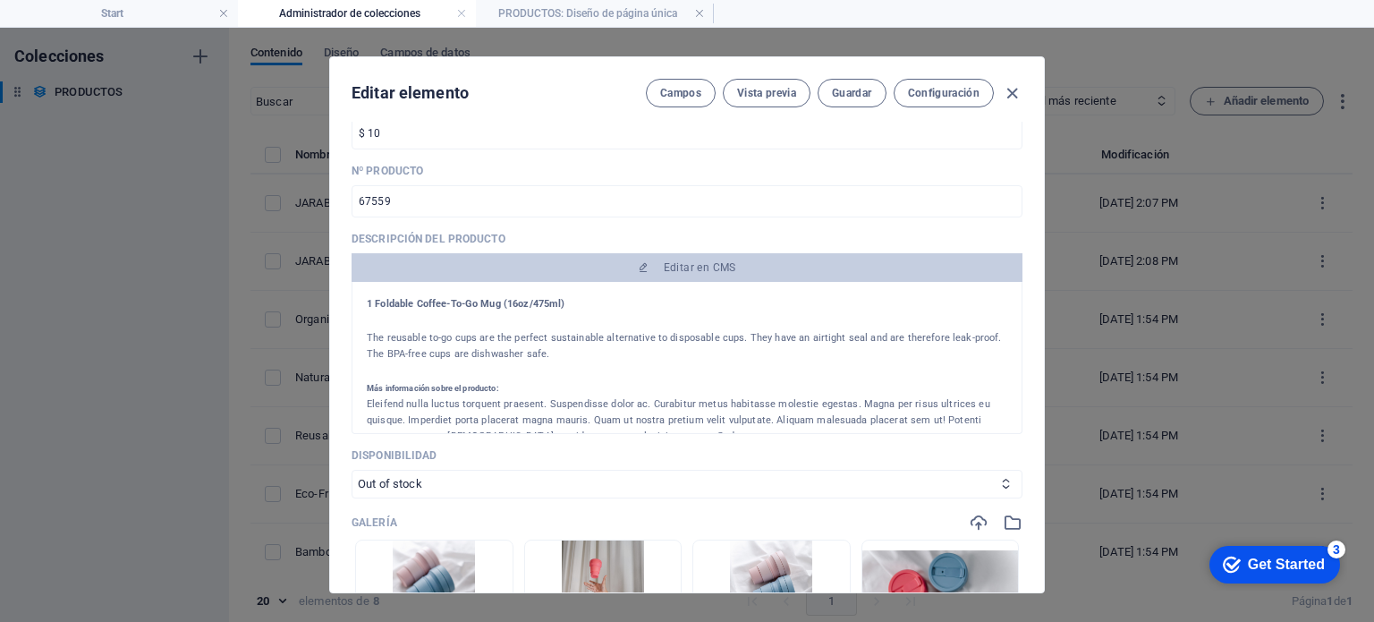
click at [558, 300] on h4 "1 Foldable Coffee-To-Go Mug (16oz/475ml)" at bounding box center [687, 304] width 641 height 16
drag, startPoint x: 554, startPoint y: 303, endPoint x: 375, endPoint y: 308, distance: 179.0
click at [375, 308] on h4 "1 Foldable Coffee-To-Go Mug (16oz/475ml)" at bounding box center [687, 304] width 641 height 16
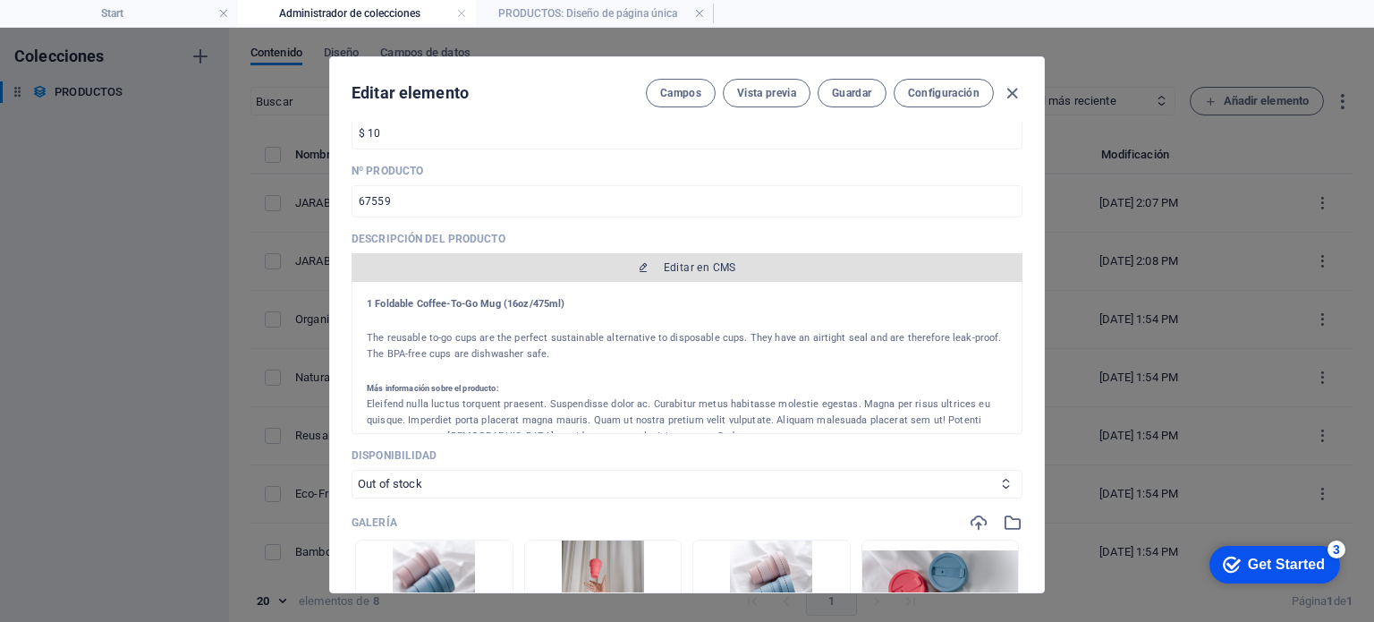
click at [725, 262] on span "Editar en CMS" at bounding box center [700, 267] width 72 height 14
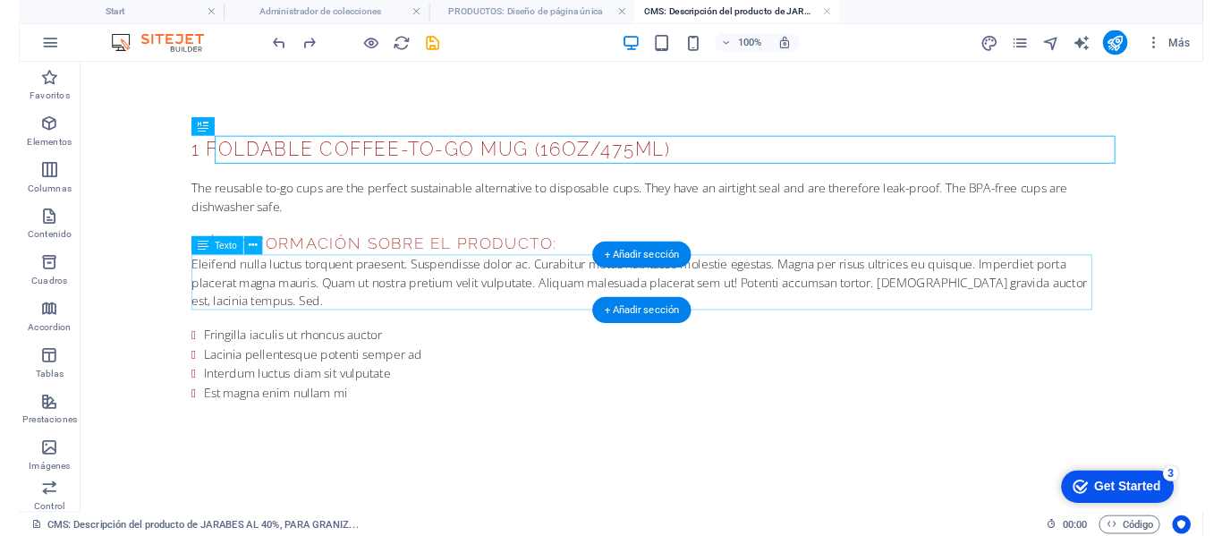
scroll to position [0, 0]
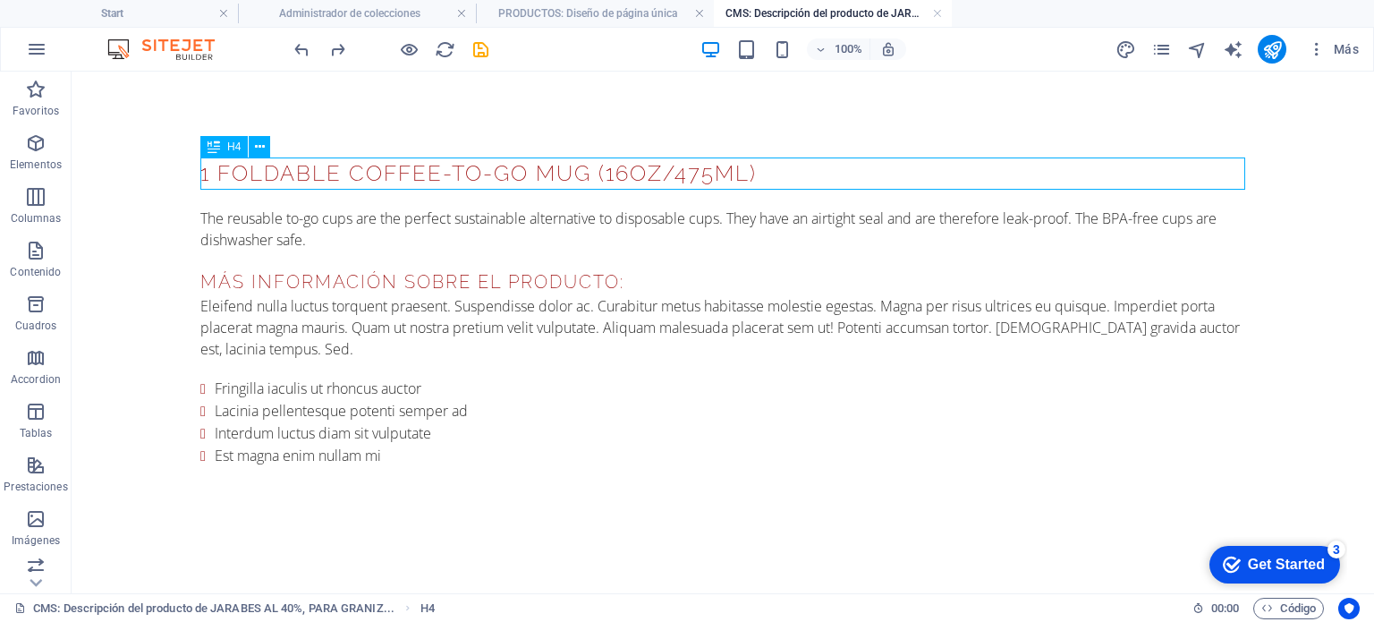
click at [751, 175] on div "1 Foldable Coffee-To-Go Mug (16oz/475ml)" at bounding box center [722, 173] width 1045 height 32
click at [692, 179] on div "1 Foldable Coffee-To-Go Mug (16oz/475ml)" at bounding box center [722, 173] width 1045 height 32
click at [286, 172] on div "1 Foldable Coffee-To-Go Mug (16oz/475ml)" at bounding box center [722, 173] width 1045 height 32
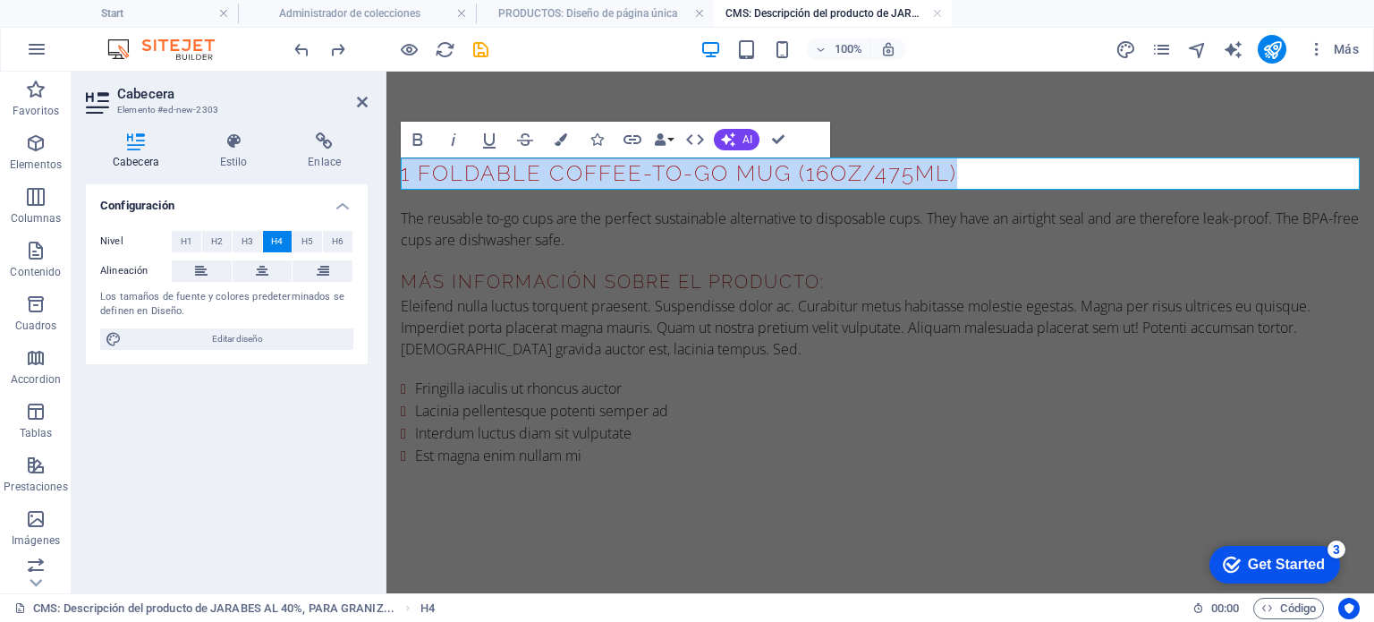
click at [497, 183] on h4 "1 Foldable Coffee-To-Go Mug (16oz/475ml)" at bounding box center [880, 173] width 959 height 32
click at [809, 164] on h4 "1 Foldable Coffee-To-Go Mug (16oz/475ml)" at bounding box center [880, 173] width 959 height 32
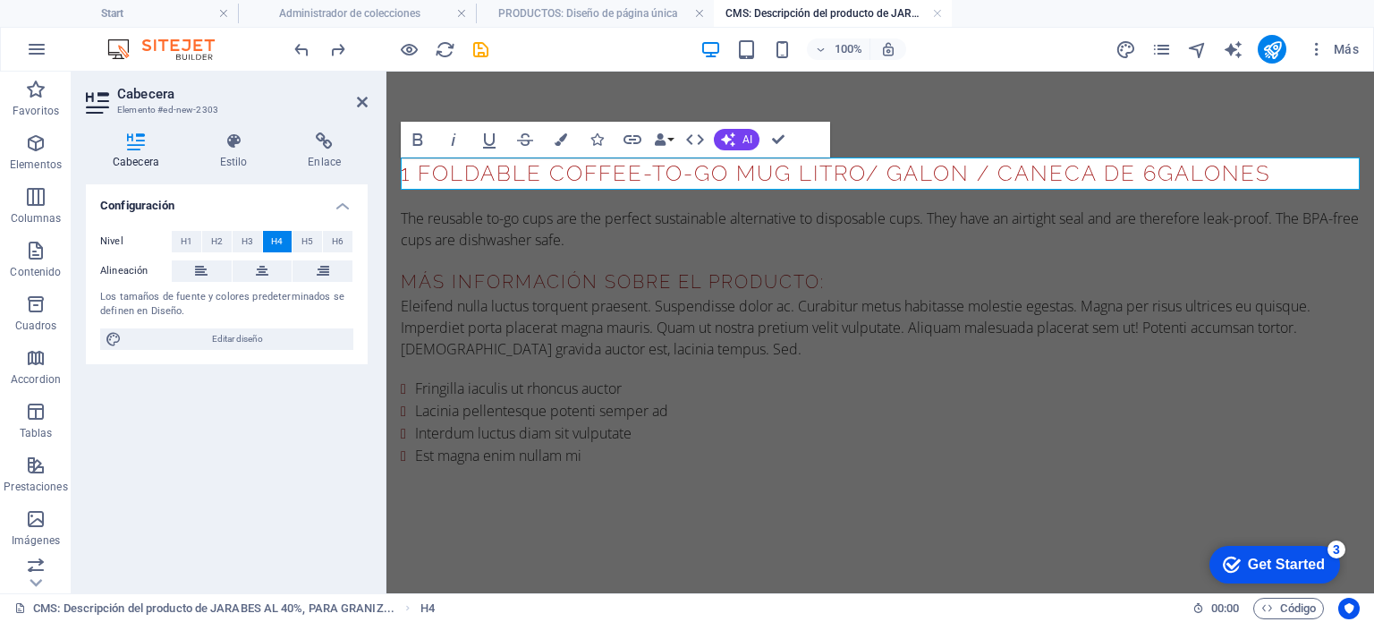
click at [793, 174] on h4 "1 Foldable Coffee-To-Go Mug LITRO/ GALON / CANECA DE 6GALONES" at bounding box center [880, 173] width 959 height 32
click at [812, 240] on div "The reusable to-go cups are the perfect sustainable alternative to disposable c…" at bounding box center [880, 229] width 959 height 43
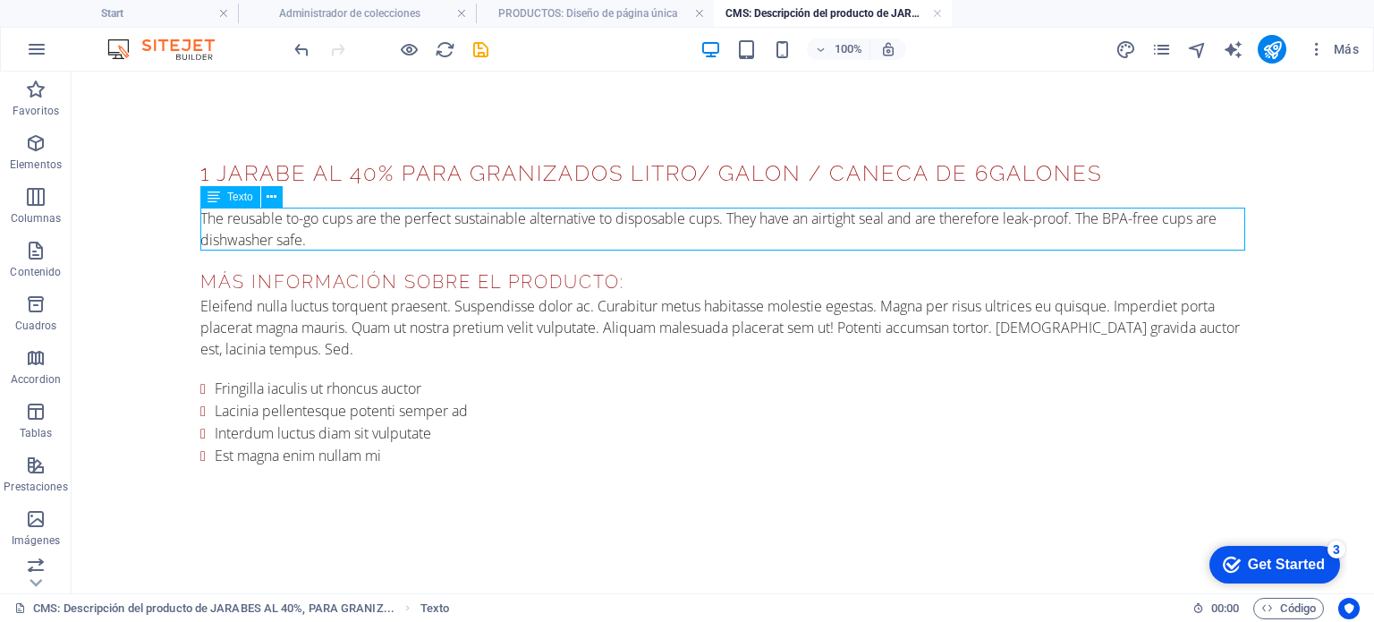
click at [302, 239] on div "The reusable to-go cups are the perfect sustainable alternative to disposable c…" at bounding box center [722, 229] width 1045 height 43
click at [302, 238] on div "The reusable to-go cups are the perfect sustainable alternative to disposable c…" at bounding box center [722, 229] width 1045 height 43
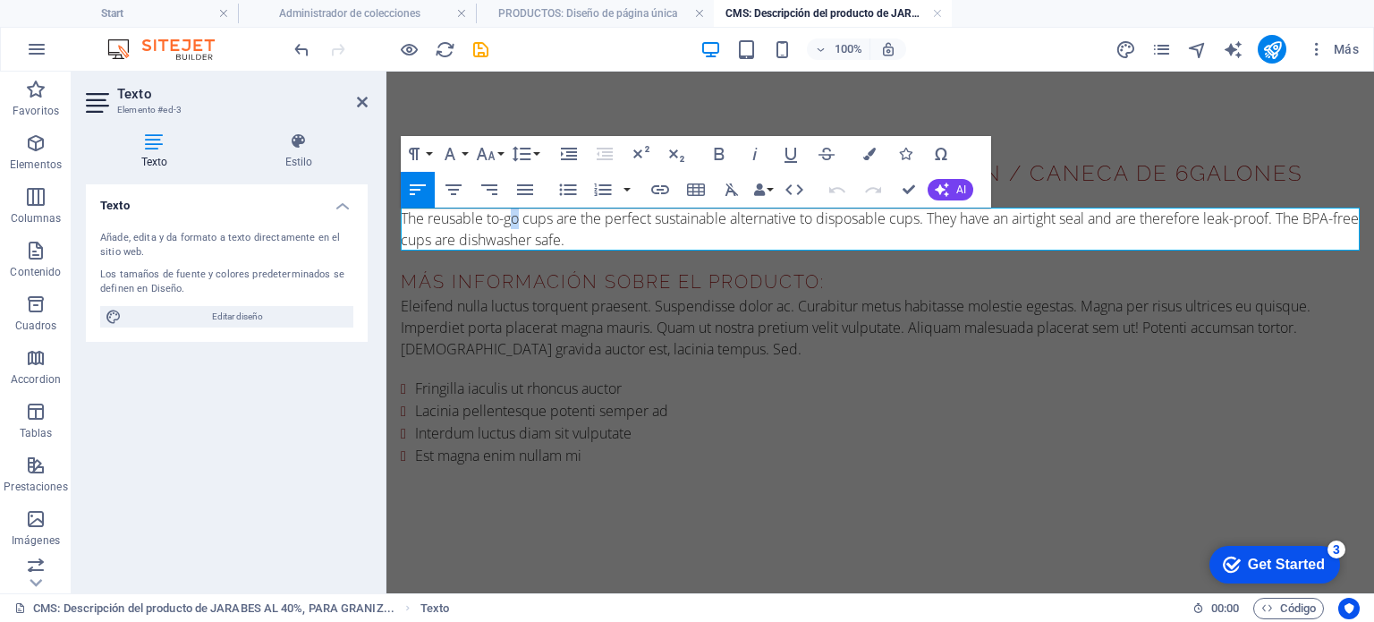
click at [509, 225] on p "The reusable to-go cups are the perfect sustainable alternative to disposable c…" at bounding box center [880, 229] width 959 height 43
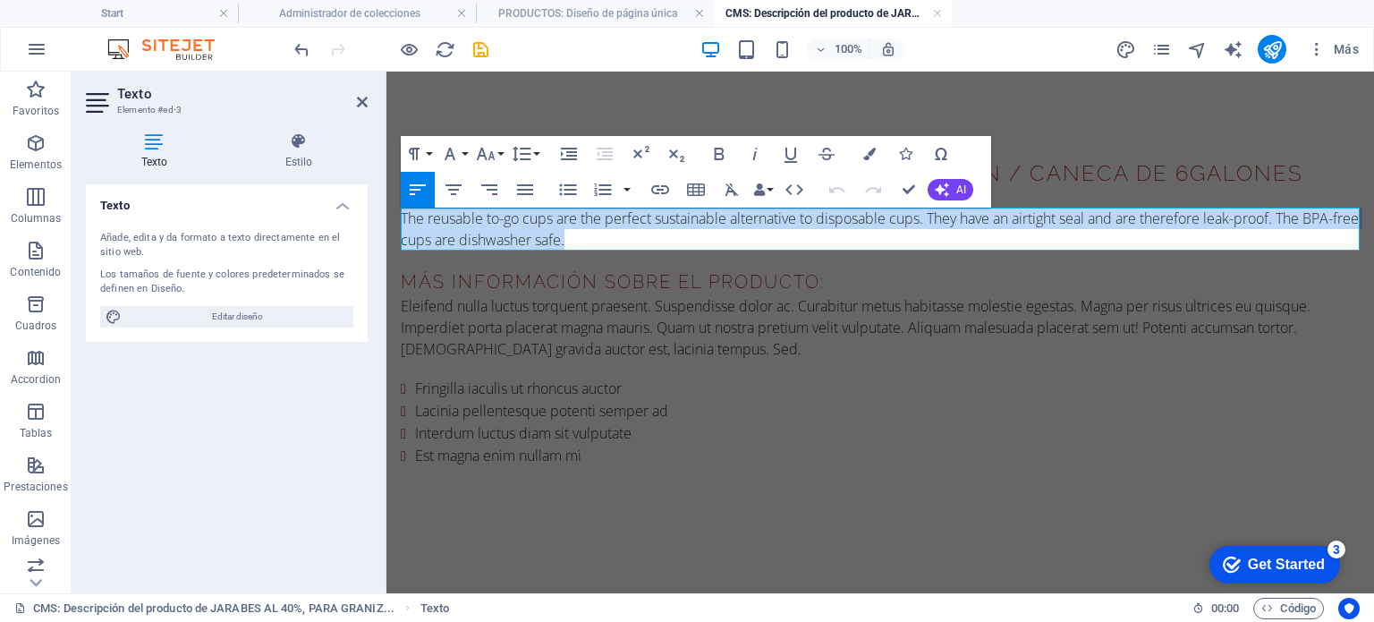
drag, startPoint x: 557, startPoint y: 229, endPoint x: 400, endPoint y: 213, distance: 158.3
click at [400, 213] on div "1 JARABE AL 40% PARA GRANIZADOS LITRO/ GALON / CANECA DE 6GALONES The reusable …" at bounding box center [880, 312] width 988 height 481
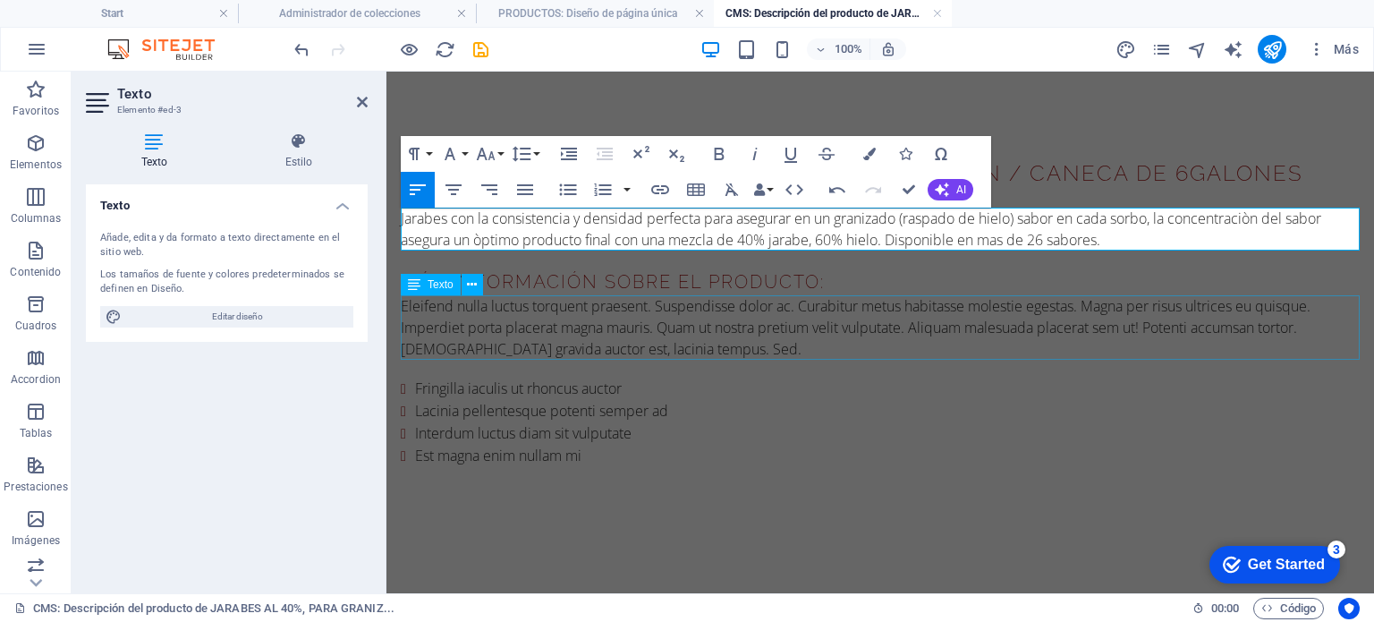
click at [805, 335] on div "Eleifend nulla luctus torquent praesent. Suspendisse dolor ac. Curabitur metus …" at bounding box center [880, 327] width 959 height 64
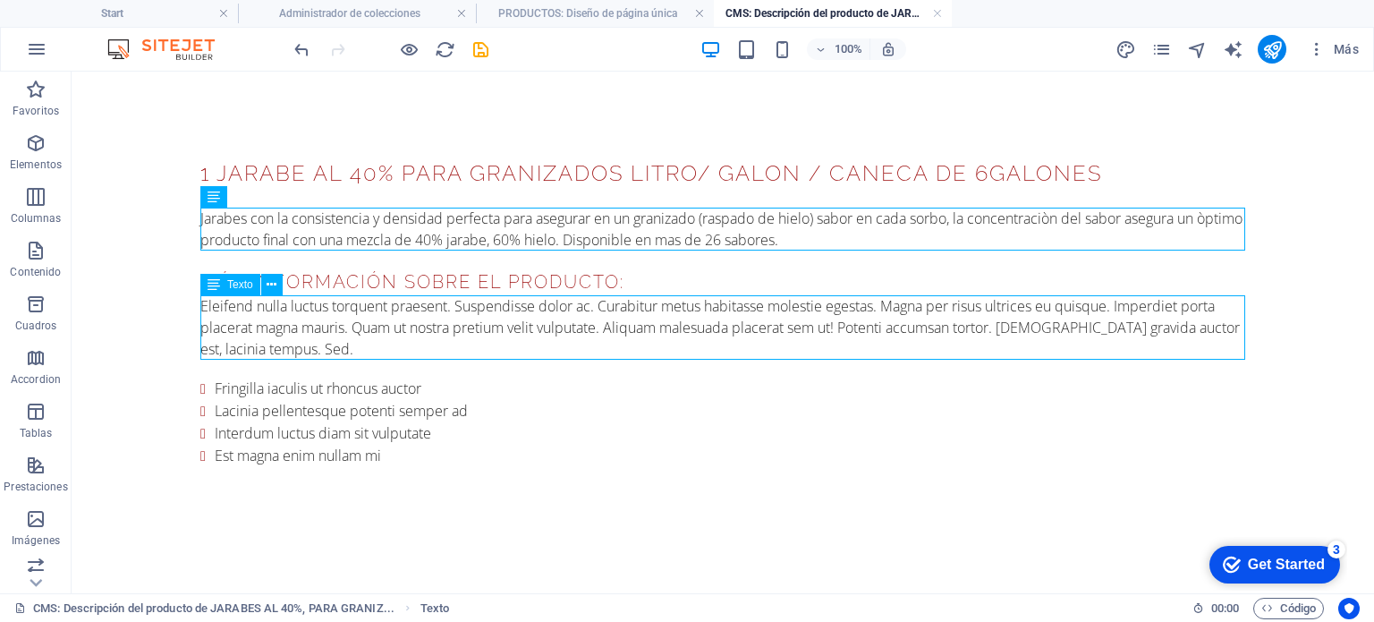
click at [311, 353] on div "Eleifend nulla luctus torquent praesent. Suspendisse dolor ac. Curabitur metus …" at bounding box center [722, 327] width 1045 height 64
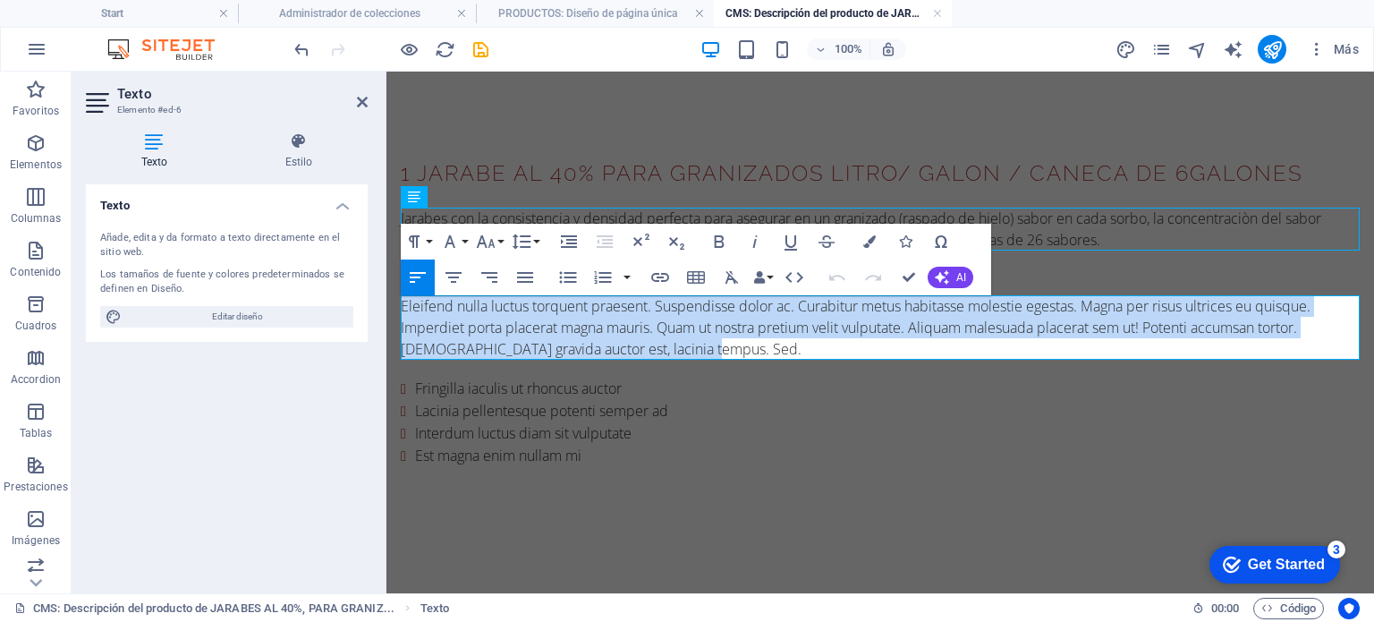
drag, startPoint x: 743, startPoint y: 346, endPoint x: 397, endPoint y: 304, distance: 348.8
click at [397, 304] on div "1 JARABE AL 40% PARA GRANIZADOS LITRO/ GALON / CANECA DE 6GALONES Jarabes con l…" at bounding box center [880, 312] width 988 height 481
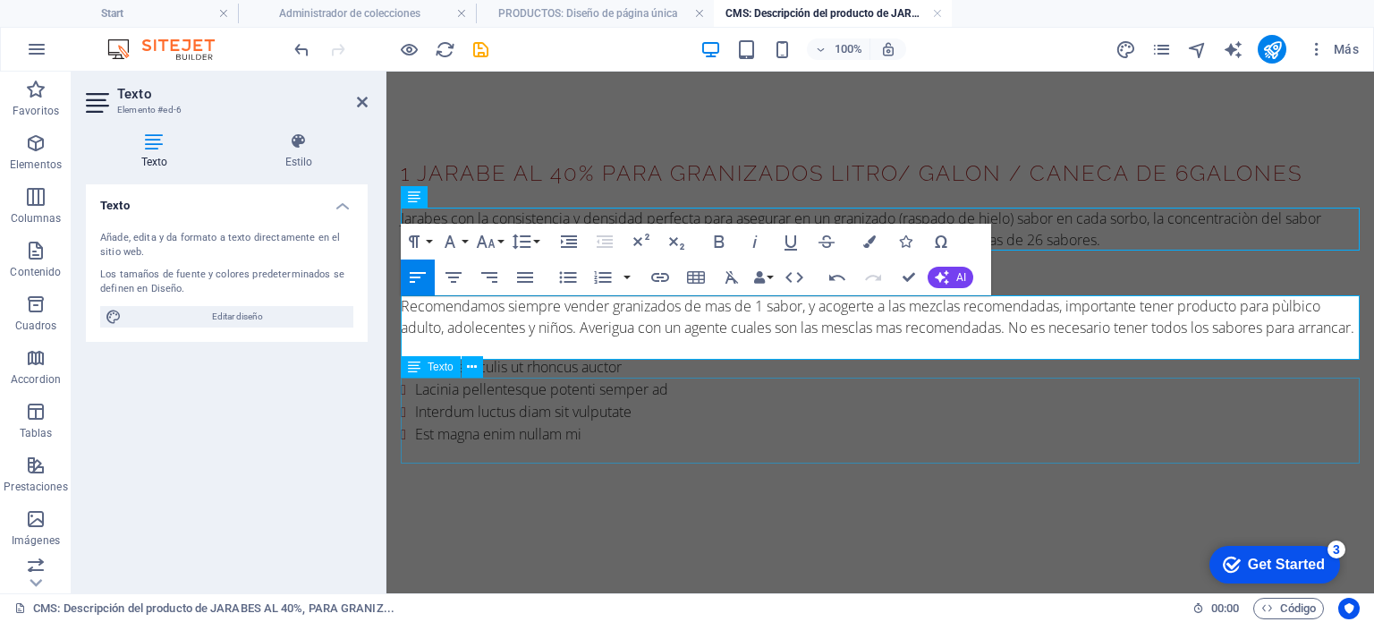
click at [528, 403] on div "Fringilla iaculis ut rhoncus auctor Lacinia pellentesque potenti semper ad Inte…" at bounding box center [880, 400] width 959 height 89
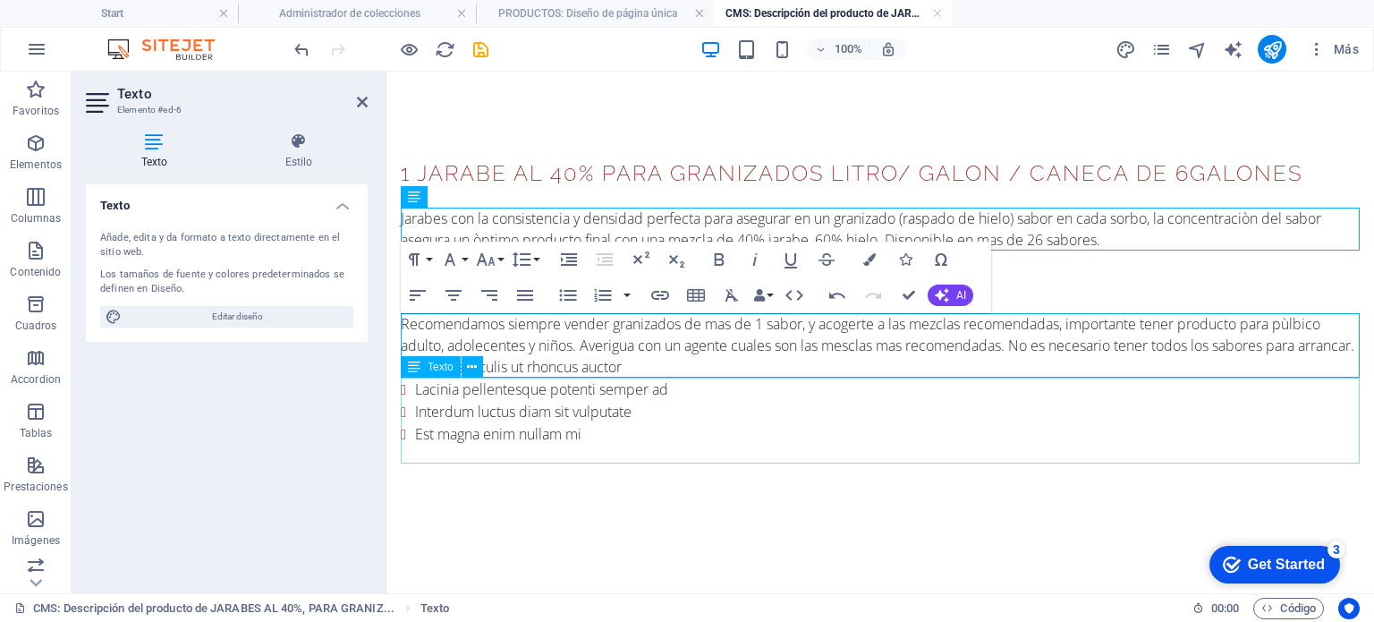
click at [495, 403] on div "Fringilla iaculis ut rhoncus auctor Lacinia pellentesque potenti semper ad Inte…" at bounding box center [880, 400] width 959 height 89
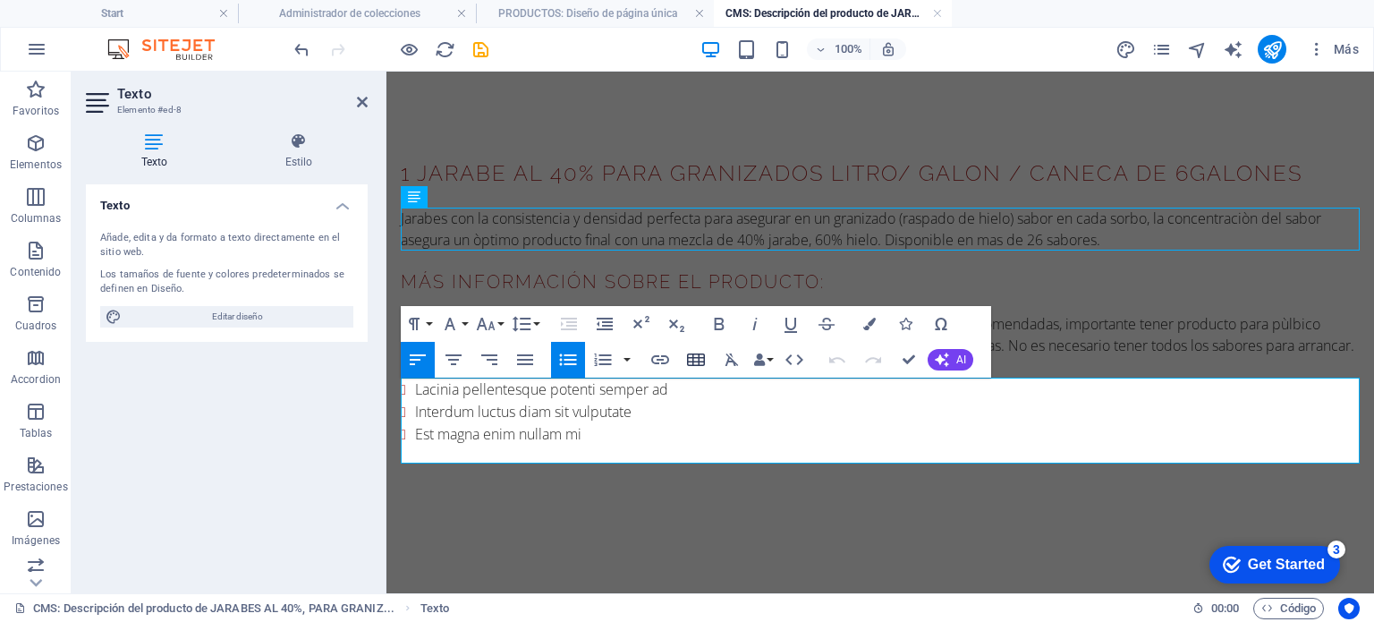
click at [694, 360] on icon "button" at bounding box center [695, 359] width 21 height 21
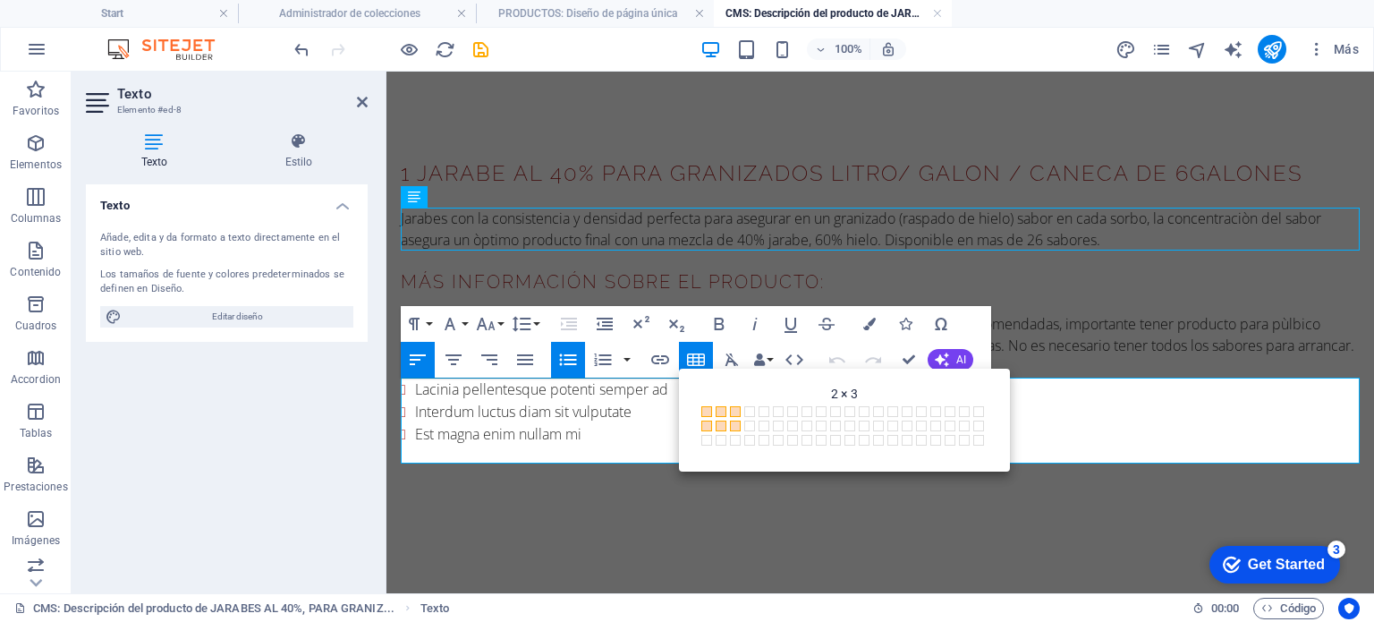
click at [734, 428] on span at bounding box center [735, 425] width 11 height 11
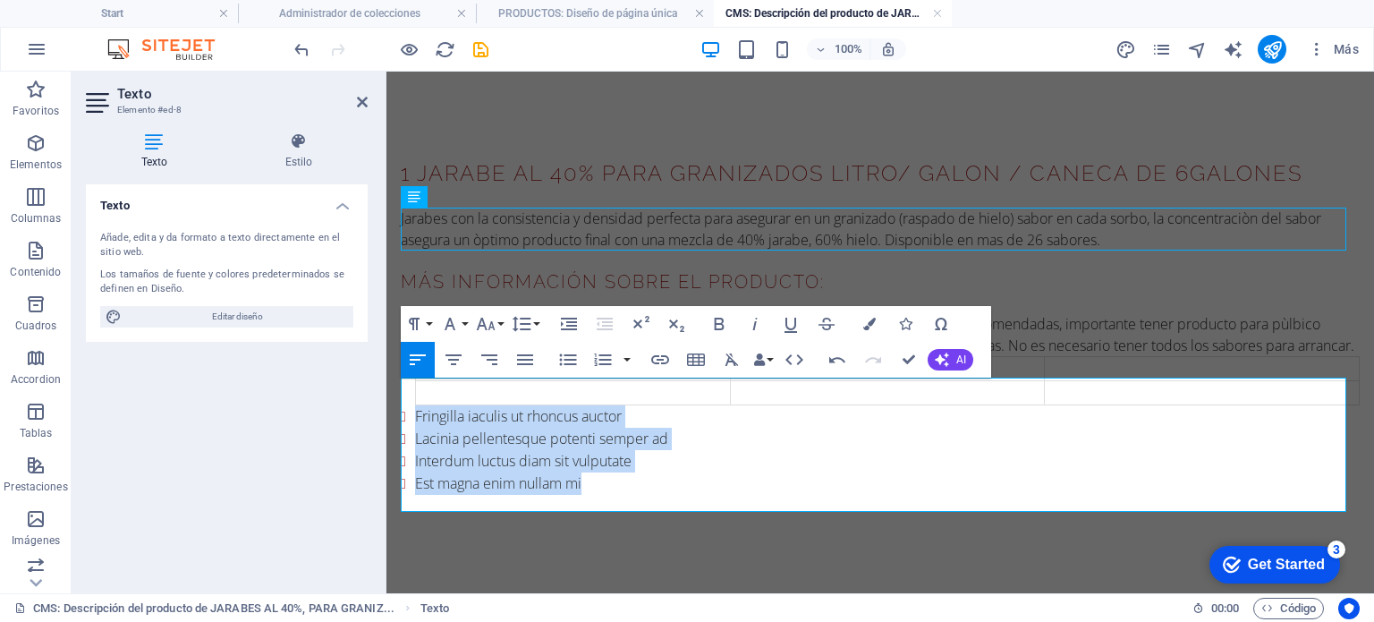
drag, startPoint x: 658, startPoint y: 492, endPoint x: 403, endPoint y: 442, distance: 260.7
click at [403, 442] on ul "Fringilla iaculis ut rhoncus auctor Lacinia pellentesque potenti semper ad Inte…" at bounding box center [880, 425] width 959 height 139
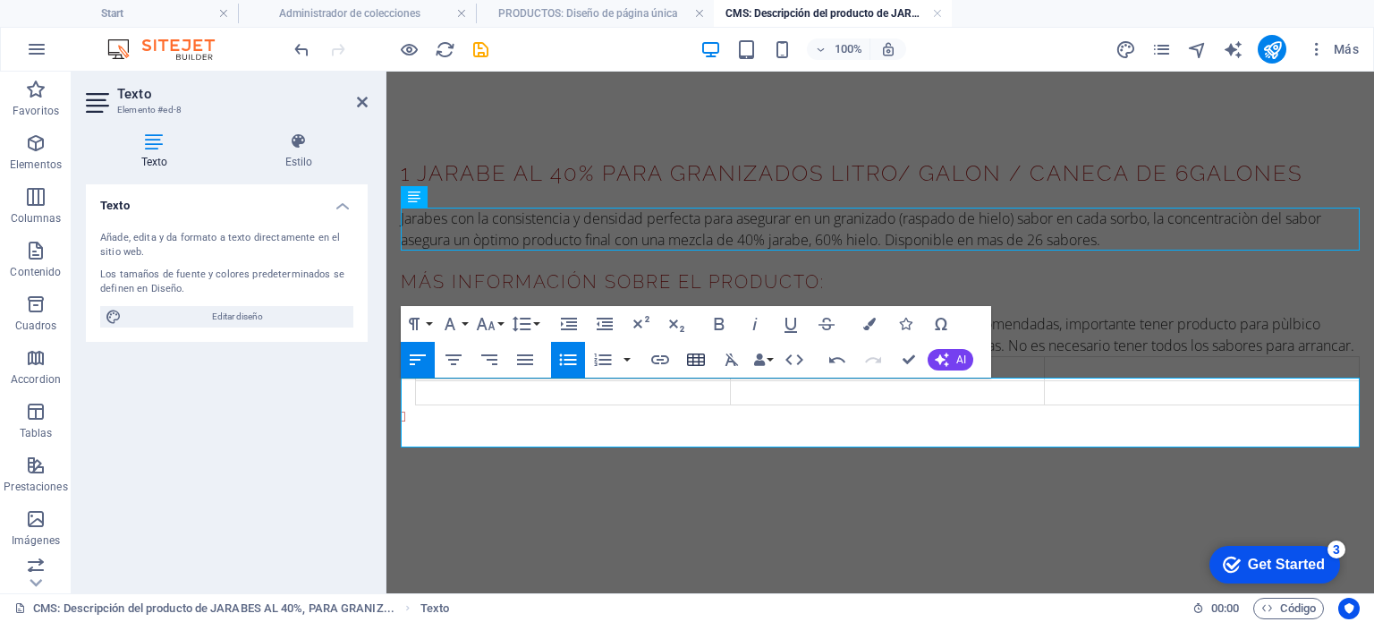
click at [695, 361] on icon "button" at bounding box center [696, 359] width 18 height 13
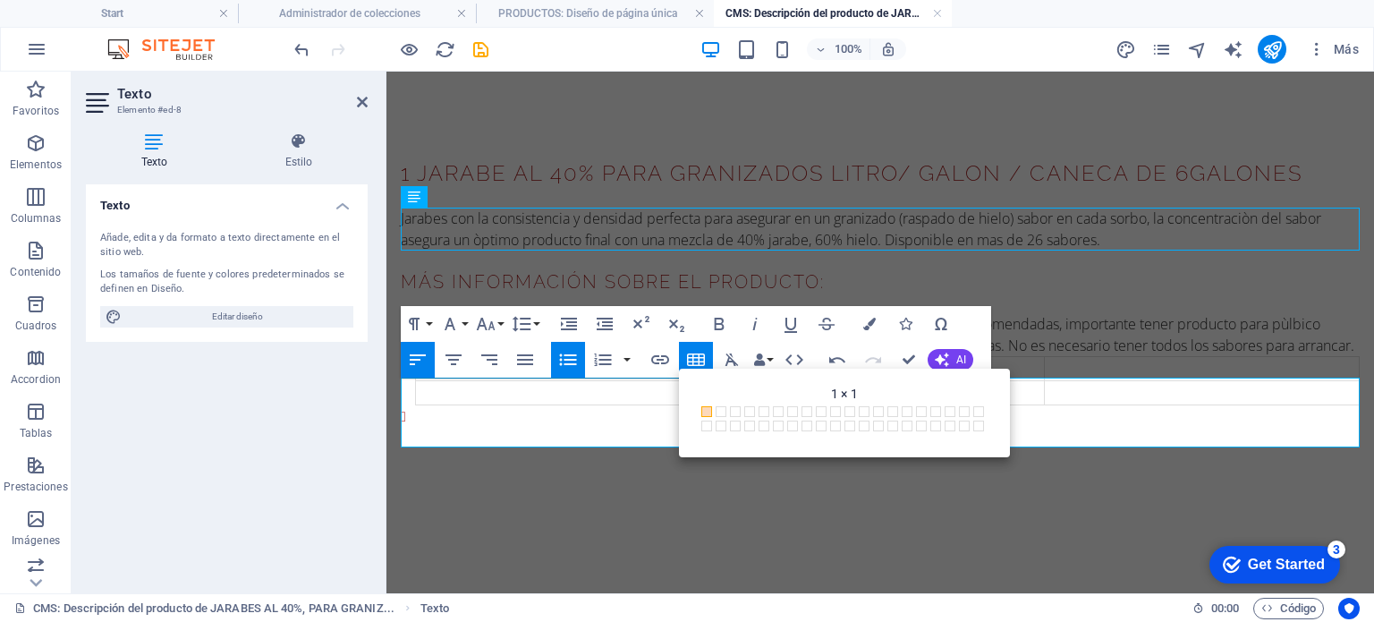
click at [519, 428] on li at bounding box center [887, 416] width 945 height 22
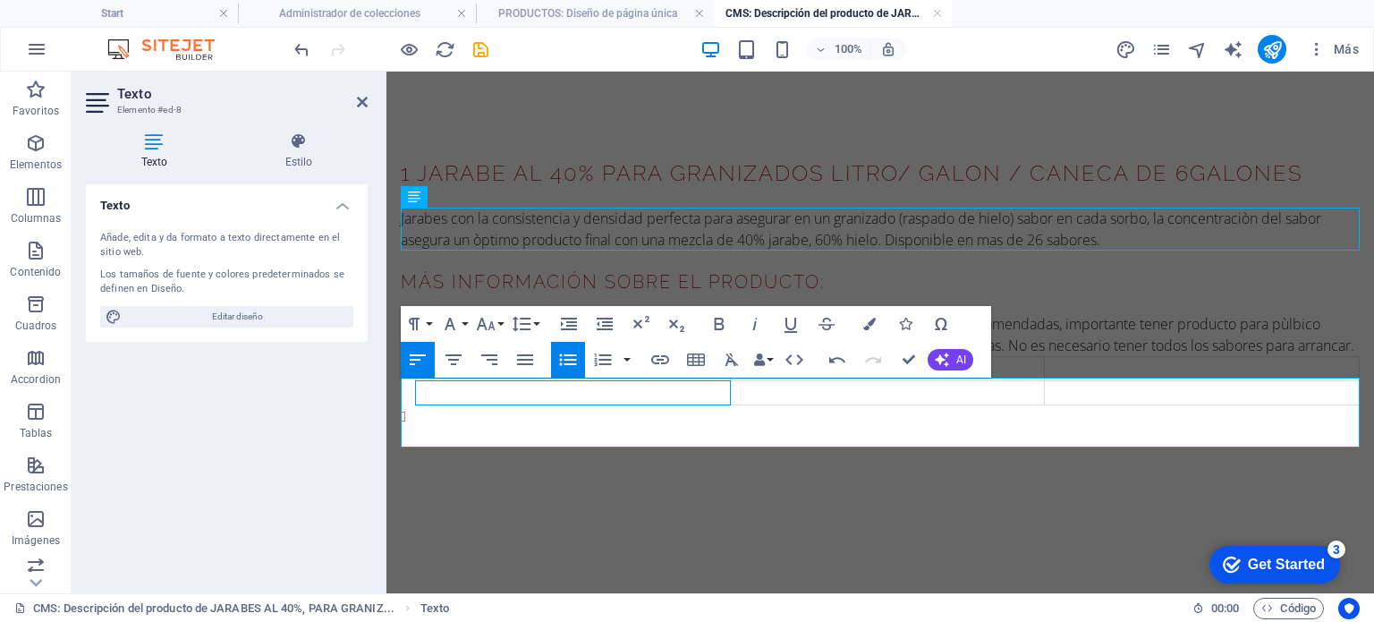
click at [529, 405] on td at bounding box center [573, 393] width 315 height 24
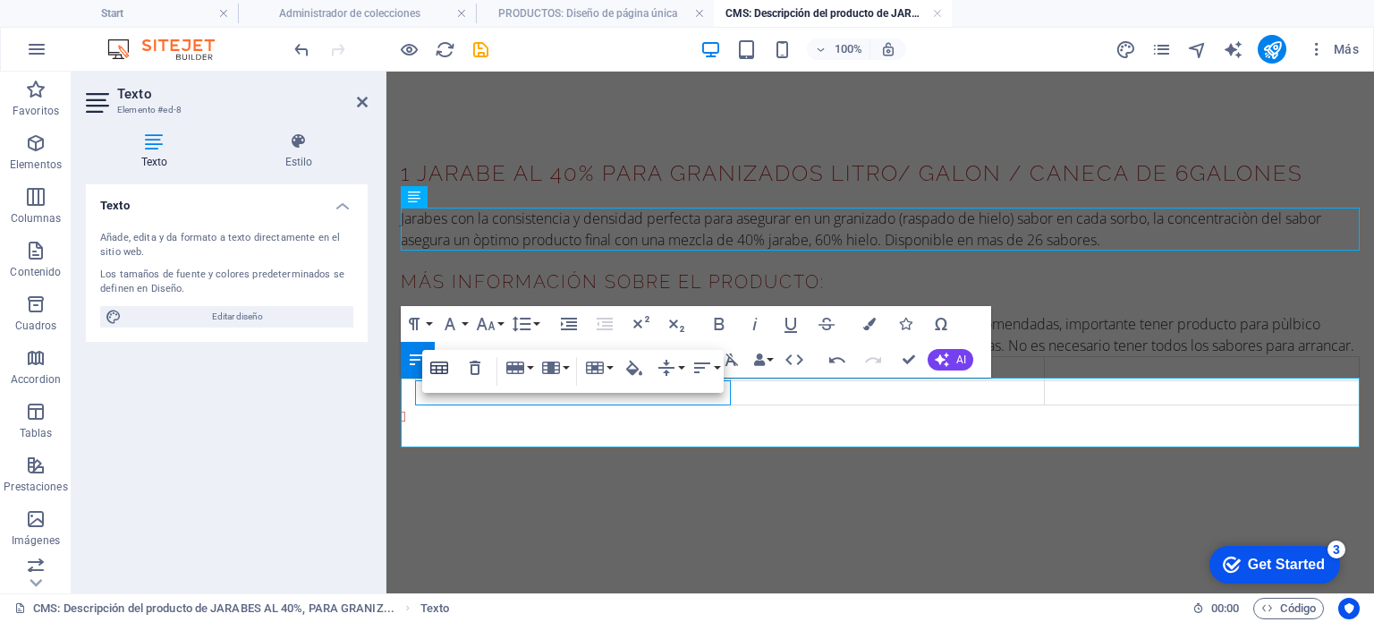
click at [445, 375] on icon "button" at bounding box center [439, 367] width 21 height 21
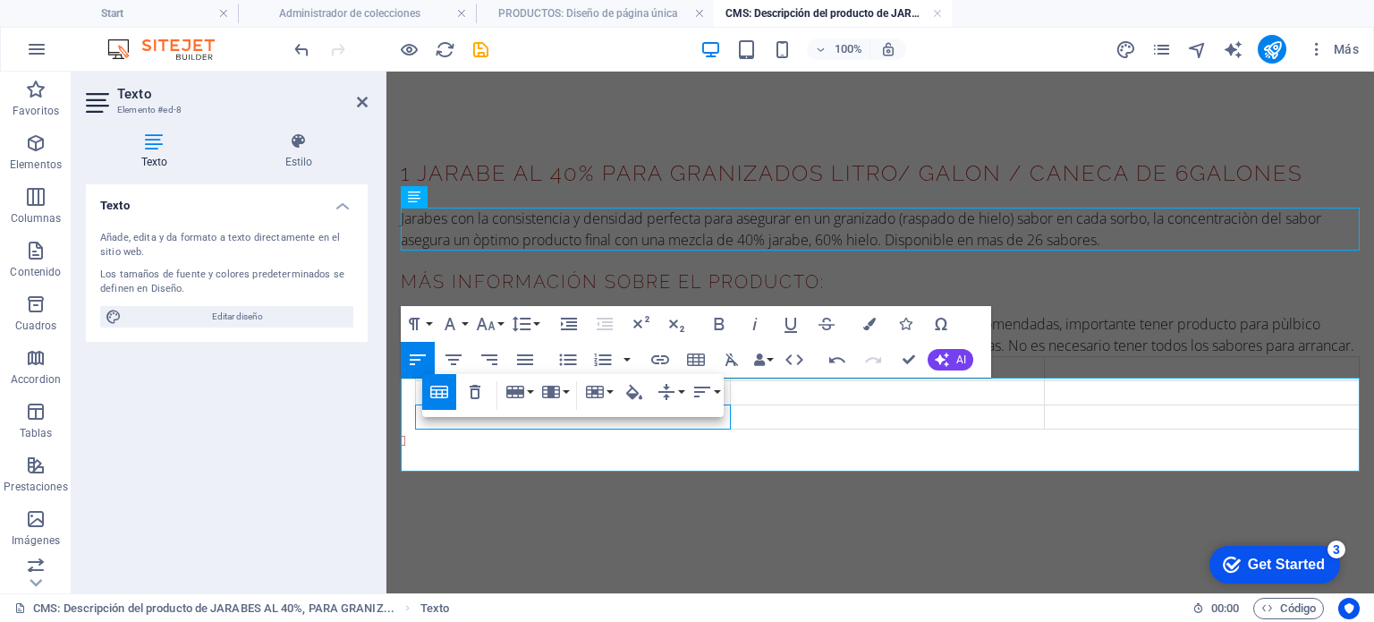
click at [616, 429] on td at bounding box center [573, 417] width 315 height 24
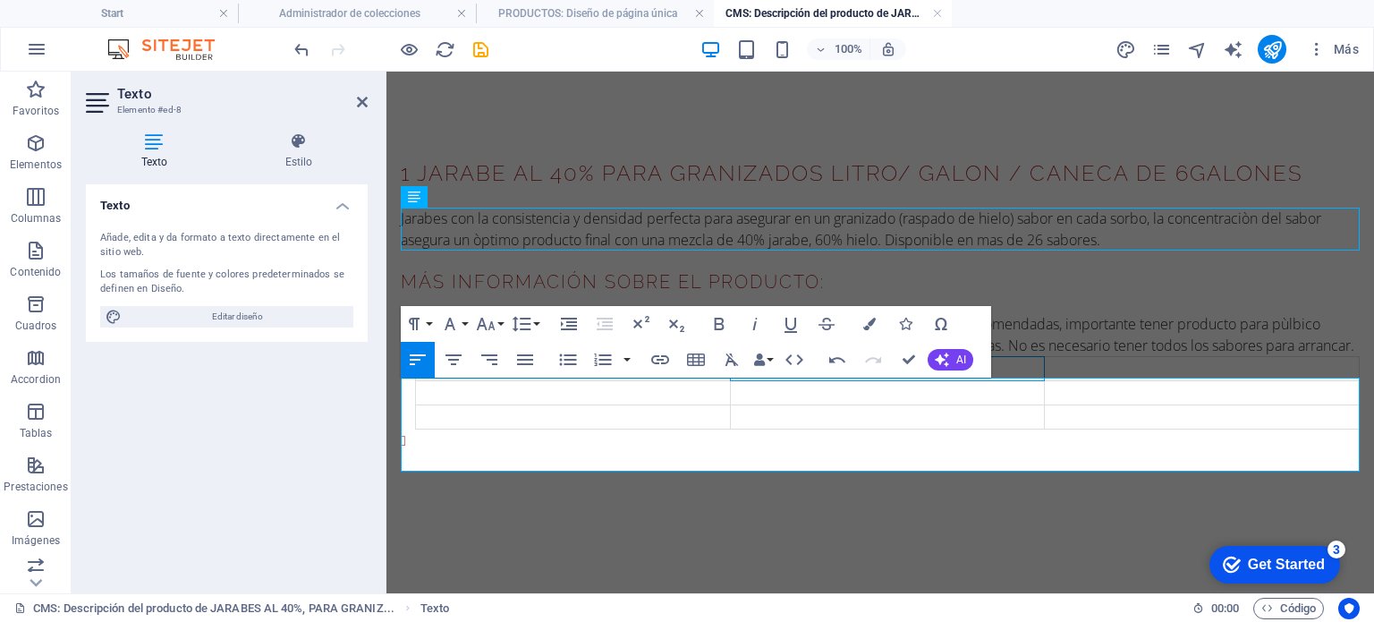
click at [916, 381] on th at bounding box center [887, 369] width 315 height 24
drag, startPoint x: 582, startPoint y: 393, endPoint x: 1184, endPoint y: 447, distance: 604.5
click at [1184, 429] on table at bounding box center [887, 392] width 945 height 73
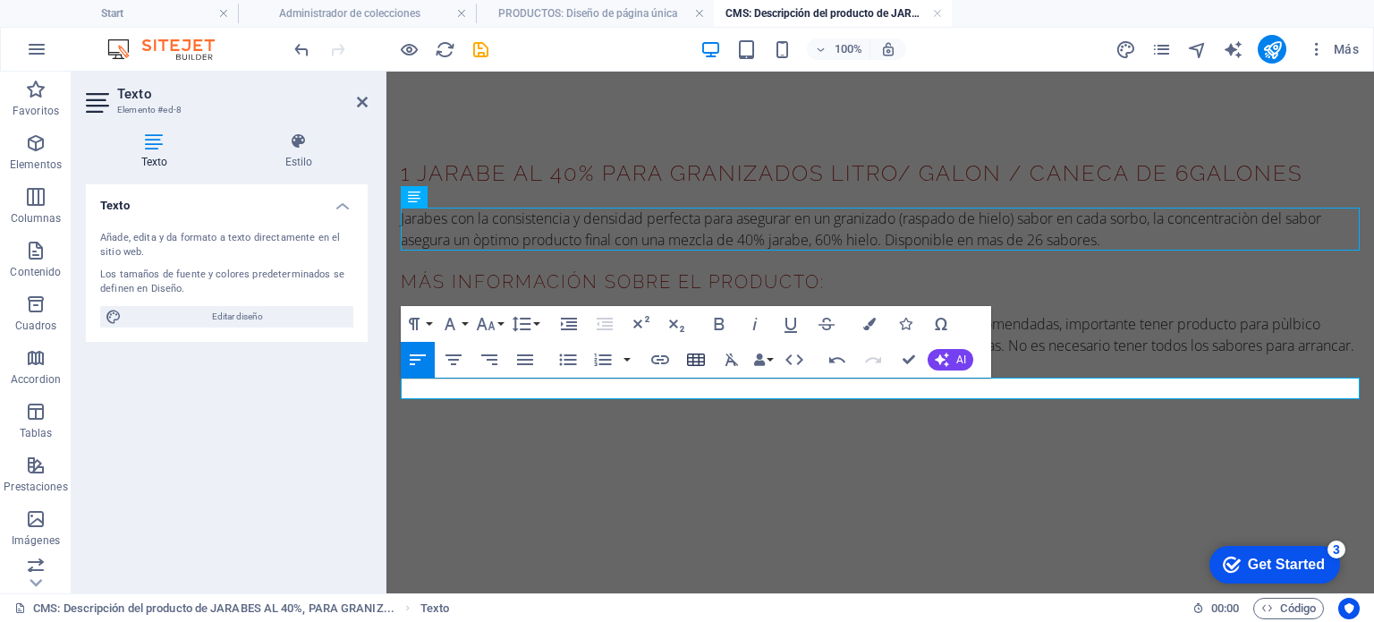
click at [700, 369] on icon "button" at bounding box center [695, 359] width 21 height 21
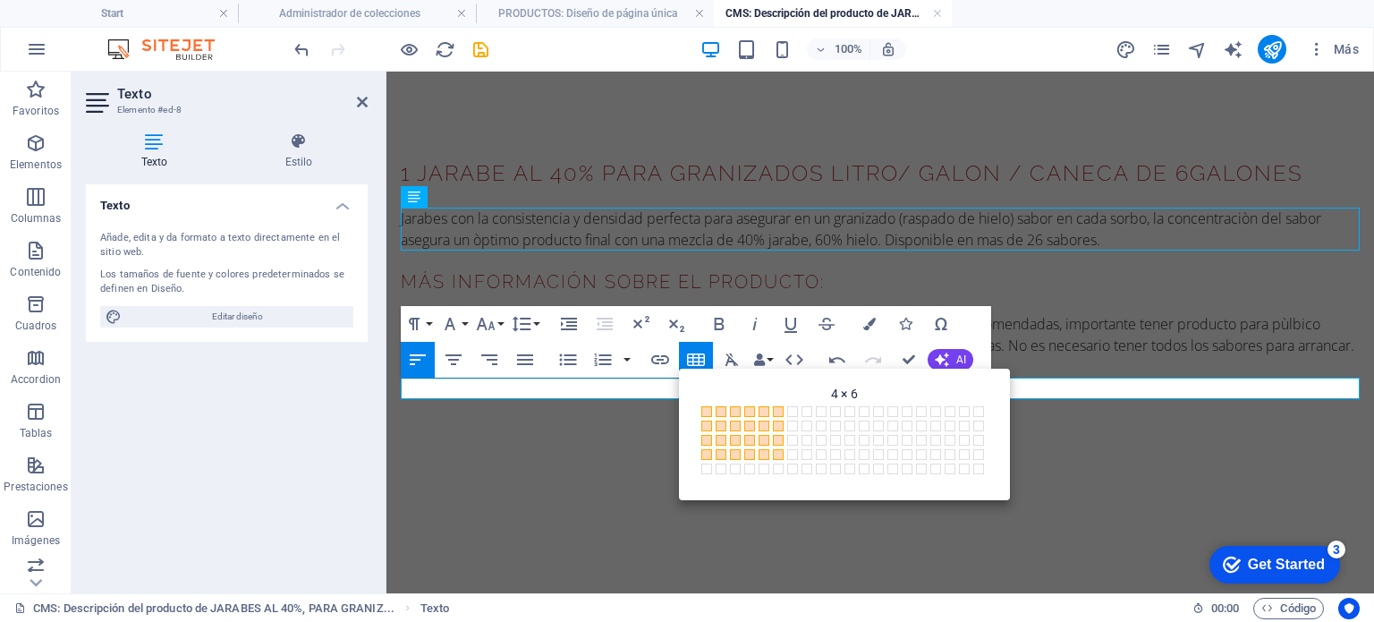
click at [782, 451] on span at bounding box center [778, 454] width 11 height 11
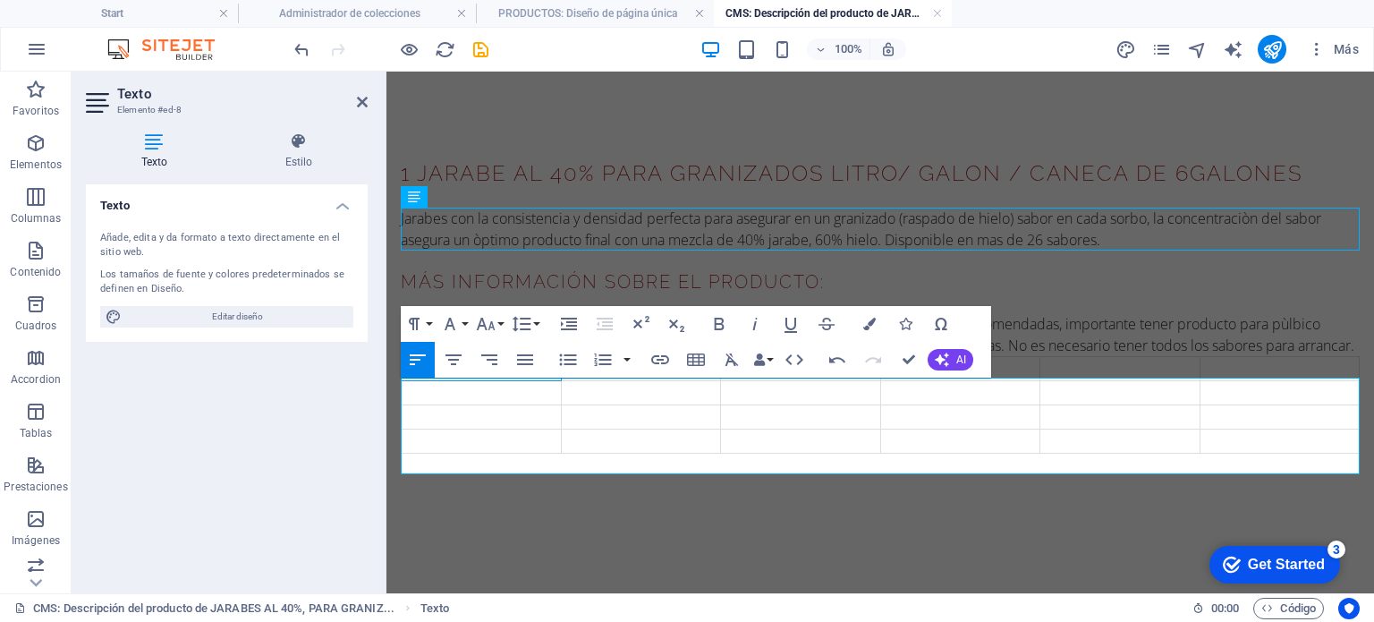
click at [474, 381] on td at bounding box center [482, 369] width 160 height 24
click at [433, 319] on button "Paragraph Format" at bounding box center [418, 324] width 34 height 36
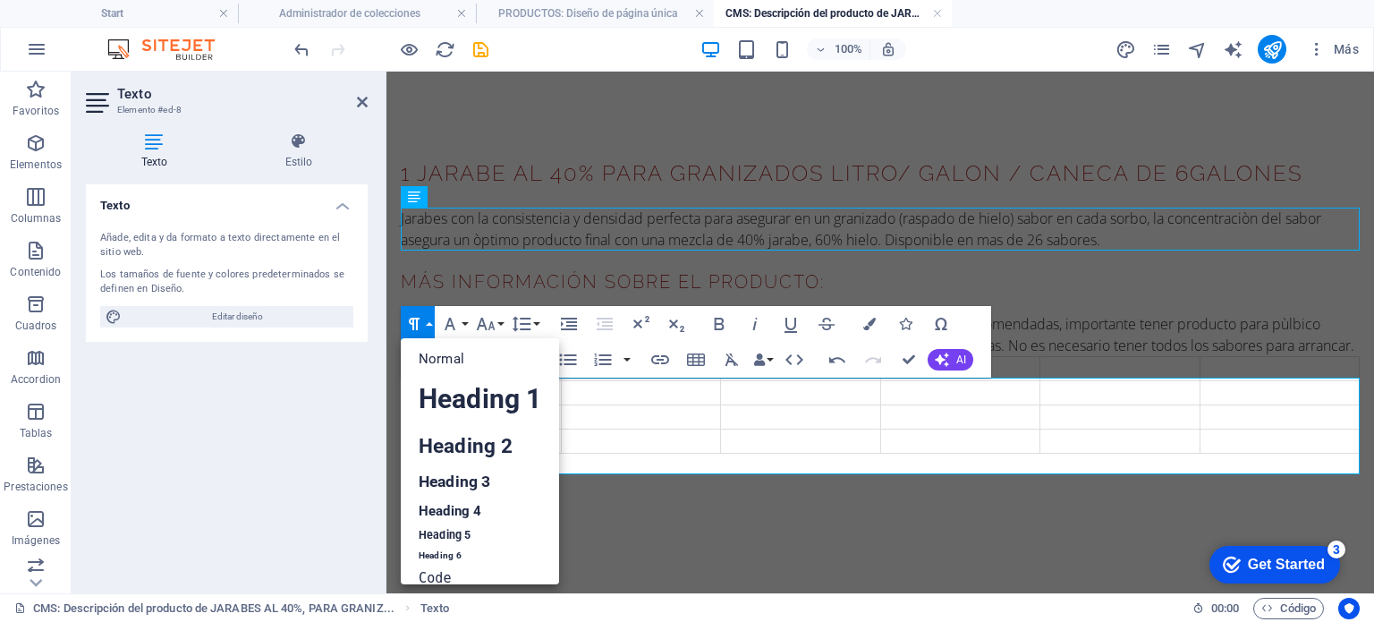
click at [433, 319] on button "Paragraph Format" at bounding box center [418, 324] width 34 height 36
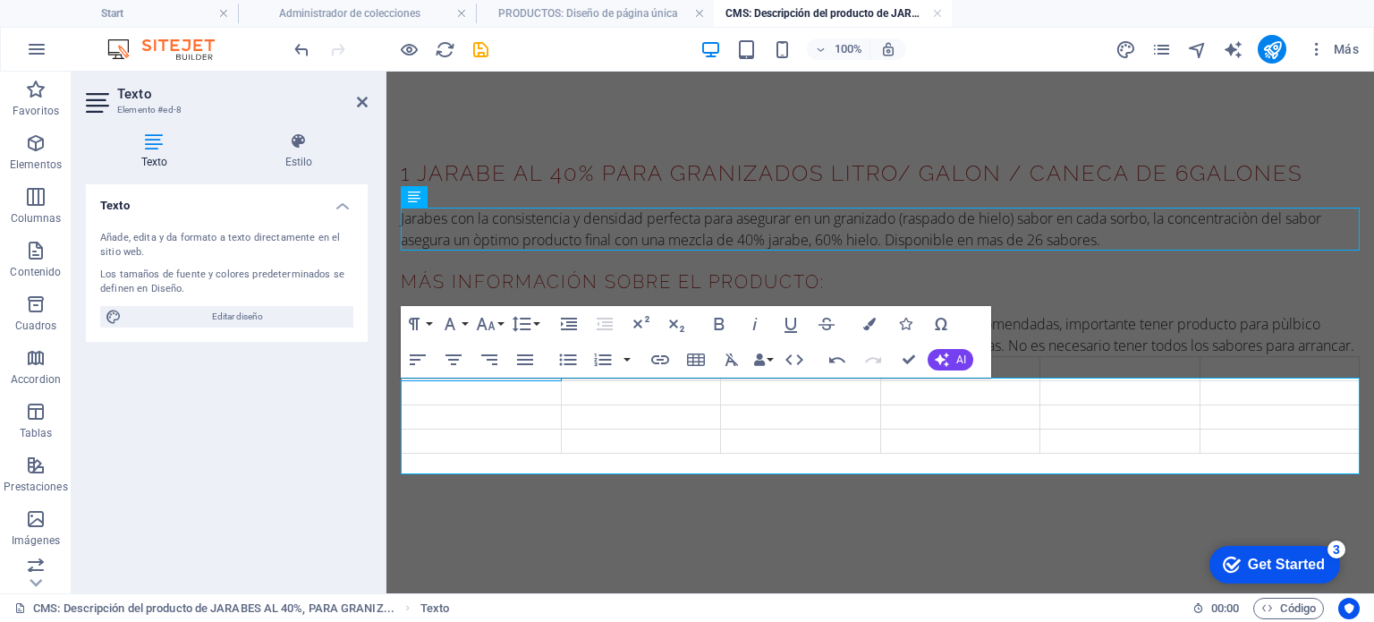
click at [487, 381] on td at bounding box center [482, 369] width 160 height 24
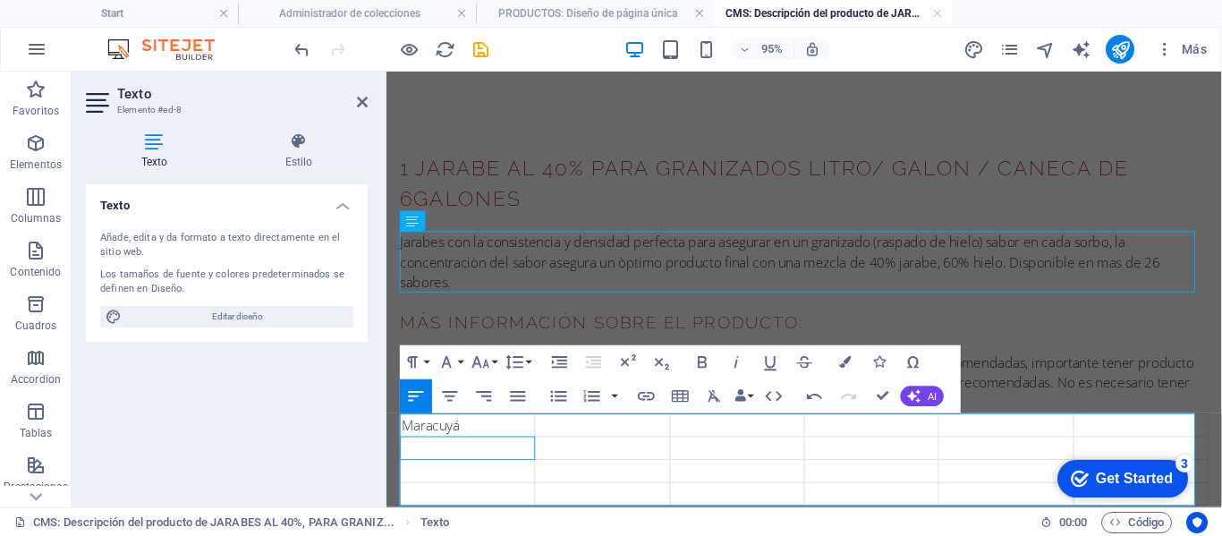
click at [470, 469] on td at bounding box center [472, 468] width 141 height 24
click at [491, 488] on td at bounding box center [472, 492] width 141 height 24
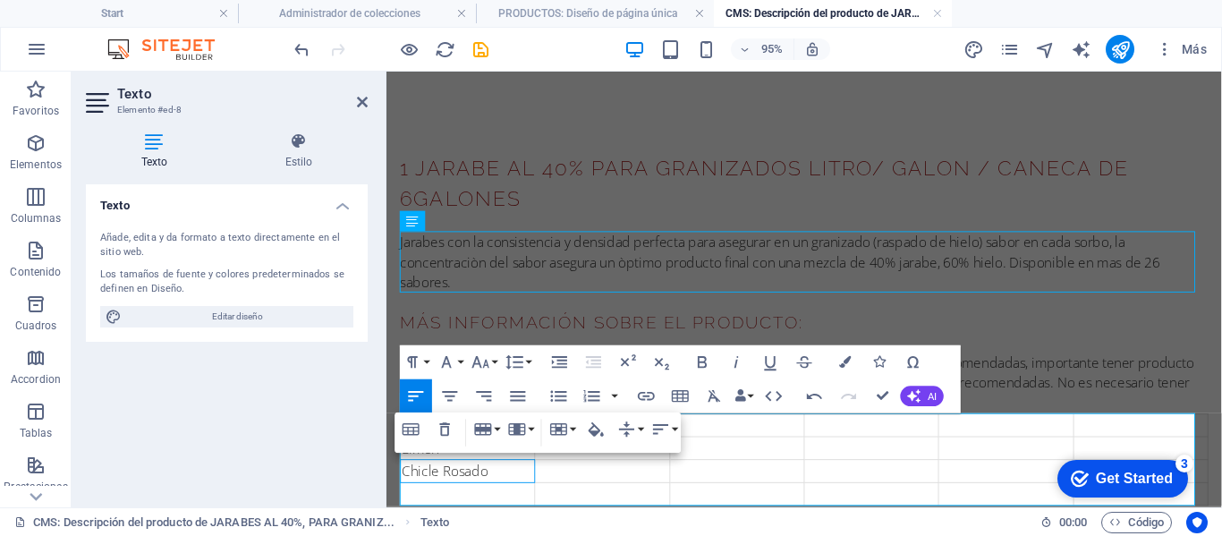
click at [491, 513] on td at bounding box center [472, 517] width 141 height 24
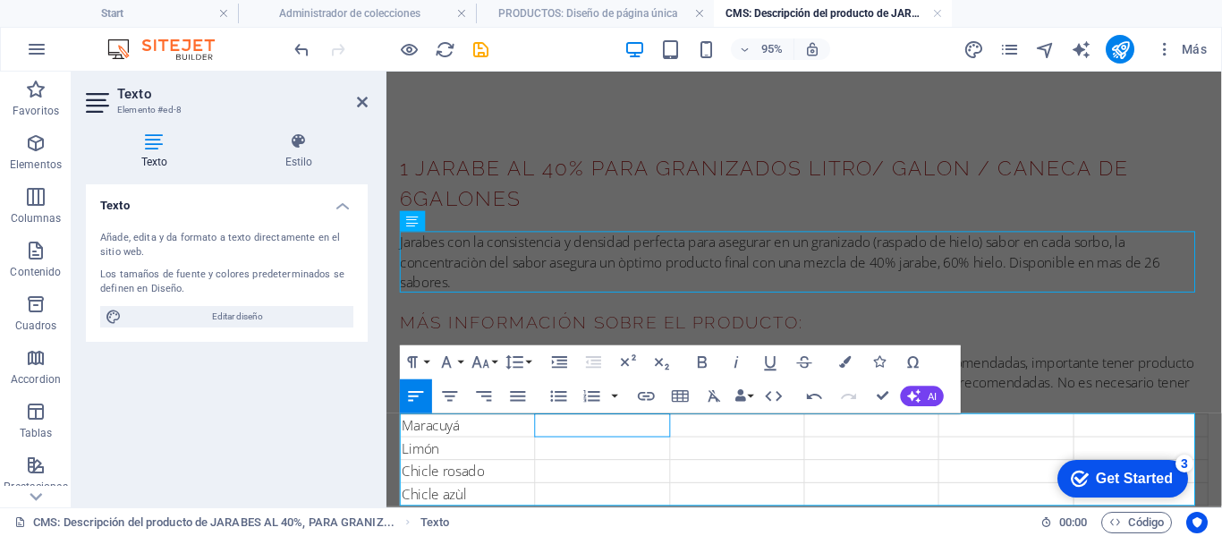
click at [557, 448] on td at bounding box center [613, 444] width 141 height 24
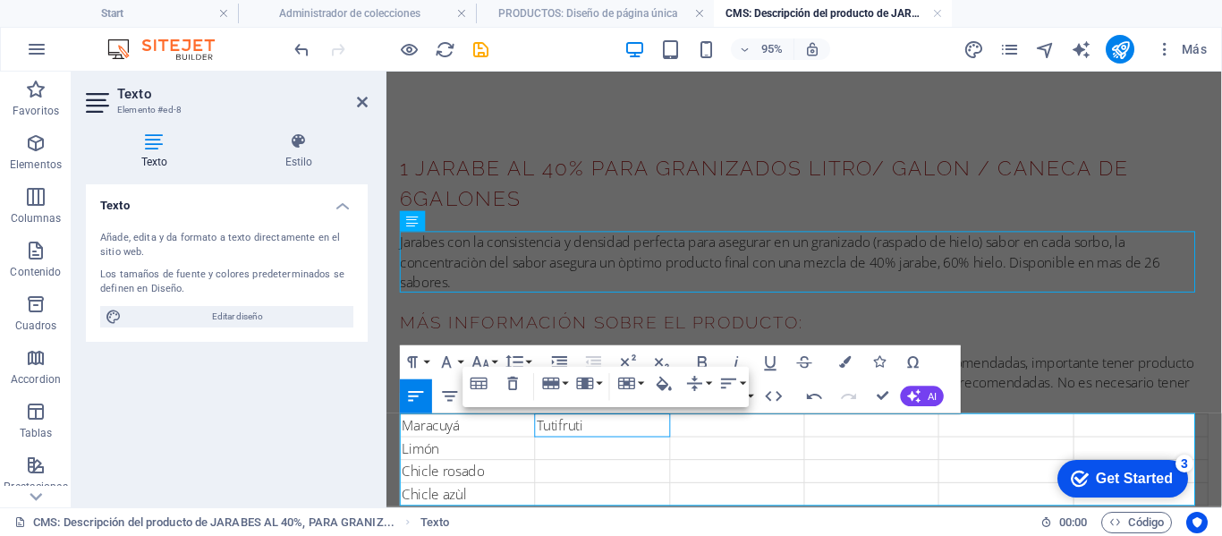
click at [613, 464] on td at bounding box center [613, 468] width 141 height 24
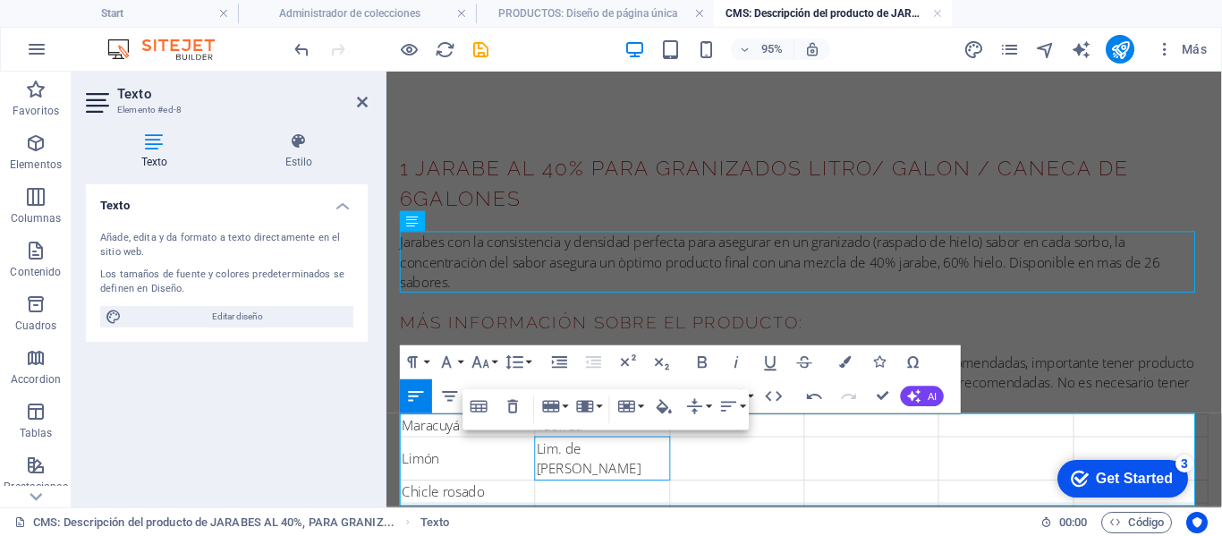
click at [607, 502] on td at bounding box center [613, 514] width 141 height 24
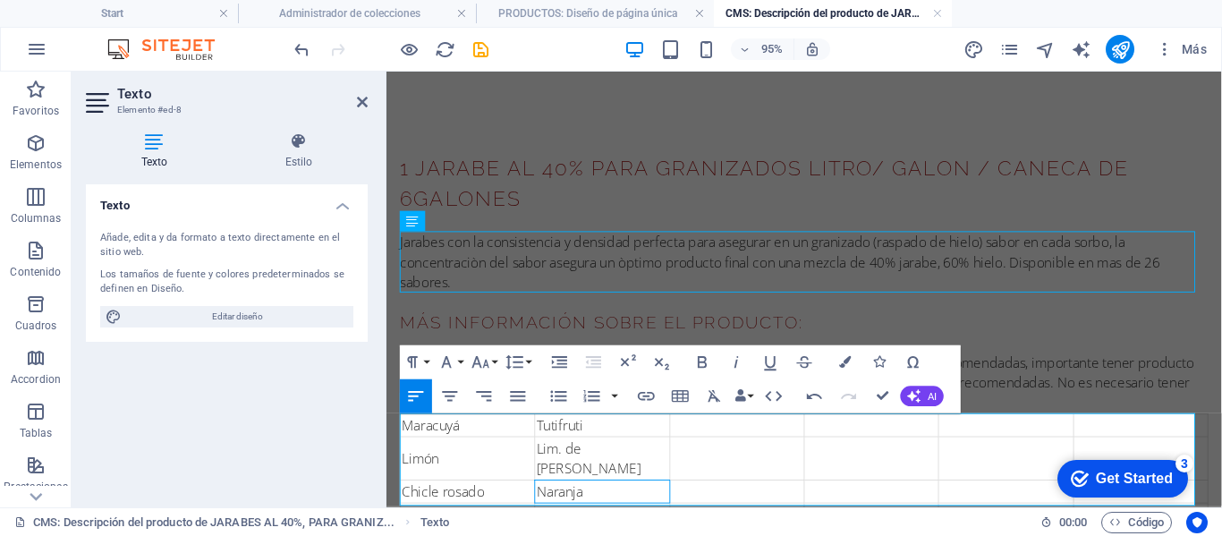
click at [610, 526] on td at bounding box center [613, 538] width 141 height 24
click at [729, 446] on td at bounding box center [754, 444] width 141 height 24
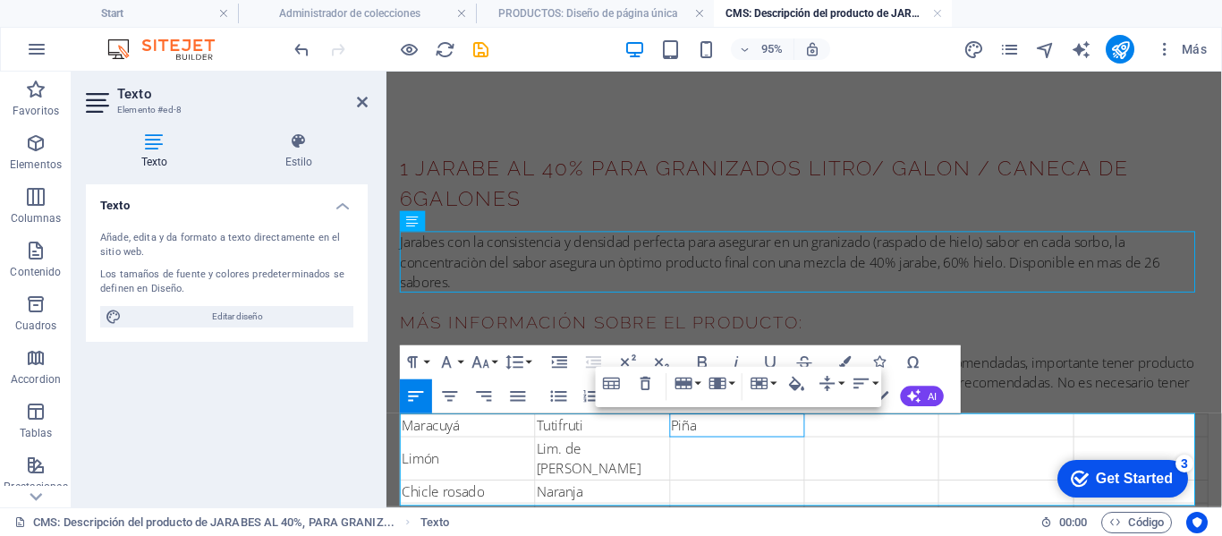
click at [731, 471] on td at bounding box center [754, 479] width 141 height 46
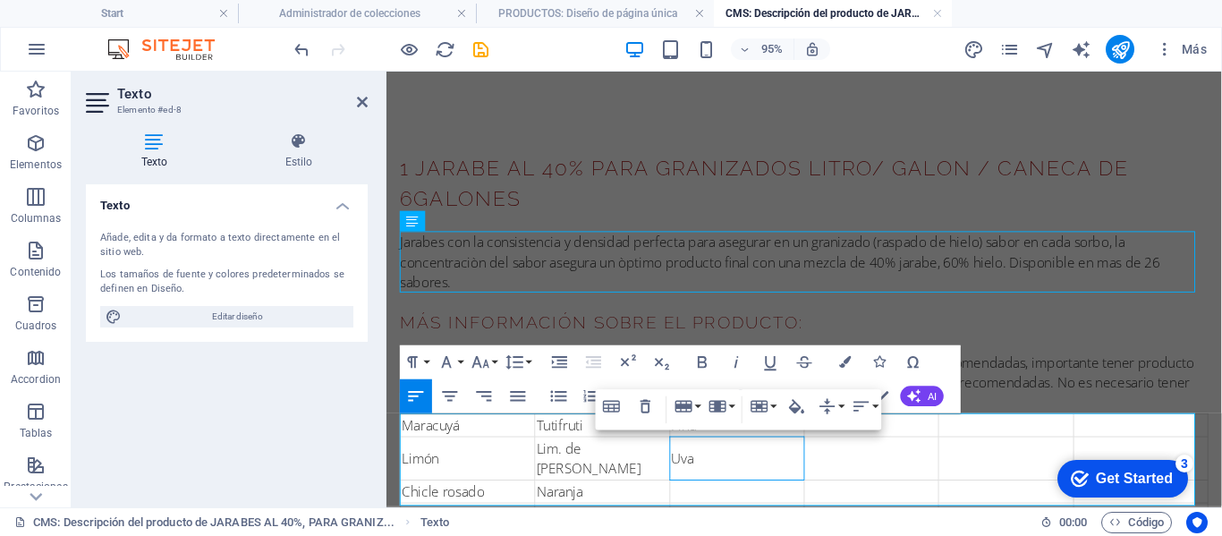
click at [754, 502] on td at bounding box center [754, 514] width 141 height 24
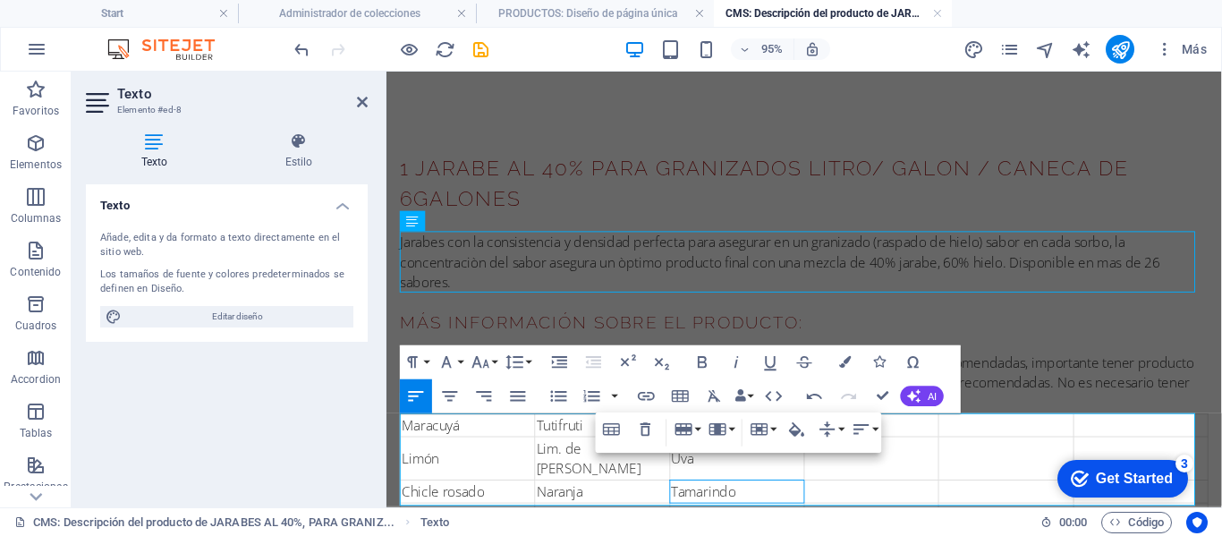
click at [756, 526] on td at bounding box center [754, 538] width 141 height 24
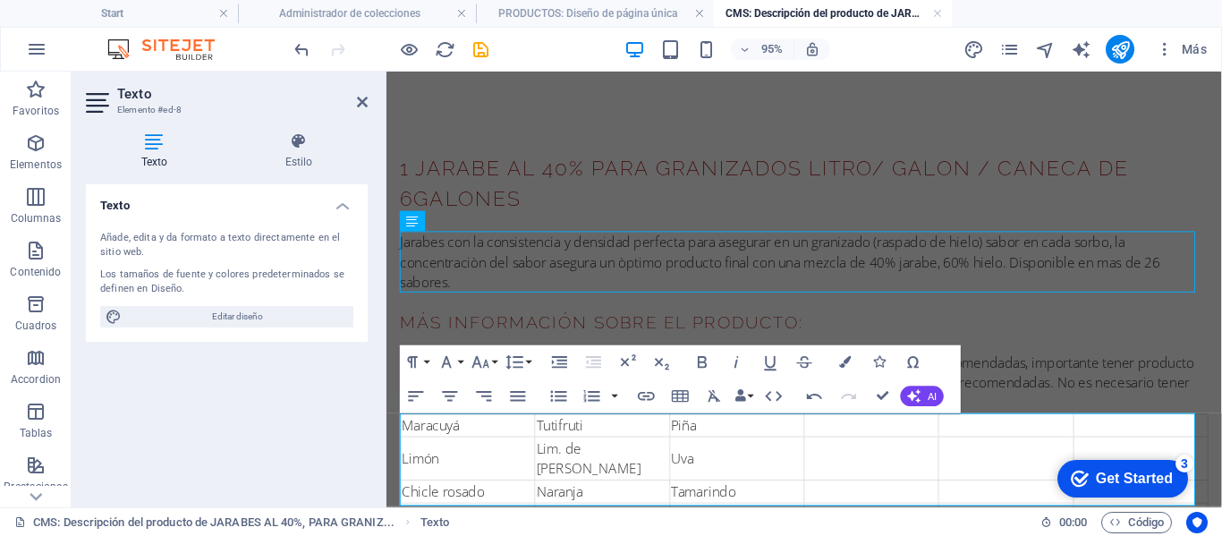
click at [899, 443] on td at bounding box center [896, 444] width 141 height 24
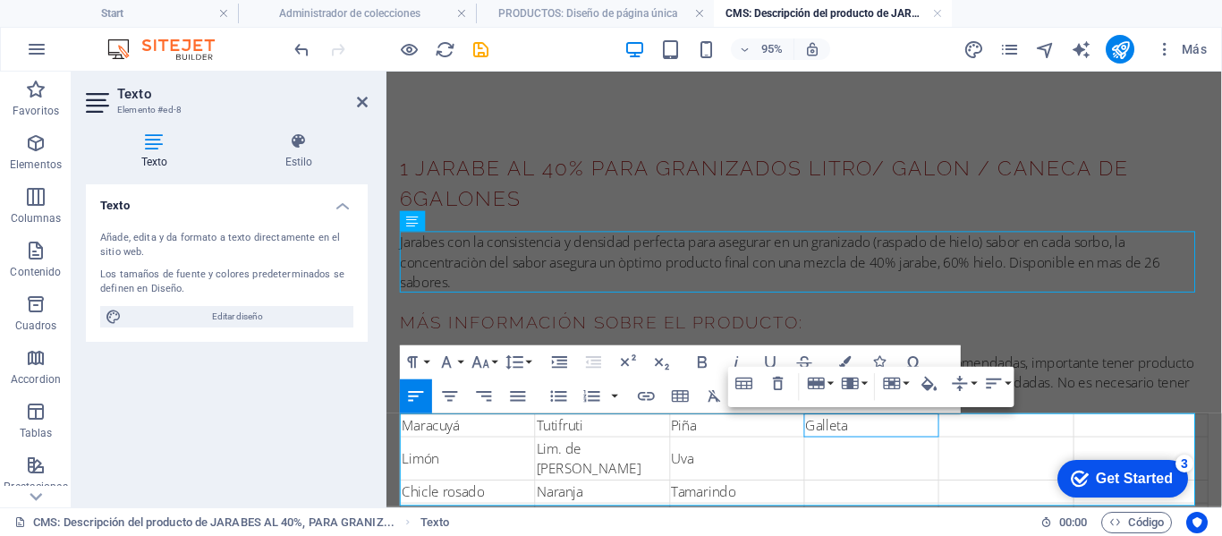
click at [906, 464] on td at bounding box center [896, 479] width 141 height 46
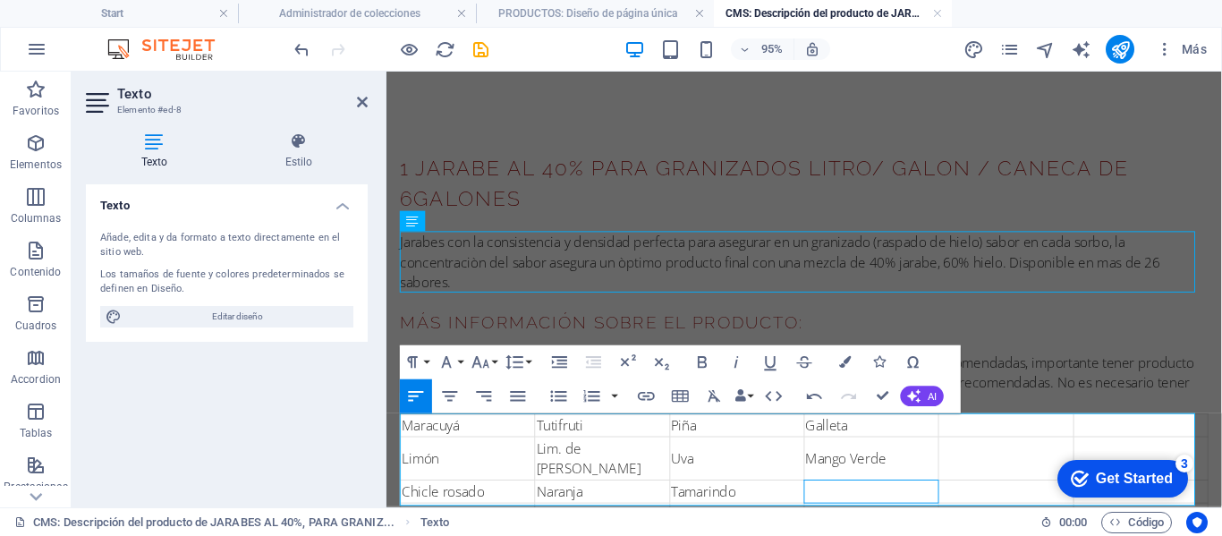
click at [919, 502] on td at bounding box center [896, 514] width 141 height 24
click at [916, 526] on td at bounding box center [896, 538] width 141 height 24
click at [1006, 441] on td at bounding box center [1038, 444] width 141 height 24
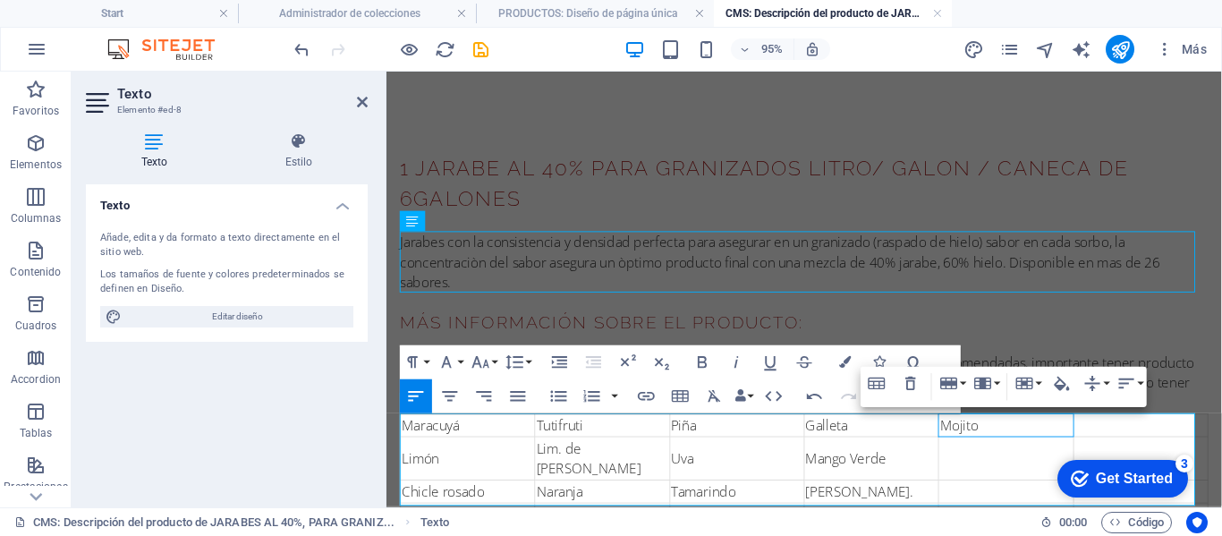
click at [1037, 466] on td at bounding box center [1038, 479] width 141 height 46
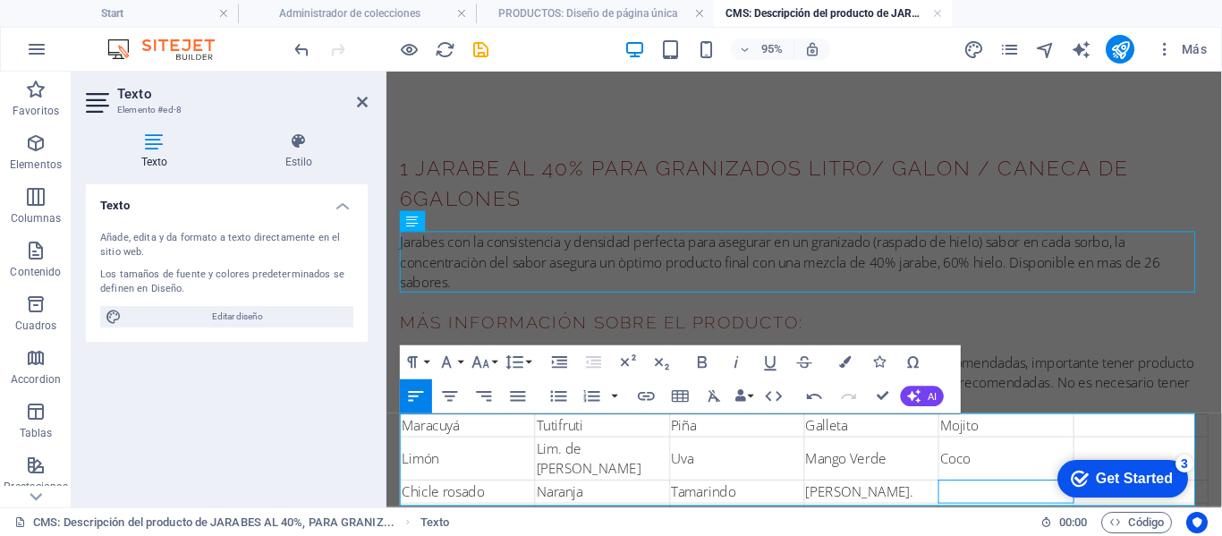
click at [1041, 502] on td at bounding box center [1038, 514] width 141 height 24
click at [1163, 442] on td at bounding box center [1179, 444] width 141 height 24
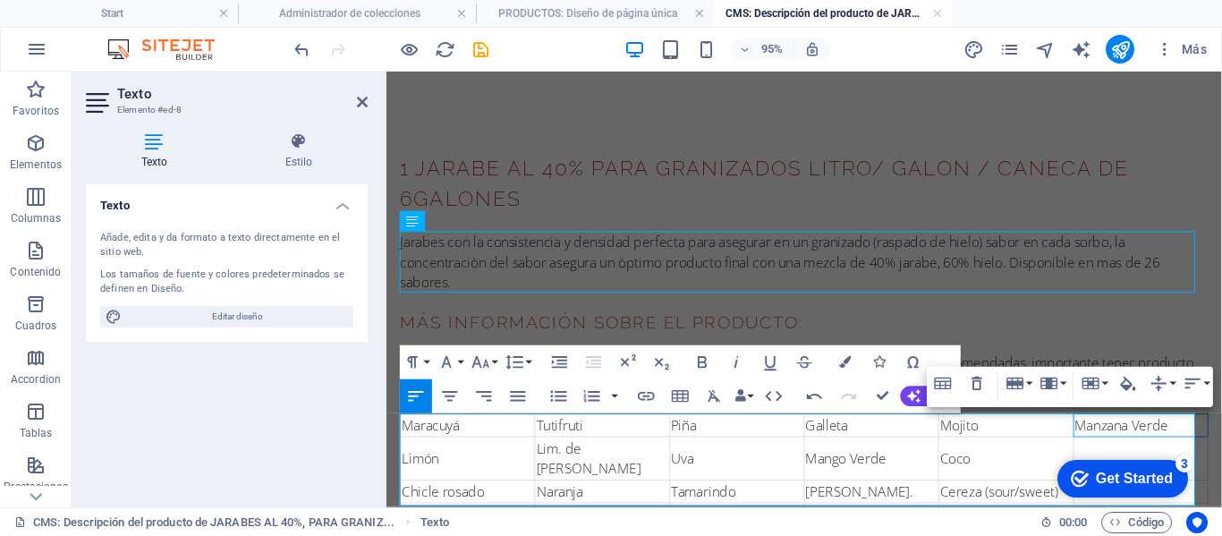
click at [1165, 466] on td at bounding box center [1179, 479] width 141 height 46
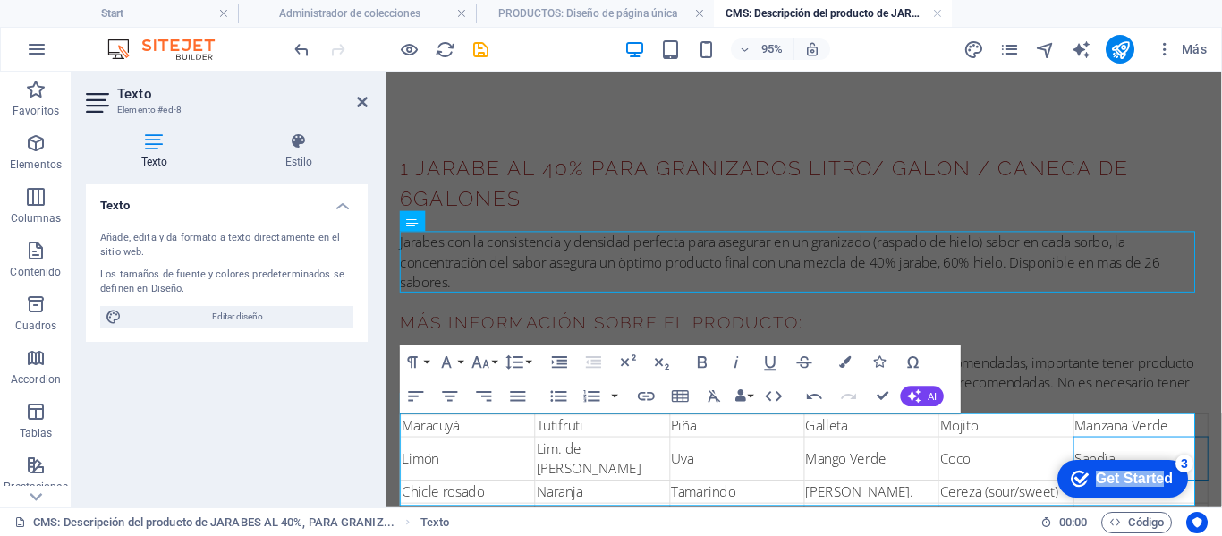
drag, startPoint x: 1162, startPoint y: 481, endPoint x: 1749, endPoint y: 747, distance: 644.2
click at [1045, 451] on html "checkmark Get Started 3 First Steps in the Editor Let's guide you through the t…" at bounding box center [1119, 478] width 152 height 54
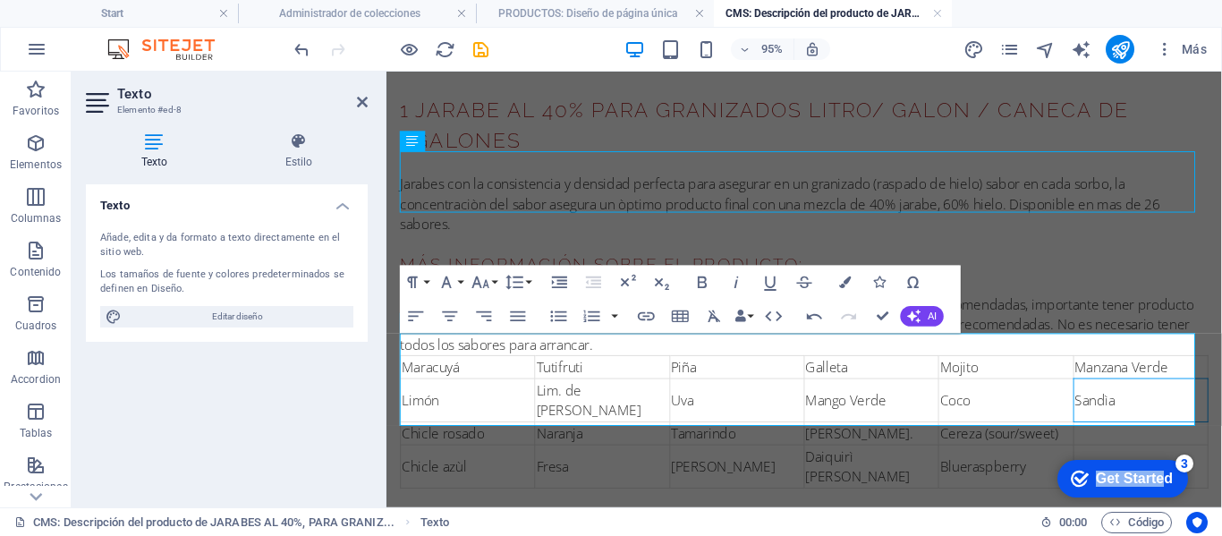
scroll to position [84, 0]
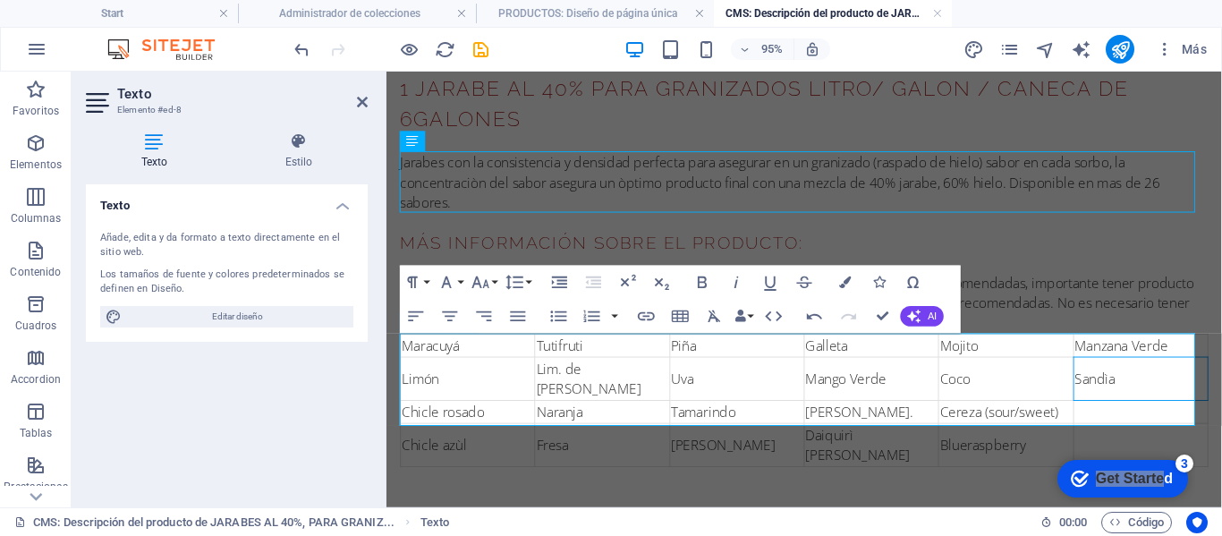
click at [1164, 418] on td at bounding box center [1179, 430] width 141 height 24
click at [1119, 442] on td at bounding box center [1179, 465] width 141 height 46
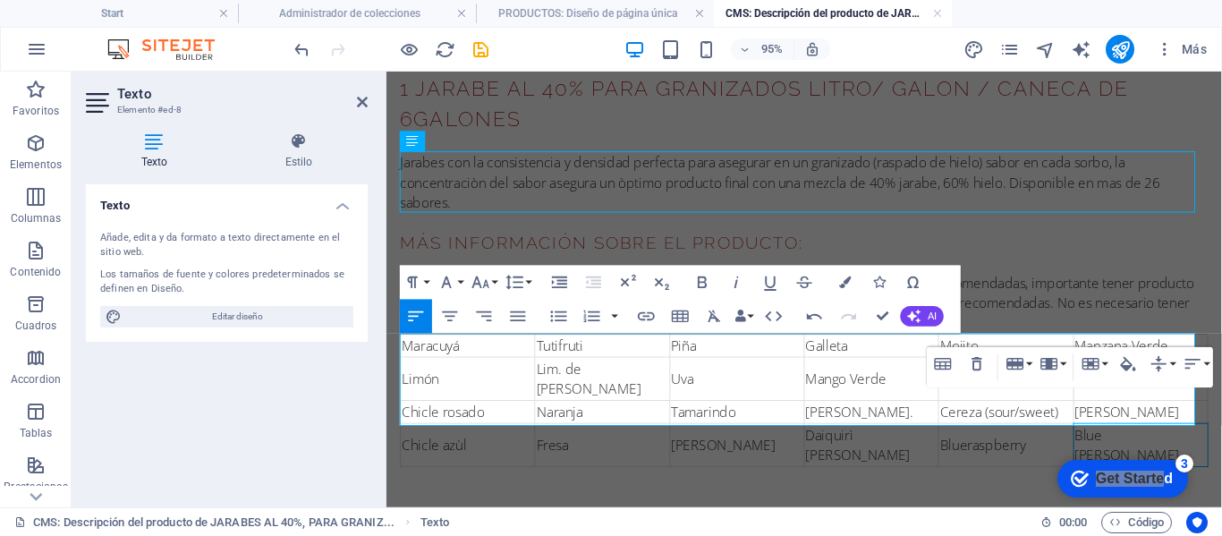
click at [968, 476] on div "1 JARABE AL 40% PARA GRANIZADOS LITRO/ GALON / CANECA DE 6GALONES Jarabes con l…" at bounding box center [825, 280] width 879 height 586
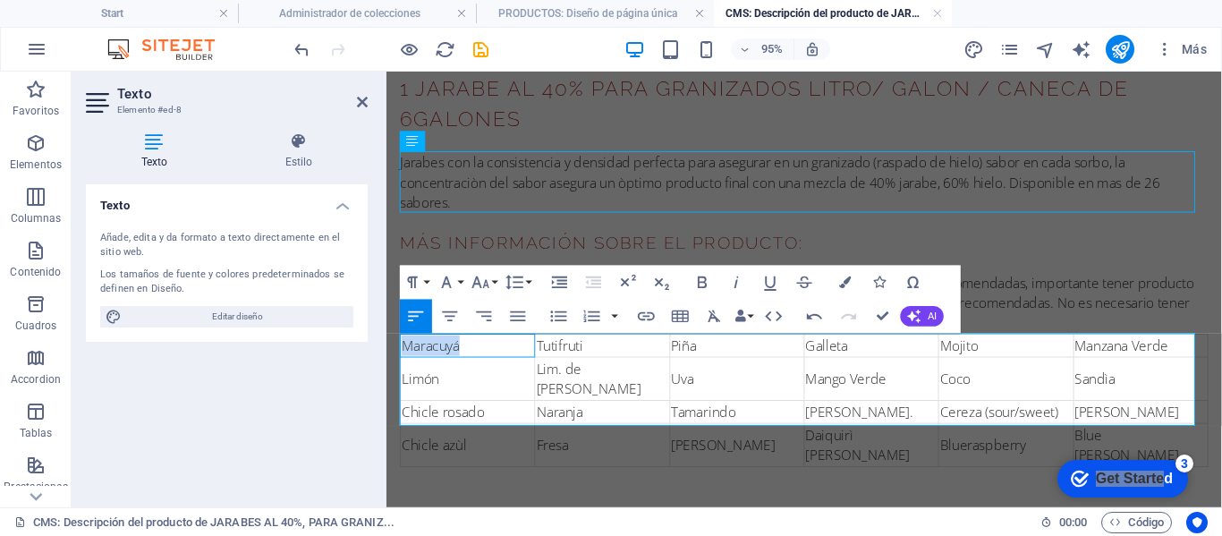
drag, startPoint x: 470, startPoint y: 362, endPoint x: 391, endPoint y: 367, distance: 78.9
click at [391, 367] on div "1 JARABE AL 40% PARA GRANIZADOS LITRO/ GALON / CANECA DE 6GALONES Jarabes con l…" at bounding box center [825, 280] width 879 height 586
click at [427, 285] on button "Paragraph Format" at bounding box center [416, 283] width 32 height 34
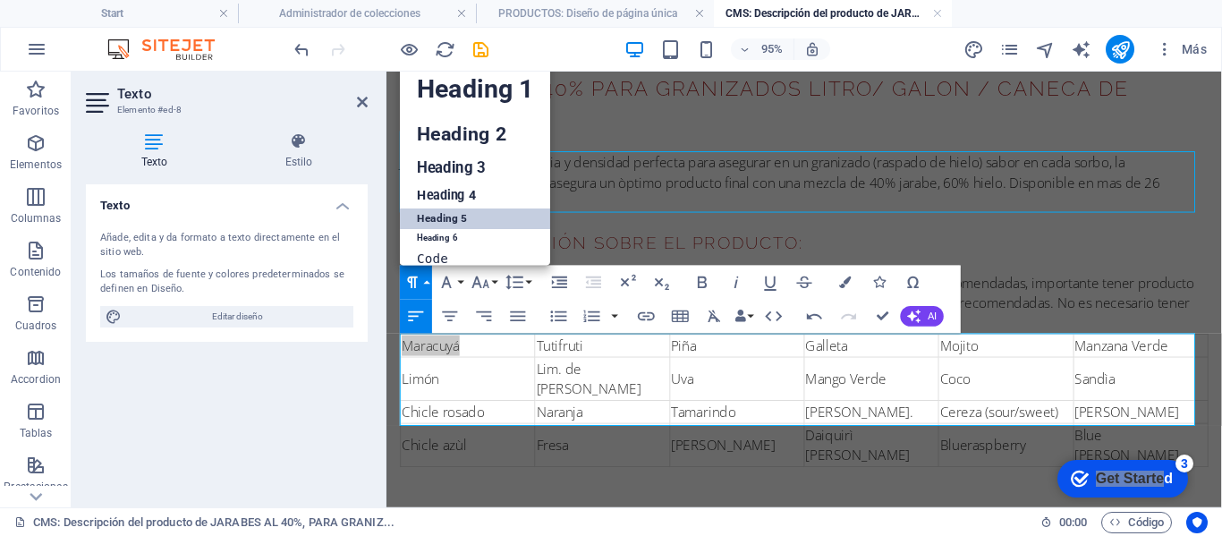
scroll to position [14, 0]
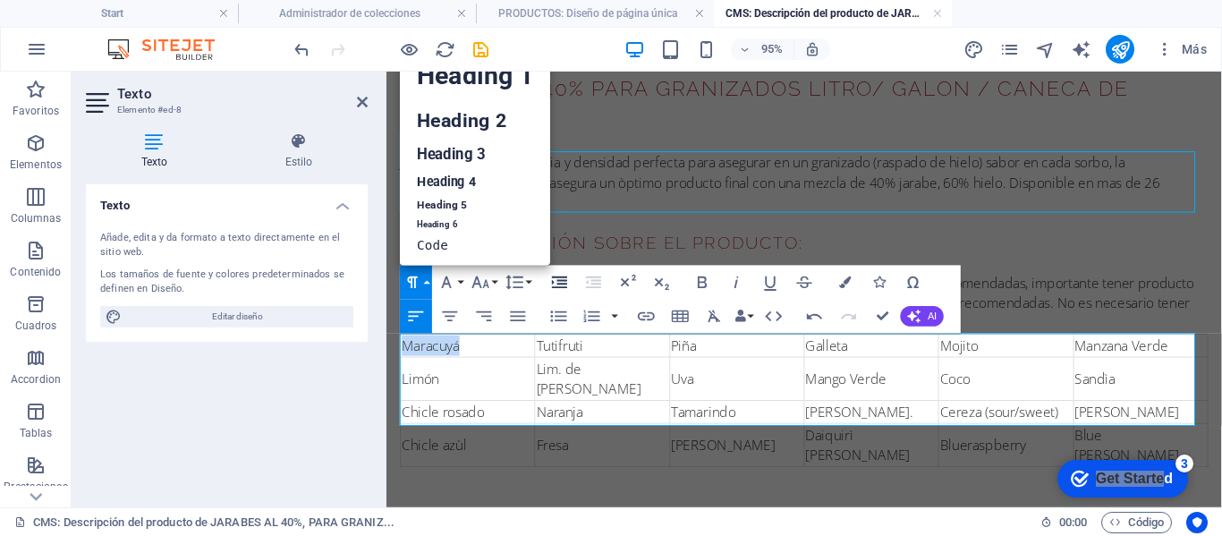
click at [549, 278] on icon "button" at bounding box center [559, 282] width 21 height 21
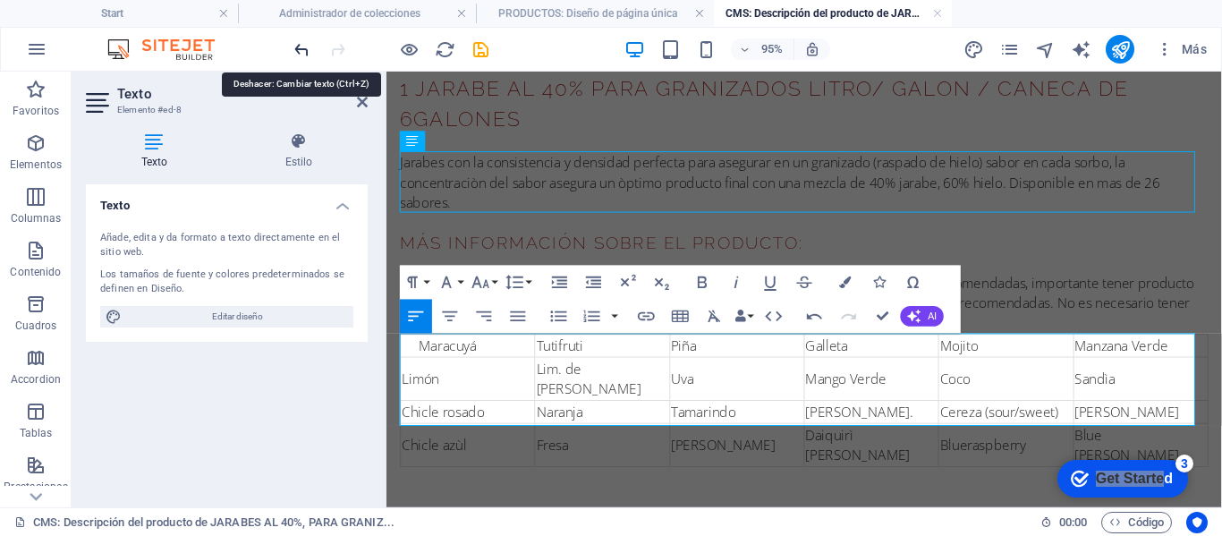
click at [300, 52] on icon "undo" at bounding box center [302, 49] width 21 height 21
click at [528, 283] on button "Line Height" at bounding box center [518, 283] width 32 height 34
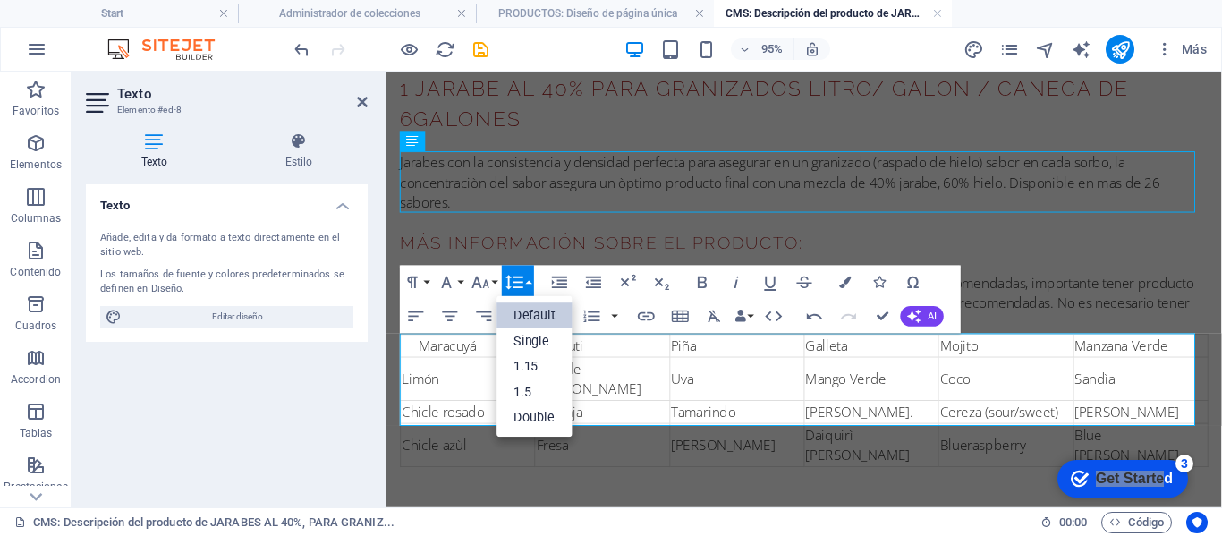
scroll to position [0, 0]
click at [528, 283] on button "Line Height" at bounding box center [518, 283] width 32 height 34
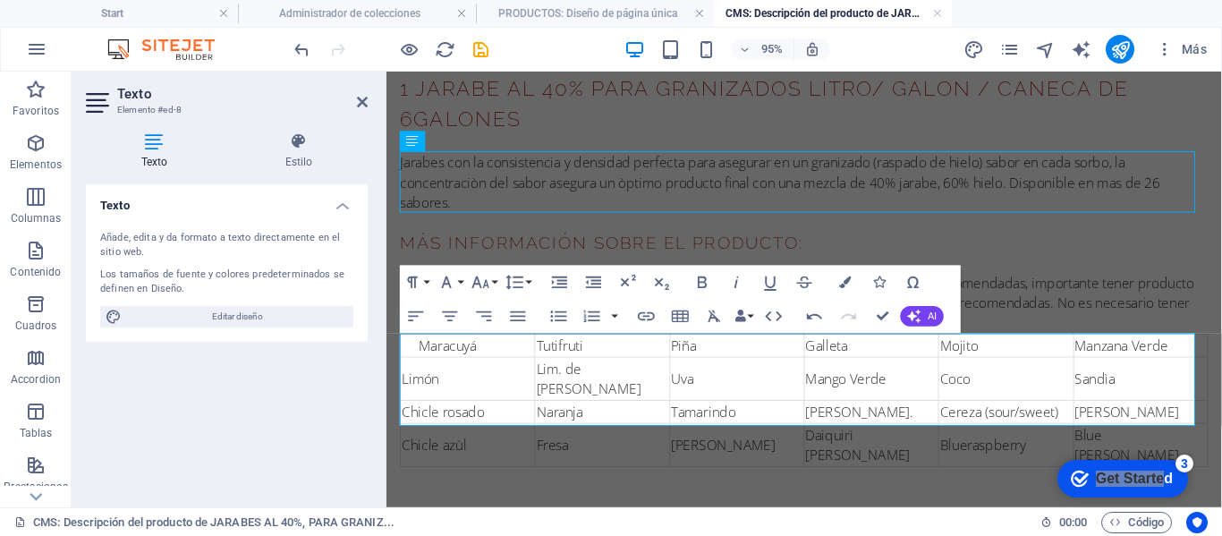
click at [427, 361] on div "Maracuyá" at bounding box center [480, 359] width 121 height 21
click at [421, 362] on div "Maracuyá" at bounding box center [480, 359] width 121 height 21
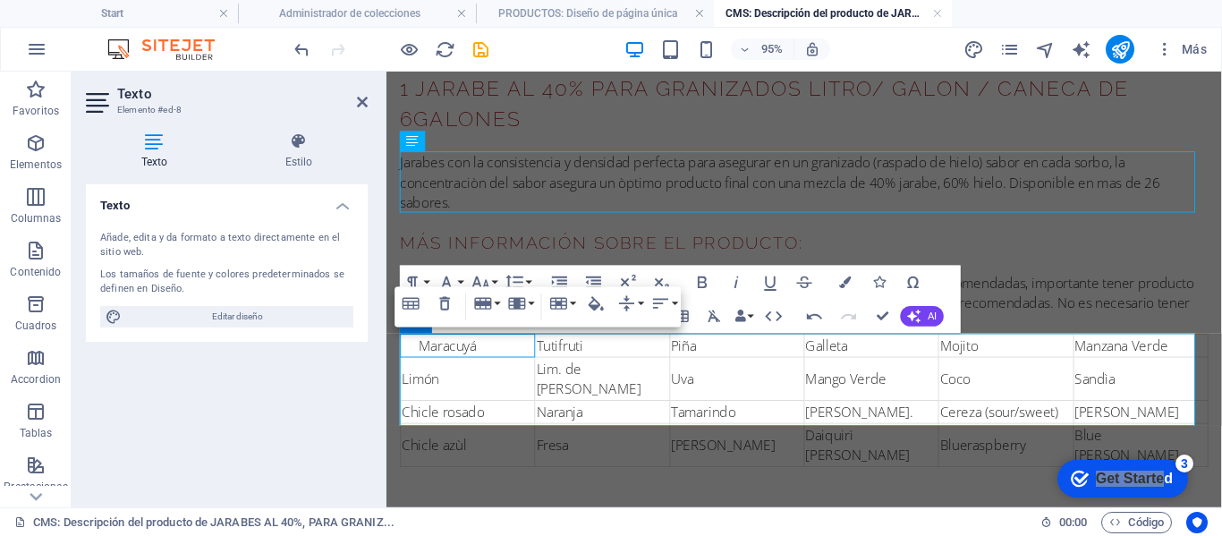
click at [589, 286] on div "Table Header Remove Table Row Insert row above Insert row below Delete row Colu…" at bounding box center [538, 306] width 286 height 41
click at [485, 327] on div "Table Header Remove Table Row Insert row above Insert row below Delete row Colu…" at bounding box center [538, 306] width 286 height 41
click at [463, 363] on div "Maracuyá" at bounding box center [480, 359] width 121 height 21
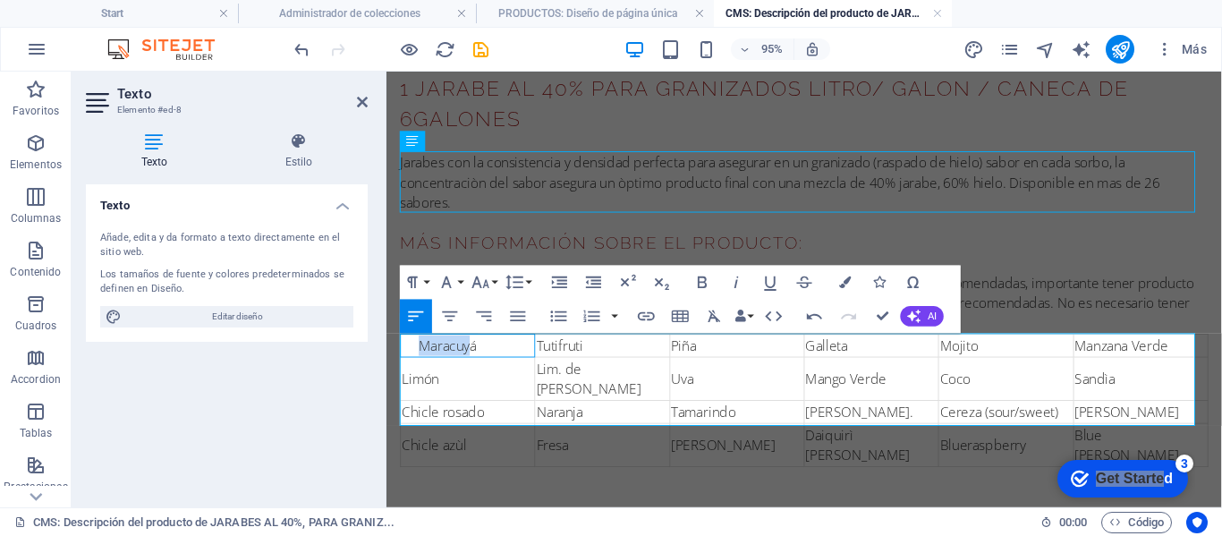
drag, startPoint x: 475, startPoint y: 364, endPoint x: 421, endPoint y: 366, distance: 53.7
click at [421, 366] on div "Maracuyá" at bounding box center [480, 359] width 121 height 21
click at [591, 283] on icon "button" at bounding box center [593, 282] width 21 height 21
click at [616, 316] on button "button" at bounding box center [614, 317] width 13 height 34
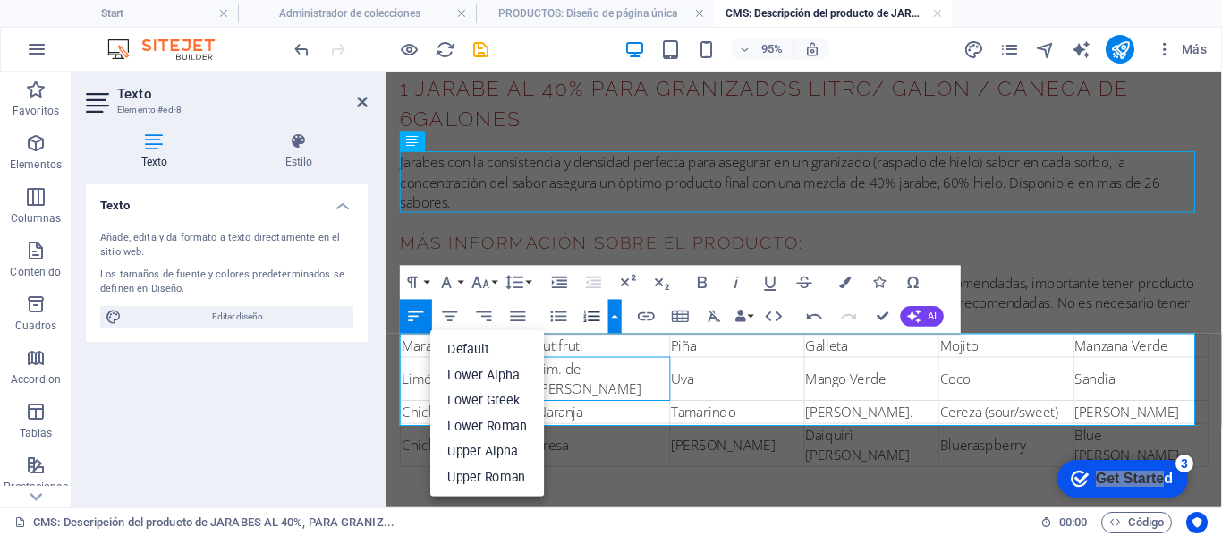
click at [633, 392] on td "Lim. de [PERSON_NAME]" at bounding box center [613, 395] width 141 height 46
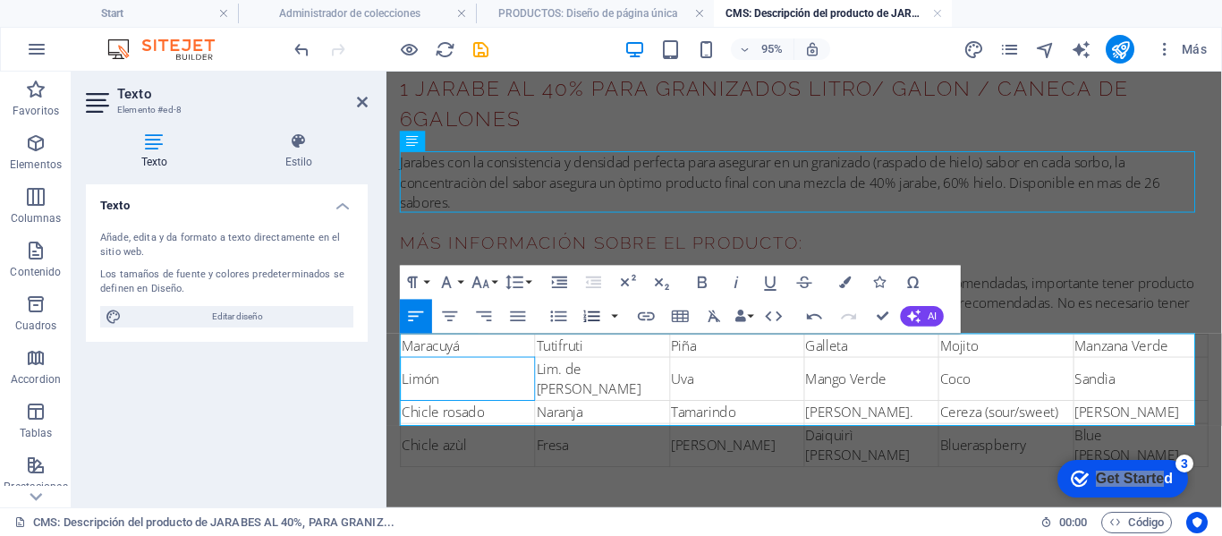
click at [424, 390] on td "Limón" at bounding box center [472, 395] width 141 height 46
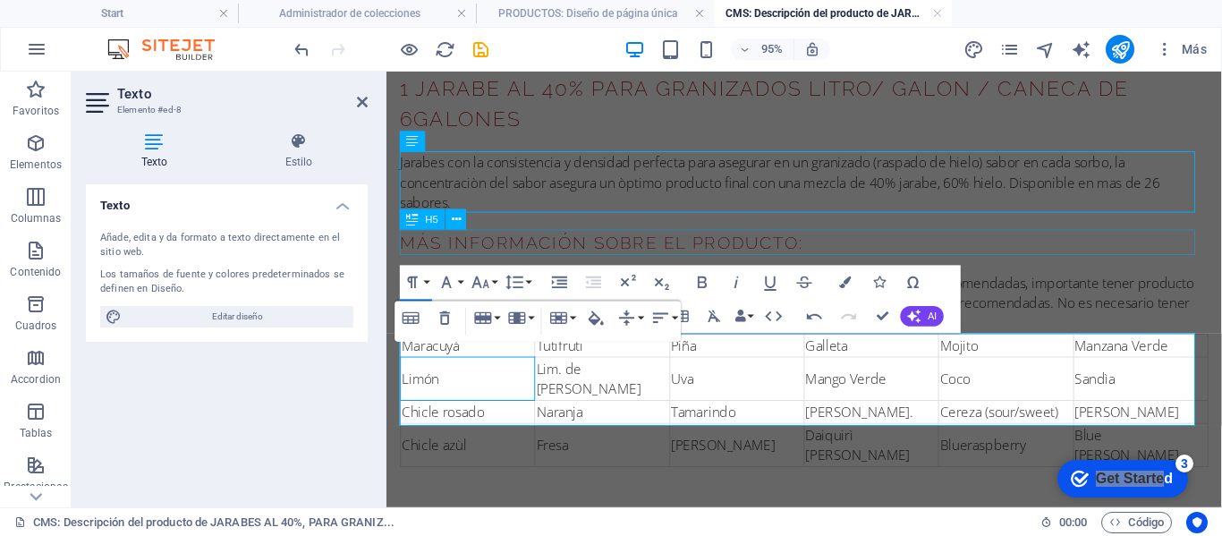
click at [1080, 259] on div "Más información sobre el producto:" at bounding box center [826, 251] width 851 height 27
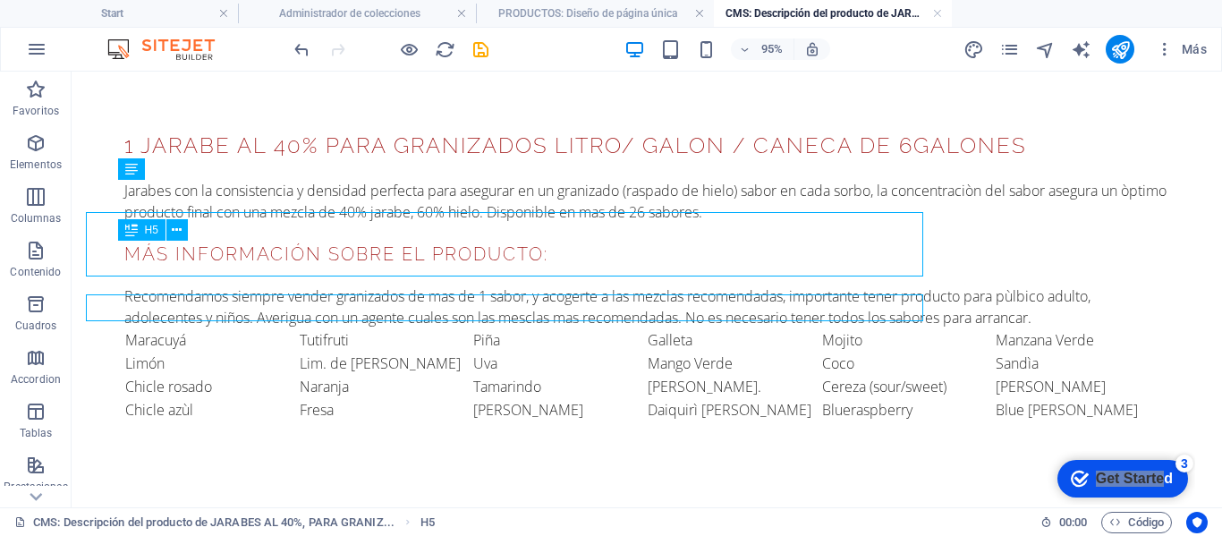
scroll to position [28, 0]
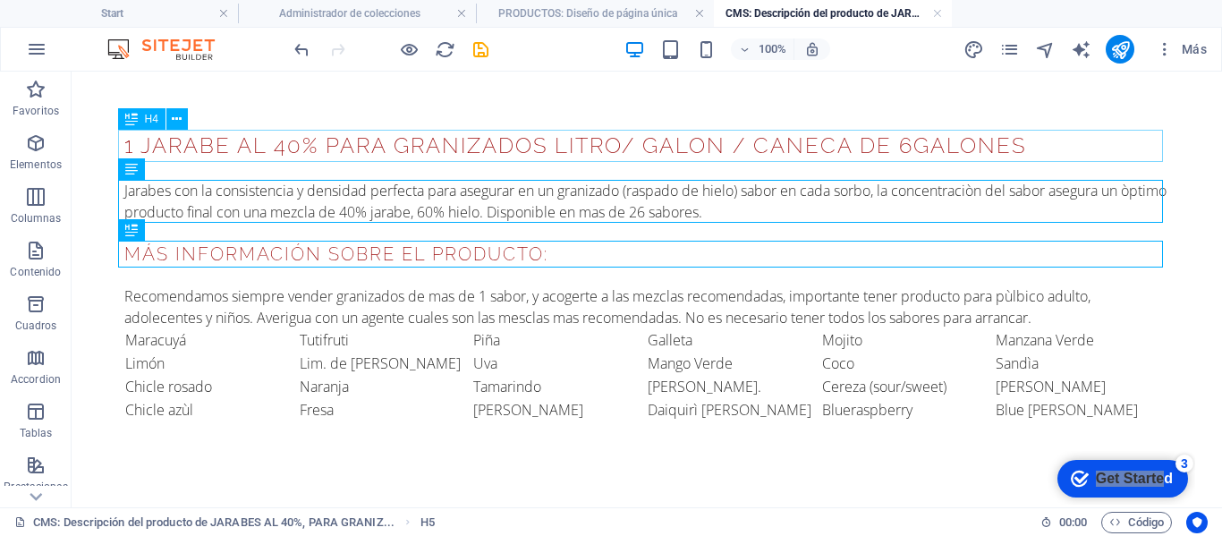
click at [926, 146] on div "1 JARABE AL 40% PARA GRANIZADOS LITRO/ GALON / CANECA DE 6GALONES" at bounding box center [646, 146] width 1045 height 32
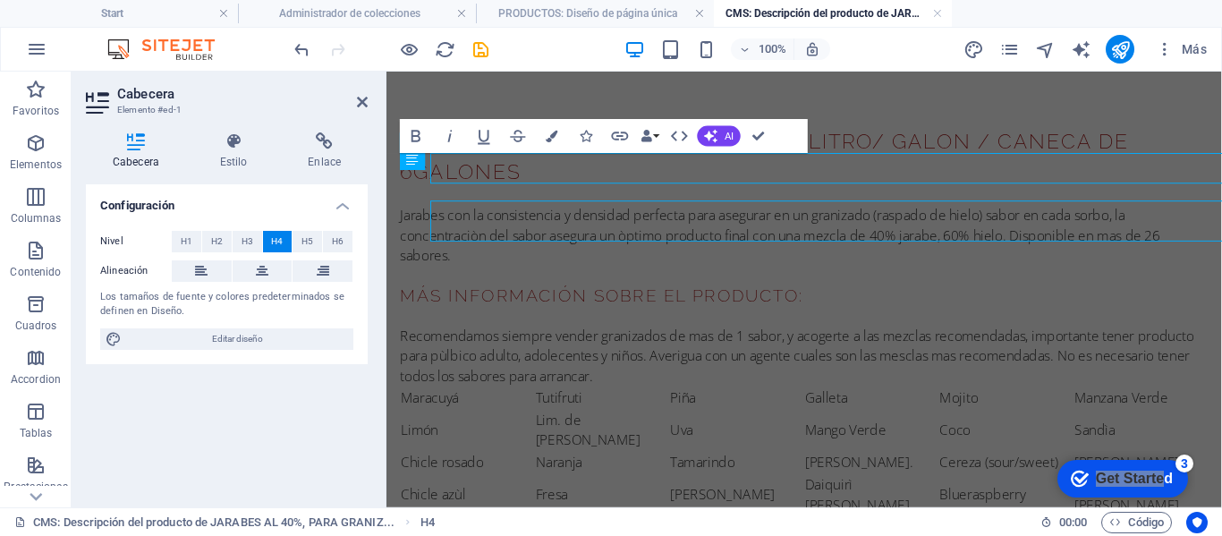
scroll to position [0, 0]
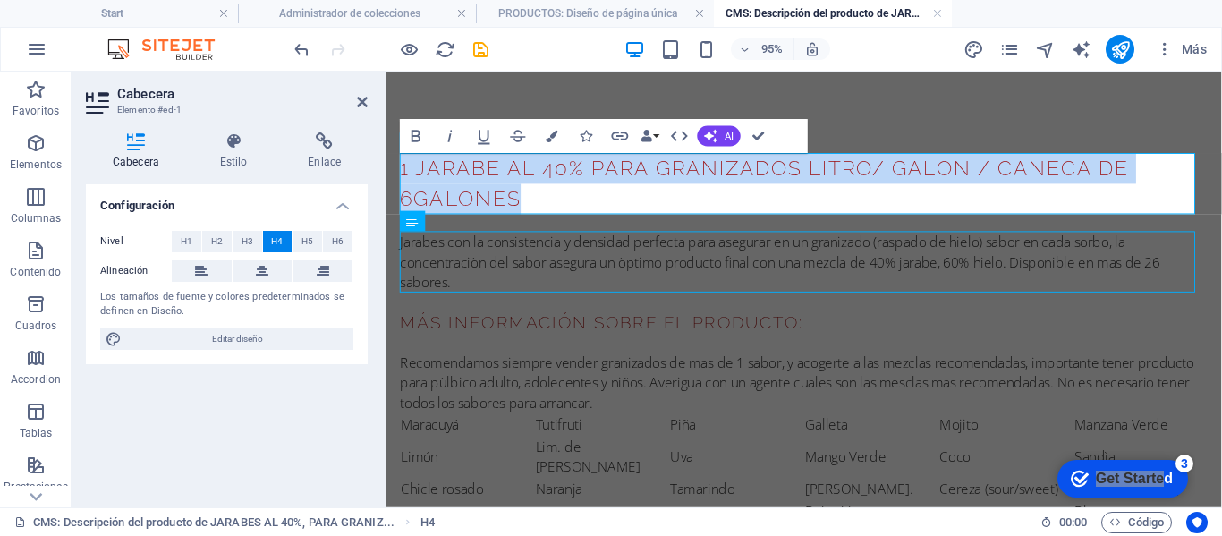
click at [415, 208] on h4 "1 JARABE AL 40% PARA GRANIZADOS LITRO/ GALON / CANECA DE 6GALONES" at bounding box center [826, 189] width 851 height 64
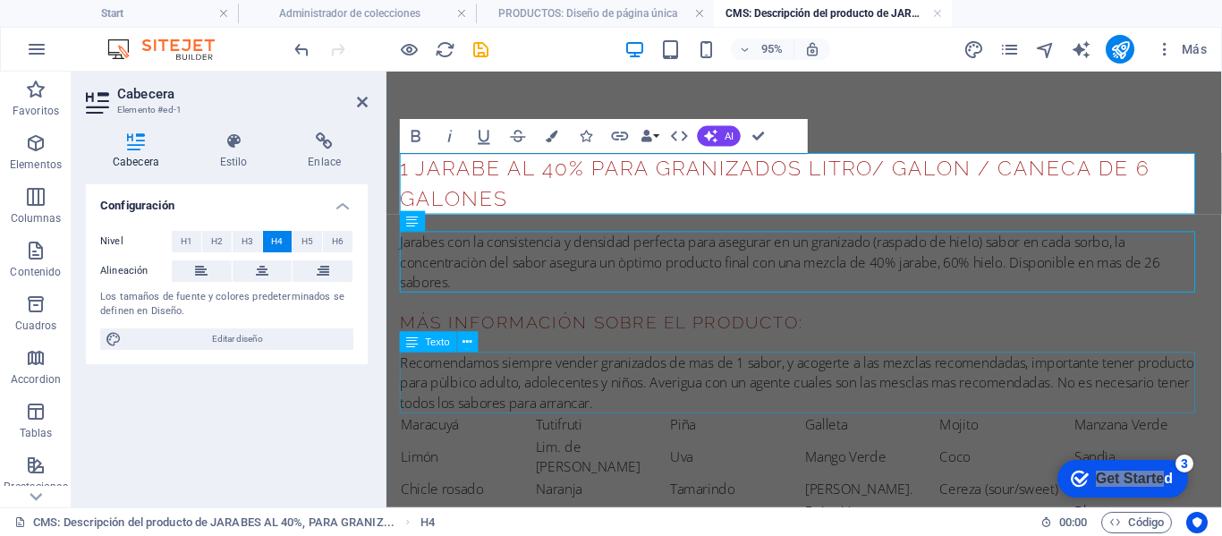
click at [790, 377] on div "Recomendamos siempre vender granizados de mas de 1 sabor, y acogerte a las mezc…" at bounding box center [826, 399] width 851 height 64
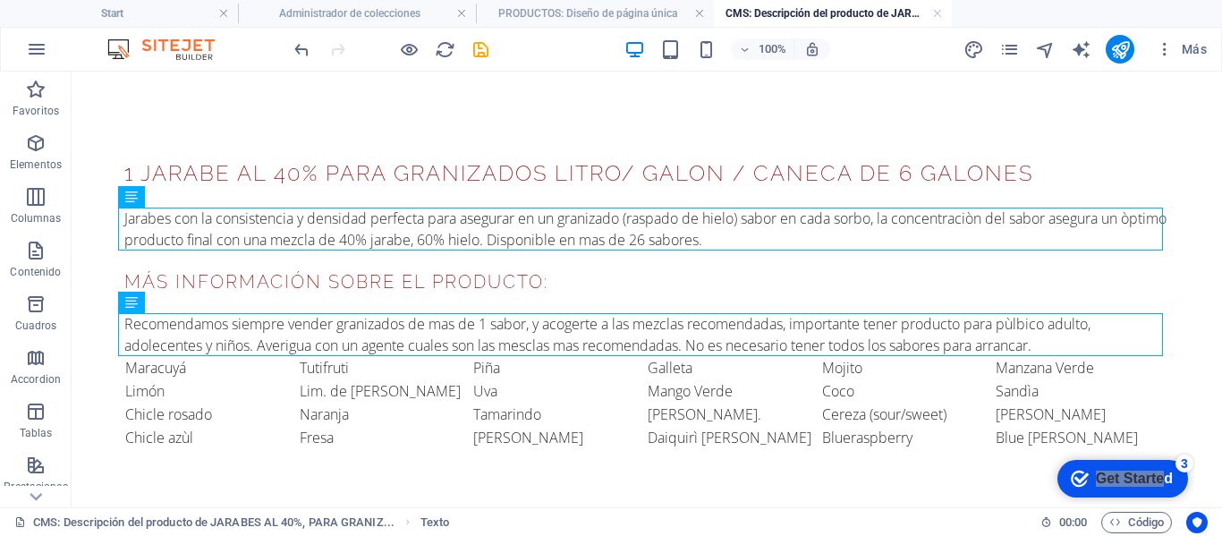
click at [429, 127] on div "1 JARABE AL 40% PARA GRANIZADOS LITRO/ GALON / CANECA DE 6 GALONES Jarabes con …" at bounding box center [647, 303] width 1074 height 463
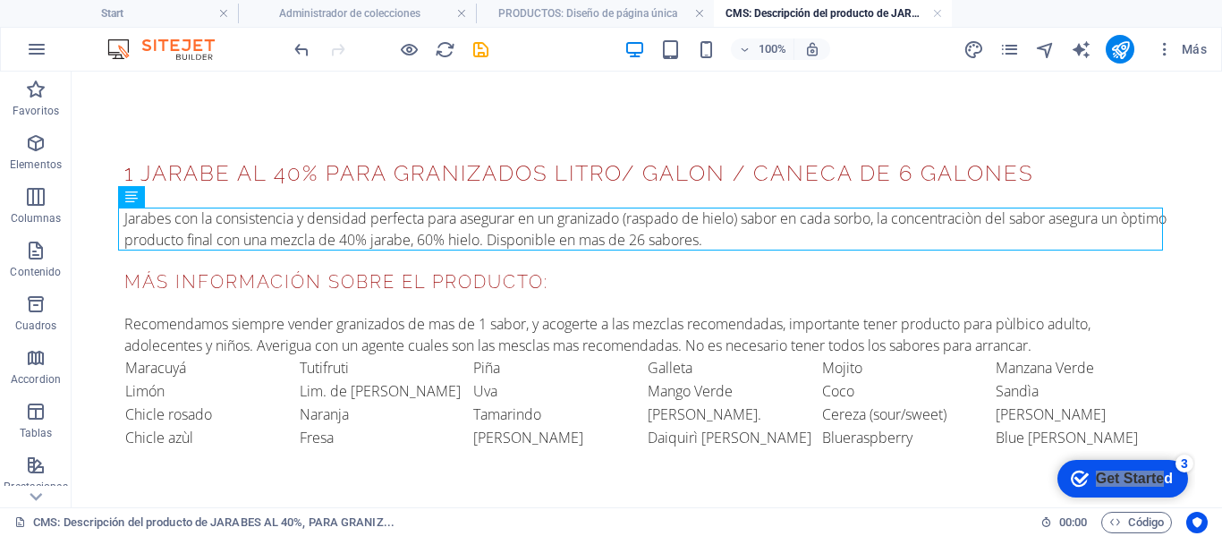
click at [247, 134] on div "1 JARABE AL 40% PARA GRANIZADOS LITRO/ GALON / CANECA DE 6 GALONES Jarabes con …" at bounding box center [647, 303] width 1074 height 463
click at [370, 120] on div "1 JARABE AL 40% PARA GRANIZADOS LITRO/ GALON / CANECA DE 6 GALONES Jarabes con …" at bounding box center [647, 303] width 1074 height 463
drag, startPoint x: 346, startPoint y: 120, endPoint x: 865, endPoint y: 106, distance: 519.1
click at [865, 106] on div "1 JARABE AL 40% PARA GRANIZADOS LITRO/ GALON / CANECA DE 6 GALONES Jarabes con …" at bounding box center [647, 303] width 1074 height 463
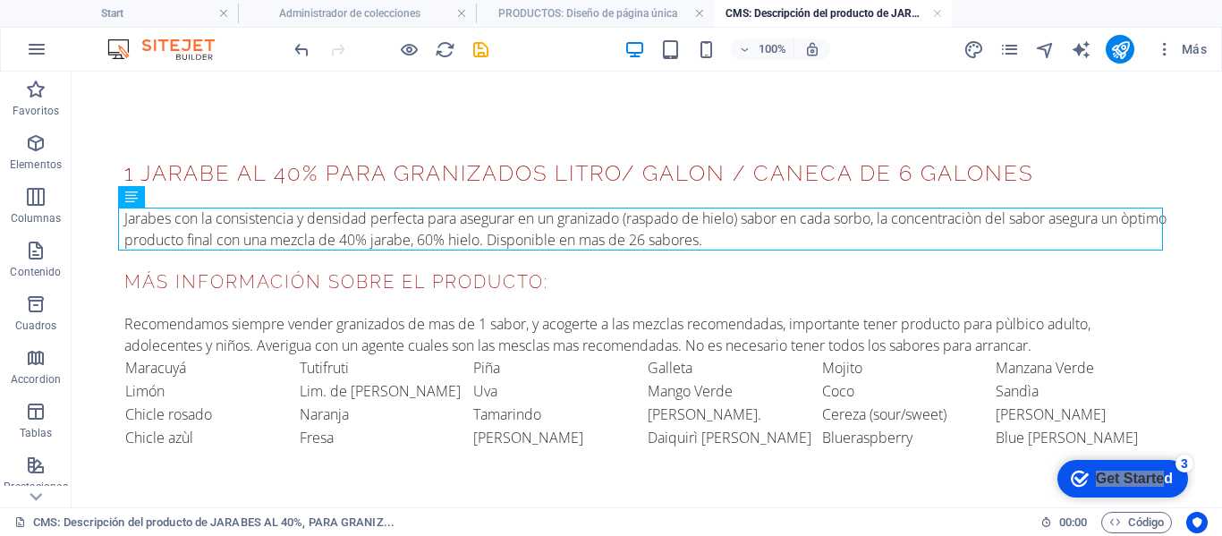
click at [442, 109] on div "1 JARABE AL 40% PARA GRANIZADOS LITRO/ GALON / CANECA DE 6 GALONES Jarabes con …" at bounding box center [647, 303] width 1074 height 463
click at [168, 98] on div "1 JARABE AL 40% PARA GRANIZADOS LITRO/ GALON / CANECA DE 6 GALONES Jarabes con …" at bounding box center [647, 303] width 1074 height 463
click at [607, 11] on h4 "PRODUCTOS: Diseño de página única" at bounding box center [595, 14] width 238 height 20
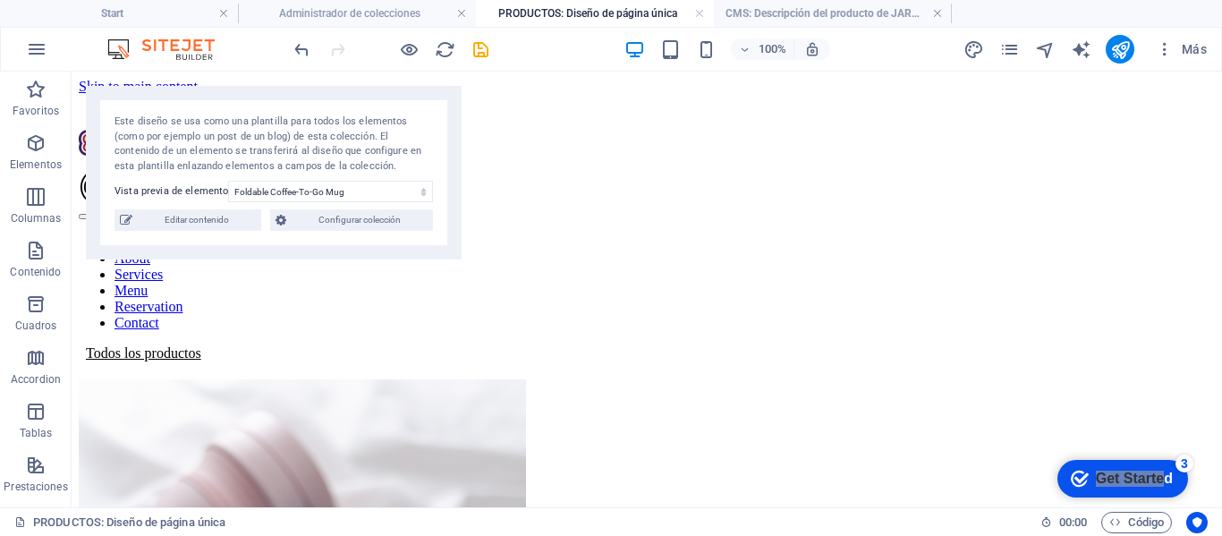
scroll to position [328, 0]
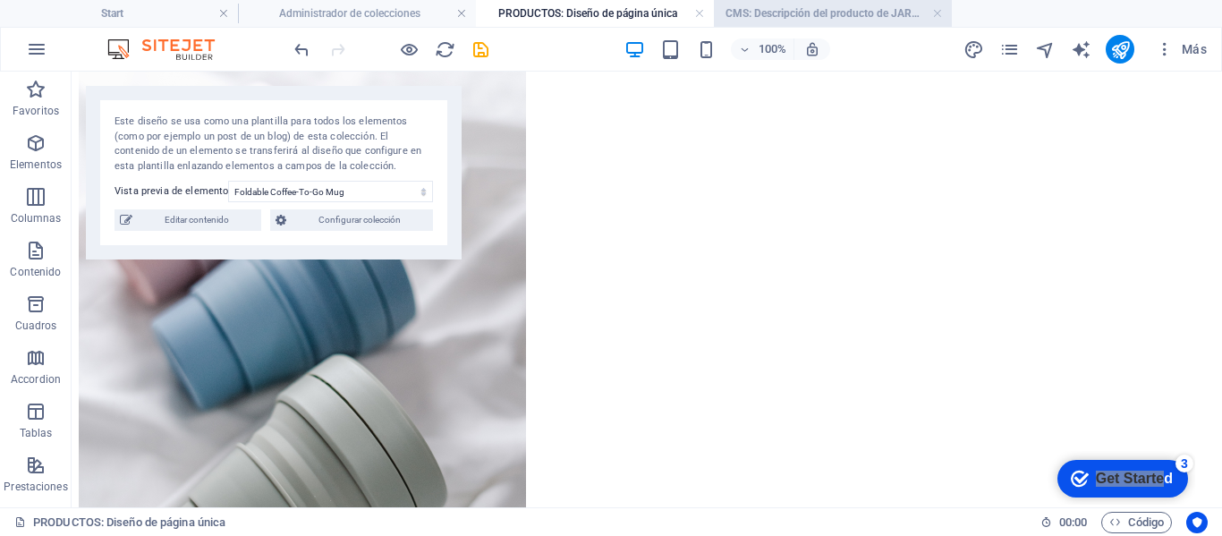
click at [867, 13] on h4 "CMS: Descripción del producto de JARABES AL 40%, PARA GRANIZ..." at bounding box center [833, 14] width 238 height 20
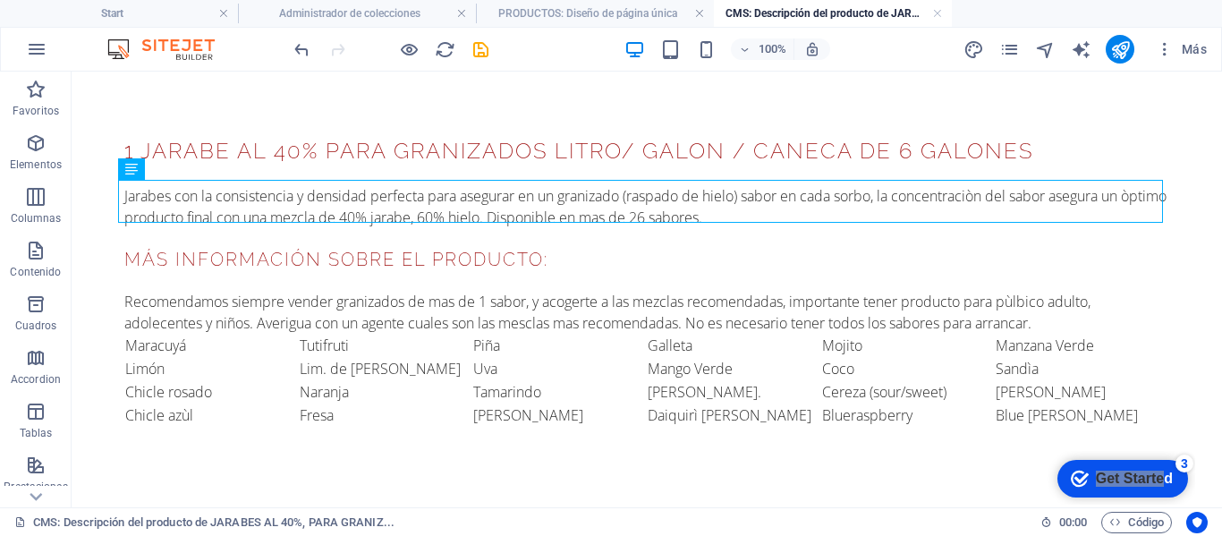
scroll to position [28, 0]
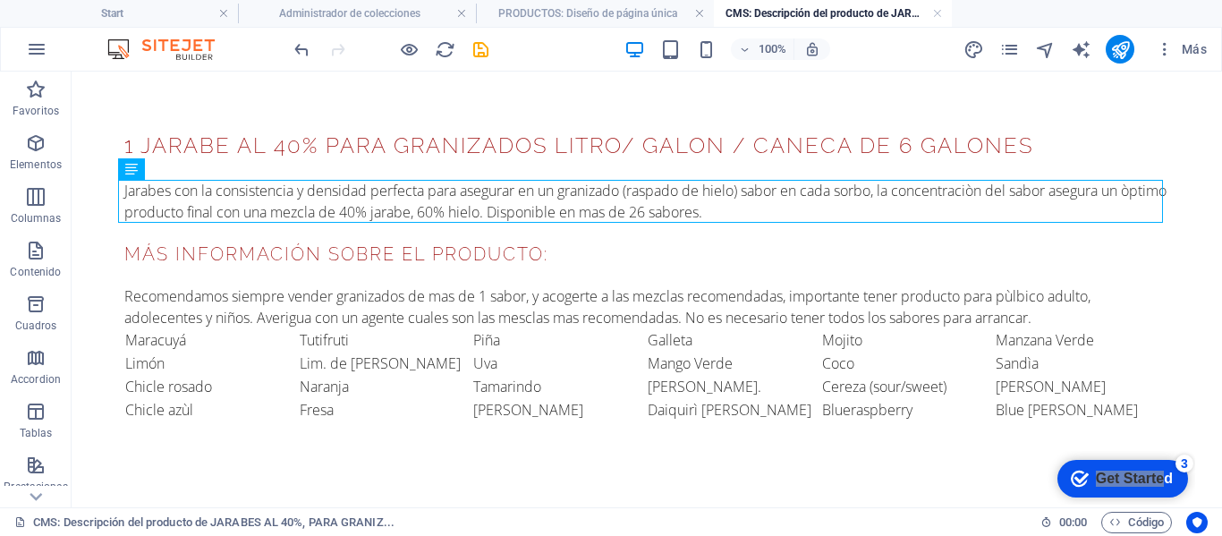
click at [306, 466] on div "1 JARABE AL 40% PARA GRANIZADOS LITRO/ GALON / CANECA DE 6 GALONES Jarabes con …" at bounding box center [647, 275] width 1074 height 463
click at [666, 6] on h4 "PRODUCTOS: Diseño de página única" at bounding box center [595, 14] width 238 height 20
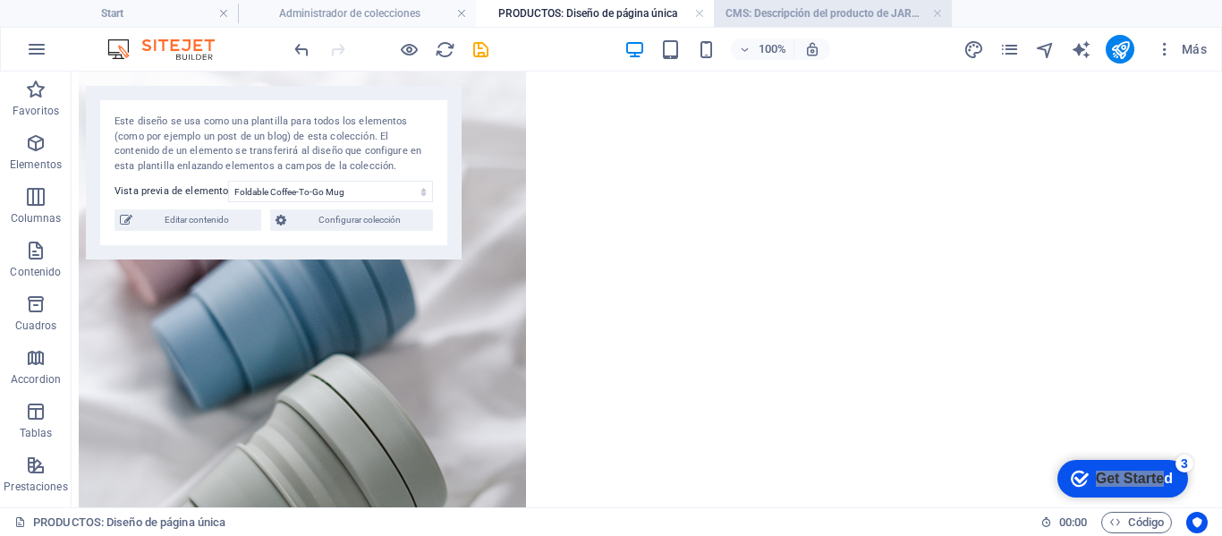
click at [809, 13] on h4 "CMS: Descripción del producto de JARABES AL 40%, PARA GRANIZ..." at bounding box center [833, 14] width 238 height 20
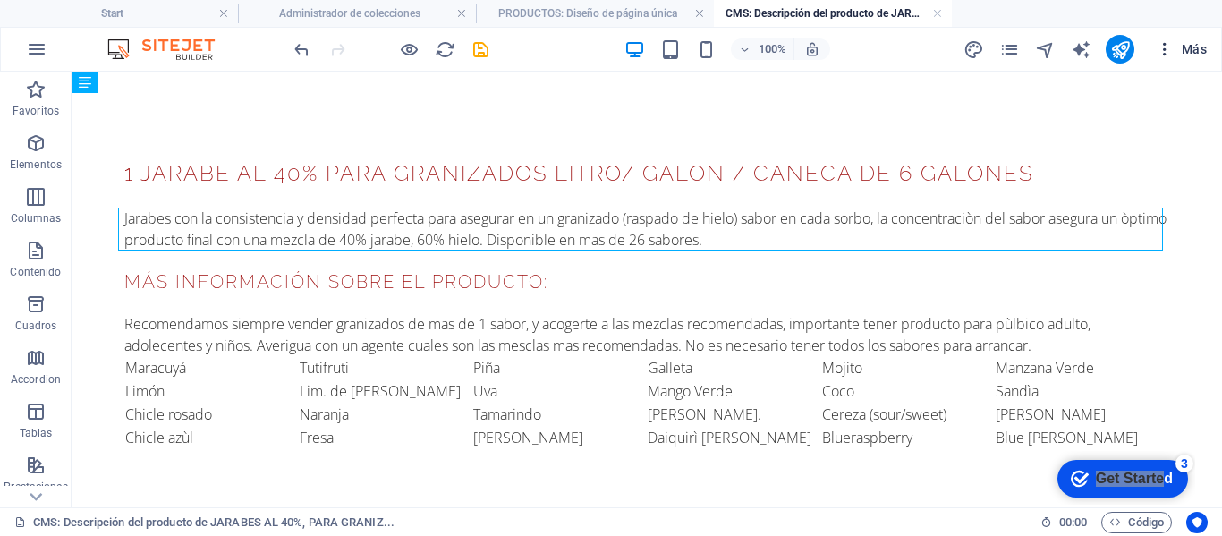
click at [1188, 45] on span "Más" at bounding box center [1181, 49] width 51 height 18
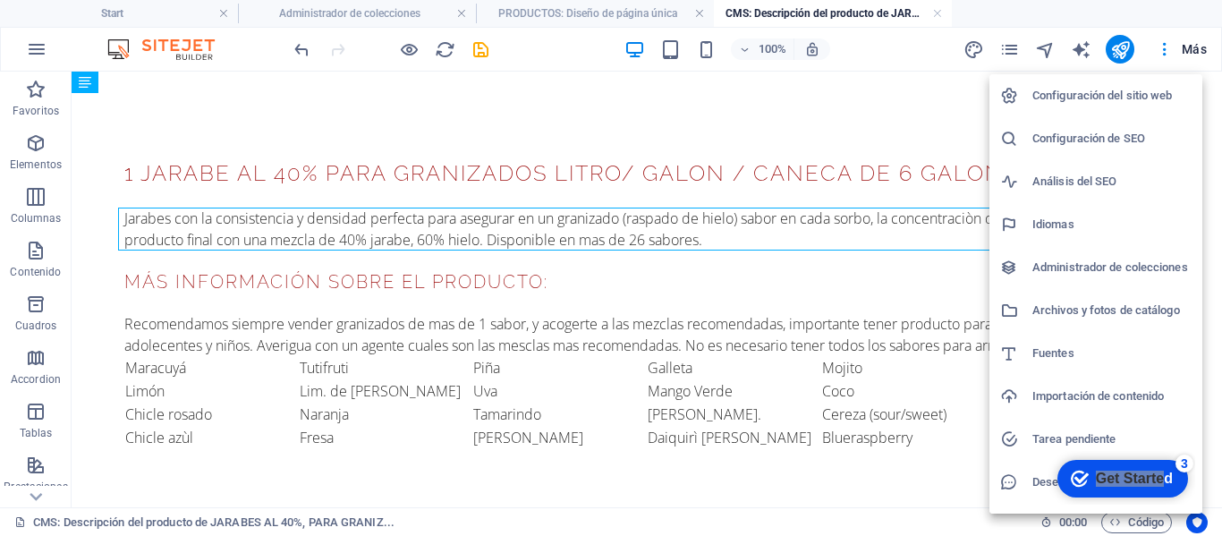
click at [853, 100] on div at bounding box center [611, 268] width 1222 height 536
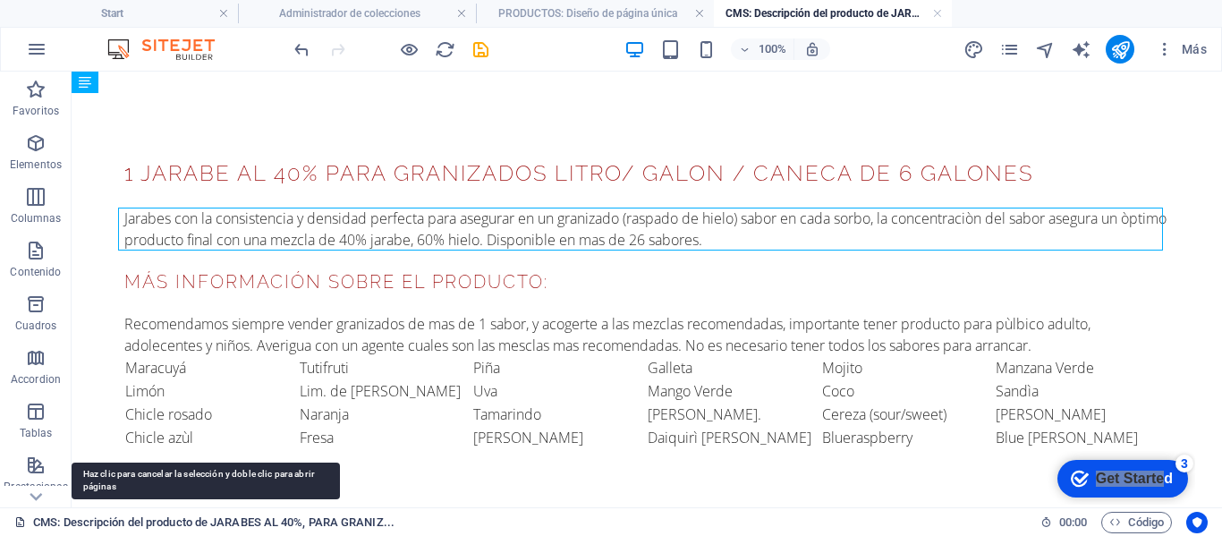
click at [148, 523] on link "CMS: Descripción del producto de JARABES AL 40%, PARA GRANIZ..." at bounding box center [204, 522] width 380 height 21
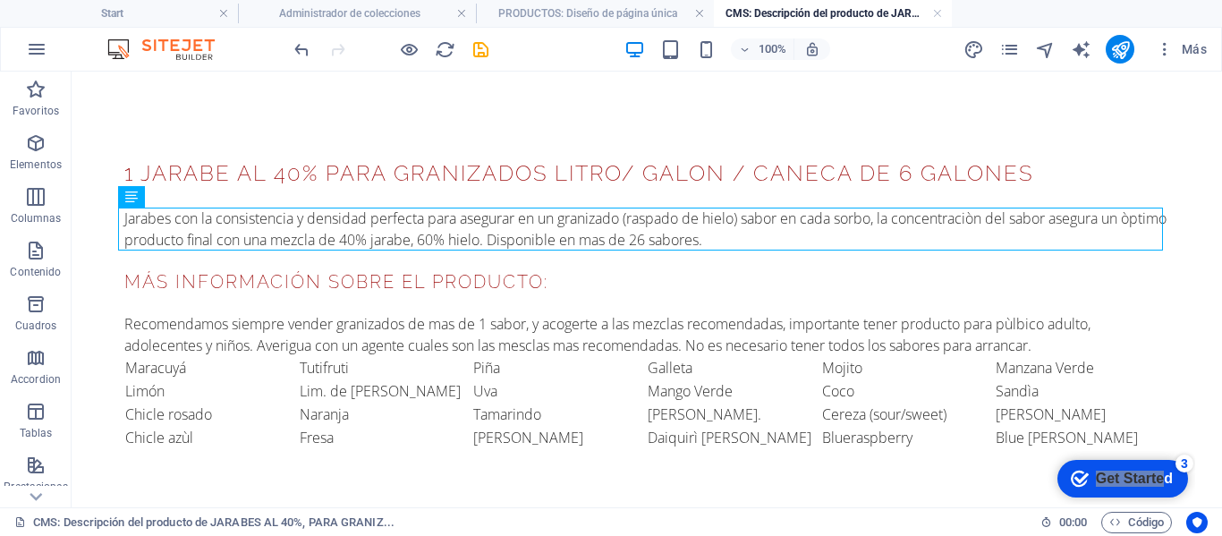
click at [263, 121] on div "1 JARABE AL 40% PARA GRANIZADOS LITRO/ GALON / CANECA DE 6 GALONES Jarabes con …" at bounding box center [647, 303] width 1074 height 463
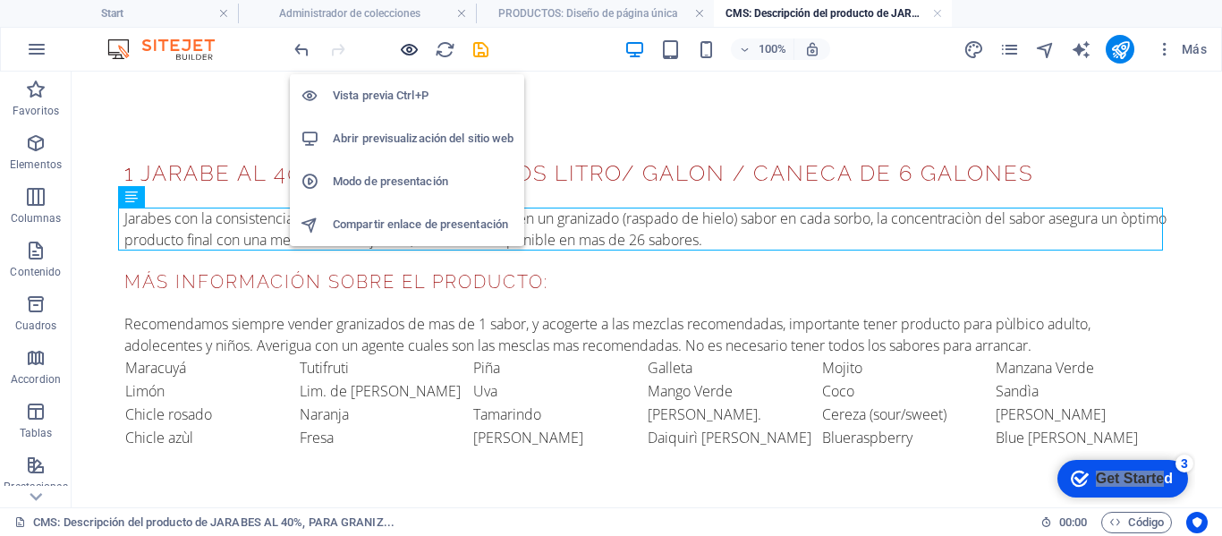
click at [409, 48] on icon "button" at bounding box center [409, 49] width 21 height 21
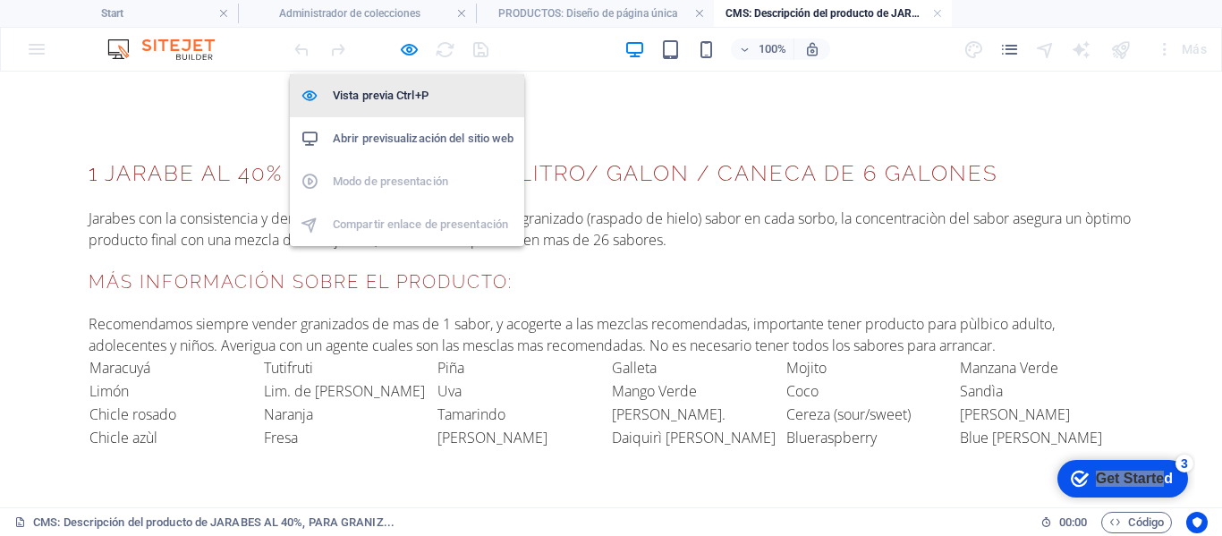
click at [399, 94] on h6 "Vista previa Ctrl+P" at bounding box center [423, 95] width 181 height 21
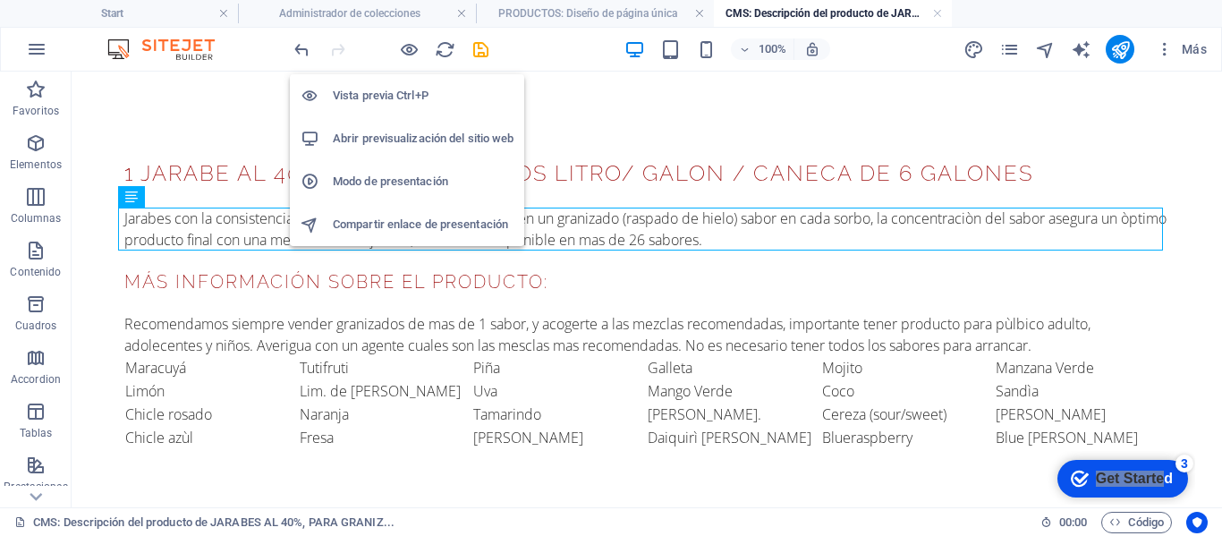
click at [386, 140] on h6 "Abrir previsualización del sitio web" at bounding box center [423, 138] width 181 height 21
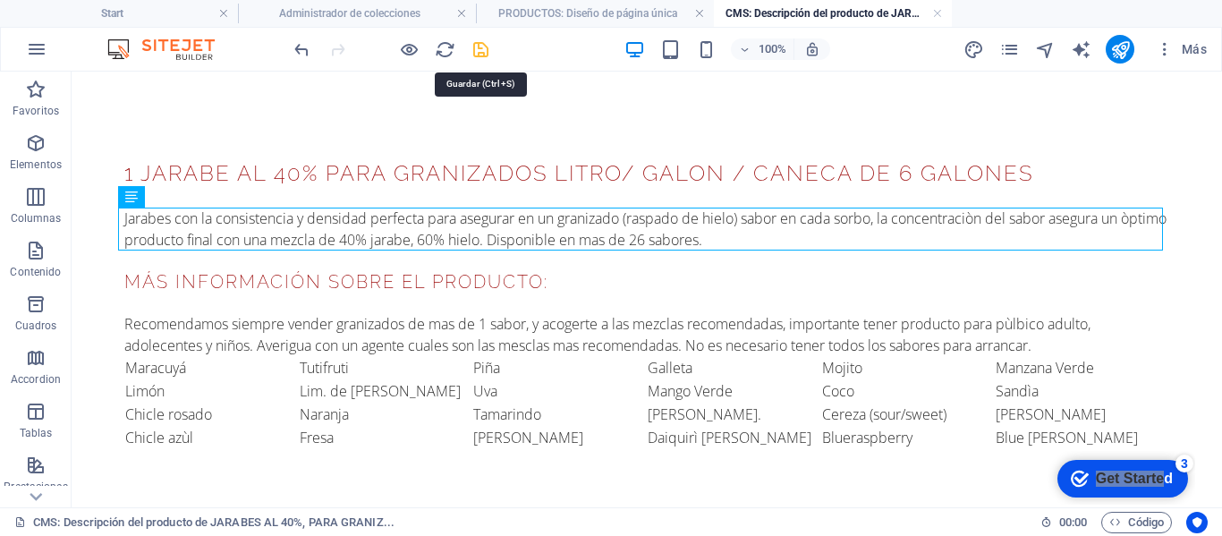
click at [482, 48] on icon "save" at bounding box center [481, 49] width 21 height 21
click at [229, 97] on div "1 JARABE AL 40% PARA GRANIZADOS LITRO/ GALON / CANECA DE 6 GALONES Jarabes con …" at bounding box center [647, 303] width 1074 height 463
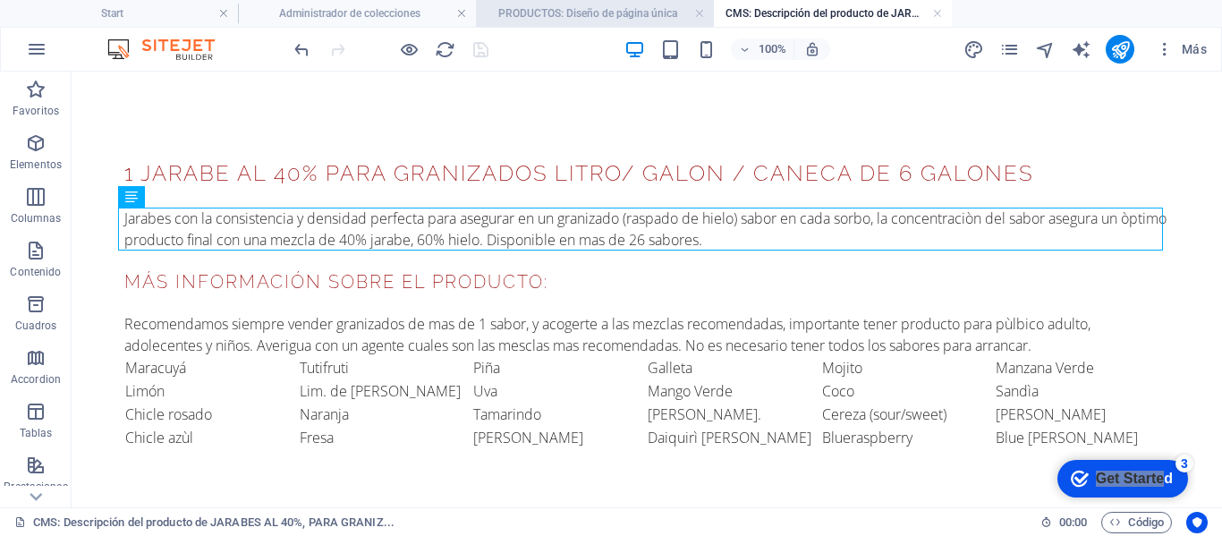
click at [571, 12] on h4 "PRODUCTOS: Diseño de página única" at bounding box center [595, 14] width 238 height 20
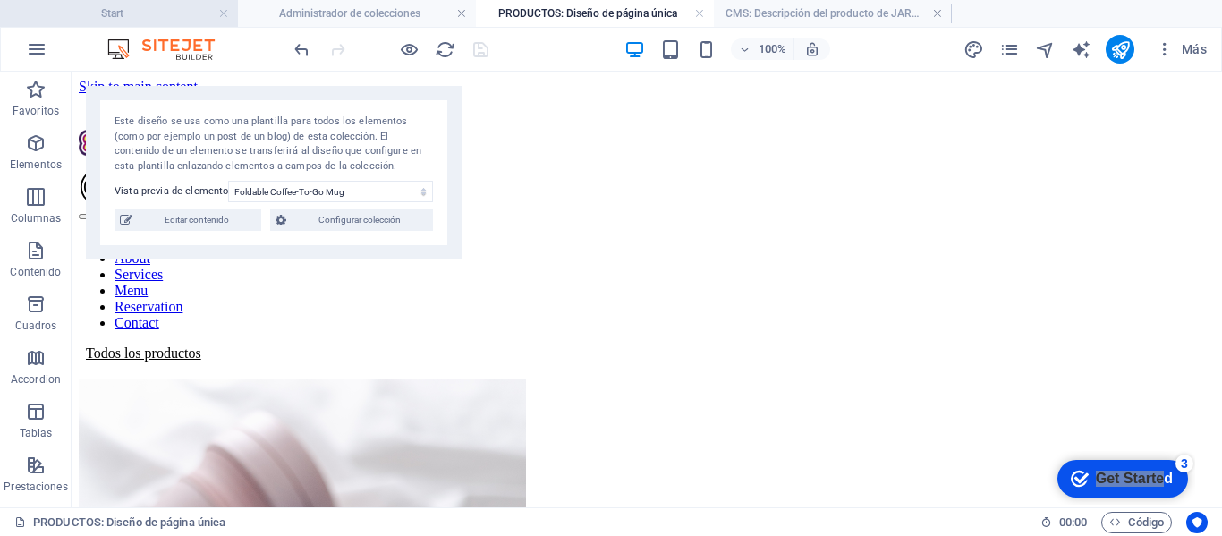
drag, startPoint x: 149, startPoint y: 18, endPoint x: 429, endPoint y: 132, distance: 303.4
click at [149, 18] on h4 "Start" at bounding box center [119, 14] width 238 height 20
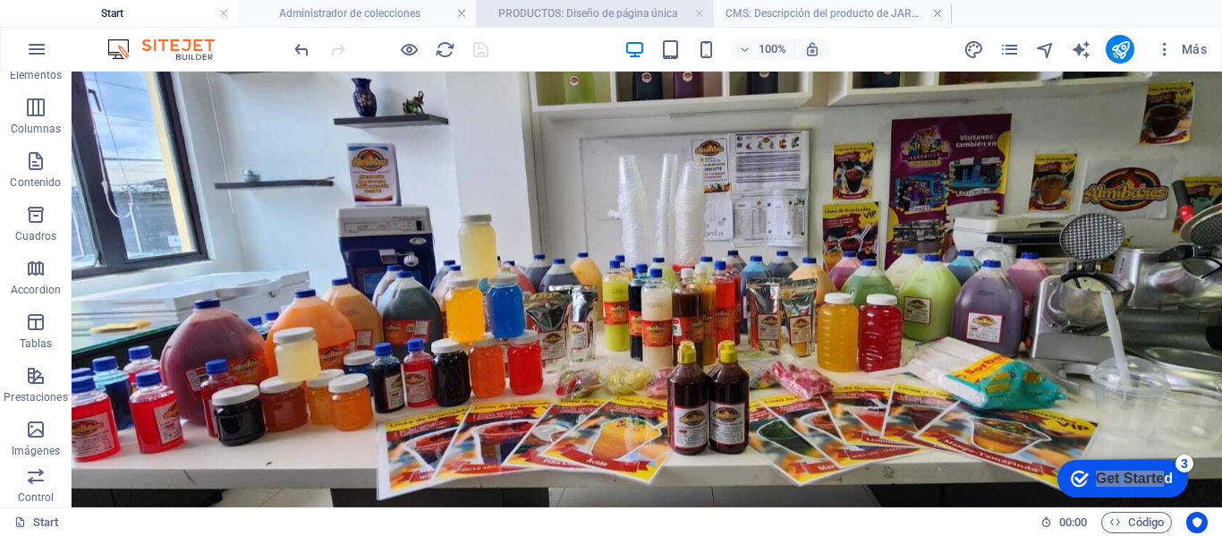
click at [596, 12] on h4 "PRODUCTOS: Diseño de página única" at bounding box center [595, 14] width 238 height 20
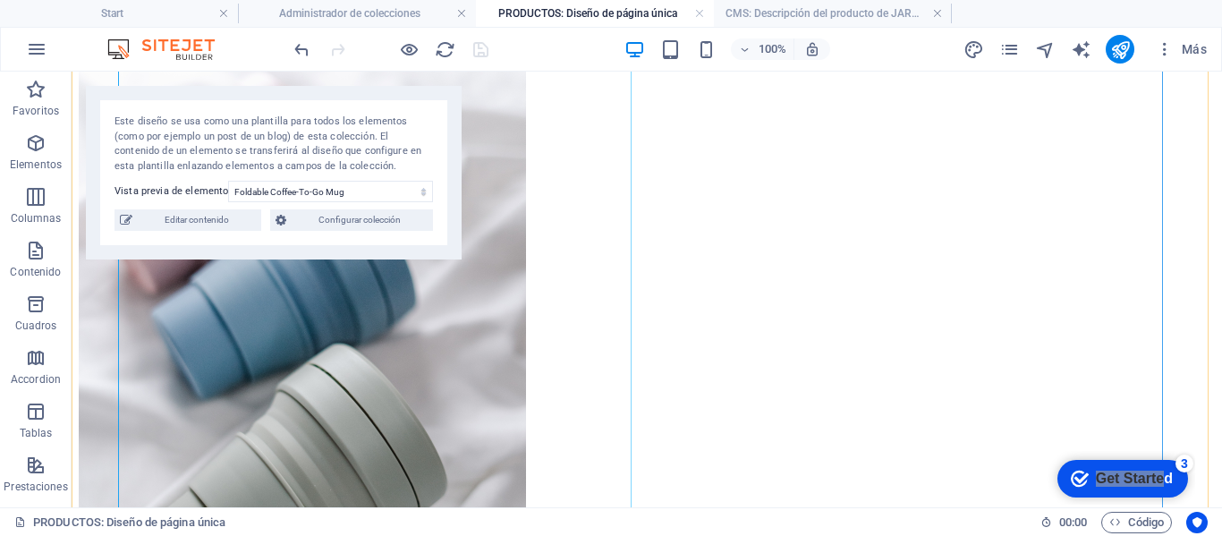
scroll to position [330, 0]
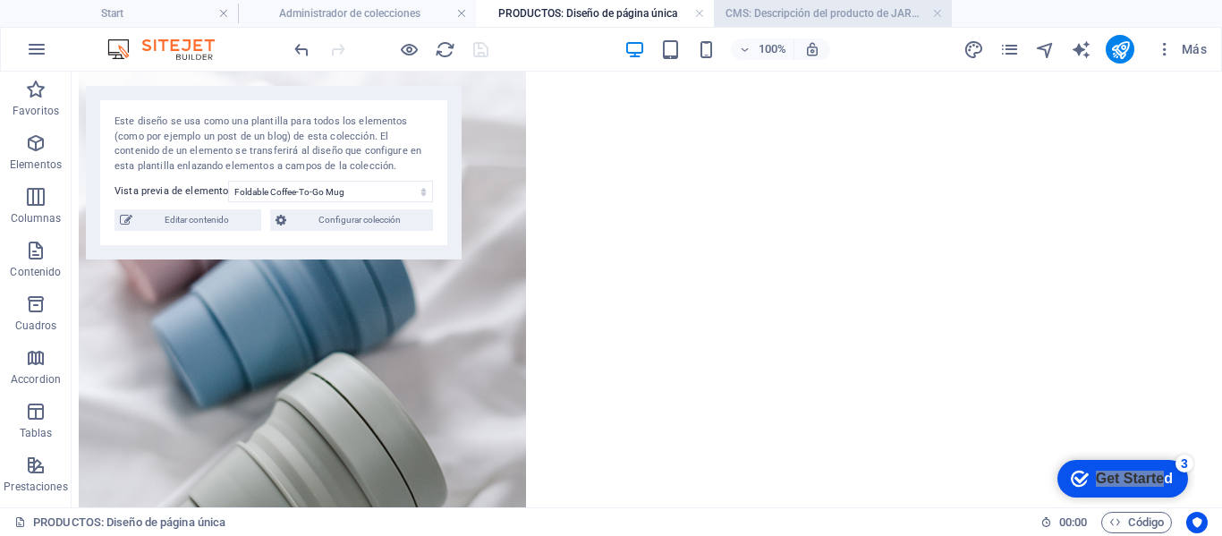
click at [758, 10] on h4 "CMS: Descripción del producto de JARABES AL 40%, PARA GRANIZ..." at bounding box center [833, 14] width 238 height 20
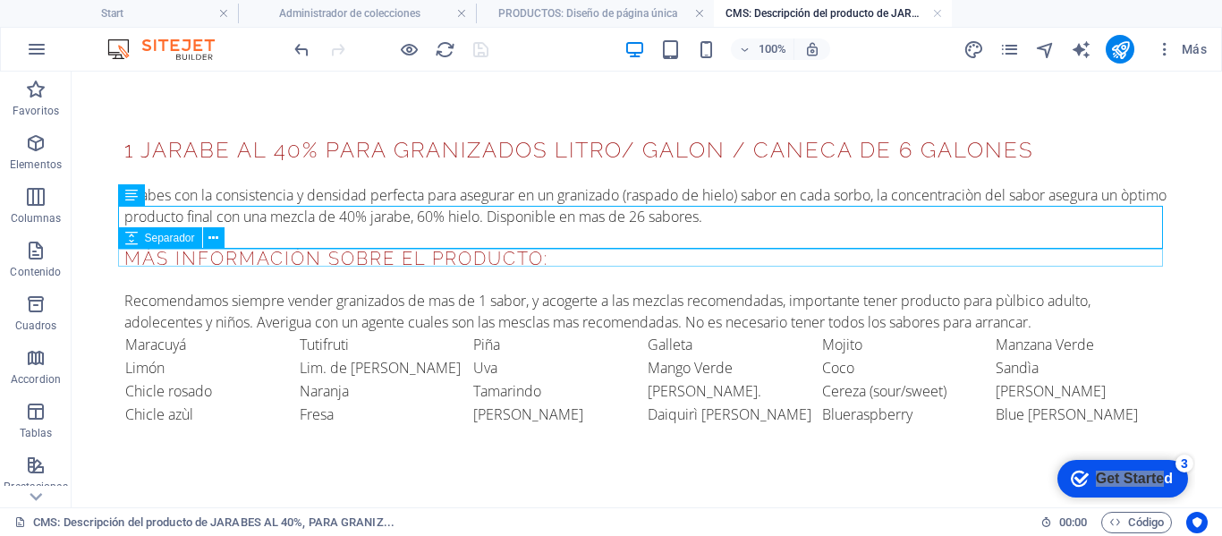
scroll to position [28, 0]
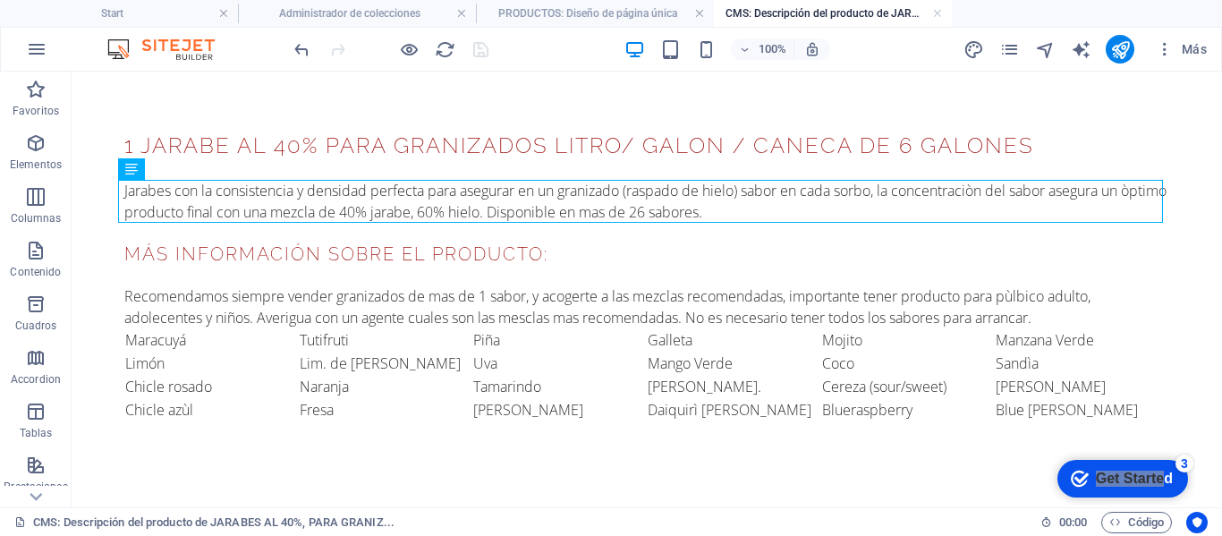
click at [455, 113] on div "1 JARABE AL 40% PARA GRANIZADOS LITRO/ GALON / CANECA DE 6 GALONES Jarabes con …" at bounding box center [647, 275] width 1074 height 463
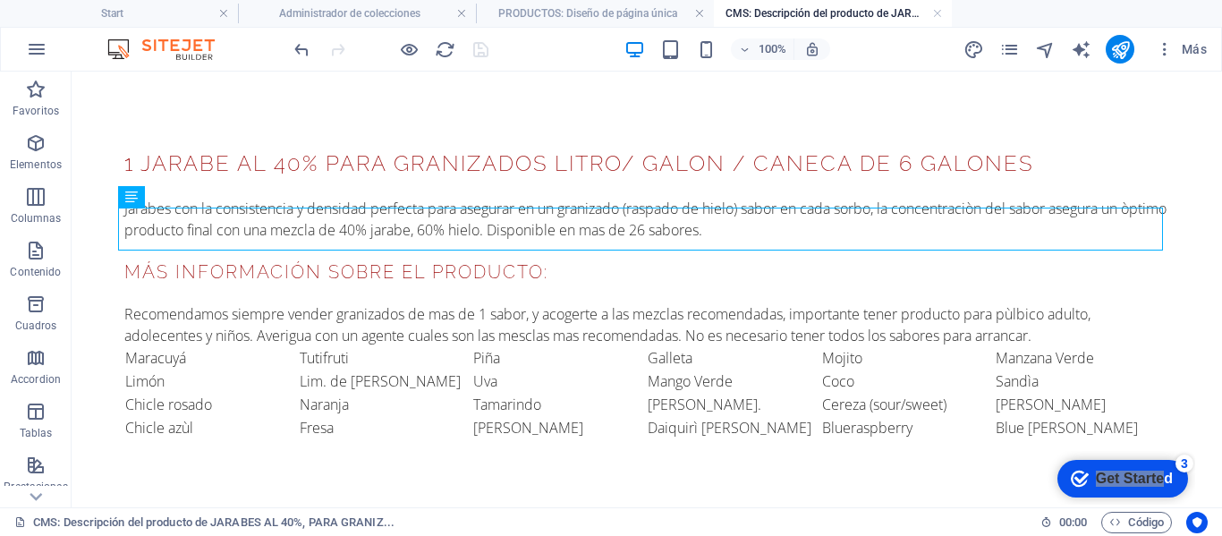
scroll to position [0, 0]
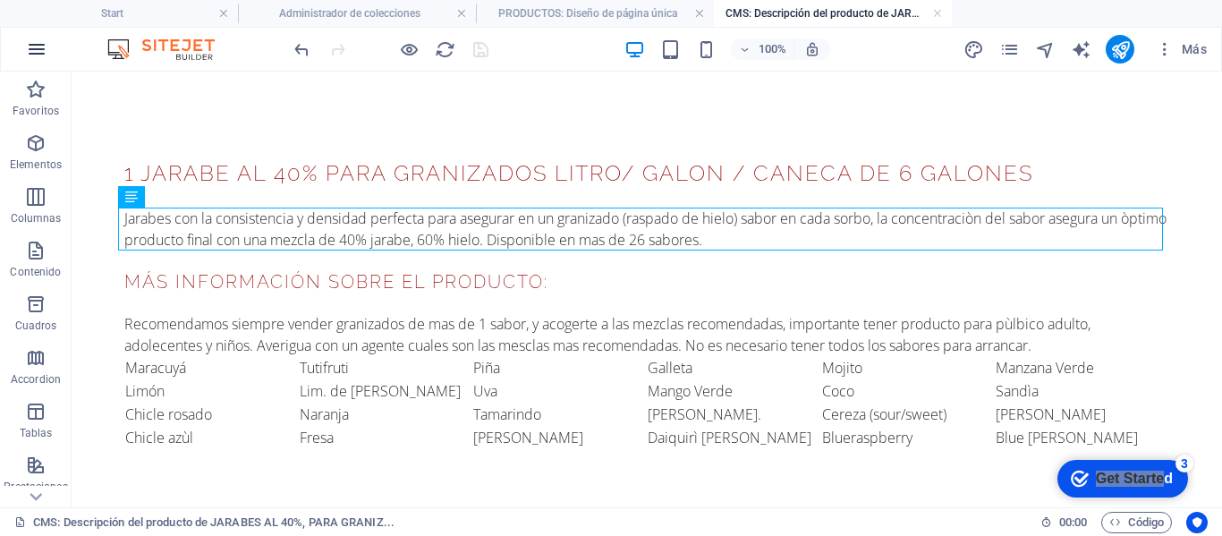
click at [37, 50] on icon "button" at bounding box center [36, 48] width 21 height 21
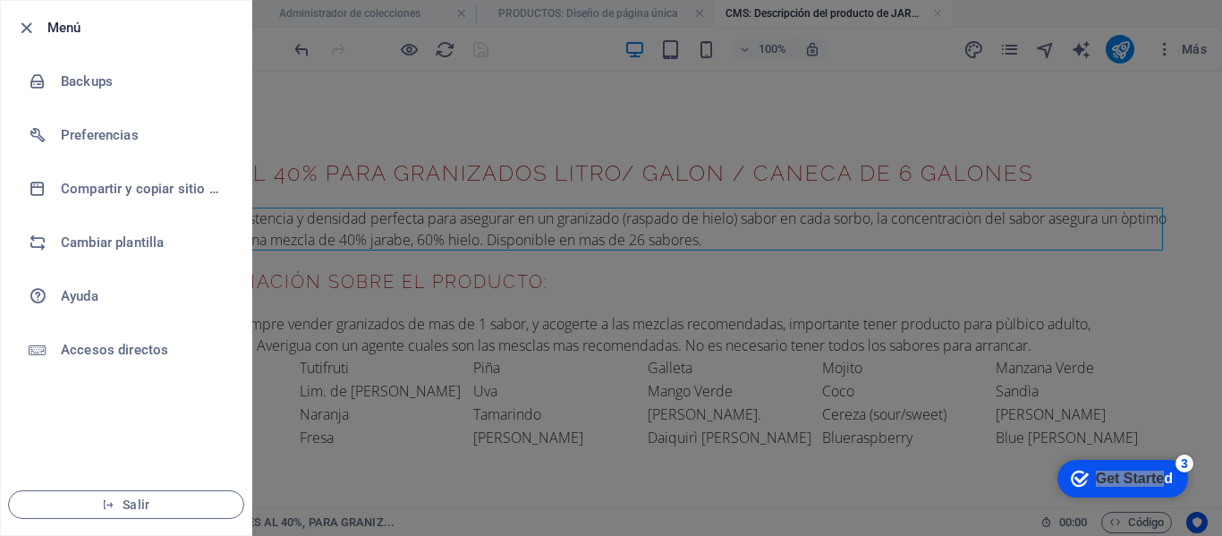
click at [89, 21] on h6 "Menú" at bounding box center [142, 27] width 190 height 21
click at [552, 70] on div at bounding box center [611, 268] width 1222 height 536
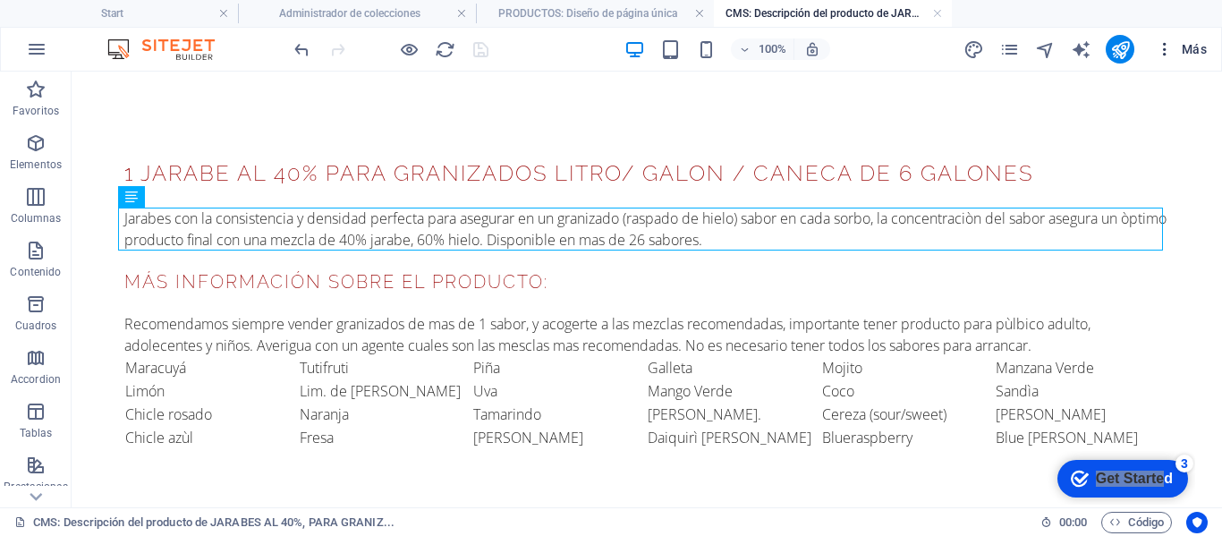
click at [1194, 48] on span "Más" at bounding box center [1181, 49] width 51 height 18
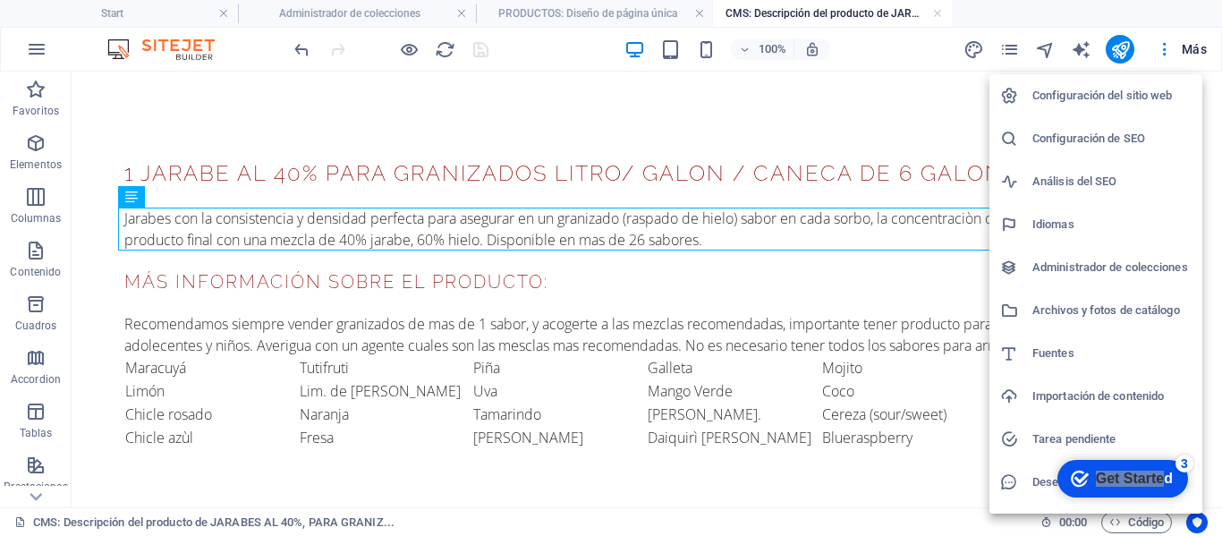
click at [923, 119] on div at bounding box center [611, 268] width 1222 height 536
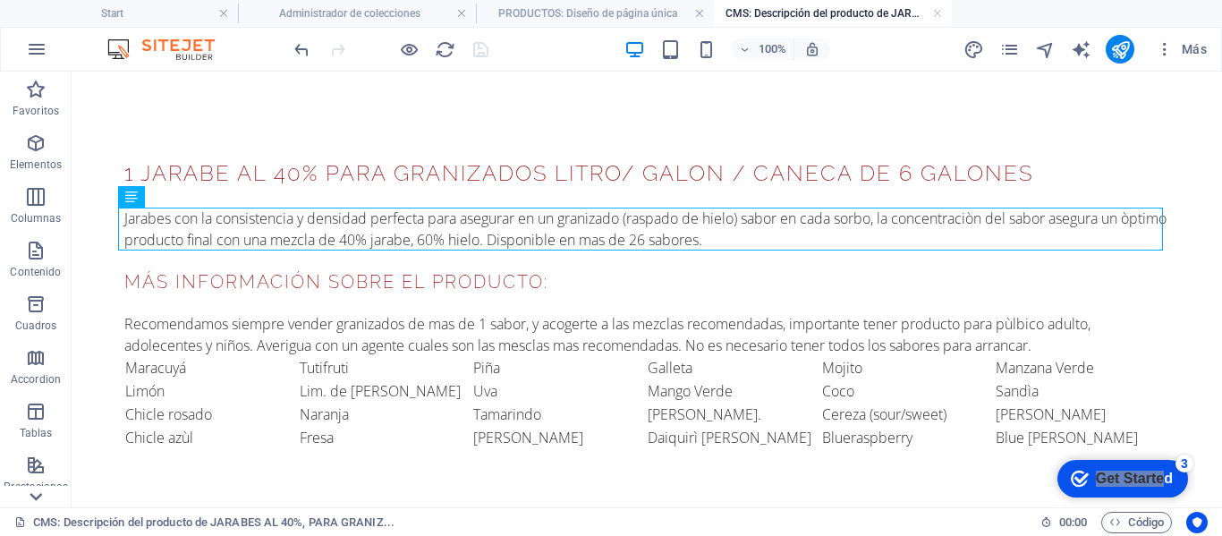
click at [17, 498] on div at bounding box center [36, 496] width 72 height 21
click at [34, 98] on icon "button" at bounding box center [35, 89] width 21 height 21
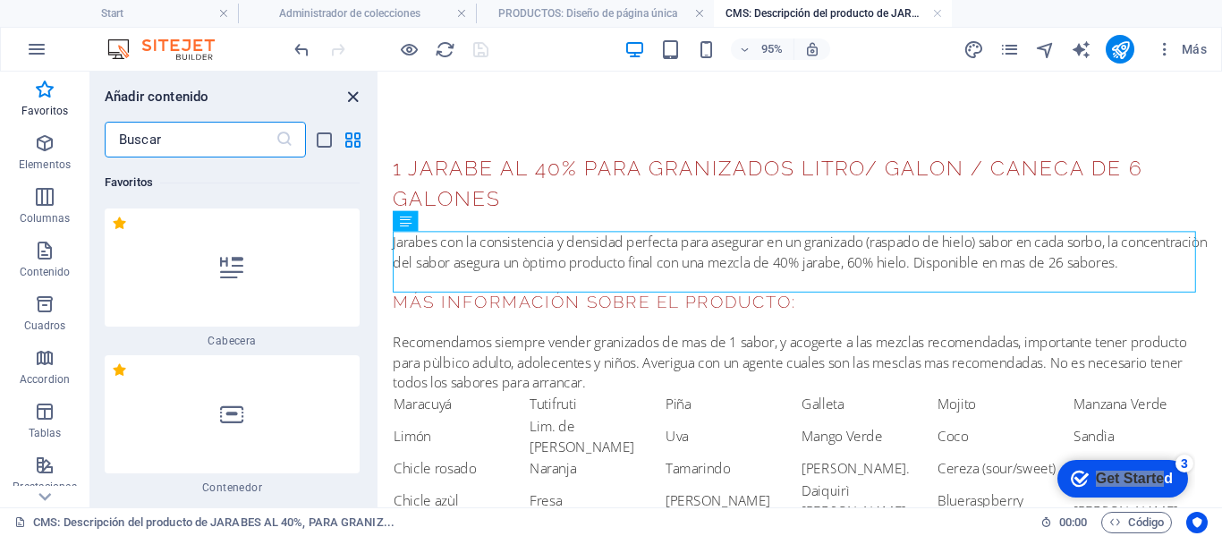
click at [352, 95] on icon "close panel" at bounding box center [353, 97] width 21 height 21
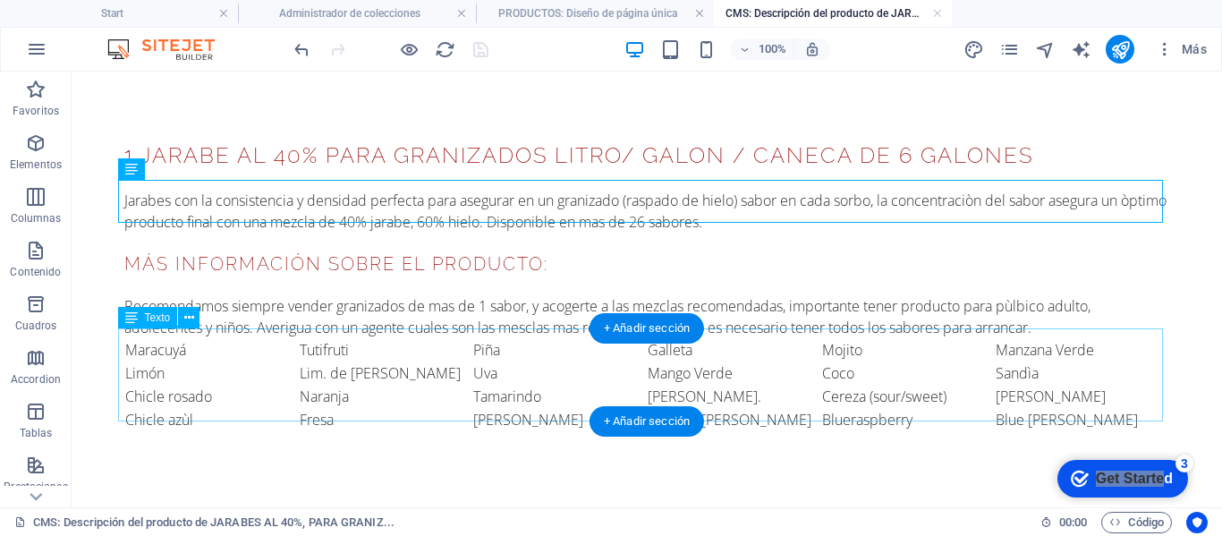
scroll to position [28, 0]
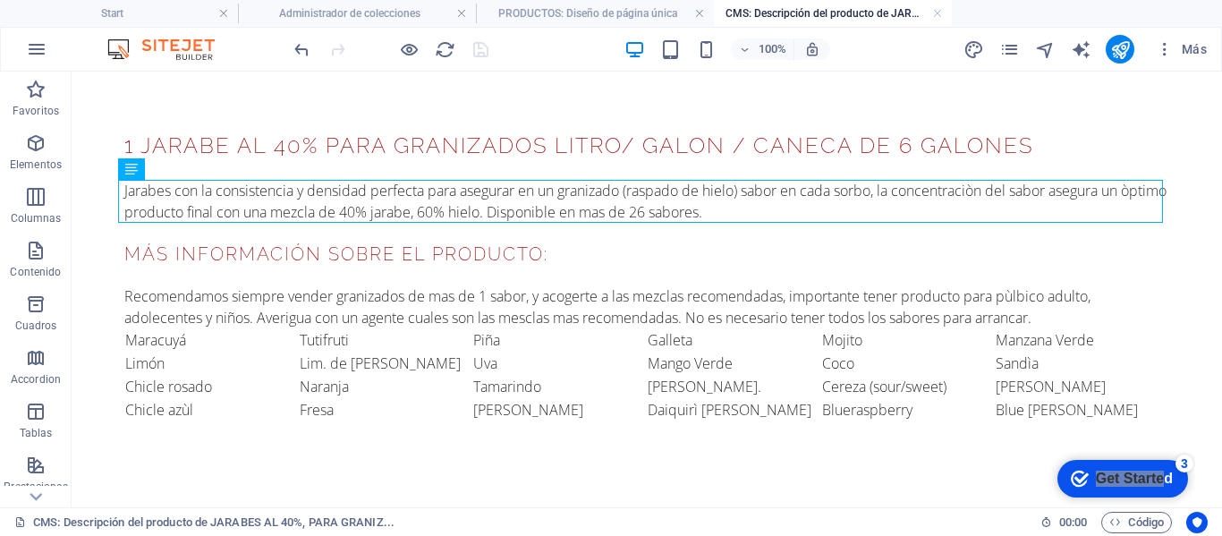
click at [675, 443] on div "1 JARABE AL 40% PARA GRANIZADOS LITRO/ GALON / CANECA DE 6 GALONES Jarabes con …" at bounding box center [647, 275] width 1074 height 463
click at [269, 113] on div "1 JARABE AL 40% PARA GRANIZADOS LITRO/ GALON / CANECA DE 6 GALONES Jarabes con …" at bounding box center [647, 275] width 1074 height 463
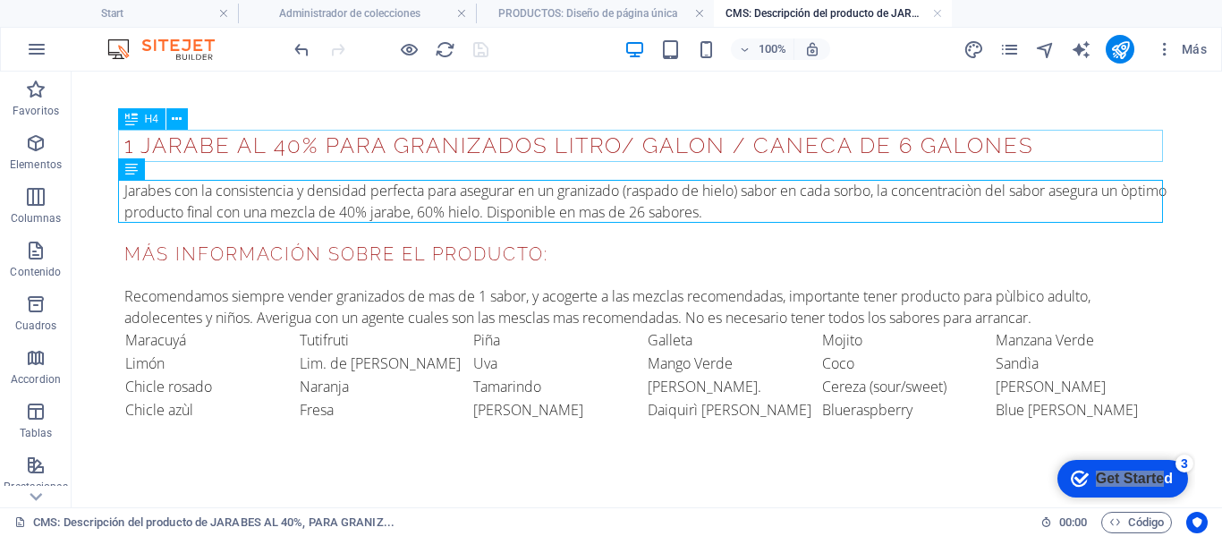
click at [278, 143] on div "1 JARABE AL 40% PARA GRANIZADOS LITRO/ GALON / CANECA DE 6 GALONES" at bounding box center [646, 146] width 1045 height 32
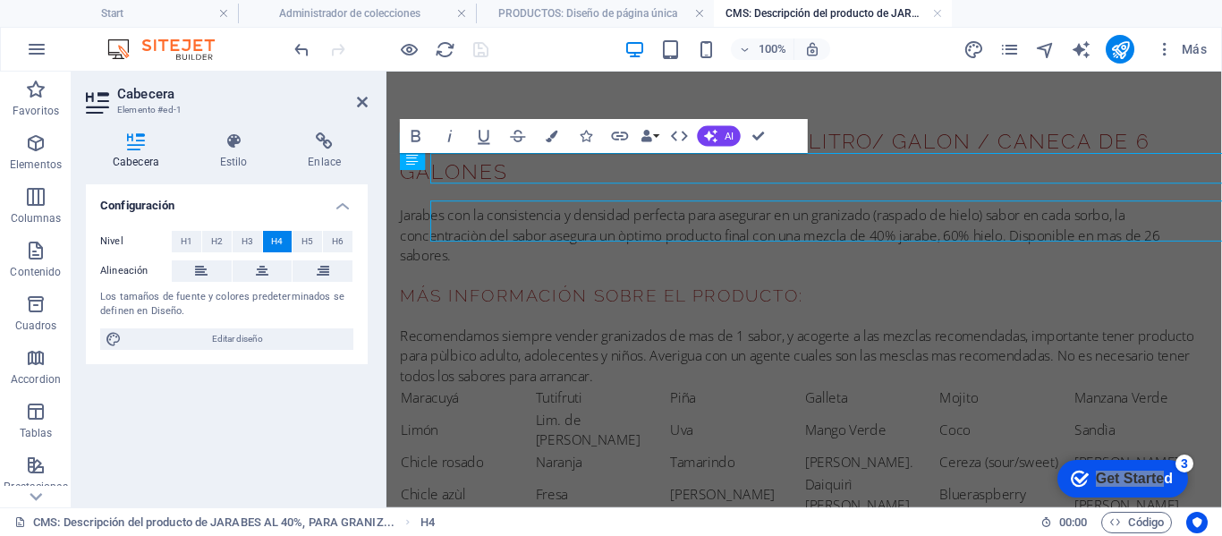
scroll to position [0, 0]
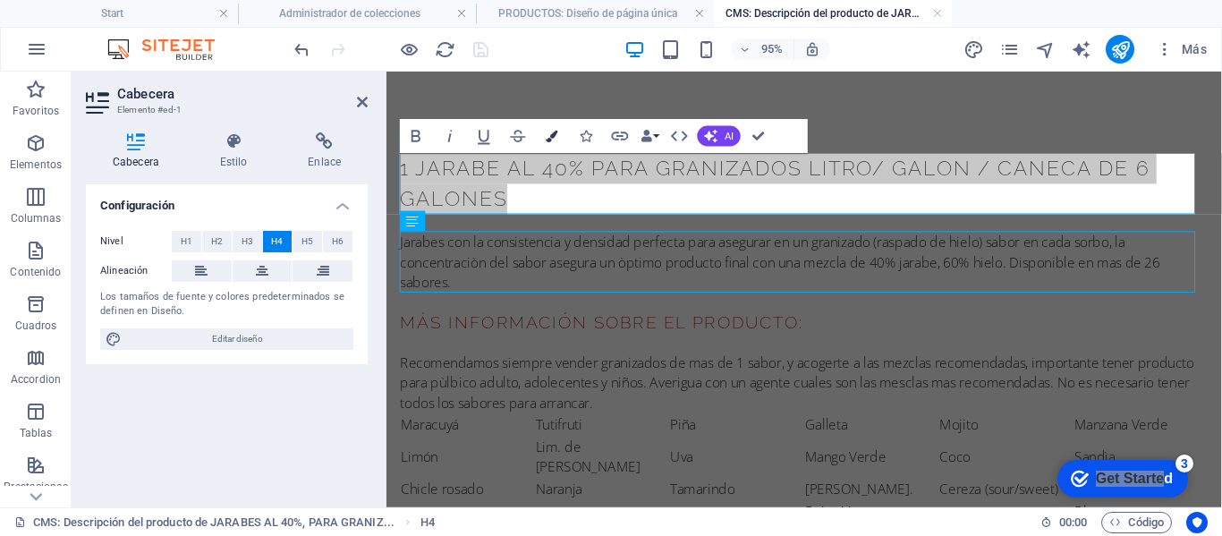
click at [547, 140] on icon "button" at bounding box center [553, 137] width 12 height 12
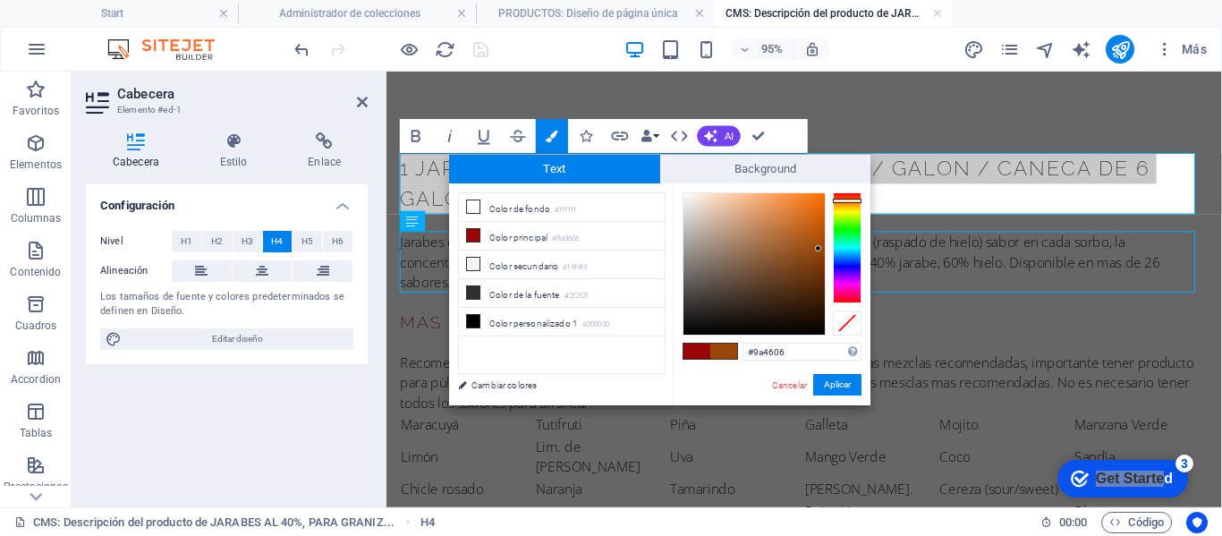
click at [850, 200] on div at bounding box center [847, 247] width 29 height 111
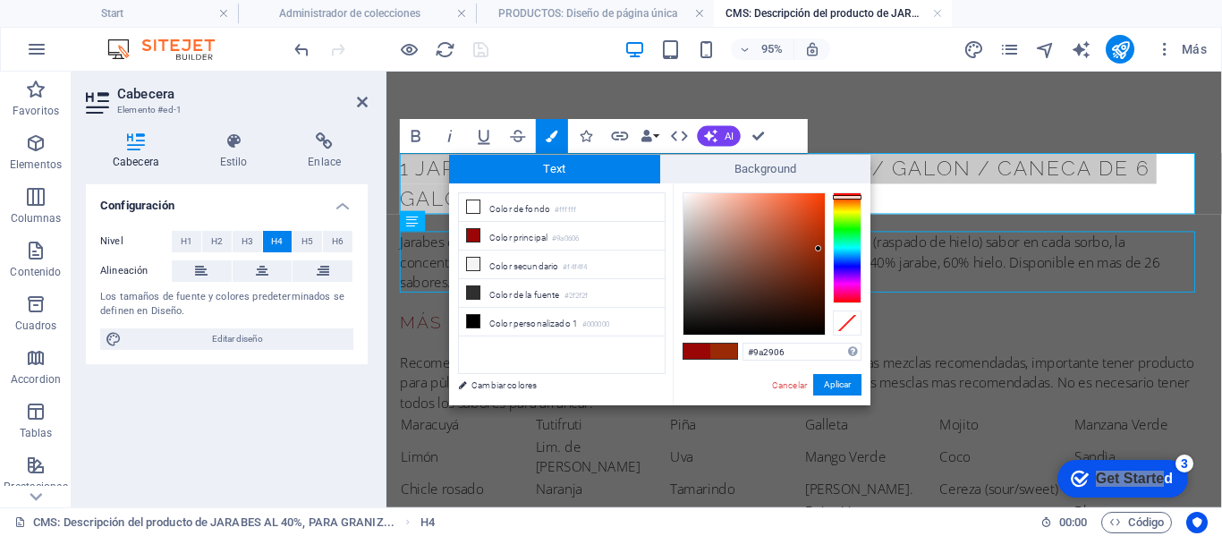
click at [850, 197] on div at bounding box center [847, 247] width 29 height 111
click at [844, 389] on button "Aplicar" at bounding box center [837, 384] width 48 height 21
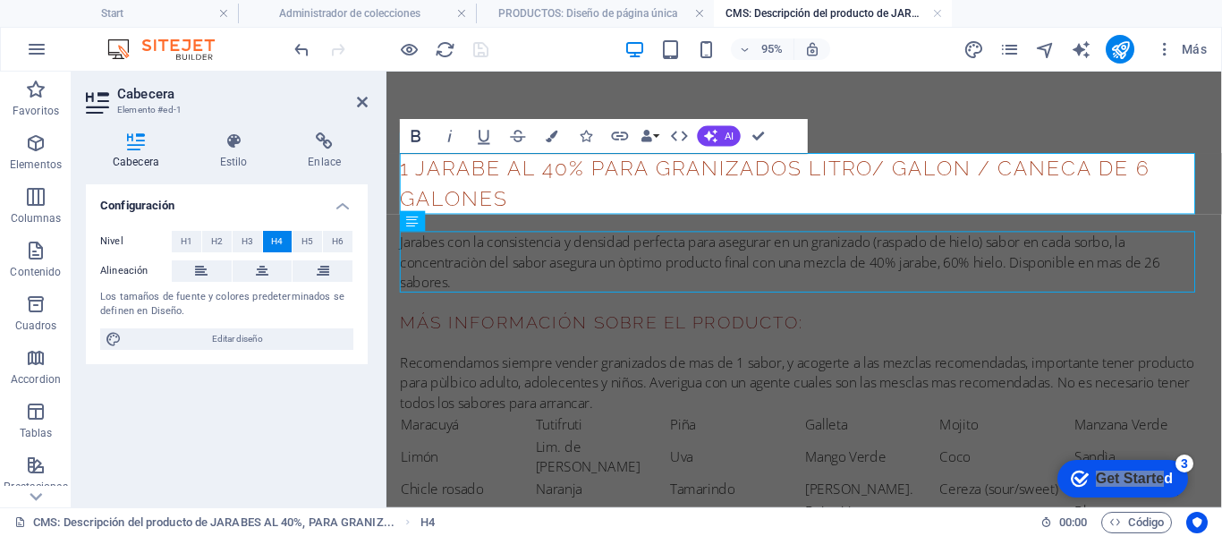
click at [426, 139] on icon "button" at bounding box center [416, 136] width 21 height 21
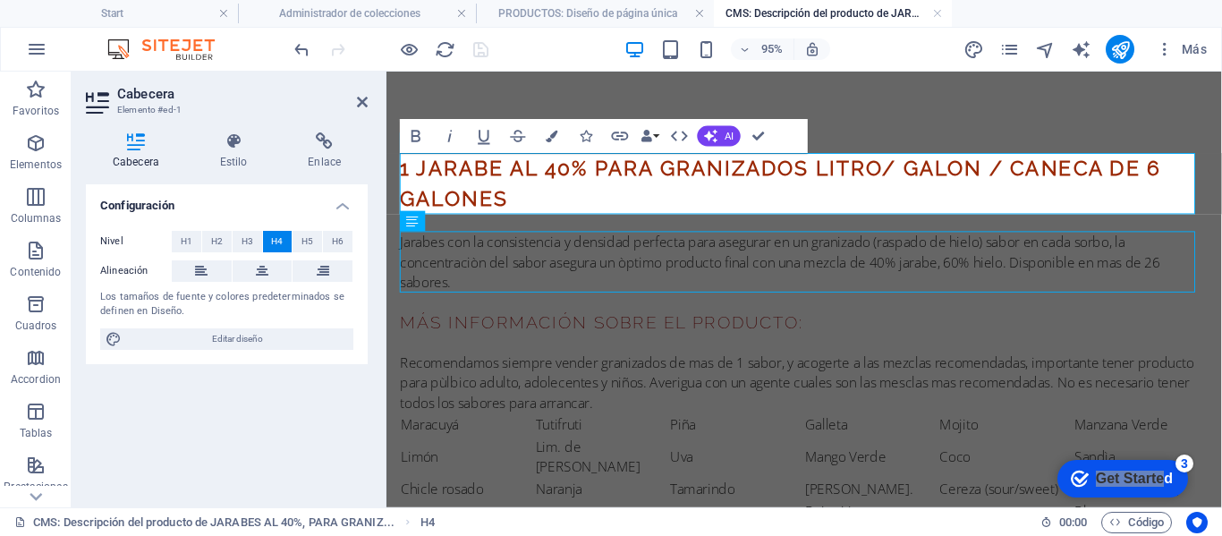
click at [938, 119] on div "1 JARABE AL 40% PARA GRANIZADOS LITRO/ GALON / CANECA DE 6 GALONES Jarabes con …" at bounding box center [825, 363] width 879 height 582
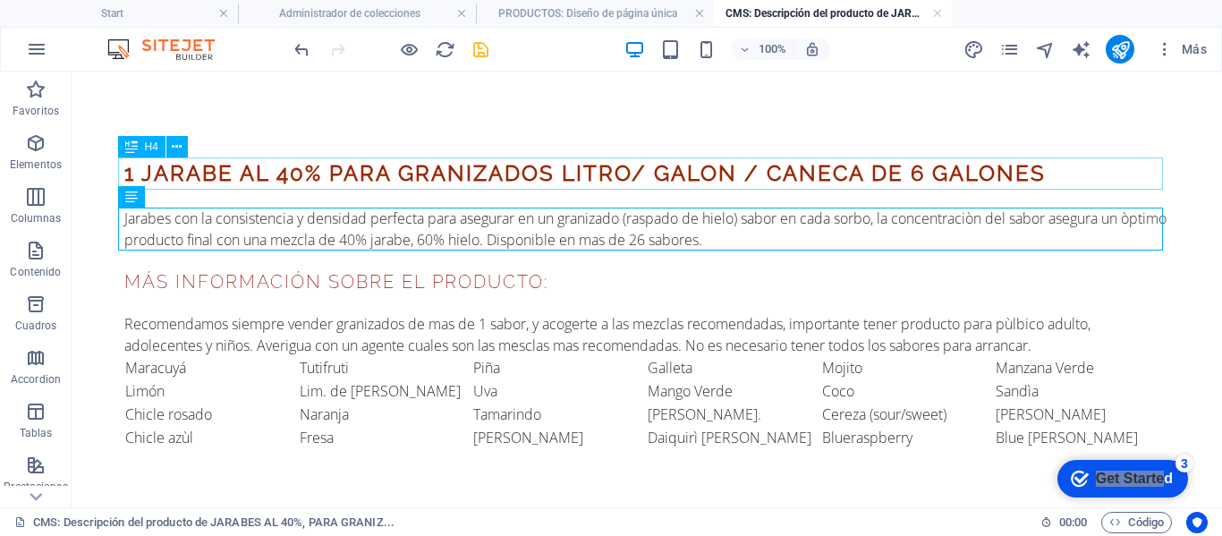
click at [331, 170] on div "1 JARABE AL 40% PARA GRANIZADOS LITRO/ GALON / CANECA DE 6 GALONES" at bounding box center [646, 173] width 1045 height 32
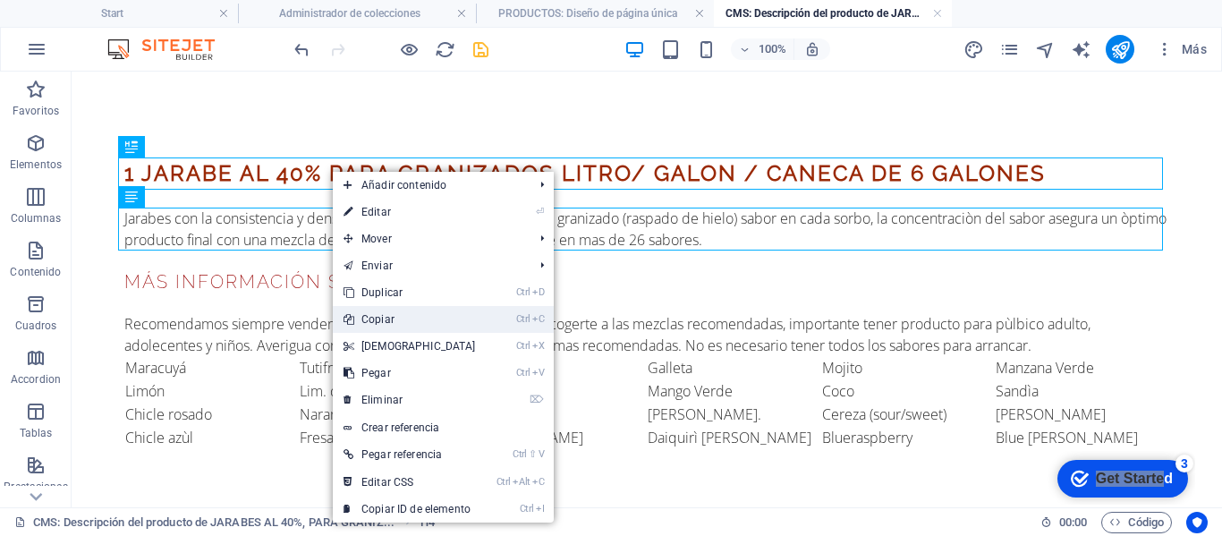
click at [388, 318] on link "Ctrl C Copiar" at bounding box center [410, 319] width 154 height 27
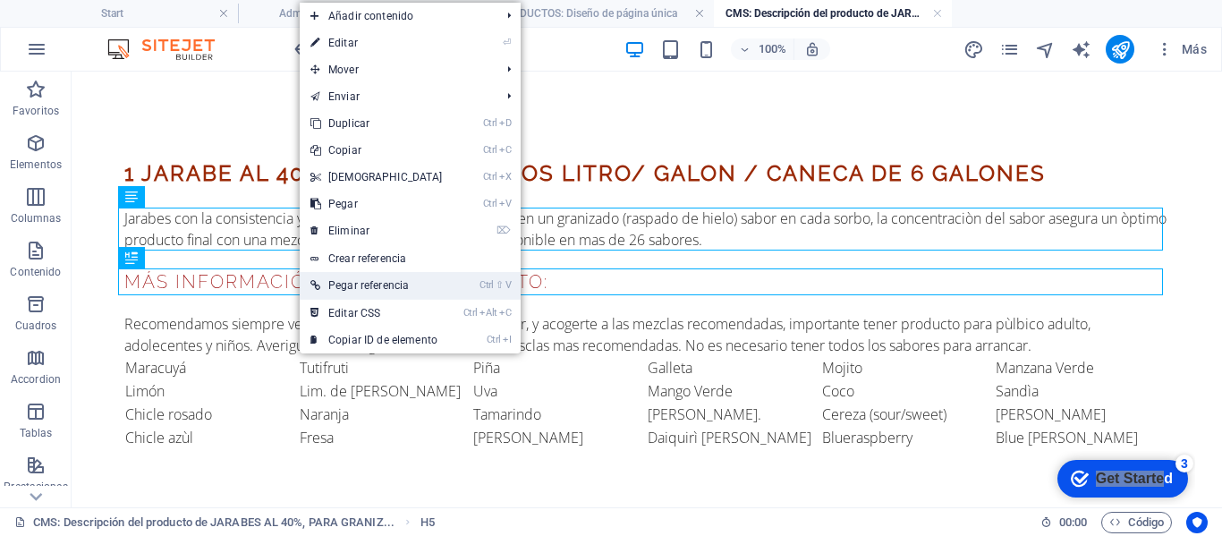
click at [358, 290] on link "Ctrl ⇧ V Pegar referencia" at bounding box center [377, 285] width 154 height 27
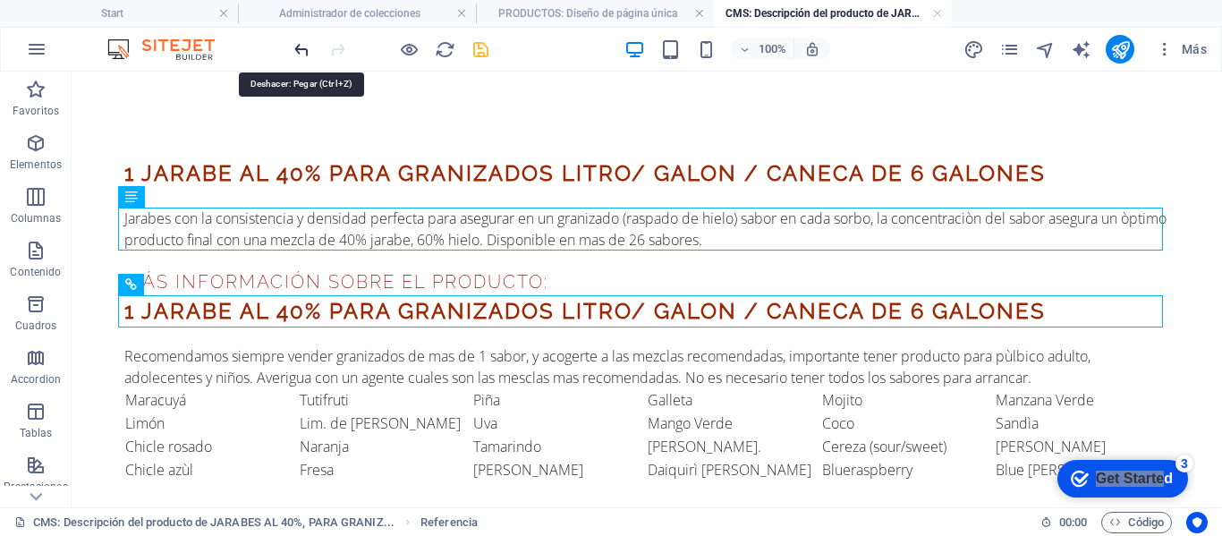
click at [308, 46] on icon "undo" at bounding box center [302, 49] width 21 height 21
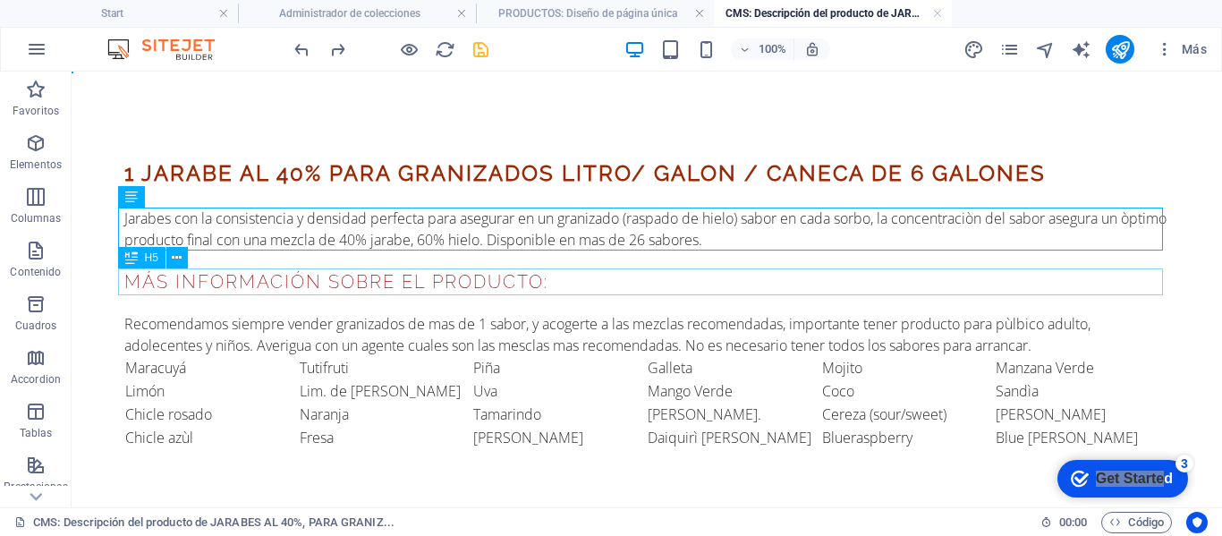
click at [318, 270] on div "Más información sobre el producto:" at bounding box center [646, 281] width 1045 height 27
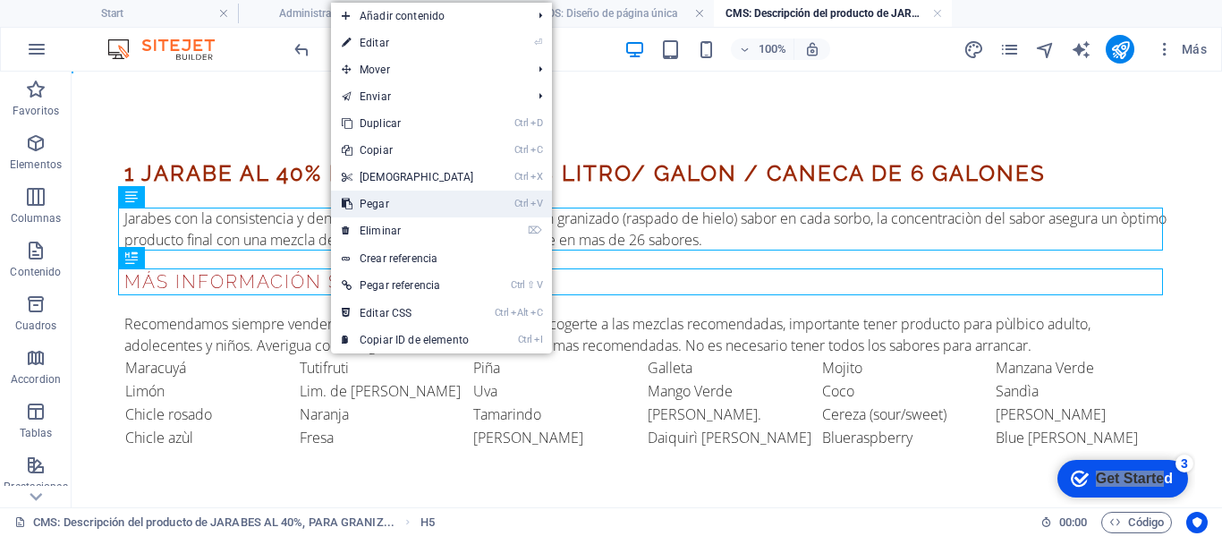
click at [436, 207] on link "Ctrl V Pegar" at bounding box center [408, 204] width 154 height 27
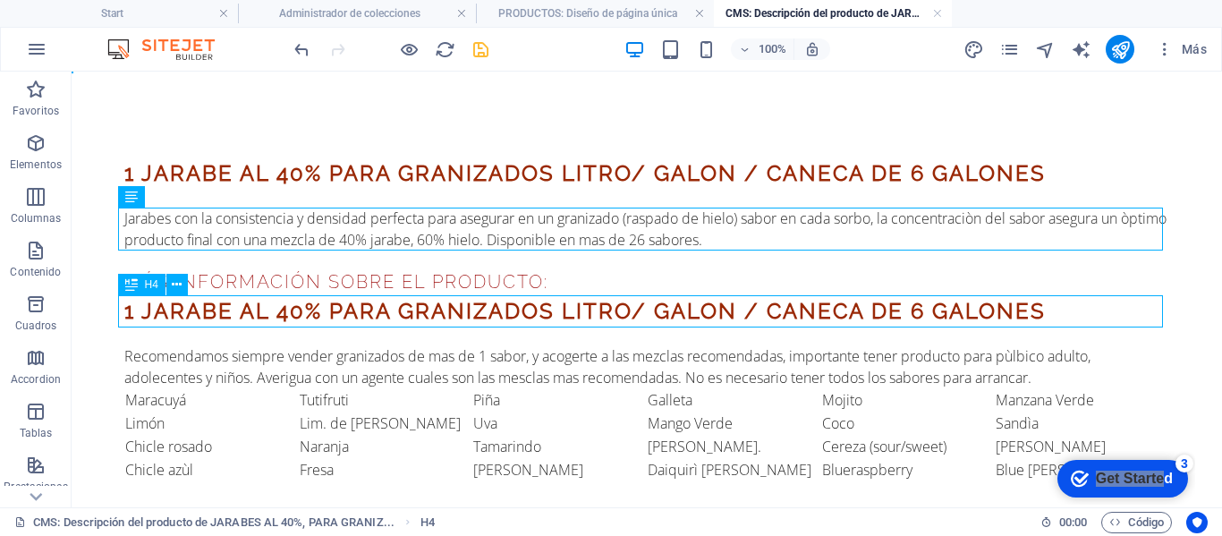
click at [311, 310] on div "1 JARABE AL 40% PARA GRANIZADOS LITRO/ GALON / CANECA DE 6 GALONES" at bounding box center [646, 311] width 1045 height 32
click at [402, 275] on div "Más información sobre el producto:" at bounding box center [646, 281] width 1045 height 27
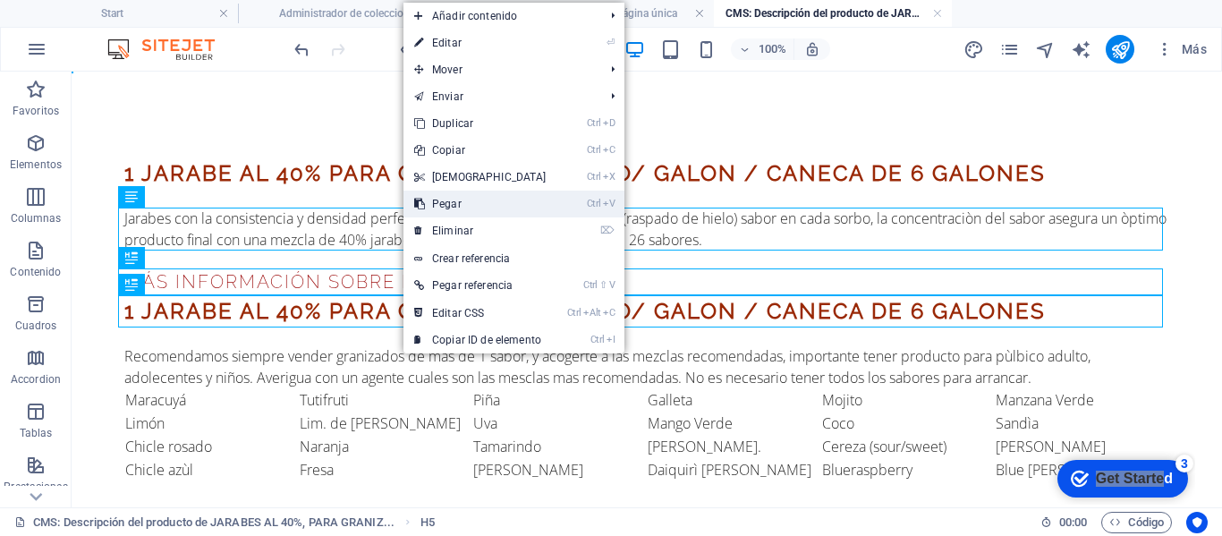
click at [456, 215] on link "Ctrl V Pegar" at bounding box center [480, 204] width 154 height 27
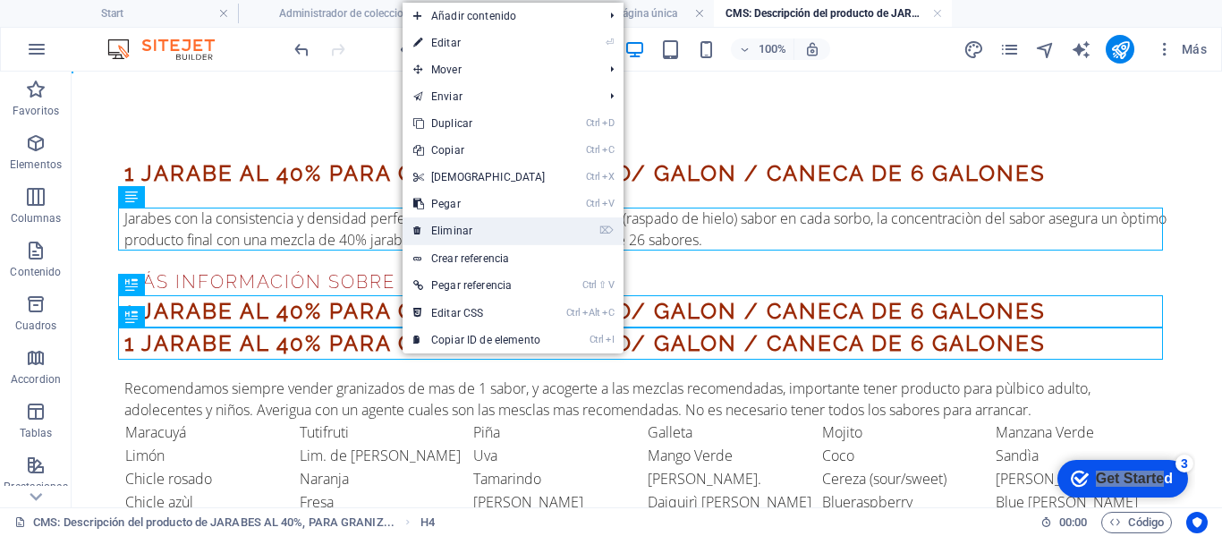
click at [465, 230] on link "⌦ Eliminar" at bounding box center [480, 230] width 154 height 27
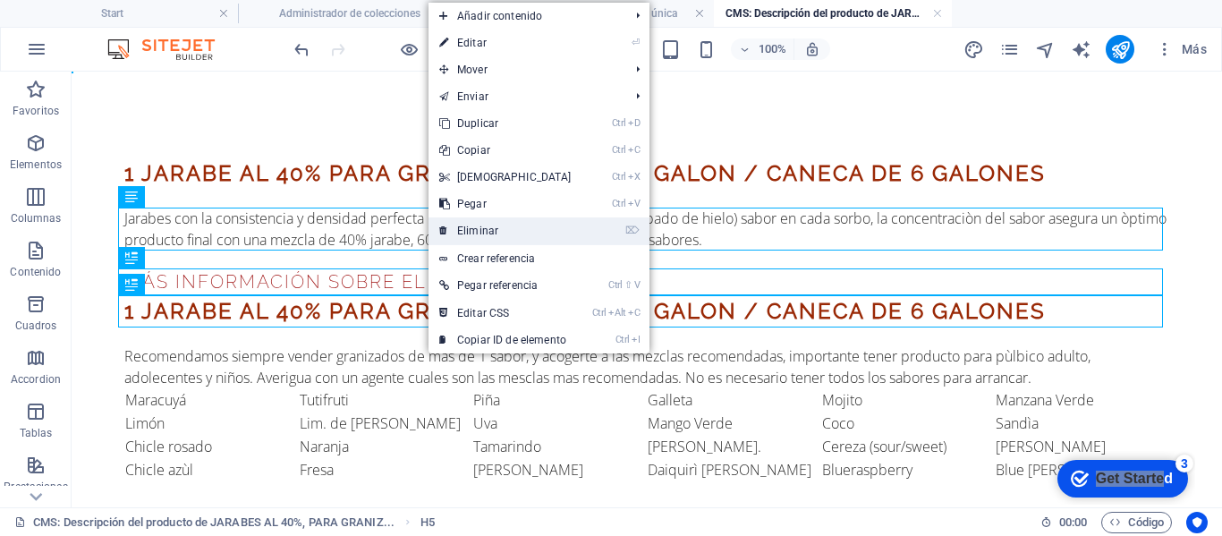
click at [475, 232] on link "⌦ Eliminar" at bounding box center [506, 230] width 154 height 27
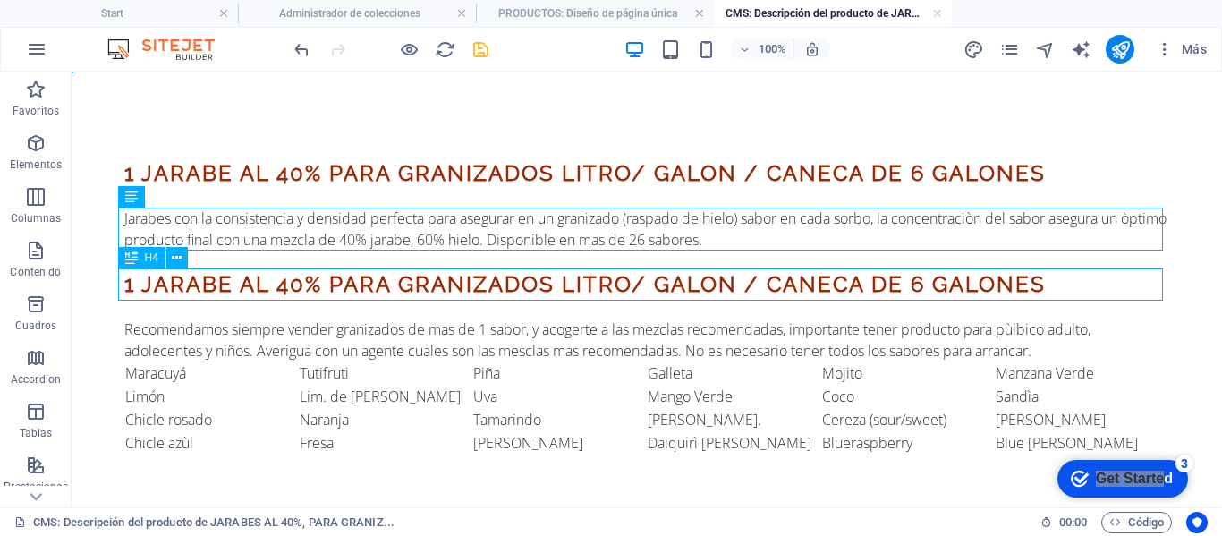
click at [171, 277] on div "1 JARABE AL 40% PARA GRANIZADOS LITRO/ GALON / CANECA DE 6 GALONES" at bounding box center [646, 284] width 1045 height 32
click at [221, 277] on div "1 JARABE AL 40% PARA GRANIZADOS LITRO/ GALON / CANECA DE 6 GALONES" at bounding box center [646, 284] width 1045 height 32
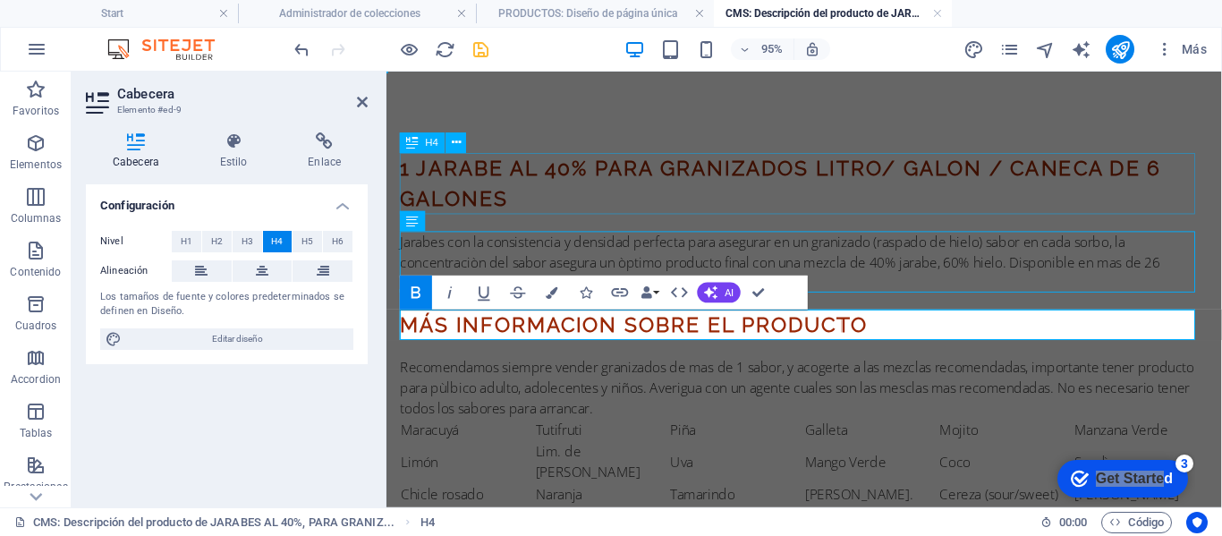
click at [957, 189] on div "1 JARABE AL 40% PARA GRANIZADOS LITRO/ GALON / CANECA DE 6 GALONES" at bounding box center [826, 189] width 851 height 64
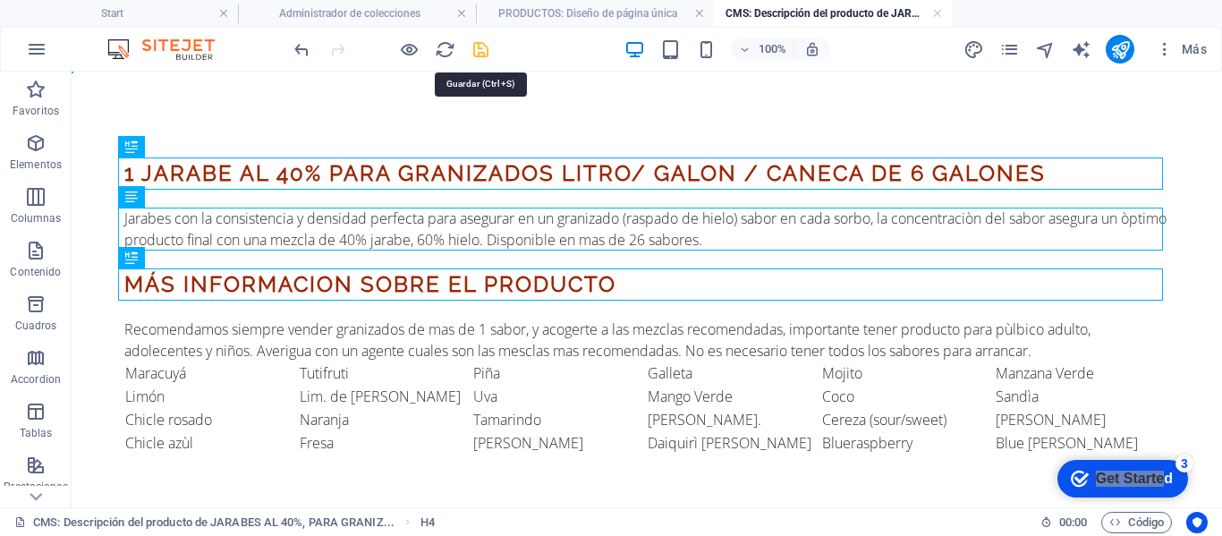
click at [477, 47] on icon "save" at bounding box center [481, 49] width 21 height 21
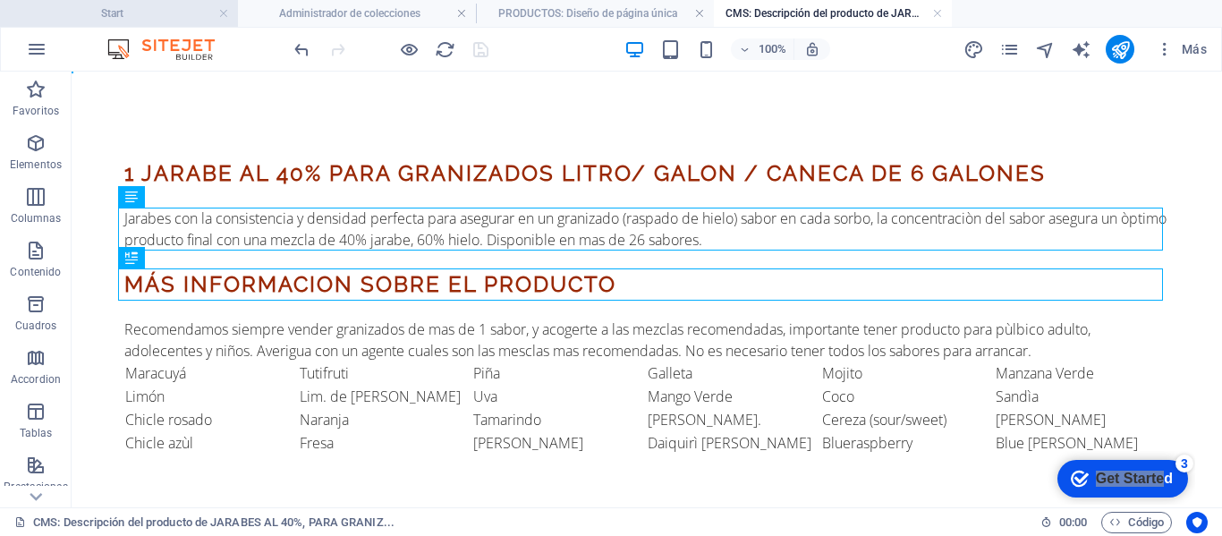
click at [145, 20] on h4 "Start" at bounding box center [119, 14] width 238 height 20
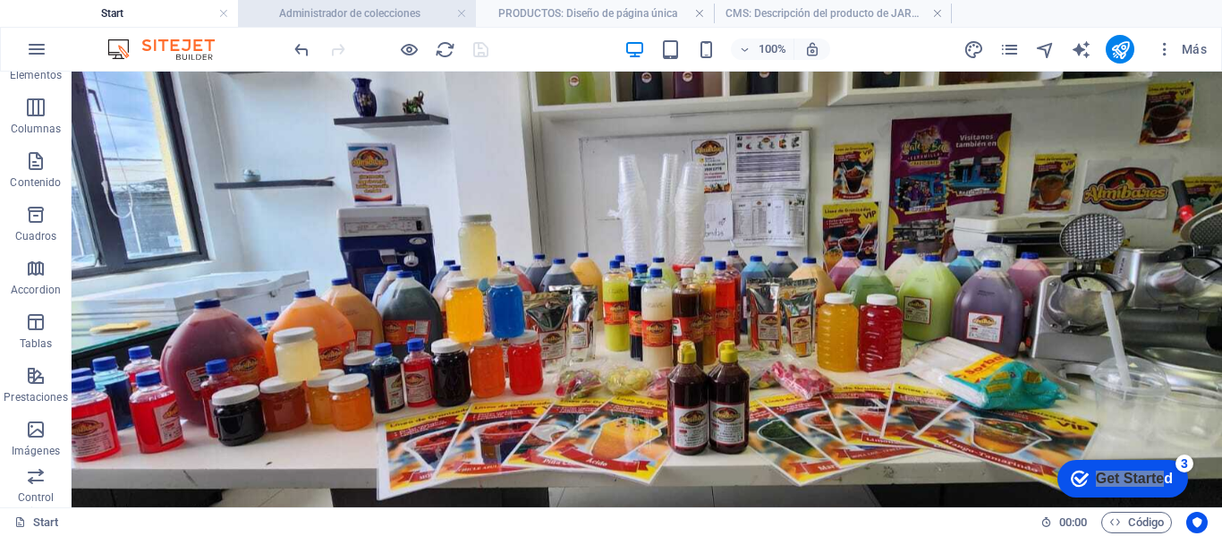
click at [337, 1] on li "Administrador de colecciones" at bounding box center [357, 13] width 238 height 27
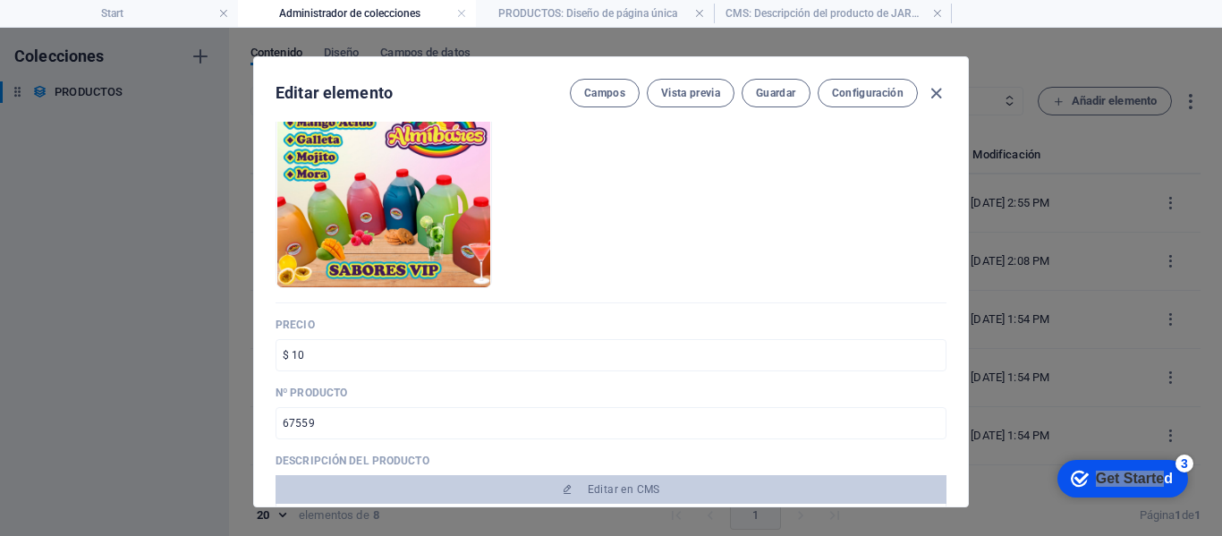
scroll to position [537, 0]
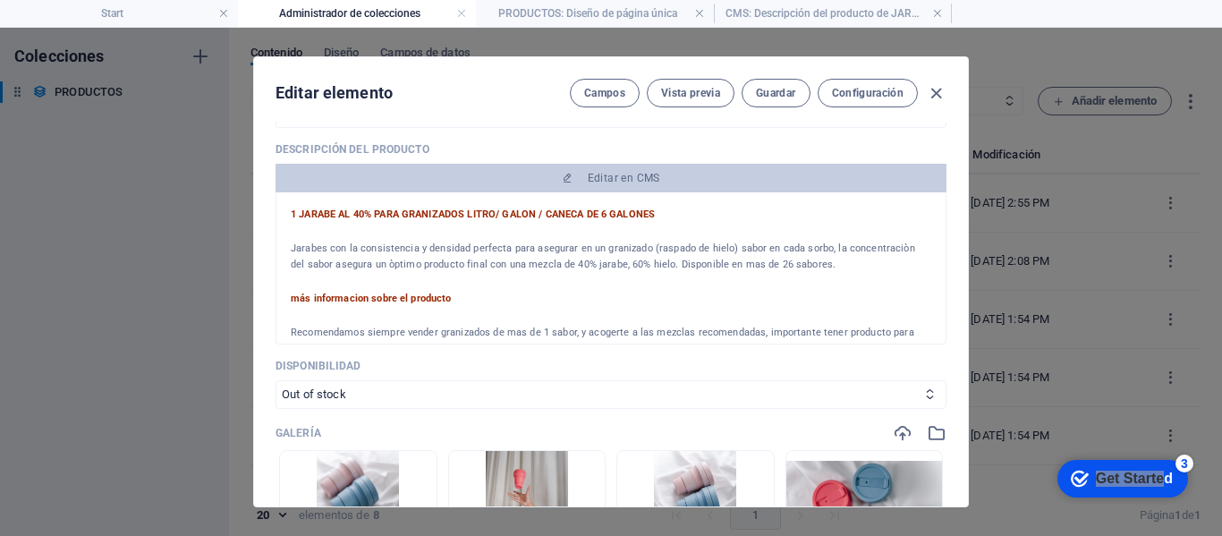
click at [538, 335] on p "Recomendamos siempre vender granizados de mas de 1 sabor, y acogerte a las mezc…" at bounding box center [611, 349] width 641 height 48
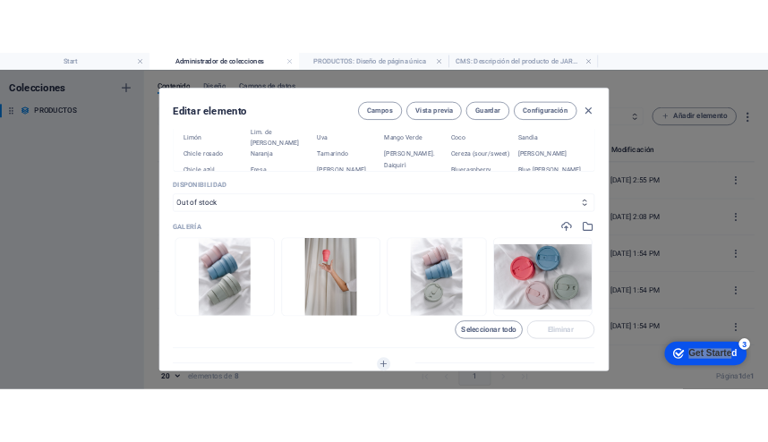
scroll to position [805, 0]
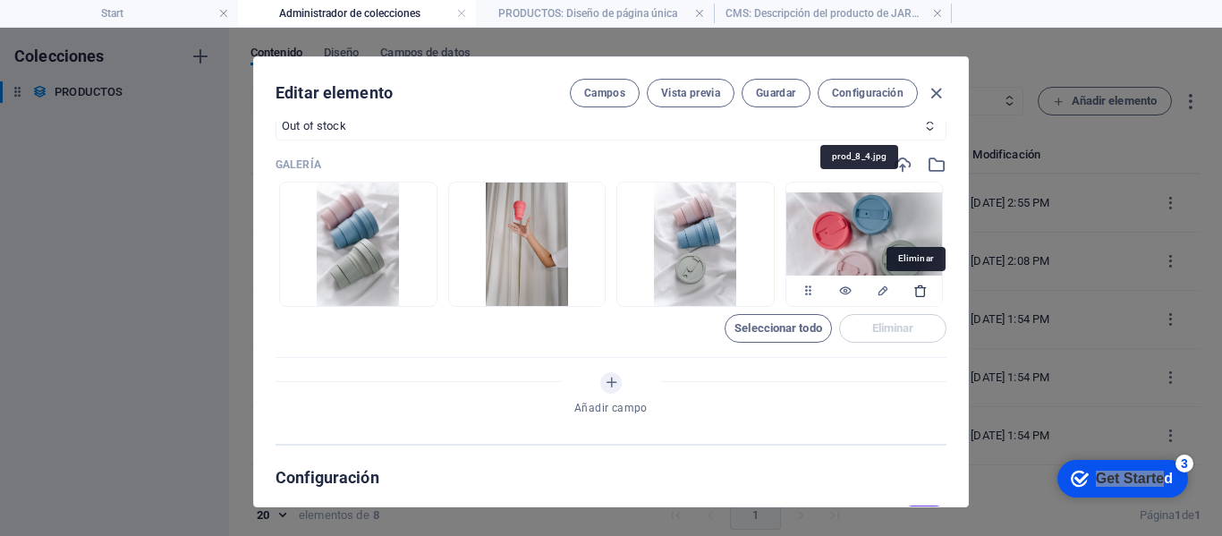
click at [918, 292] on icon "button" at bounding box center [920, 291] width 14 height 14
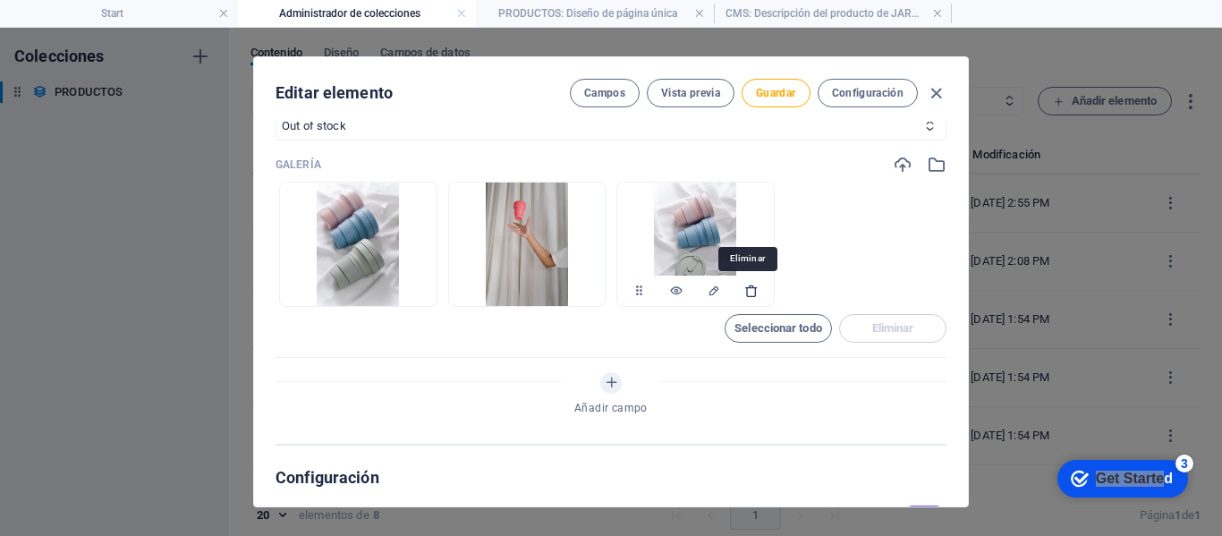
click at [750, 291] on icon "button" at bounding box center [751, 291] width 14 height 14
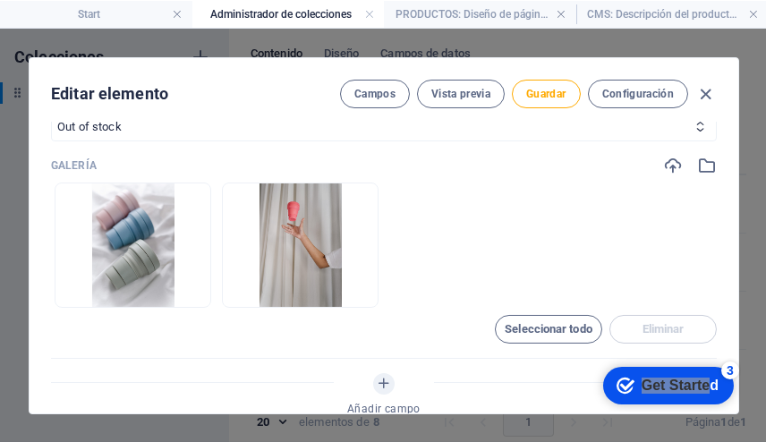
scroll to position [115, 0]
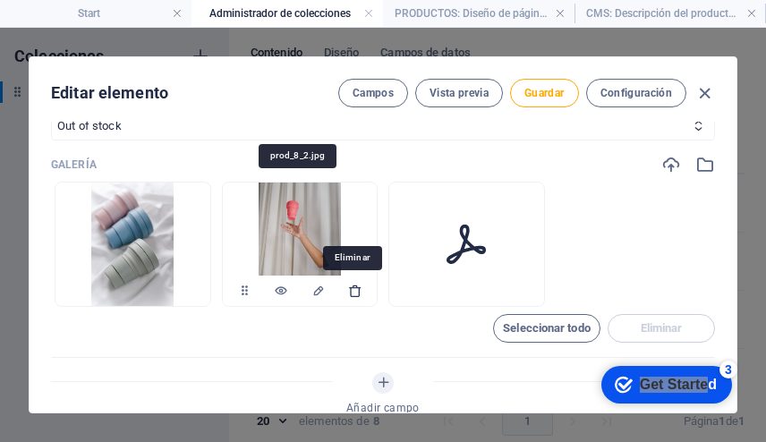
click at [351, 289] on icon "button" at bounding box center [355, 291] width 14 height 14
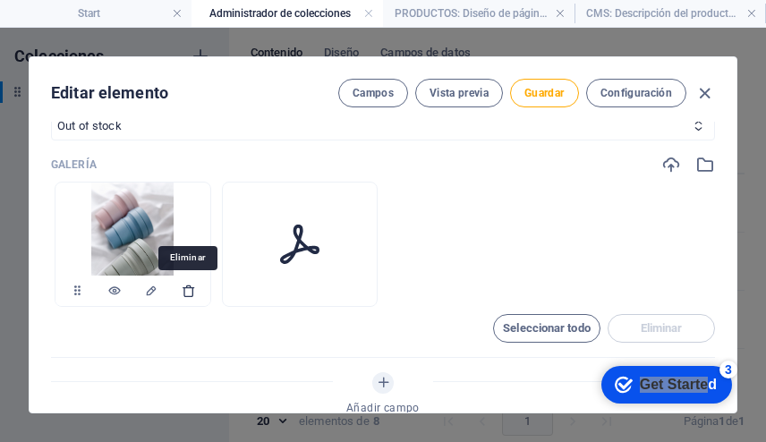
click at [186, 295] on icon "button" at bounding box center [189, 291] width 14 height 14
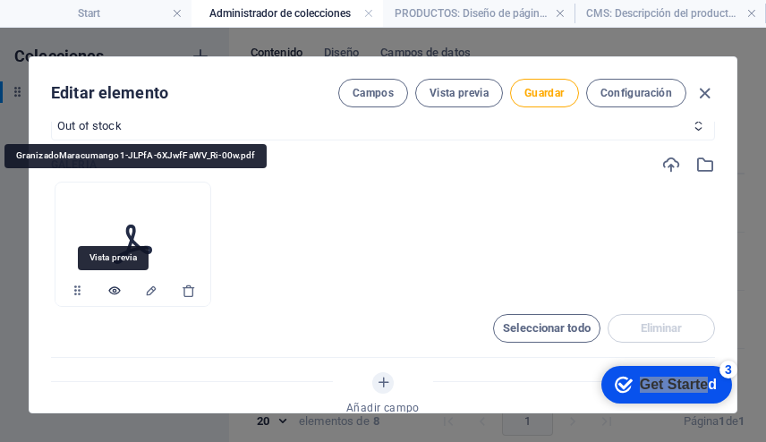
click at [111, 288] on icon "button" at bounding box center [114, 291] width 14 height 14
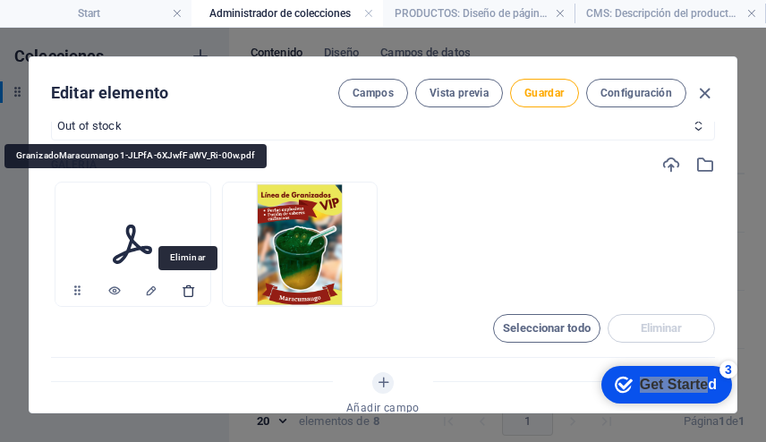
click at [185, 289] on icon "button" at bounding box center [189, 291] width 14 height 14
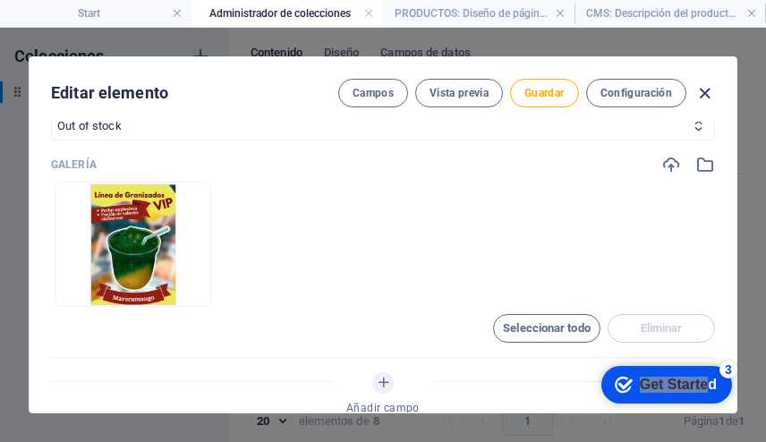
click at [702, 98] on icon "button" at bounding box center [704, 93] width 21 height 21
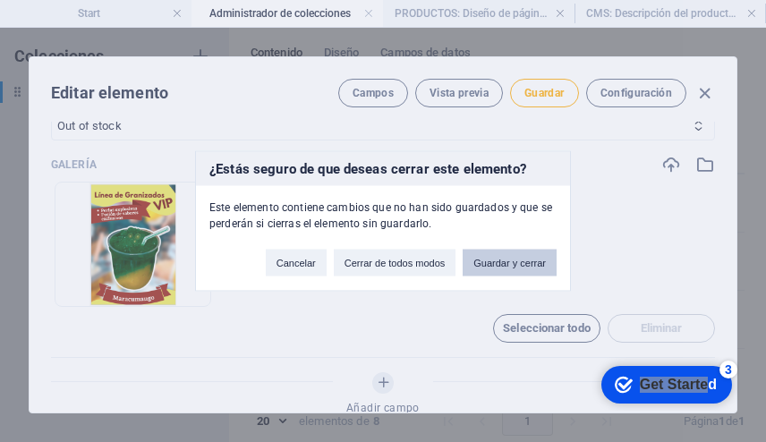
click at [488, 263] on button "Guardar y cerrar" at bounding box center [510, 263] width 94 height 27
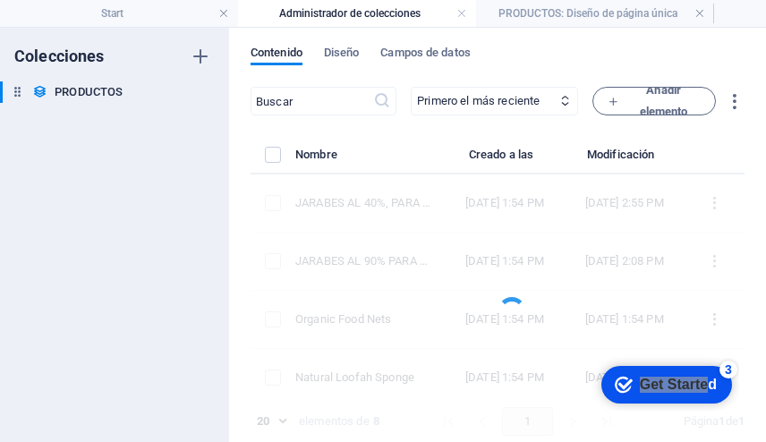
scroll to position [627, 0]
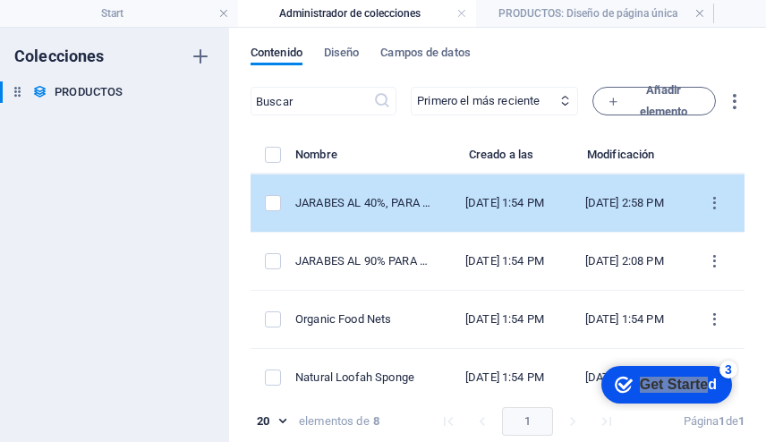
click at [604, 211] on div "[DATE] 2:58 PM" at bounding box center [624, 203] width 91 height 16
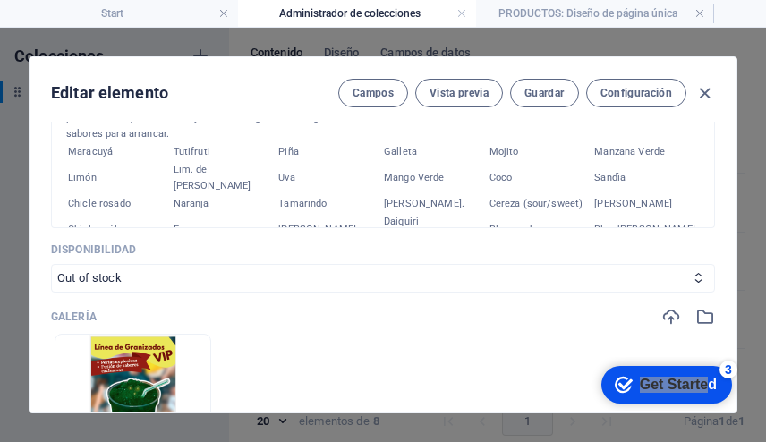
scroll to position [626, 0]
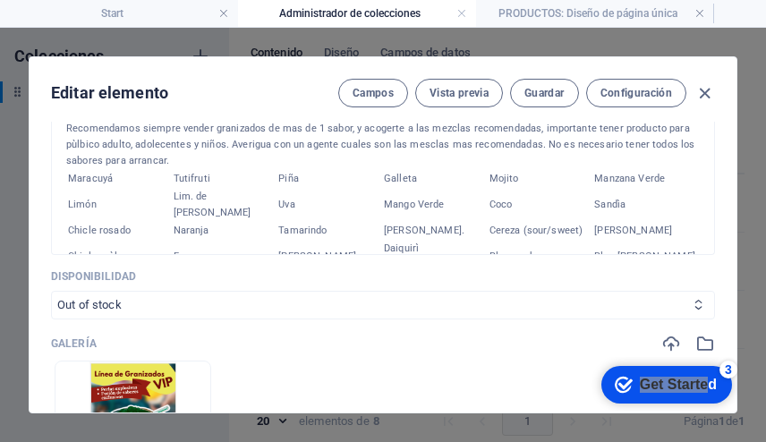
click at [189, 309] on select "In stock Out of stock" at bounding box center [383, 305] width 664 height 29
click at [51, 291] on select "In stock Out of stock" at bounding box center [383, 305] width 664 height 29
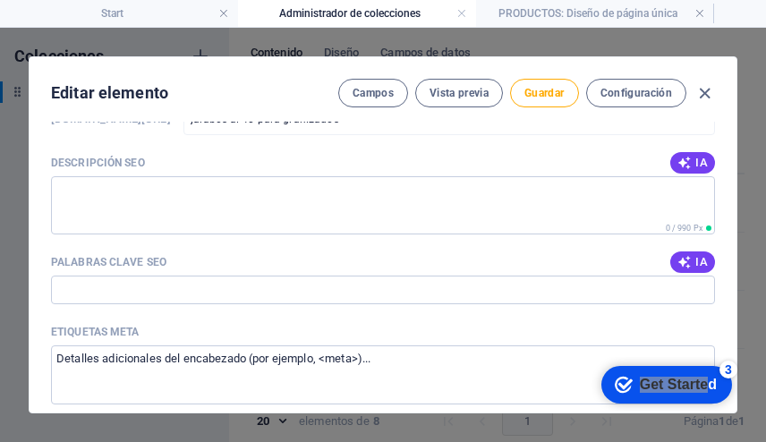
scroll to position [1252, 0]
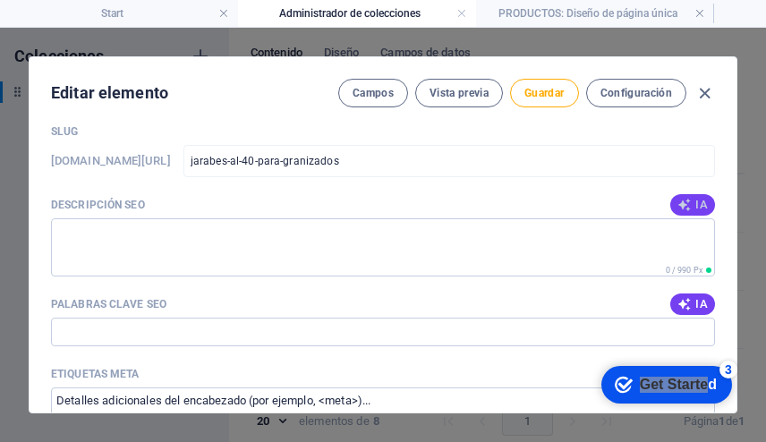
click at [680, 201] on icon "button" at bounding box center [684, 205] width 14 height 14
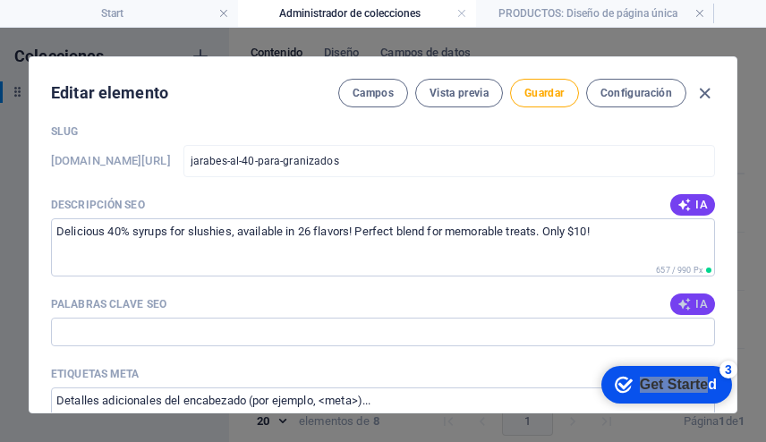
click at [685, 300] on span "IA" at bounding box center [692, 304] width 30 height 14
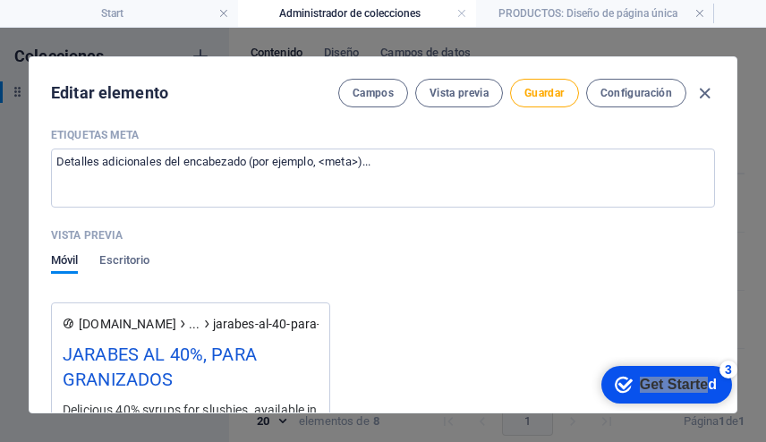
scroll to position [1521, 0]
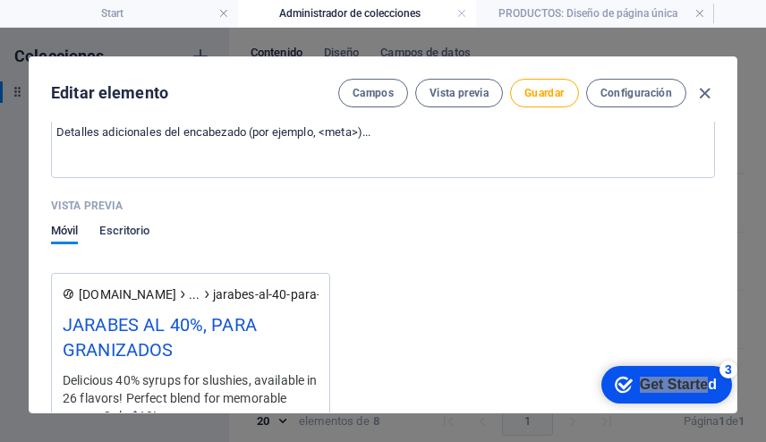
click at [140, 232] on span "Escritorio" at bounding box center [124, 232] width 50 height 25
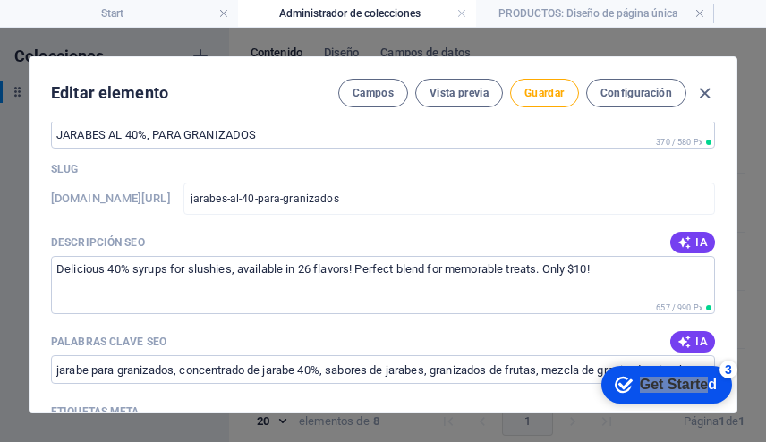
scroll to position [1163, 0]
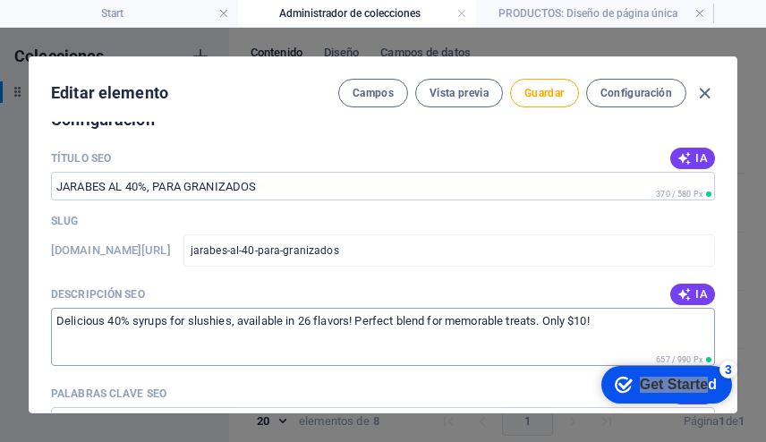
click at [71, 324] on textarea "Delicious 40% syrups for slushies, available in 26 flavors! Perfect blend for m…" at bounding box center [383, 337] width 664 height 58
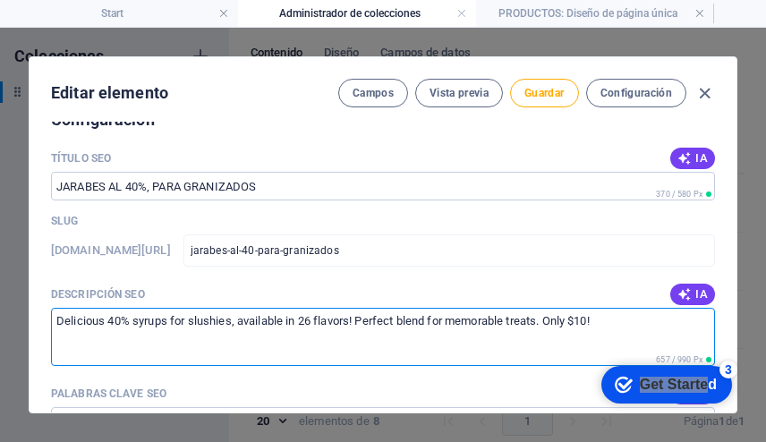
click at [71, 324] on textarea "Delicious 40% syrups for slushies, available in 26 flavors! Perfect blend for m…" at bounding box center [383, 337] width 664 height 58
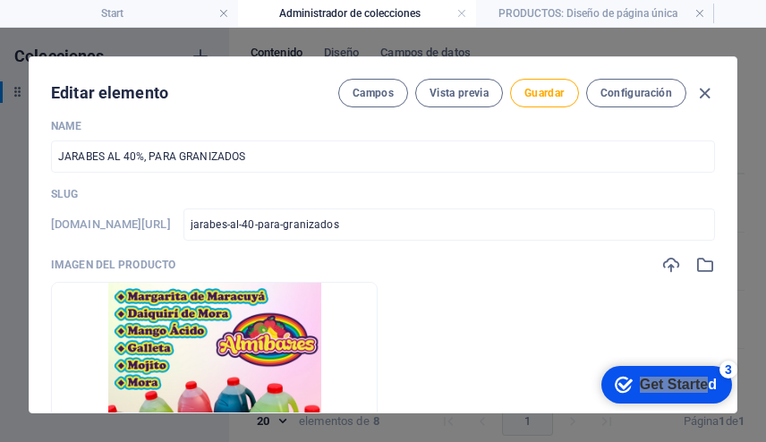
scroll to position [0, 0]
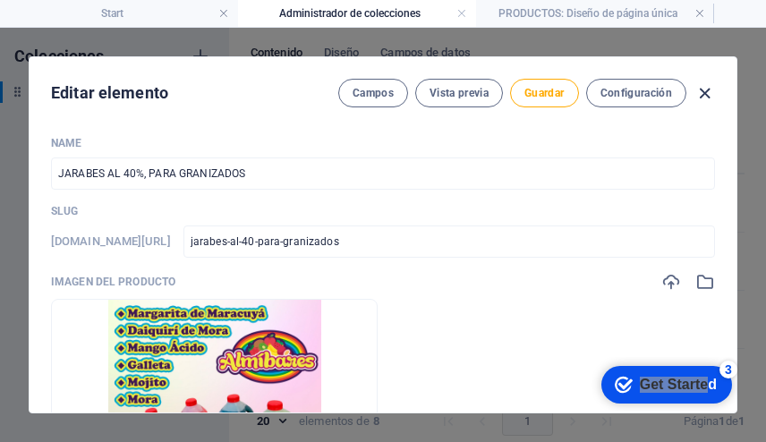
click at [707, 89] on icon "button" at bounding box center [704, 93] width 21 height 21
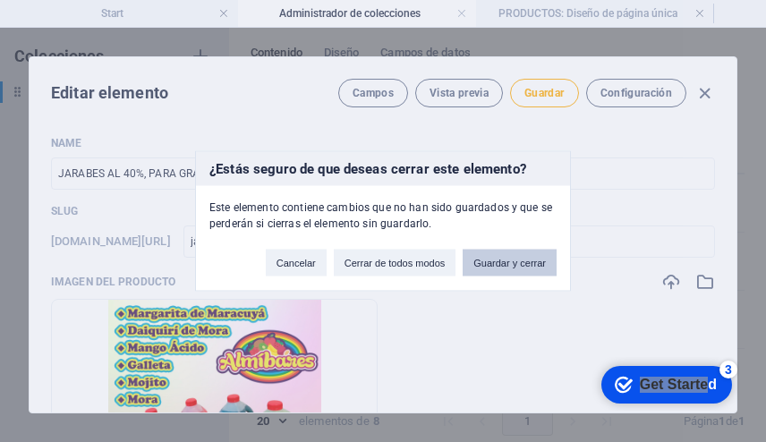
click at [498, 259] on button "Guardar y cerrar" at bounding box center [510, 263] width 94 height 27
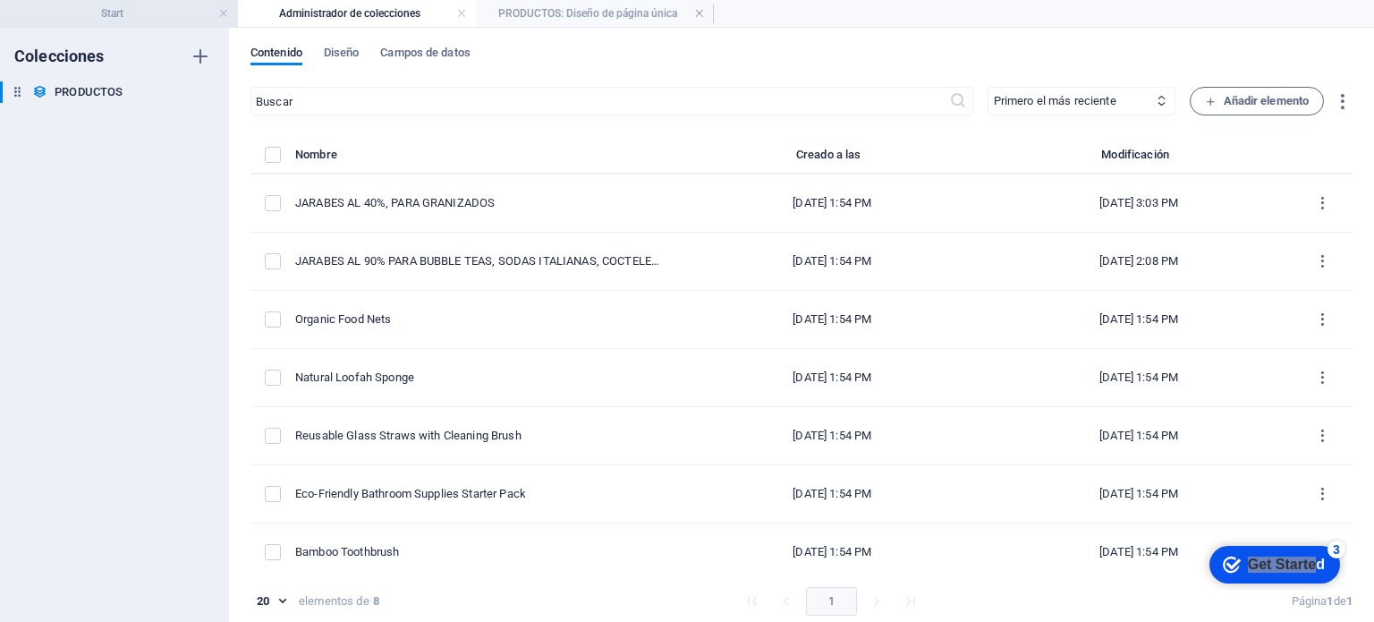
click at [124, 12] on h4 "Start" at bounding box center [119, 14] width 238 height 20
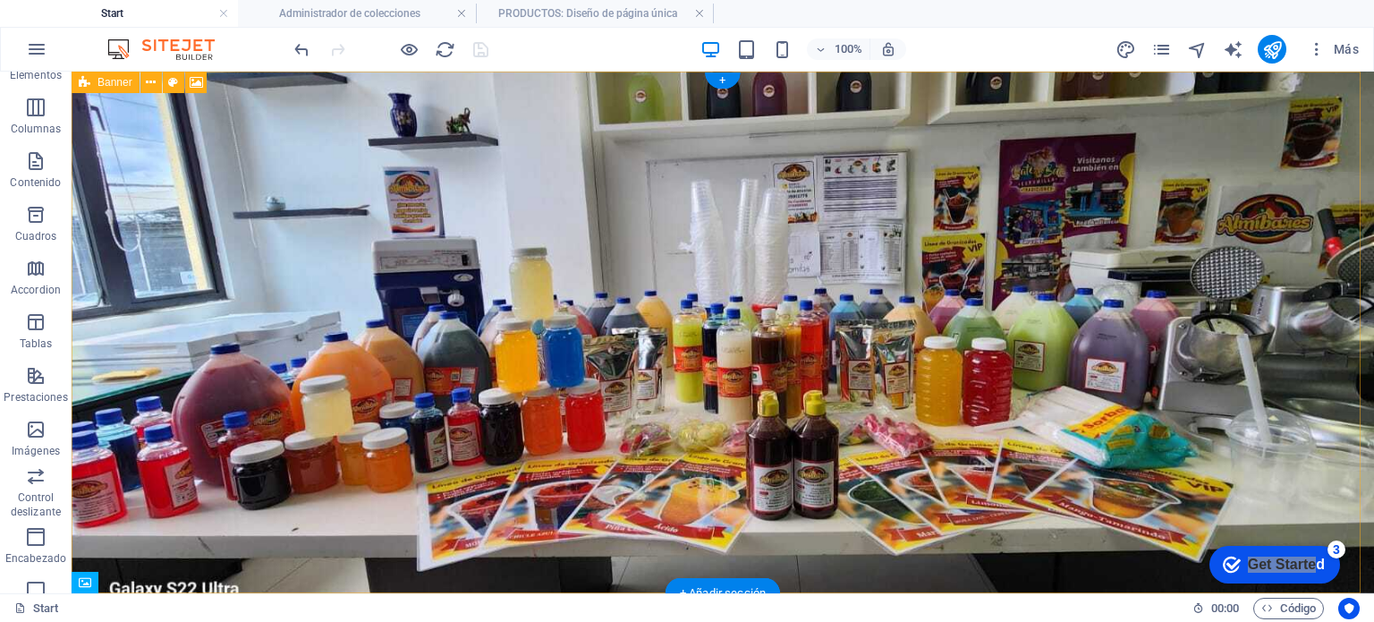
click at [675, 371] on figure at bounding box center [723, 333] width 1303 height 522
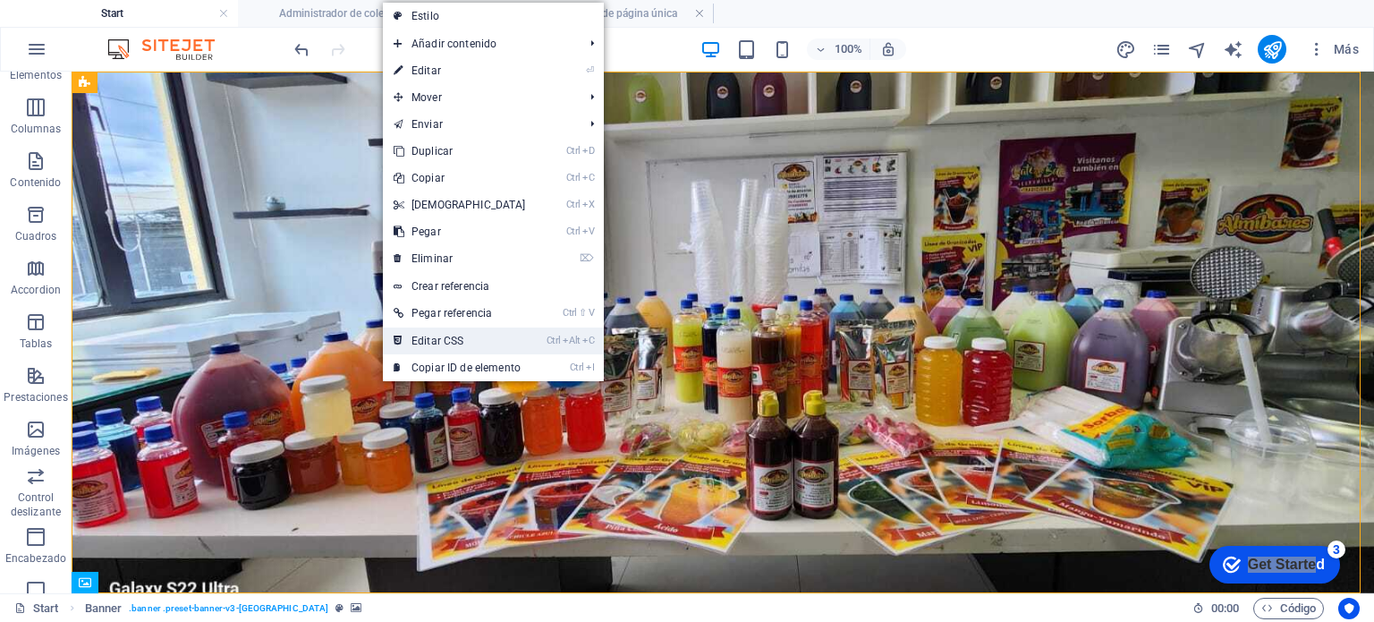
click at [420, 336] on link "Ctrl Alt C Editar CSS" at bounding box center [460, 340] width 154 height 27
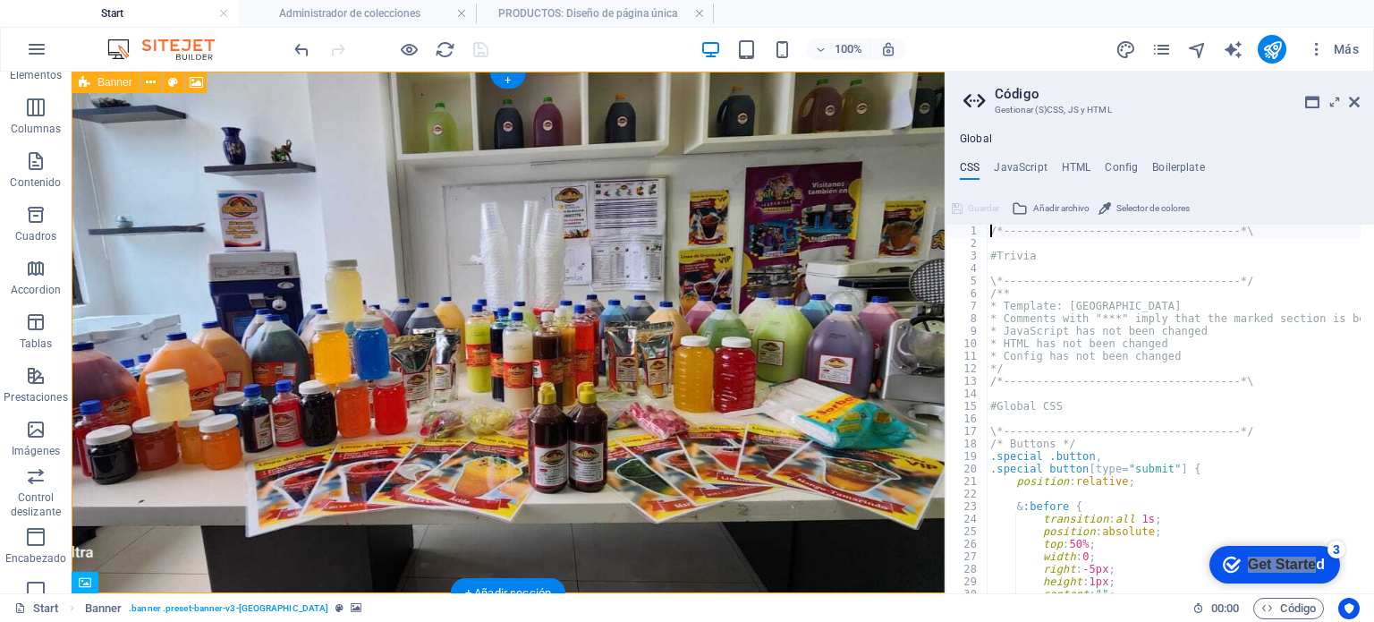
scroll to position [711, 0]
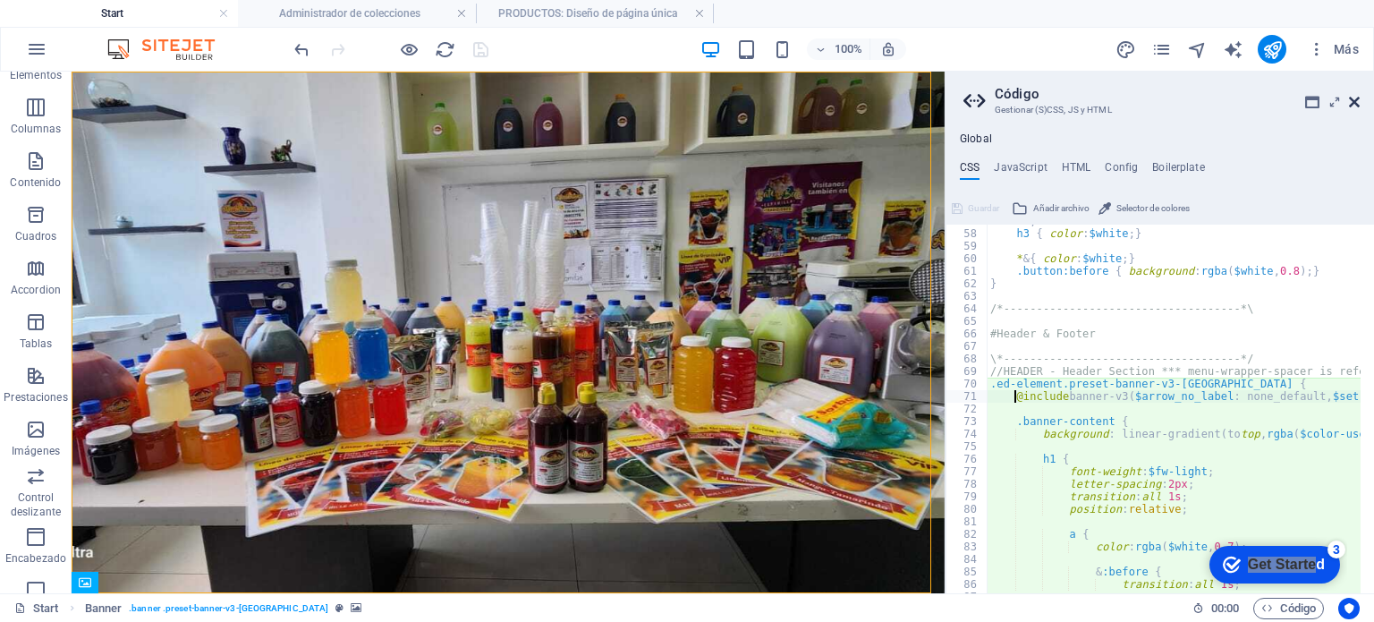
drag, startPoint x: 1356, startPoint y: 102, endPoint x: 1282, endPoint y: 31, distance: 102.5
click at [1356, 102] on icon at bounding box center [1354, 102] width 11 height 14
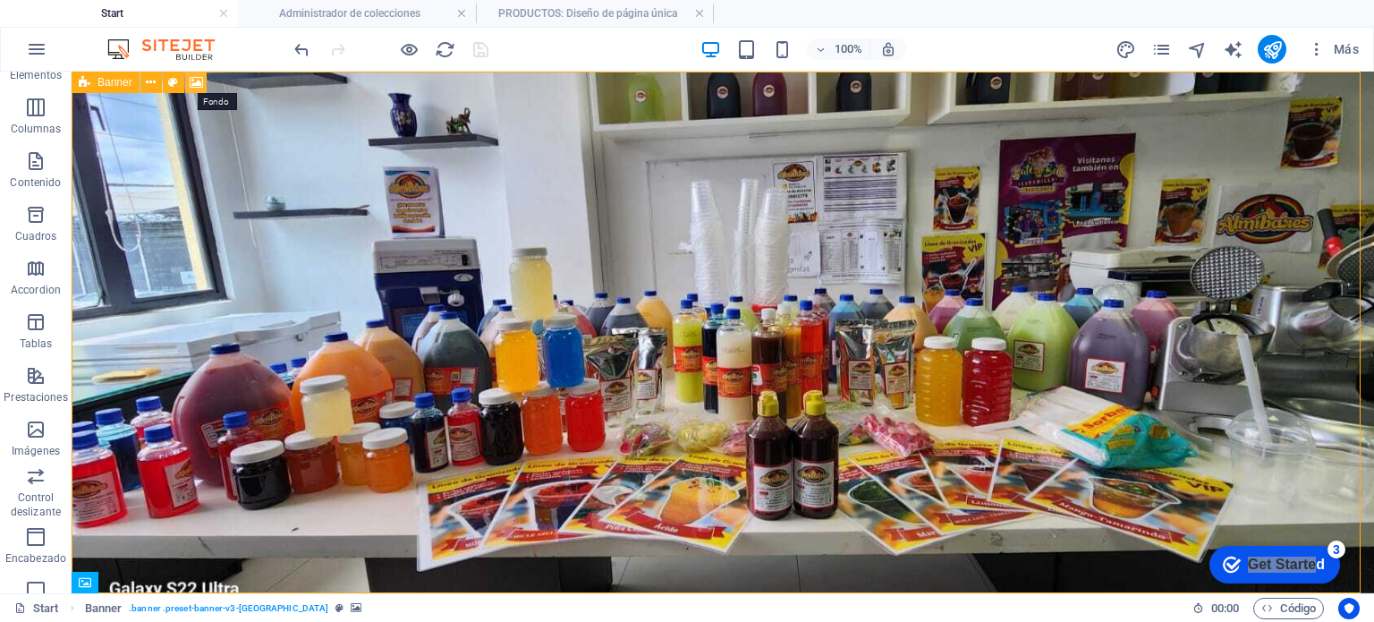
click at [190, 78] on icon at bounding box center [196, 82] width 13 height 19
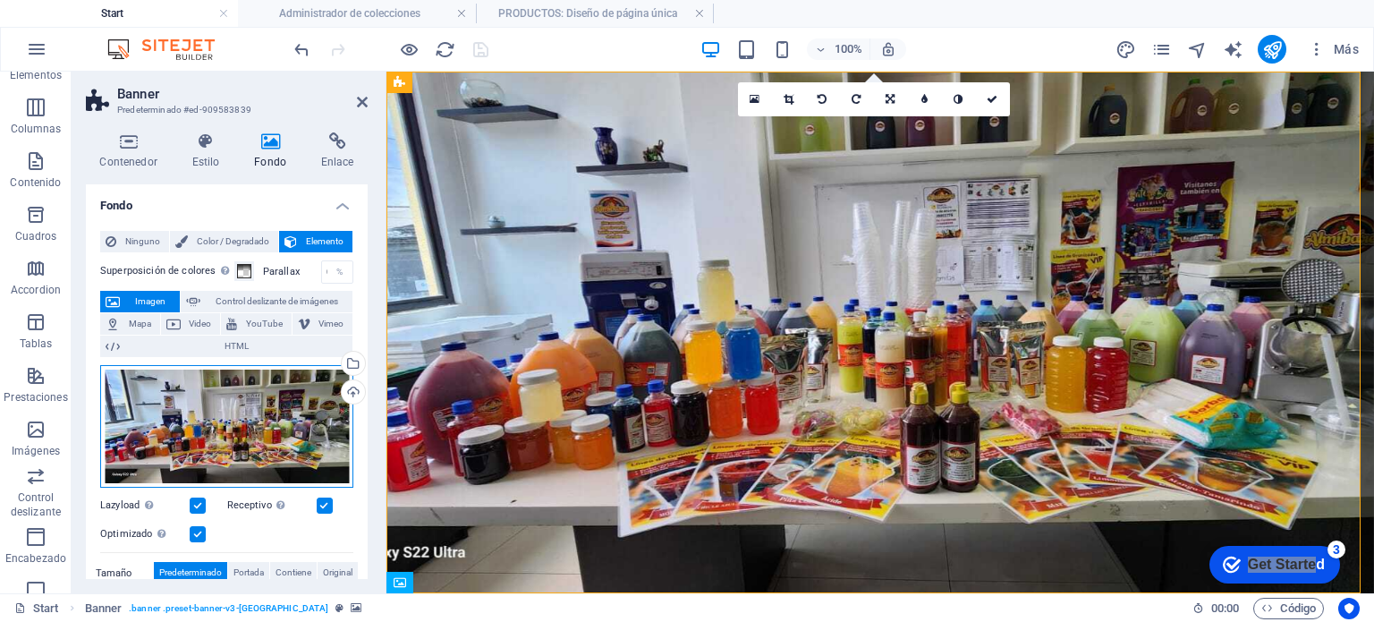
click at [265, 412] on div "Arrastra archivos aquí, haz clic para escoger archivos o selecciona archivos de…" at bounding box center [226, 426] width 253 height 123
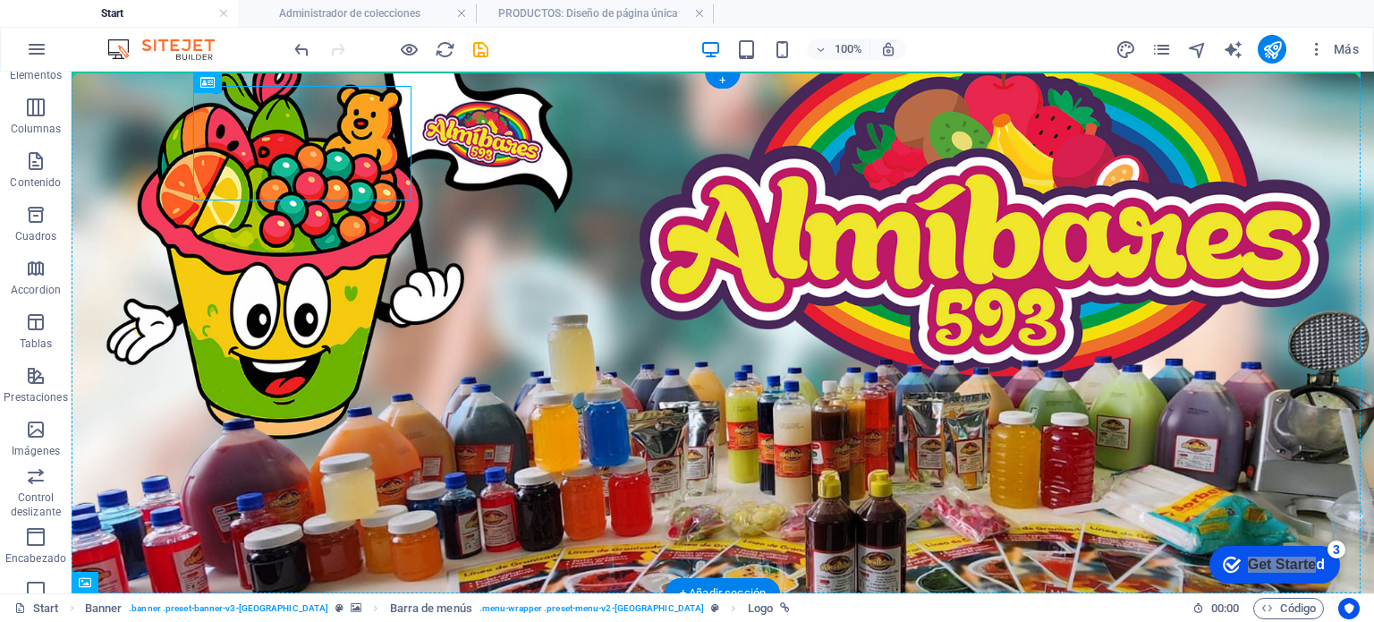
drag, startPoint x: 222, startPoint y: 148, endPoint x: 551, endPoint y: 213, distance: 335.6
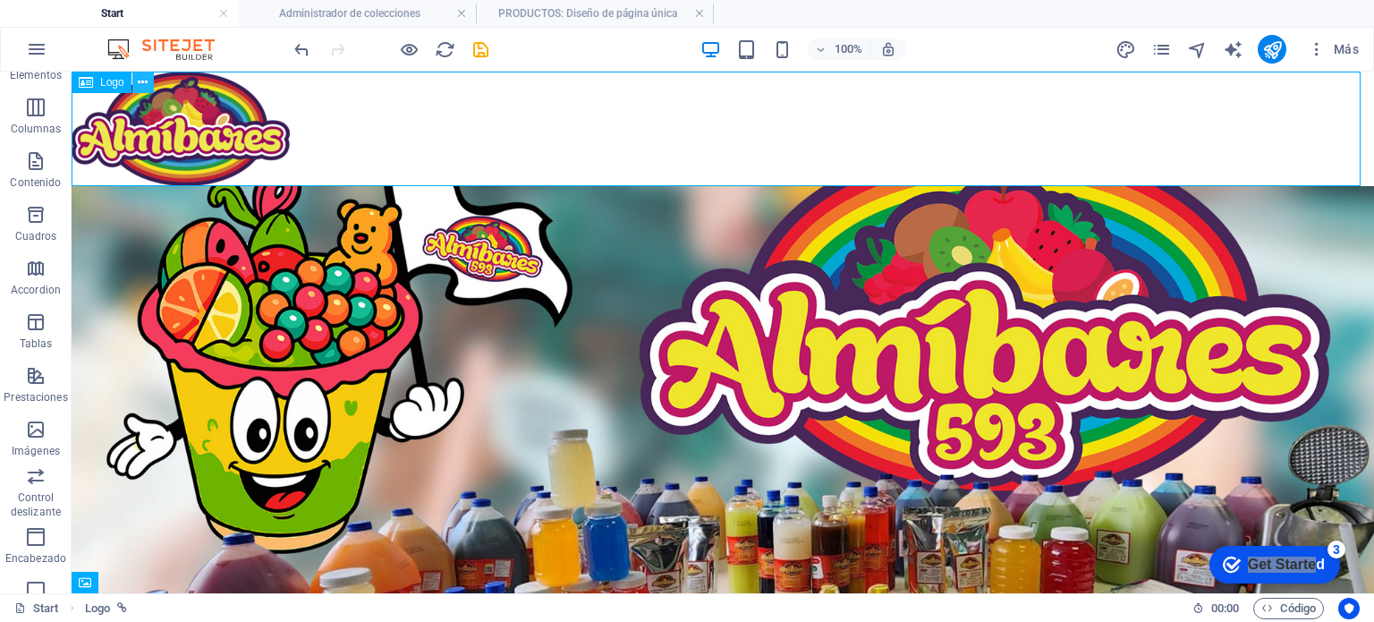
click at [140, 81] on icon at bounding box center [143, 82] width 10 height 19
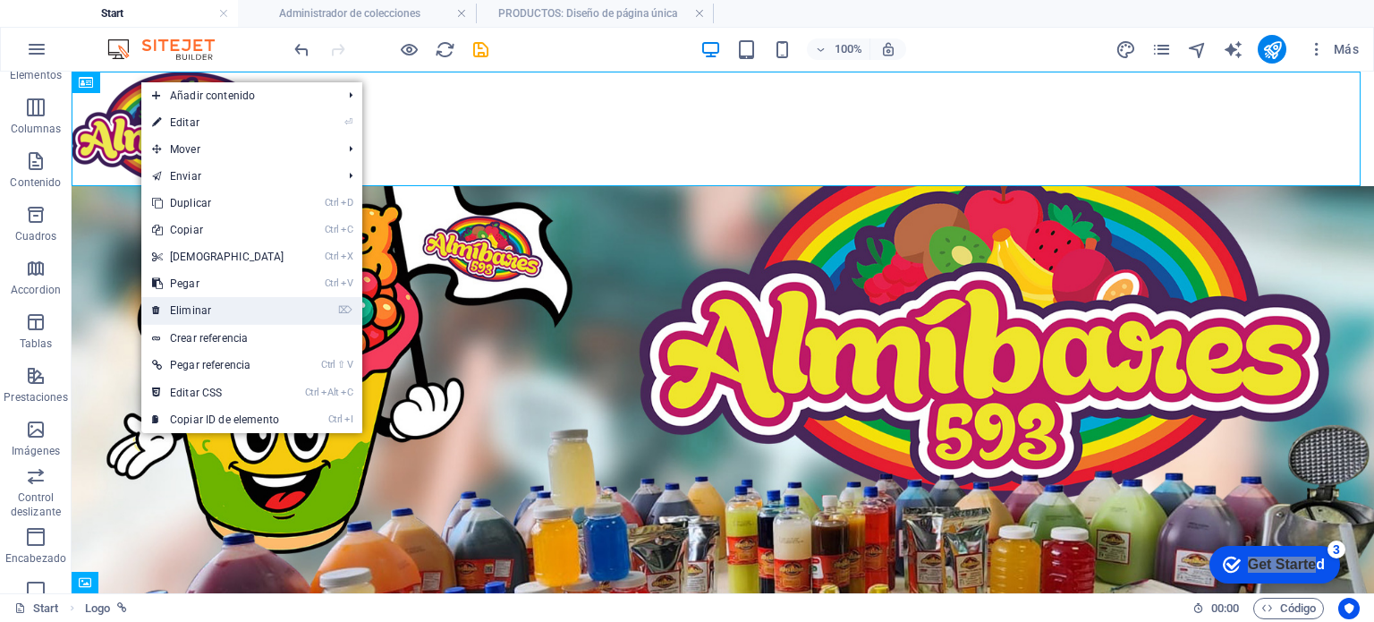
click at [186, 303] on link "⌦ Eliminar" at bounding box center [218, 310] width 154 height 27
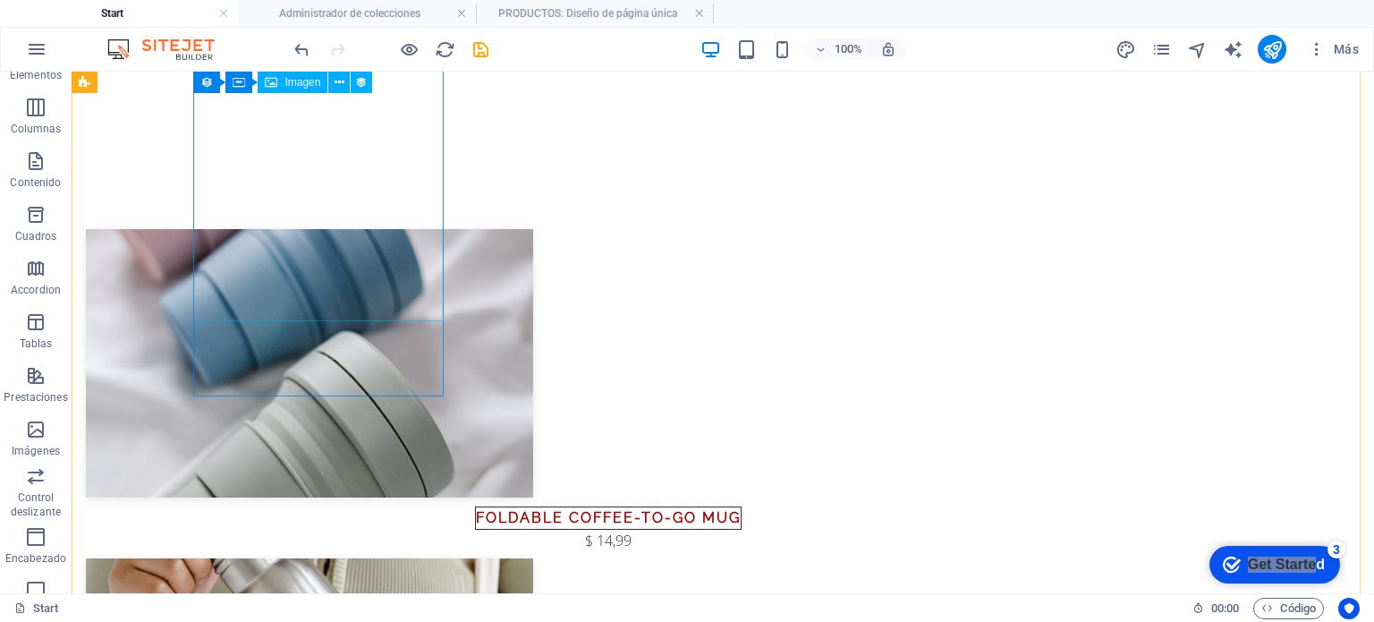
scroll to position [447, 0]
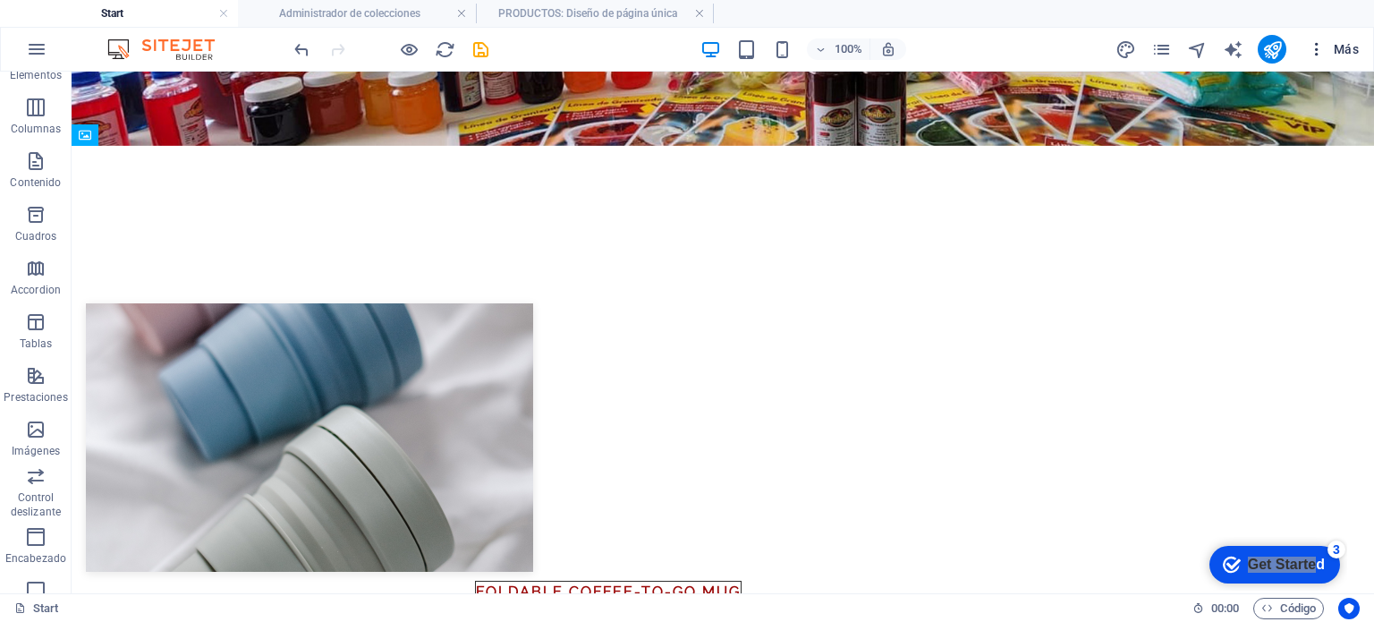
click at [1342, 47] on span "Más" at bounding box center [1333, 49] width 51 height 18
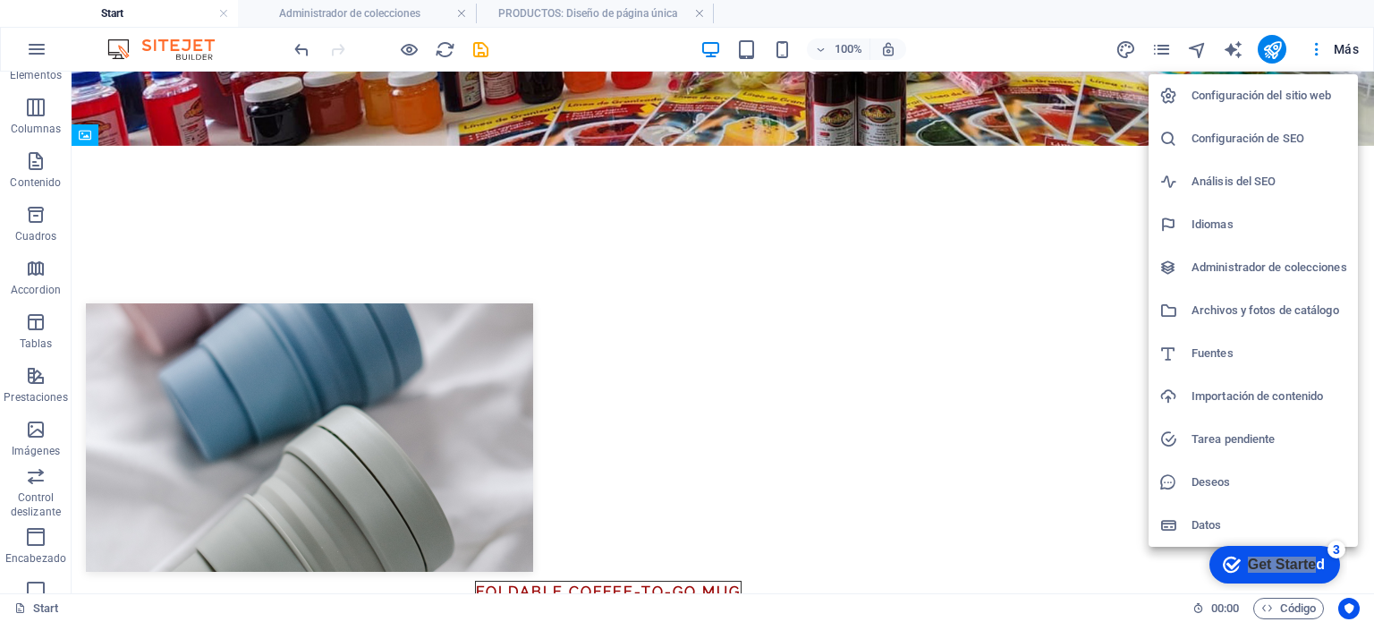
click at [1281, 259] on h6 "Administrador de colecciones" at bounding box center [1270, 267] width 156 height 21
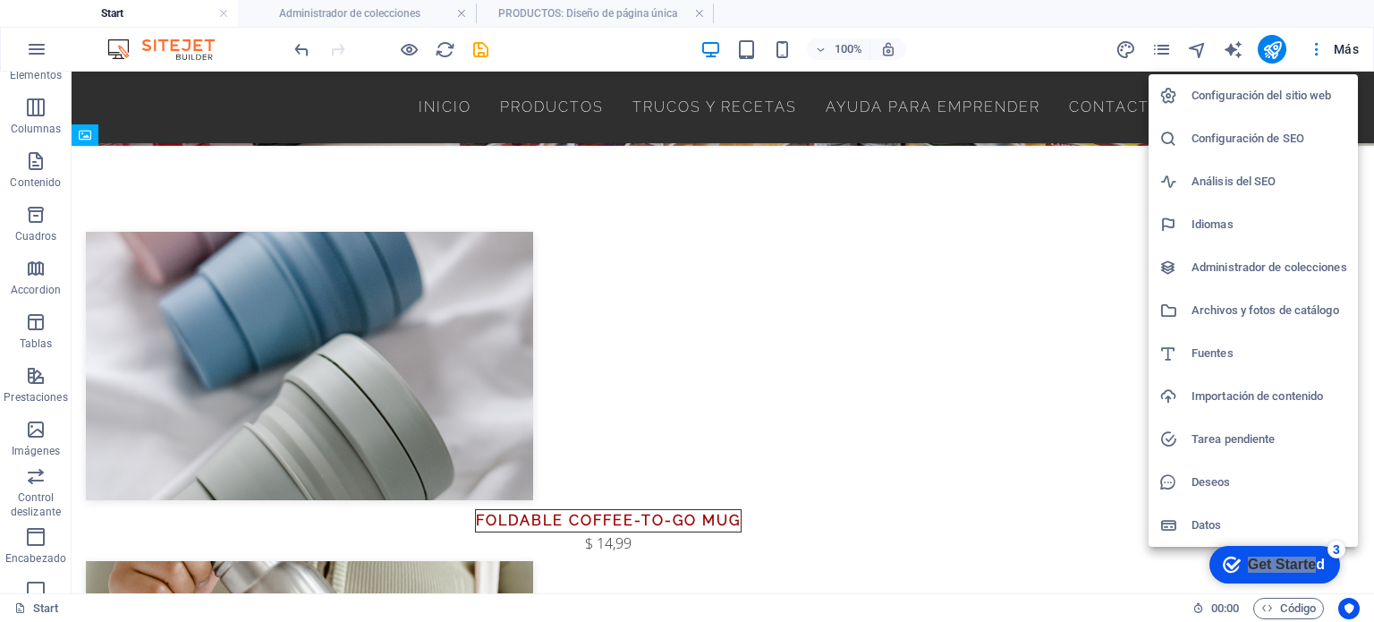
scroll to position [0, 0]
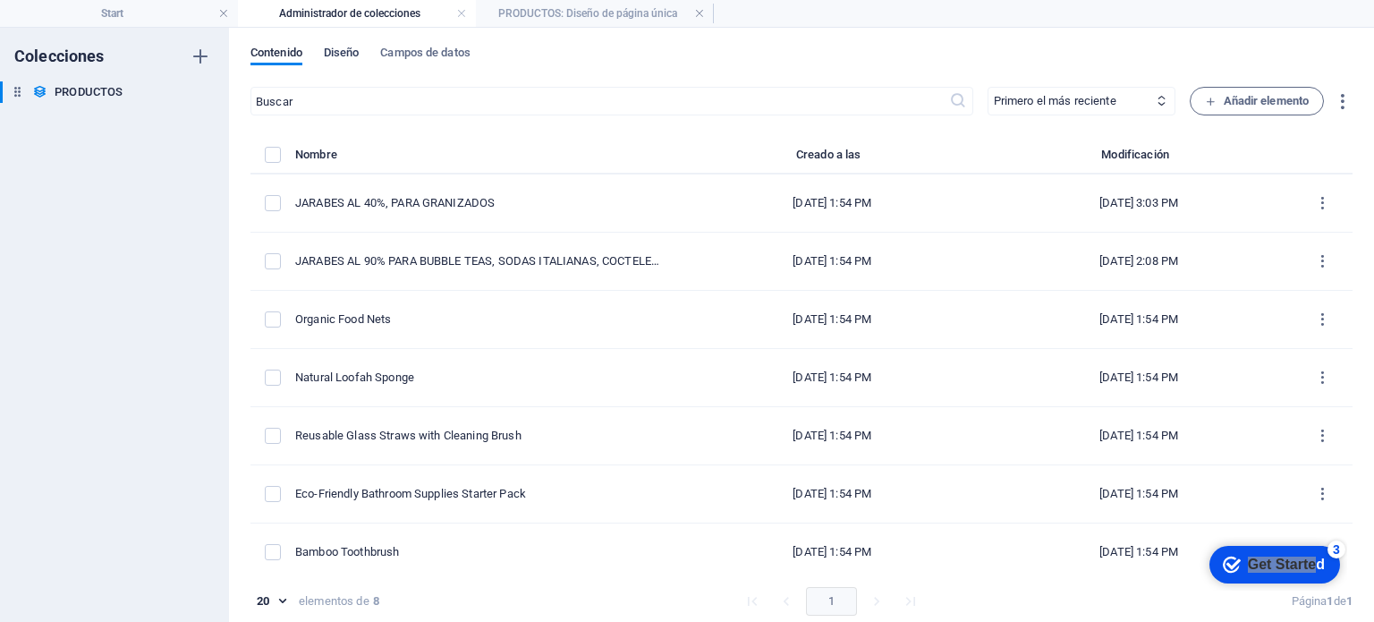
click at [360, 49] on span "Diseño" at bounding box center [342, 54] width 36 height 25
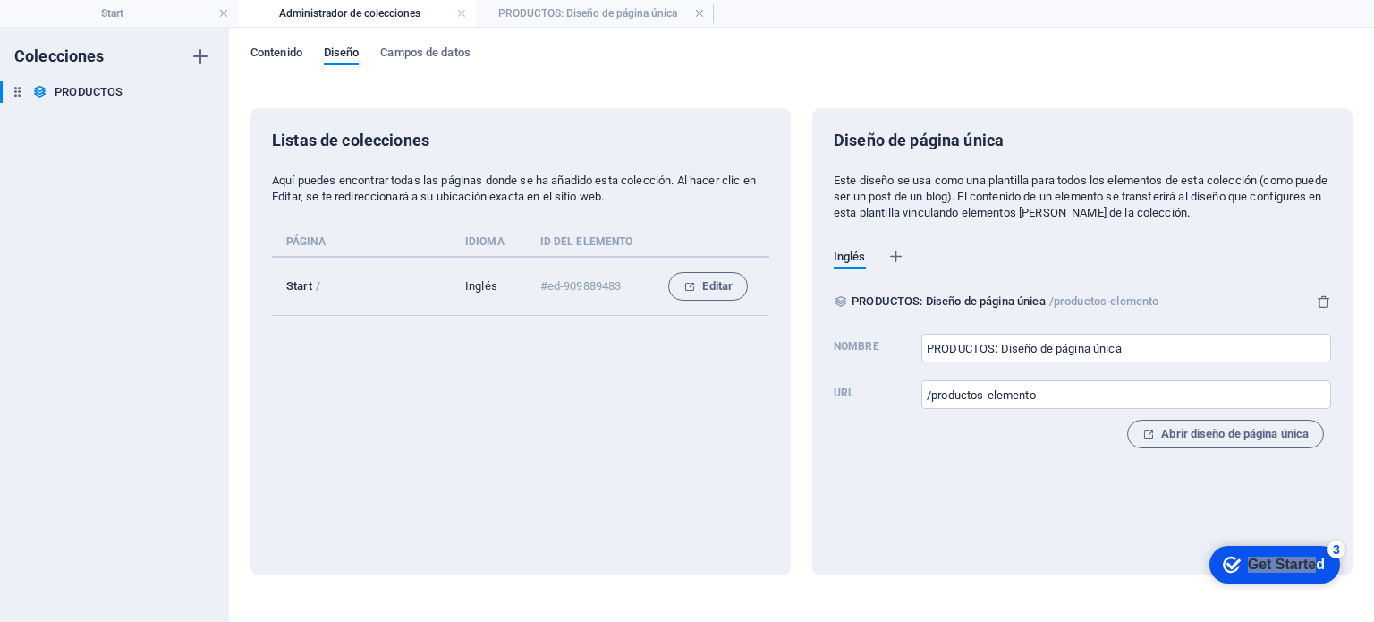
click at [259, 53] on span "Contenido" at bounding box center [276, 54] width 52 height 25
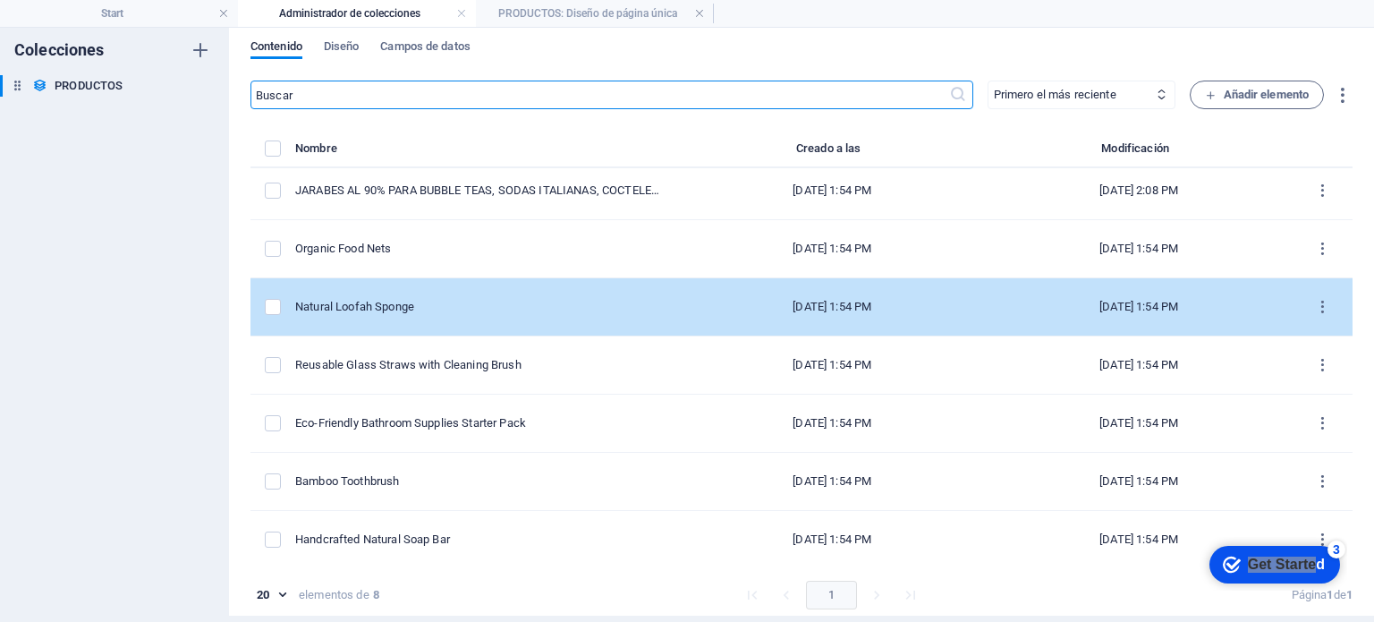
scroll to position [7, 0]
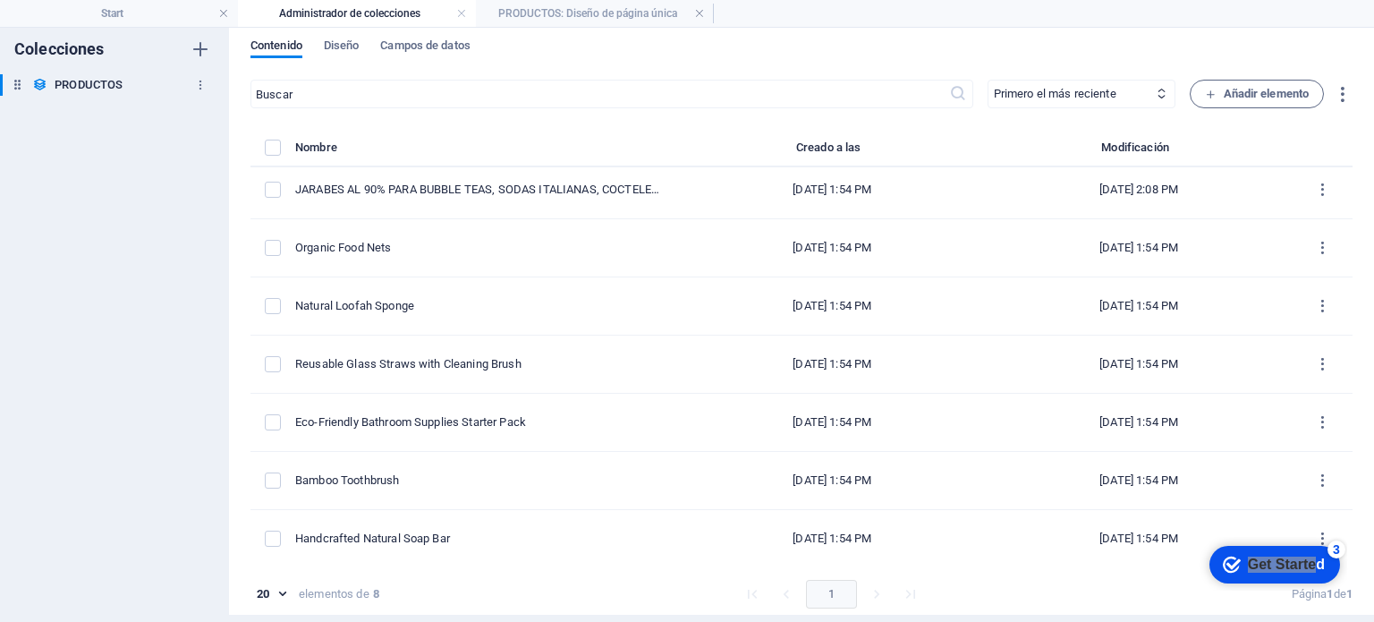
click at [81, 86] on h6 "PRODUCTOS" at bounding box center [89, 84] width 68 height 21
click at [196, 83] on icon "button" at bounding box center [200, 85] width 13 height 13
click at [96, 195] on div at bounding box center [687, 311] width 1374 height 622
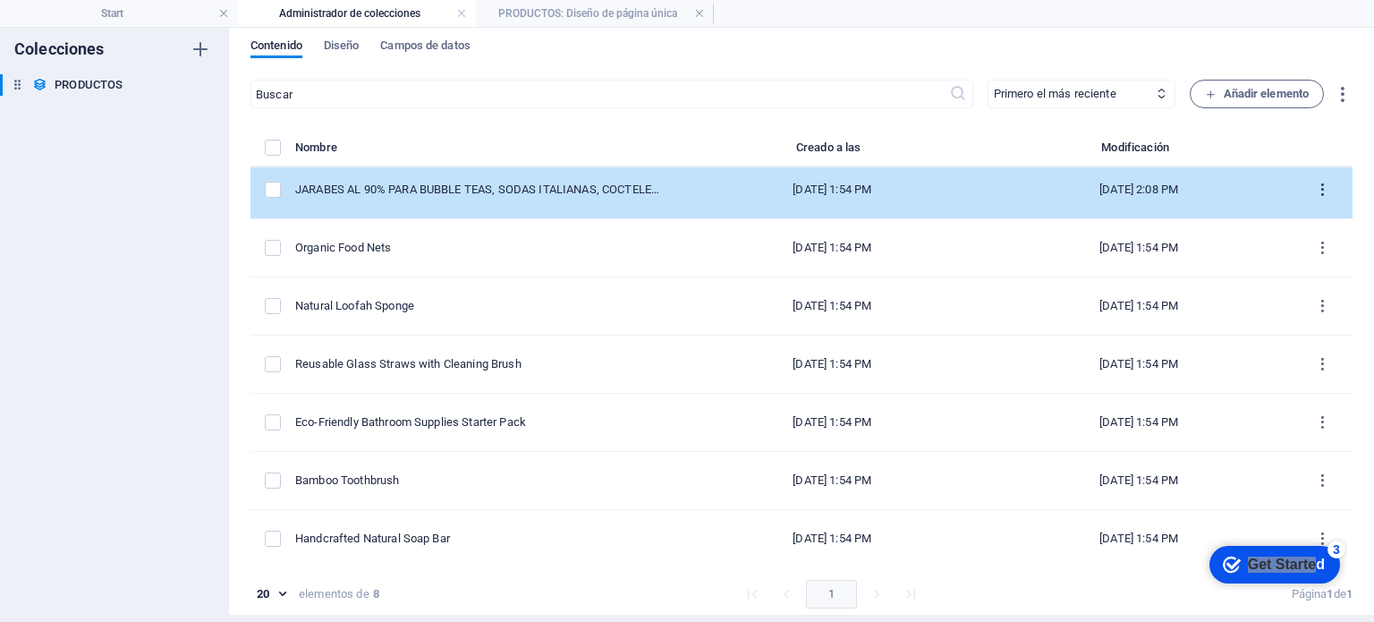
click at [1314, 192] on icon "items list" at bounding box center [1322, 190] width 17 height 17
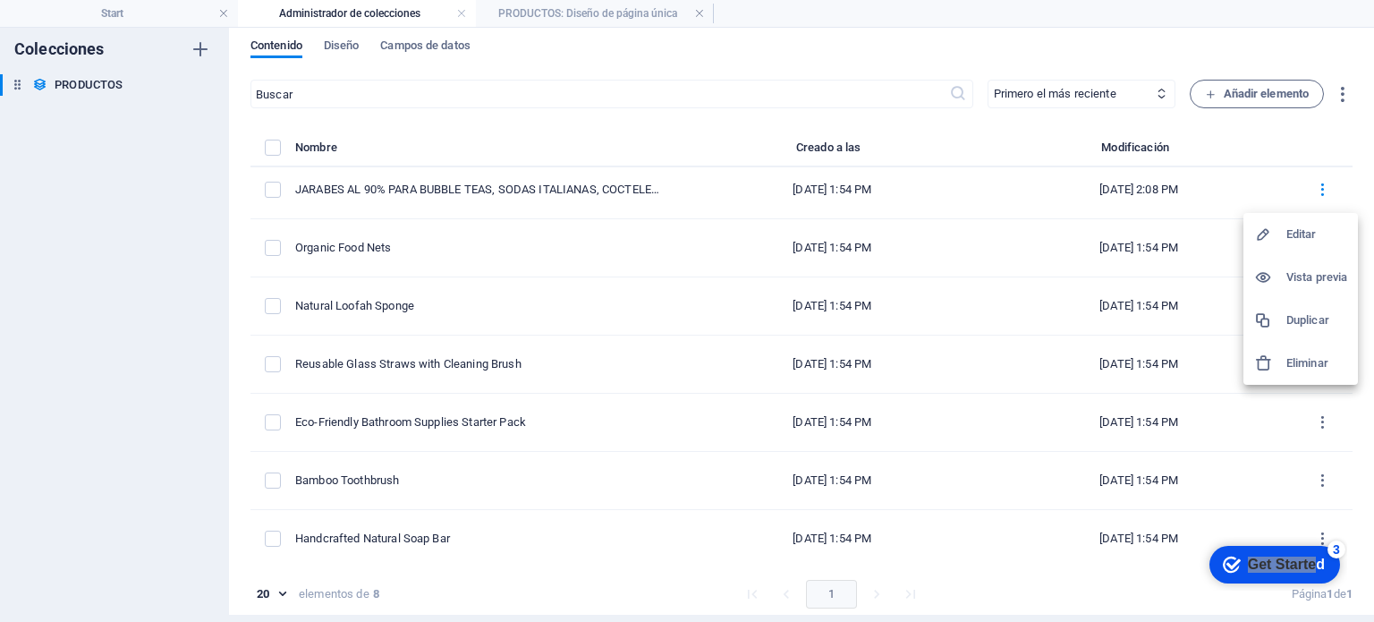
click at [1284, 318] on div at bounding box center [1270, 320] width 32 height 18
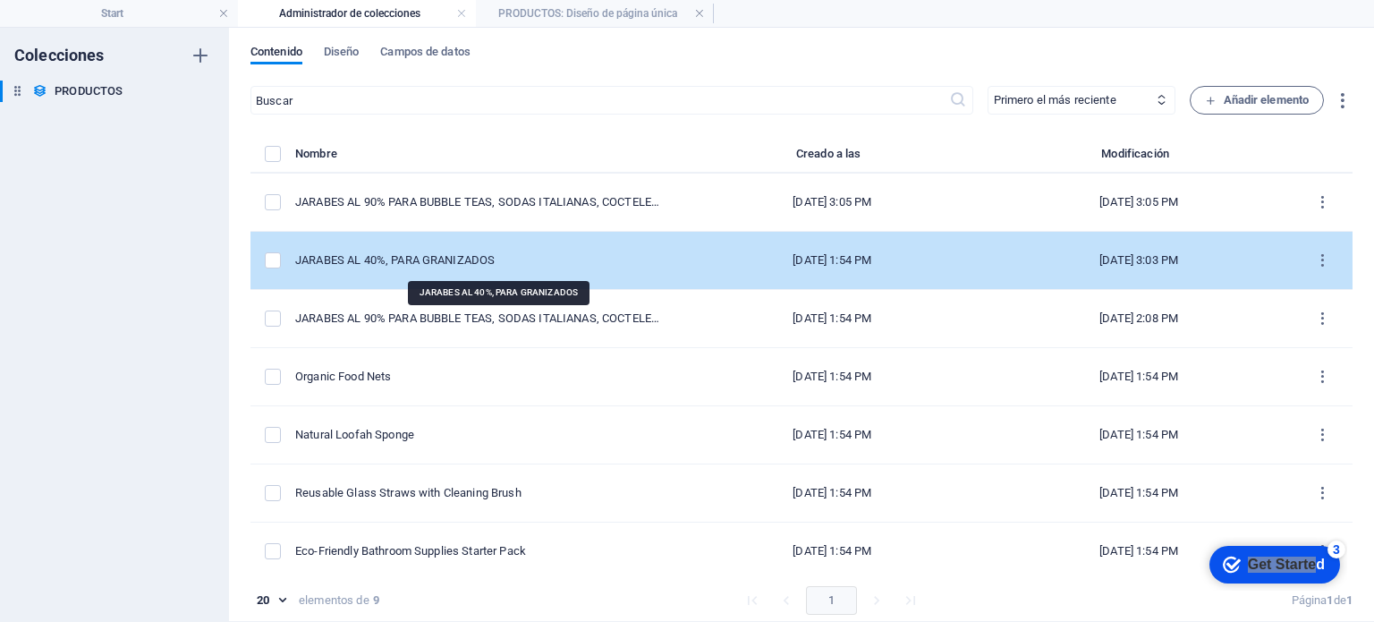
scroll to position [0, 0]
click at [506, 257] on div "JARABES AL 40%, PARA GRANIZADOS" at bounding box center [479, 261] width 369 height 16
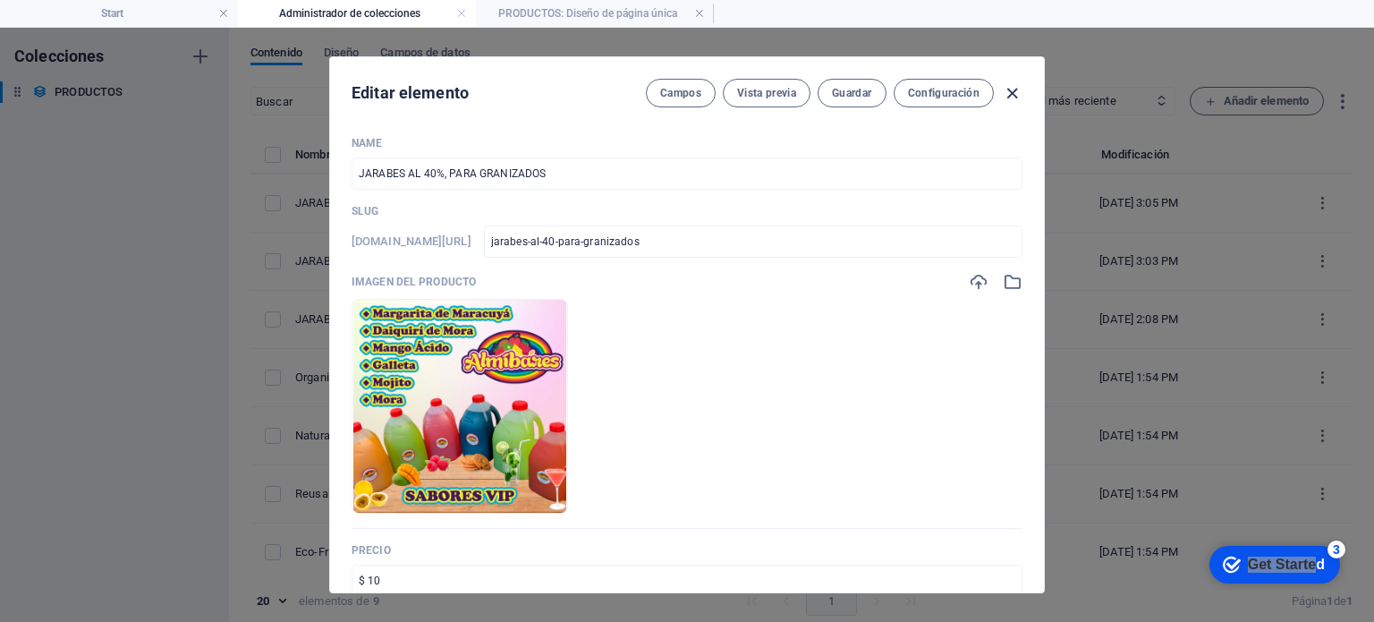
click at [1002, 92] on icon "button" at bounding box center [1012, 93] width 21 height 21
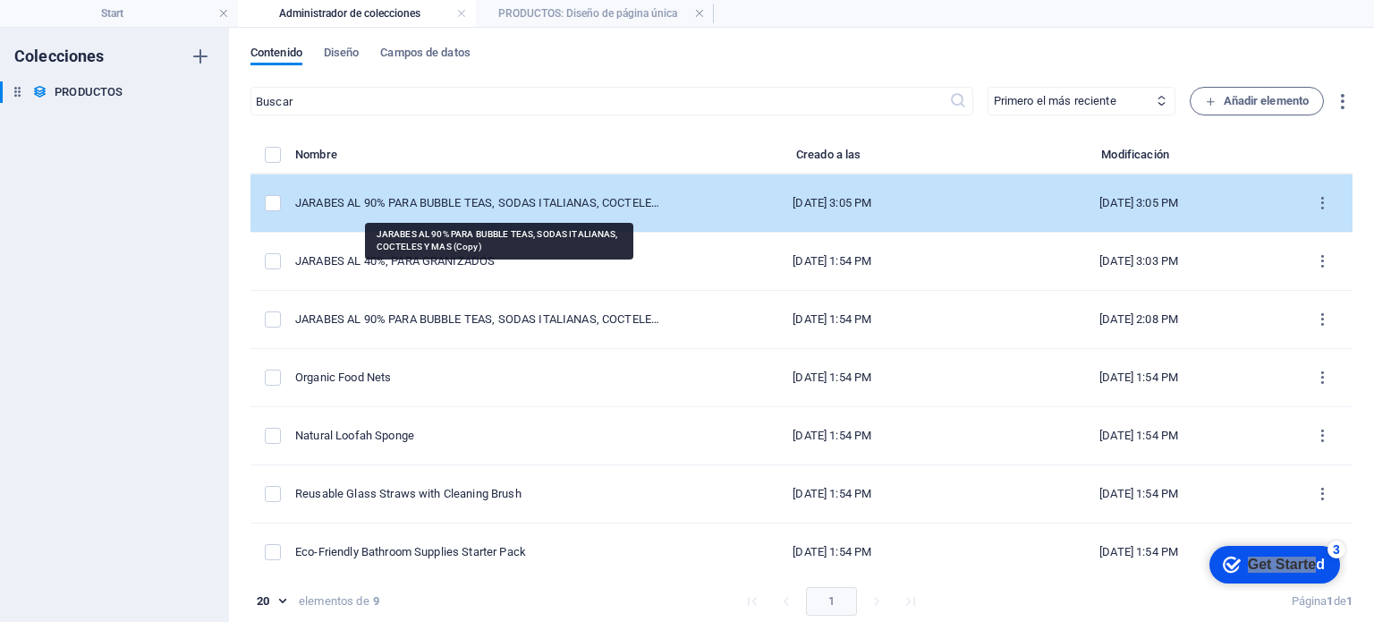
click at [543, 199] on div "JARABES AL 90% PARA BUBBLE TEAS, SODAS ITALIANAS, COCTELES Y MAS (Copy)" at bounding box center [479, 203] width 369 height 16
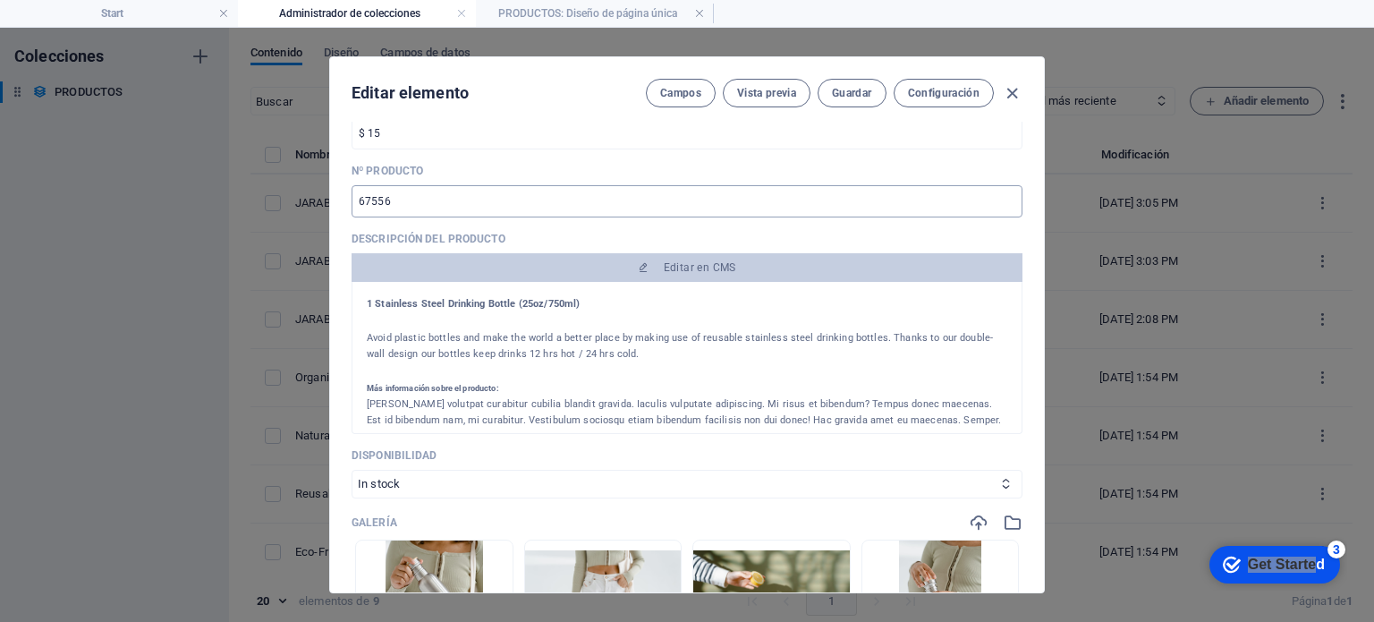
scroll to position [268, 0]
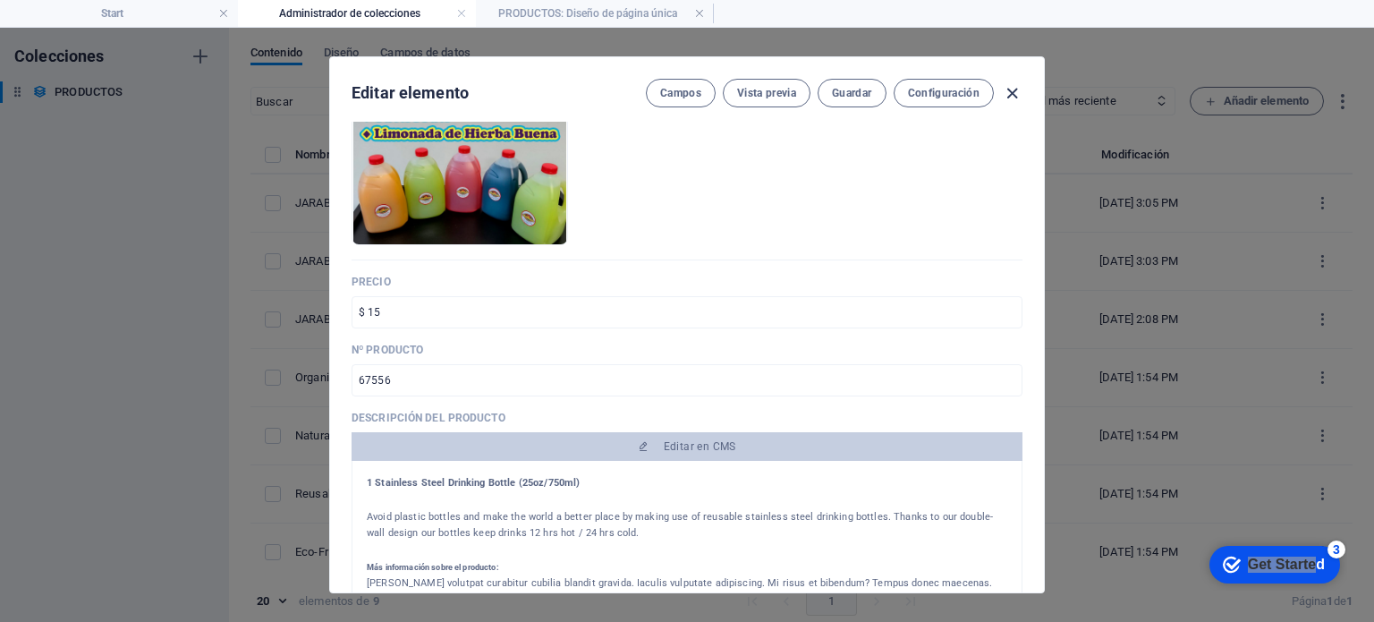
click at [1011, 92] on icon "button" at bounding box center [1012, 93] width 21 height 21
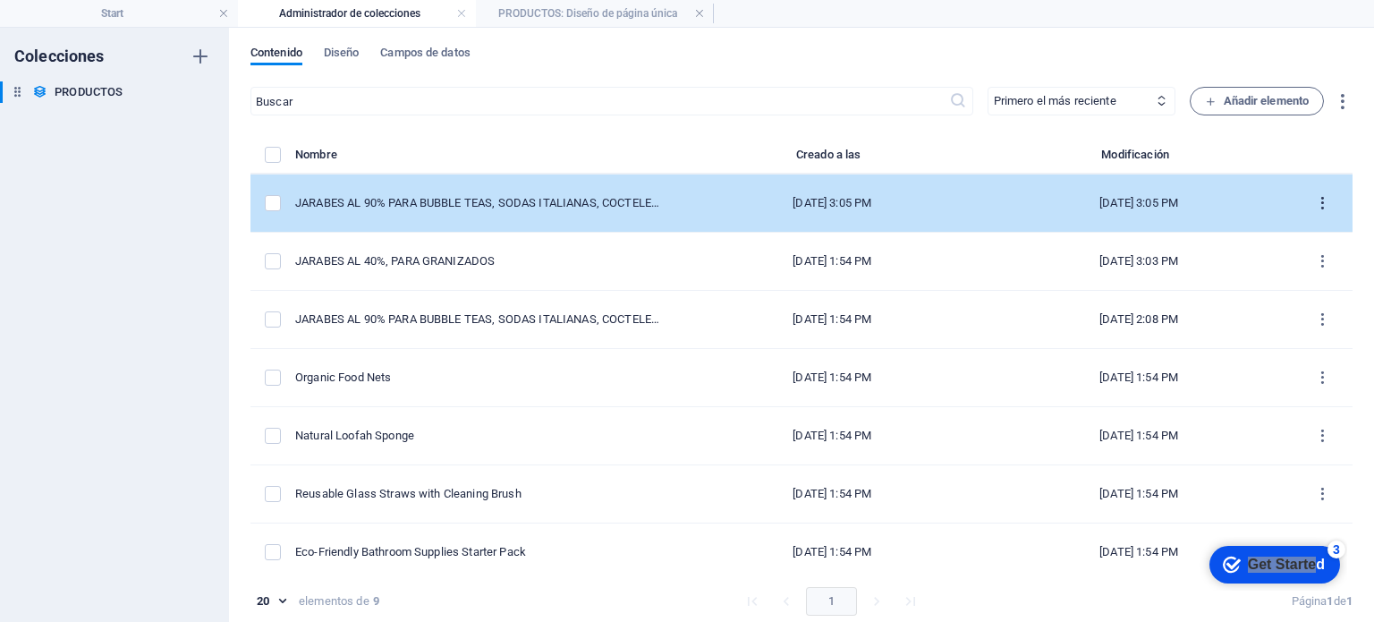
click at [1320, 201] on icon "items list" at bounding box center [1322, 203] width 17 height 17
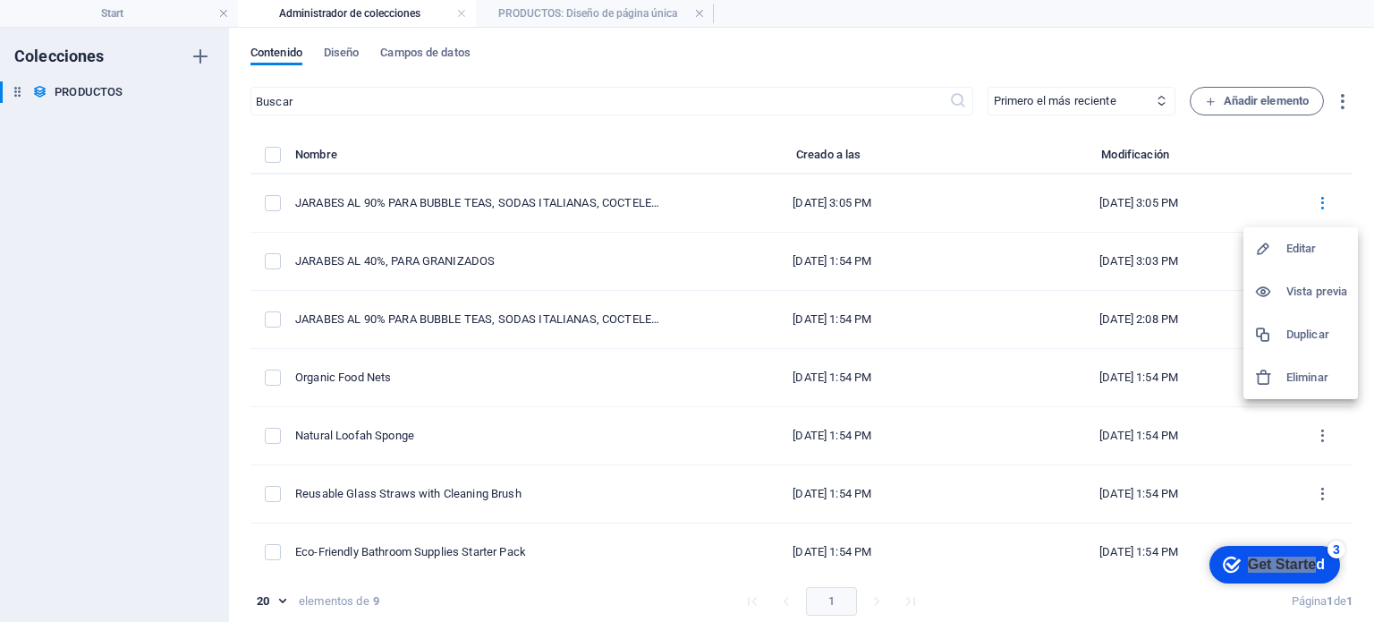
click at [1282, 382] on div at bounding box center [1270, 378] width 32 height 18
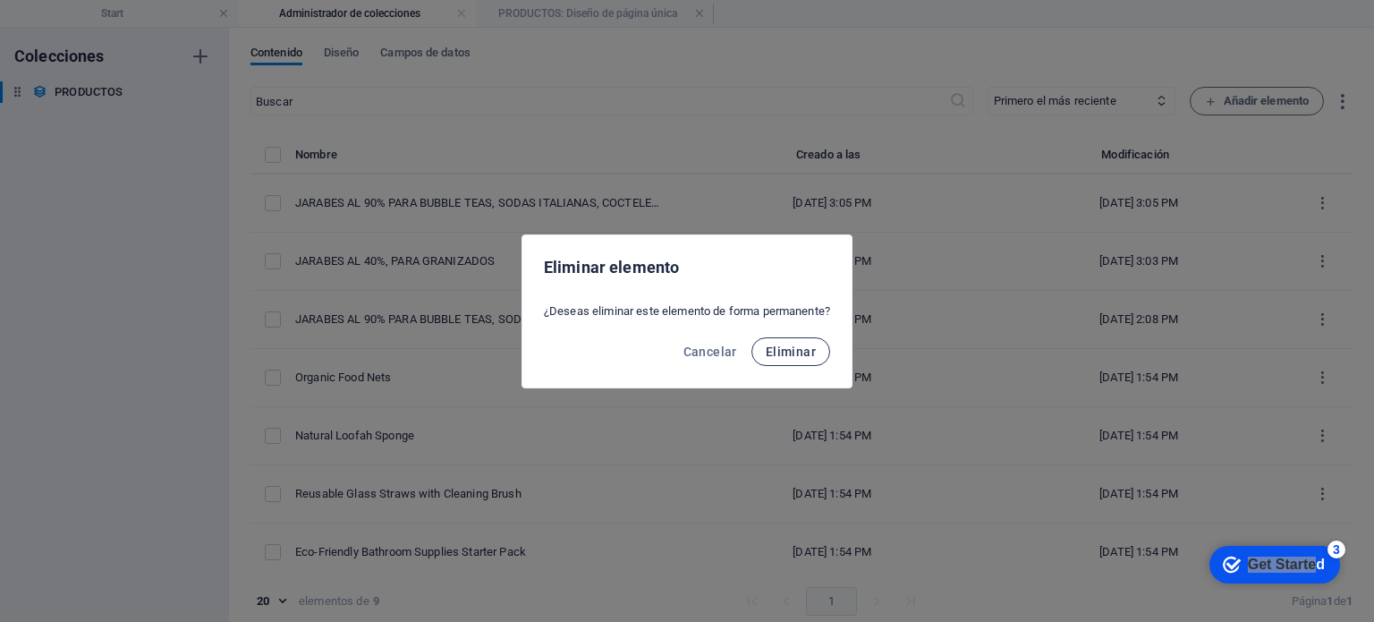
click at [784, 356] on span "Eliminar" at bounding box center [791, 351] width 50 height 14
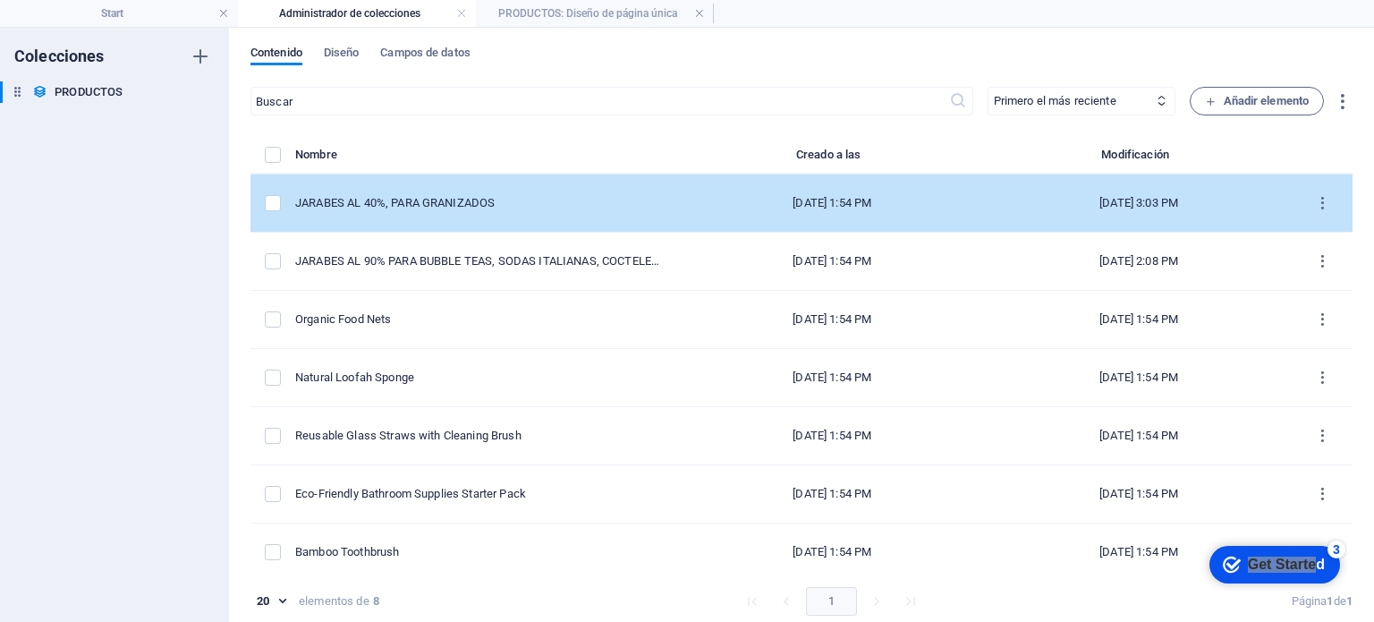
click at [526, 192] on td "JARABES AL 40%, PARA GRANIZADOS" at bounding box center [487, 203] width 384 height 58
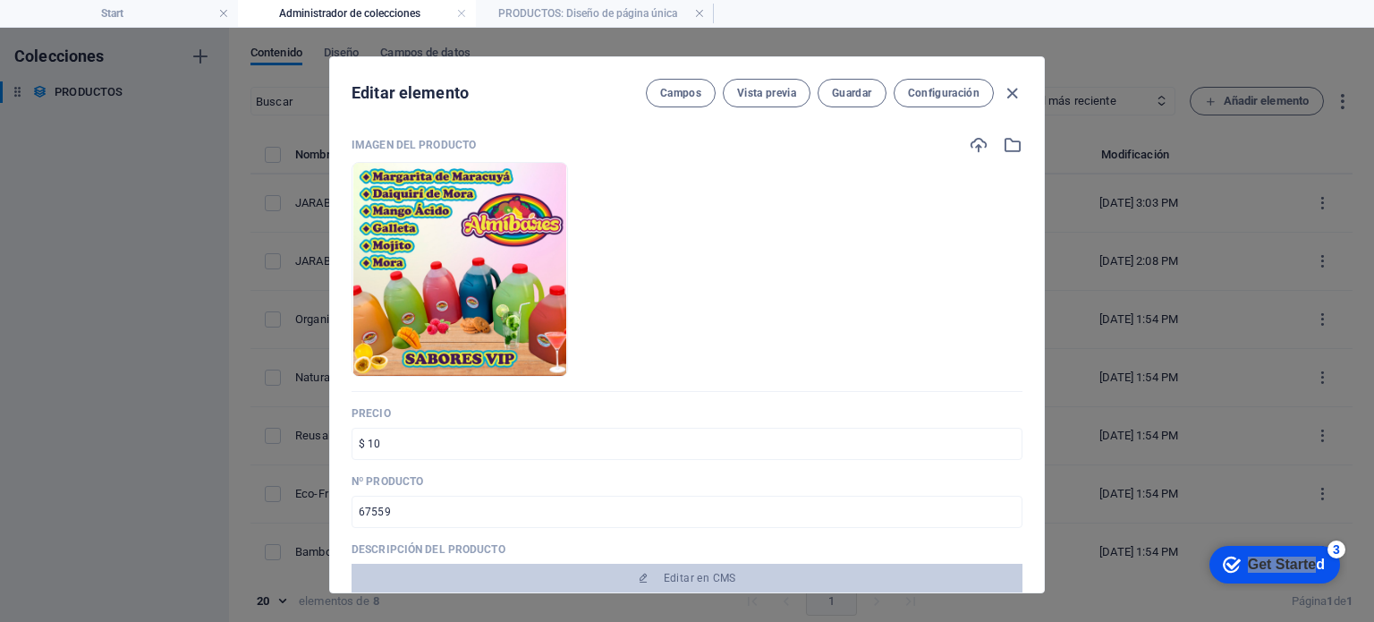
scroll to position [0, 0]
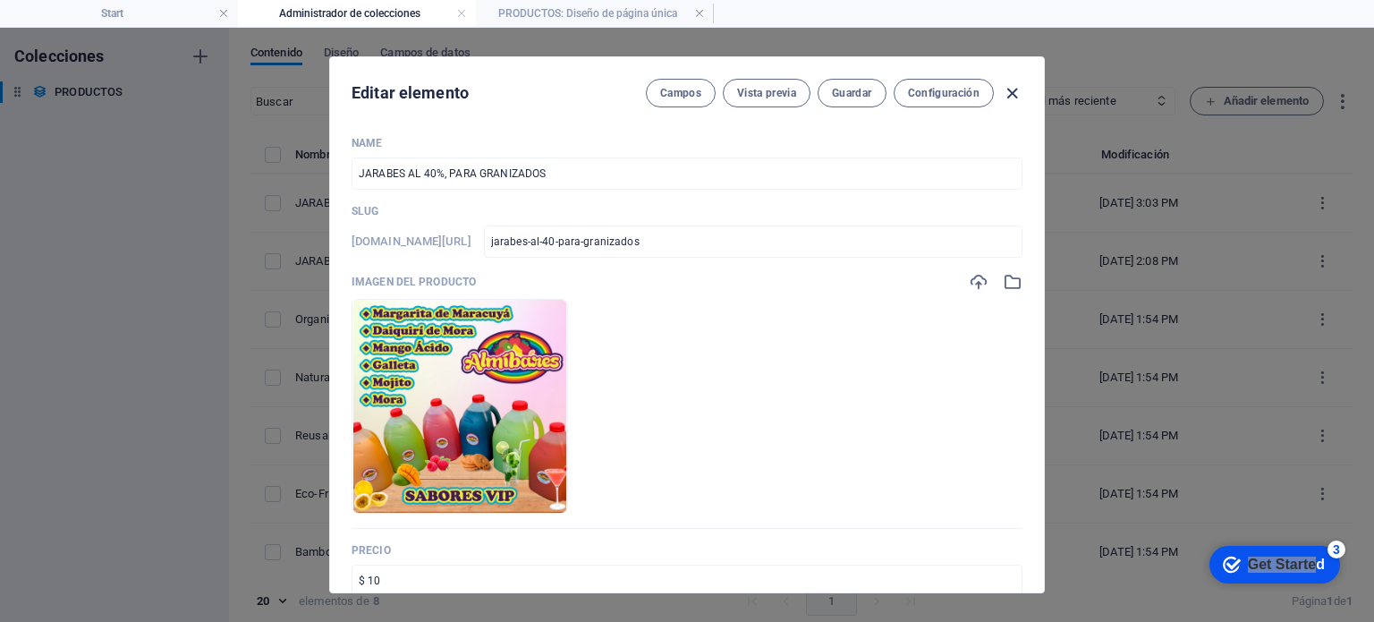
click at [1011, 96] on icon "button" at bounding box center [1012, 93] width 21 height 21
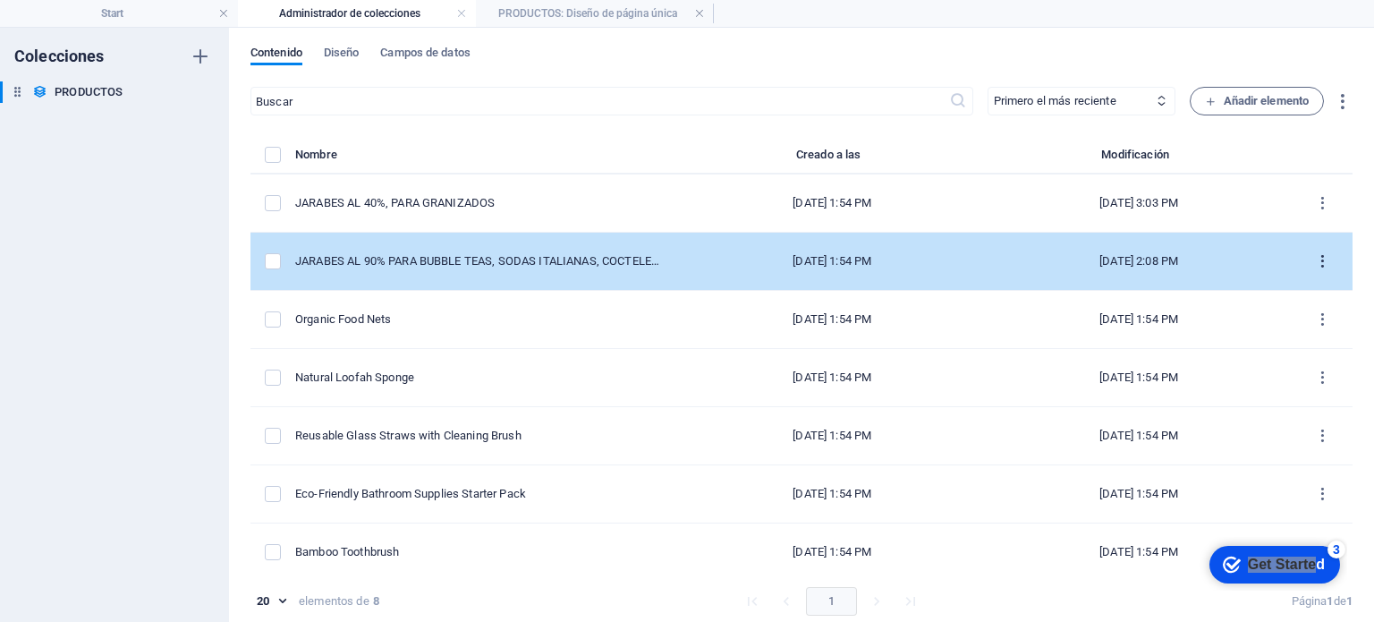
click at [1317, 263] on icon "items list" at bounding box center [1322, 261] width 17 height 17
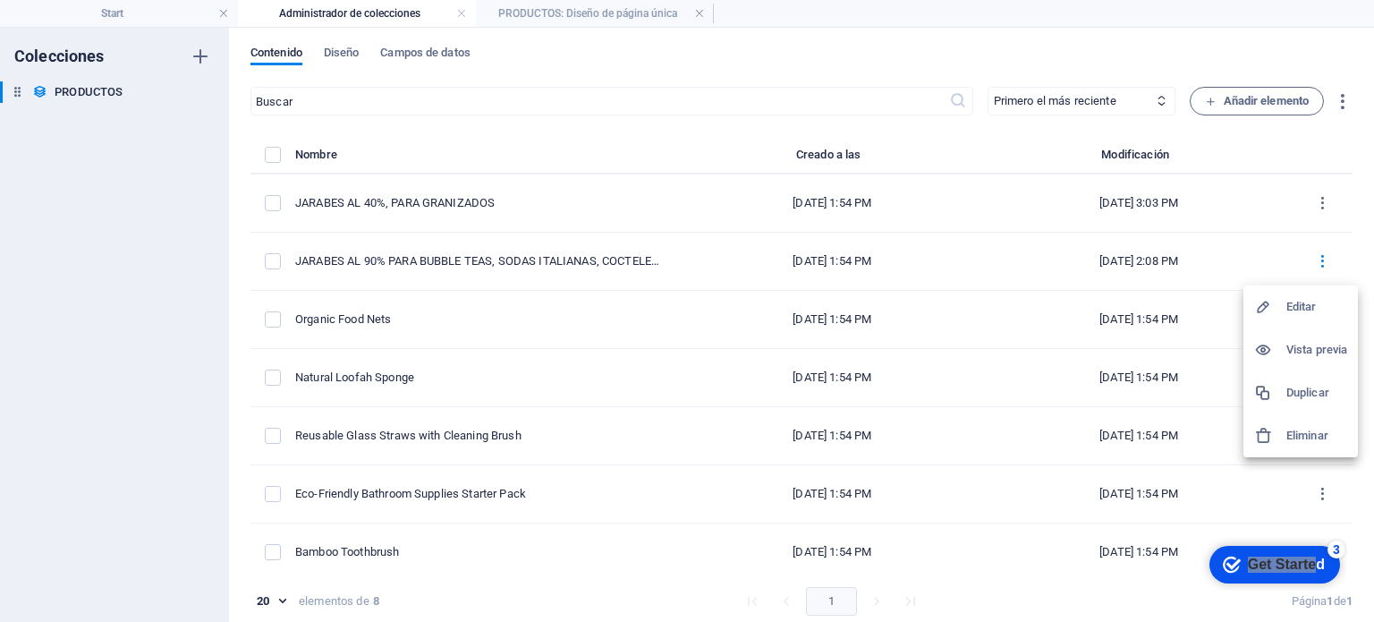
click at [1298, 429] on h6 "Eliminar" at bounding box center [1316, 435] width 61 height 21
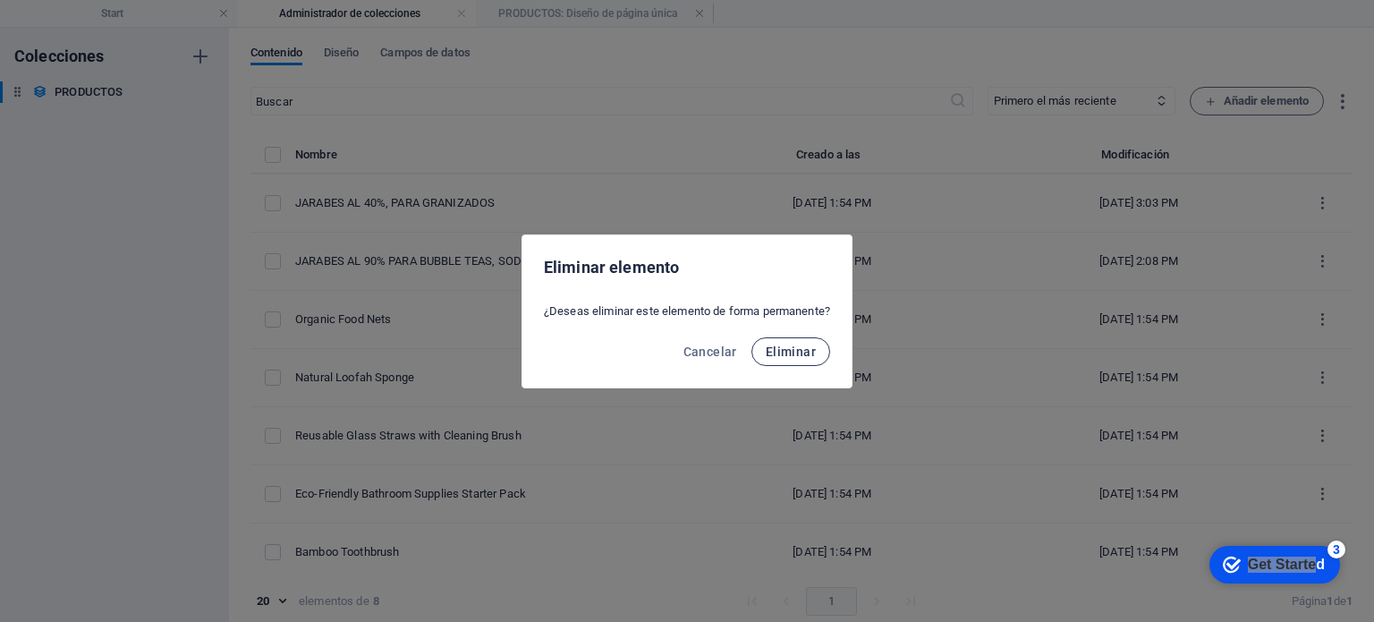
click at [823, 355] on button "Eliminar" at bounding box center [790, 351] width 79 height 29
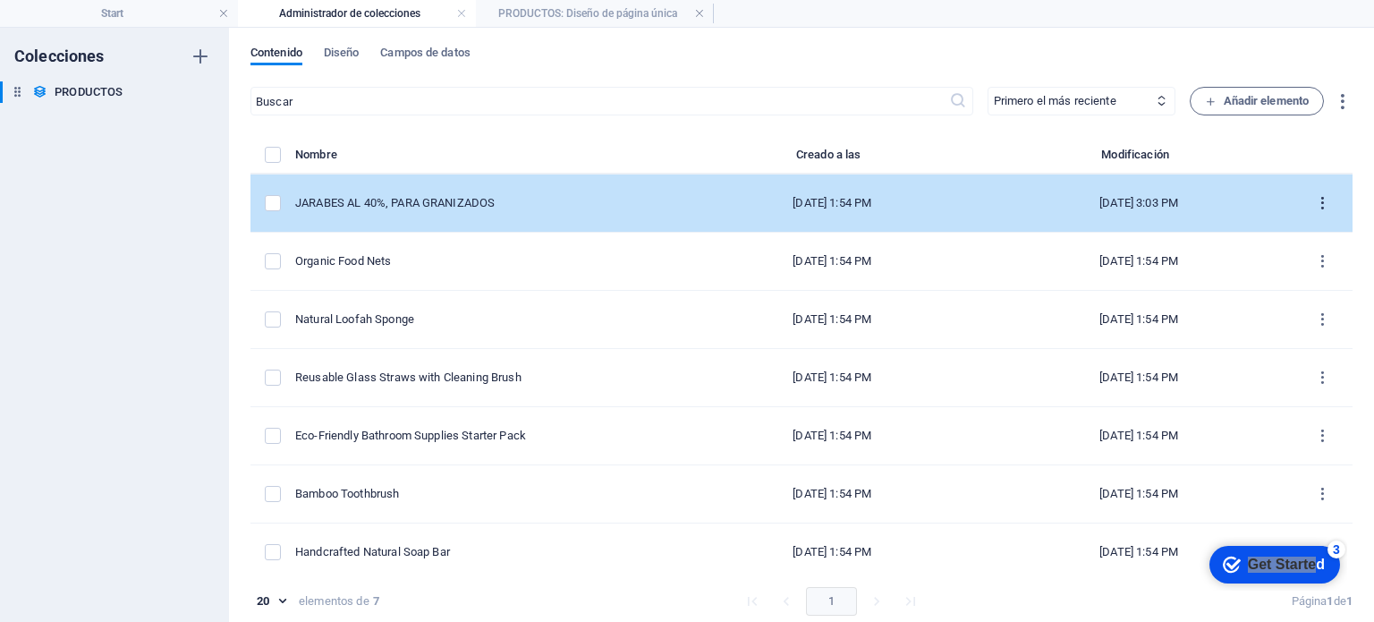
click at [1320, 200] on icon "items list" at bounding box center [1322, 203] width 17 height 17
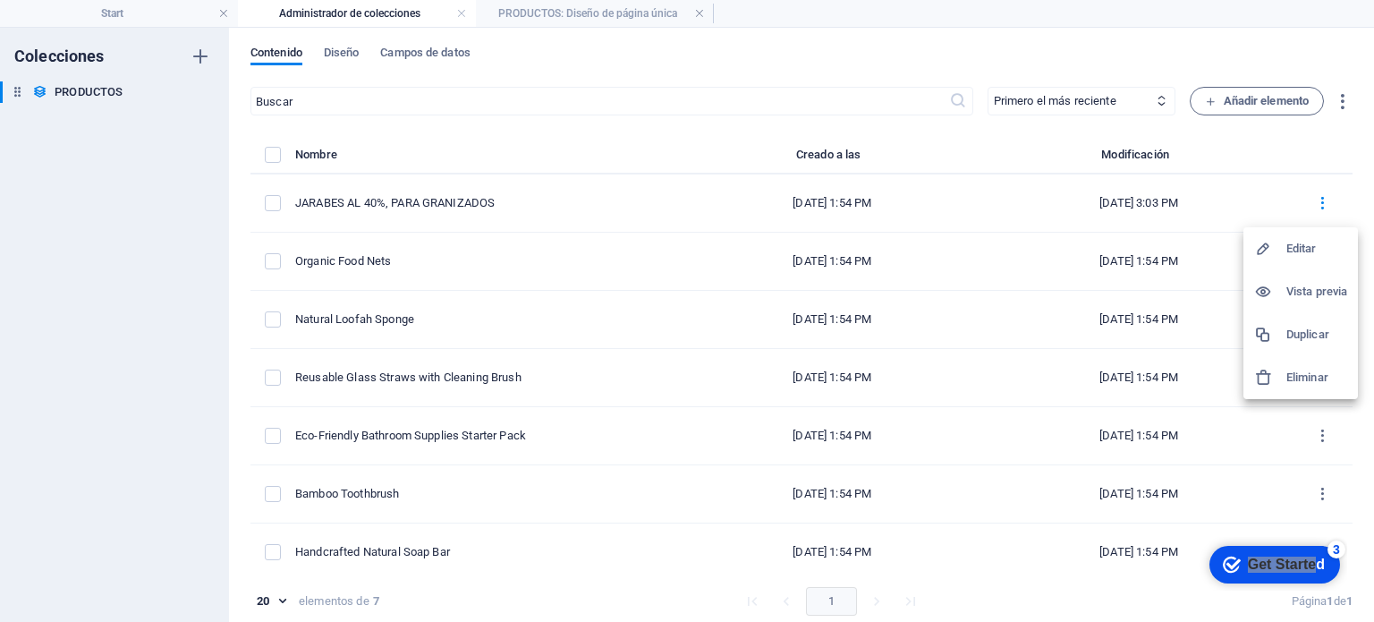
click at [1299, 334] on h6 "Duplicar" at bounding box center [1316, 334] width 61 height 21
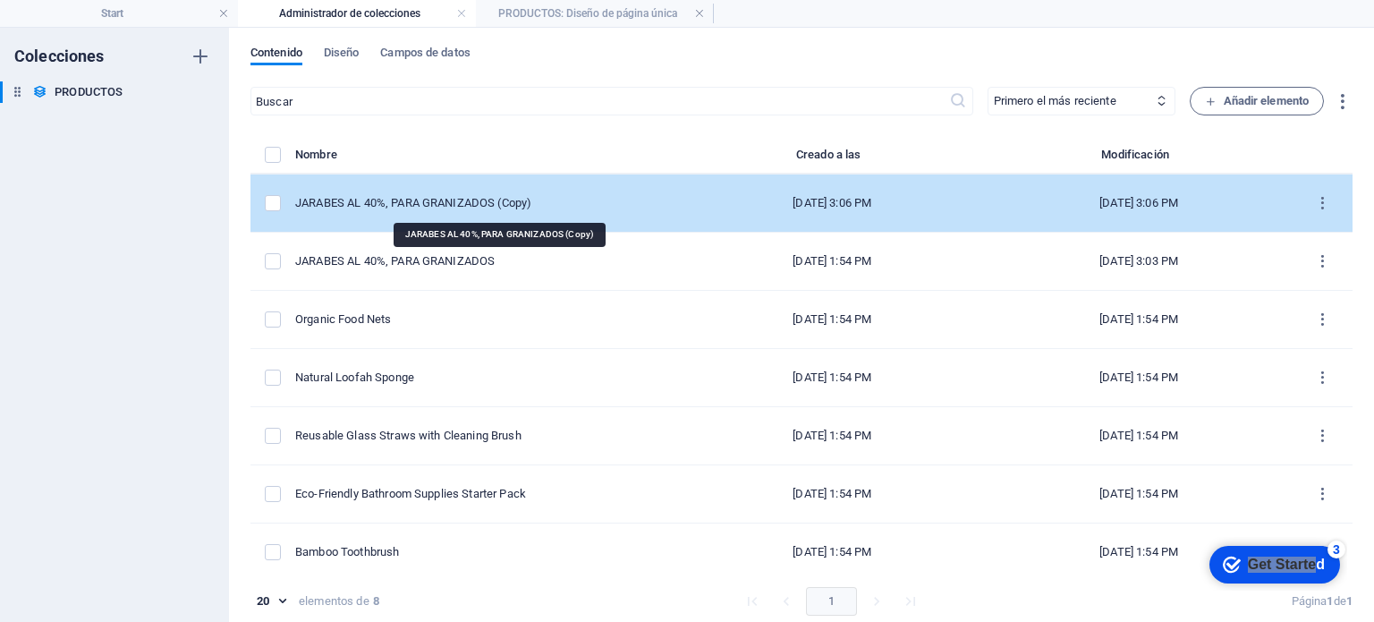
click at [587, 197] on div "JARABES AL 40%, PARA GRANIZADOS (Copy)" at bounding box center [479, 203] width 369 height 16
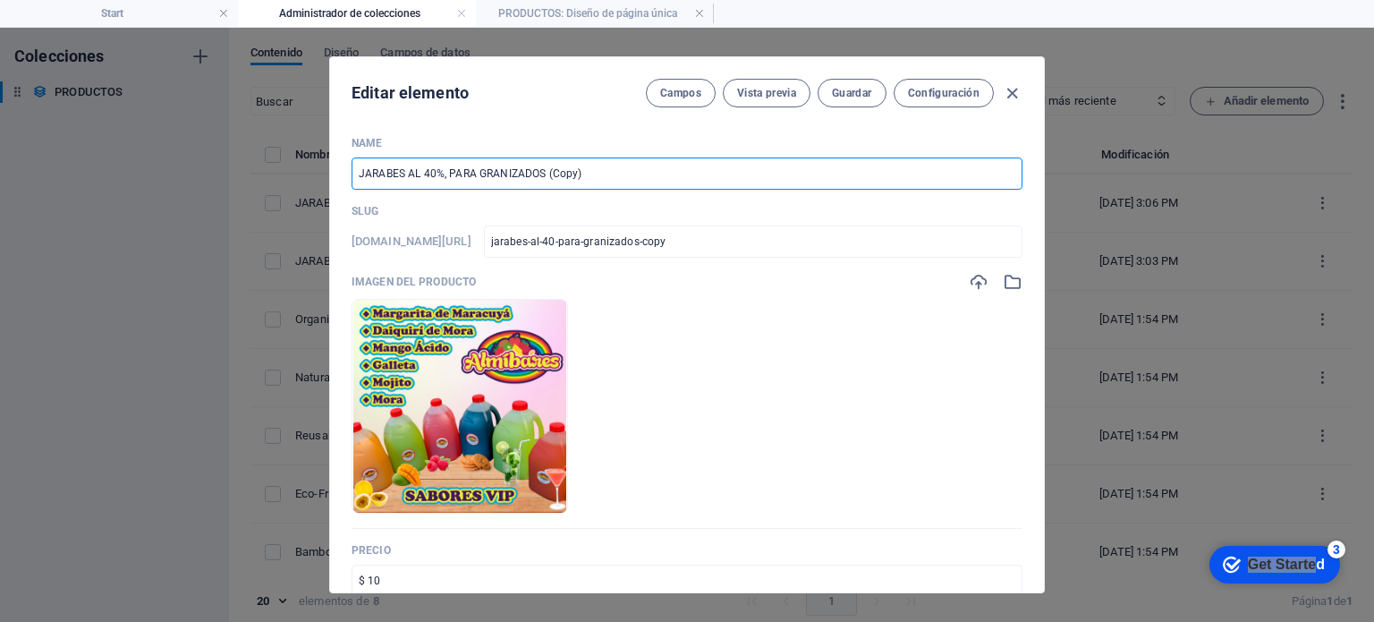
click at [617, 166] on input "JARABES AL 40%, PARA GRANIZADOS (Copy)" at bounding box center [687, 173] width 671 height 32
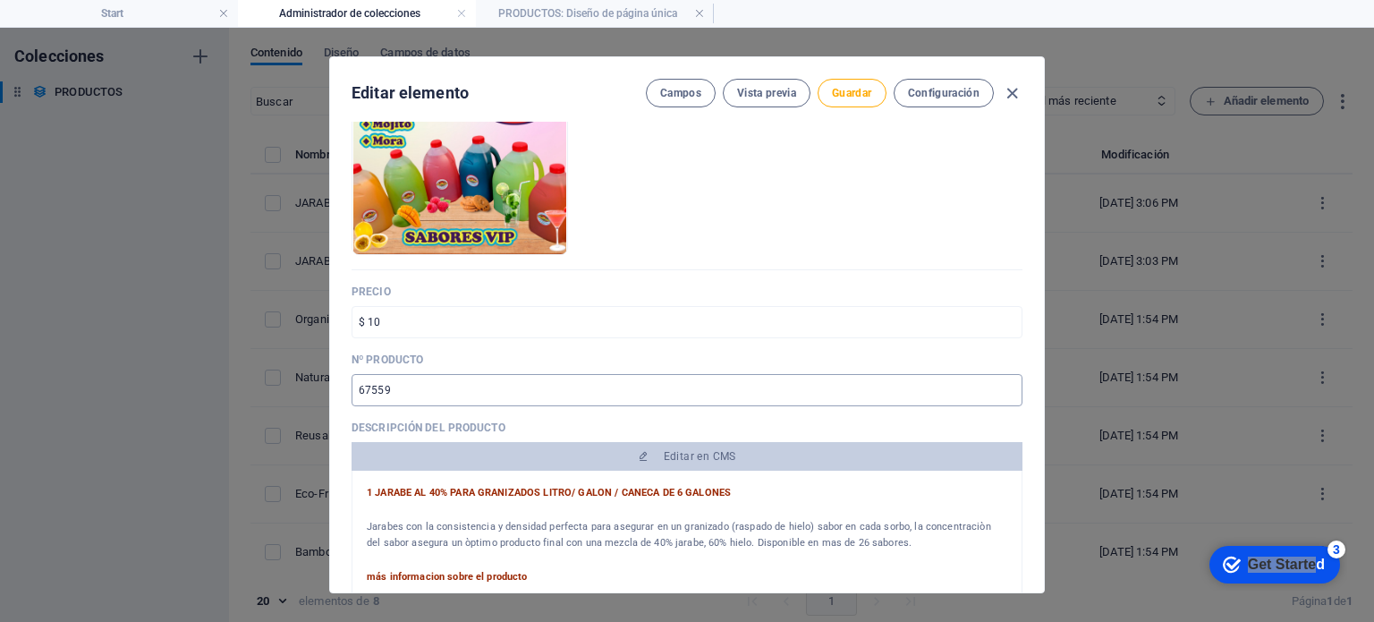
scroll to position [268, 0]
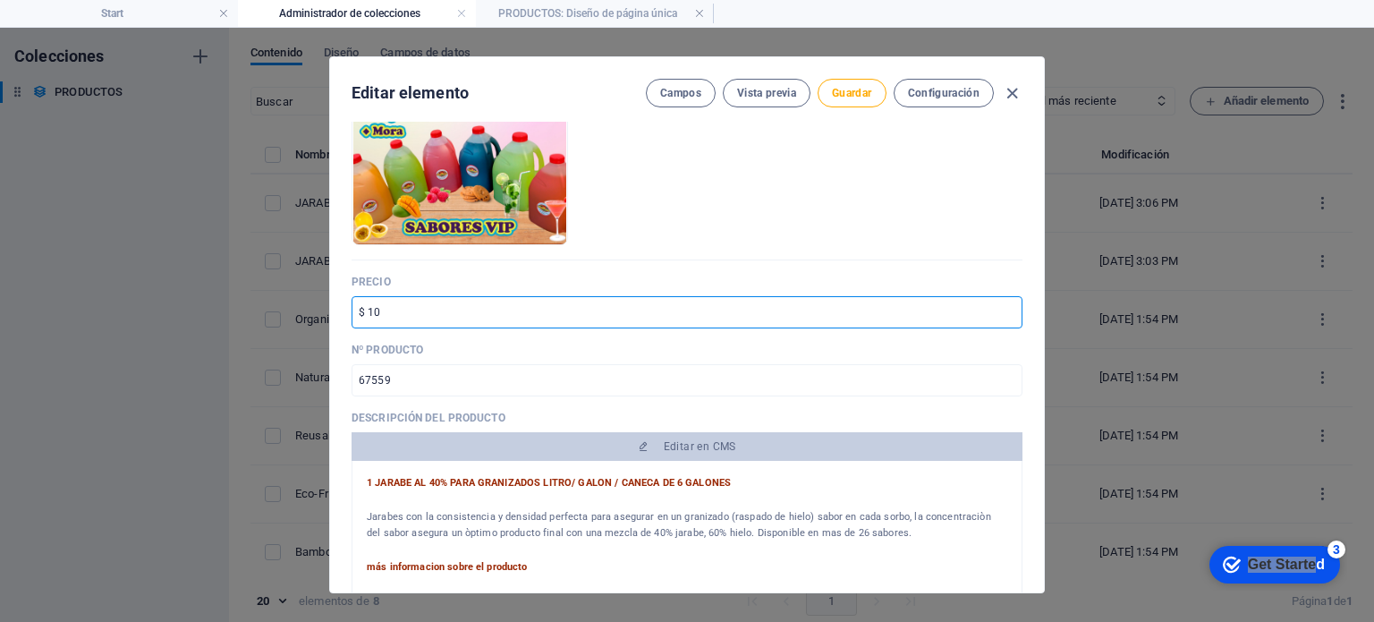
click at [494, 318] on input "$ 10" at bounding box center [687, 312] width 671 height 32
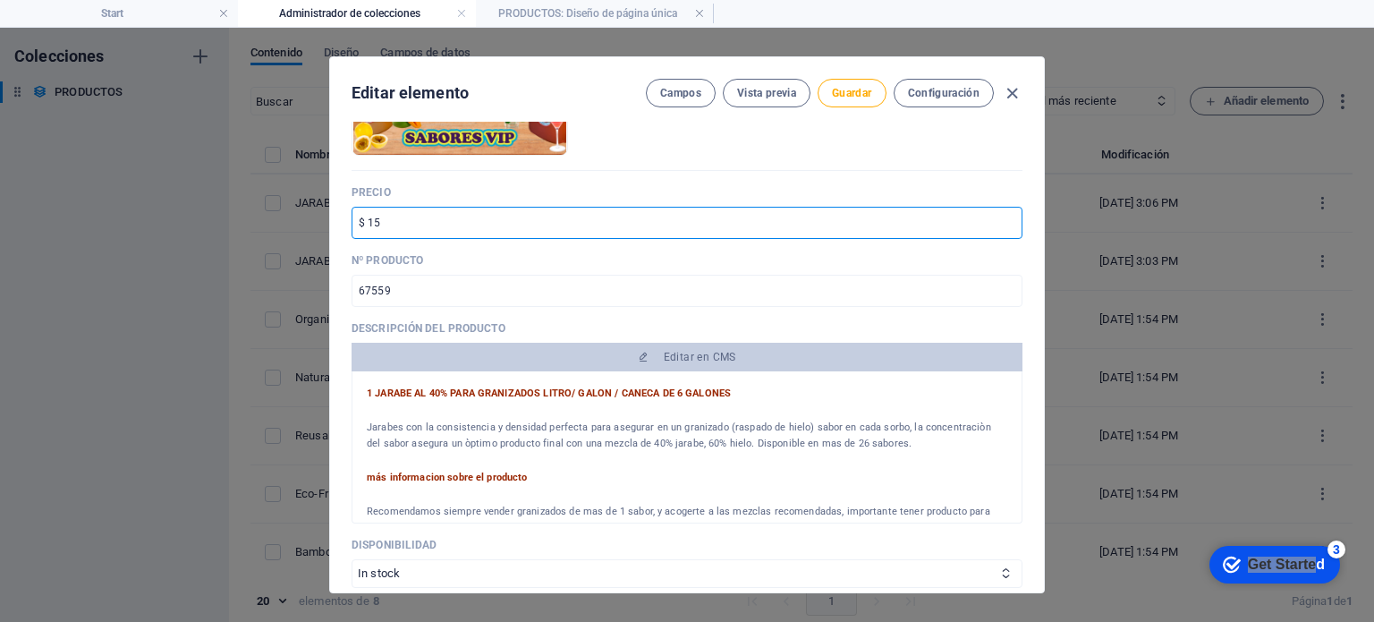
scroll to position [0, 0]
click at [429, 393] on strong "1 JARABE AL 40% PARA GRANIZADOS LITRO/ GALON / CANECA DE 6 GALONES" at bounding box center [549, 393] width 364 height 12
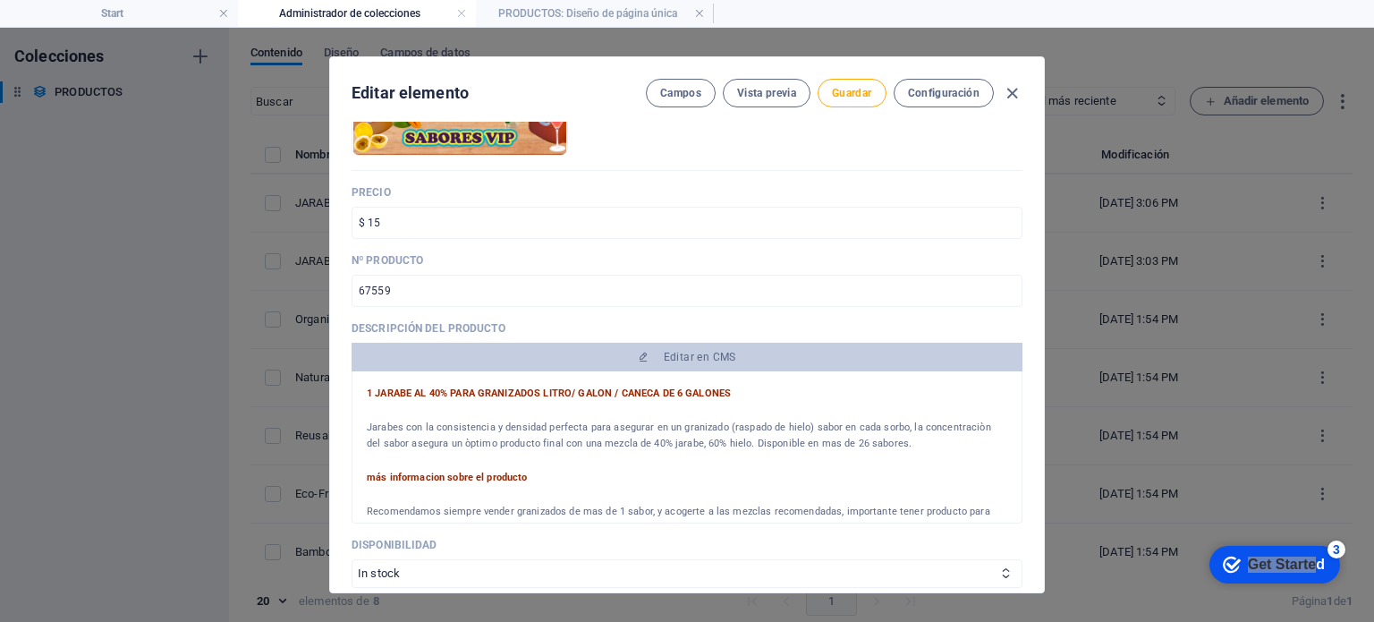
click at [433, 381] on div "1 JARABE AL 40% PARA GRANIZADOS LITRO/ GALON / CANECA DE 6 GALONES Jarabes con …" at bounding box center [687, 447] width 671 height 152
click at [433, 387] on strong "1 JARABE AL 40% PARA GRANIZADOS LITRO/ GALON / CANECA DE 6 GALONES" at bounding box center [549, 393] width 364 height 12
click at [433, 391] on strong "1 JARABE AL 40% PARA GRANIZADOS LITRO/ GALON / CANECA DE 6 GALONES" at bounding box center [549, 393] width 364 height 12
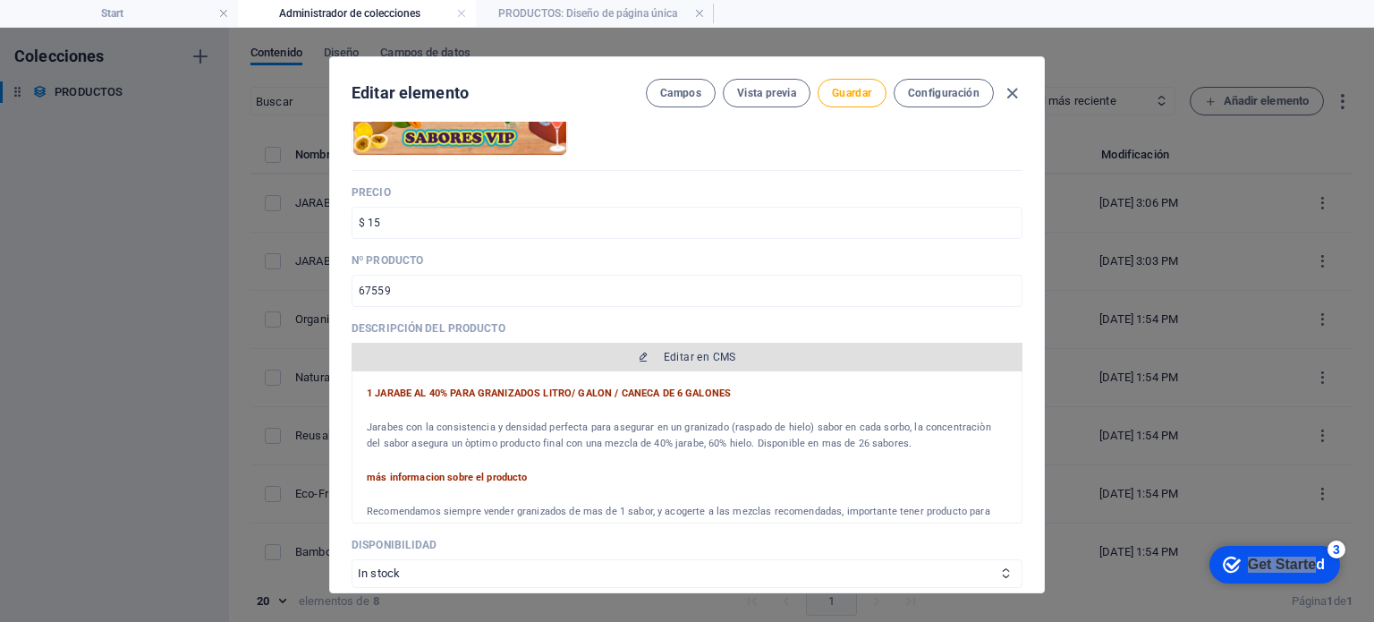
click at [649, 359] on span "Editar en CMS" at bounding box center [687, 357] width 657 height 14
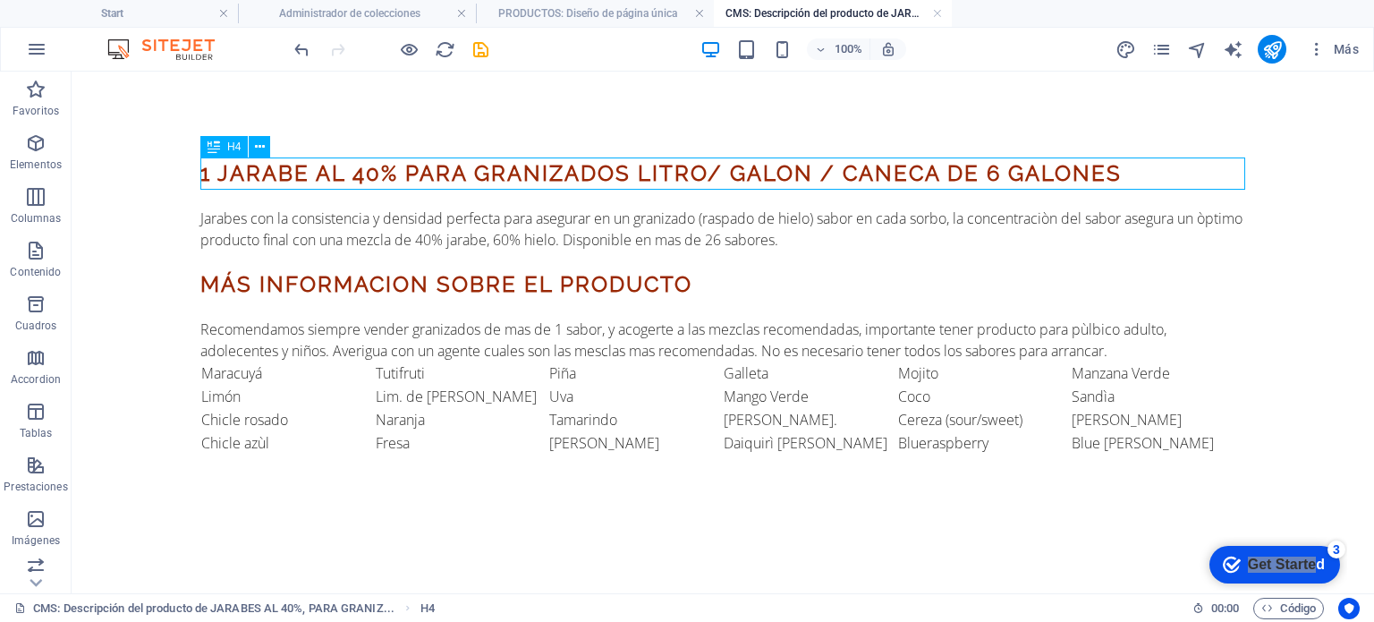
click at [369, 175] on div "1 JARABE AL 40% PARA GRANIZADOS LITRO/ GALON / CANECA DE 6 GALONES" at bounding box center [722, 173] width 1045 height 32
click at [362, 174] on div "1 JARABE AL 40% PARA GRANIZADOS LITRO/ GALON / CANECA DE 6 GALONES" at bounding box center [722, 173] width 1045 height 32
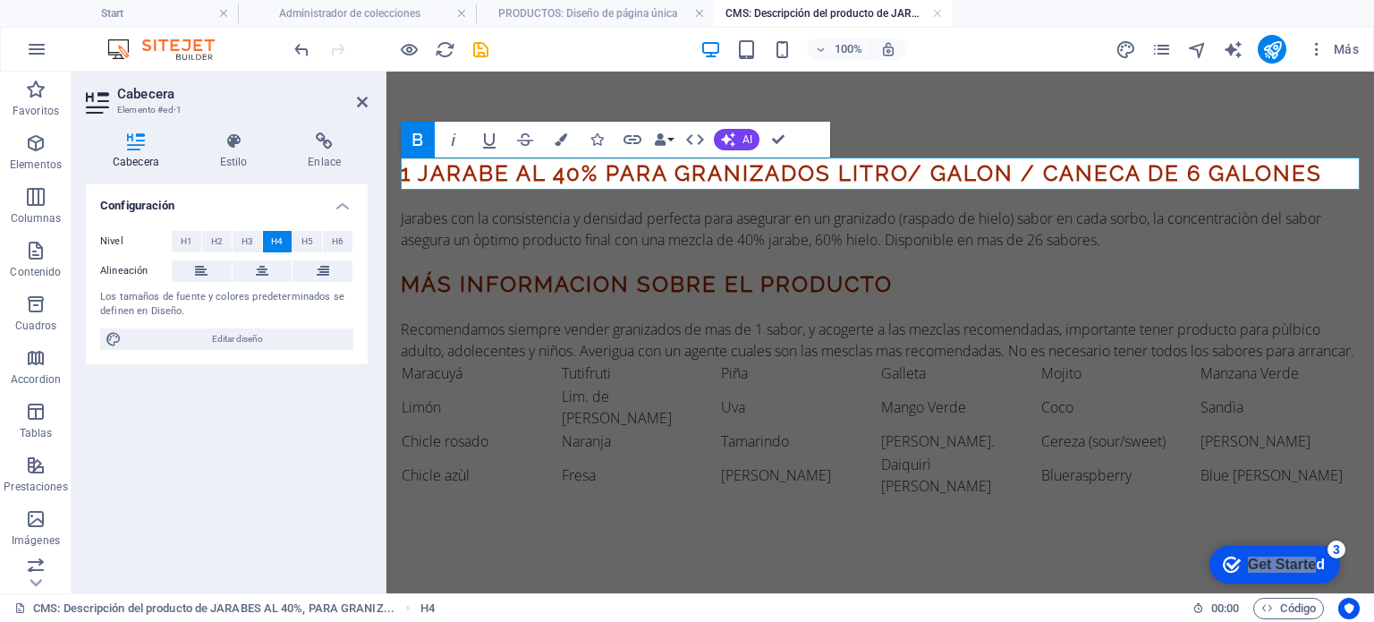
click at [573, 174] on strong "1 JARABE AL 40% PARA GRANIZADOS LITRO/ GALON / CANECA DE 6 GALONES" at bounding box center [861, 173] width 921 height 26
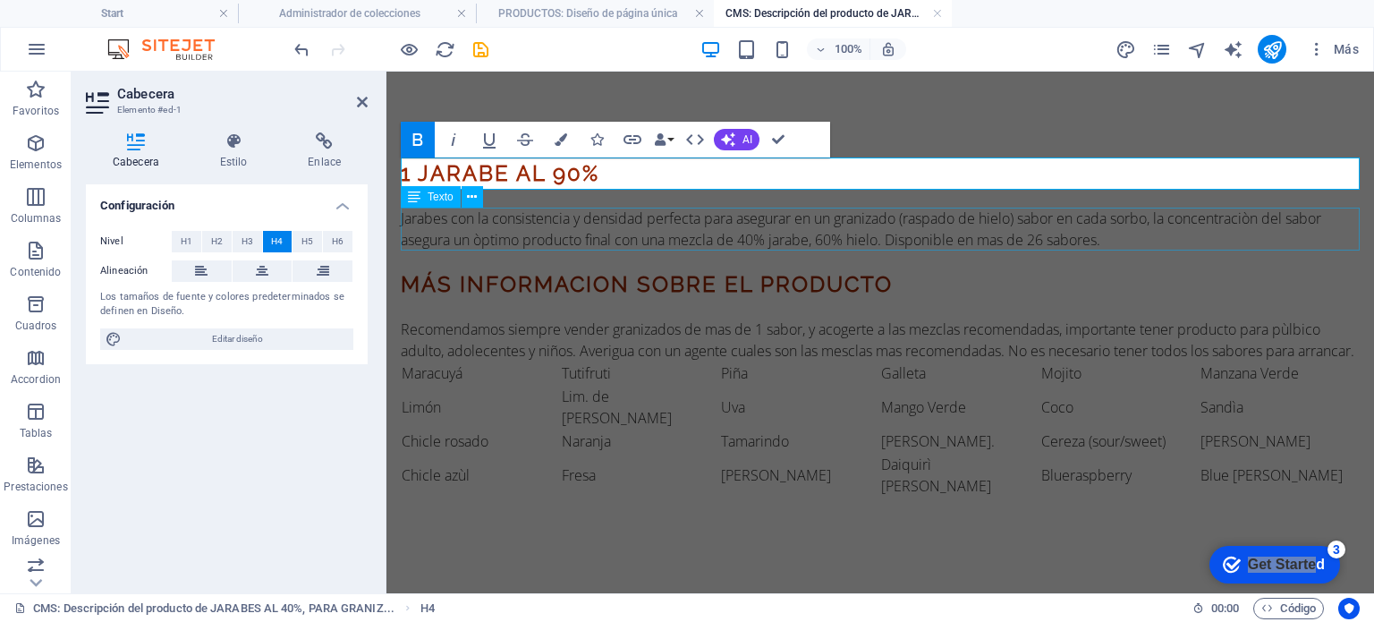
click at [587, 225] on div "Jarabes con la consistencia y densidad perfecta para asegurar en un granizado (…" at bounding box center [880, 229] width 959 height 43
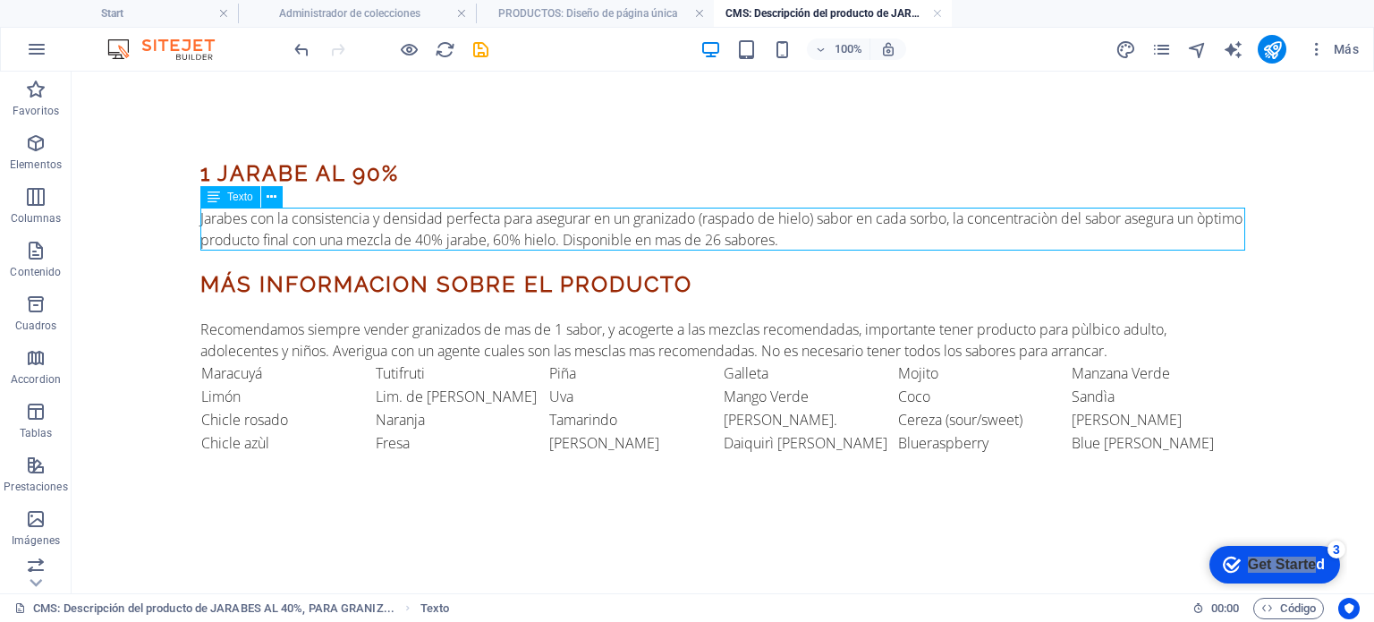
click at [522, 220] on div "Jarabes con la consistencia y densidad perfecta para asegurar en un granizado (…" at bounding box center [722, 229] width 1045 height 43
click at [594, 217] on div "Jarabes con la consistencia y densidad perfecta para asegurar en un granizado (…" at bounding box center [722, 229] width 1045 height 43
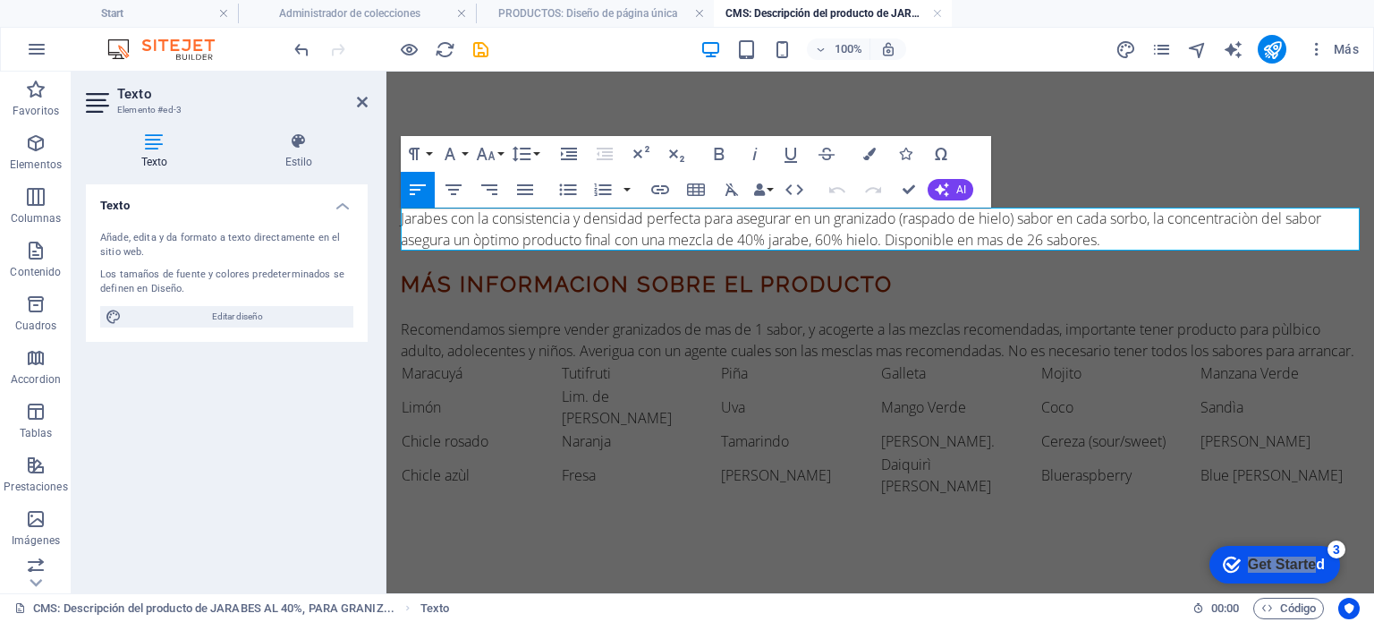
click at [751, 218] on p "Jarabes con la consistencia y densidad perfecta para asegurar en un granizado (…" at bounding box center [880, 229] width 959 height 43
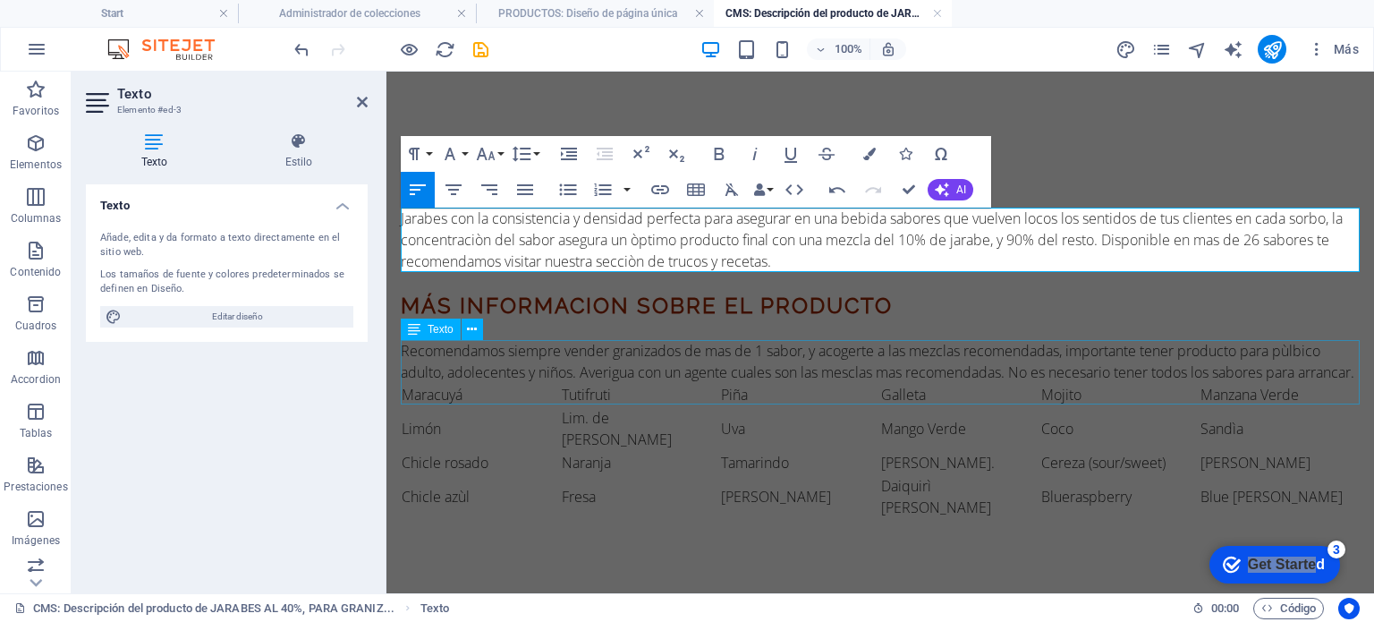
click at [1065, 361] on div "Recomendamos siempre vender granizados de mas de 1 sabor, y acogerte a las mezc…" at bounding box center [880, 361] width 959 height 43
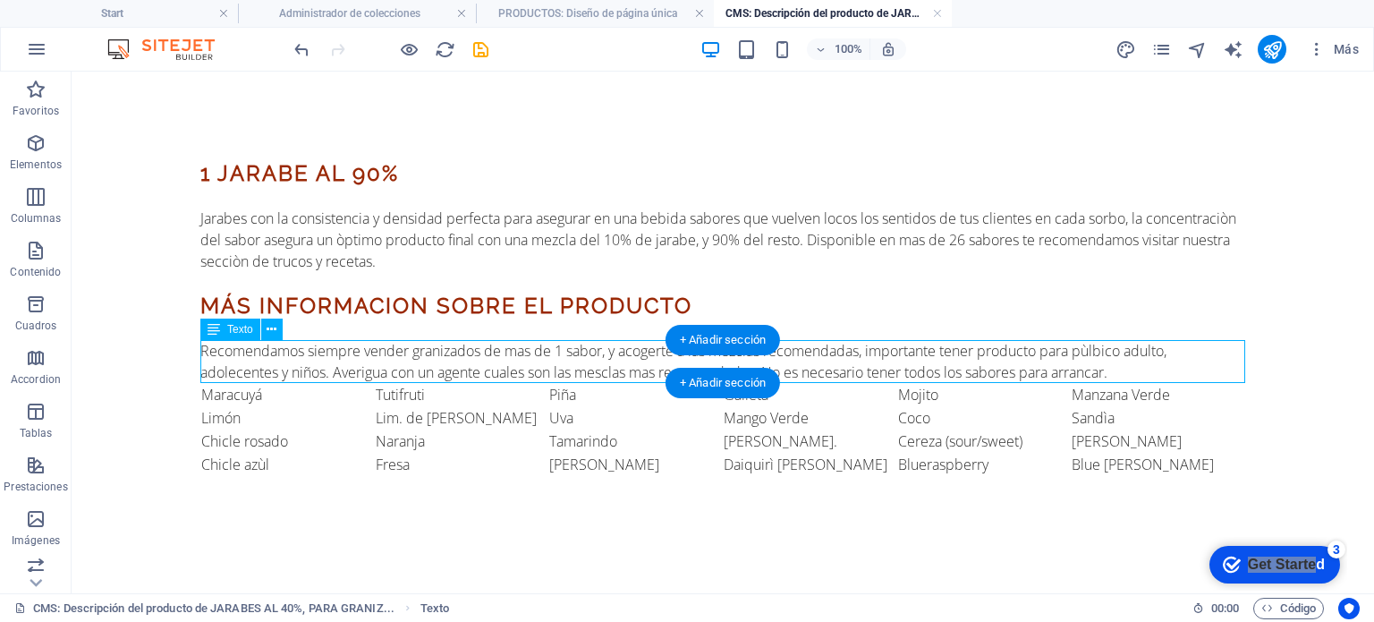
click at [398, 357] on div "Recomendamos siempre vender granizados de mas de 1 sabor, y acogerte a las mezc…" at bounding box center [722, 361] width 1045 height 43
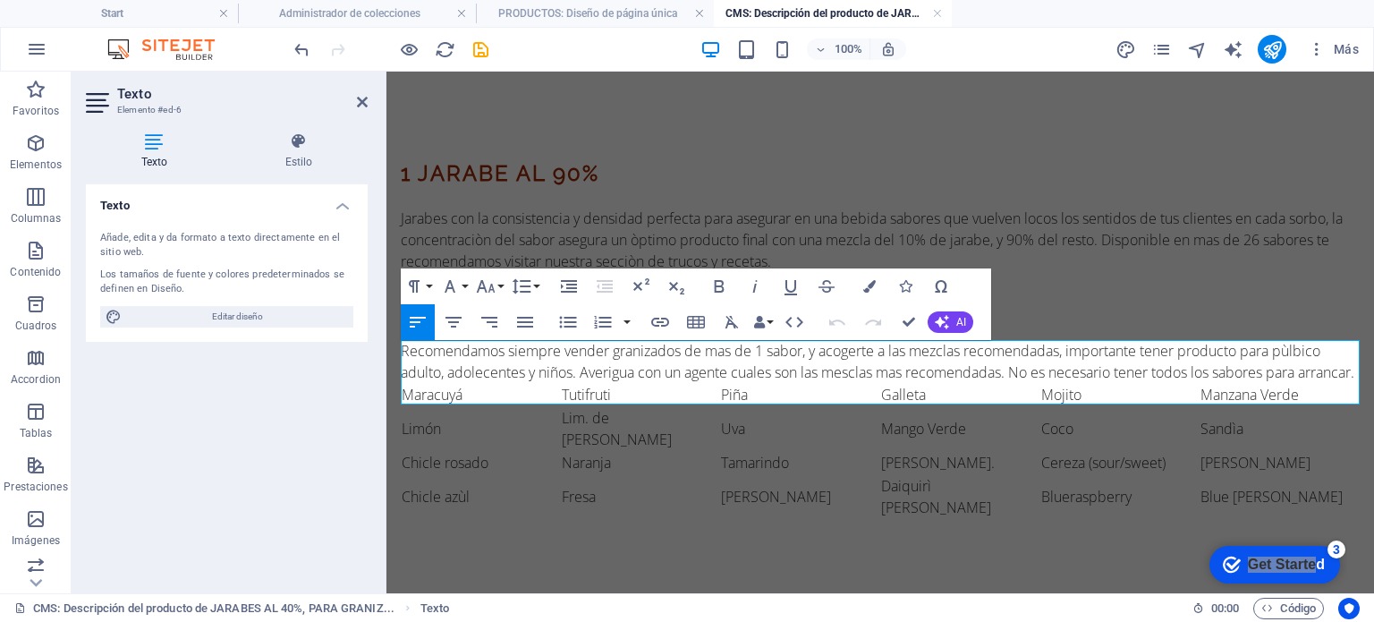
click at [585, 355] on p "Recomendamos siempre vender granizados de mas de 1 sabor, y acogerte a las mezc…" at bounding box center [880, 361] width 959 height 43
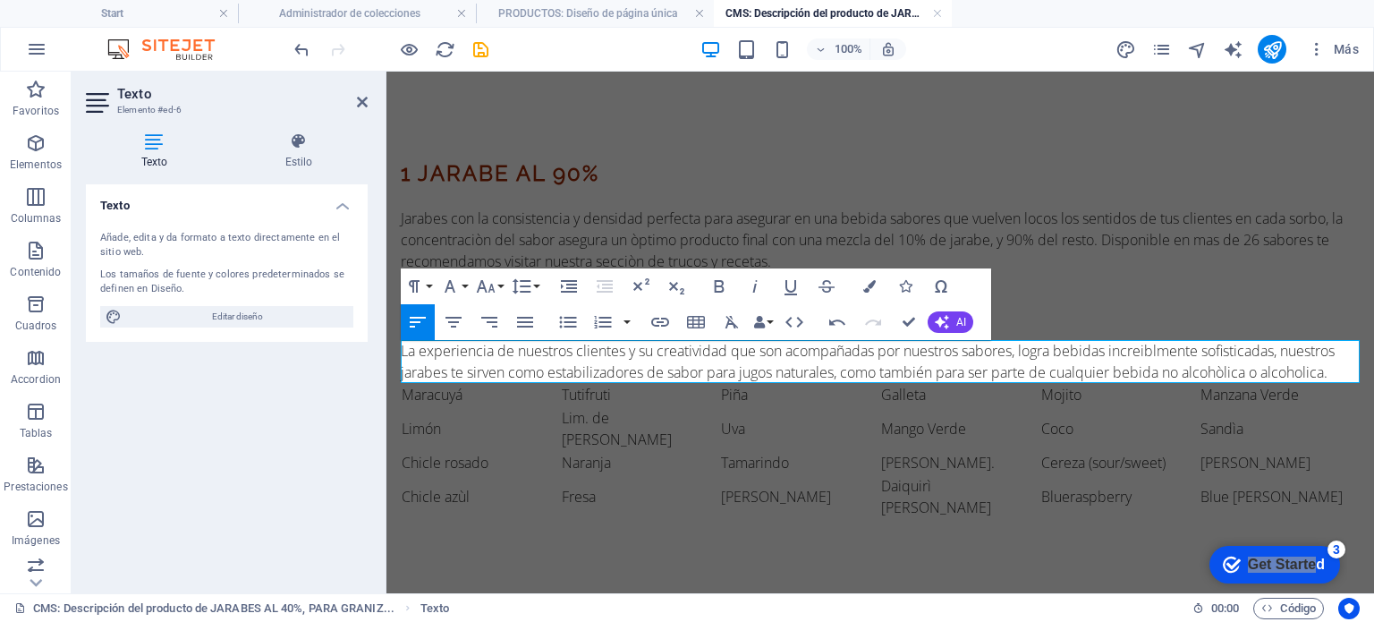
click at [738, 559] on div "1 JARABE AL 90% Jarabes con la consistencia y densidad perfecta para asegurar e…" at bounding box center [880, 338] width 988 height 533
click at [790, 526] on div "1 JARABE AL 90% Jarabes con la consistencia y densidad perfecta para asegurar e…" at bounding box center [880, 338] width 988 height 533
click at [887, 518] on div "1 JARABE AL 90% Jarabes con la consistencia y densidad perfecta para asegurar e…" at bounding box center [880, 338] width 988 height 533
click at [1088, 310] on div "más informacion sobre el producto" at bounding box center [880, 306] width 959 height 32
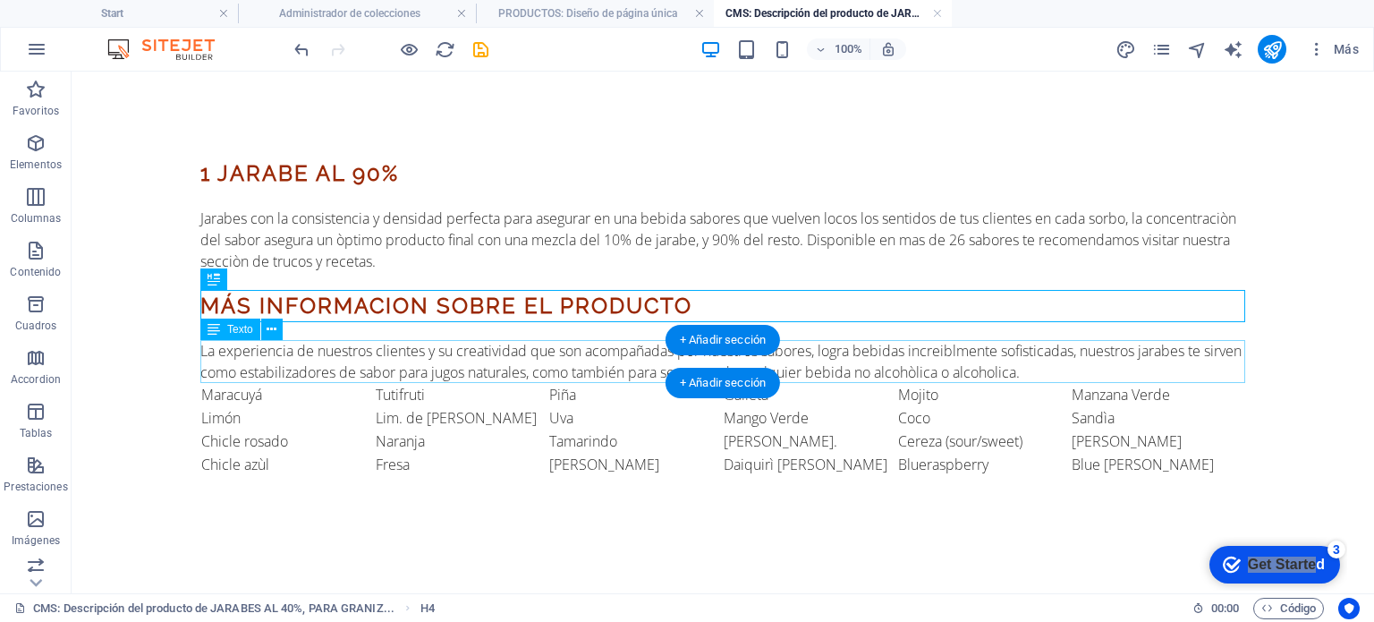
click at [1068, 363] on div "La experiencia de nuestros clientes y su creatividad que son acompañadas por nu…" at bounding box center [722, 361] width 1045 height 43
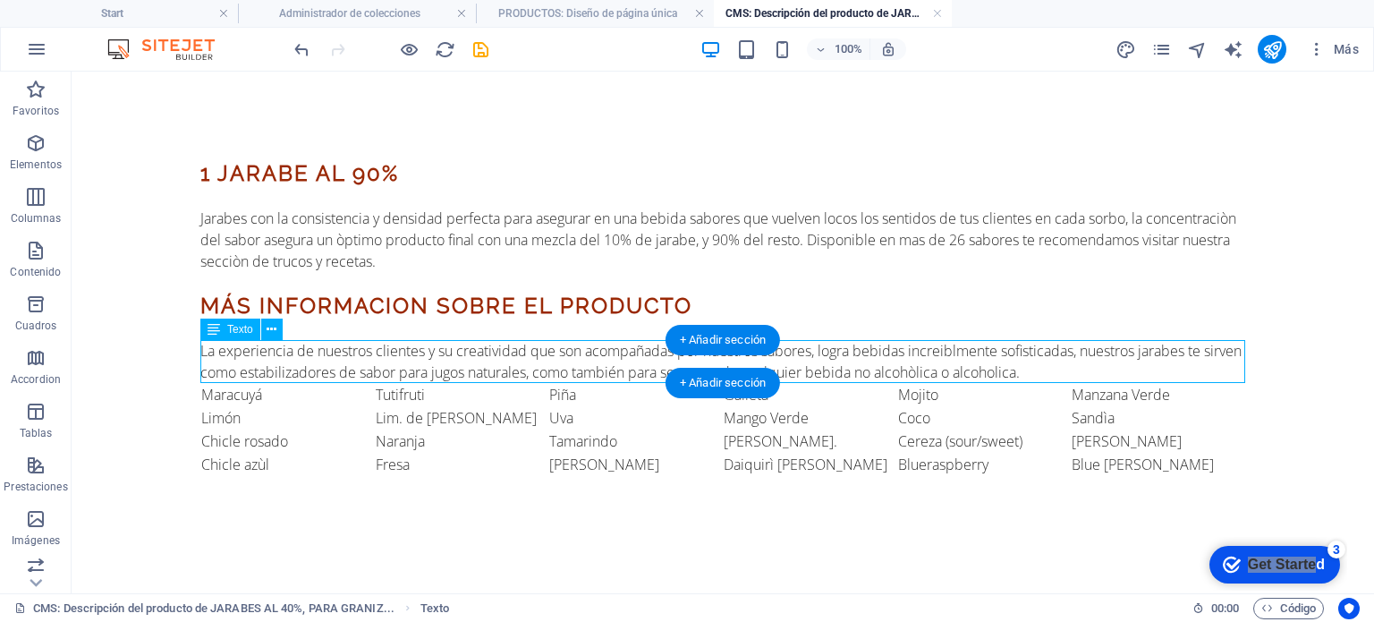
click at [1068, 363] on div "La experiencia de nuestros clientes y su creatividad que son acompañadas por nu…" at bounding box center [722, 361] width 1045 height 43
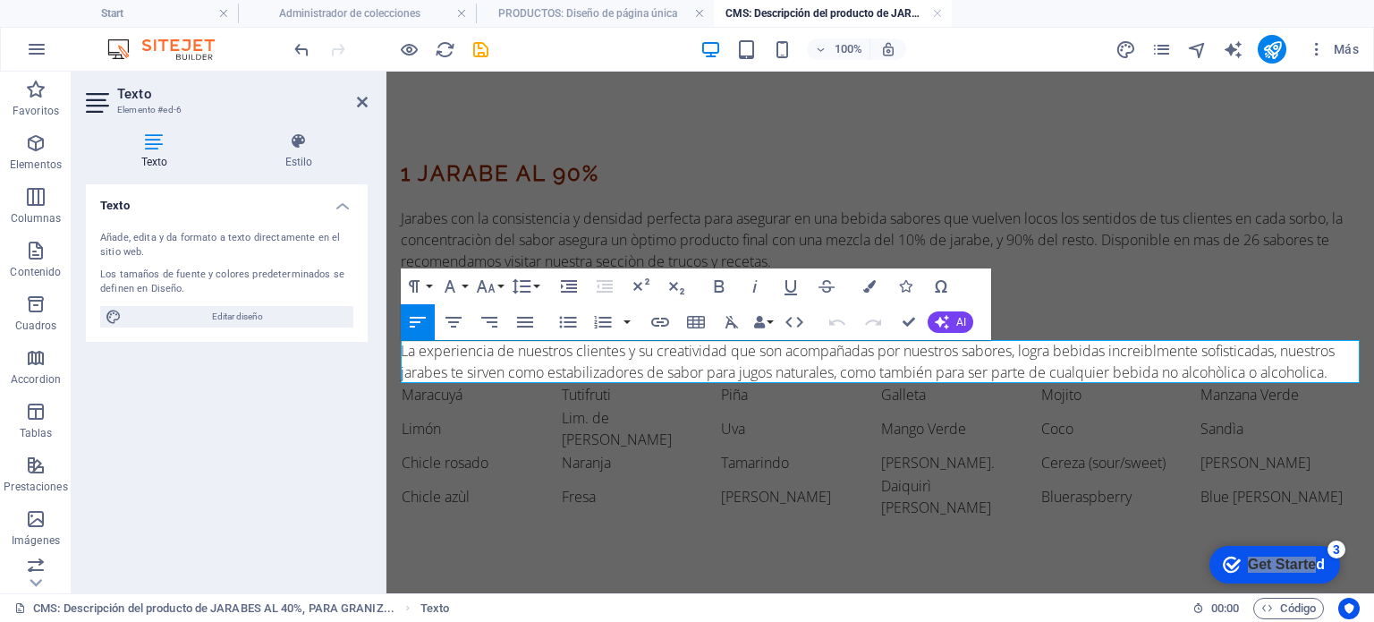
click at [1338, 372] on p "La experiencia de nuestros clientes y su creatividad que son acompañadas por nu…" at bounding box center [880, 361] width 959 height 43
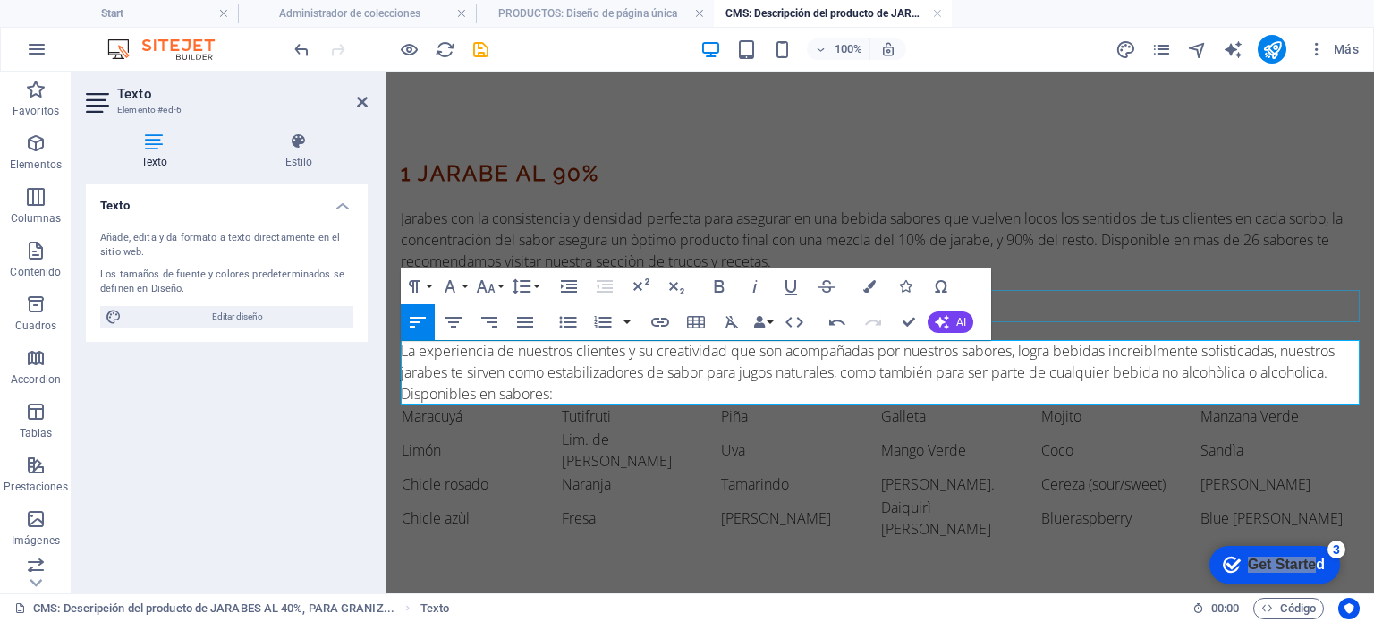
click at [1176, 319] on div "más informacion sobre el producto" at bounding box center [880, 306] width 959 height 32
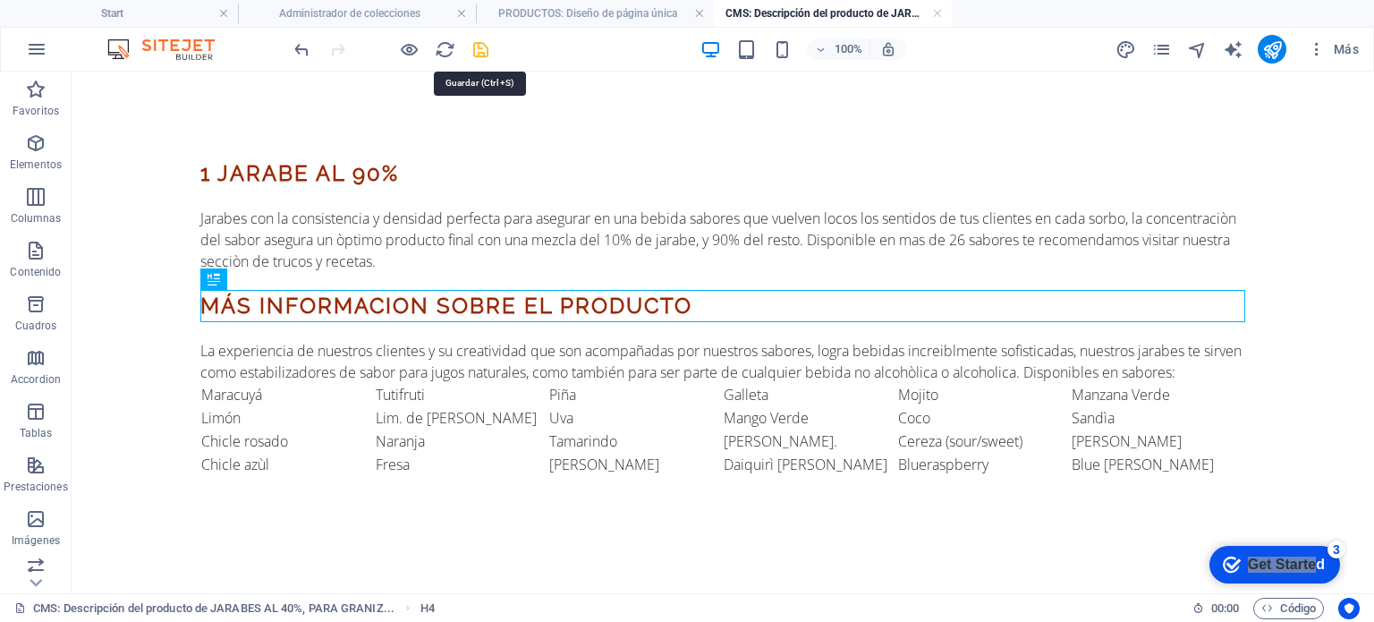
click at [487, 53] on icon "save" at bounding box center [481, 49] width 21 height 21
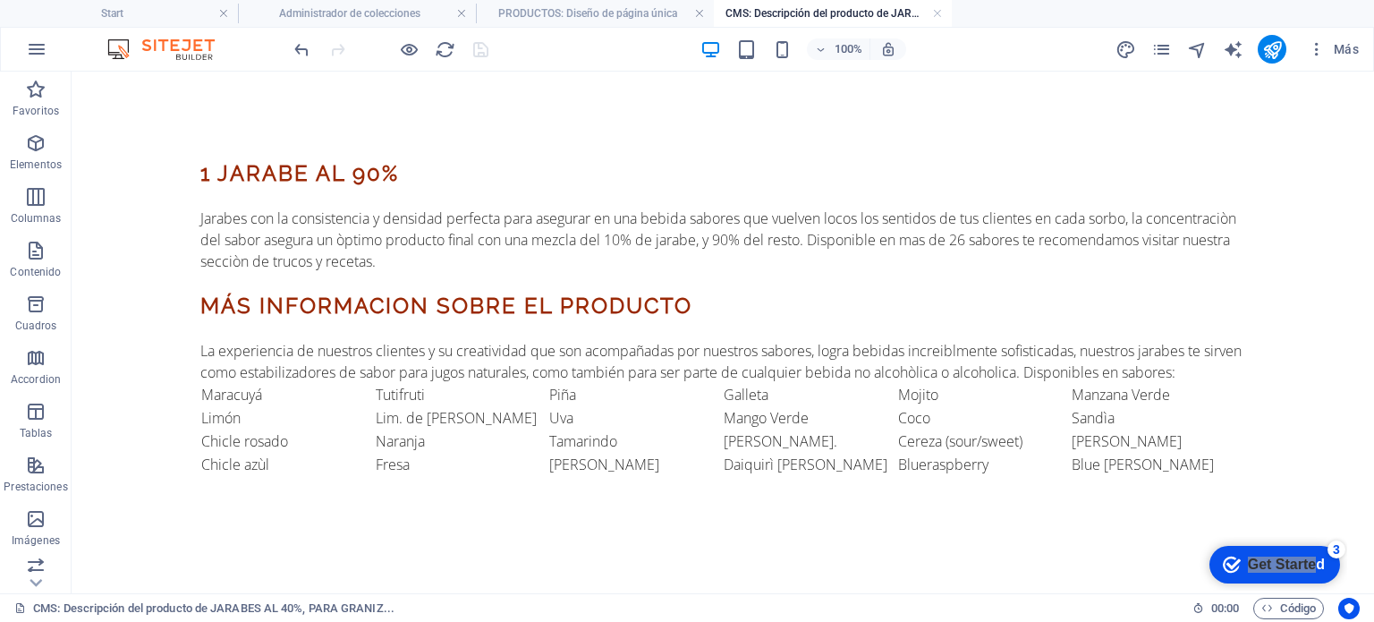
click at [586, 144] on div "1 JARABE AL 90% Jarabes con la consistencia y densidad perfecta para asegurar e…" at bounding box center [723, 317] width 1074 height 490
click at [636, 10] on h4 "PRODUCTOS: Diseño de página única" at bounding box center [595, 14] width 238 height 20
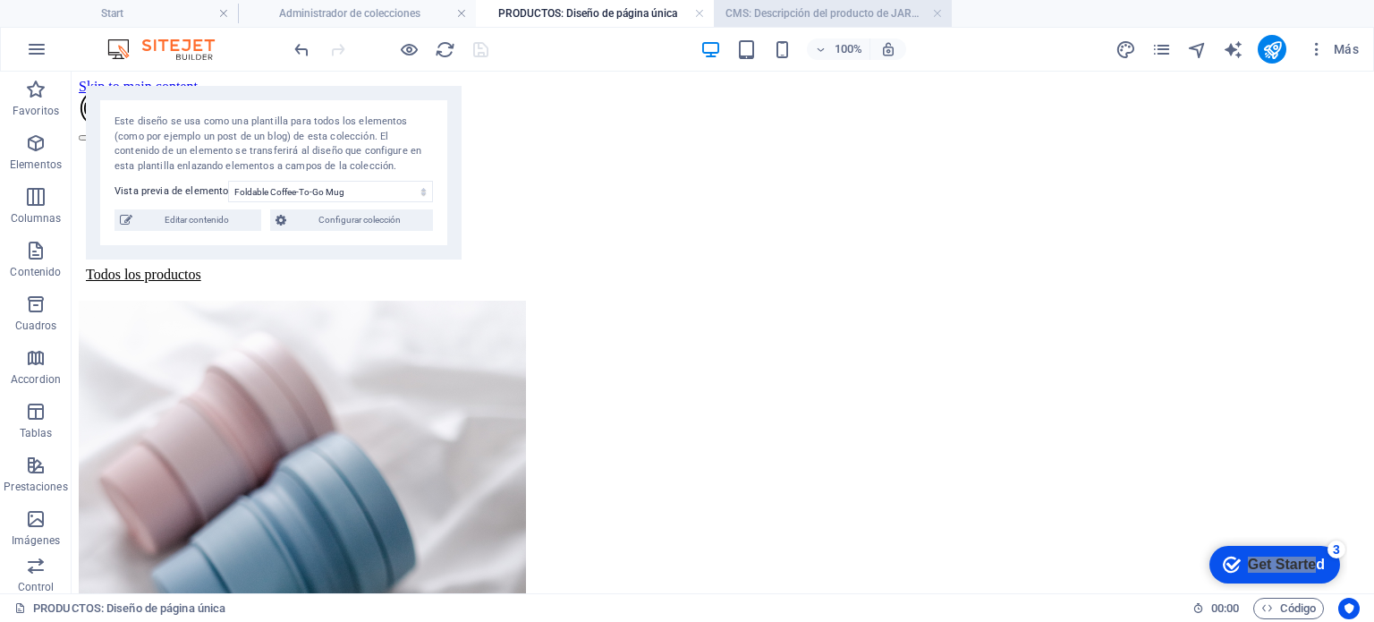
scroll to position [329, 0]
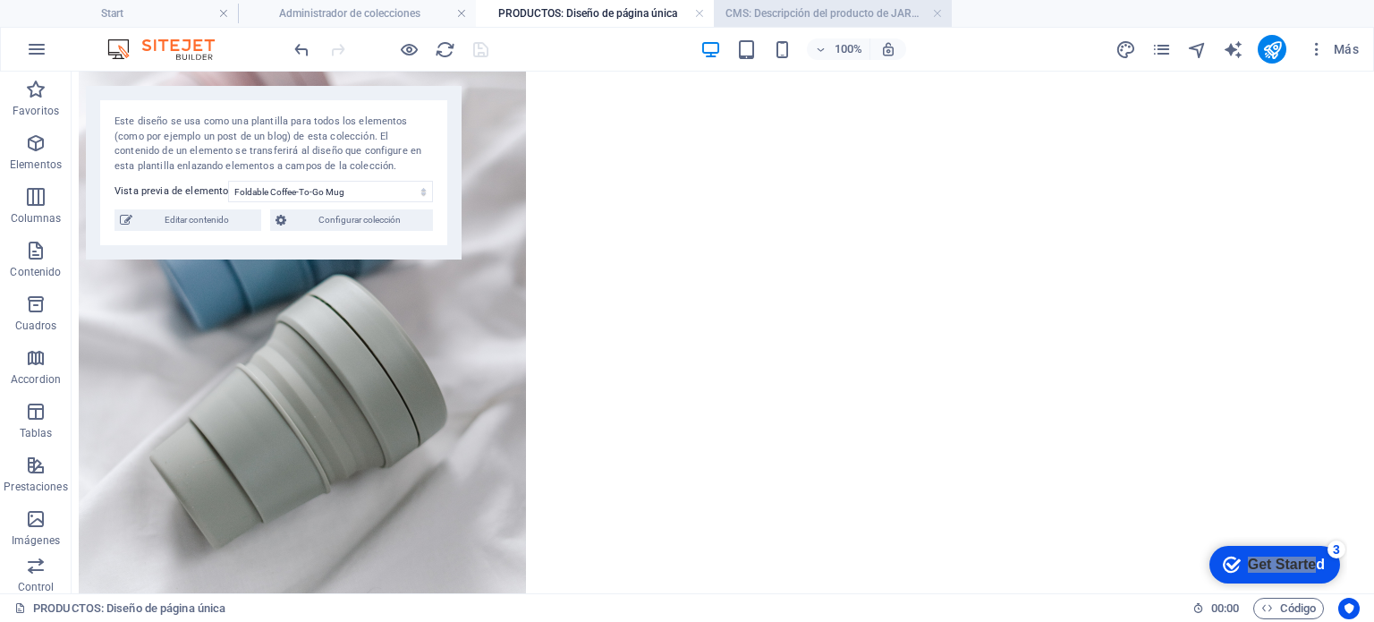
click at [836, 11] on h4 "CMS: Descripción del producto de JARABES AL 40%, PARA GRANIZ..." at bounding box center [833, 14] width 238 height 20
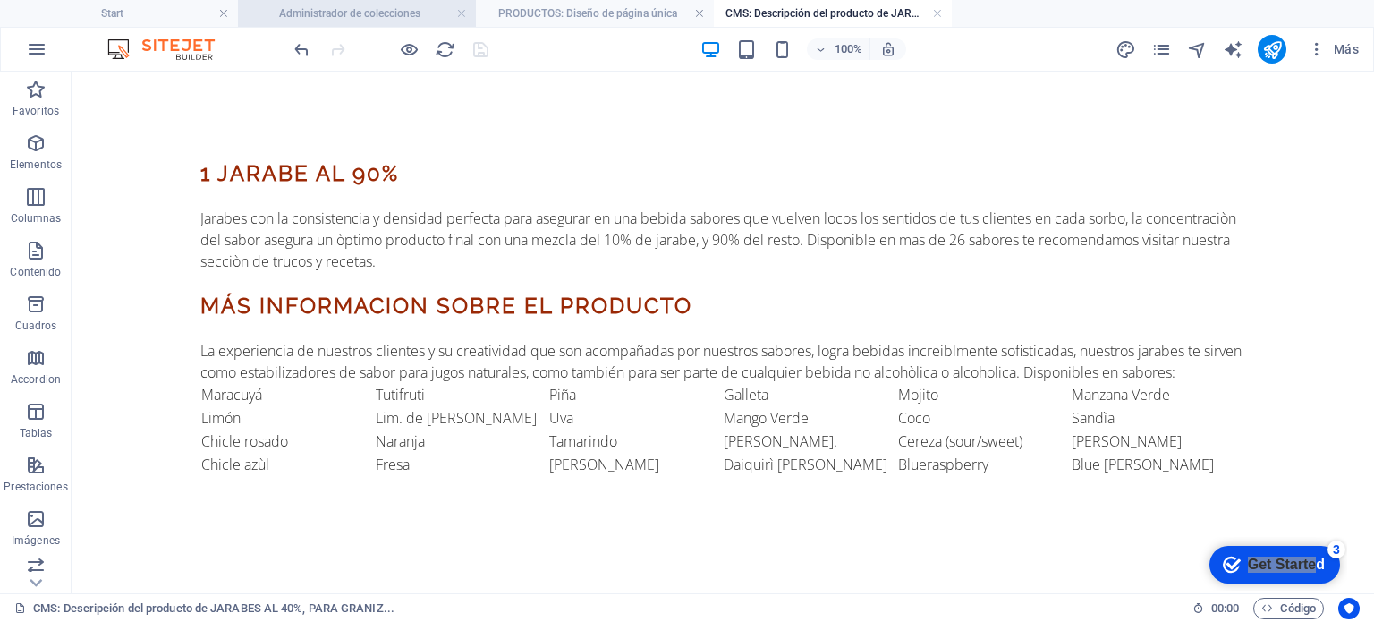
click at [404, 10] on h4 "Administrador de colecciones" at bounding box center [357, 14] width 238 height 20
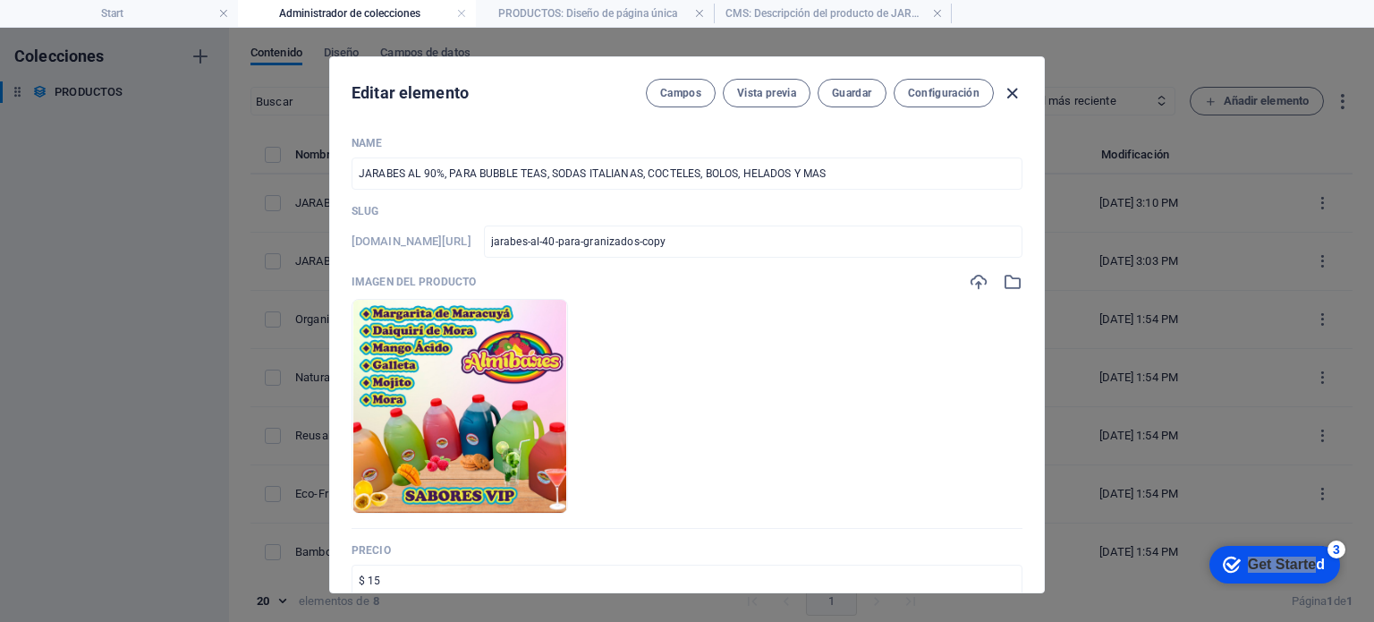
click at [1015, 89] on icon "button" at bounding box center [1012, 93] width 21 height 21
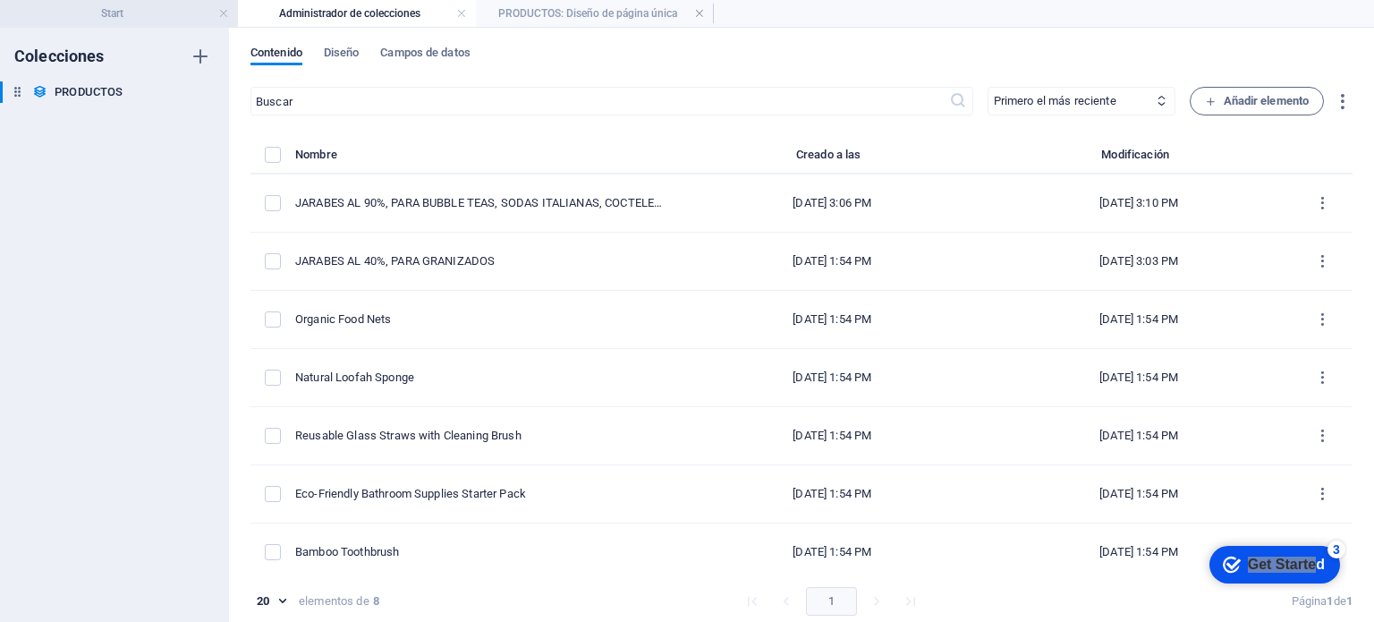
click at [148, 20] on h4 "Start" at bounding box center [119, 14] width 238 height 20
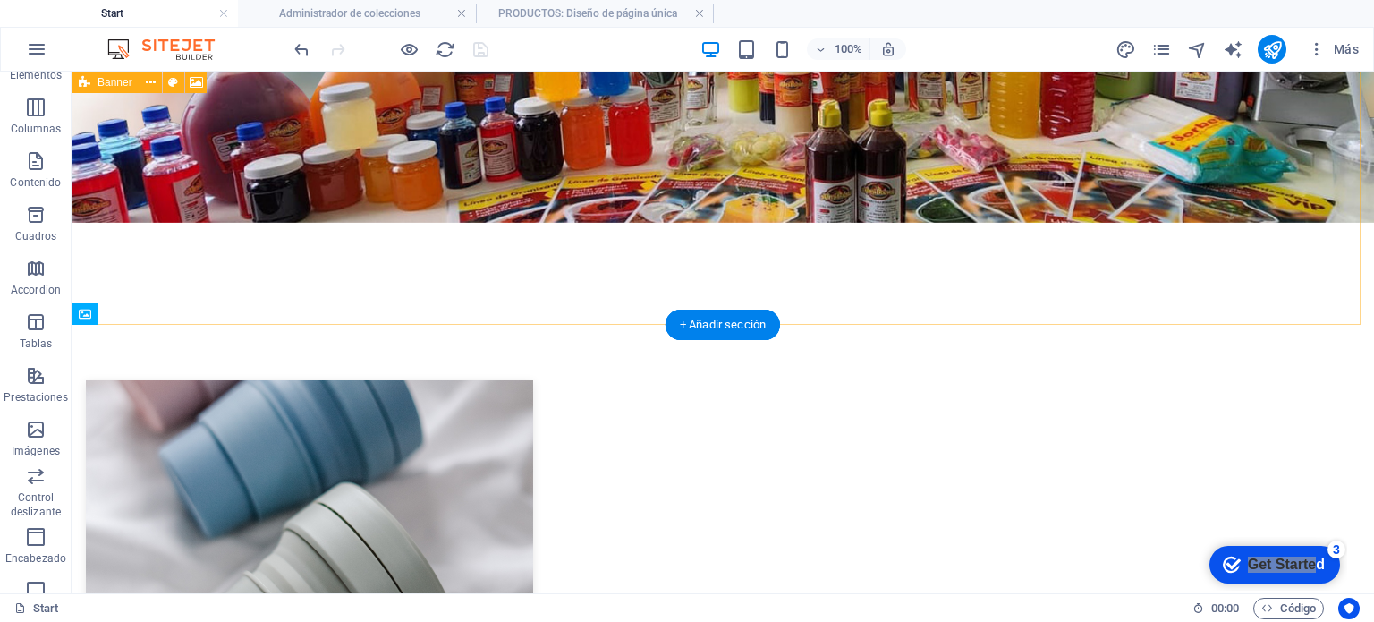
scroll to position [447, 0]
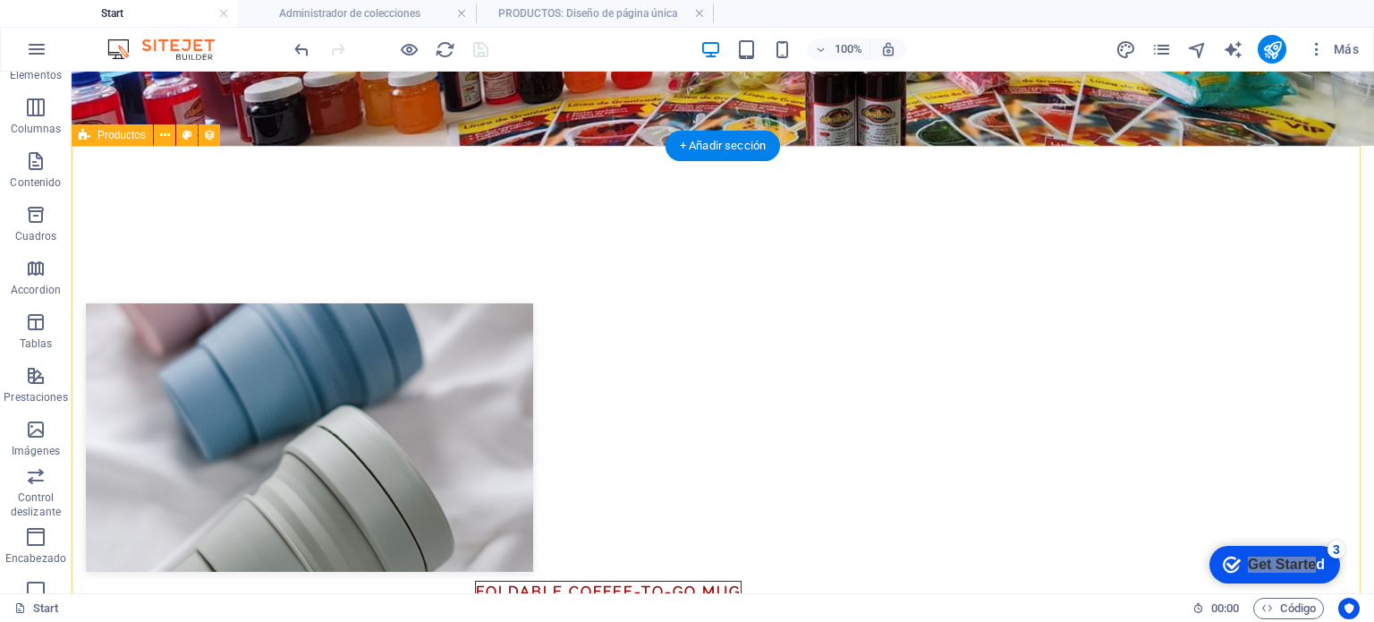
drag, startPoint x: 774, startPoint y: 228, endPoint x: 690, endPoint y: 185, distance: 94.4
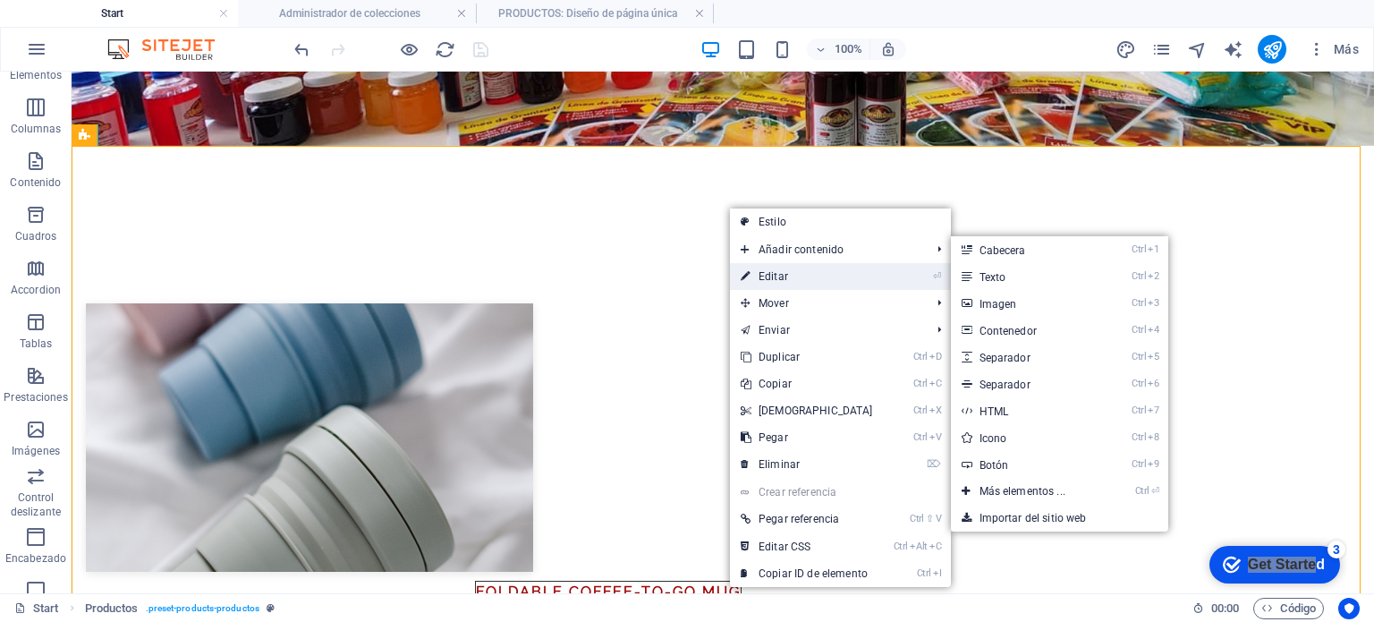
click at [819, 276] on link "⏎ Editar" at bounding box center [807, 276] width 154 height 27
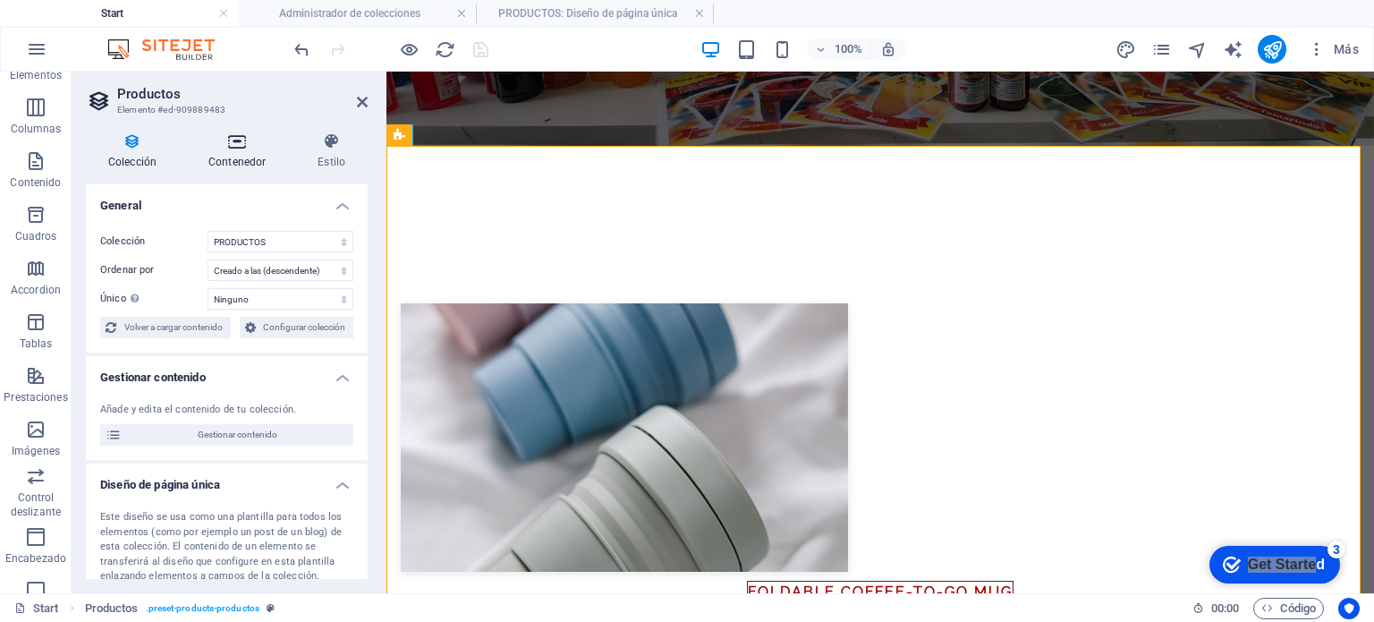
click at [239, 142] on icon at bounding box center [237, 141] width 102 height 18
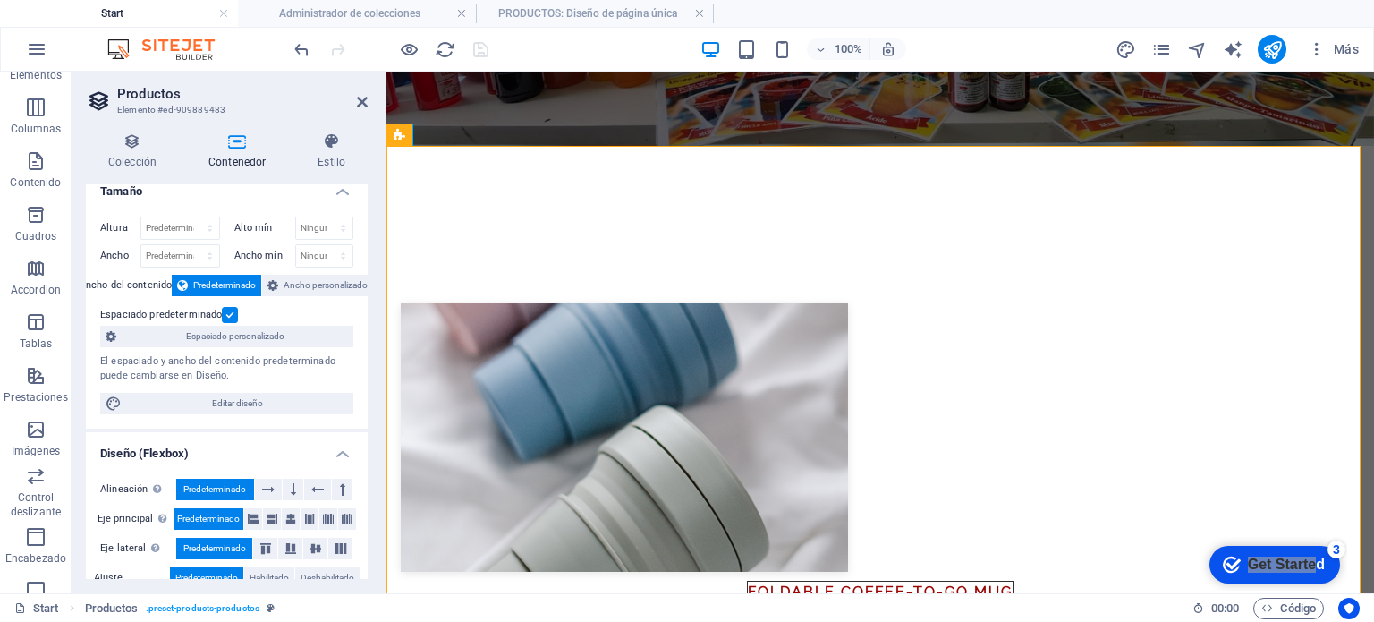
scroll to position [0, 0]
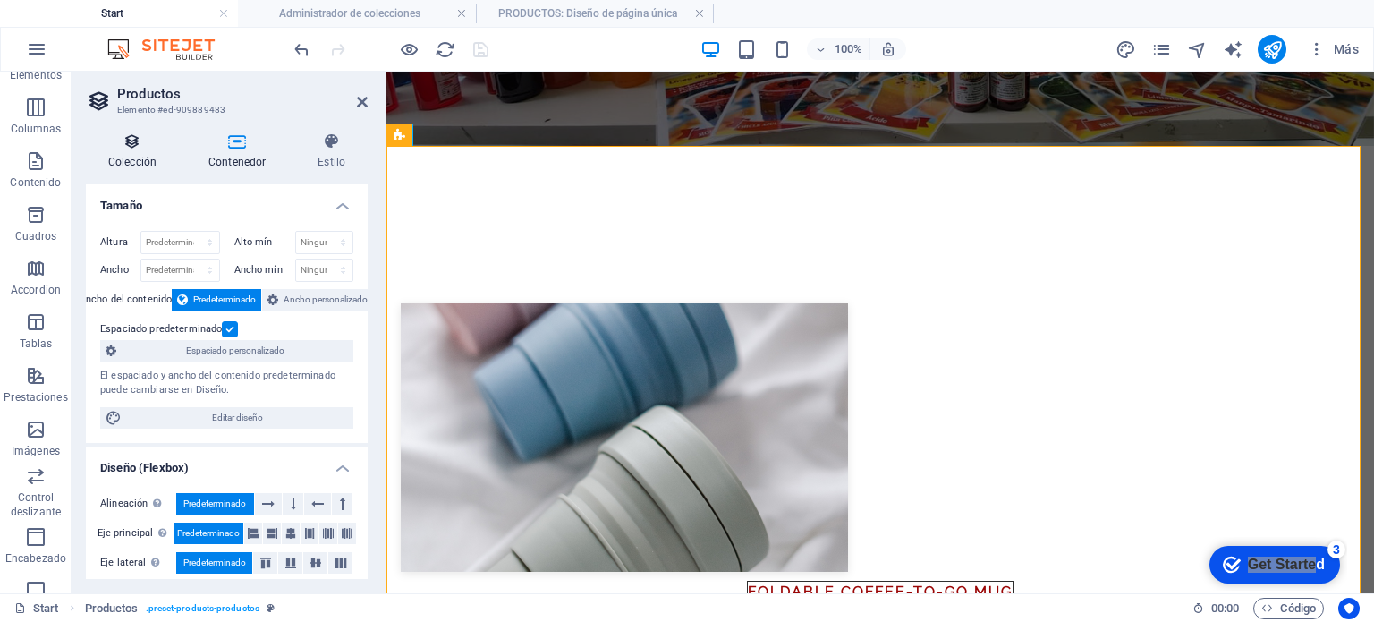
click at [132, 159] on h4 "Colección" at bounding box center [136, 151] width 100 height 38
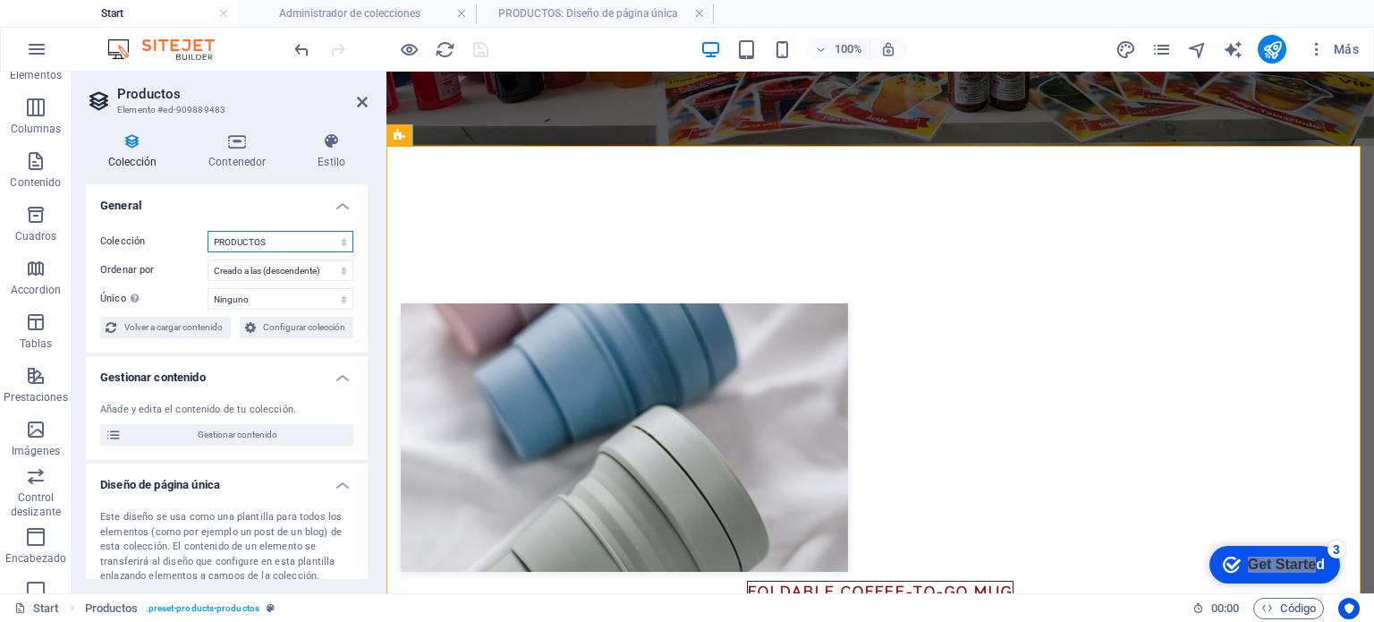
click at [303, 246] on select "PRODUCTOS" at bounding box center [281, 241] width 146 height 21
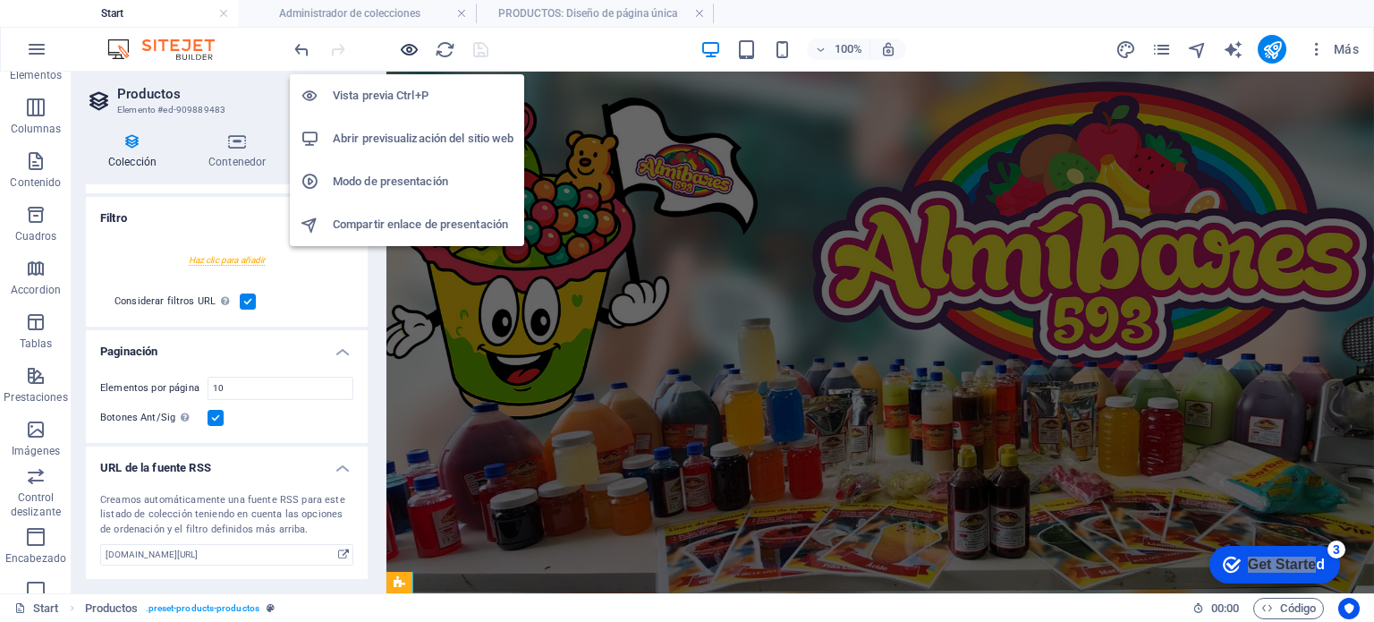
click at [408, 47] on icon "button" at bounding box center [409, 49] width 21 height 21
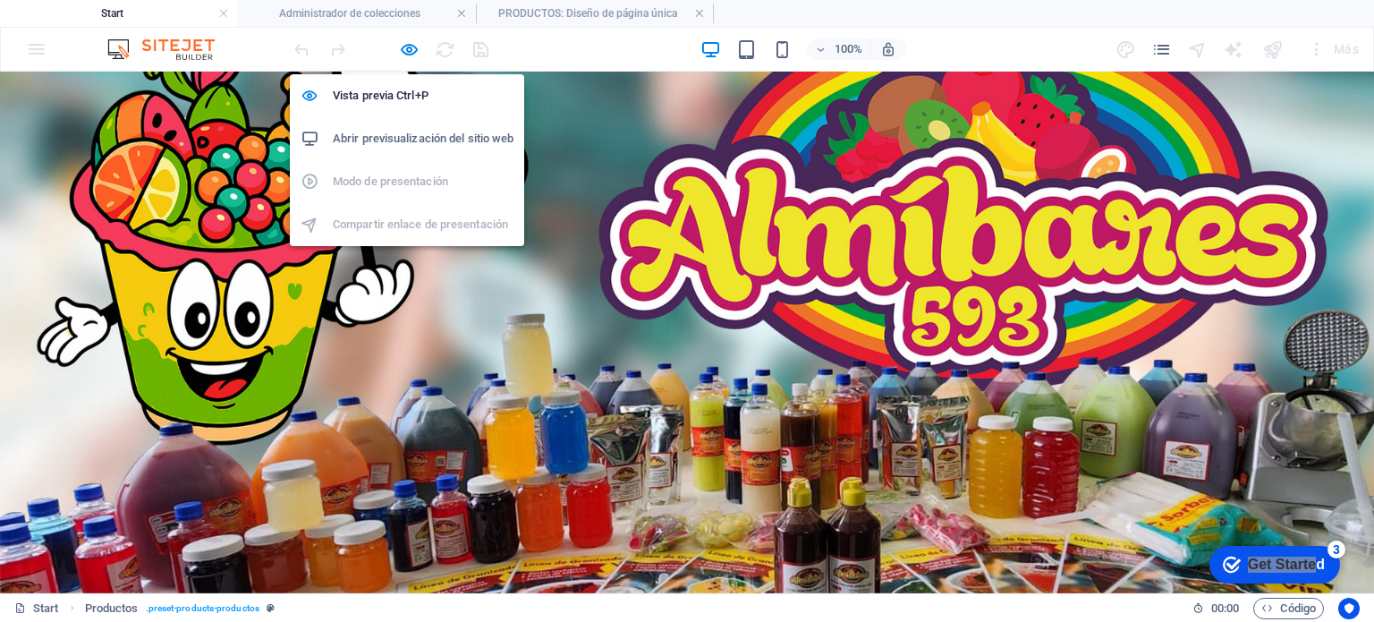
click at [431, 142] on h6 "Abrir previsualización del sitio web" at bounding box center [423, 138] width 181 height 21
